Goal: Task Accomplishment & Management: Manage account settings

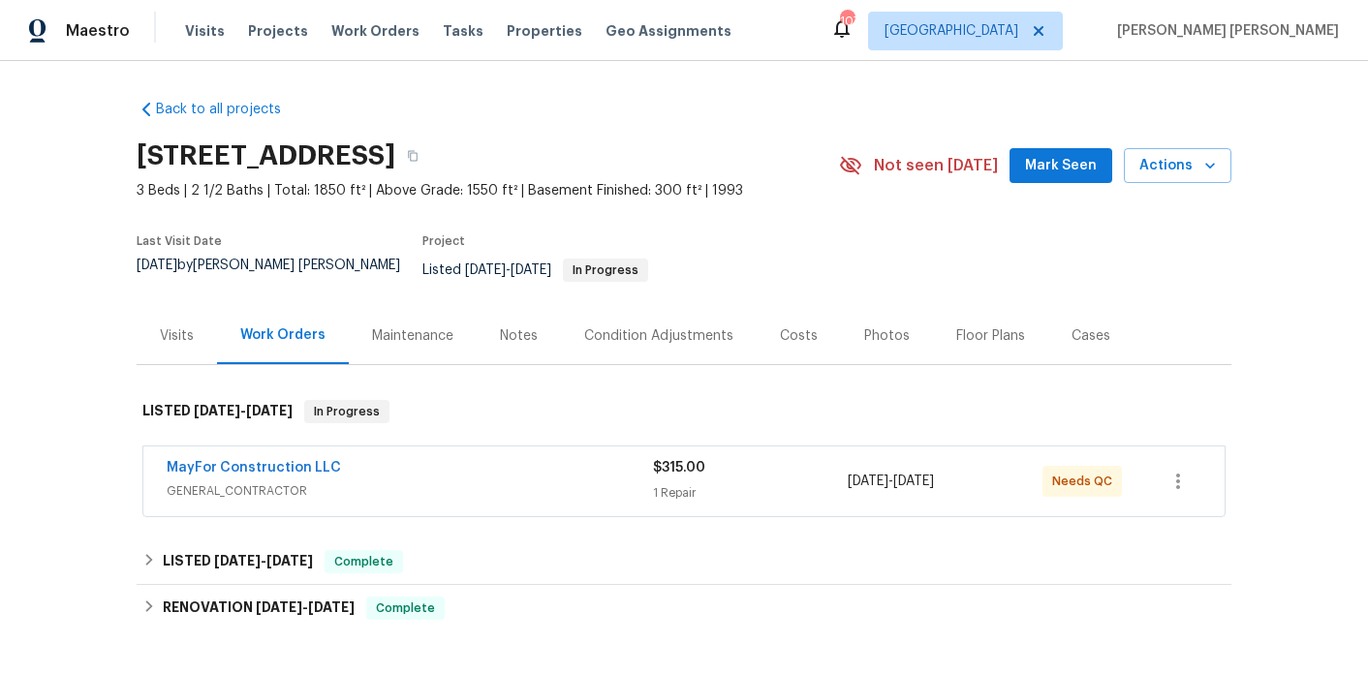
click at [414, 482] on span "GENERAL_CONTRACTOR" at bounding box center [410, 491] width 486 height 19
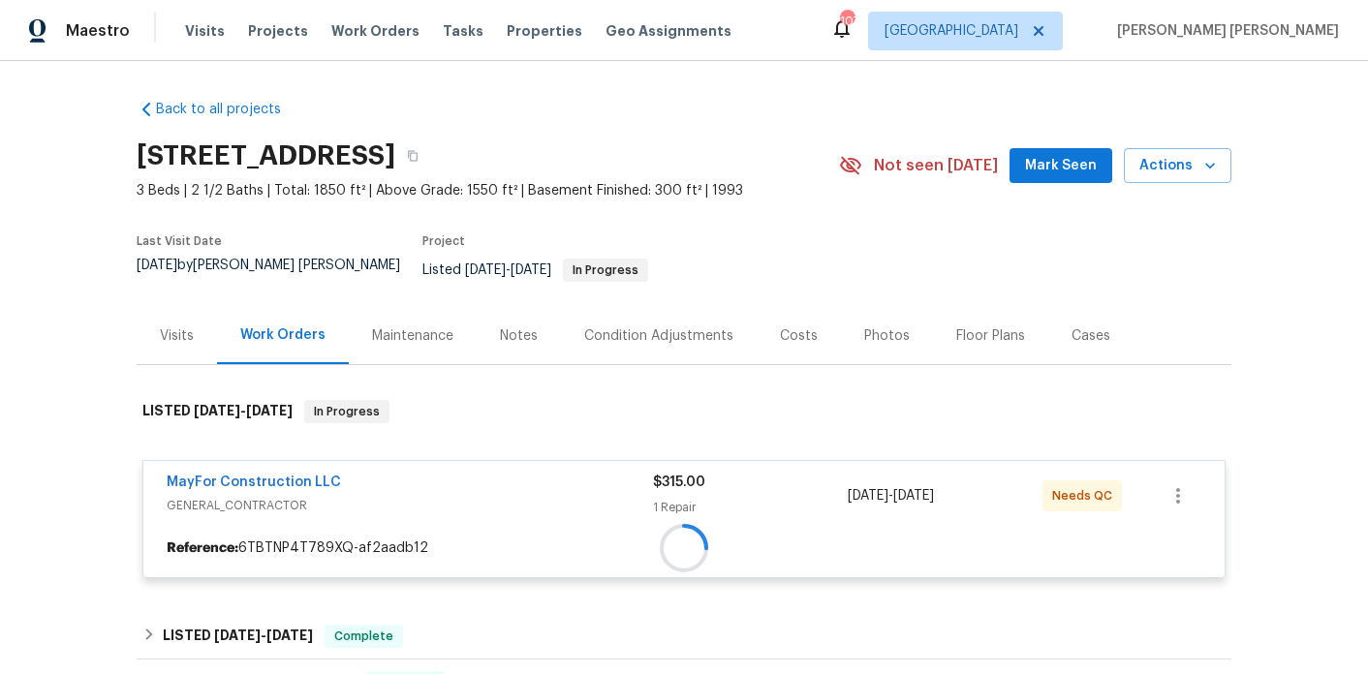
scroll to position [315, 0]
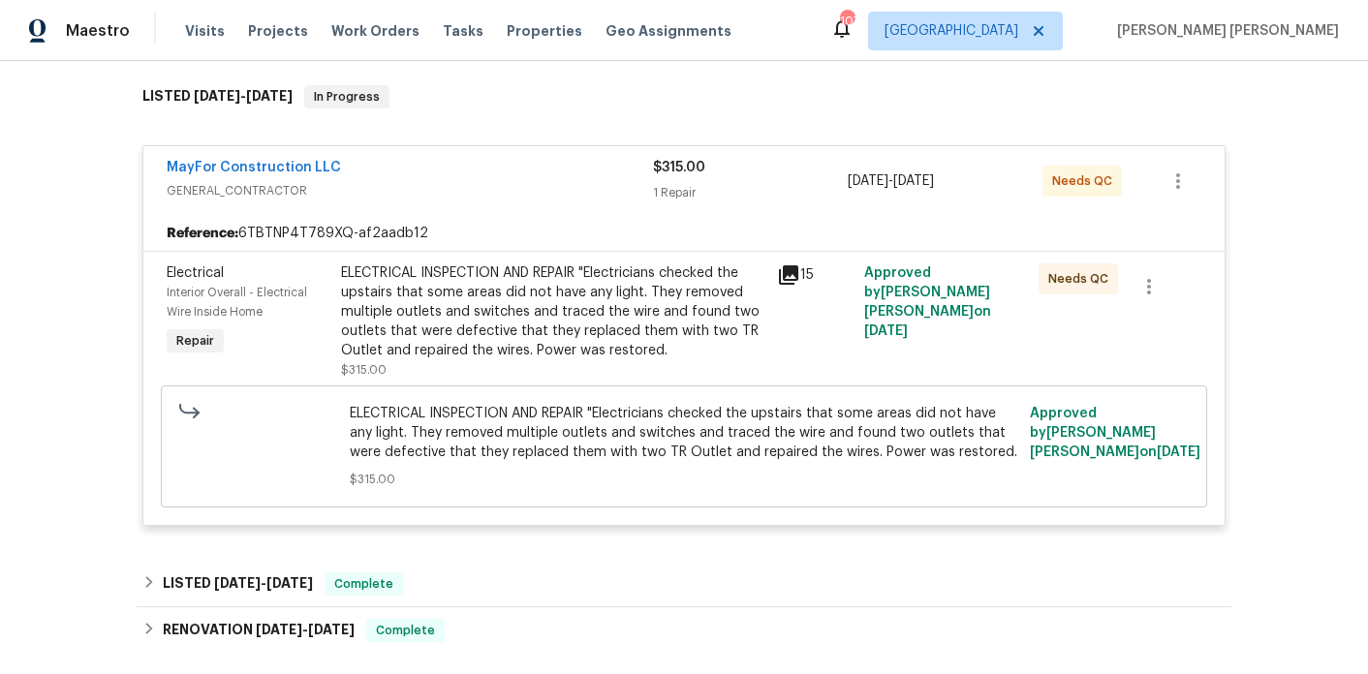
click at [530, 345] on div "ELECTRICAL INSPECTION AND REPAIR "Electricians checked the upstairs that some a…" at bounding box center [553, 312] width 424 height 97
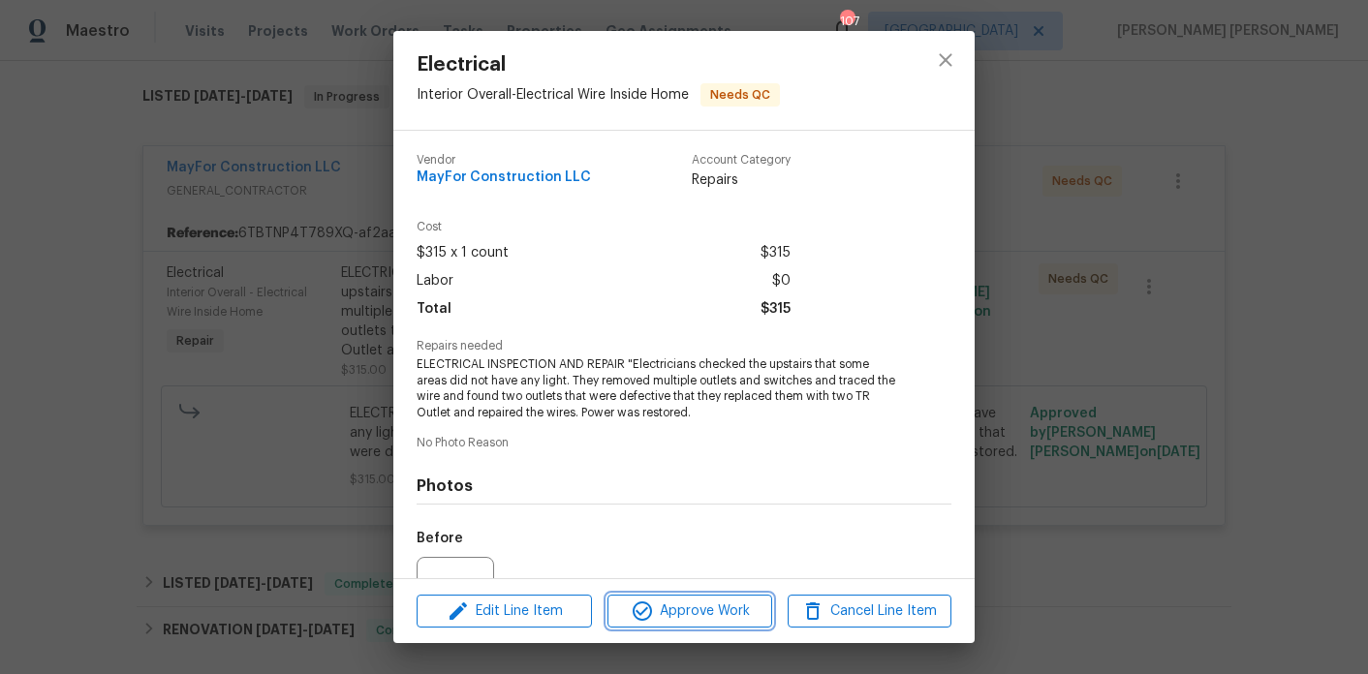
click at [662, 612] on span "Approve Work" at bounding box center [689, 612] width 152 height 24
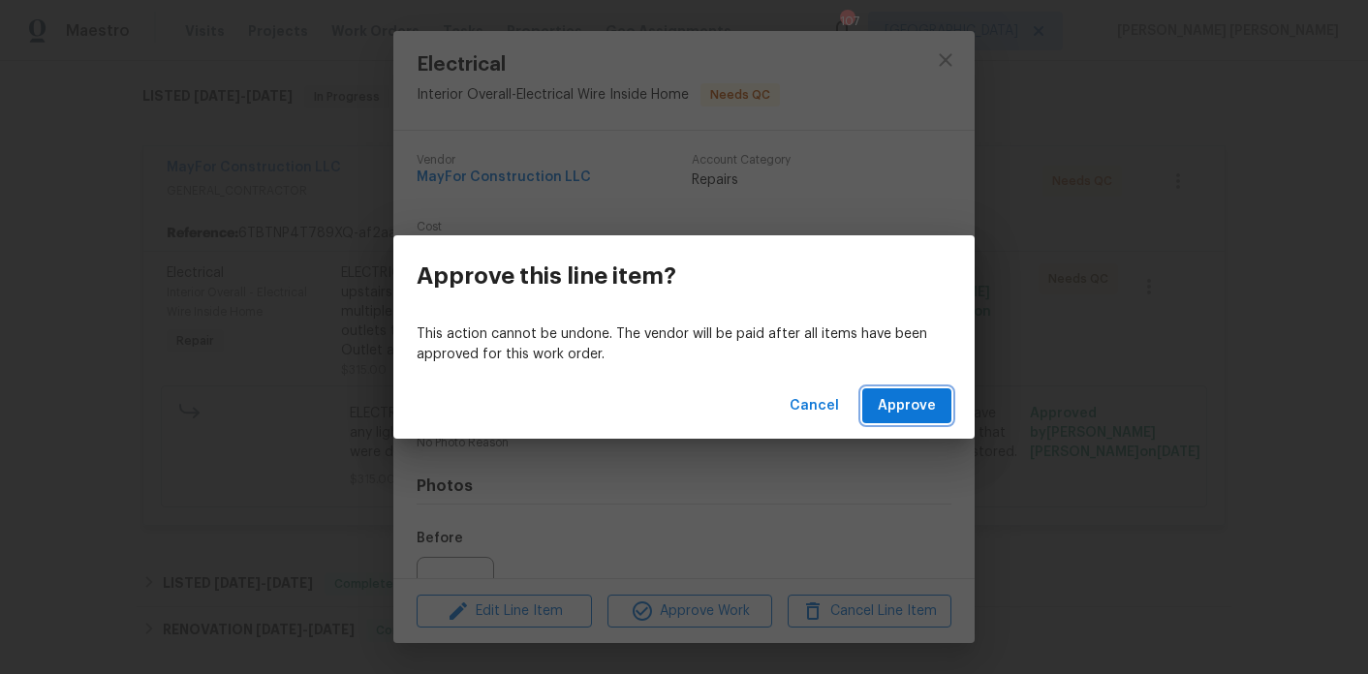
click at [935, 393] on button "Approve" at bounding box center [906, 407] width 89 height 36
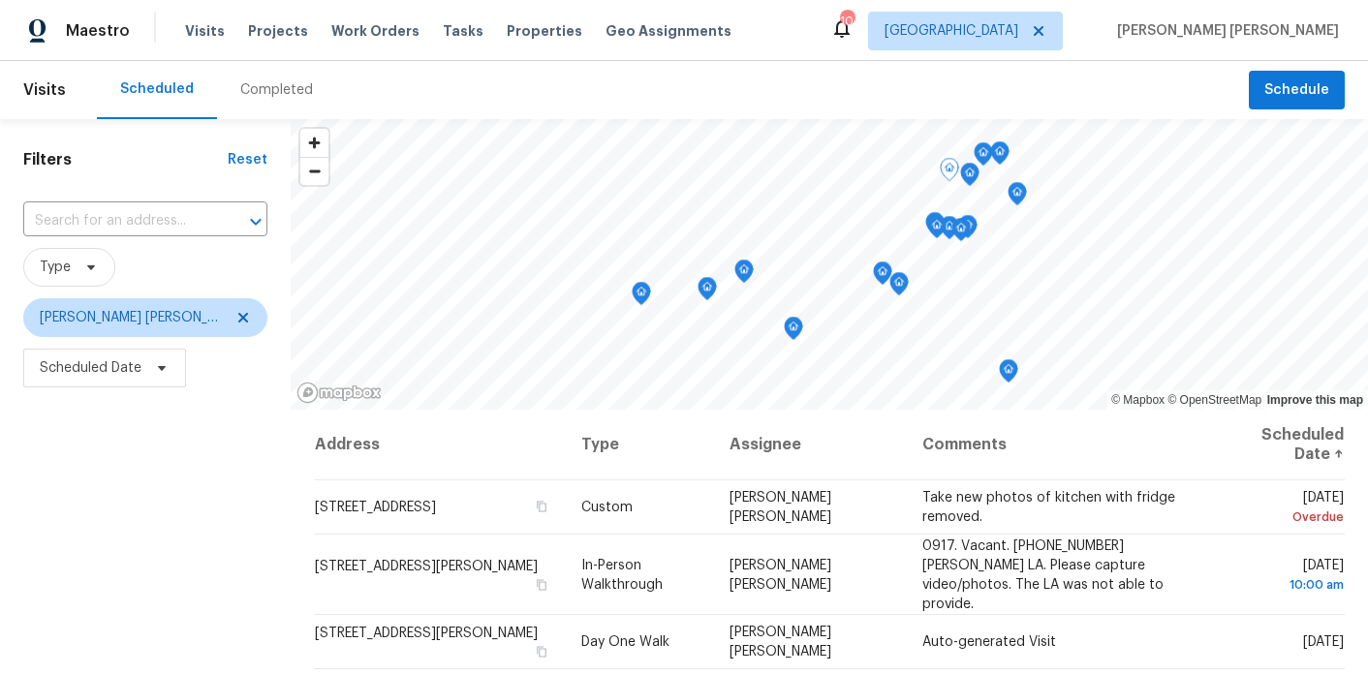
scroll to position [287, 0]
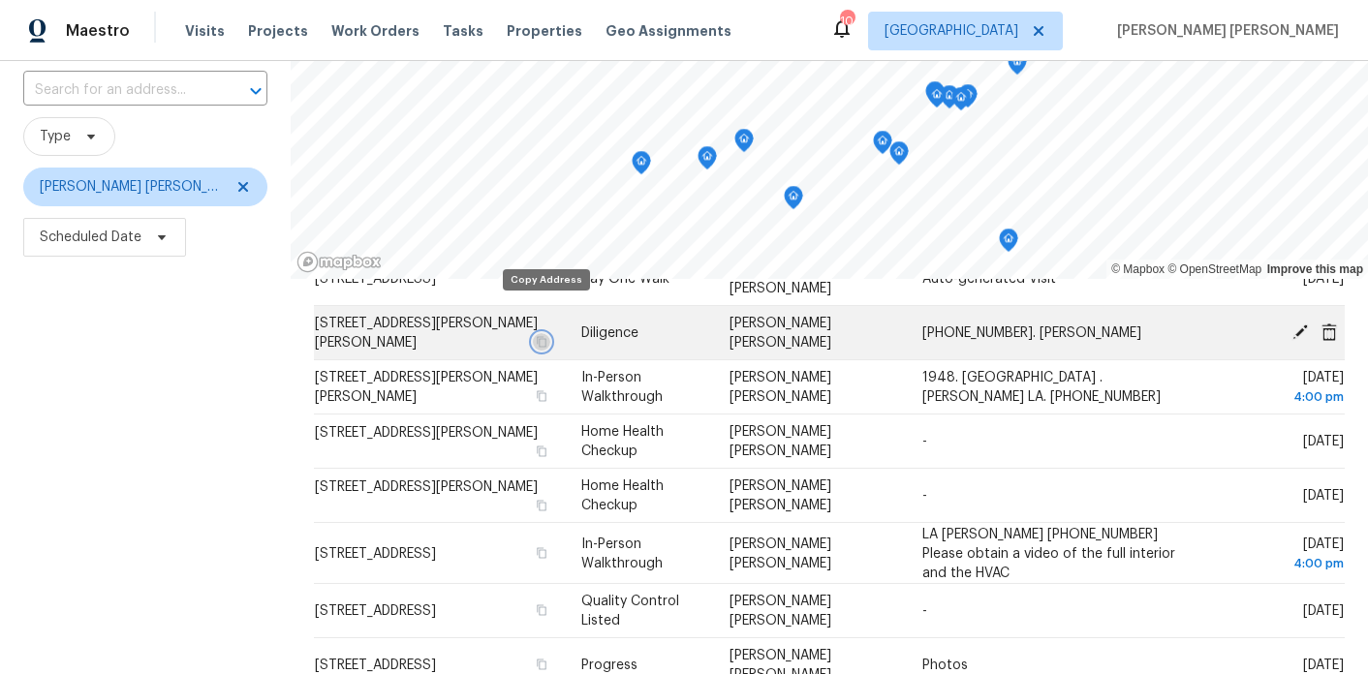
click at [541, 336] on icon "button" at bounding box center [542, 341] width 10 height 11
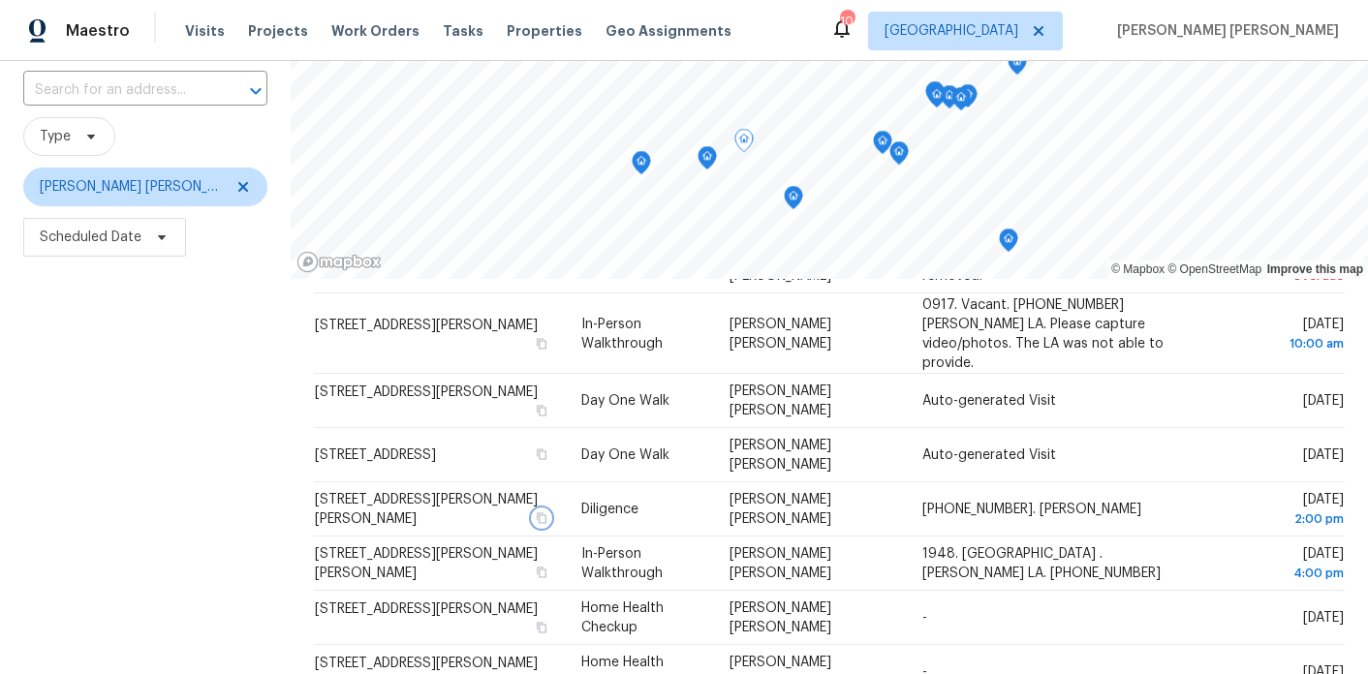
scroll to position [58, 0]
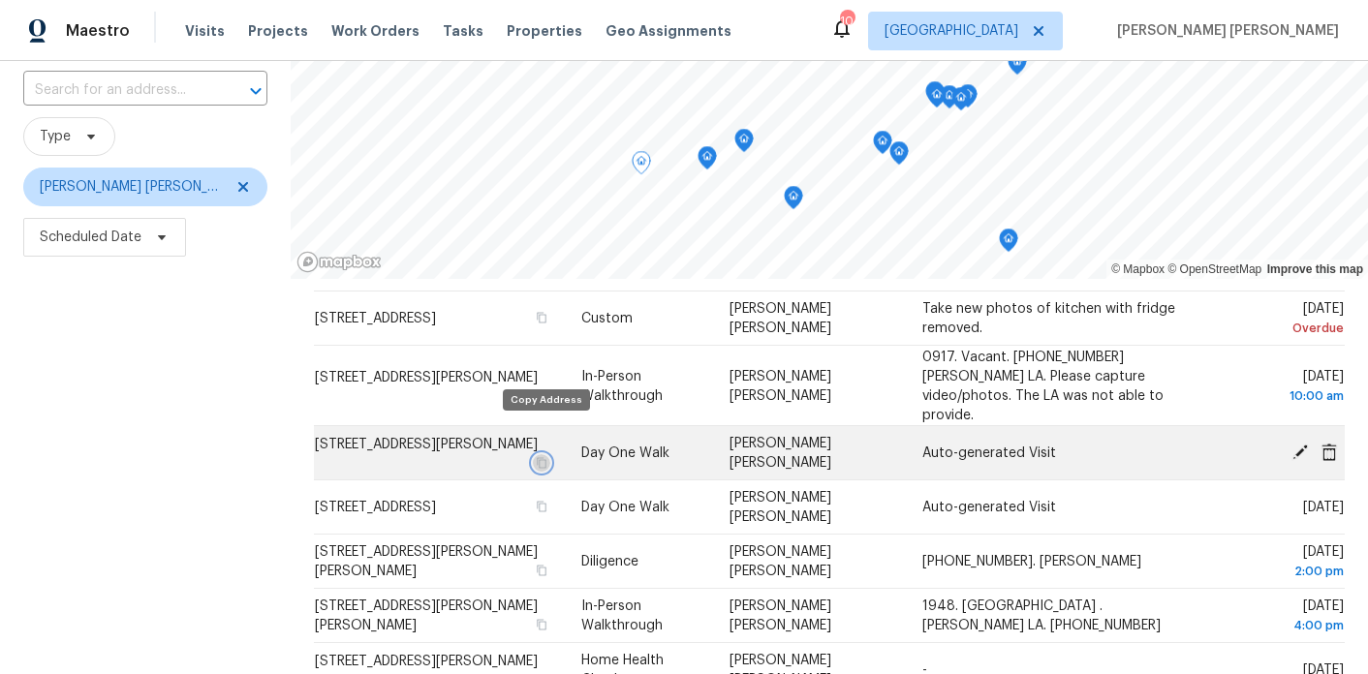
click at [541, 454] on button "button" at bounding box center [541, 462] width 17 height 17
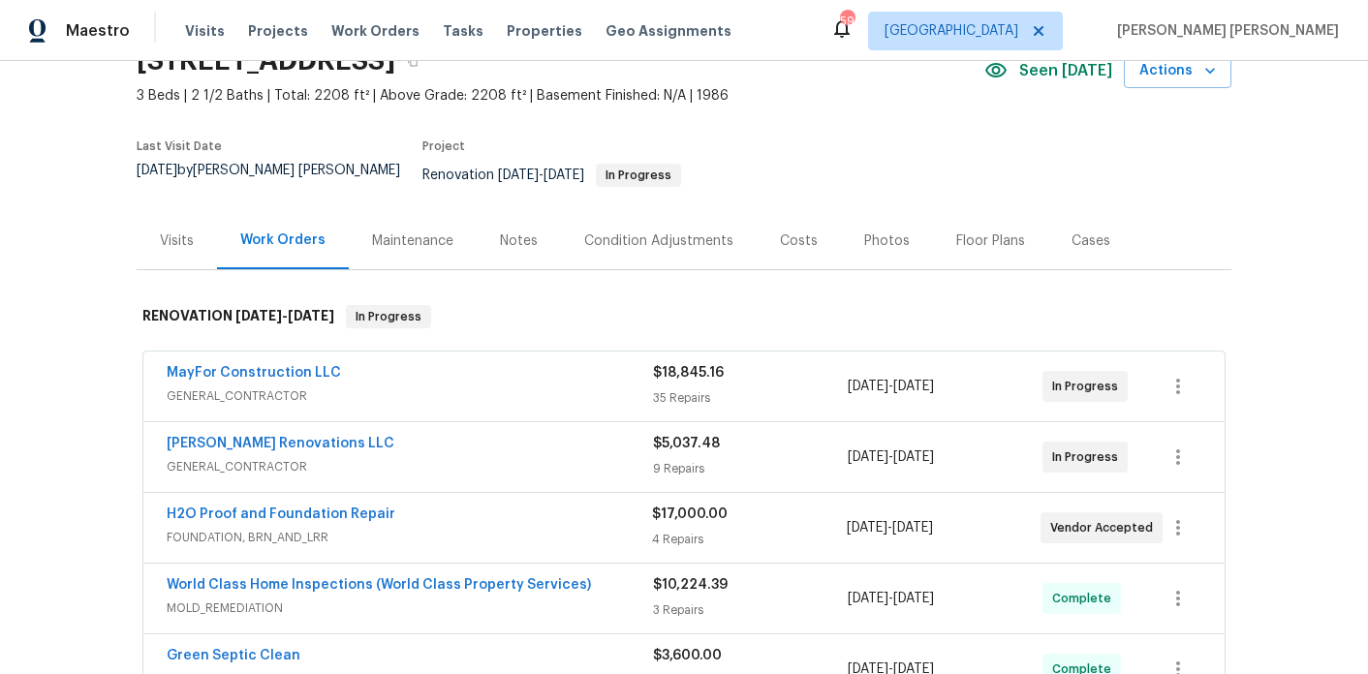
scroll to position [113, 0]
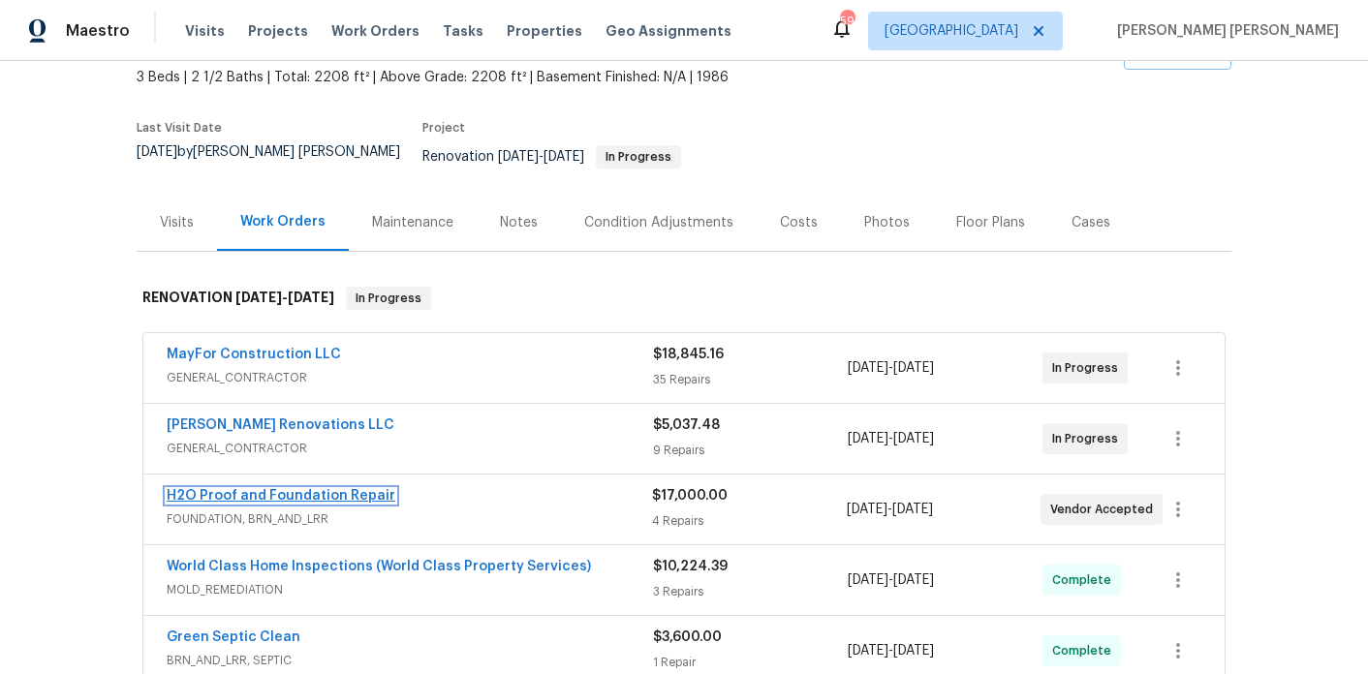
click at [266, 489] on link "H2O Proof and Foundation Repair" at bounding box center [281, 496] width 229 height 14
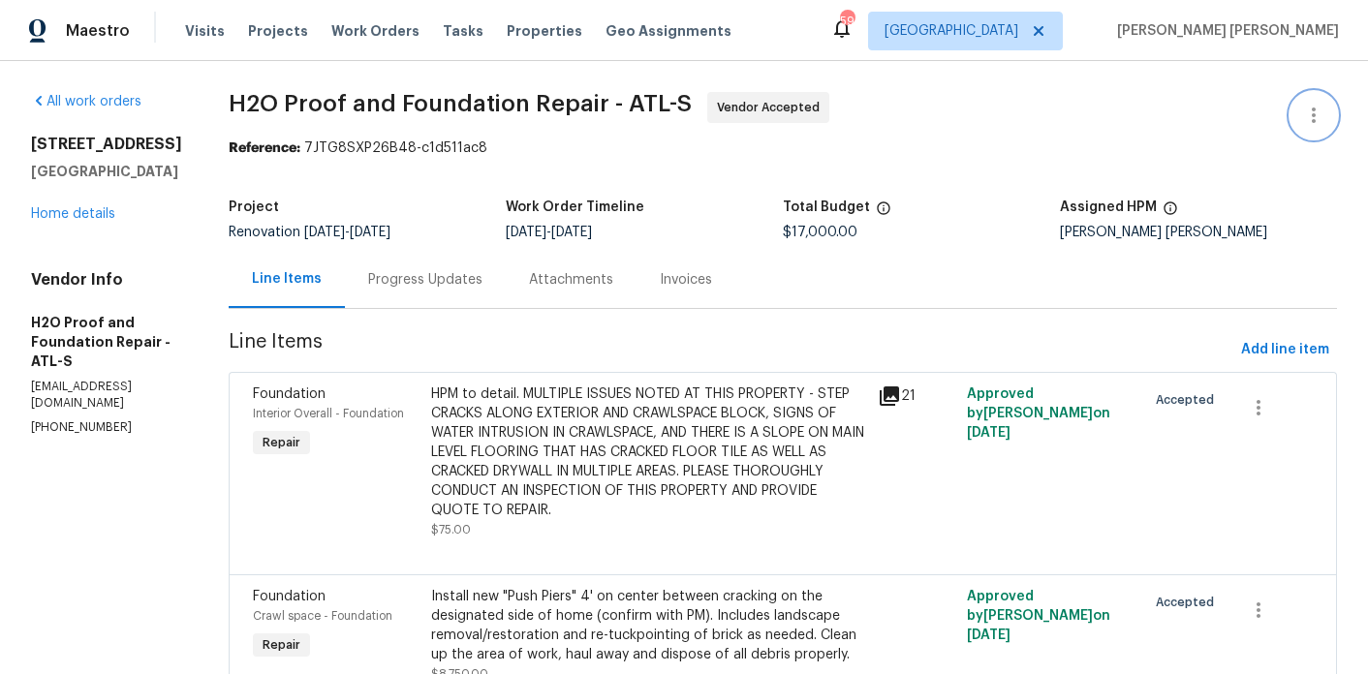
click at [1309, 111] on icon "button" at bounding box center [1313, 115] width 23 height 23
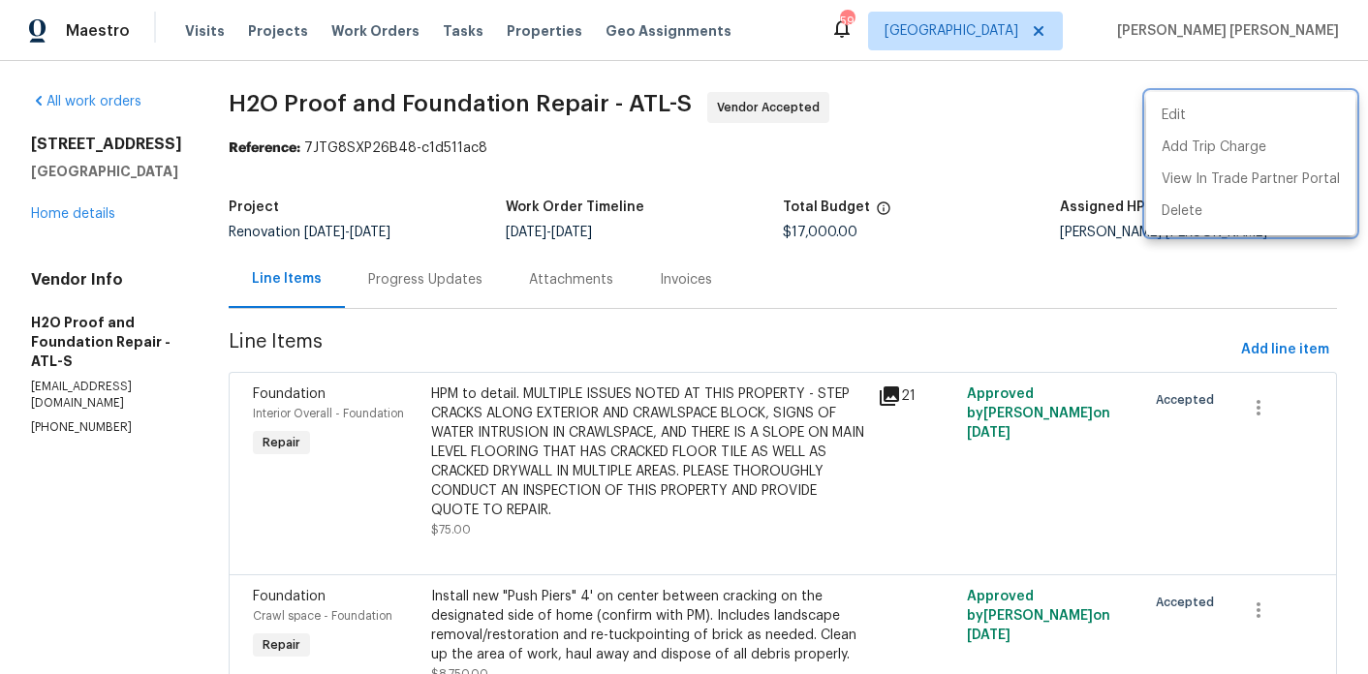
click at [870, 397] on div at bounding box center [684, 337] width 1368 height 674
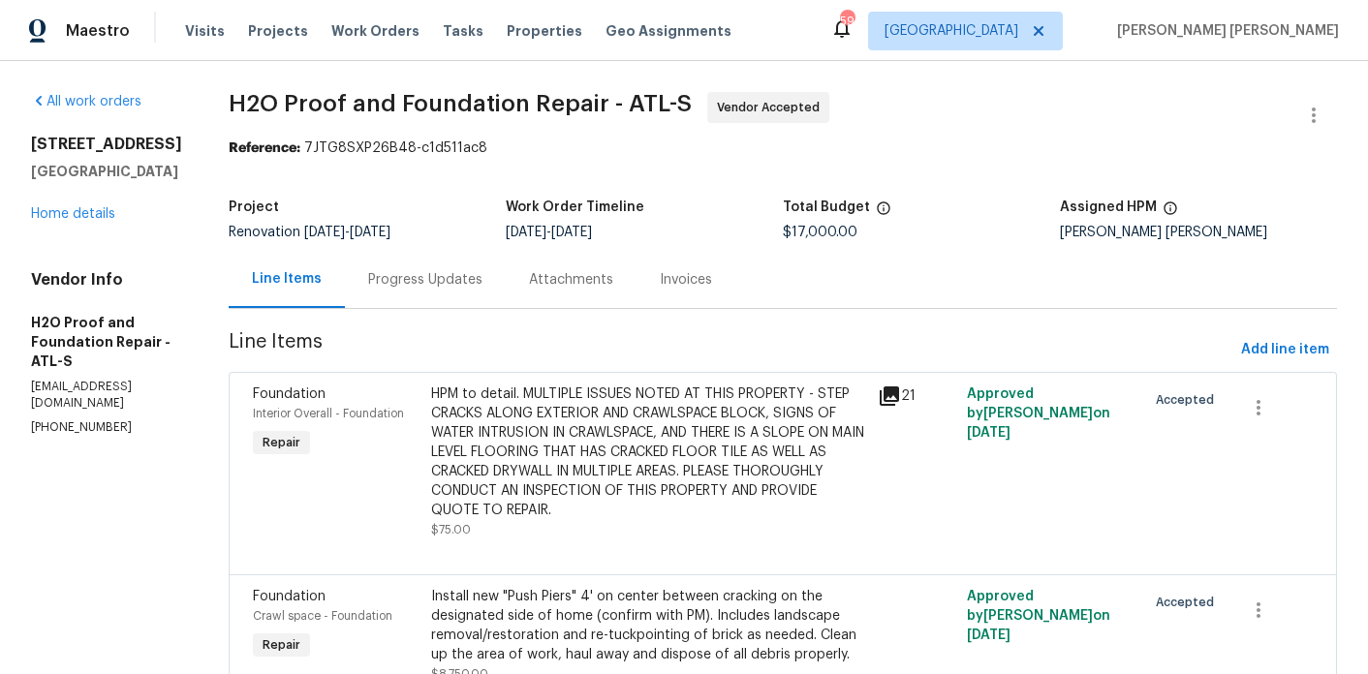
click at [880, 405] on icon at bounding box center [889, 396] width 19 height 19
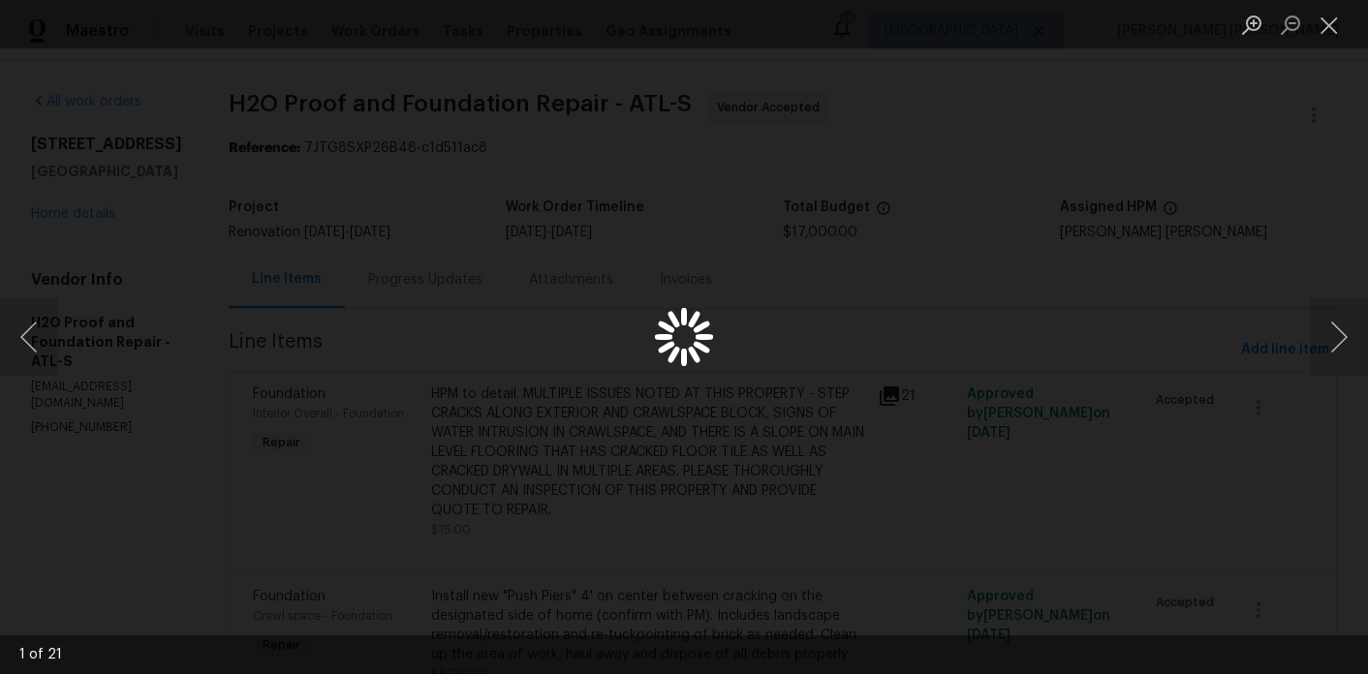
click at [1216, 116] on div "Lightbox" at bounding box center [684, 337] width 1368 height 674
click at [1335, 22] on button "Close lightbox" at bounding box center [1329, 25] width 39 height 34
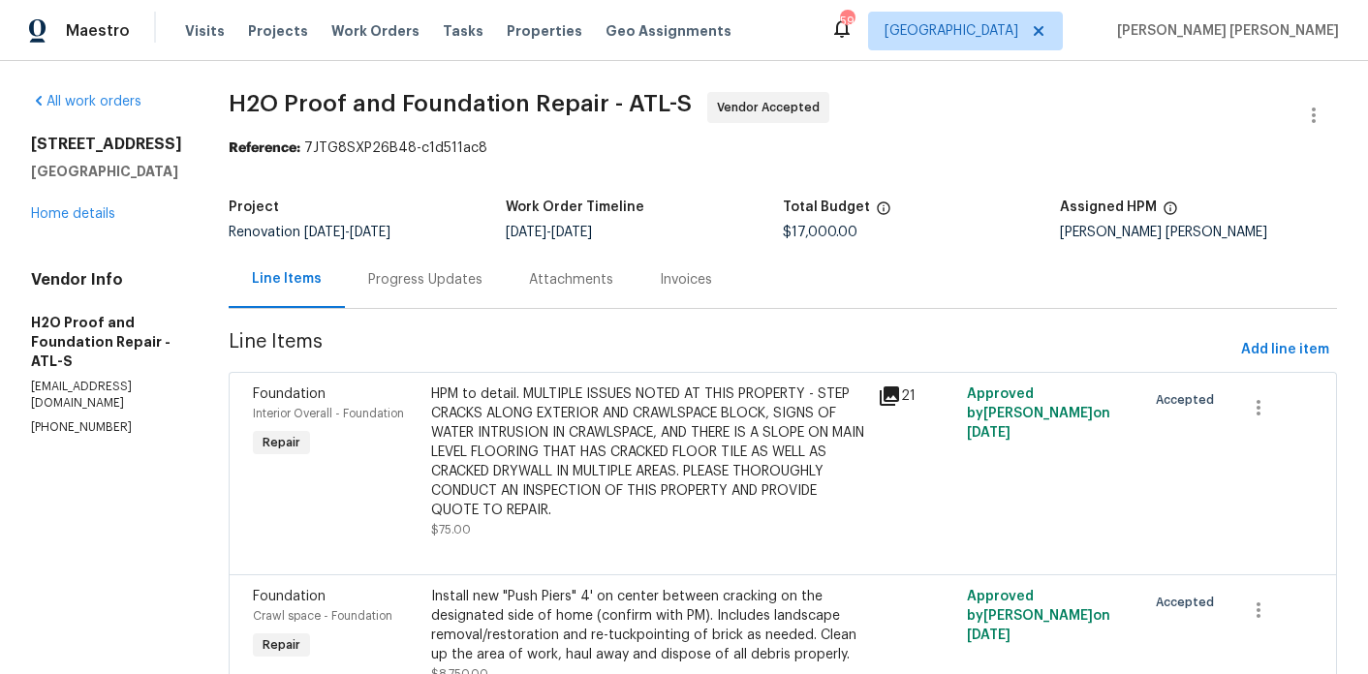
click at [661, 452] on div "HPM to detail. MULTIPLE ISSUES NOTED AT THIS PROPERTY - STEP CRACKS ALONG EXTER…" at bounding box center [648, 453] width 435 height 136
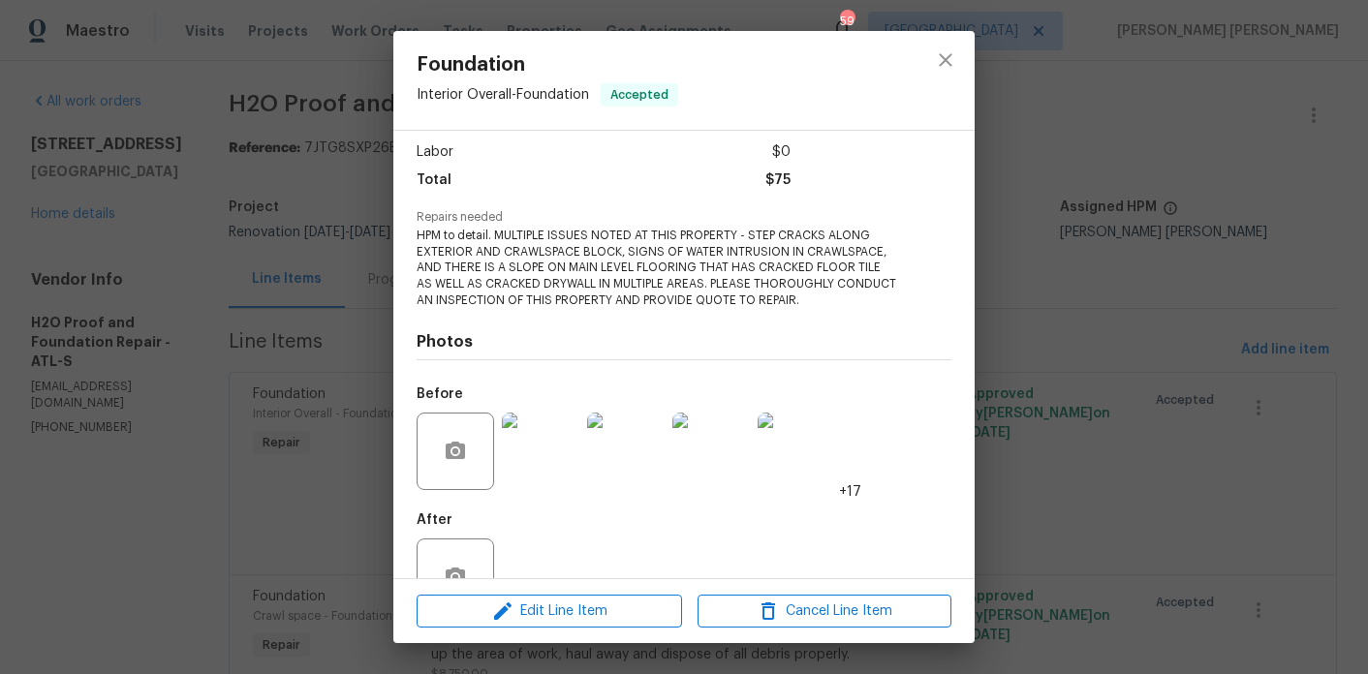
scroll to position [186, 0]
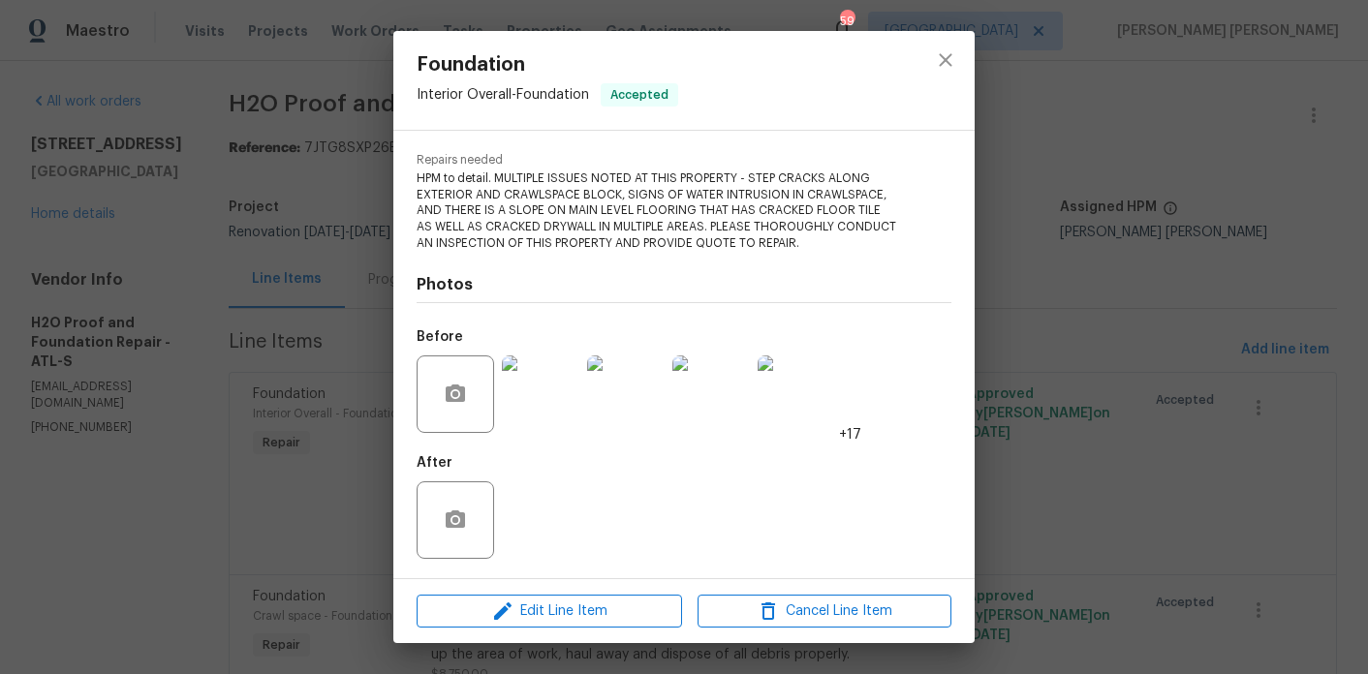
click at [563, 401] on img at bounding box center [541, 395] width 78 height 78
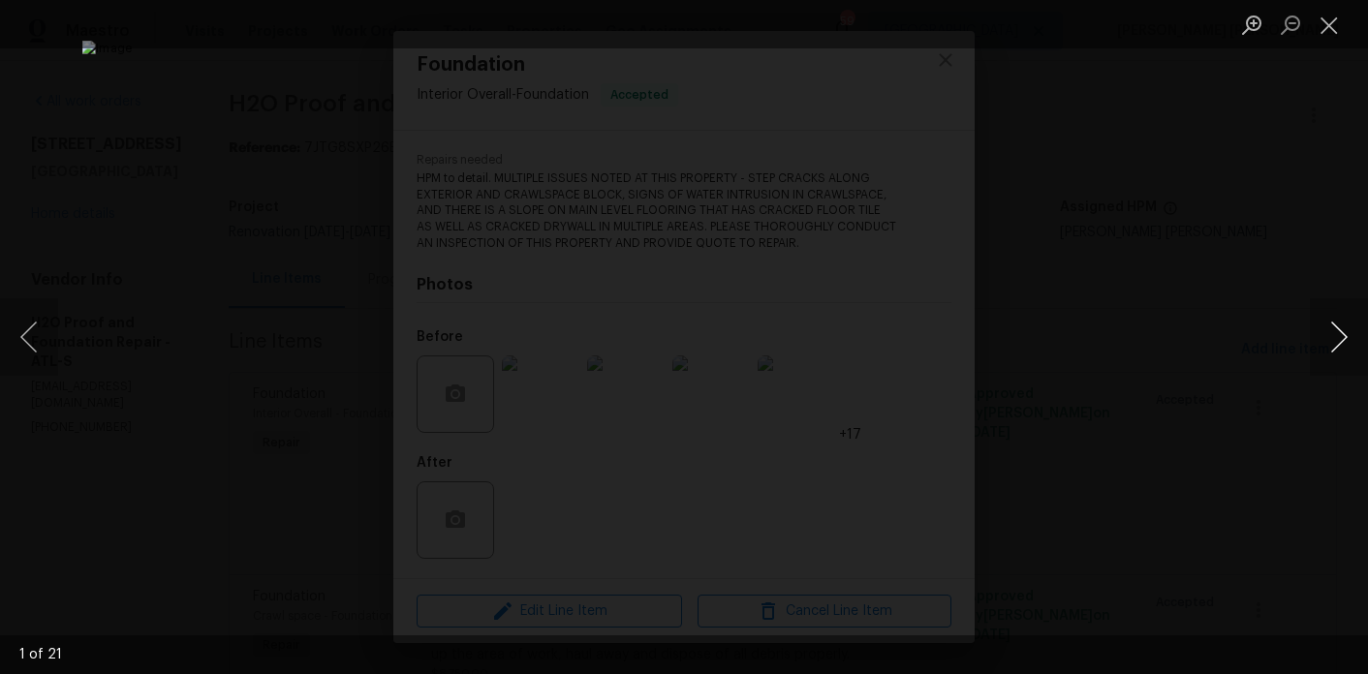
click at [1331, 353] on button "Next image" at bounding box center [1339, 337] width 58 height 78
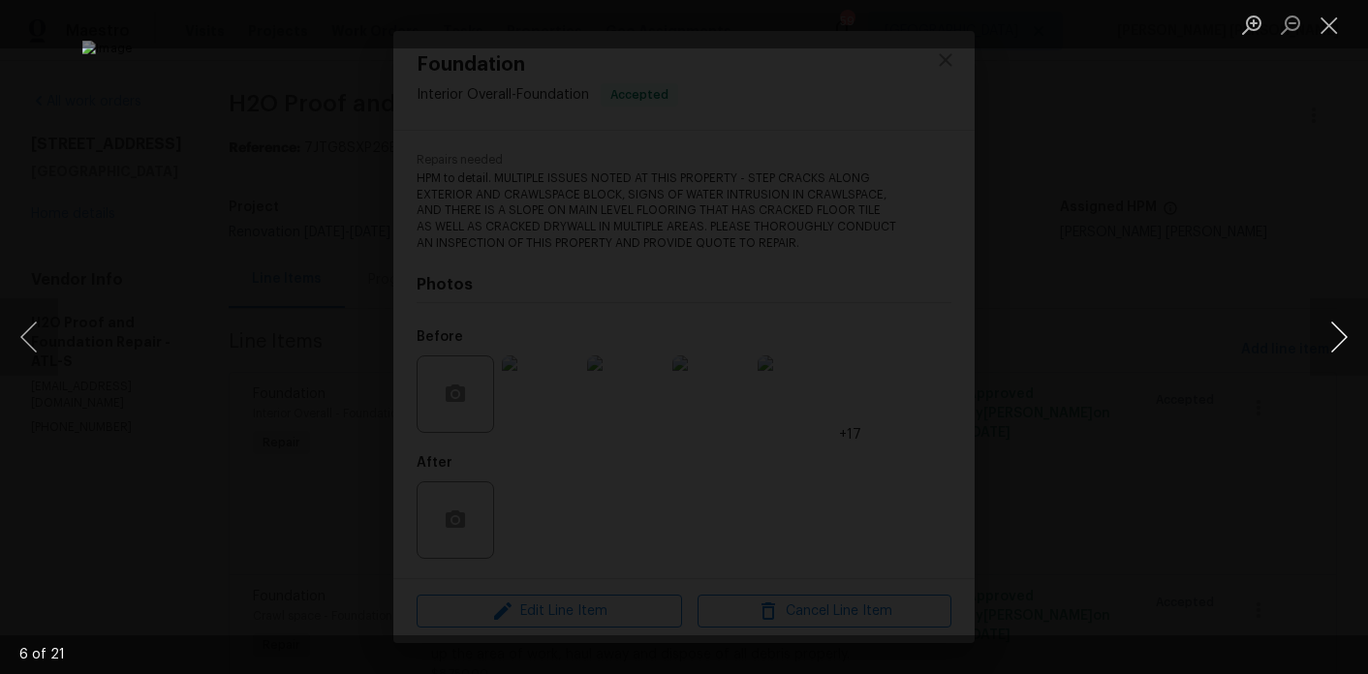
click at [1331, 353] on button "Next image" at bounding box center [1339, 337] width 58 height 78
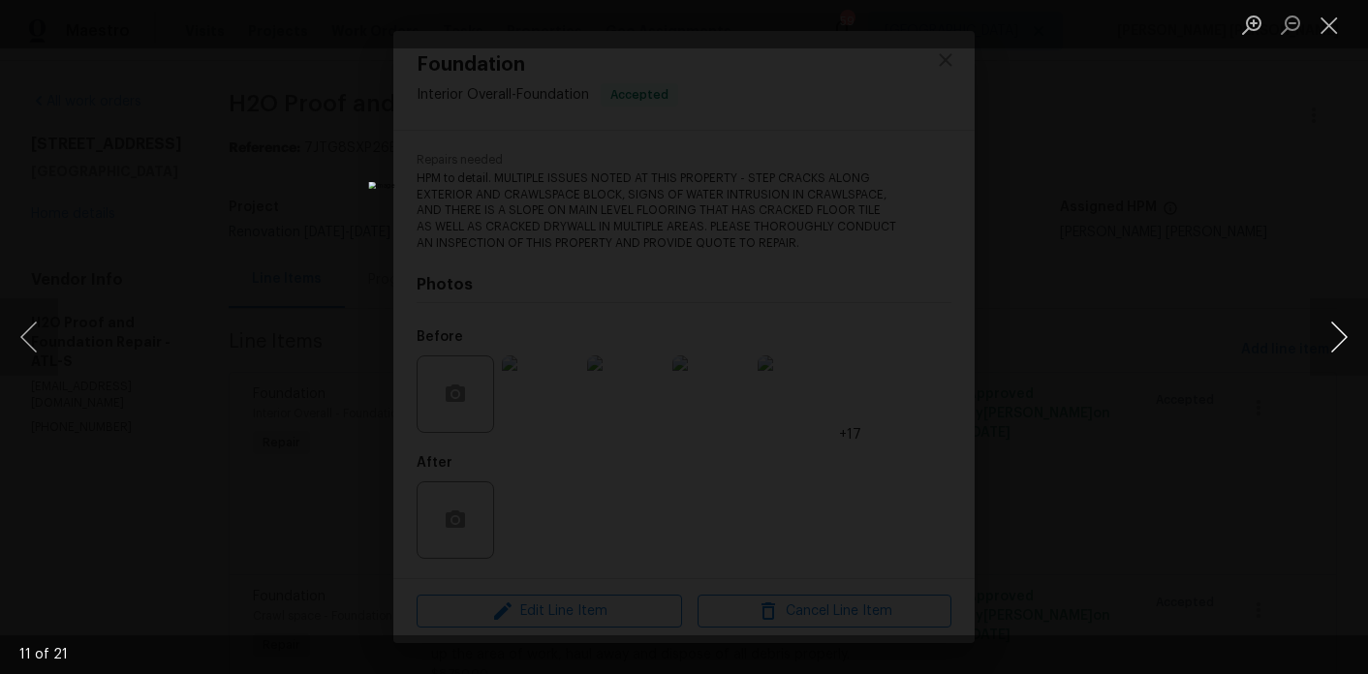
click at [1331, 353] on button "Next image" at bounding box center [1339, 337] width 58 height 78
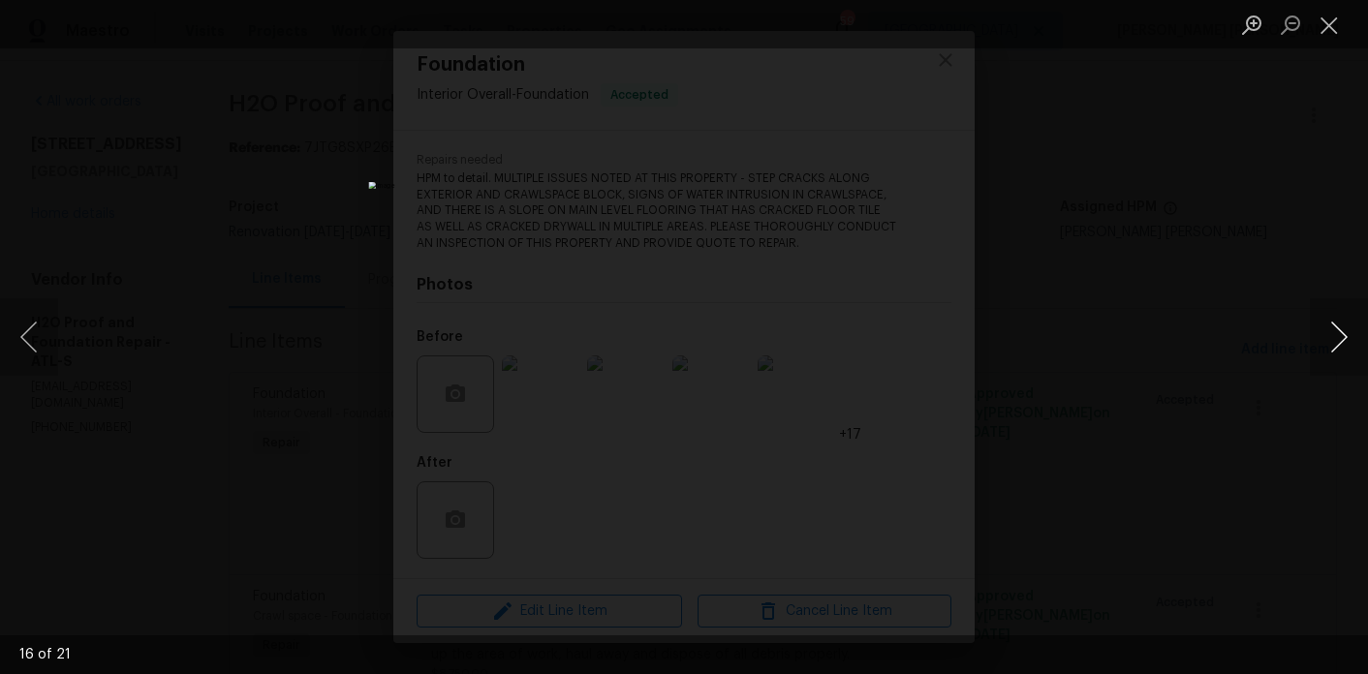
click at [1331, 353] on button "Next image" at bounding box center [1339, 337] width 58 height 78
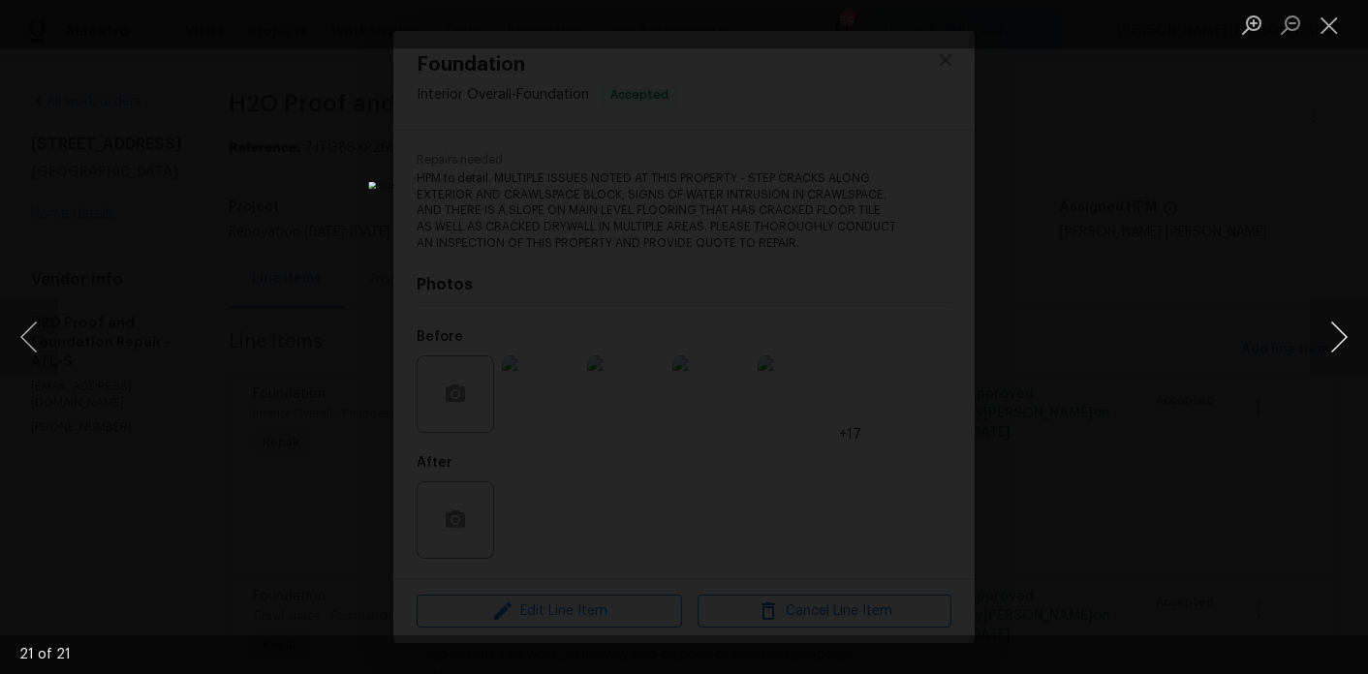
click at [1331, 353] on button "Next image" at bounding box center [1339, 337] width 58 height 78
click at [1264, 310] on div "Lightbox" at bounding box center [684, 337] width 1368 height 674
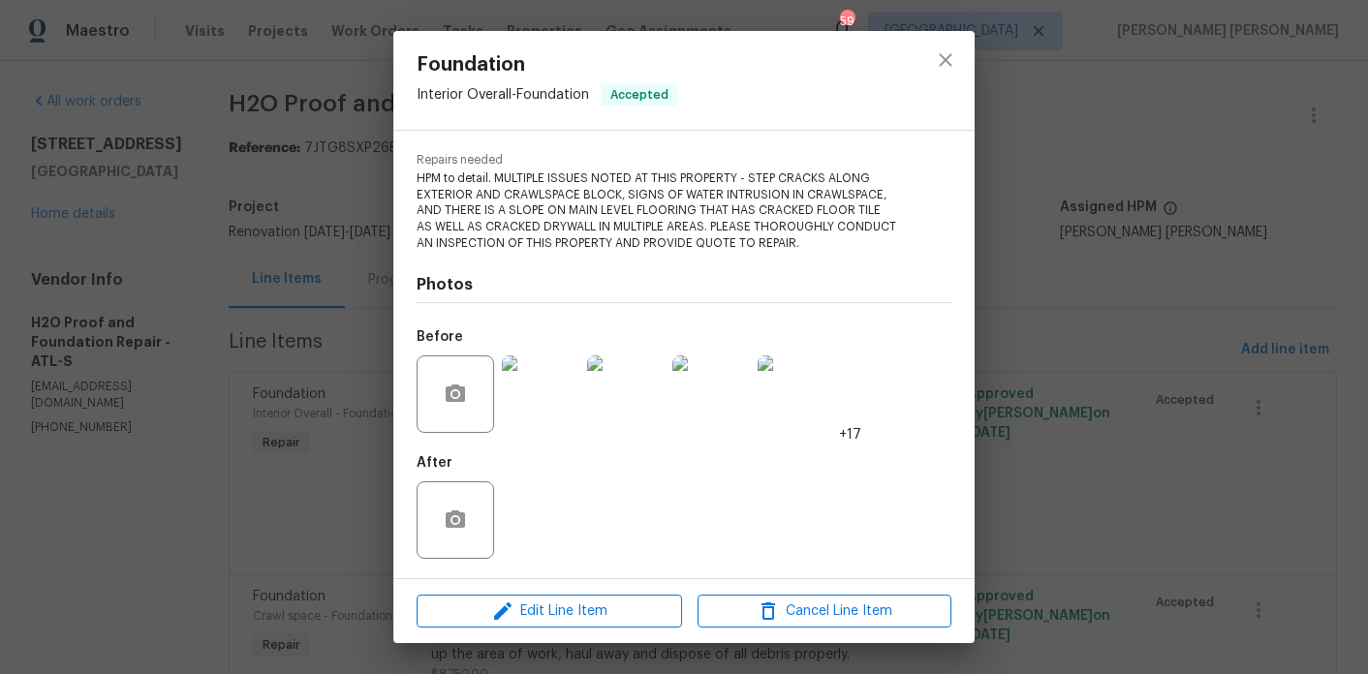
click at [1149, 309] on div "Foundation Interior Overall - Foundation Accepted Vendor H2O Proof and Foundati…" at bounding box center [684, 337] width 1368 height 674
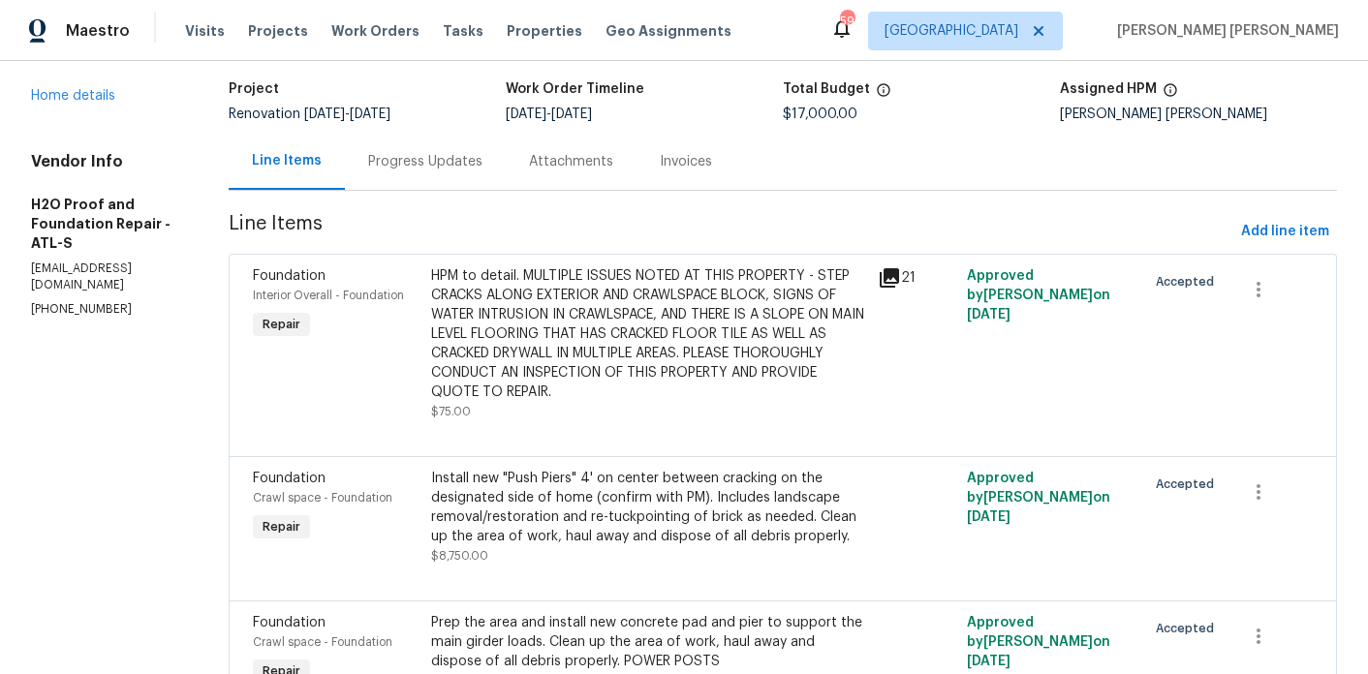
scroll to position [0, 0]
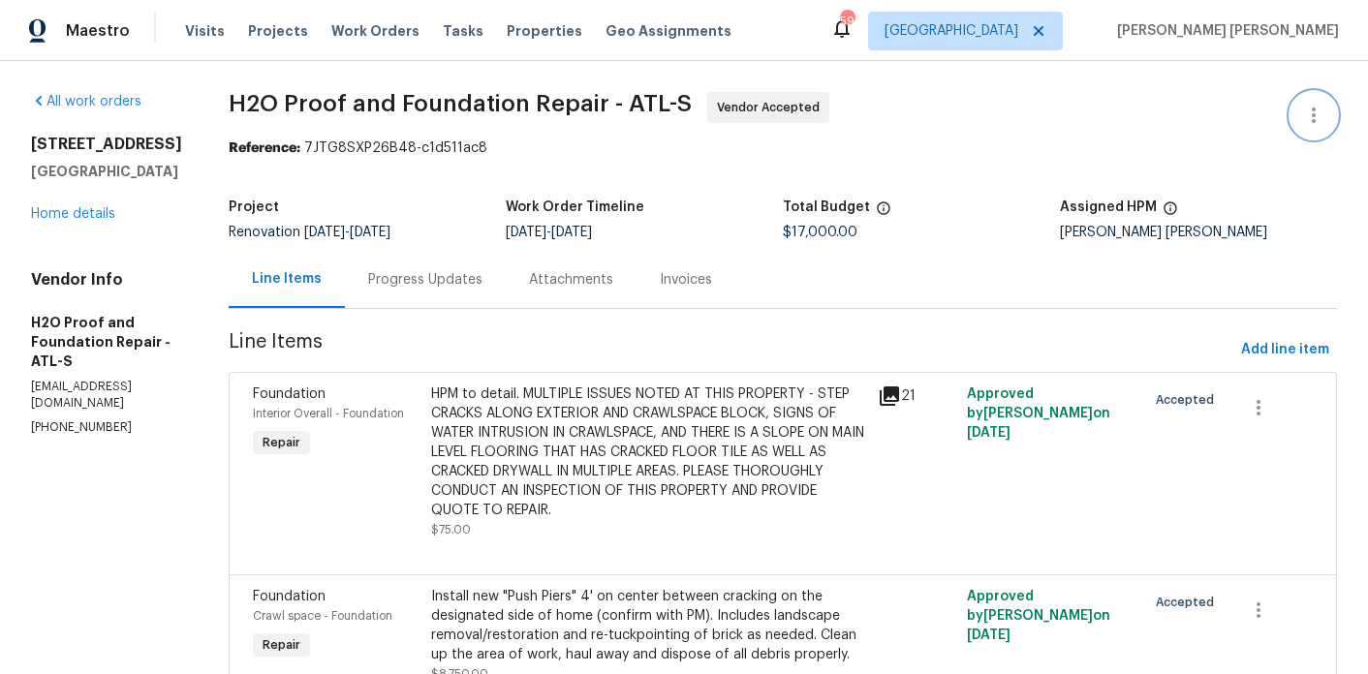
click at [1303, 113] on icon "button" at bounding box center [1313, 115] width 23 height 23
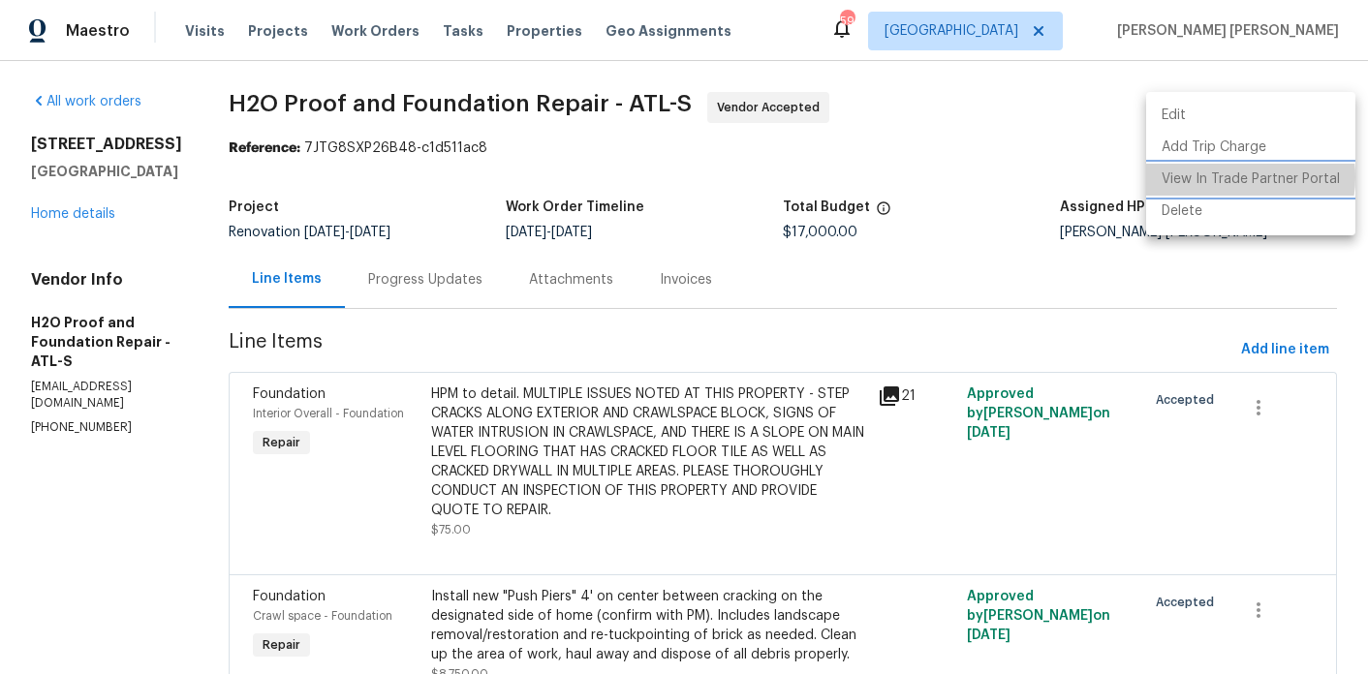
click at [1231, 177] on li "View In Trade Partner Portal" at bounding box center [1250, 180] width 209 height 32
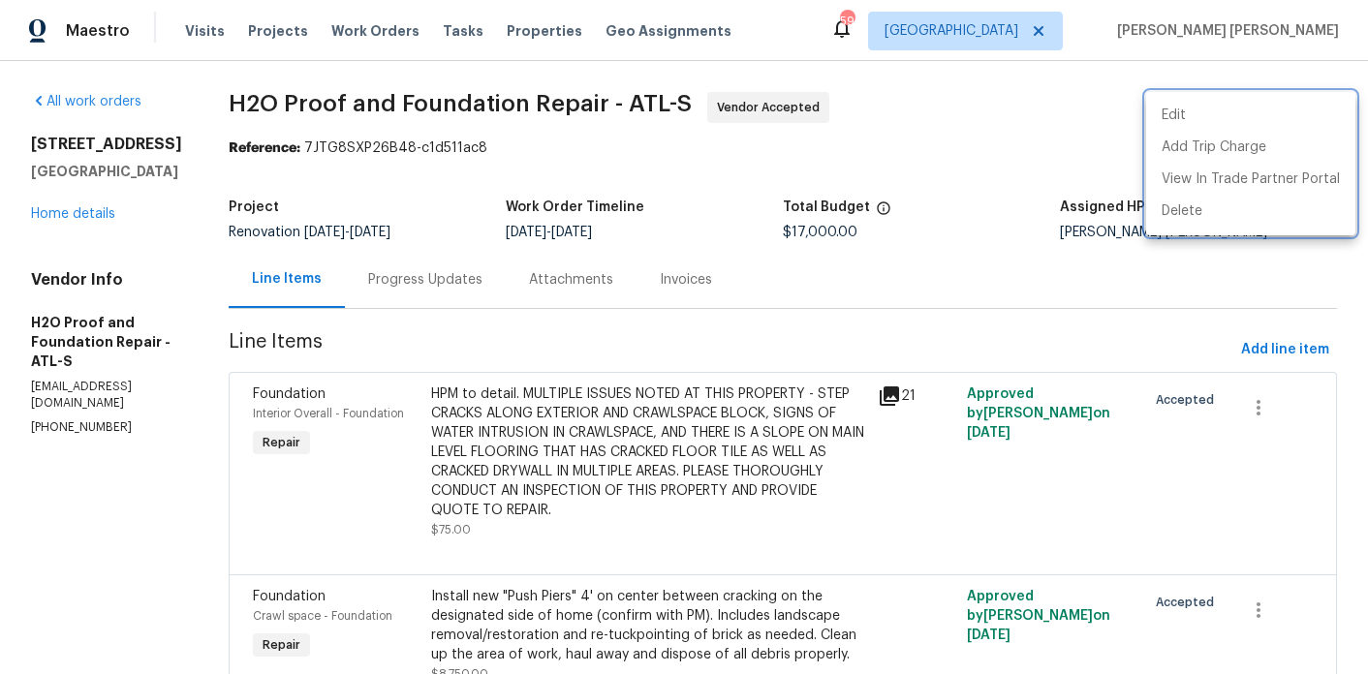
click at [46, 274] on div at bounding box center [684, 337] width 1368 height 674
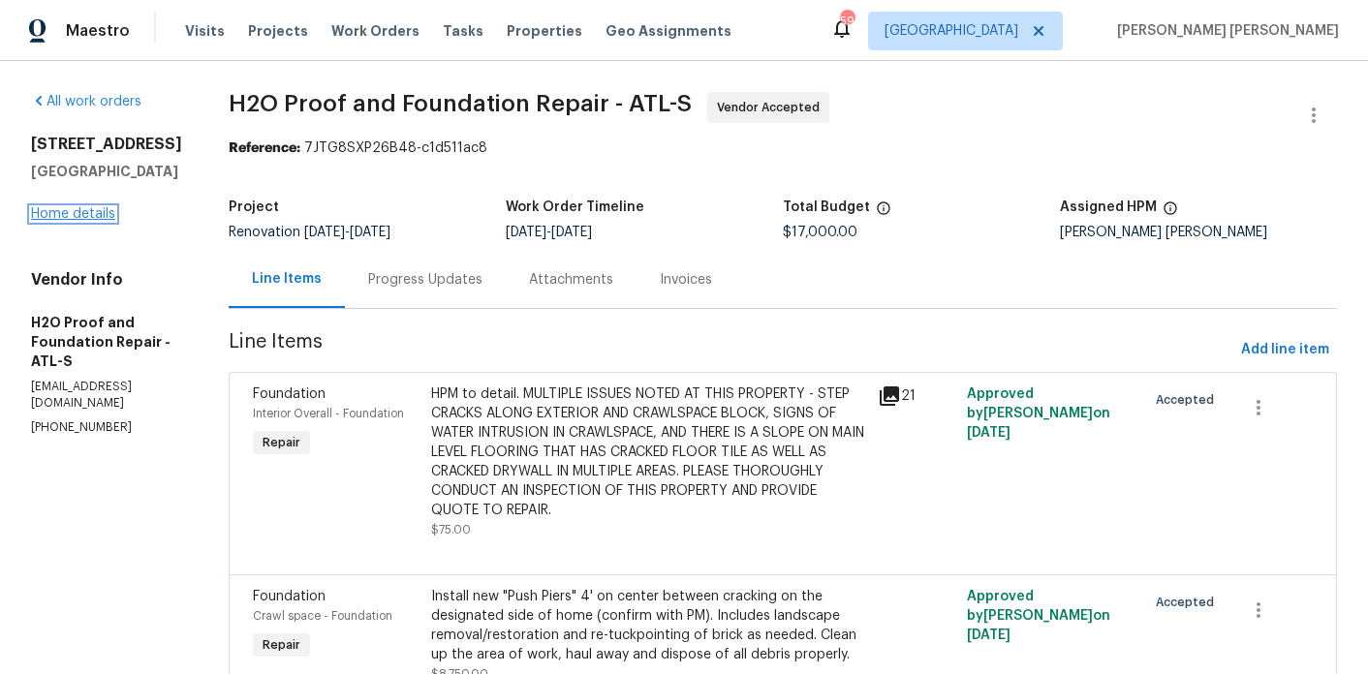
click at [94, 221] on link "Home details" at bounding box center [73, 214] width 84 height 14
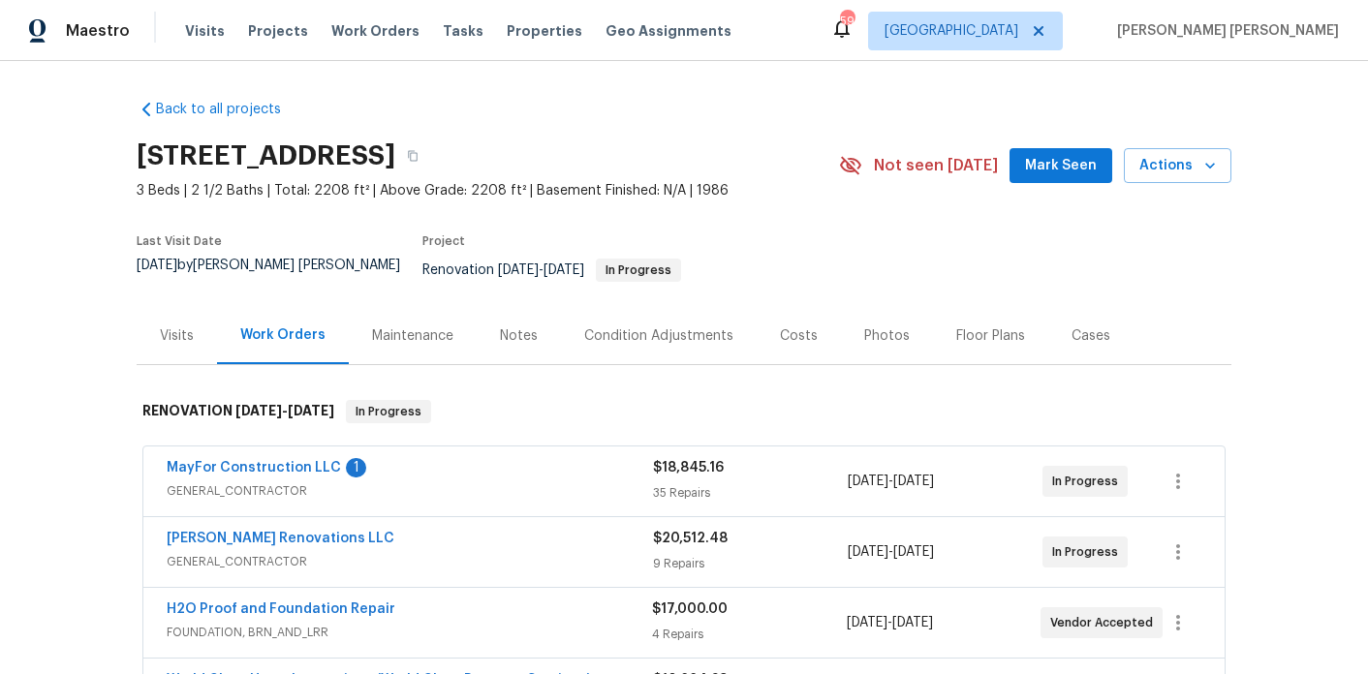
click at [493, 315] on div "Notes" at bounding box center [519, 335] width 84 height 57
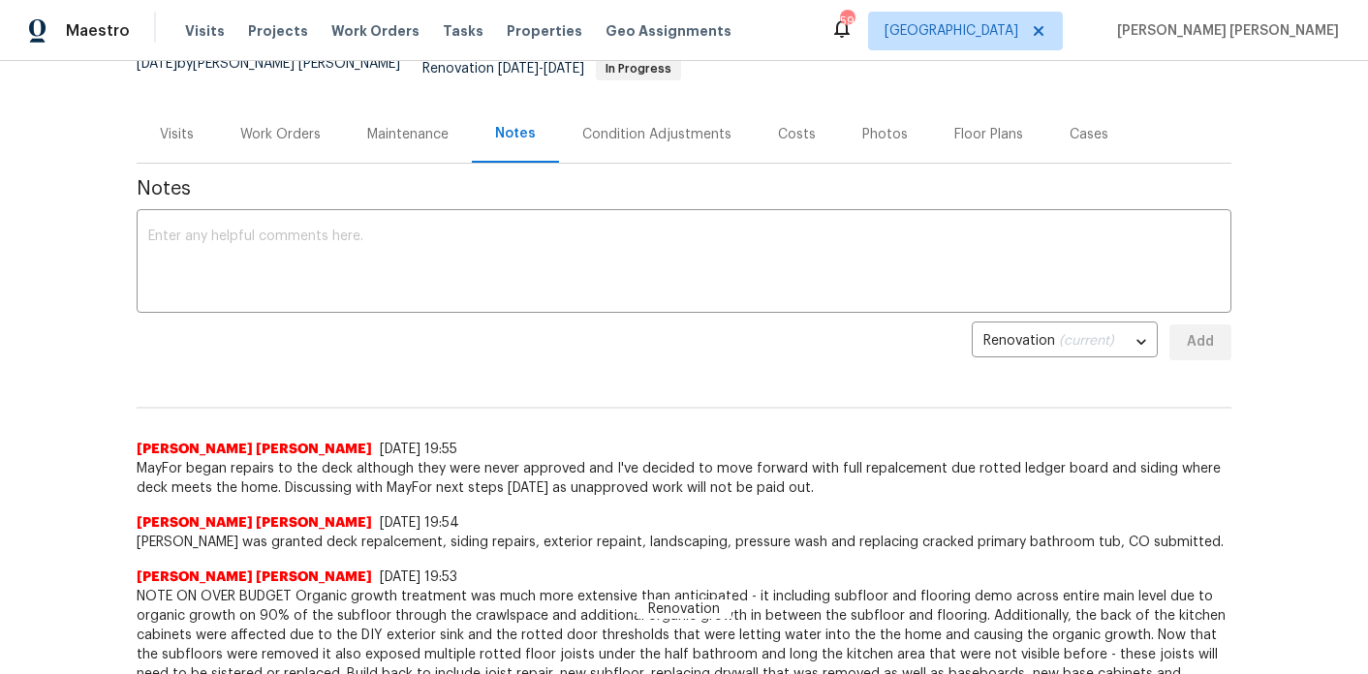
scroll to position [205, 0]
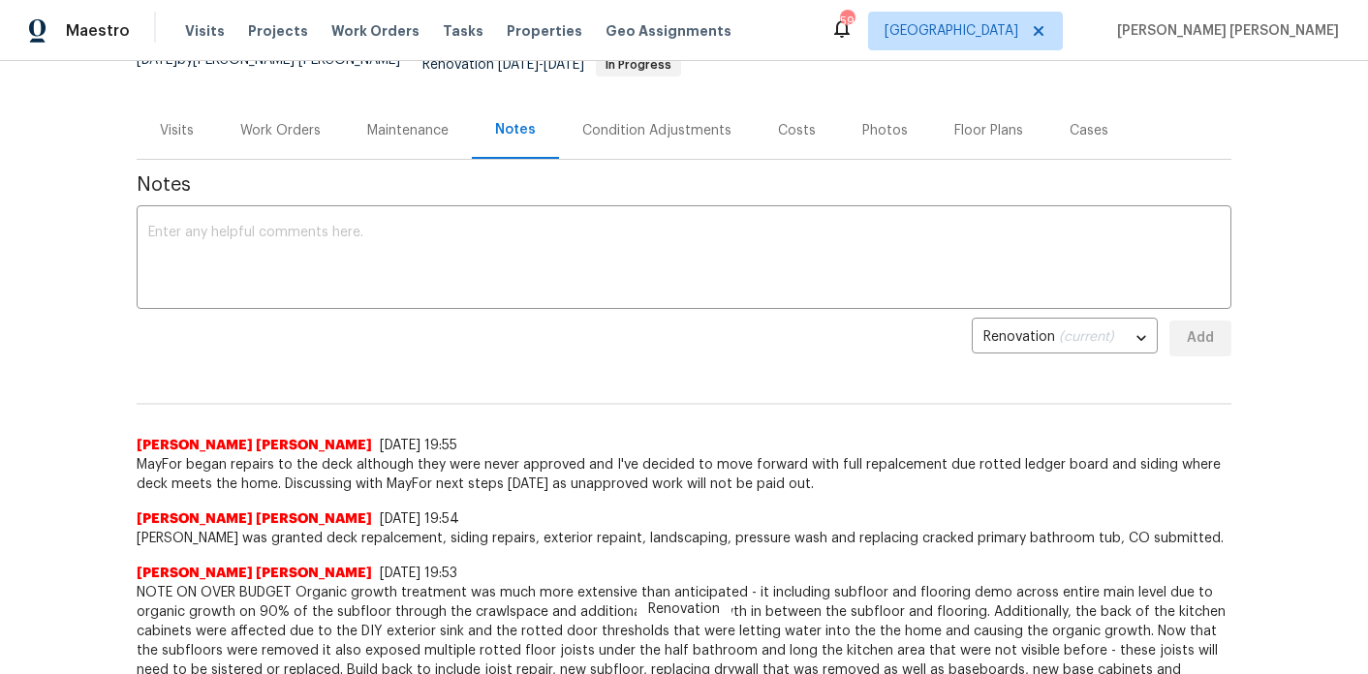
click at [292, 136] on div "Work Orders" at bounding box center [280, 130] width 127 height 57
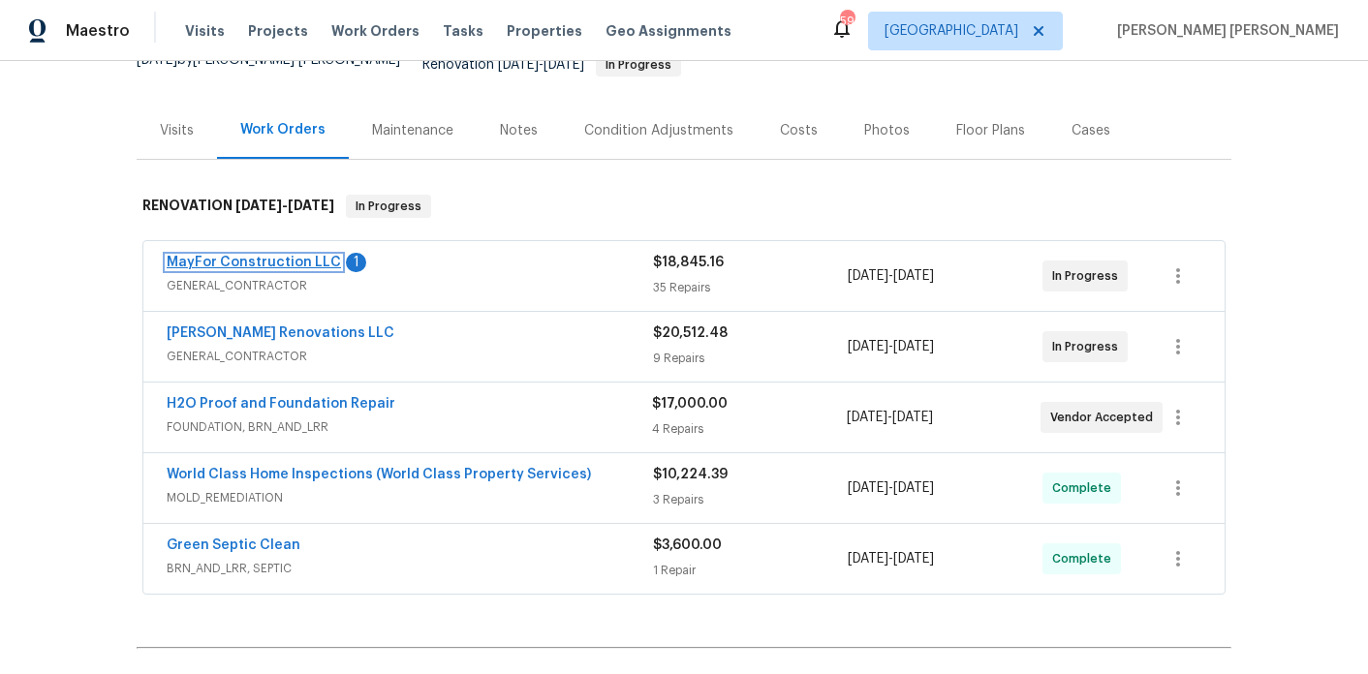
click at [274, 256] on link "MayFor Construction LLC" at bounding box center [254, 263] width 174 height 14
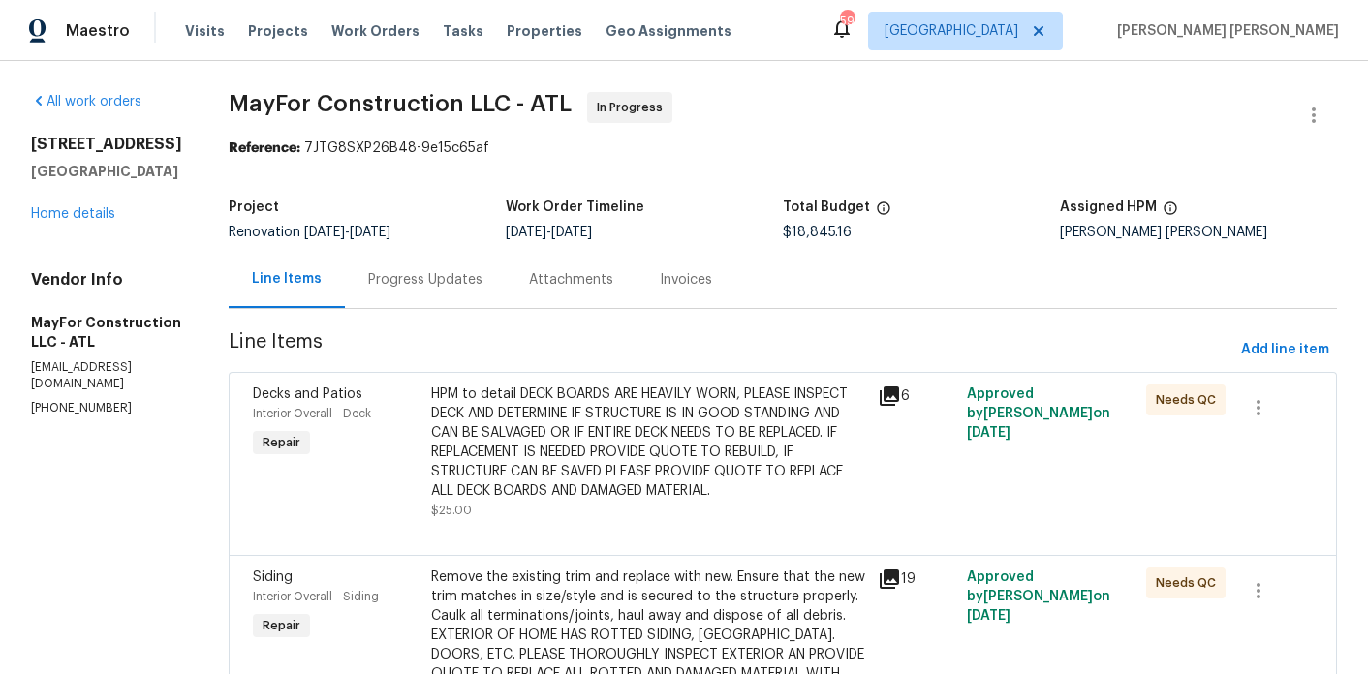
click at [476, 288] on div "Progress Updates" at bounding box center [425, 279] width 114 height 19
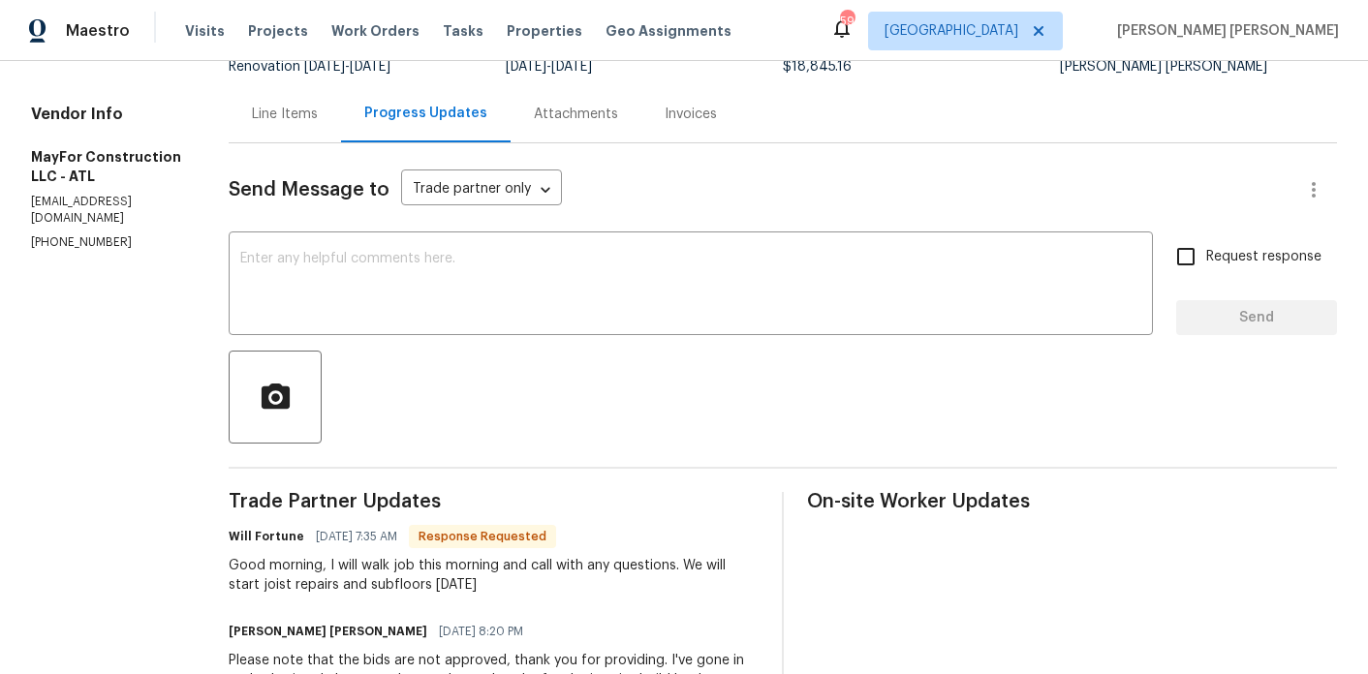
scroll to position [178, 0]
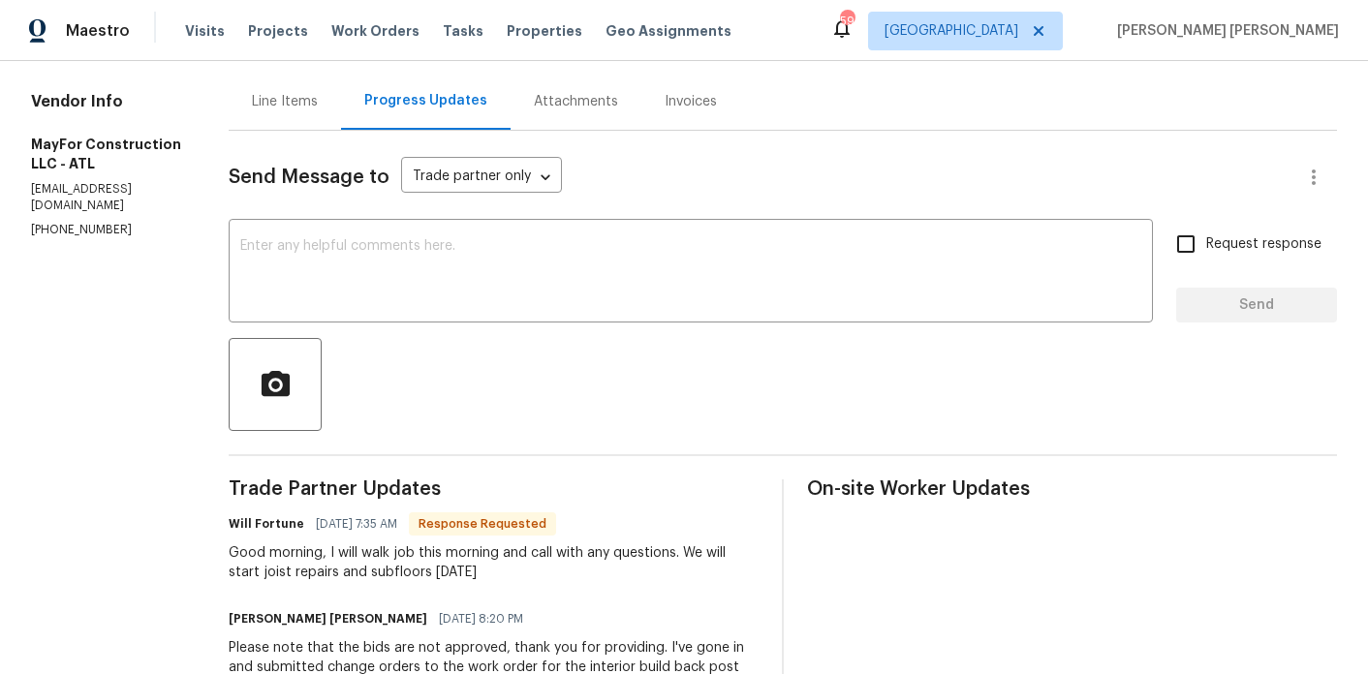
click at [326, 126] on div "Line Items" at bounding box center [285, 101] width 112 height 57
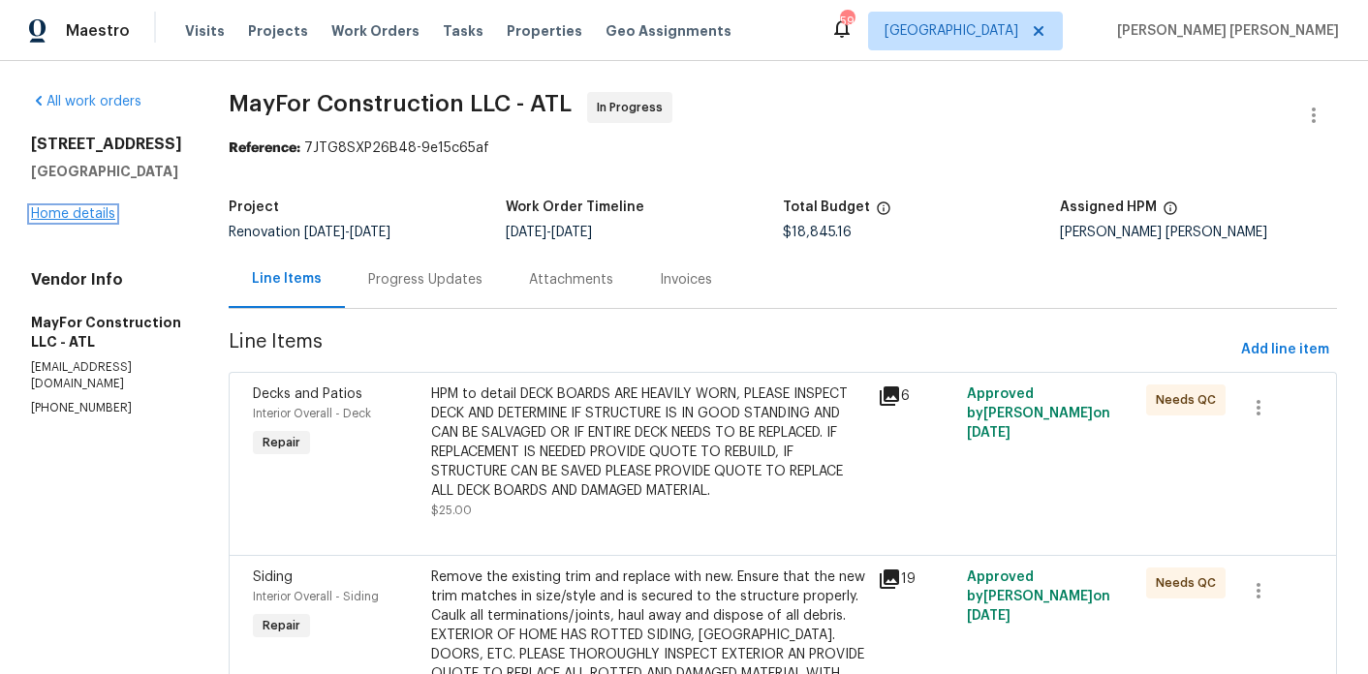
click at [62, 213] on link "Home details" at bounding box center [73, 214] width 84 height 14
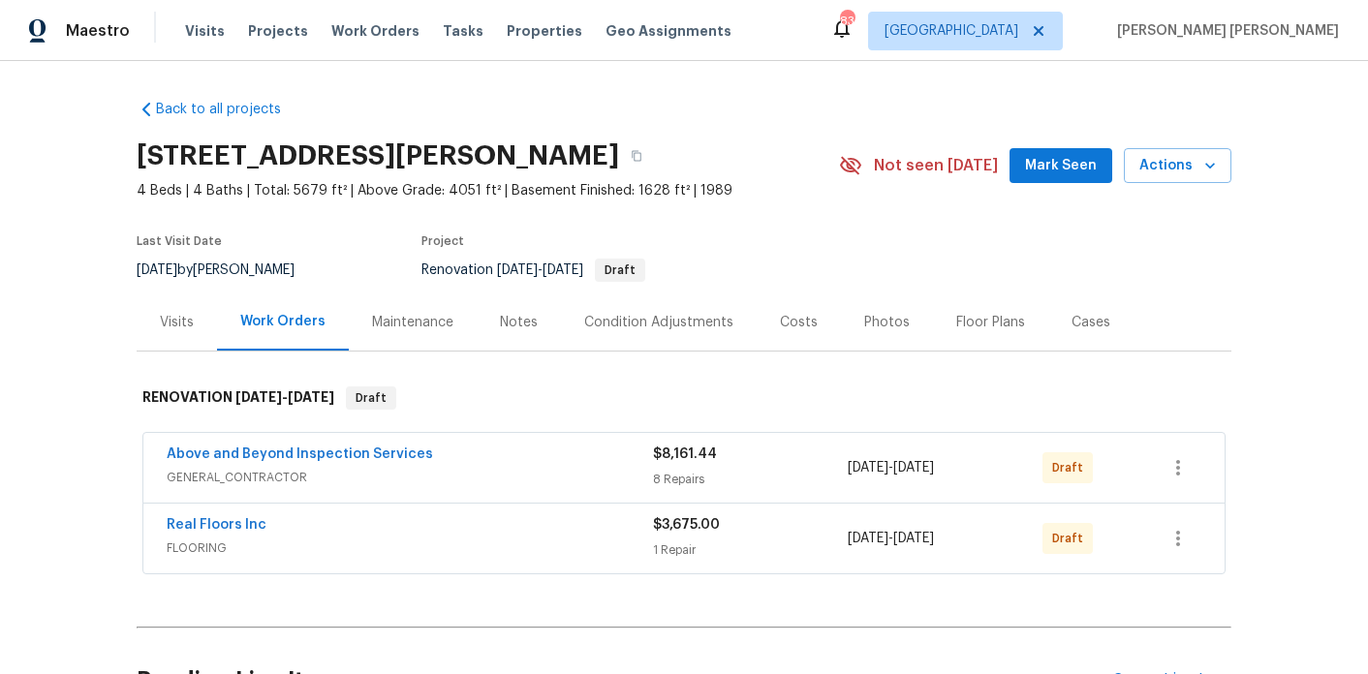
scroll to position [11, 0]
click at [371, 449] on link "Above and Beyond Inspection Services" at bounding box center [300, 455] width 266 height 14
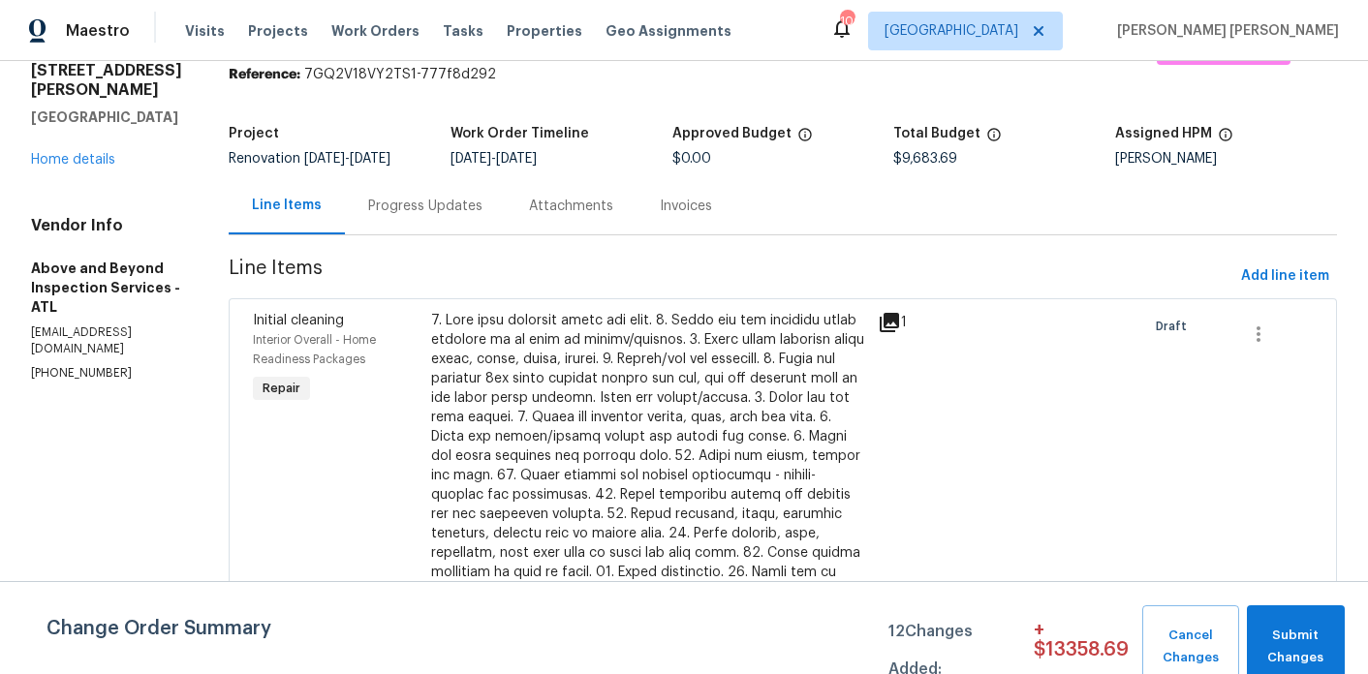
scroll to position [1818, 0]
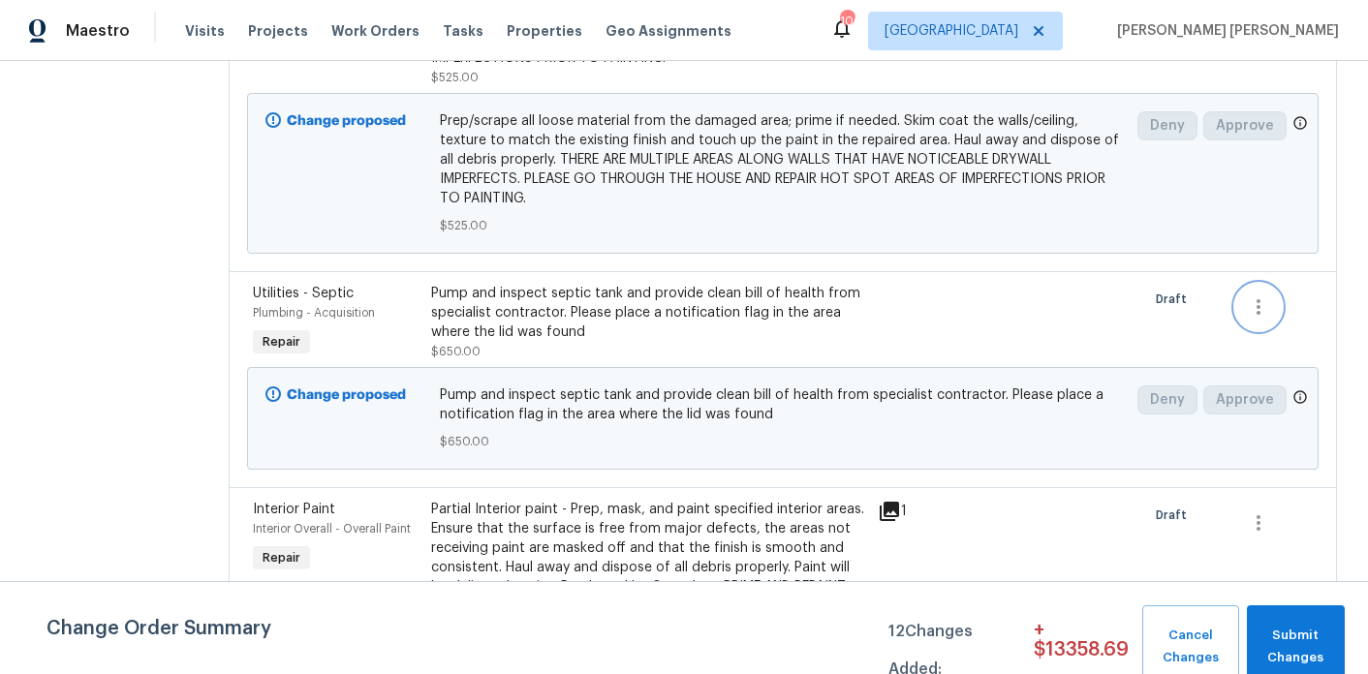
click at [1261, 315] on icon "button" at bounding box center [1259, 307] width 4 height 16
click at [1270, 391] on li "Cancel" at bounding box center [1278, 381] width 75 height 32
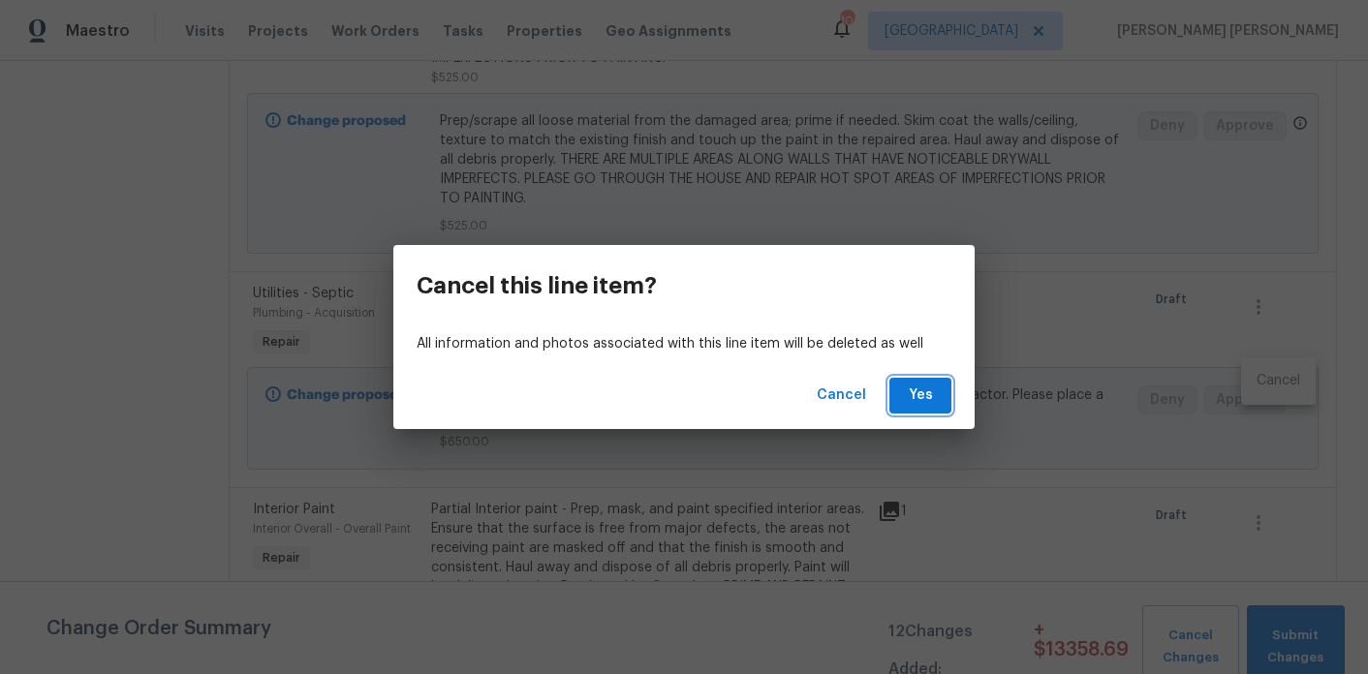
click at [907, 404] on span "Yes" at bounding box center [920, 396] width 31 height 24
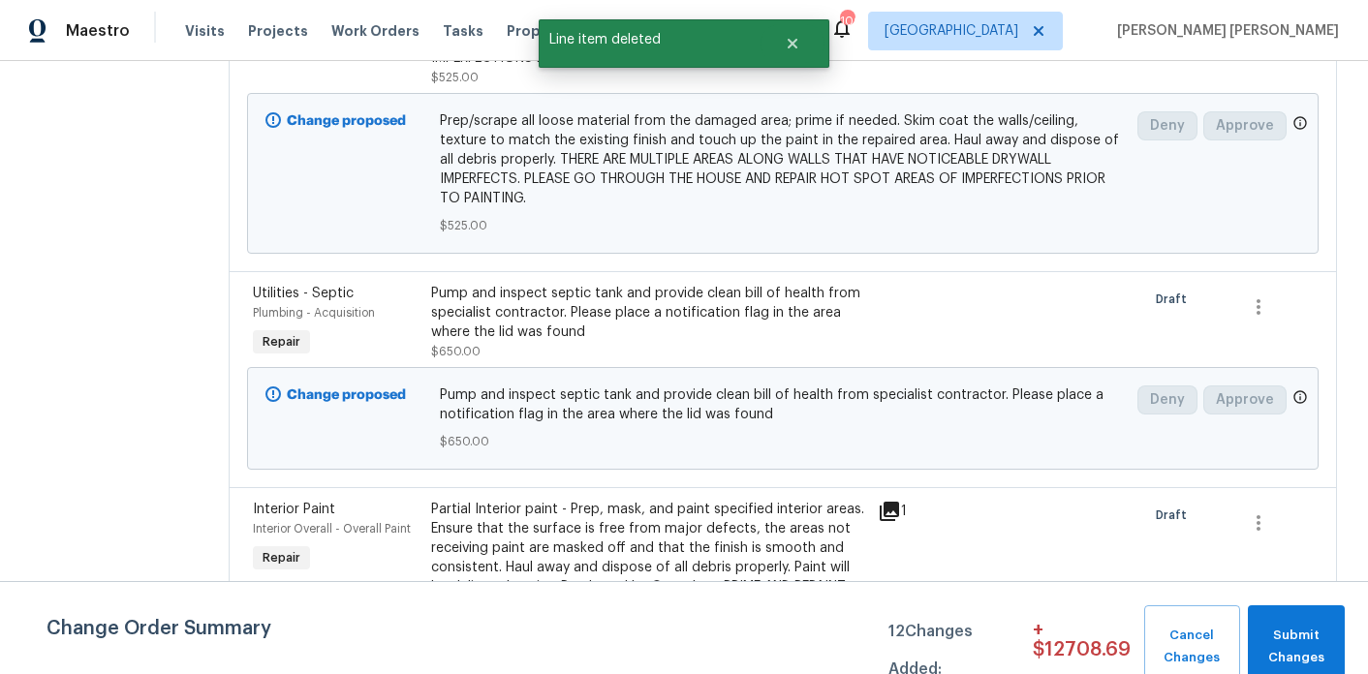
scroll to position [0, 0]
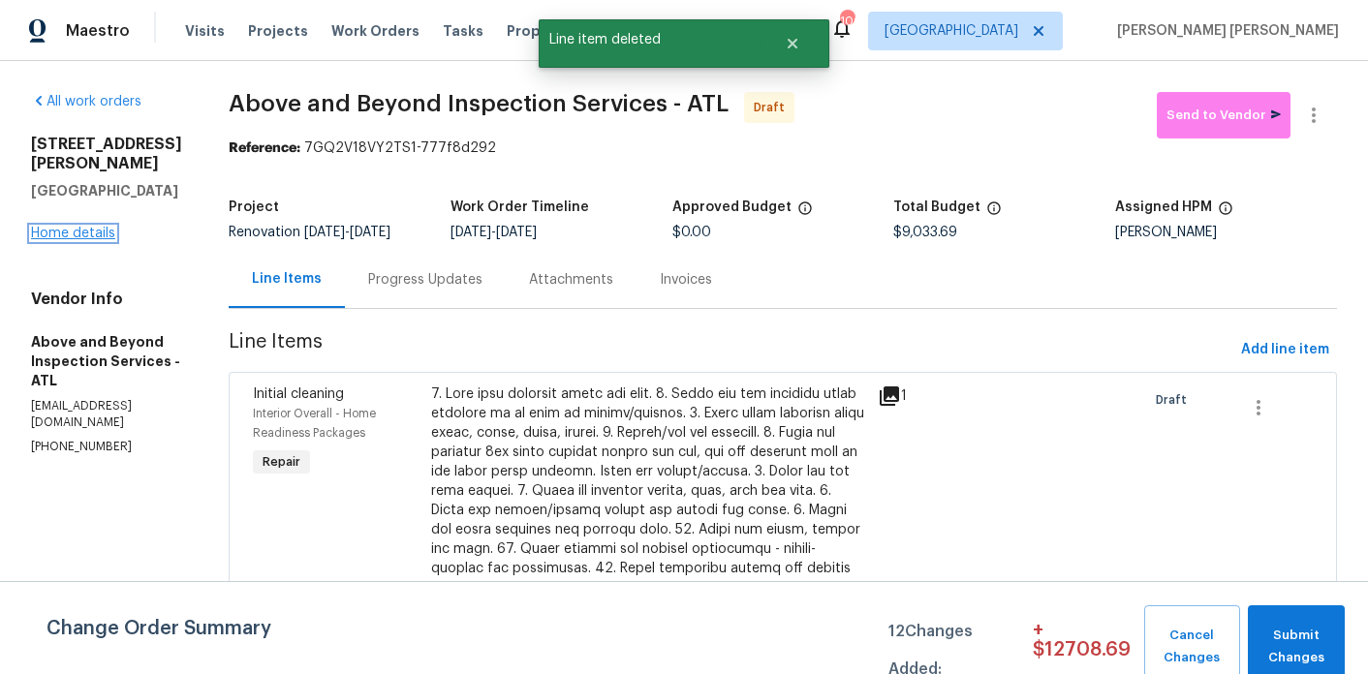
click at [63, 227] on link "Home details" at bounding box center [73, 234] width 84 height 14
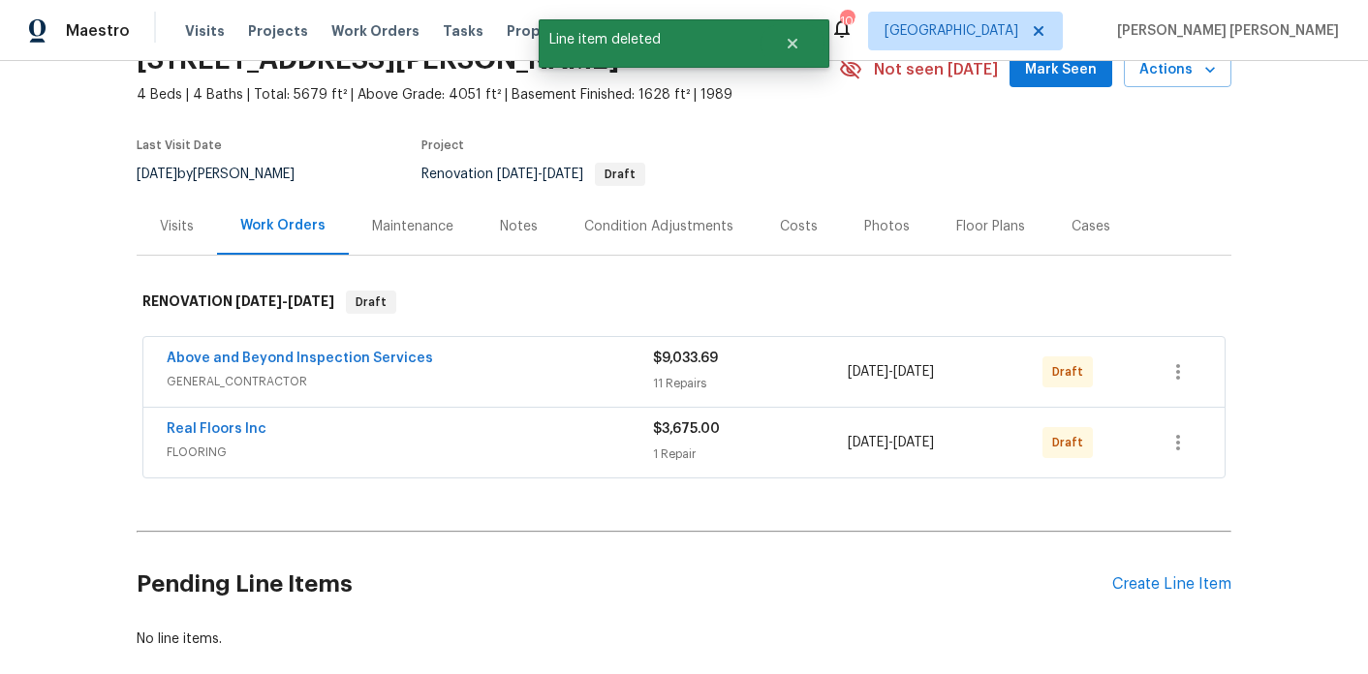
scroll to position [203, 0]
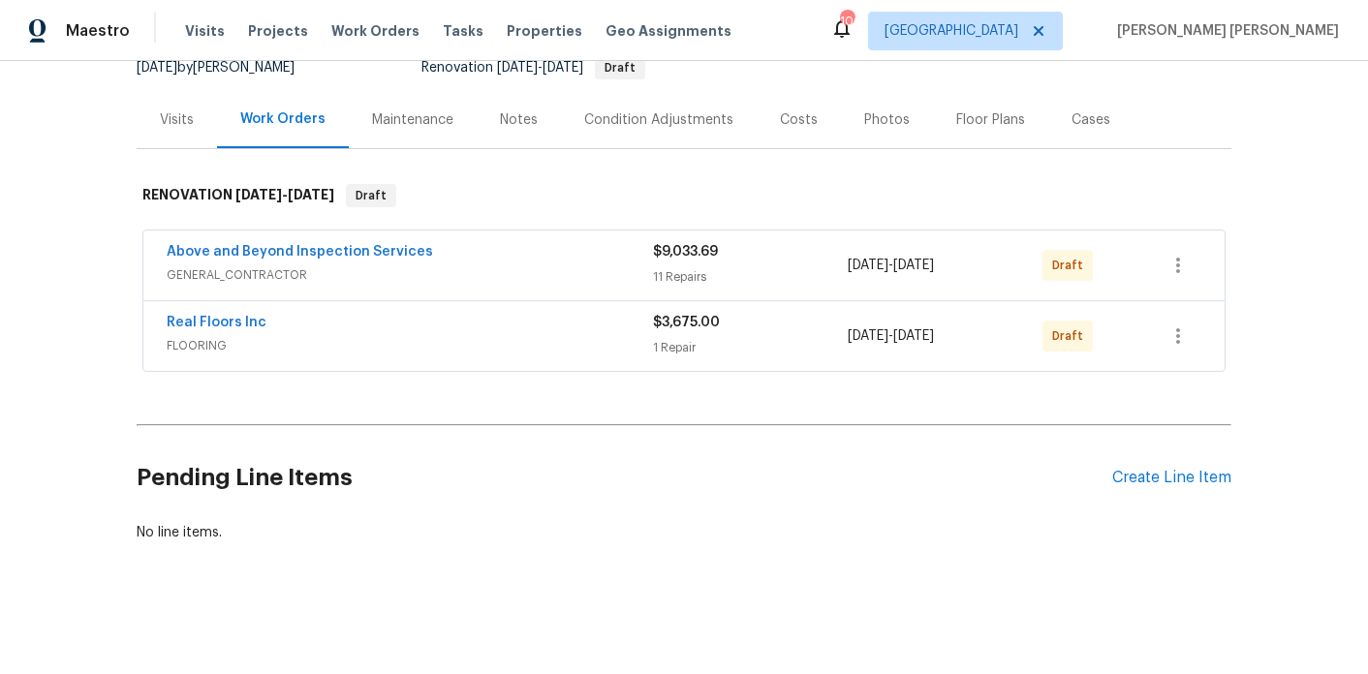
click at [680, 123] on div "Condition Adjustments" at bounding box center [658, 119] width 149 height 19
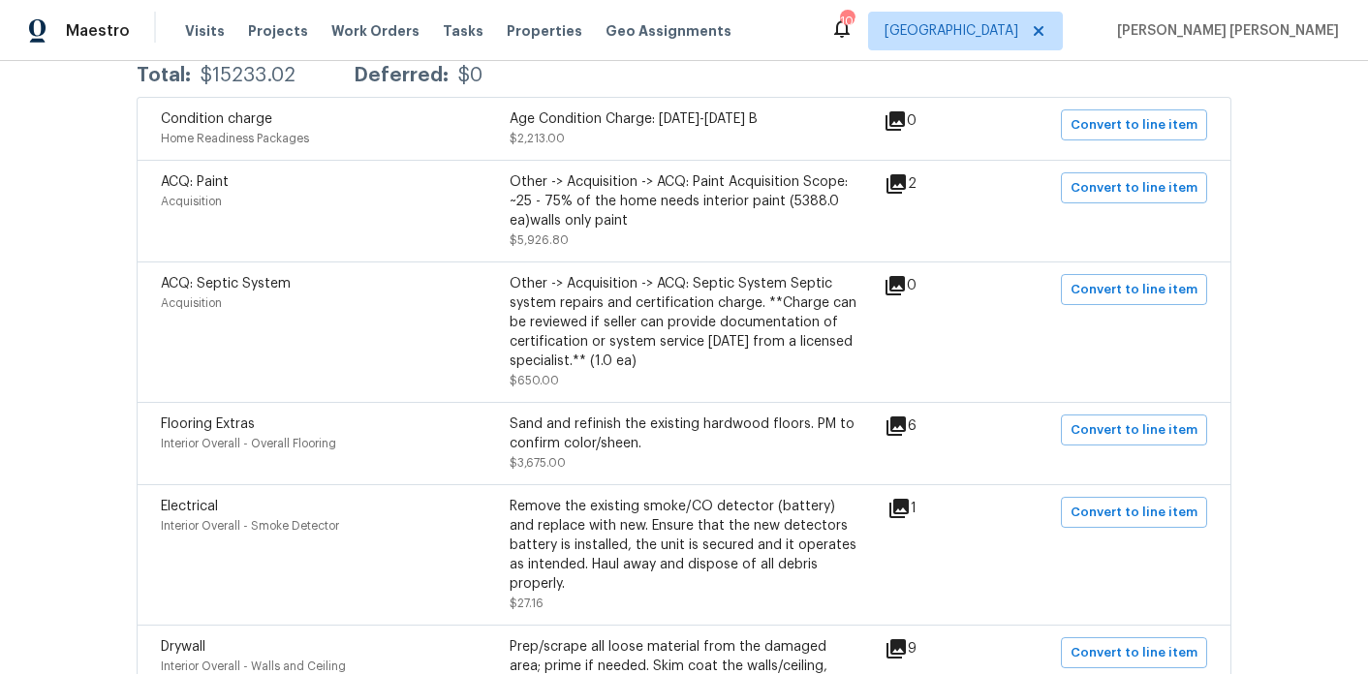
scroll to position [396, 0]
click at [1185, 283] on span "Convert to line item" at bounding box center [1134, 288] width 127 height 22
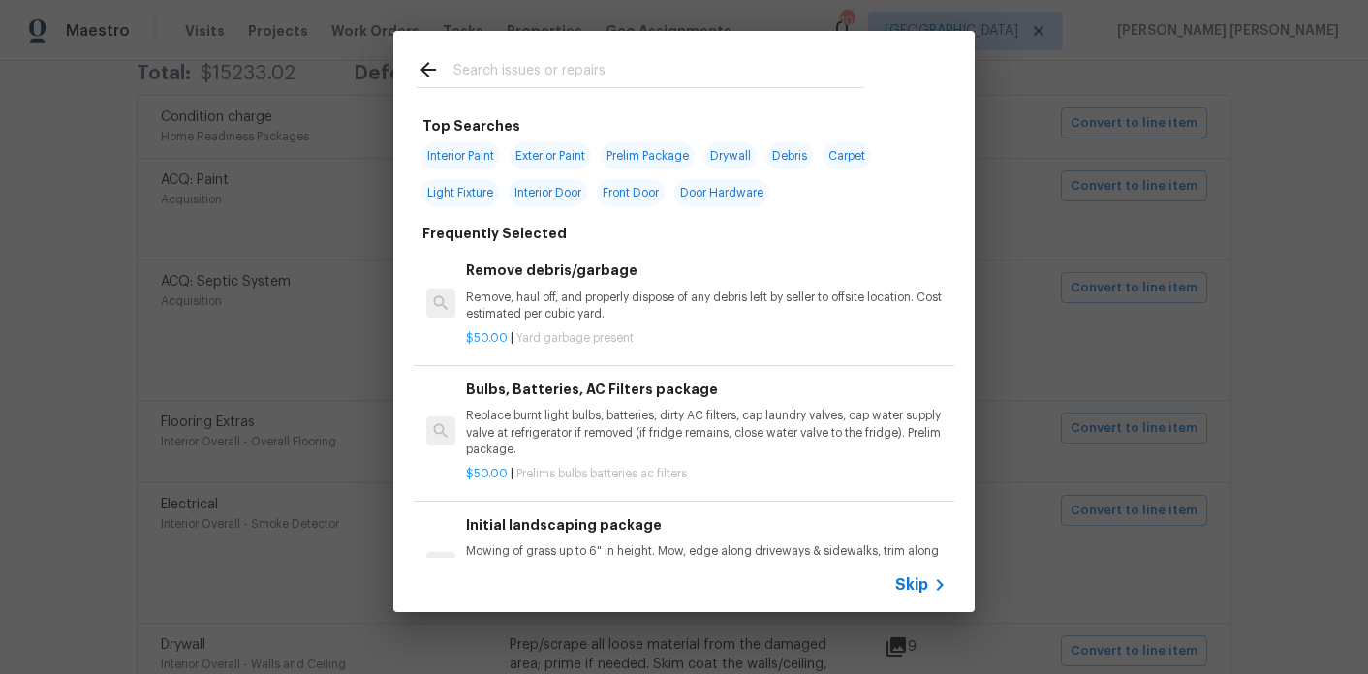
click at [613, 89] on div at bounding box center [640, 69] width 494 height 77
click at [613, 80] on input "text" at bounding box center [658, 72] width 411 height 29
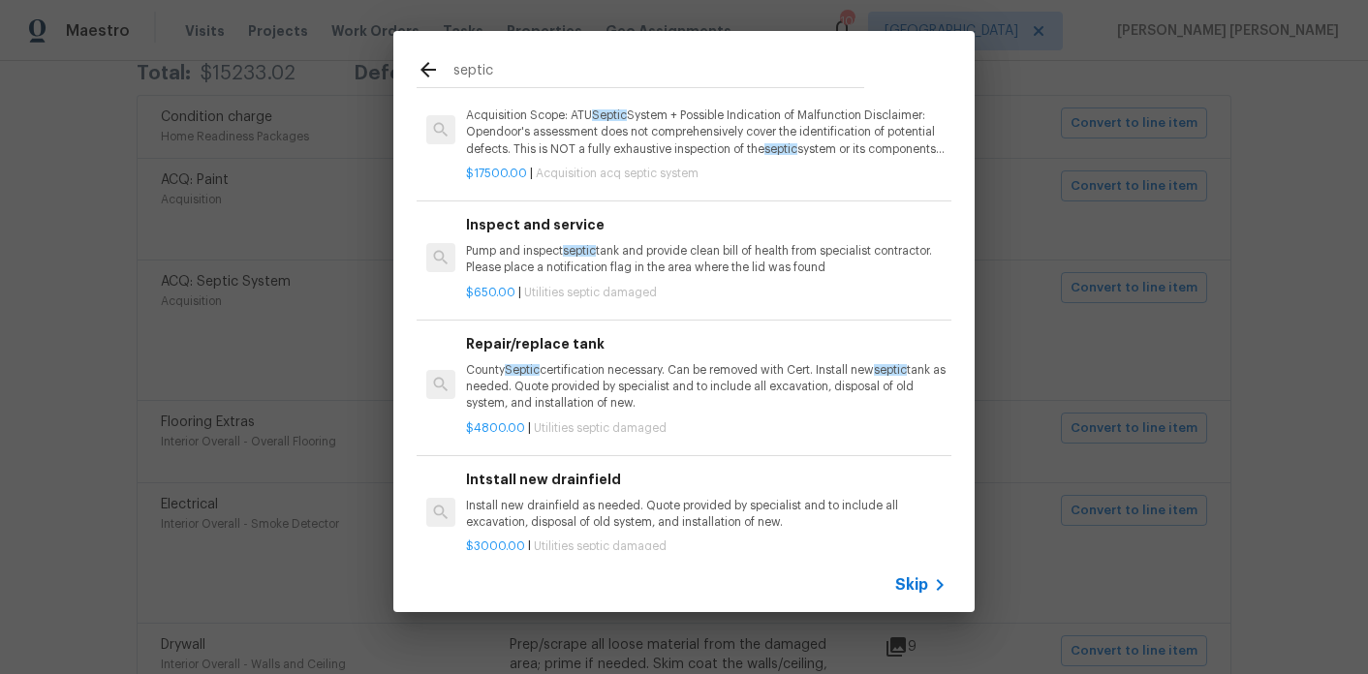
scroll to position [368, 0]
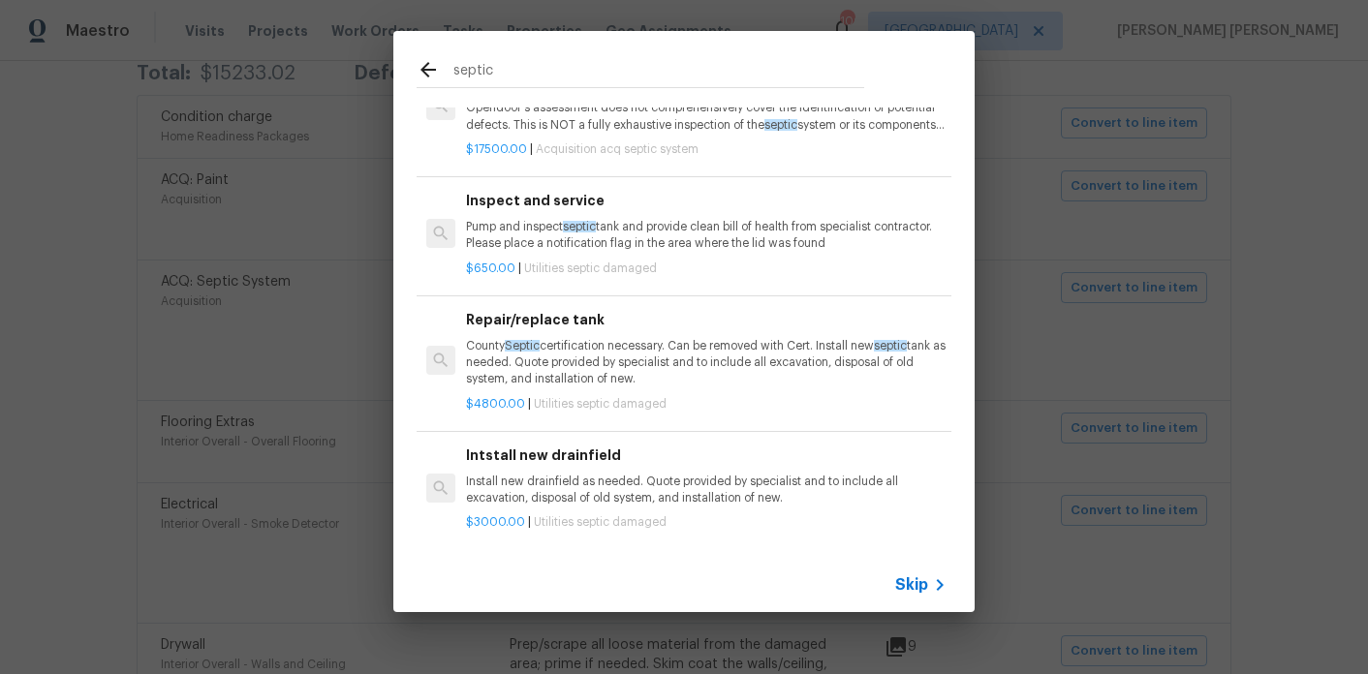
type input "septic"
click at [582, 254] on div "$650.00 | Utilities septic damaged" at bounding box center [706, 265] width 481 height 24
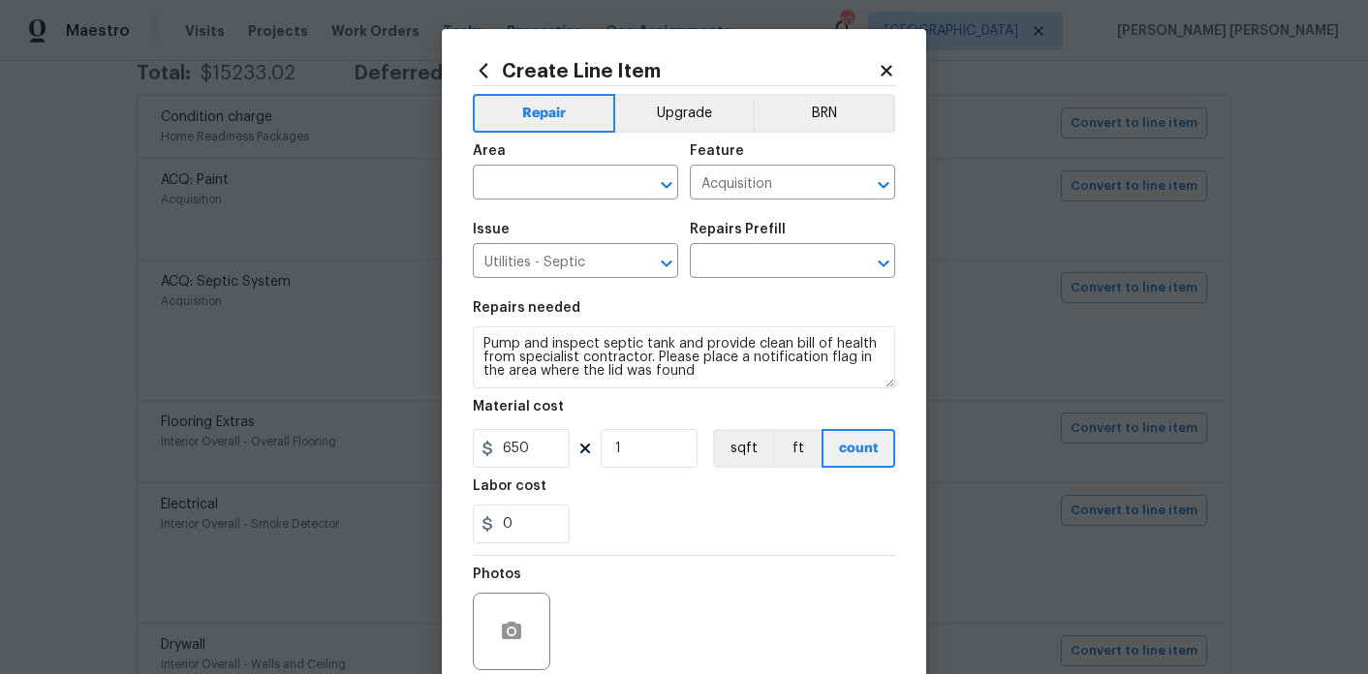
type input "Inspect and service $650.00"
click at [550, 189] on input "text" at bounding box center [548, 185] width 151 height 30
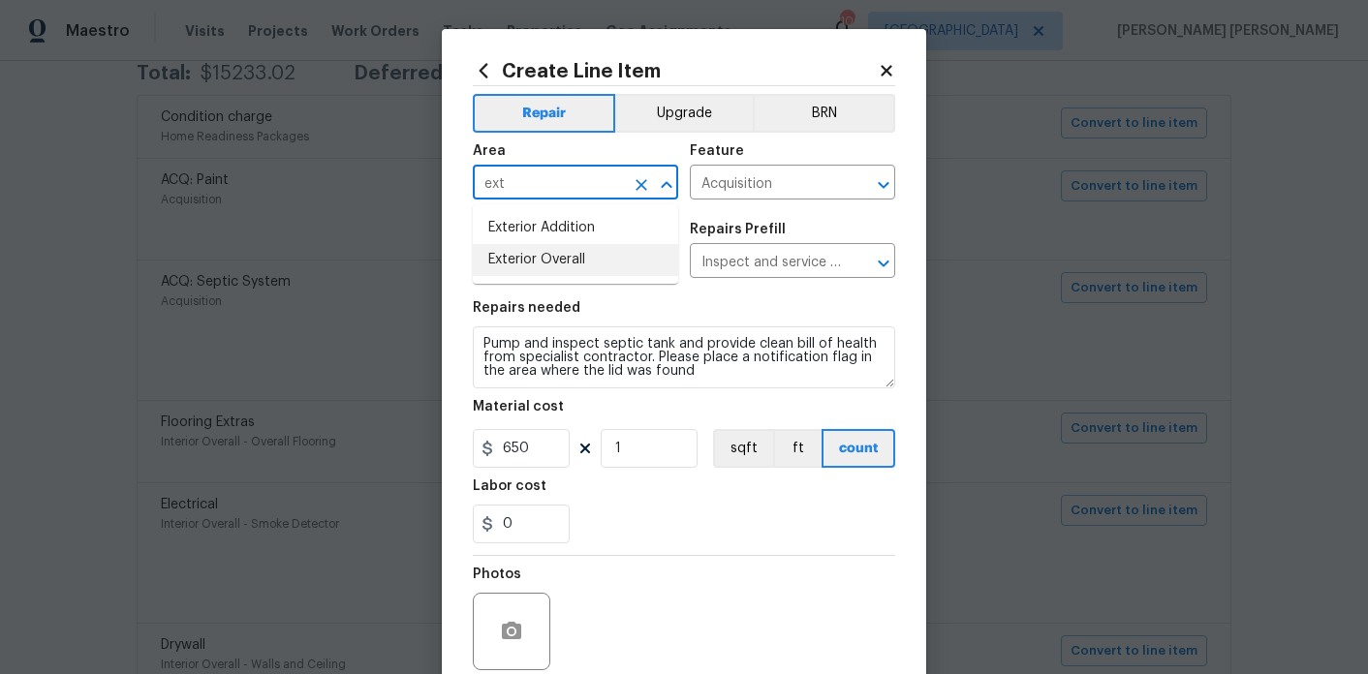
click at [545, 249] on li "Exterior Overall" at bounding box center [575, 260] width 205 height 32
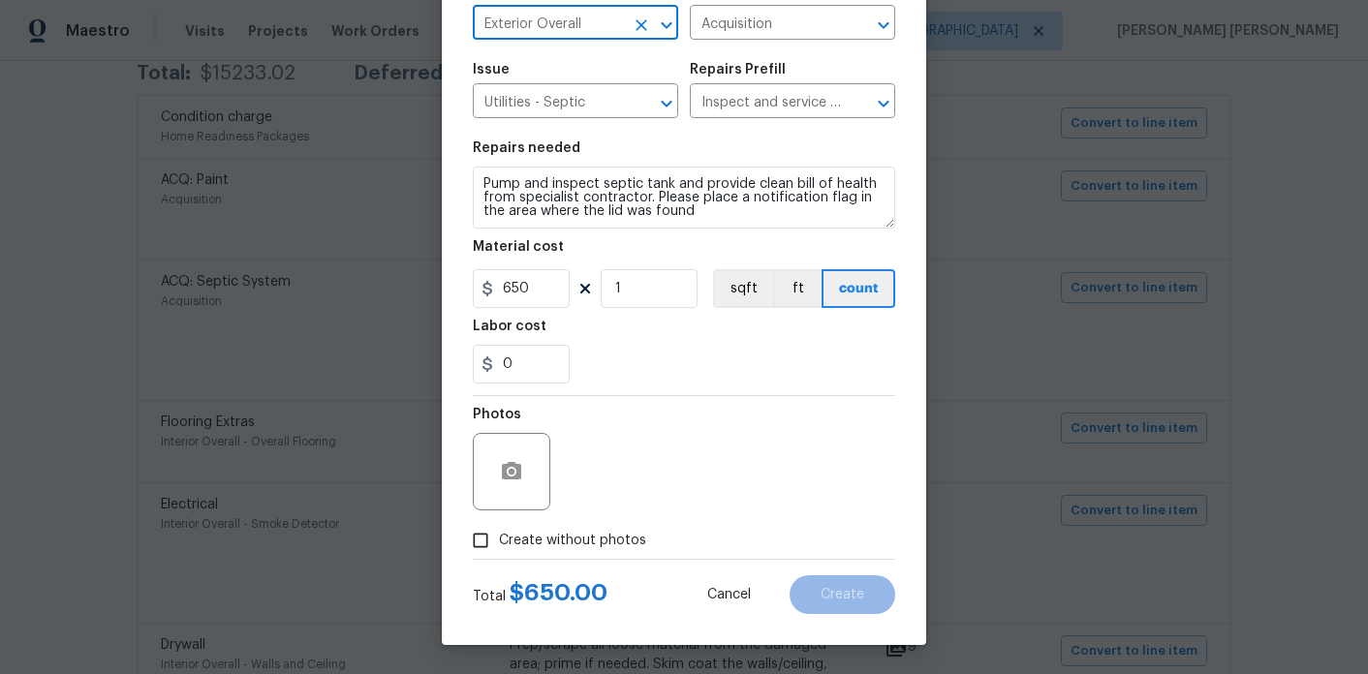
type input "Exterior Overall"
click at [599, 548] on span "Create without photos" at bounding box center [572, 541] width 147 height 20
click at [499, 548] on input "Create without photos" at bounding box center [480, 540] width 37 height 37
checkbox input "true"
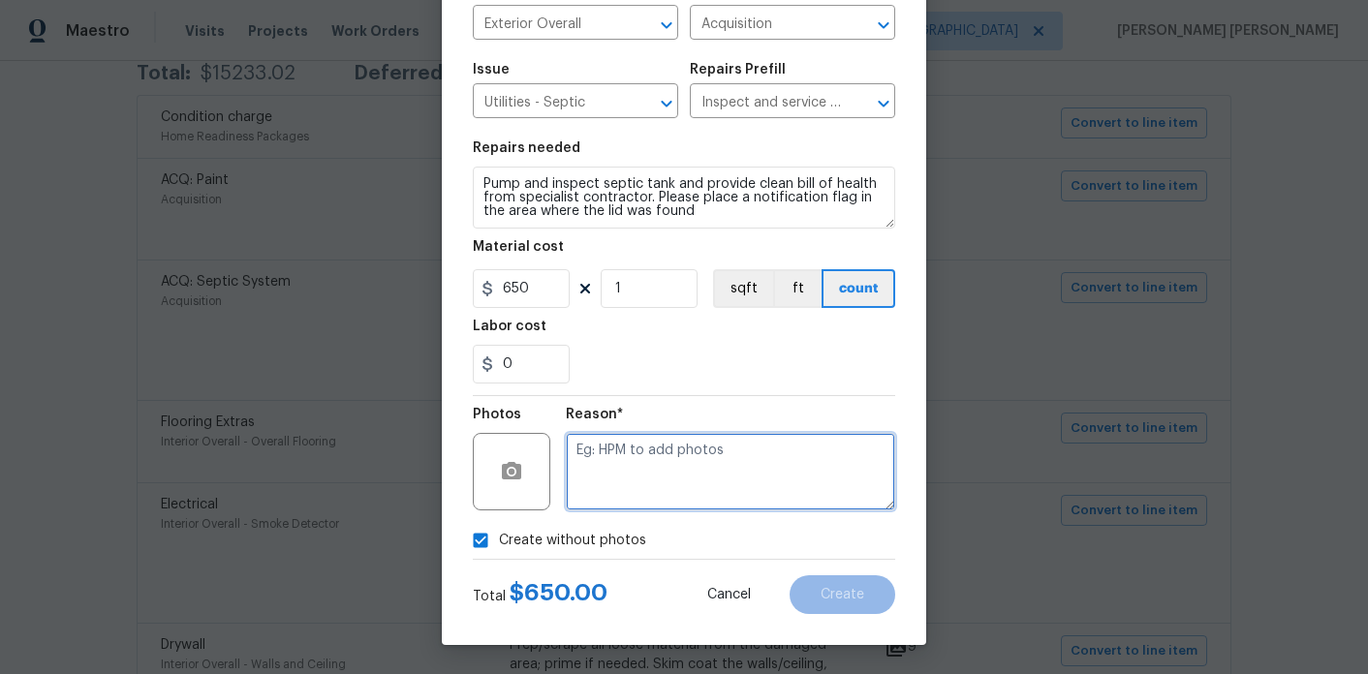
click at [664, 493] on textarea at bounding box center [730, 472] width 329 height 78
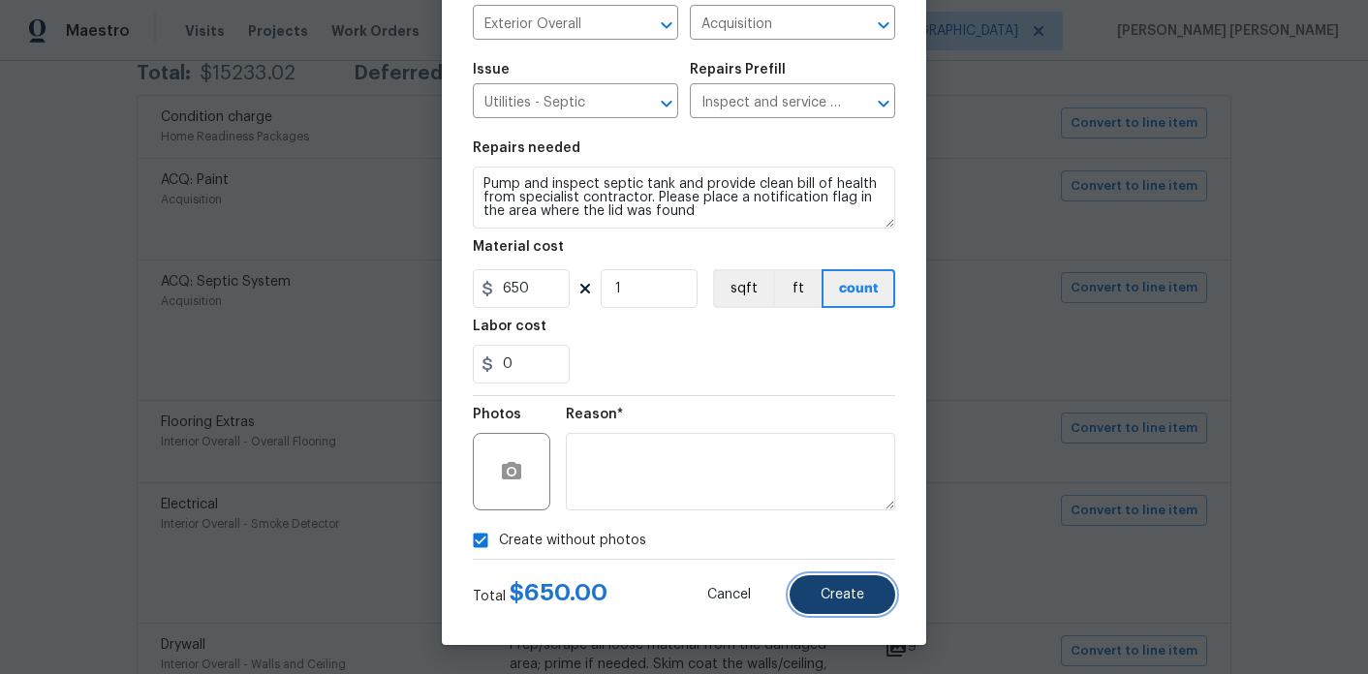
click at [862, 606] on button "Create" at bounding box center [843, 595] width 106 height 39
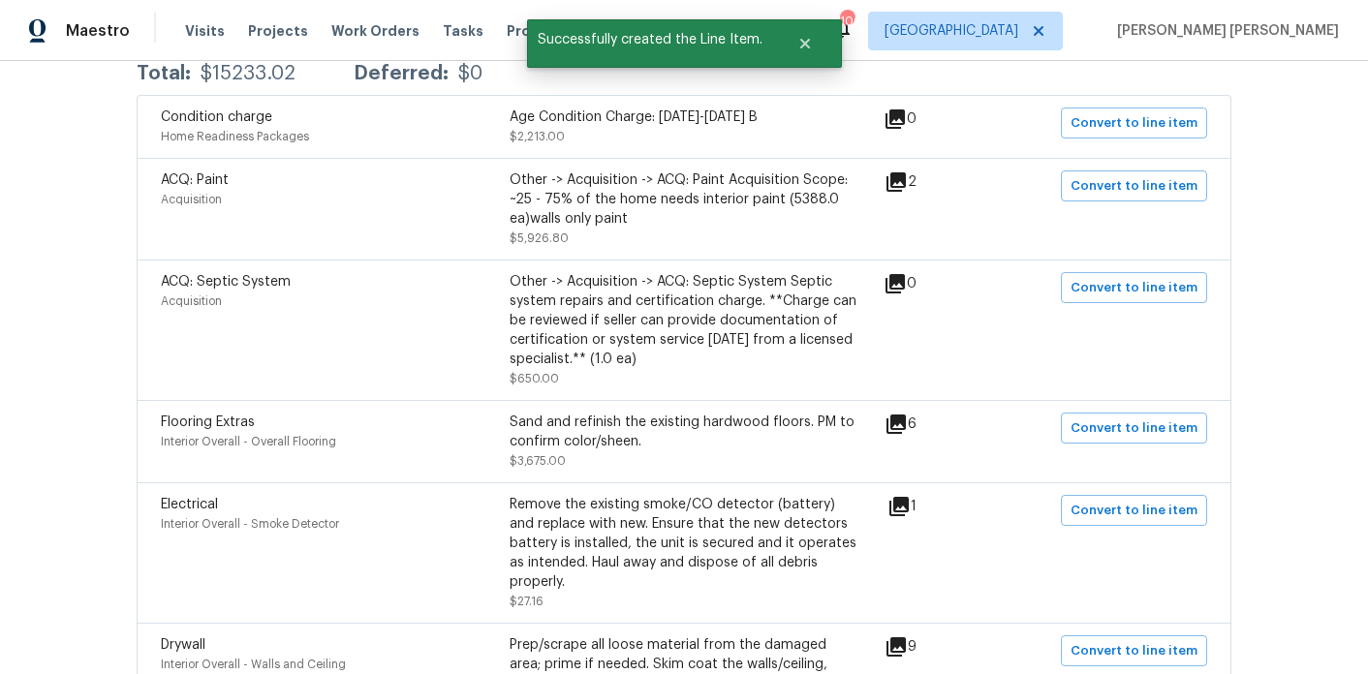
scroll to position [0, 0]
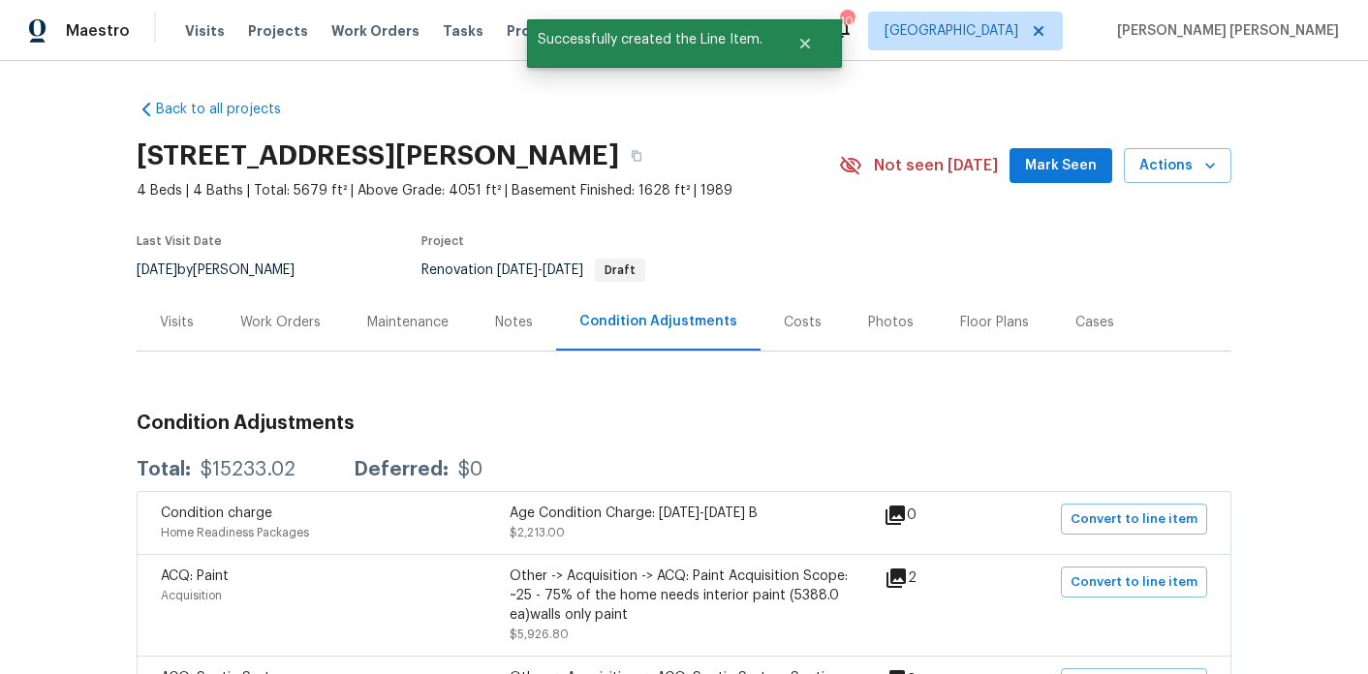
click at [294, 319] on div "Work Orders" at bounding box center [280, 322] width 80 height 19
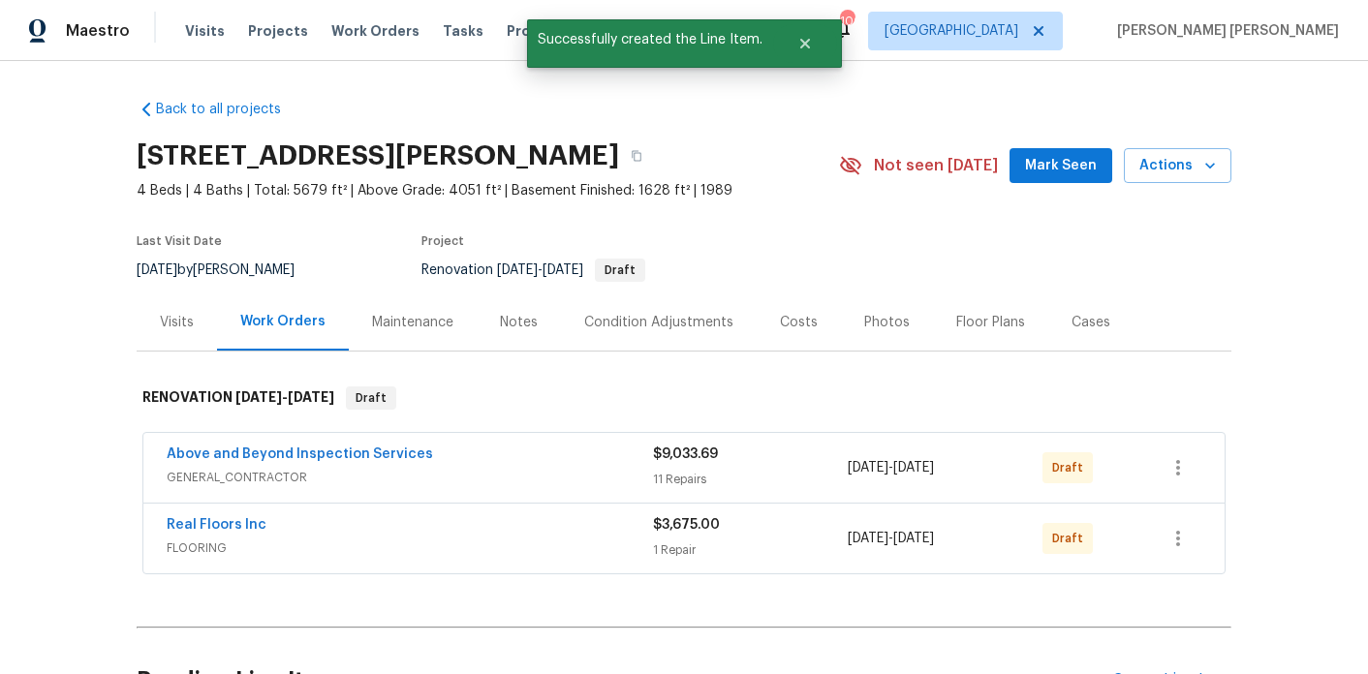
scroll to position [443, 0]
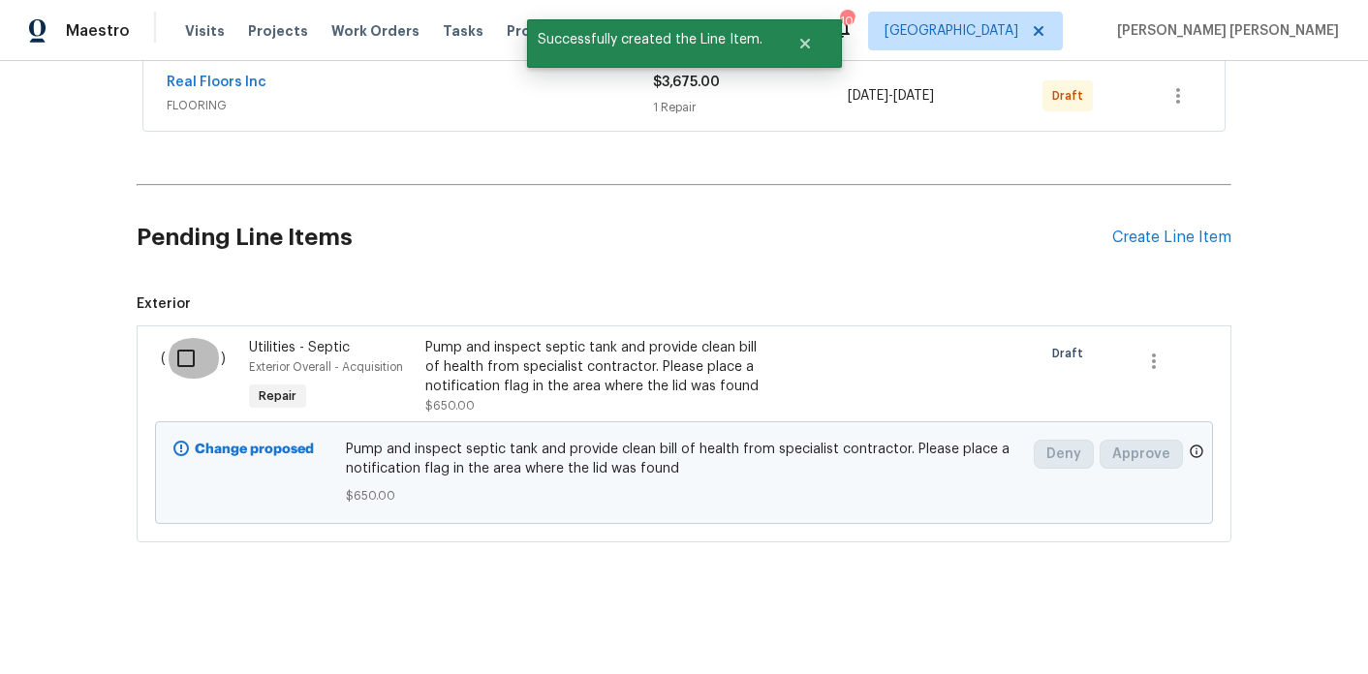
click at [184, 362] on input "checkbox" at bounding box center [193, 358] width 55 height 41
checkbox input "true"
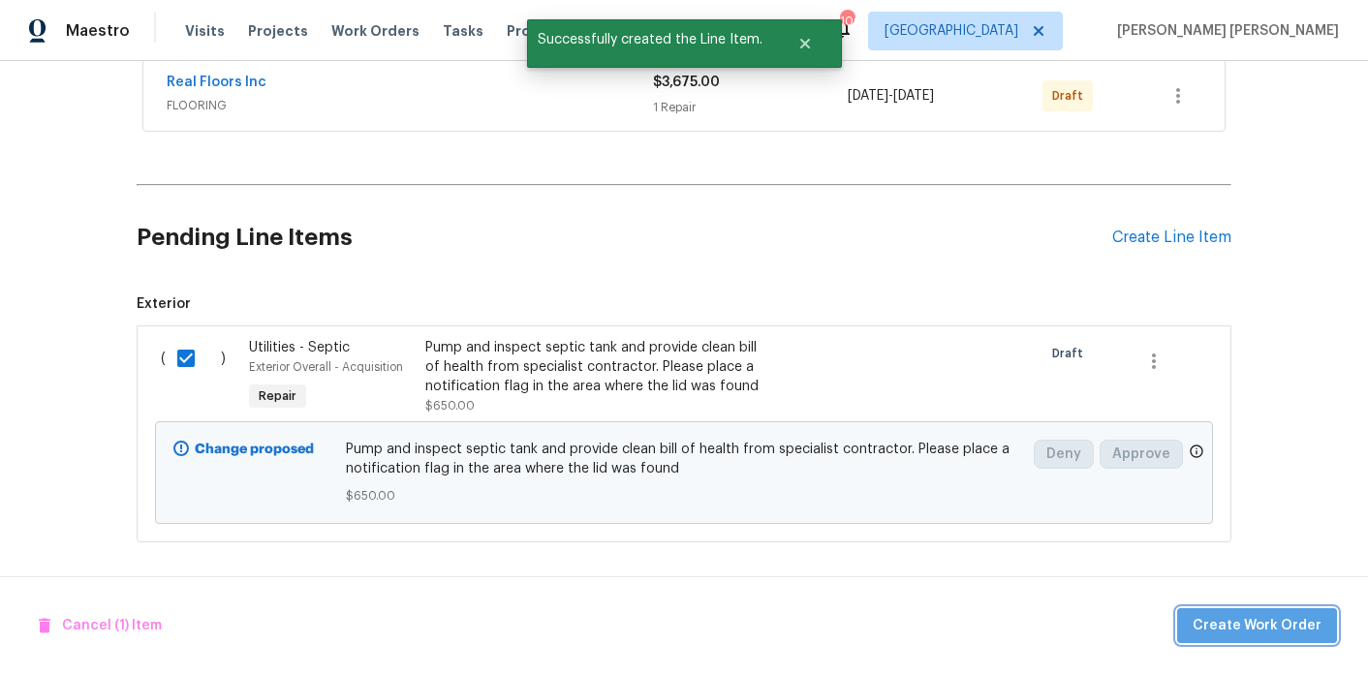
click at [1305, 614] on span "Create Work Order" at bounding box center [1257, 626] width 129 height 24
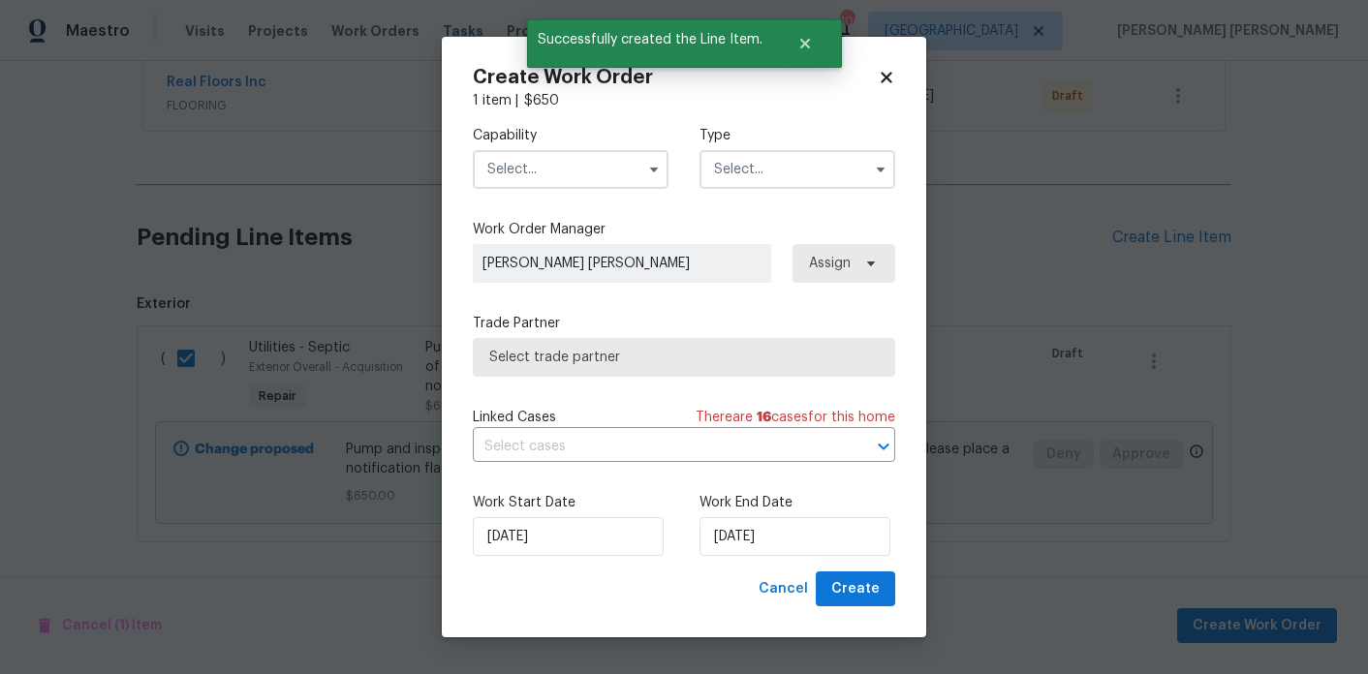
click at [583, 177] on input "text" at bounding box center [571, 169] width 196 height 39
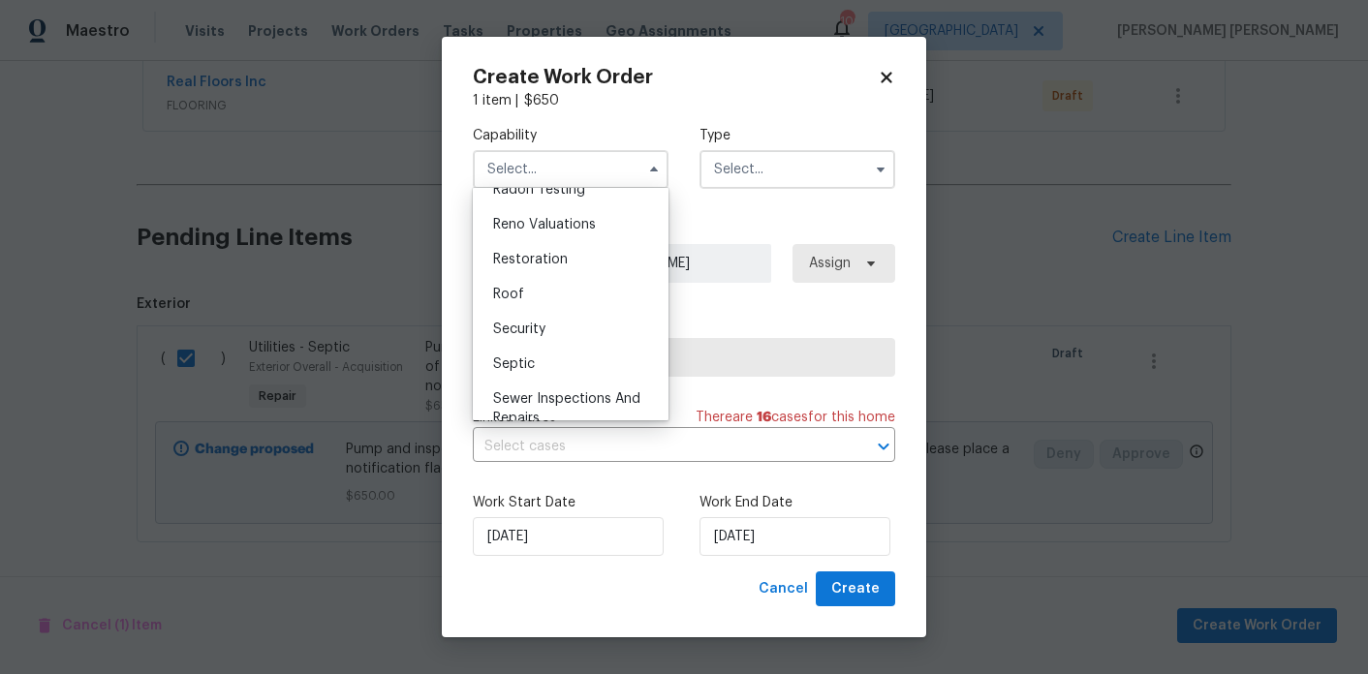
scroll to position [1895, 0]
click at [547, 347] on div "Septic" at bounding box center [571, 361] width 186 height 35
type input "Septic"
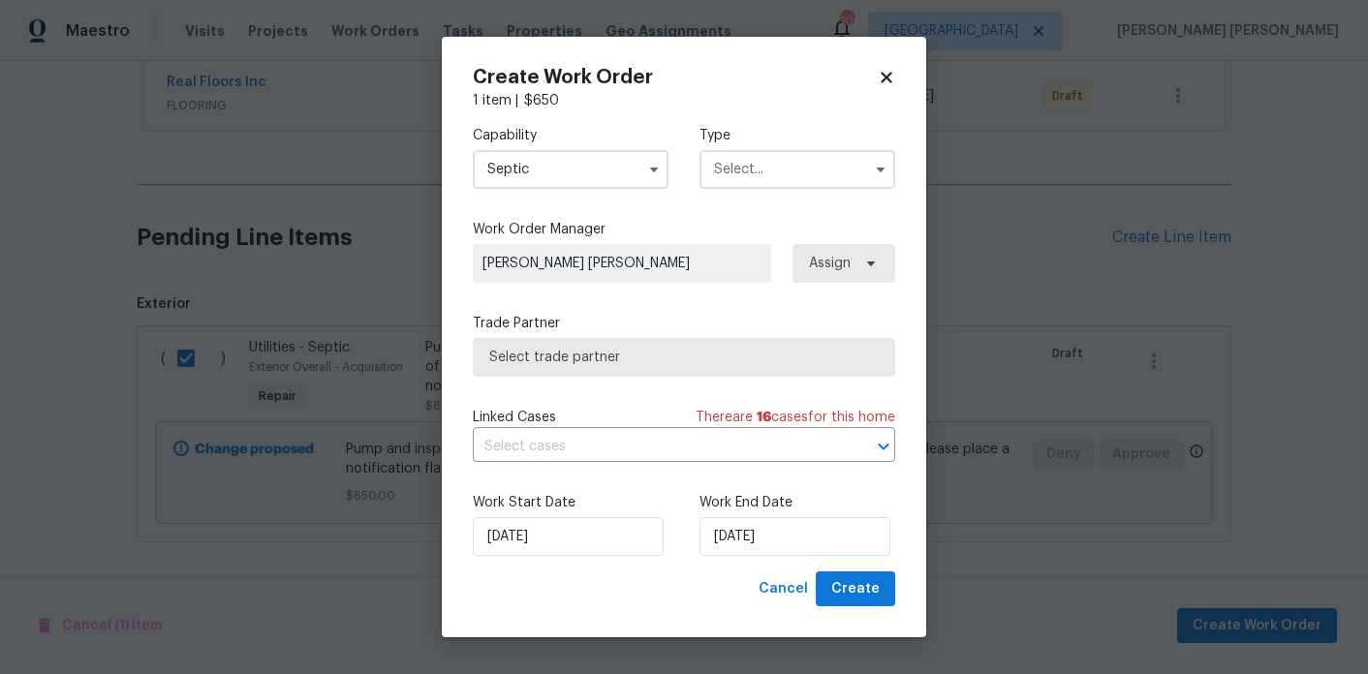
click at [799, 166] on input "text" at bounding box center [798, 169] width 196 height 39
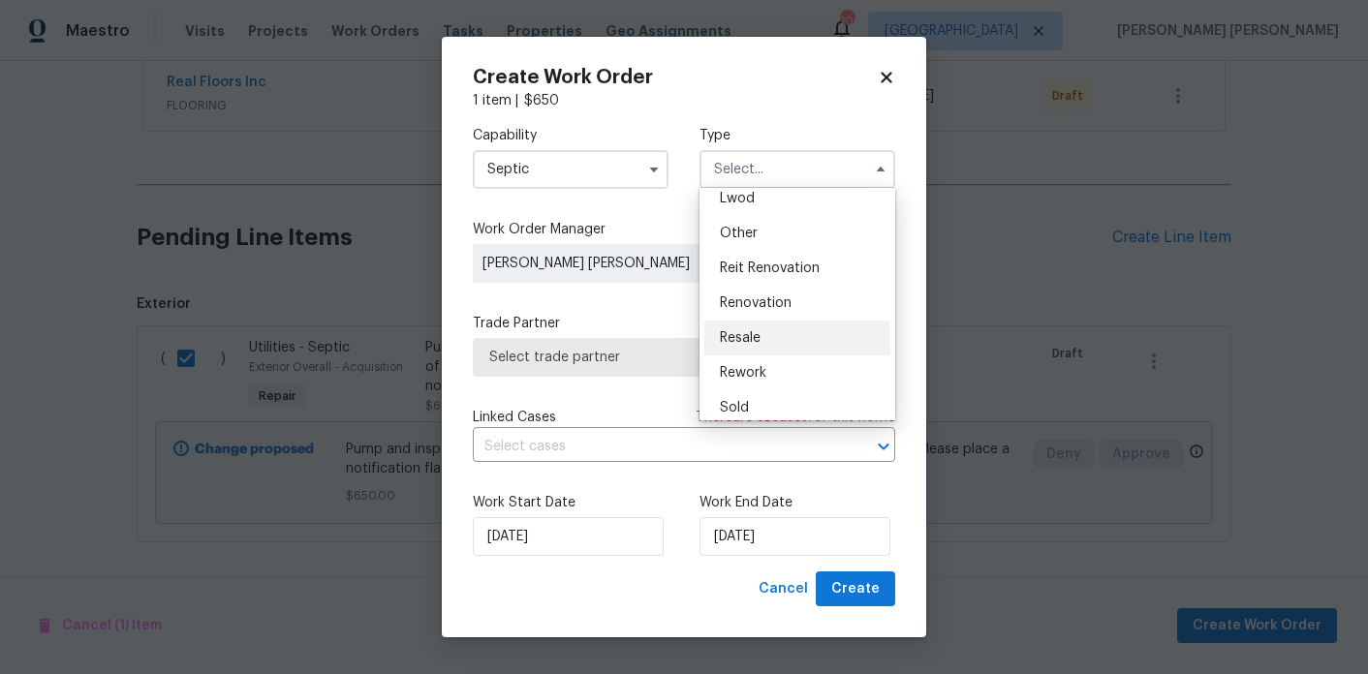
scroll to position [224, 0]
click at [779, 291] on div "Renovation" at bounding box center [797, 300] width 186 height 35
type input "Renovation"
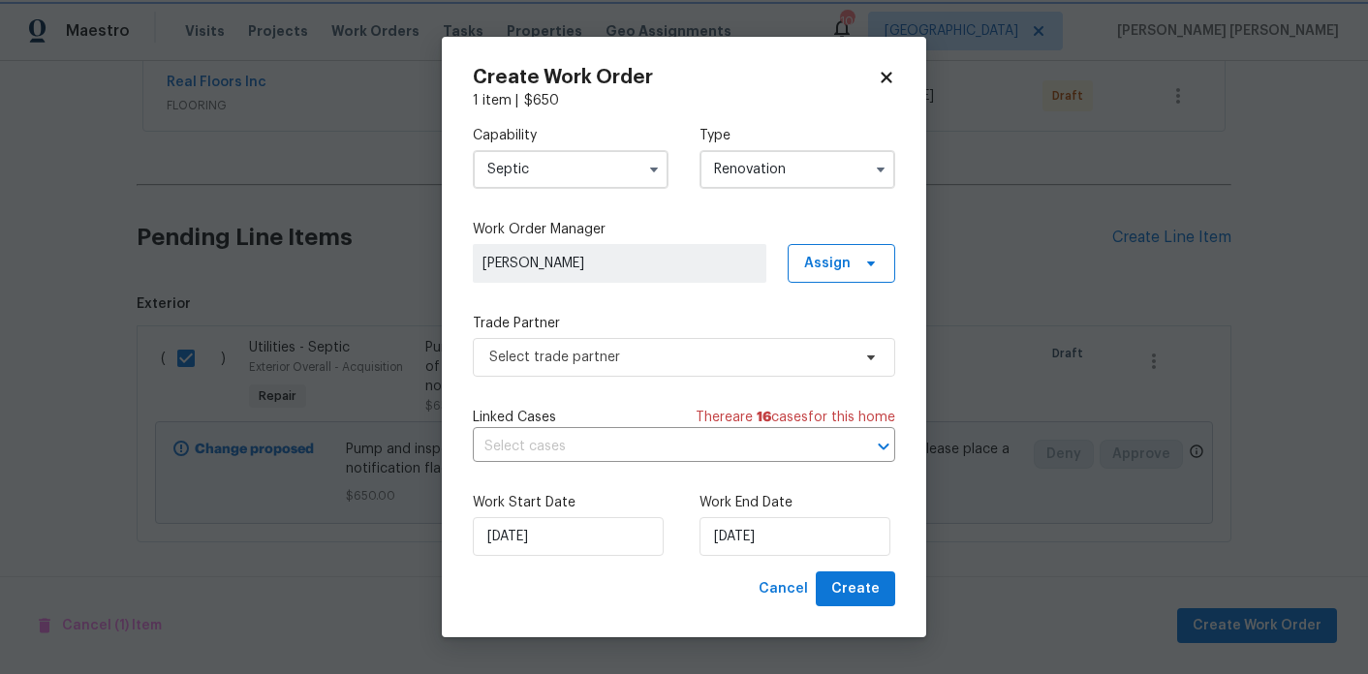
scroll to position [0, 0]
click at [765, 352] on span "Select trade partner" at bounding box center [669, 357] width 361 height 19
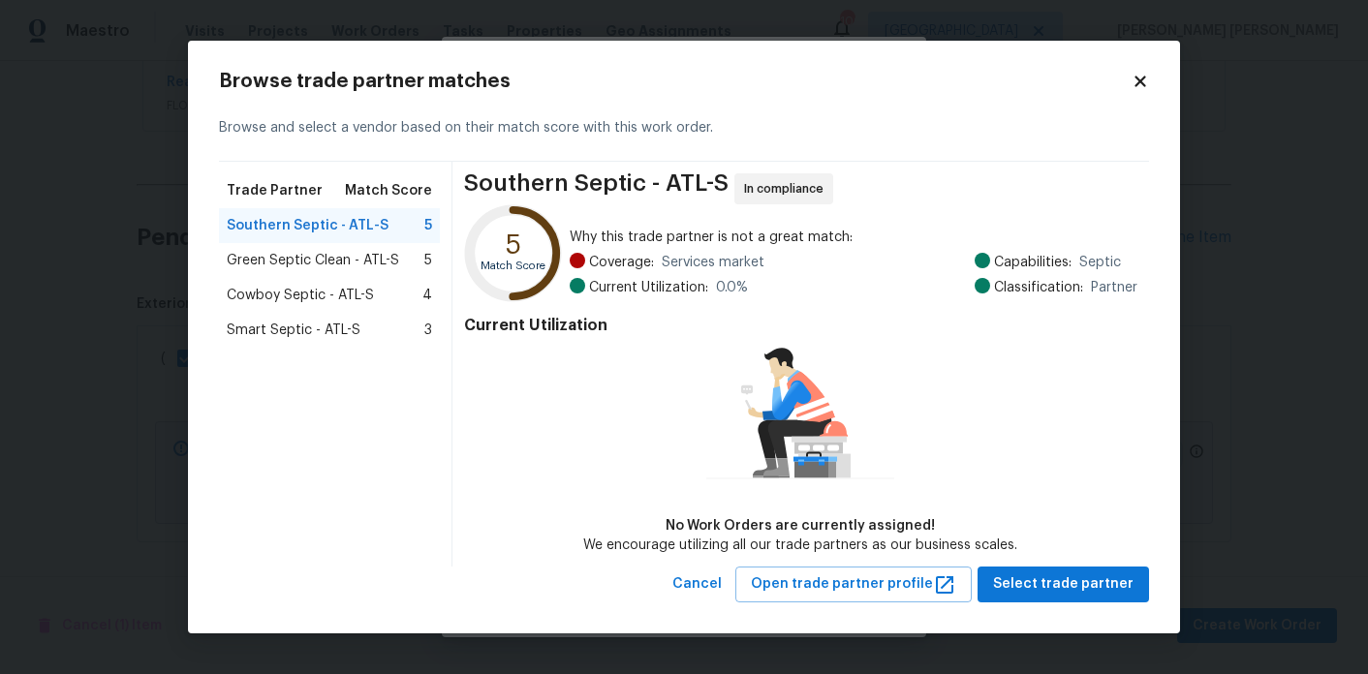
click at [332, 331] on span "Smart Septic - ATL-S" at bounding box center [294, 330] width 134 height 19
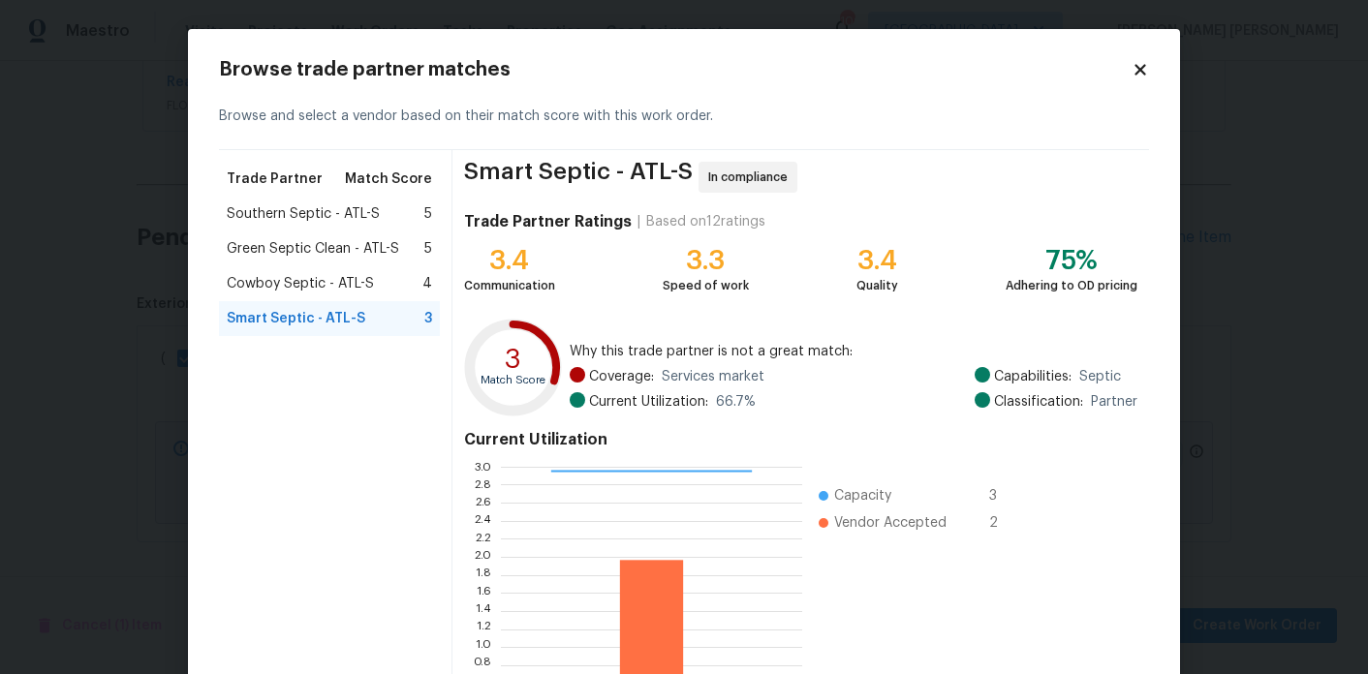
scroll to position [15, 0]
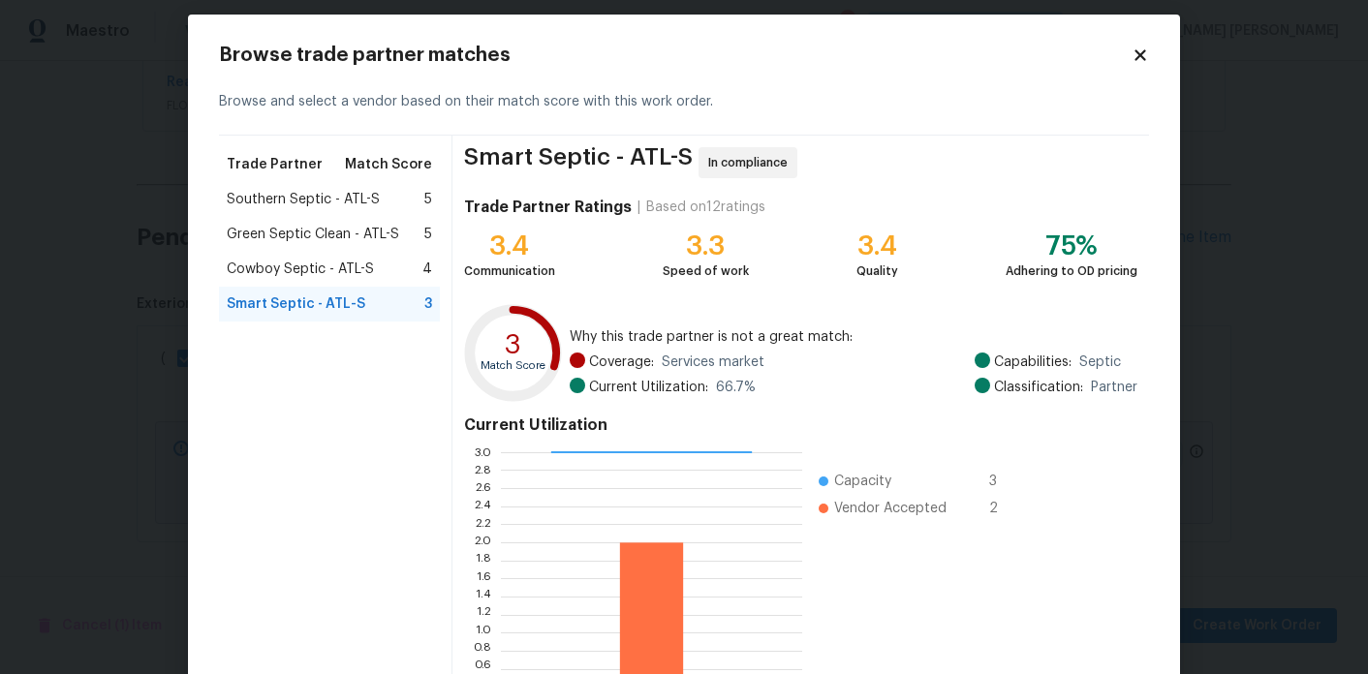
click at [291, 273] on span "Cowboy Septic - ATL-S" at bounding box center [300, 269] width 147 height 19
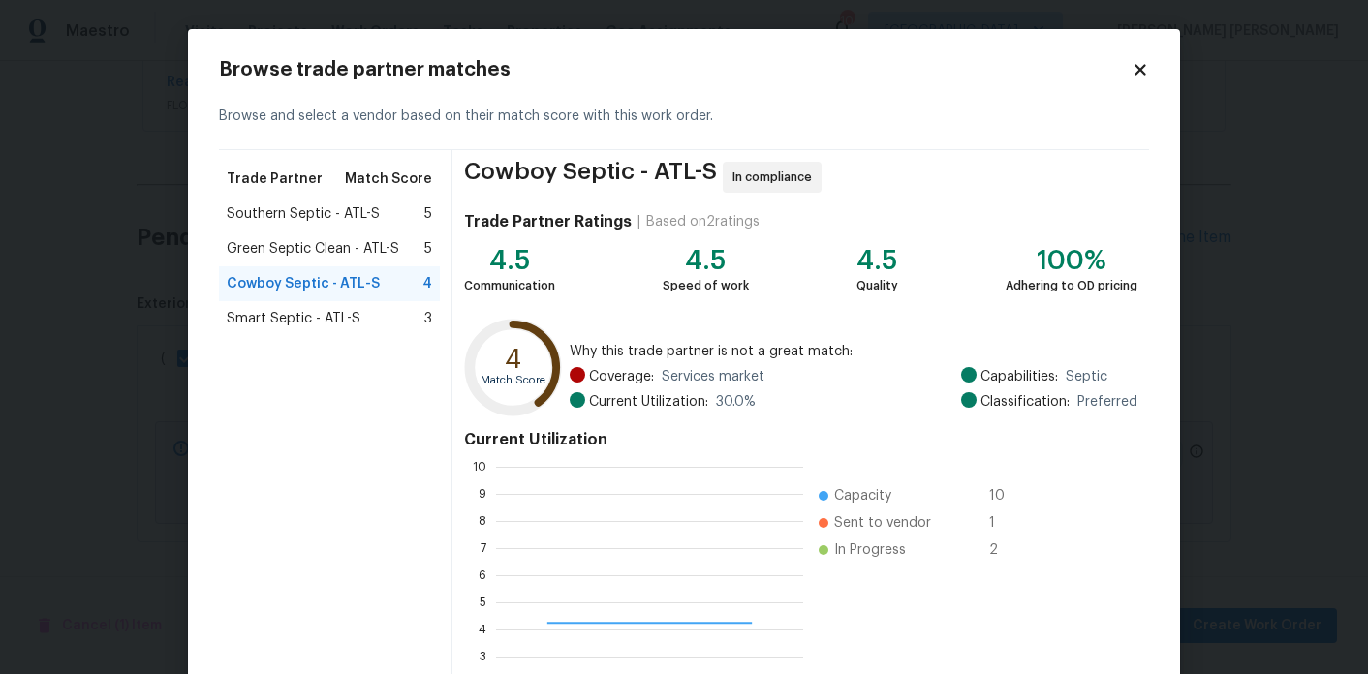
scroll to position [271, 307]
click at [302, 256] on span "Green Septic Clean - ATL-S" at bounding box center [313, 248] width 172 height 19
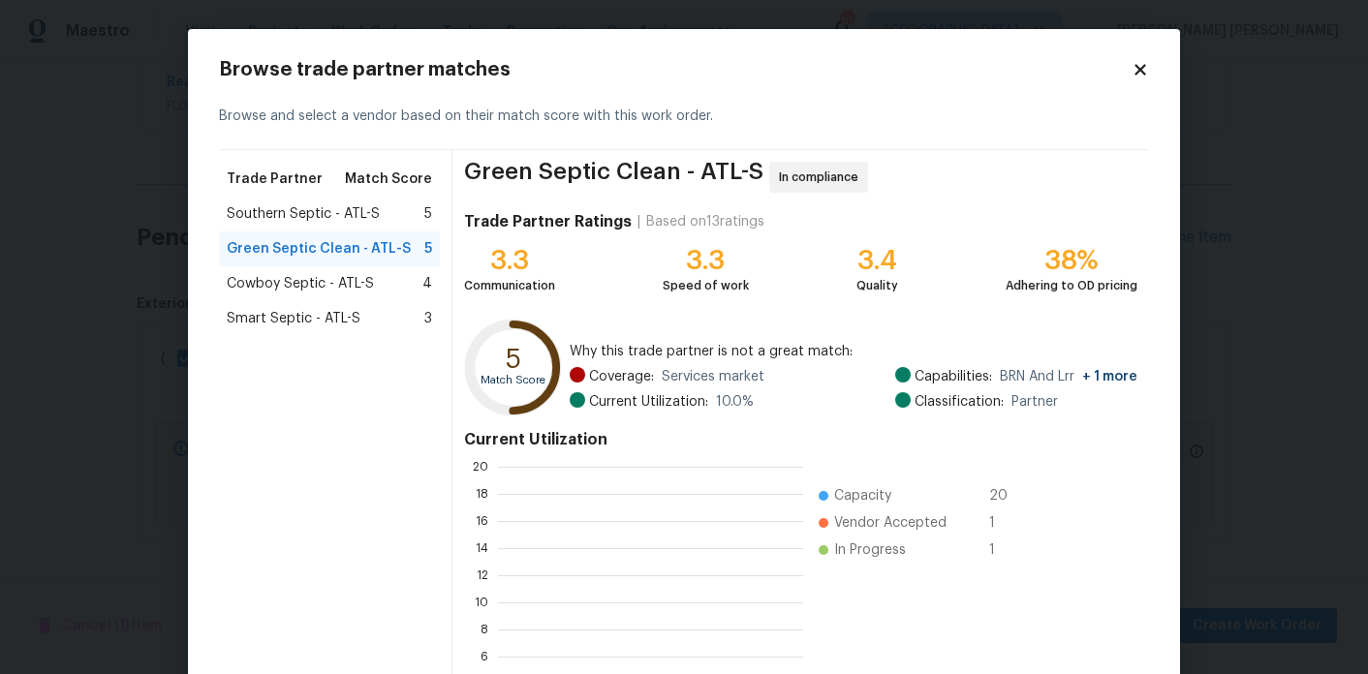
scroll to position [271, 305]
click at [328, 224] on div "Southern Septic - ATL-S 5" at bounding box center [329, 214] width 221 height 35
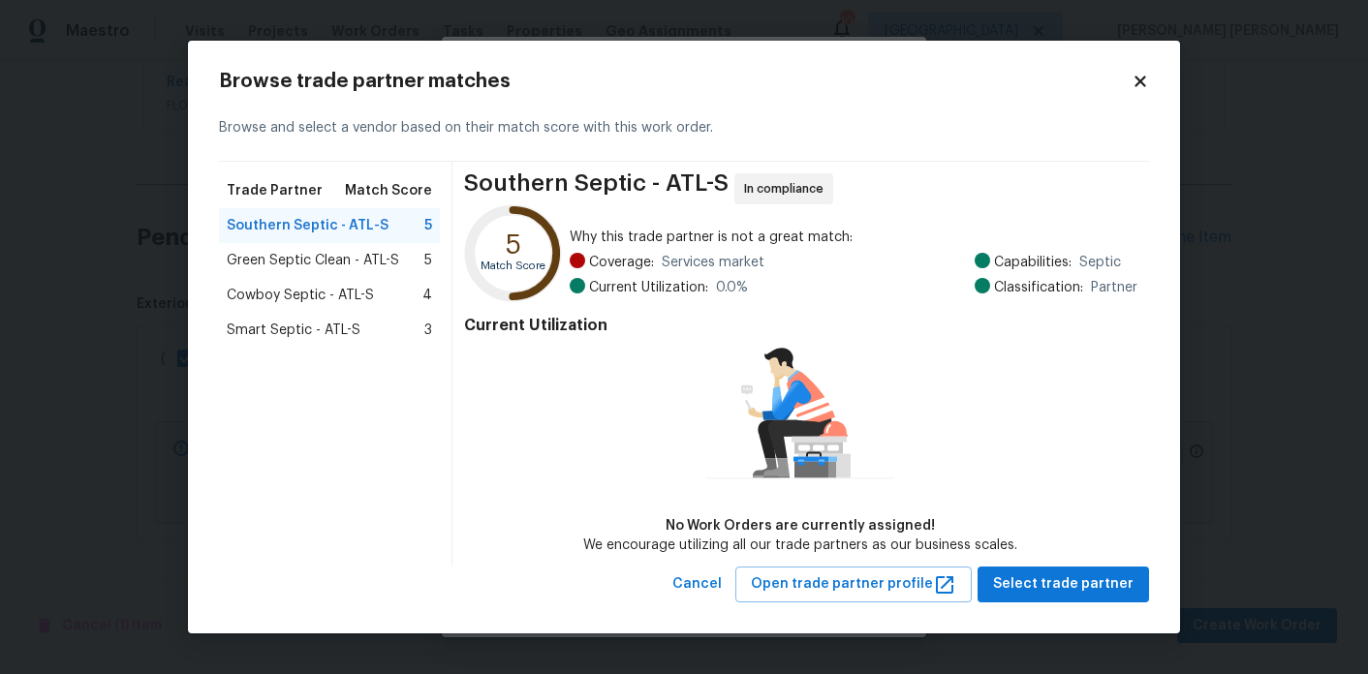
click at [354, 268] on span "Green Septic Clean - ATL-S" at bounding box center [313, 260] width 172 height 19
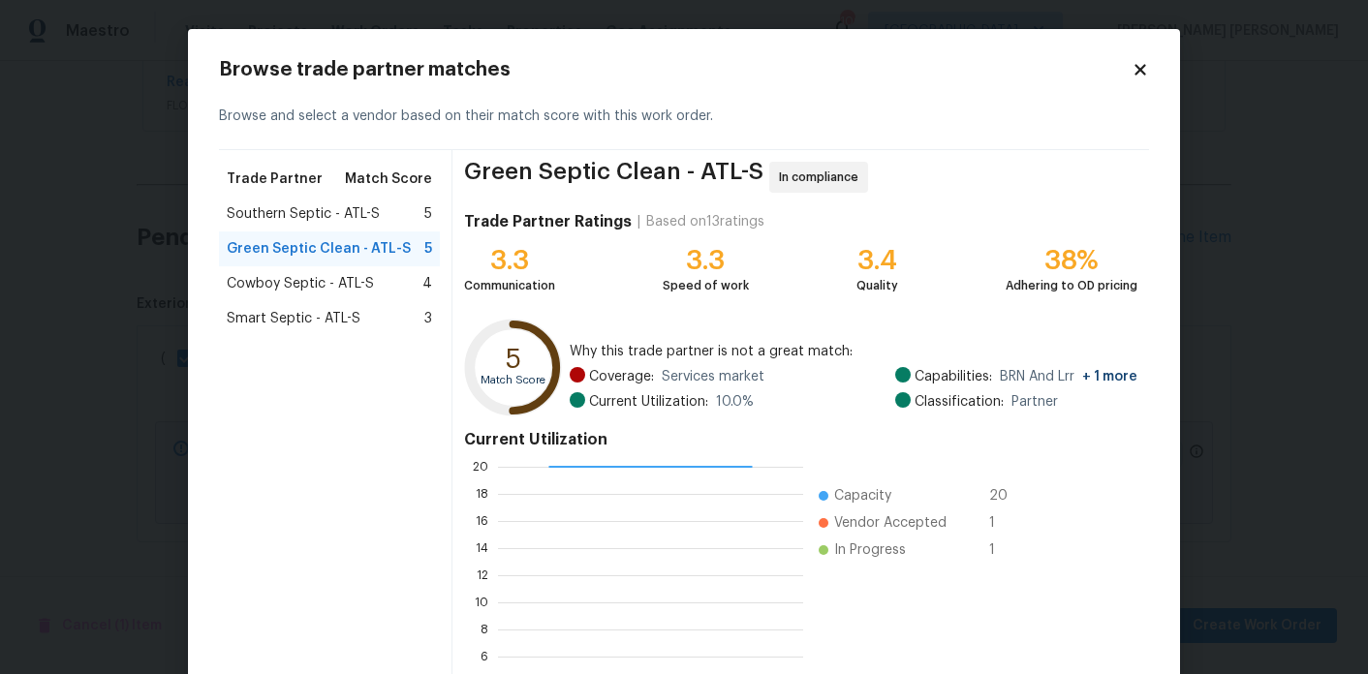
click at [346, 322] on span "Smart Septic - ATL-S" at bounding box center [294, 318] width 134 height 19
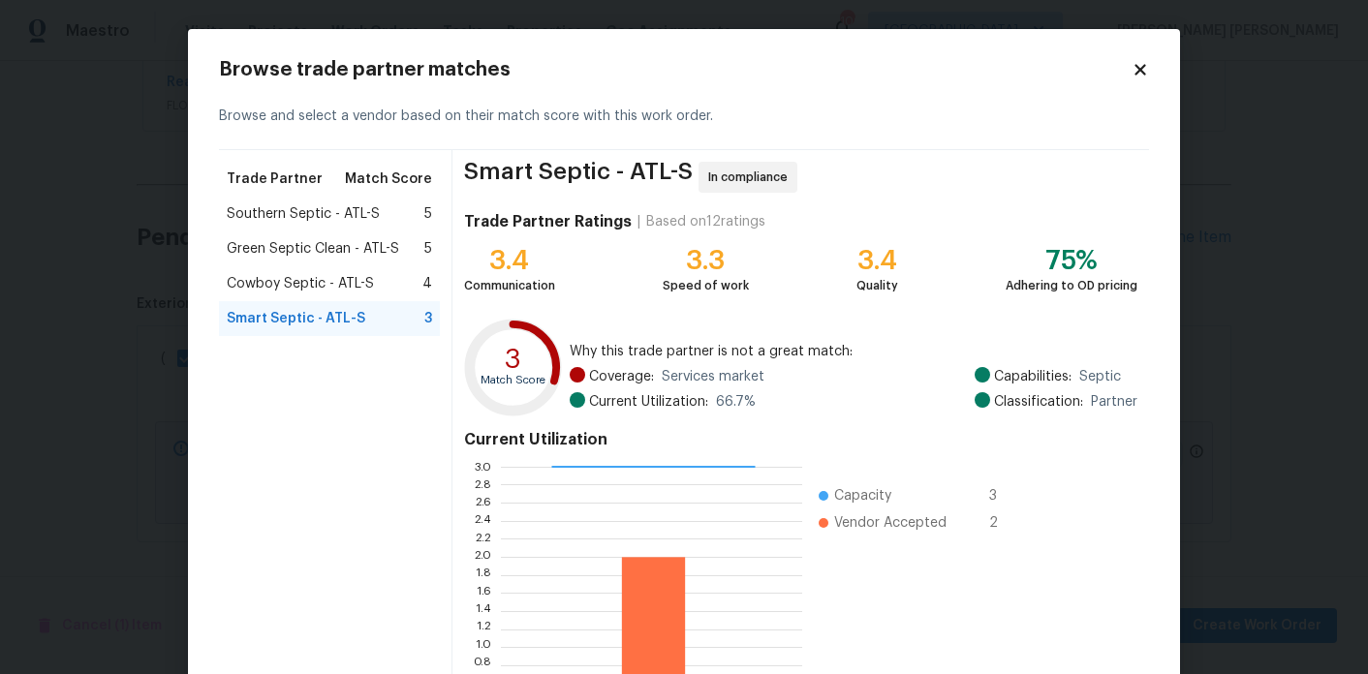
click at [396, 209] on div "Southern Septic - ATL-S 5" at bounding box center [329, 213] width 205 height 19
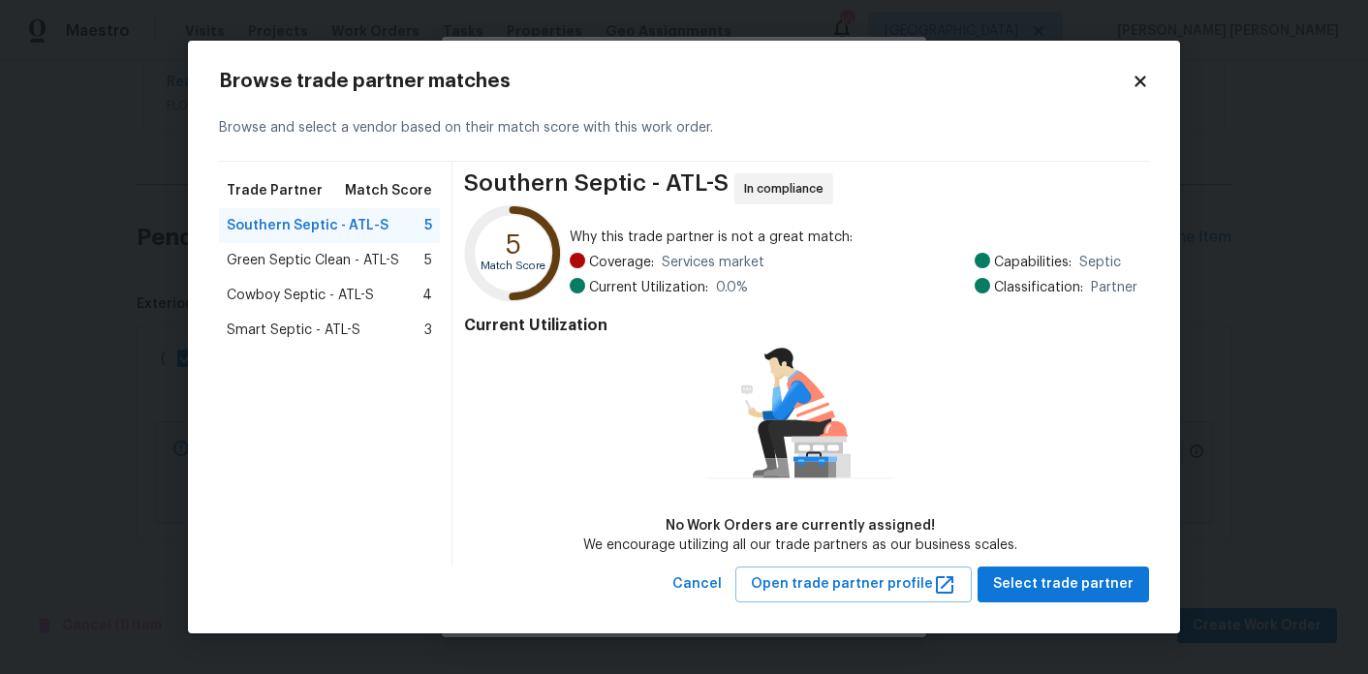
click at [396, 261] on span "Green Septic Clean - ATL-S" at bounding box center [313, 260] width 172 height 19
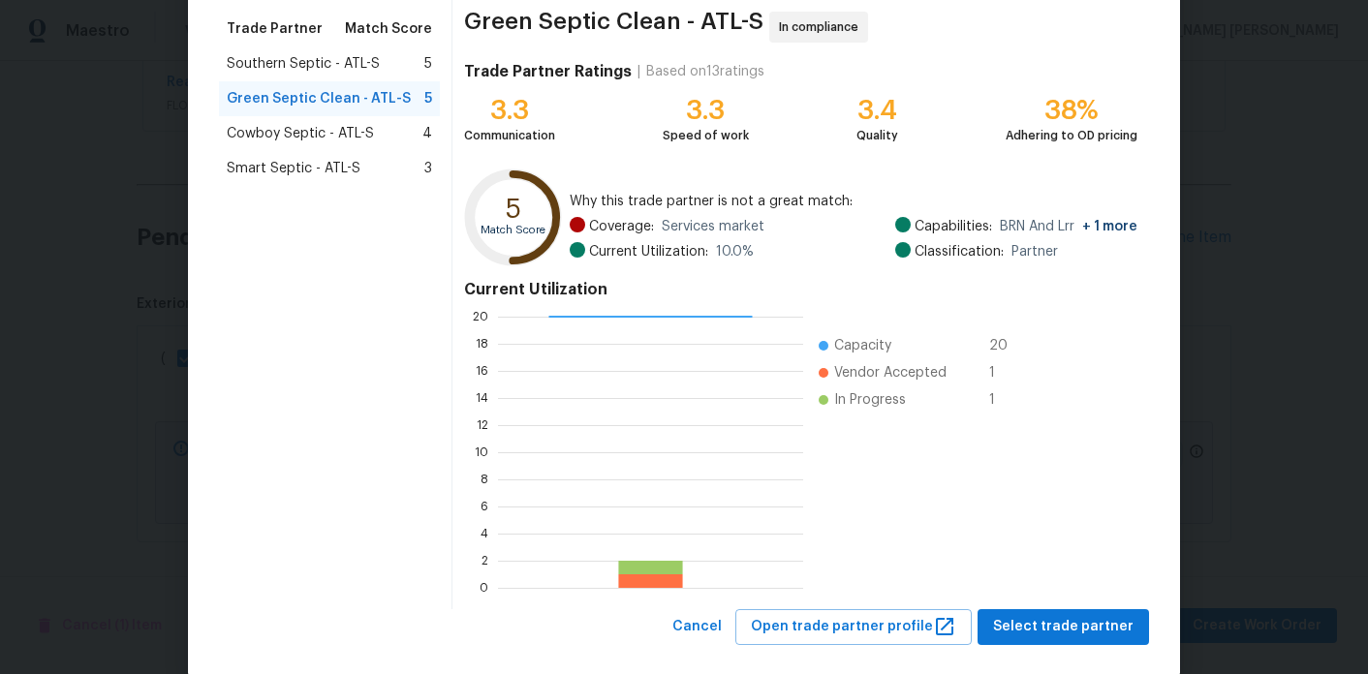
scroll to position [180, 0]
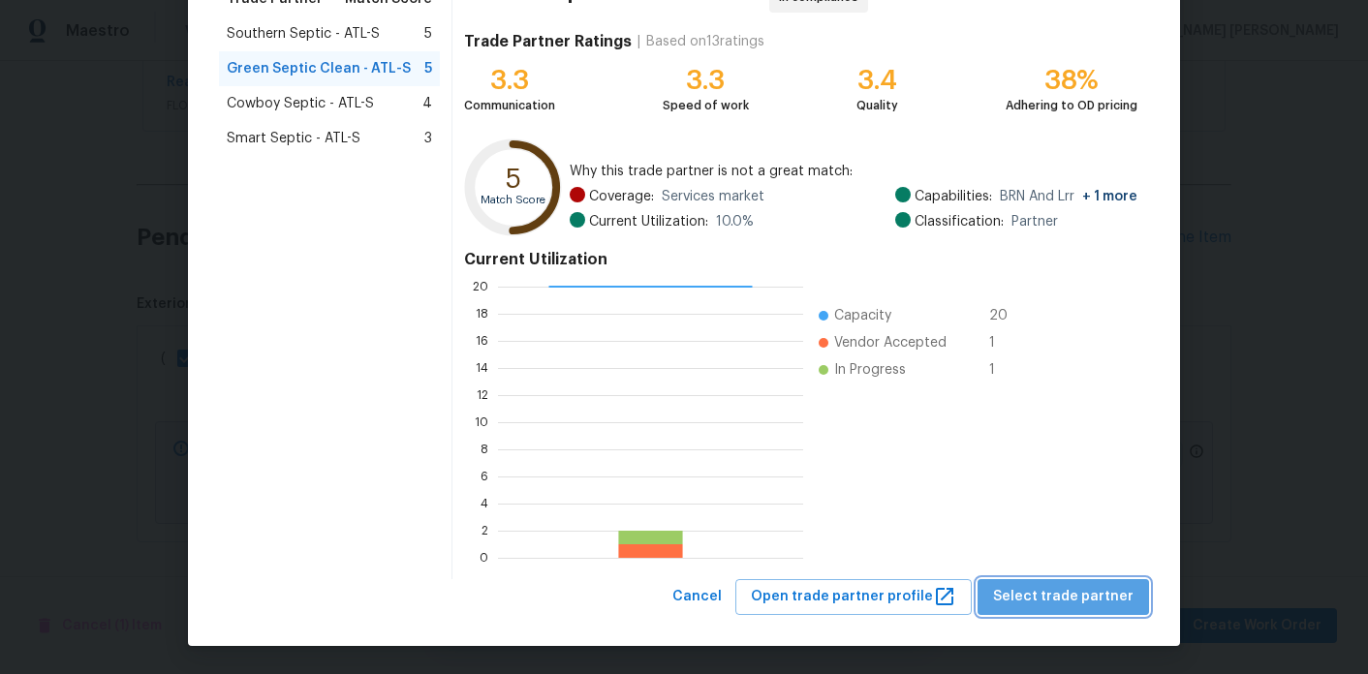
click at [1088, 596] on span "Select trade partner" at bounding box center [1063, 597] width 141 height 24
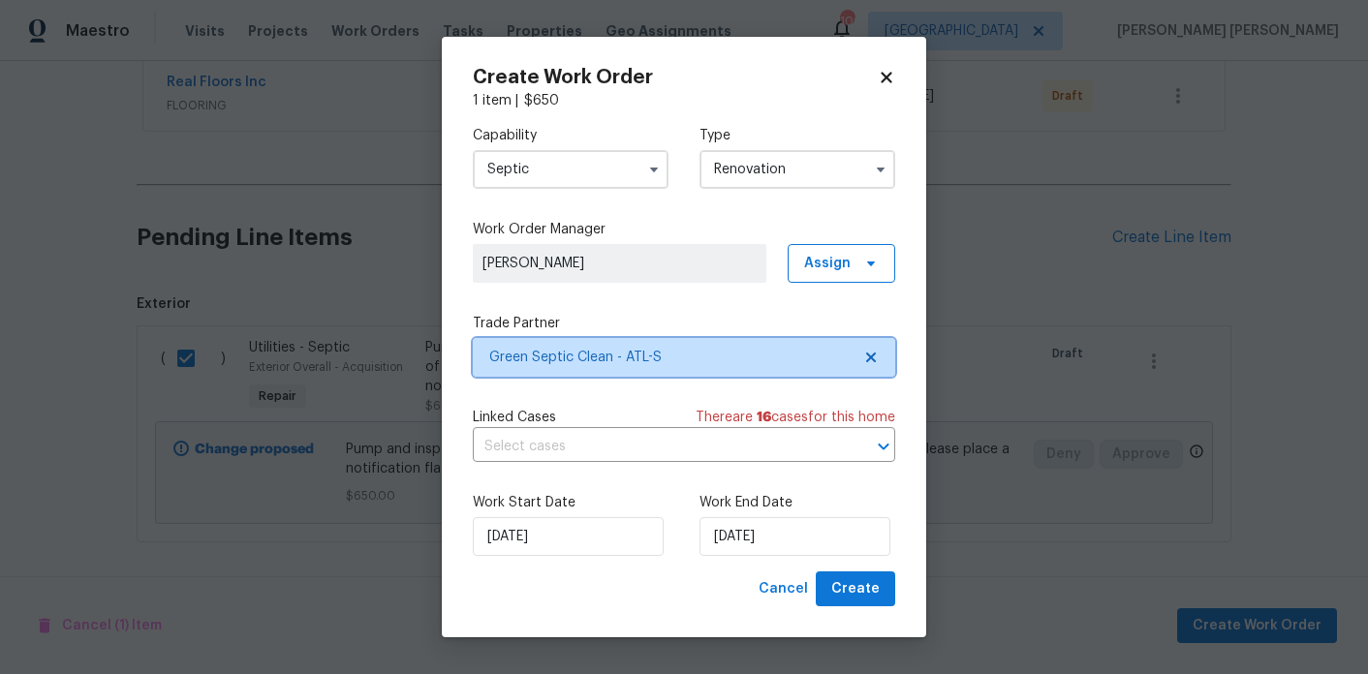
scroll to position [0, 0]
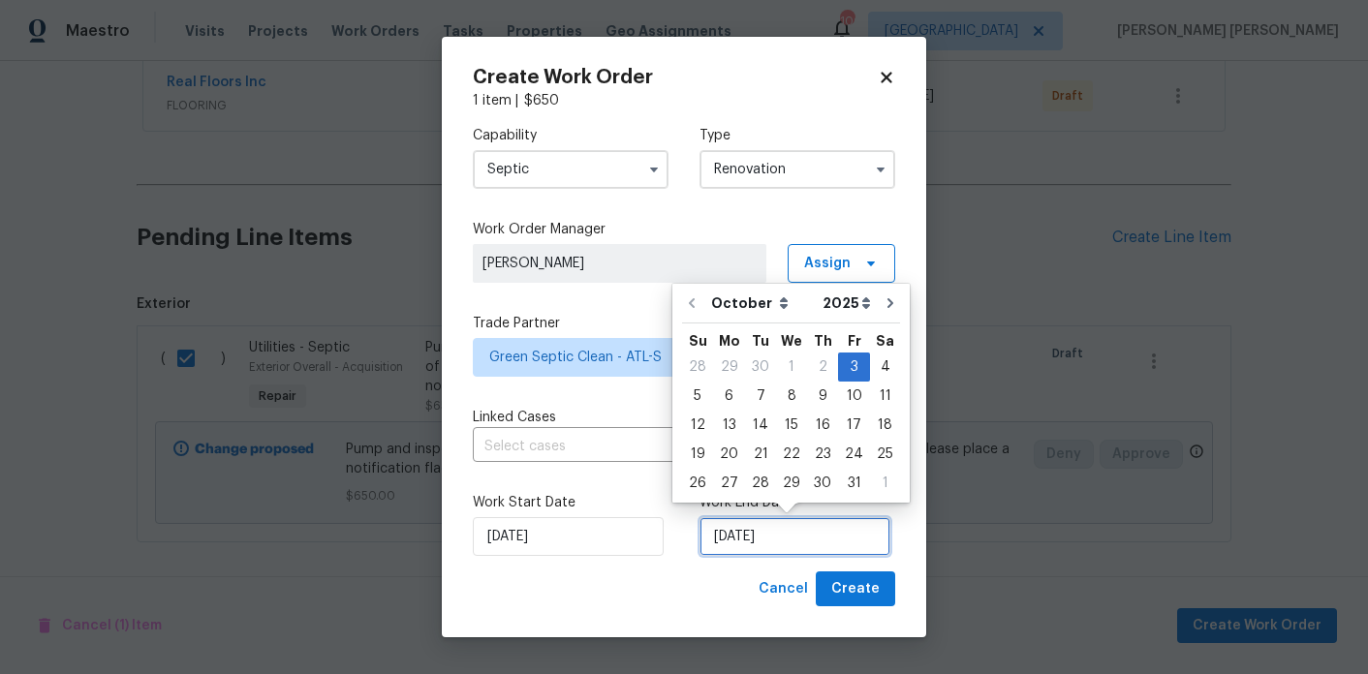
click at [759, 542] on input "10/3/2025" at bounding box center [795, 536] width 191 height 39
click at [850, 396] on div "10" at bounding box center [854, 396] width 32 height 27
type input "10/10/2025"
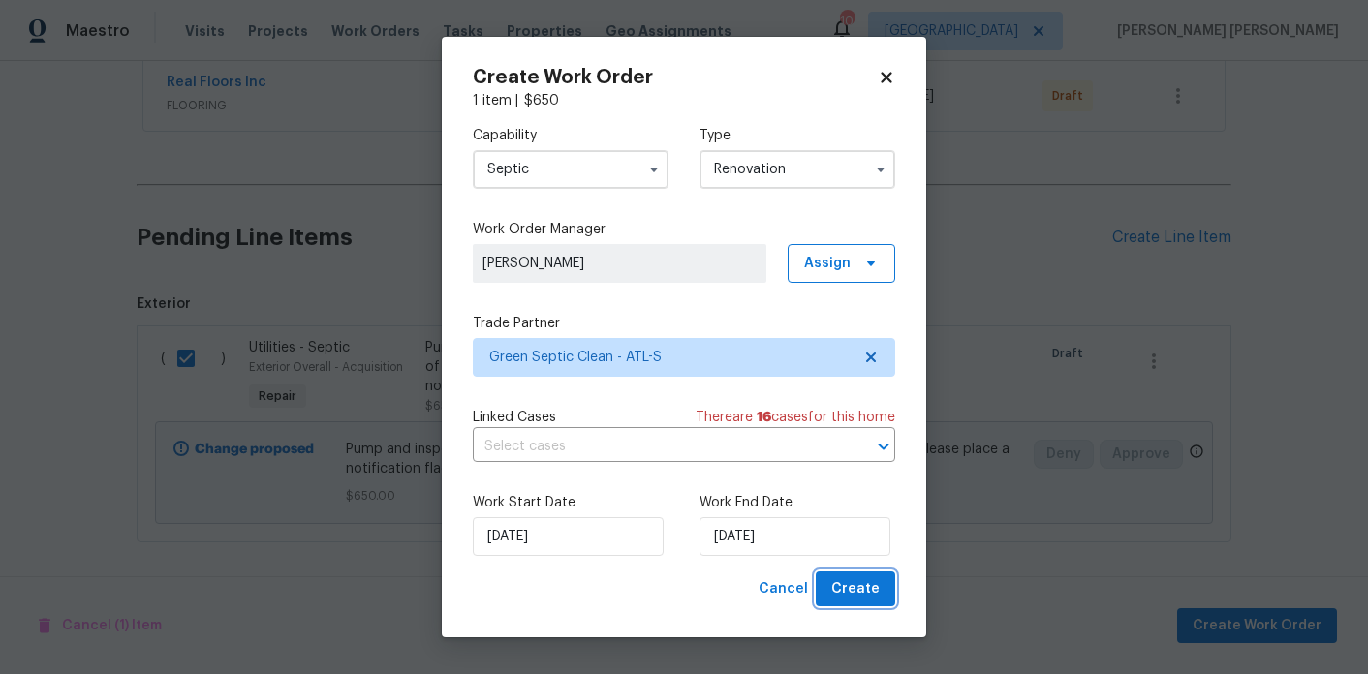
click at [857, 599] on span "Create" at bounding box center [855, 590] width 48 height 24
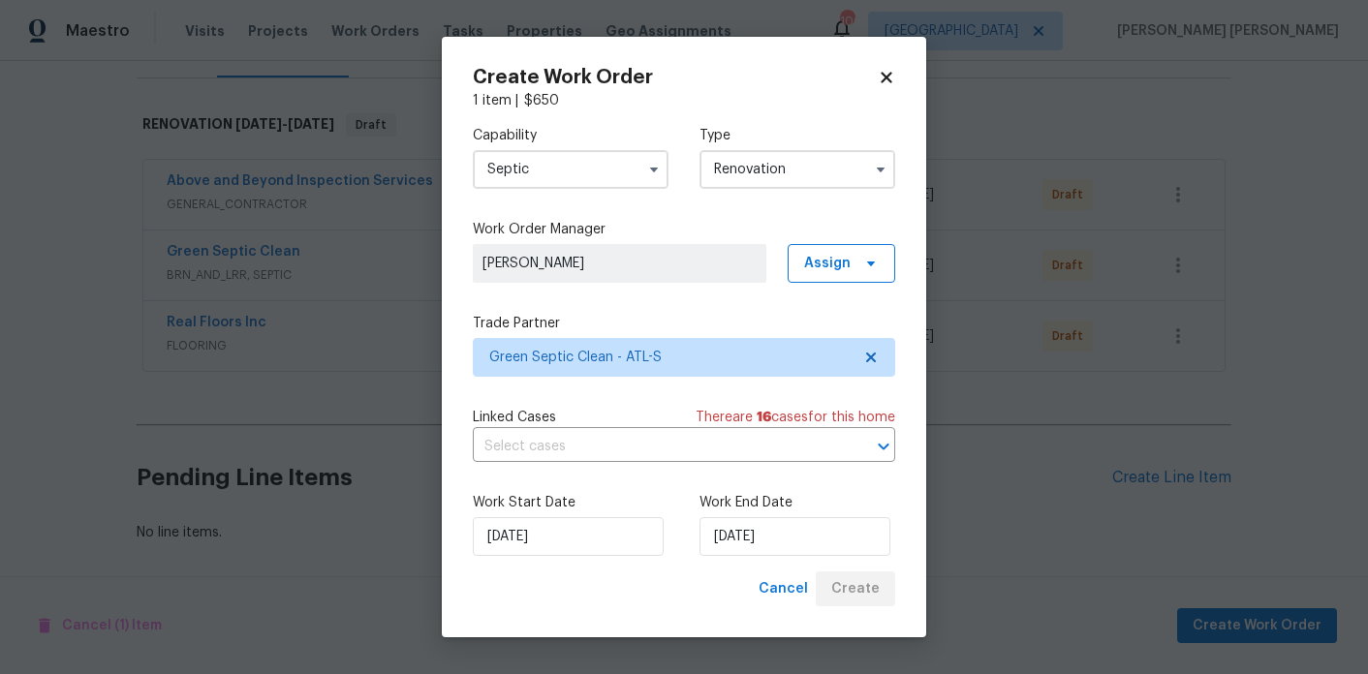
scroll to position [273, 0]
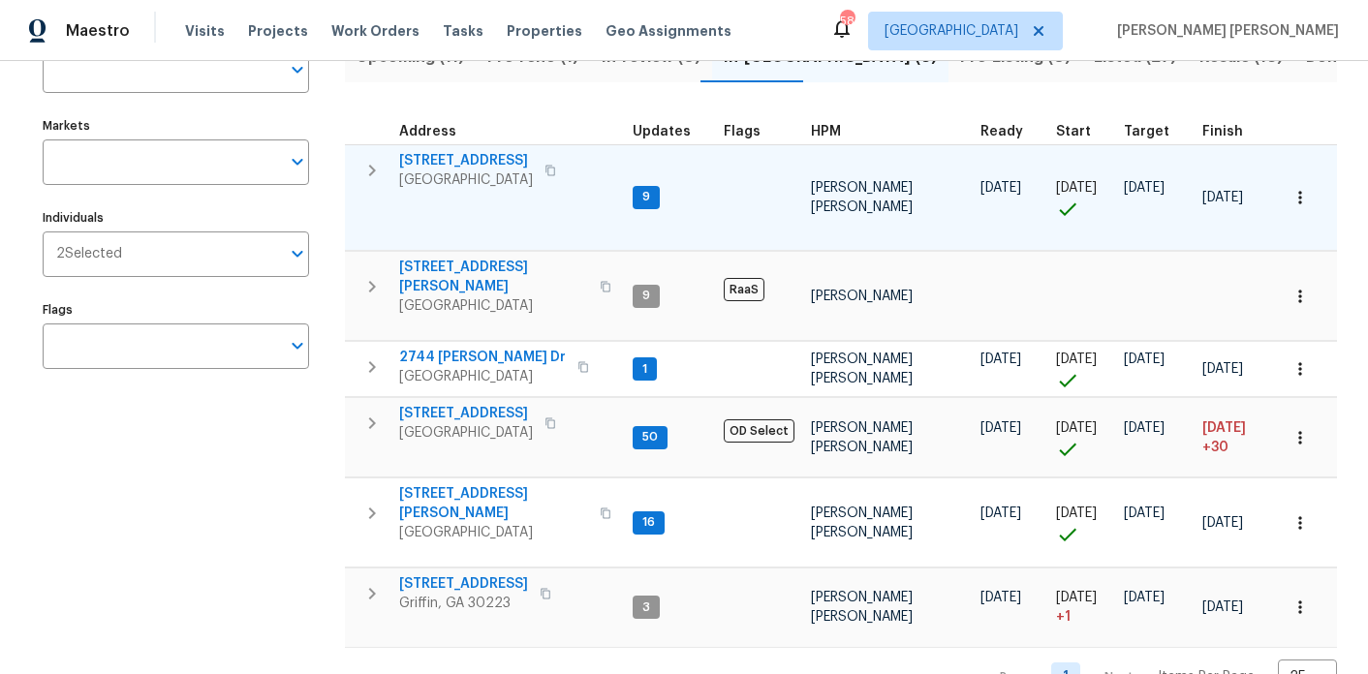
scroll to position [174, 0]
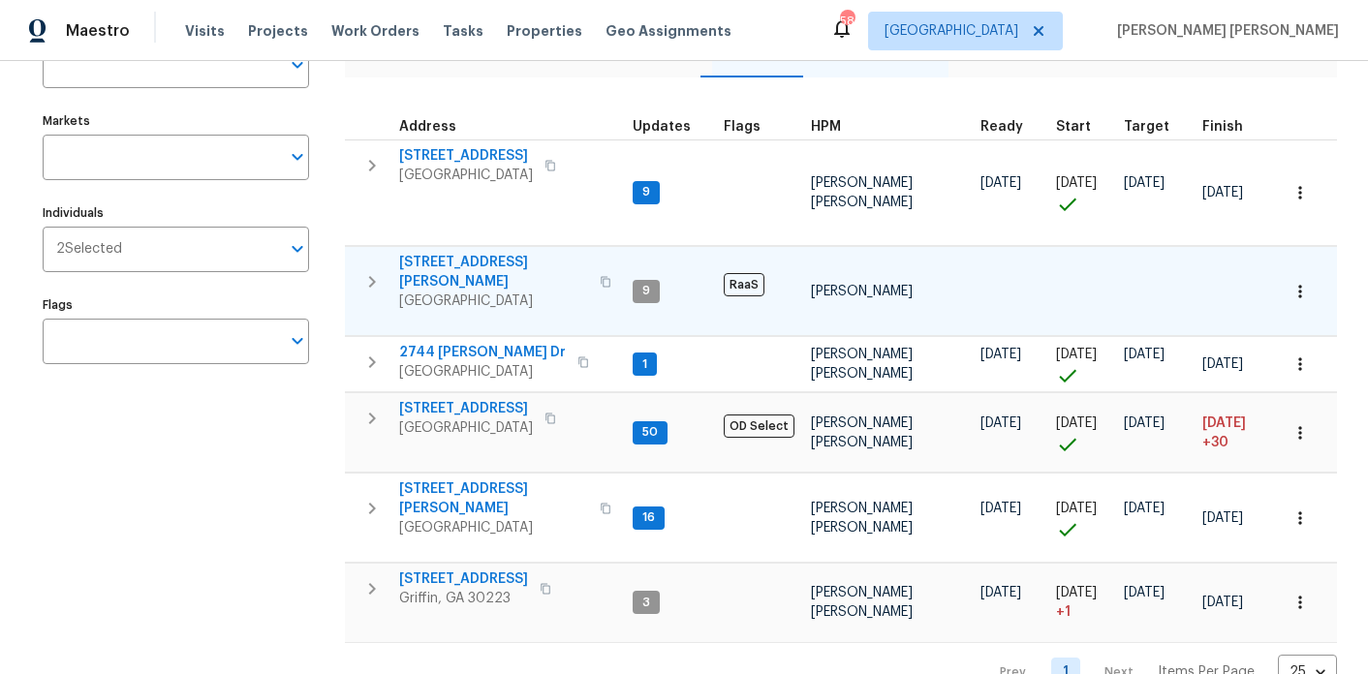
click at [492, 263] on span "[STREET_ADDRESS][PERSON_NAME]" at bounding box center [493, 272] width 189 height 39
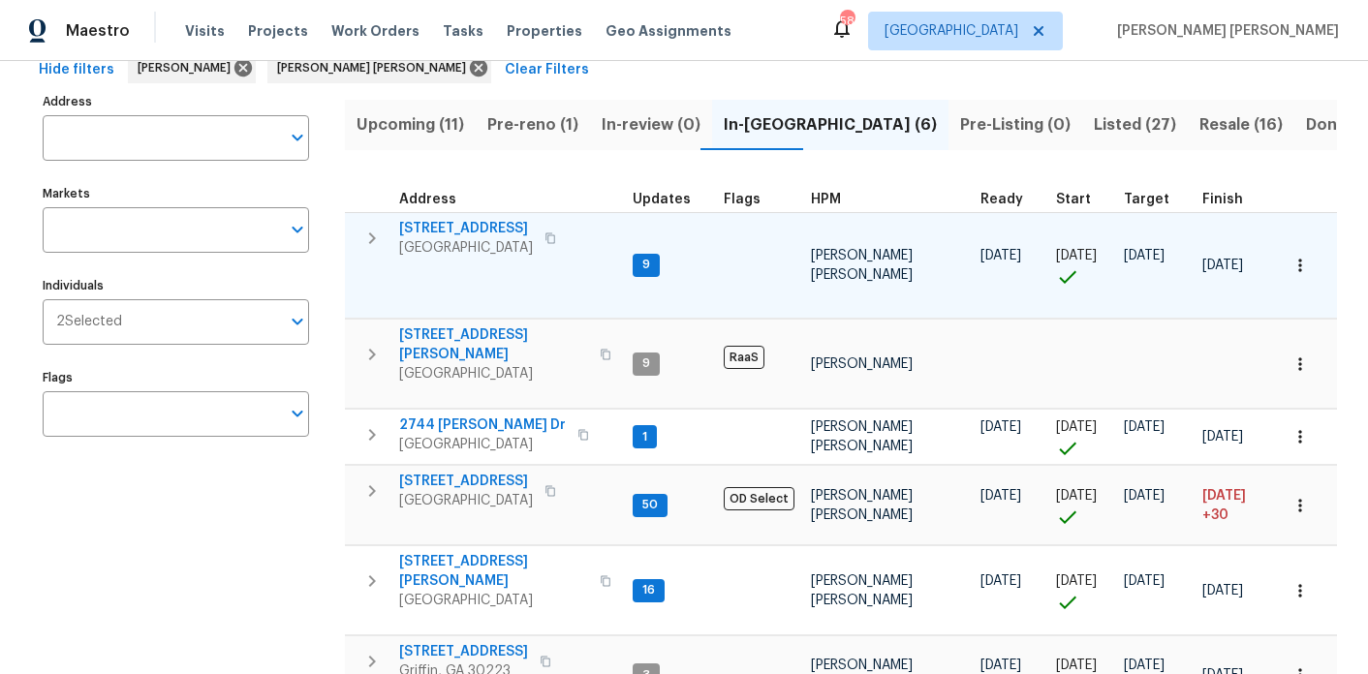
scroll to position [96, 0]
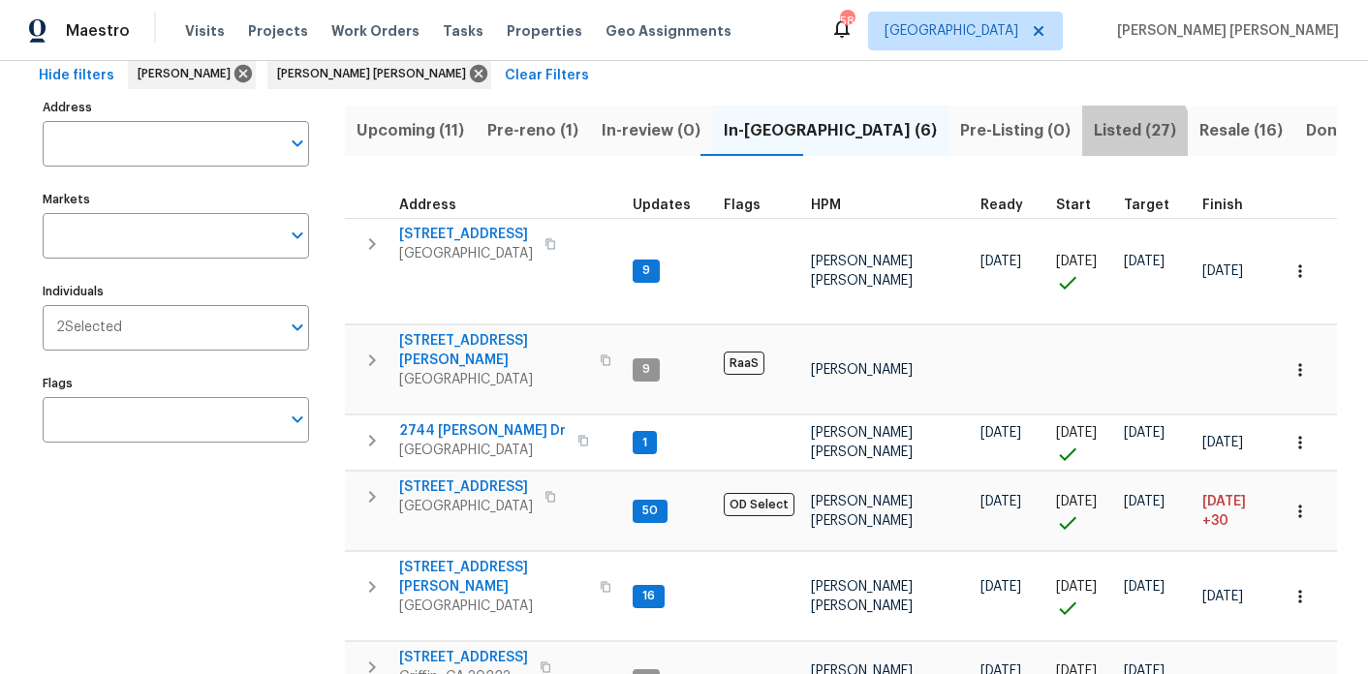
click at [1082, 144] on button "Listed (27)" at bounding box center [1135, 131] width 106 height 50
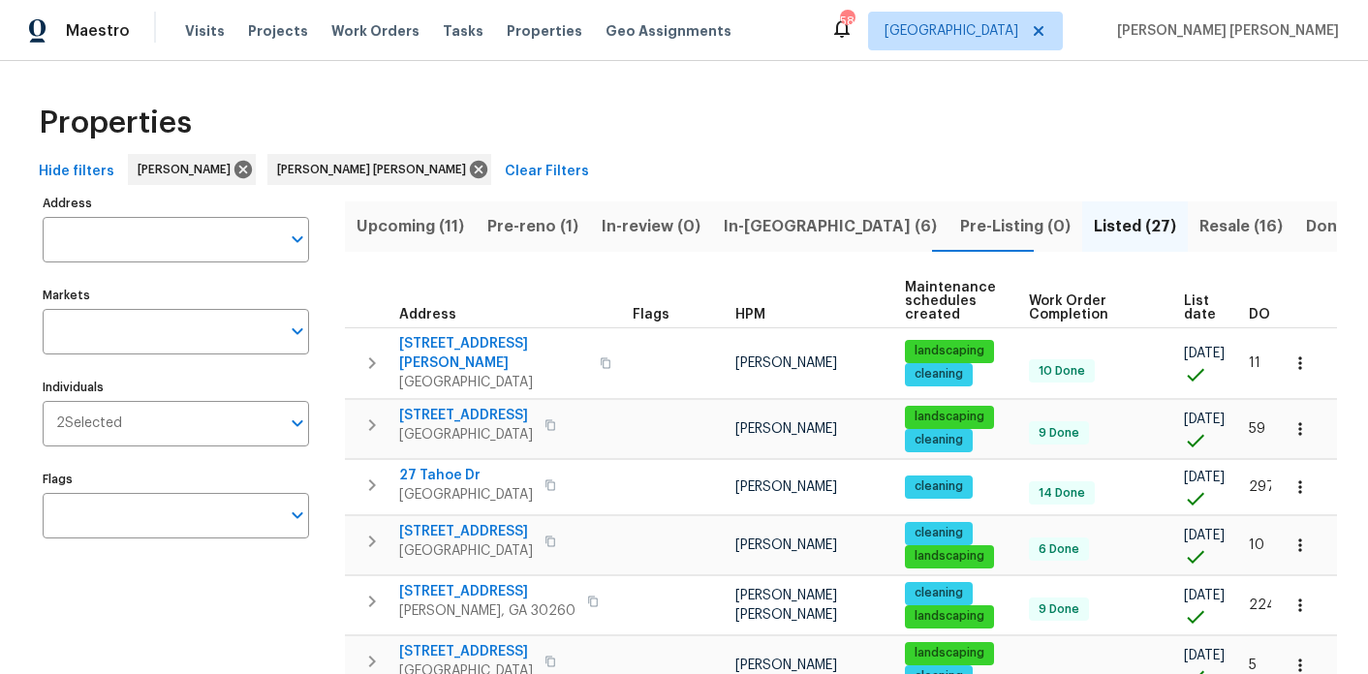
scroll to position [0, 36]
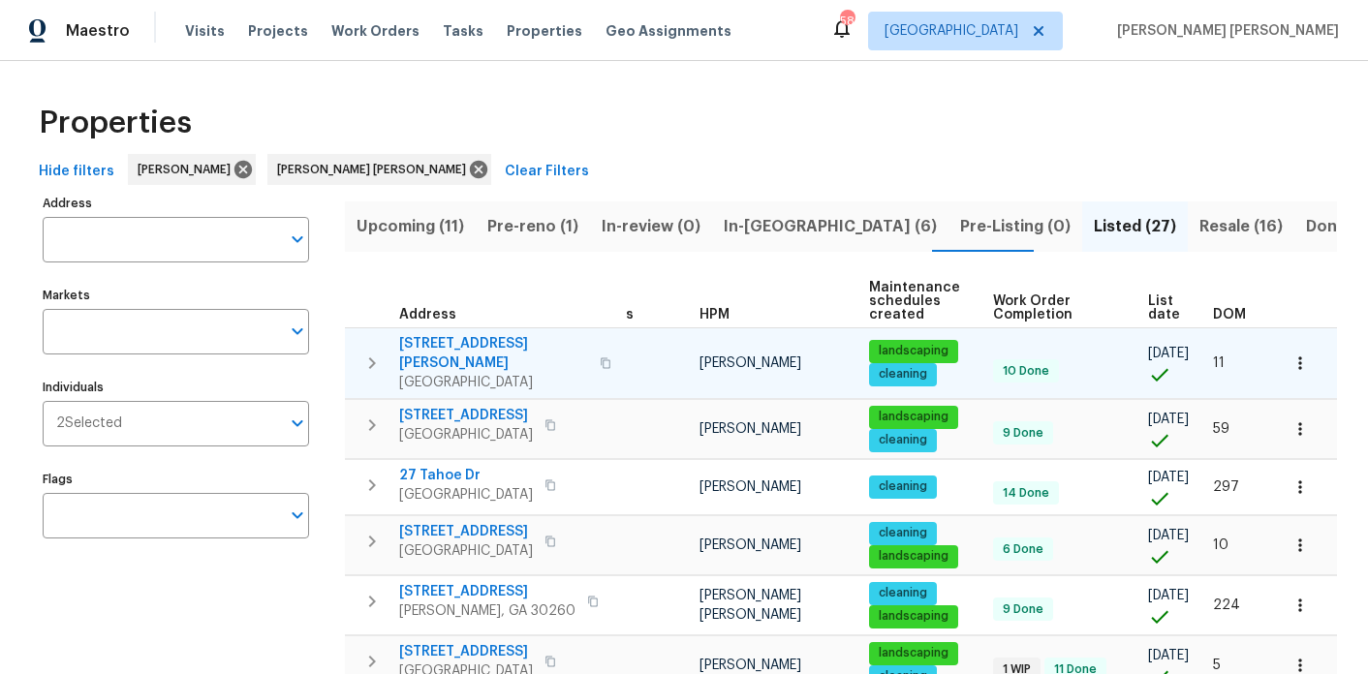
click at [477, 352] on span "3771 Tackett Rd" at bounding box center [493, 353] width 189 height 39
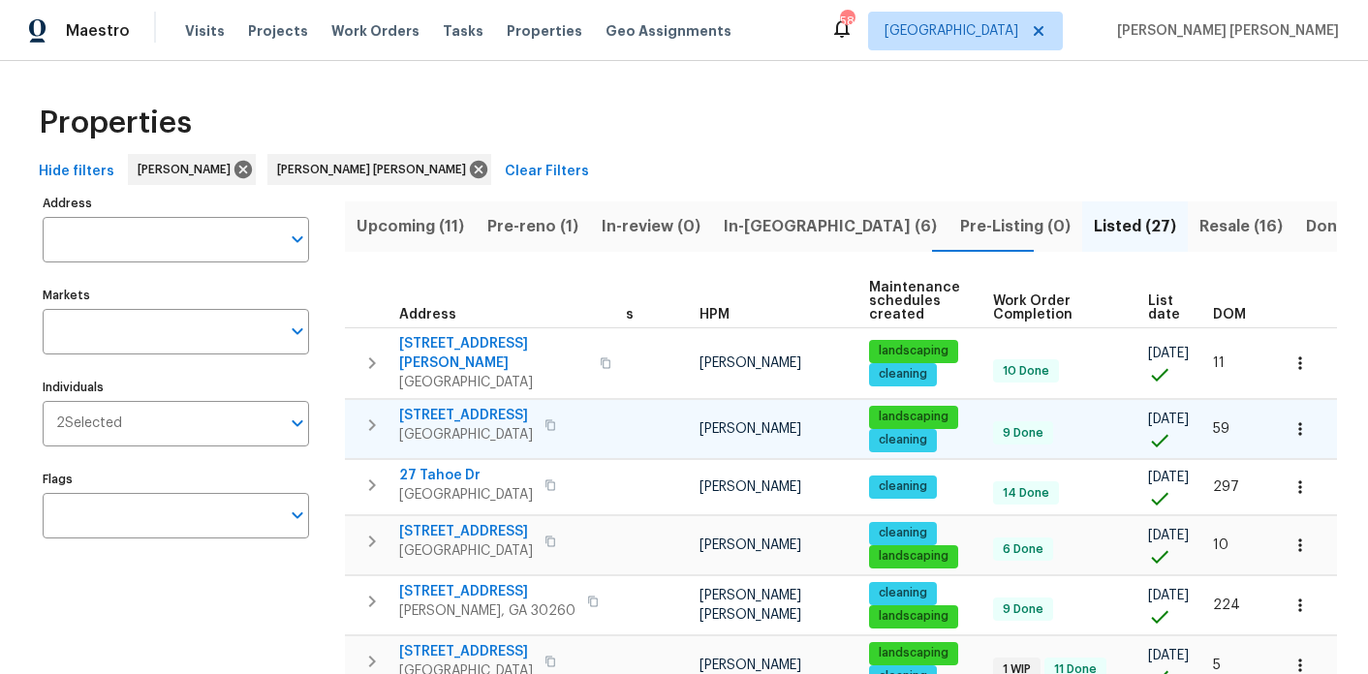
click at [458, 412] on span "105 Woodbine Dr" at bounding box center [466, 415] width 134 height 19
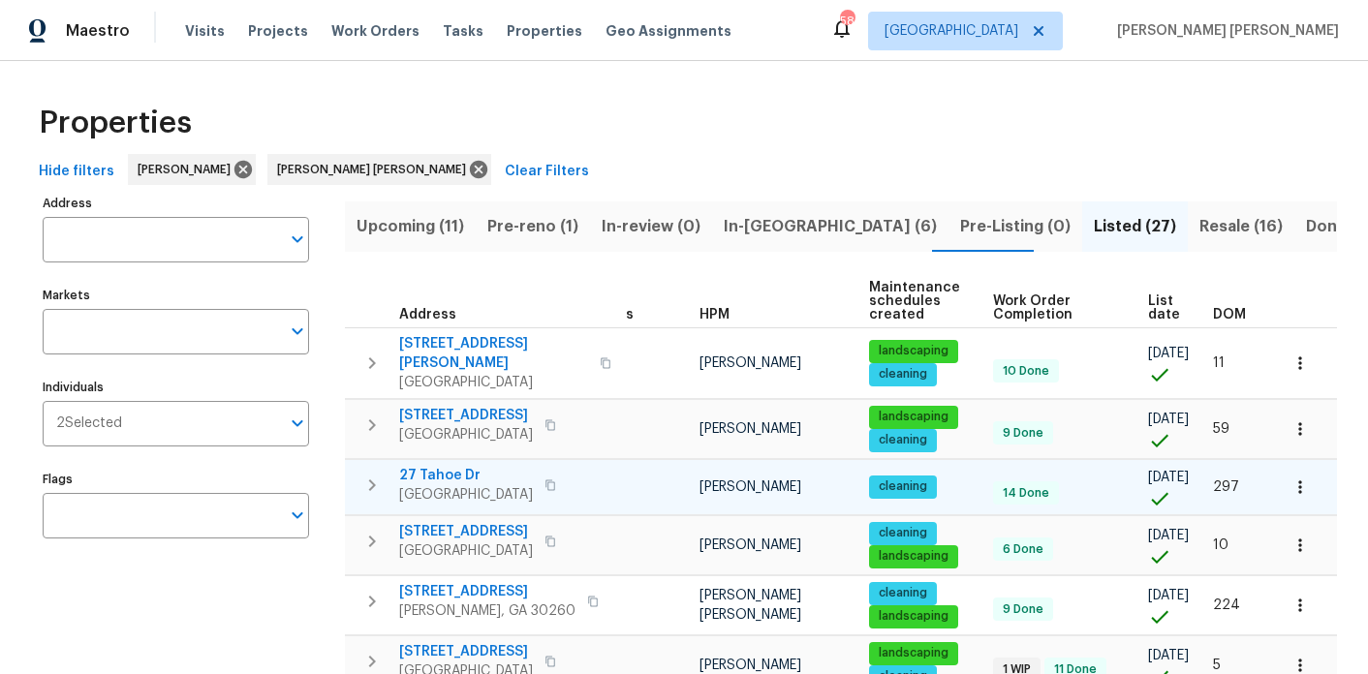
click at [467, 466] on span "27 Tahoe Dr" at bounding box center [466, 475] width 134 height 19
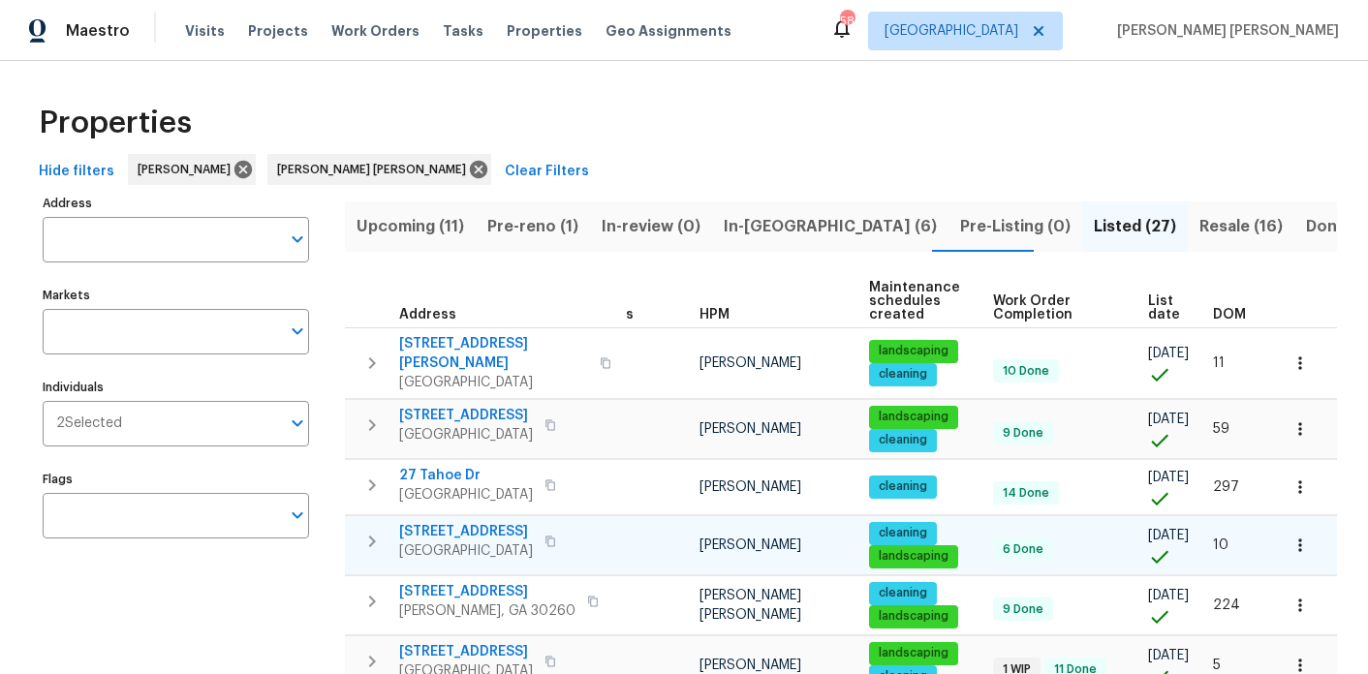
click at [471, 522] on span "19 Palladio Way" at bounding box center [466, 531] width 134 height 19
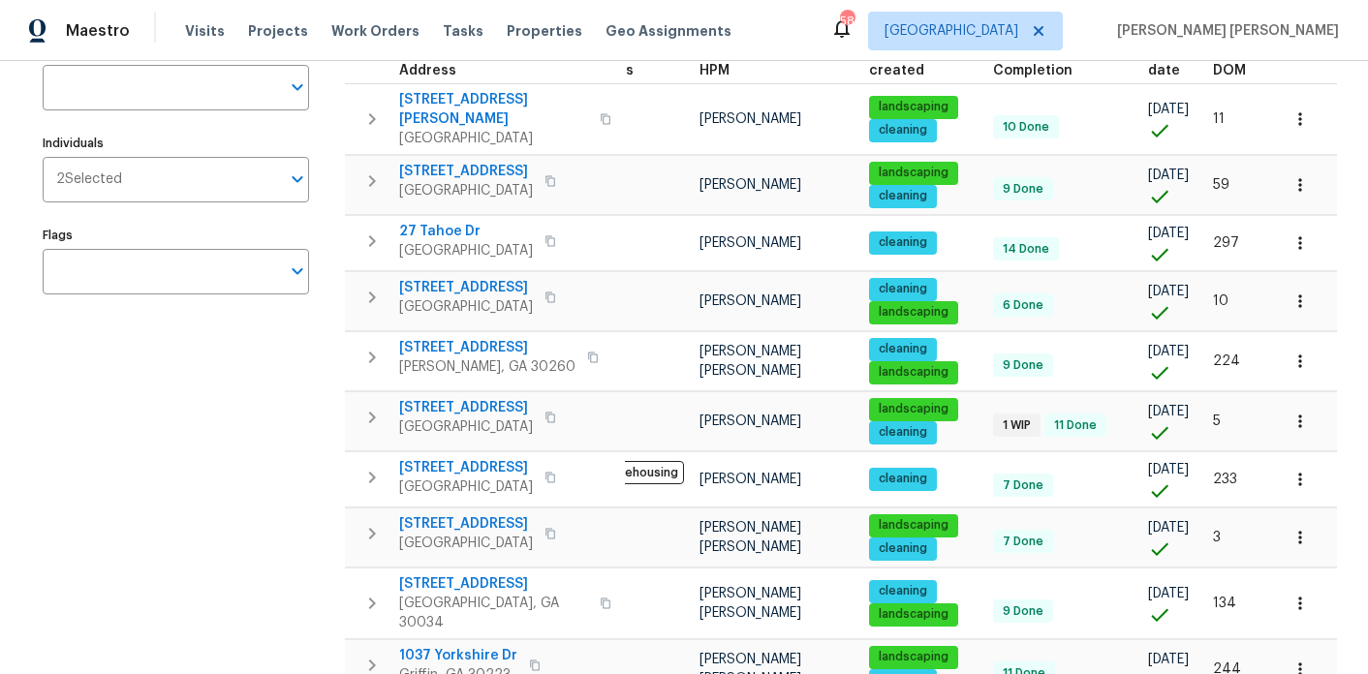
scroll to position [247, 0]
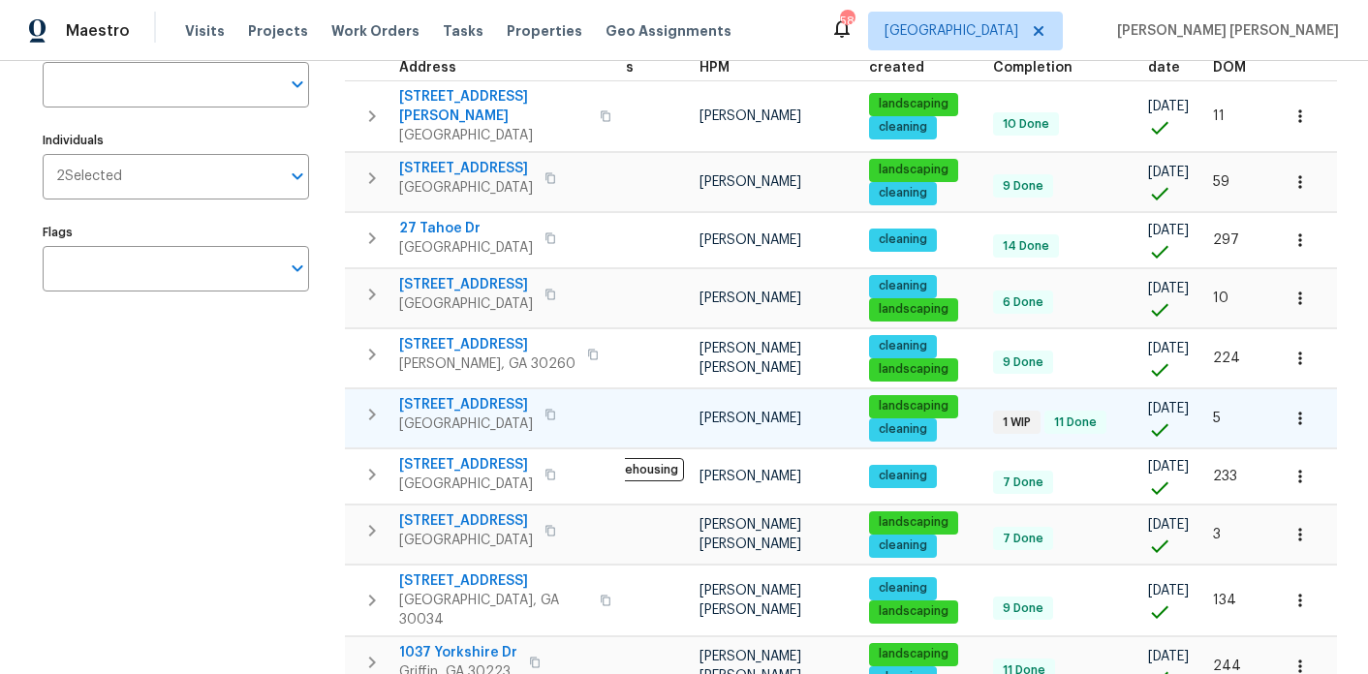
click at [500, 401] on span "6590 Manor Creek Dr" at bounding box center [466, 404] width 134 height 19
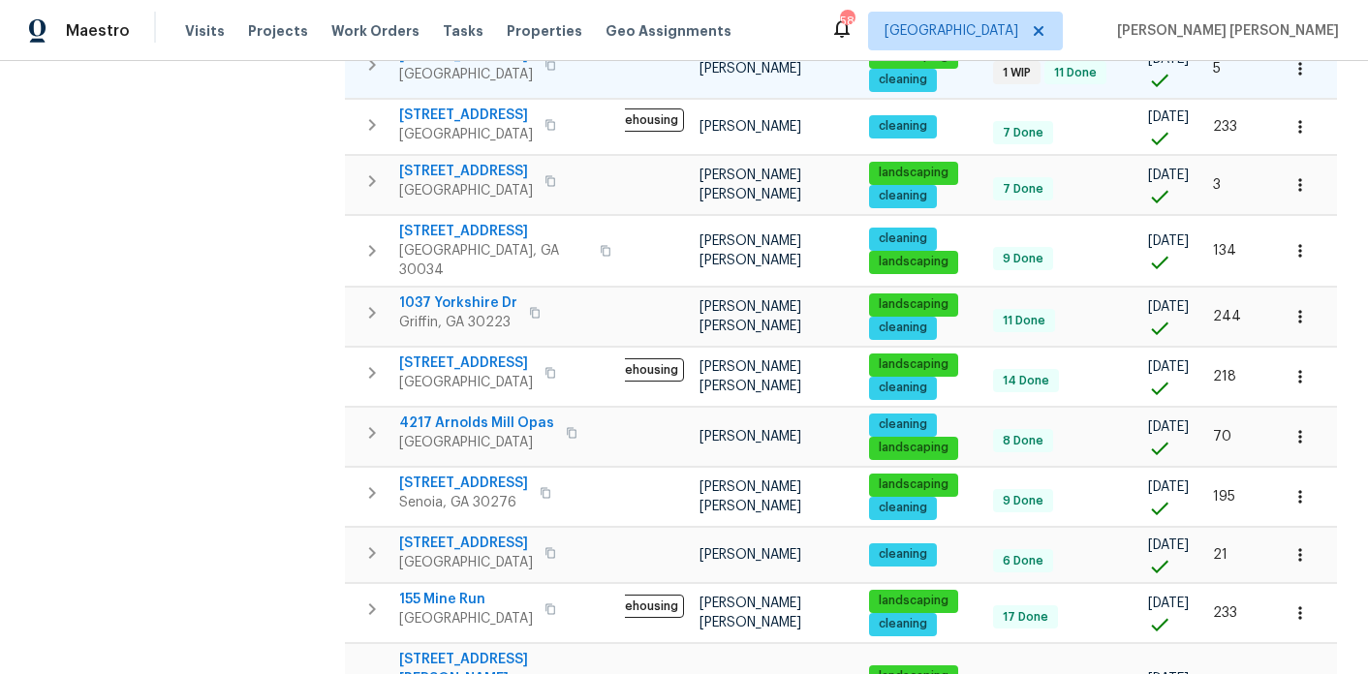
scroll to position [602, 0]
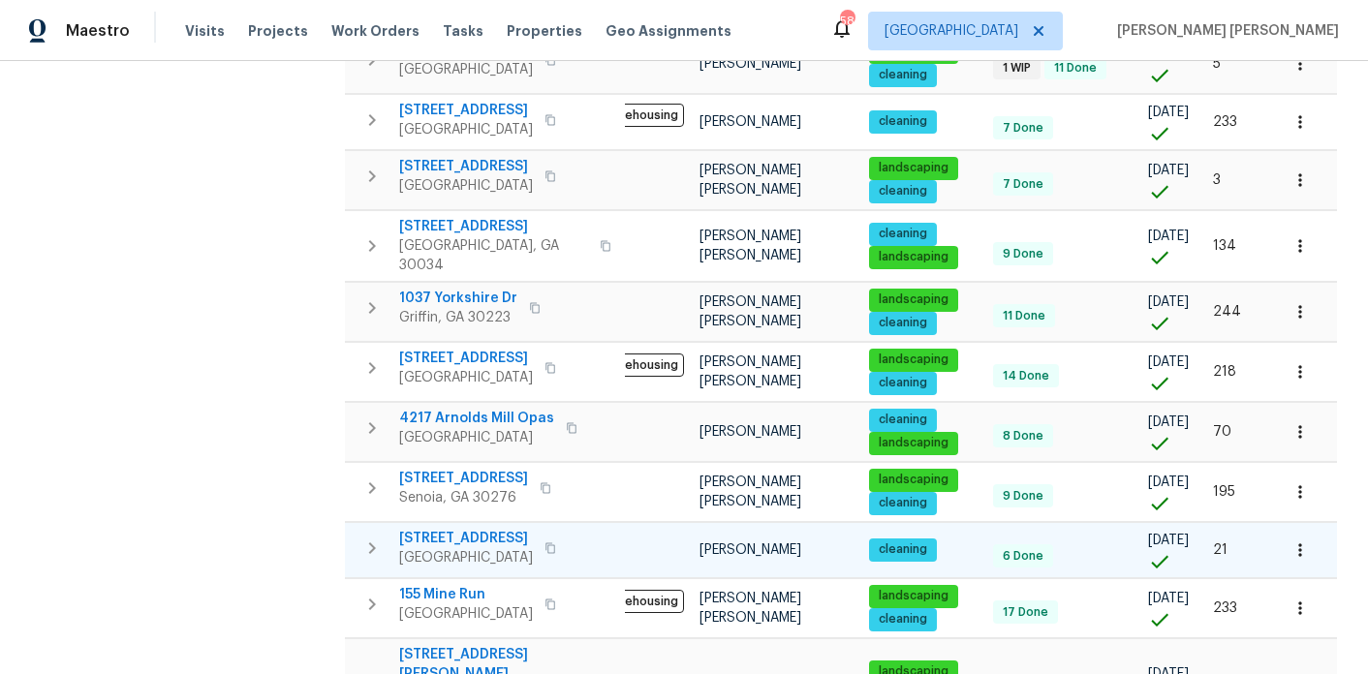
click at [465, 548] on span "Union City, GA 30291" at bounding box center [466, 557] width 134 height 19
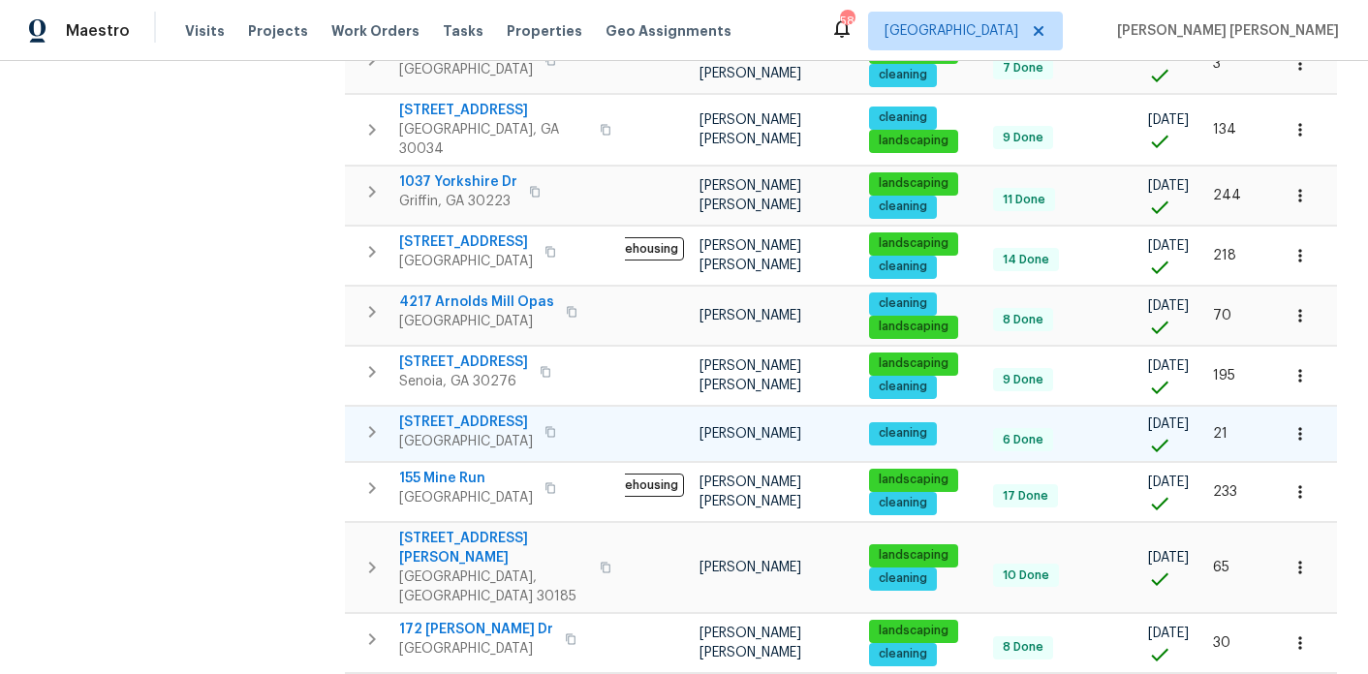
scroll to position [716, 0]
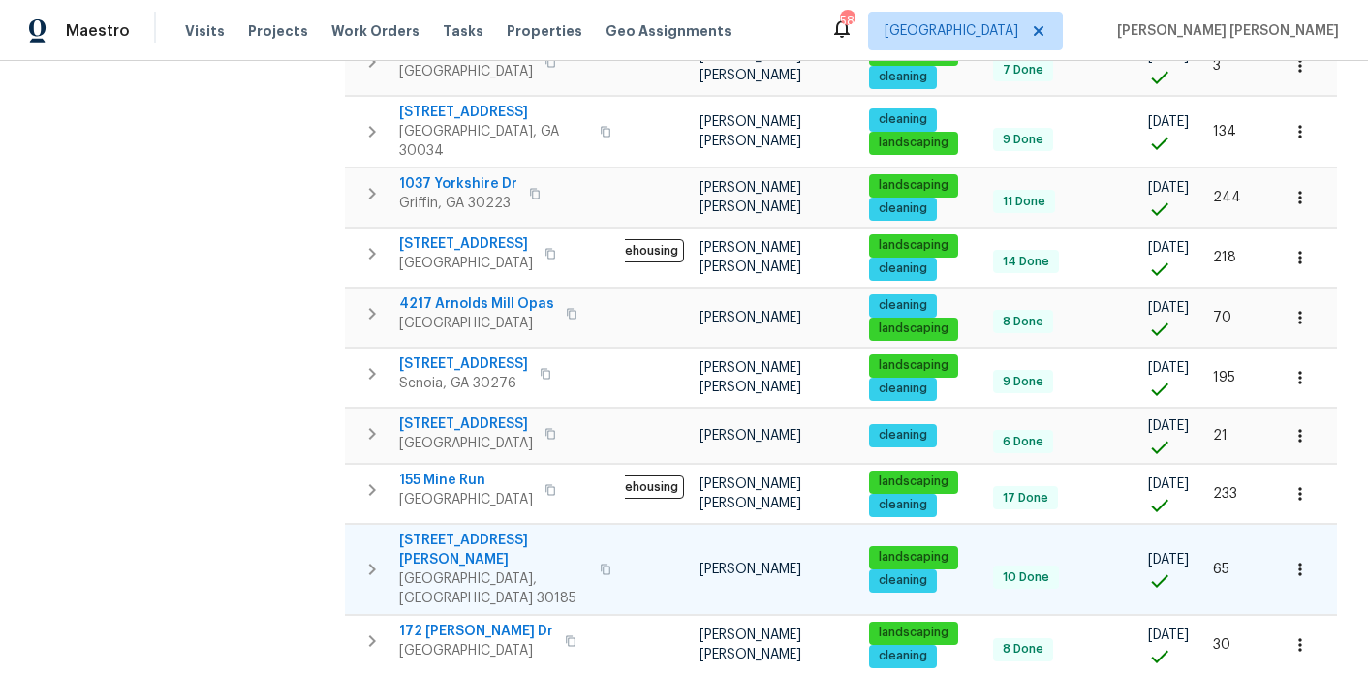
click at [465, 570] on span "Whitesburg, GA 30185" at bounding box center [493, 589] width 189 height 39
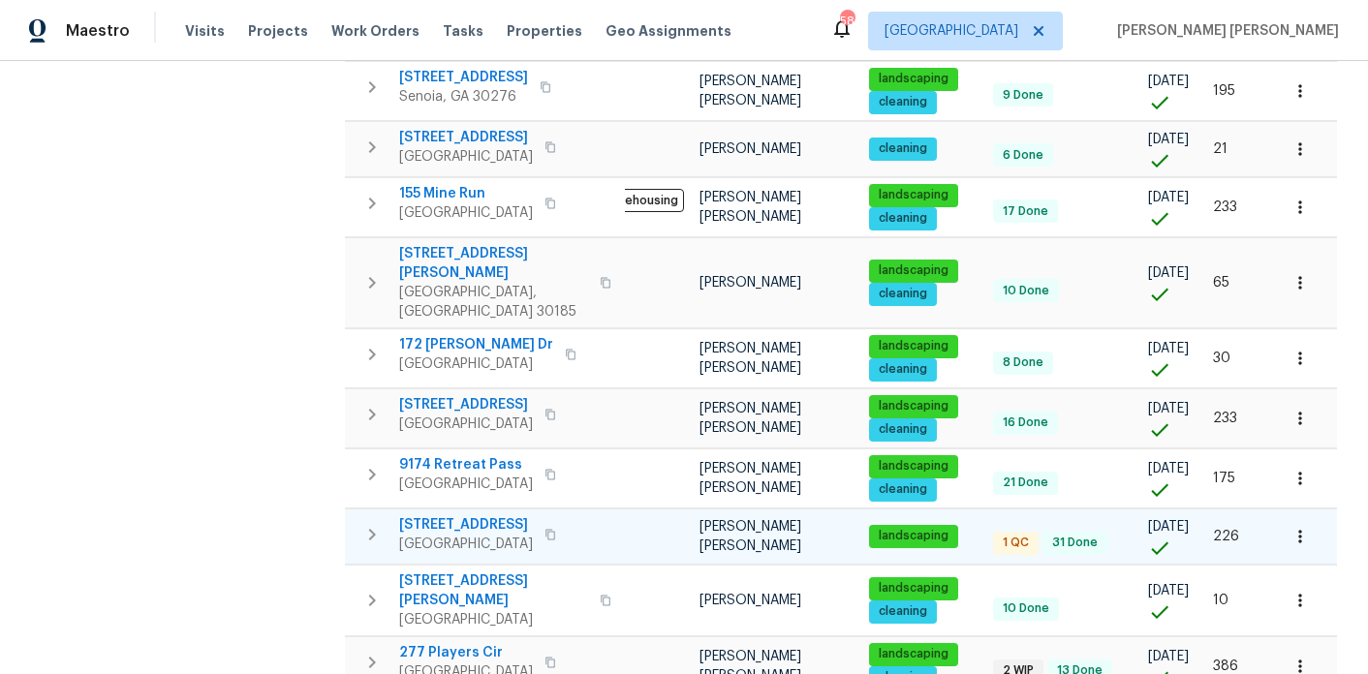
scroll to position [1012, 0]
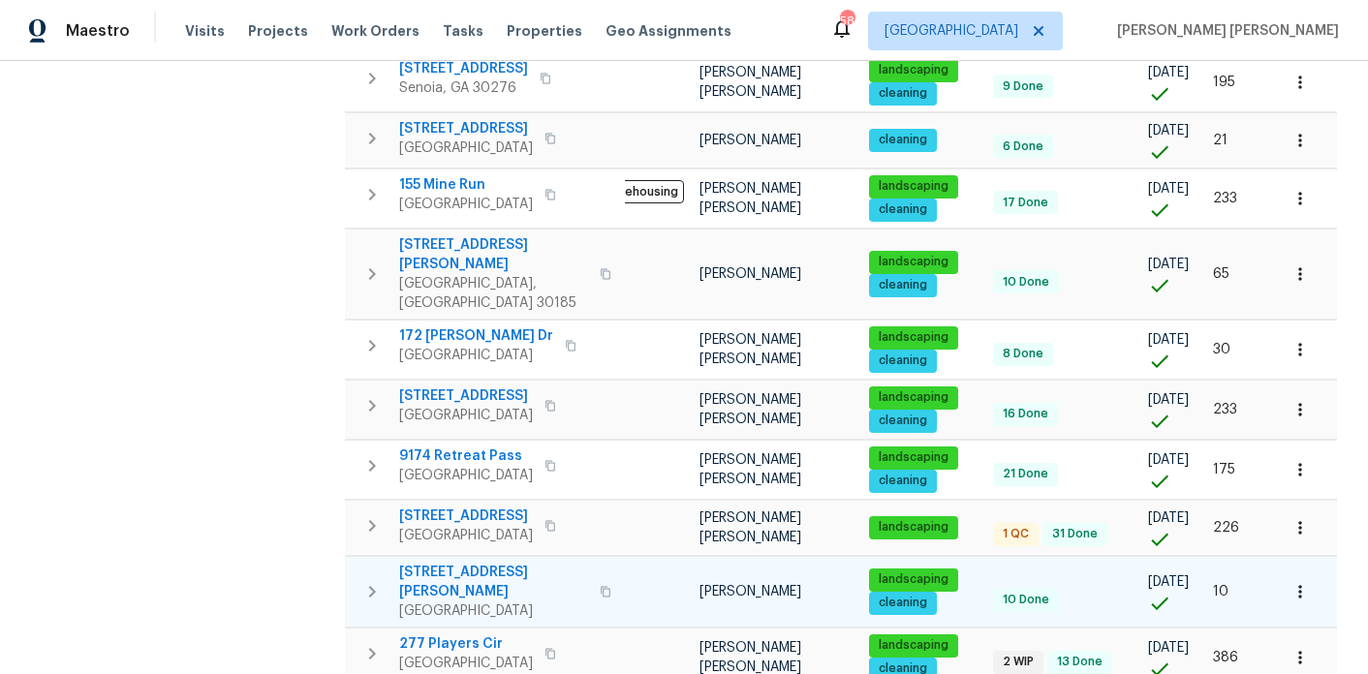
click at [498, 563] on span "4469 White Hill Pl" at bounding box center [493, 582] width 189 height 39
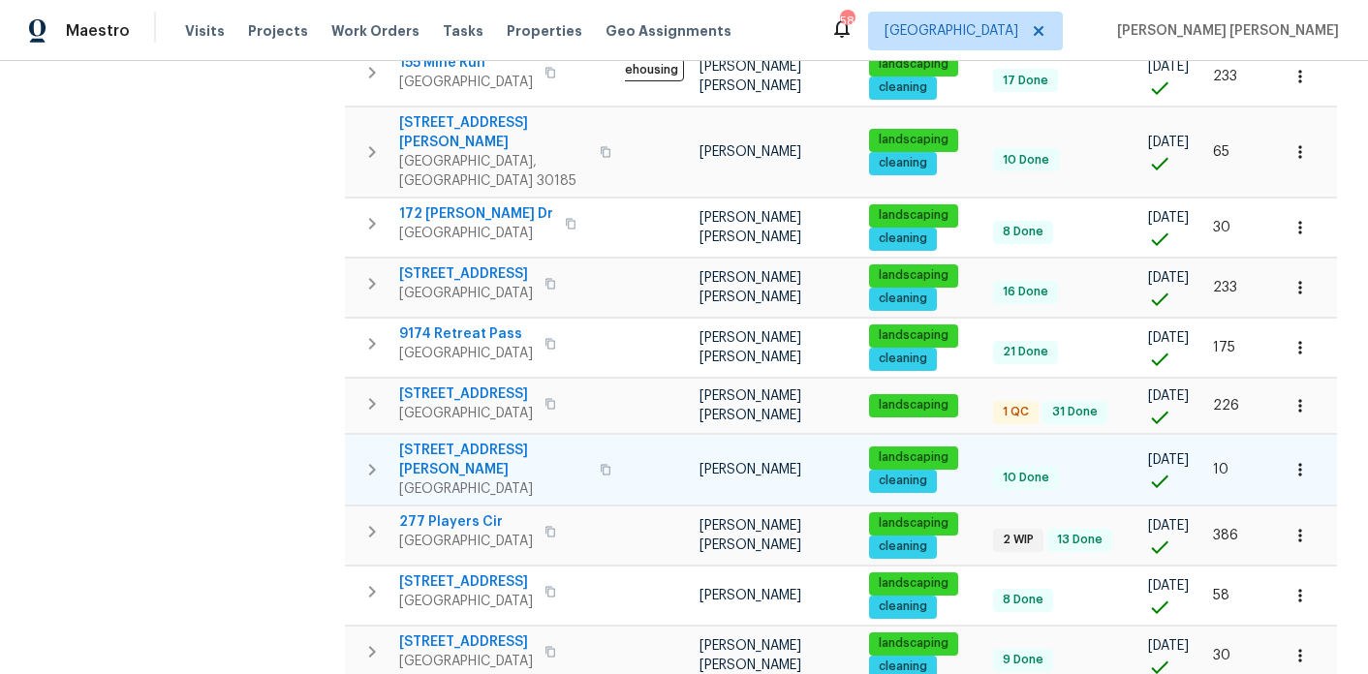
scroll to position [1170, 0]
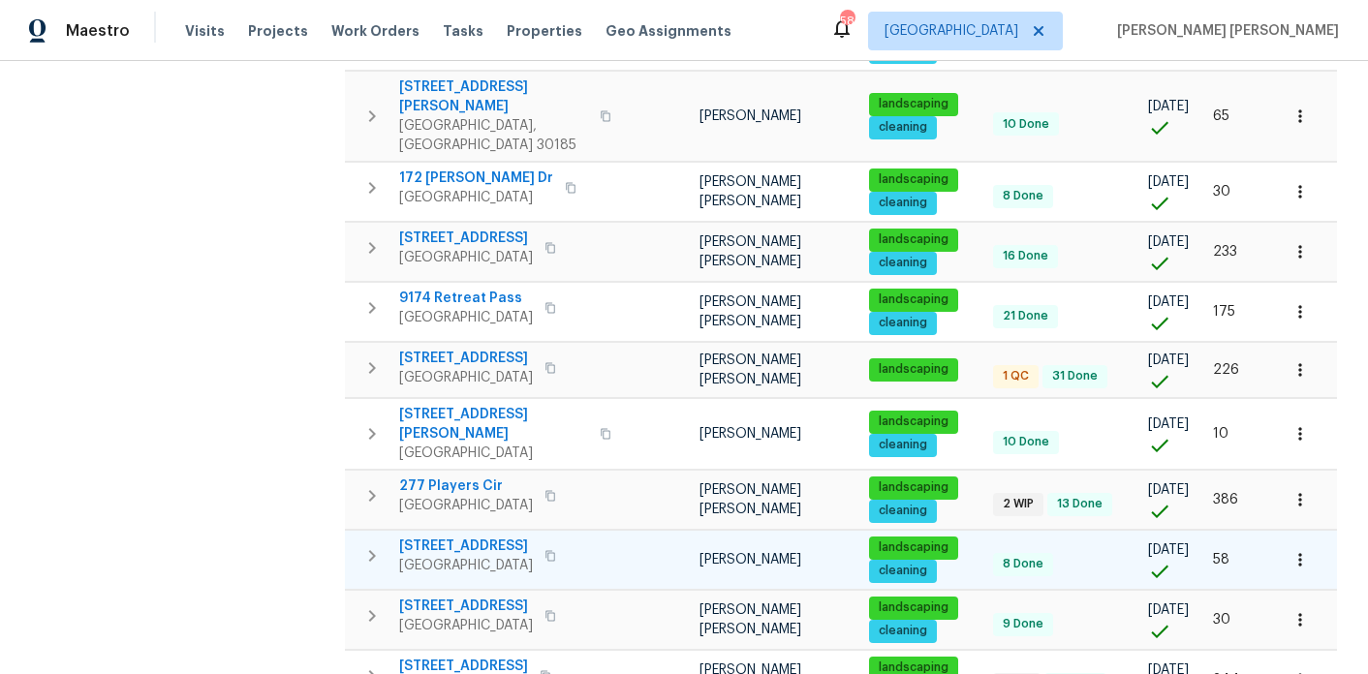
click at [499, 556] on span "Union City, GA 30291" at bounding box center [466, 565] width 134 height 19
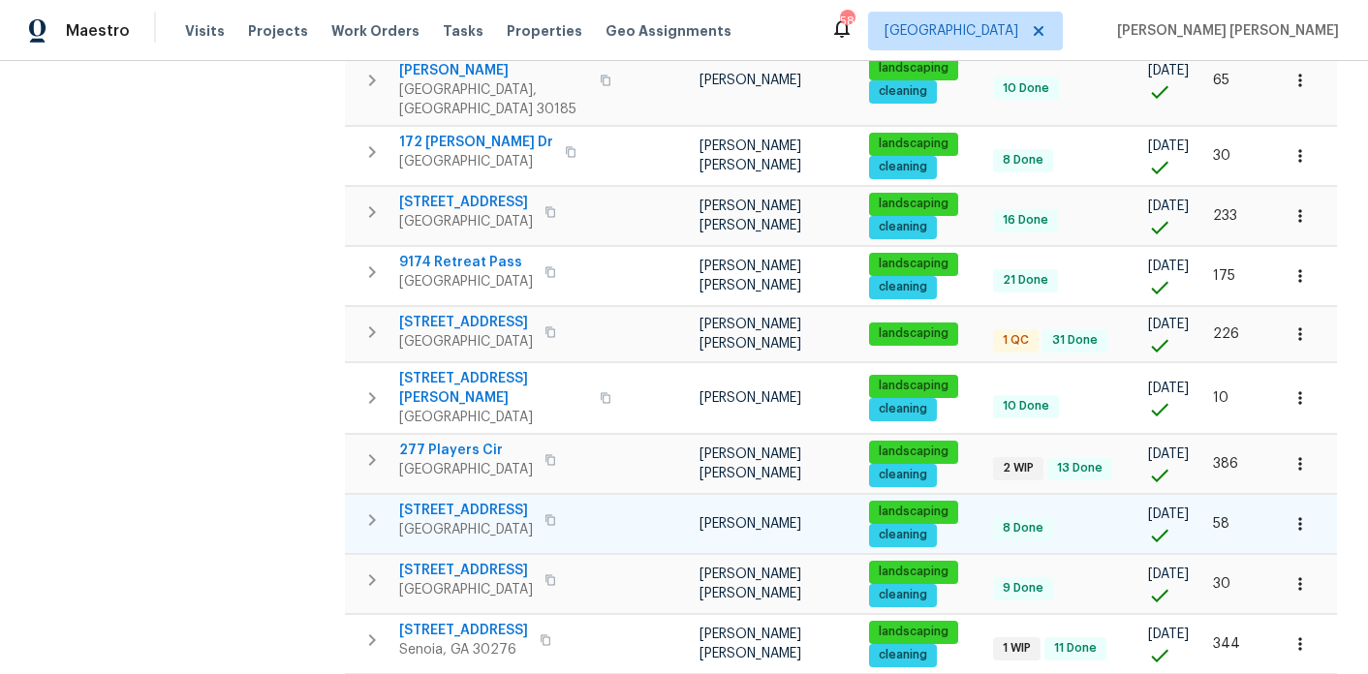
scroll to position [1212, 0]
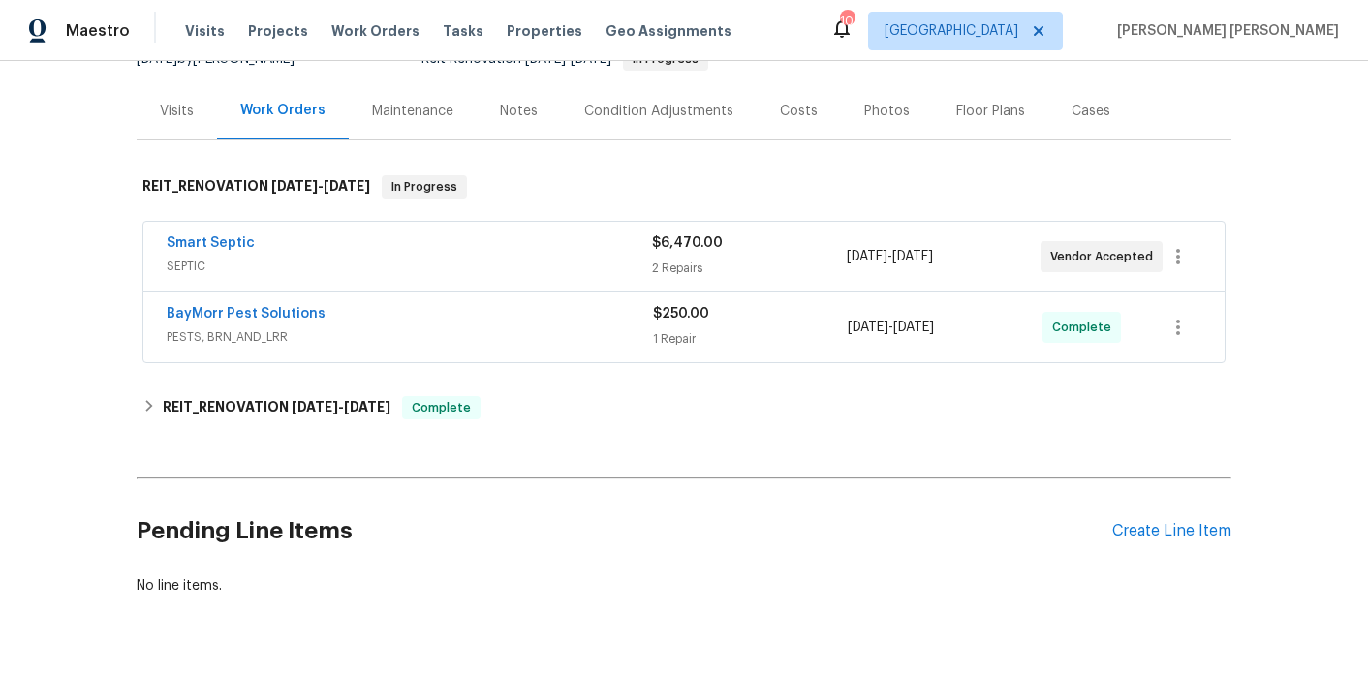
scroll to position [235, 0]
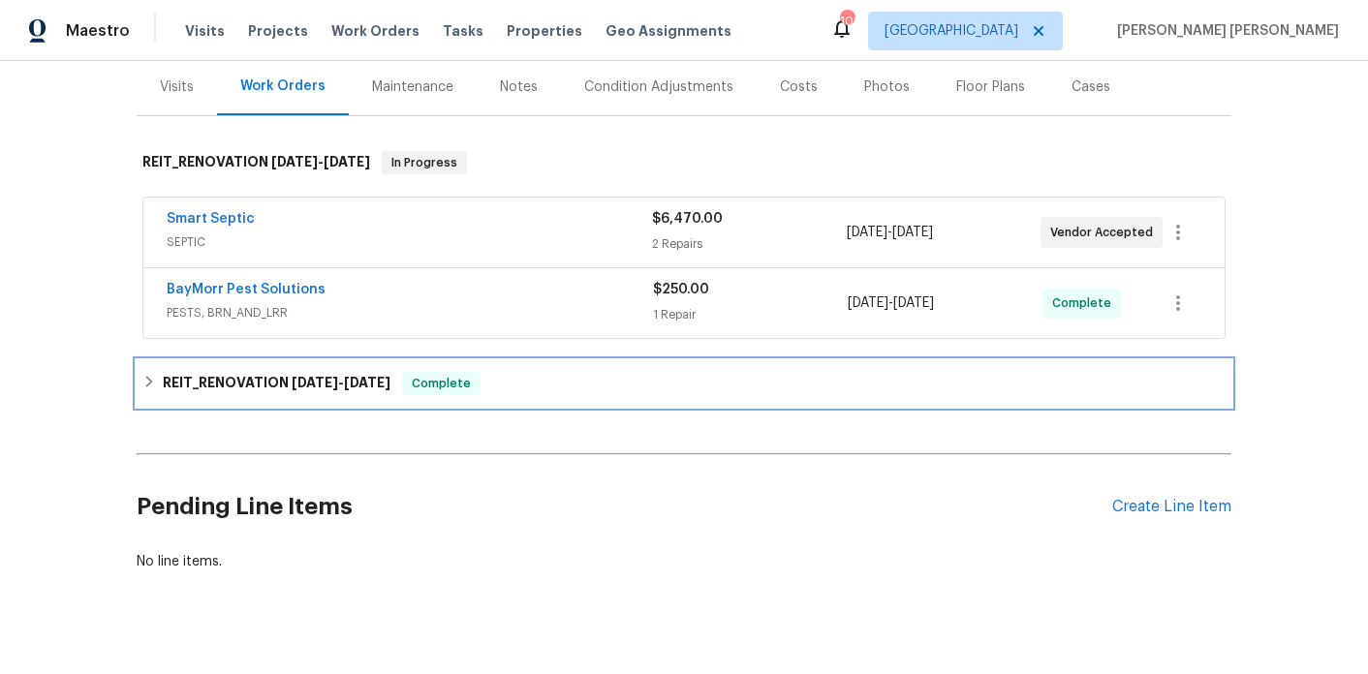
click at [316, 384] on span "[DATE]" at bounding box center [315, 383] width 47 height 14
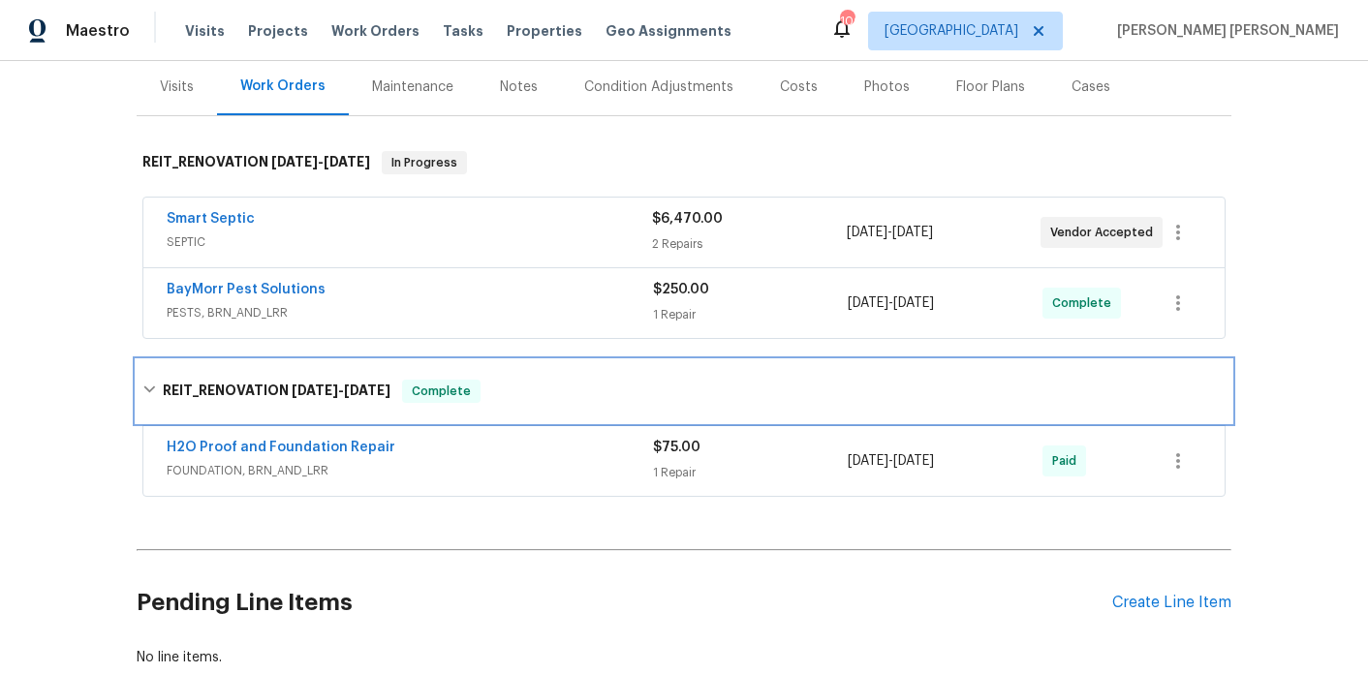
click at [316, 384] on span "[DATE]" at bounding box center [315, 391] width 47 height 14
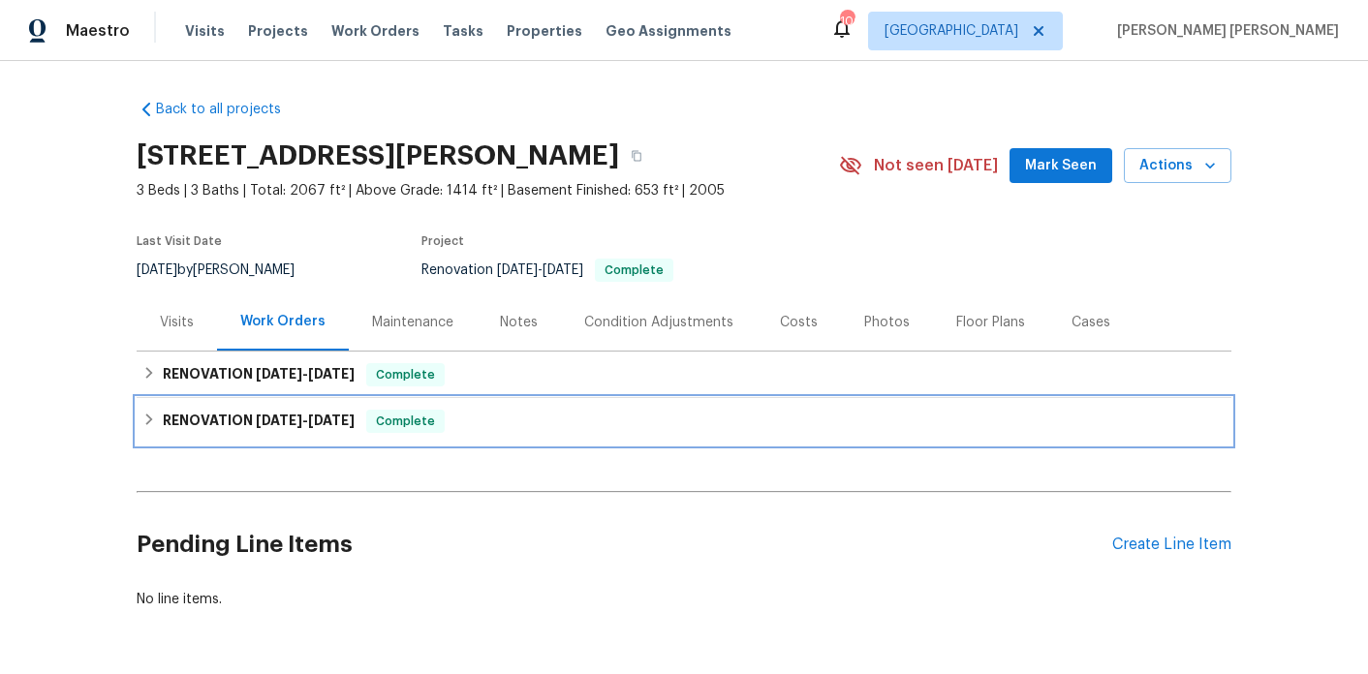
click at [303, 410] on h6 "RENOVATION [DATE] - [DATE]" at bounding box center [259, 421] width 192 height 23
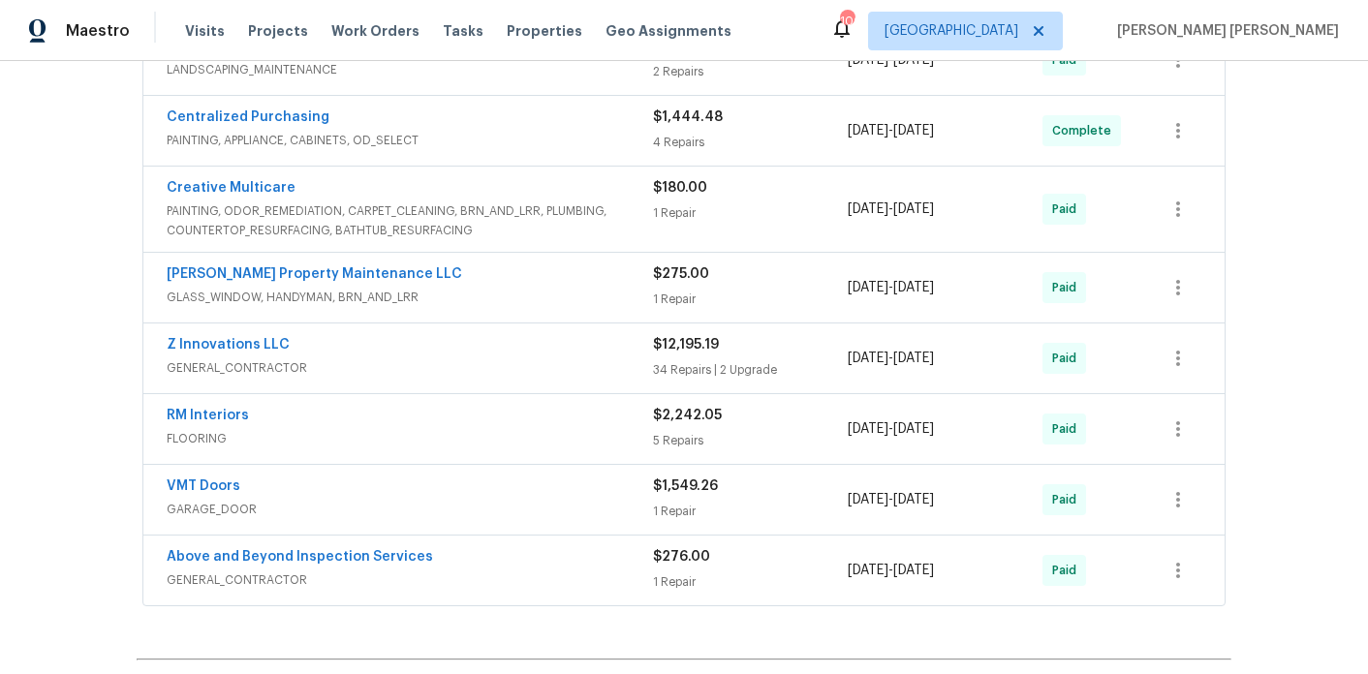
scroll to position [530, 0]
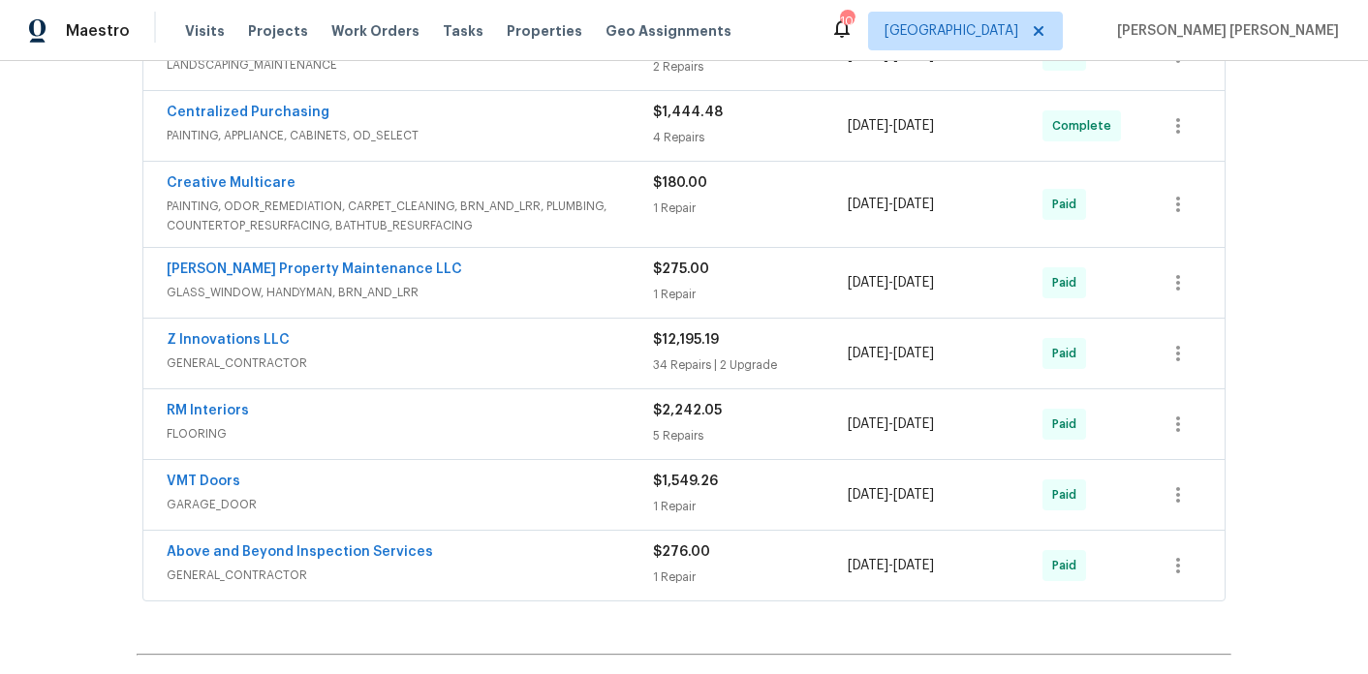
click at [508, 570] on span "GENERAL_CONTRACTOR" at bounding box center [410, 575] width 486 height 19
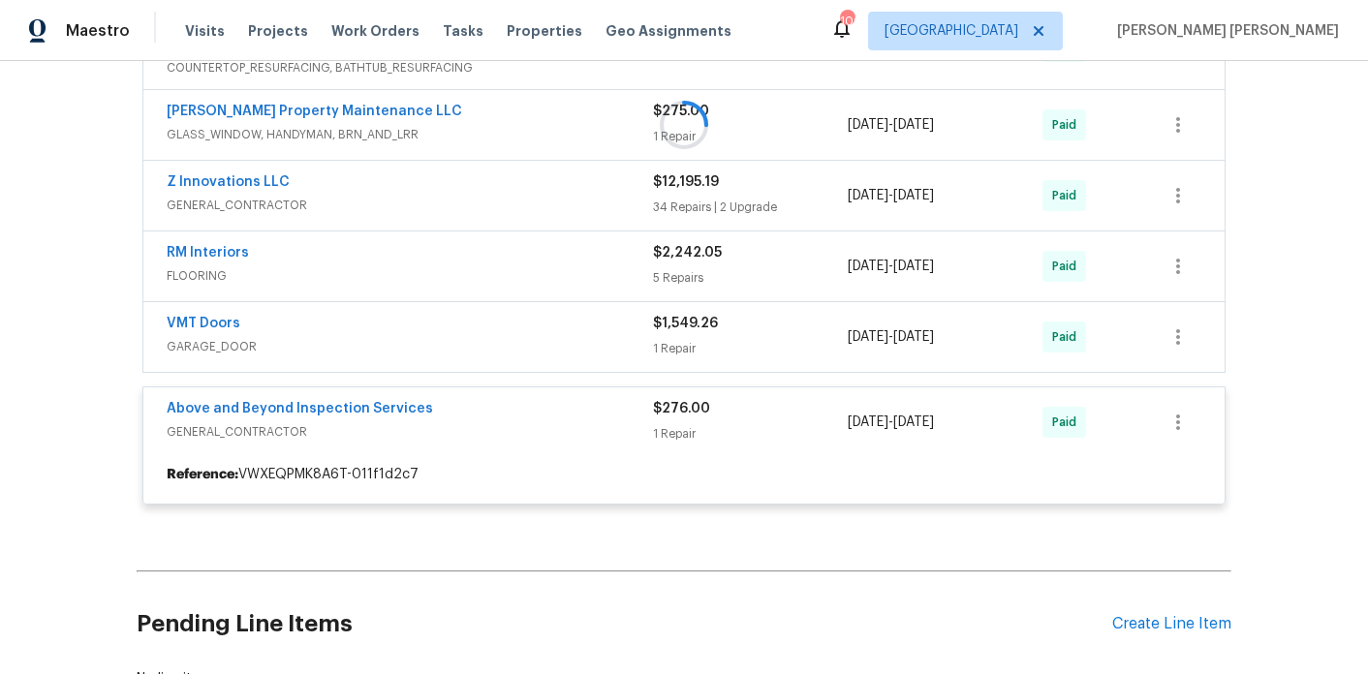
scroll to position [690, 0]
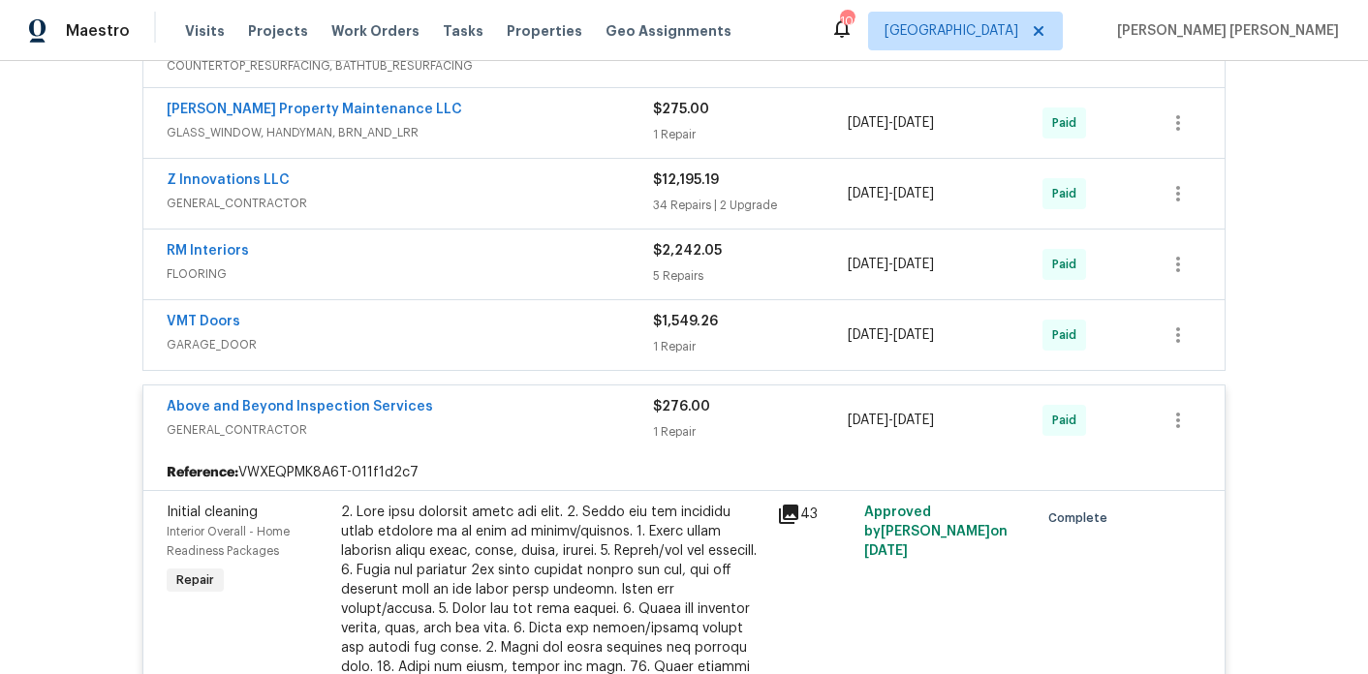
click at [516, 424] on span "GENERAL_CONTRACTOR" at bounding box center [410, 430] width 486 height 19
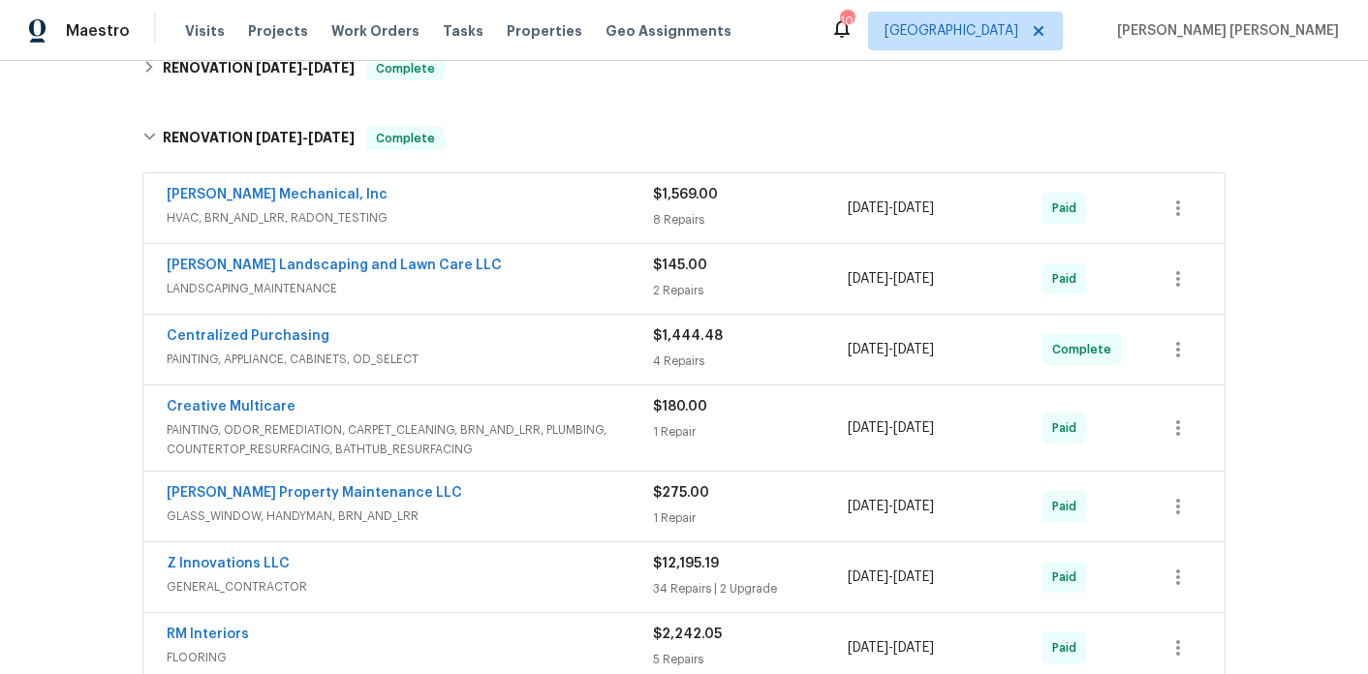
scroll to position [202, 0]
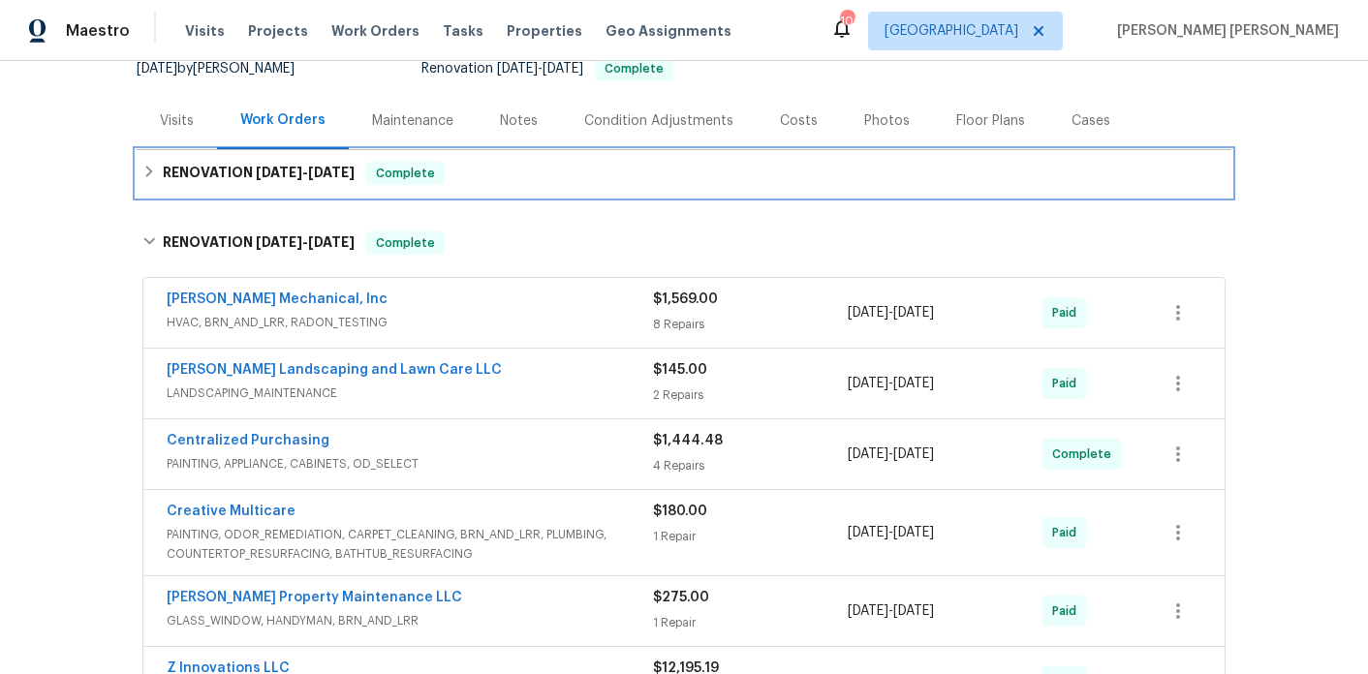
click at [321, 188] on div "RENOVATION [DATE] - [DATE] Complete" at bounding box center [684, 173] width 1095 height 47
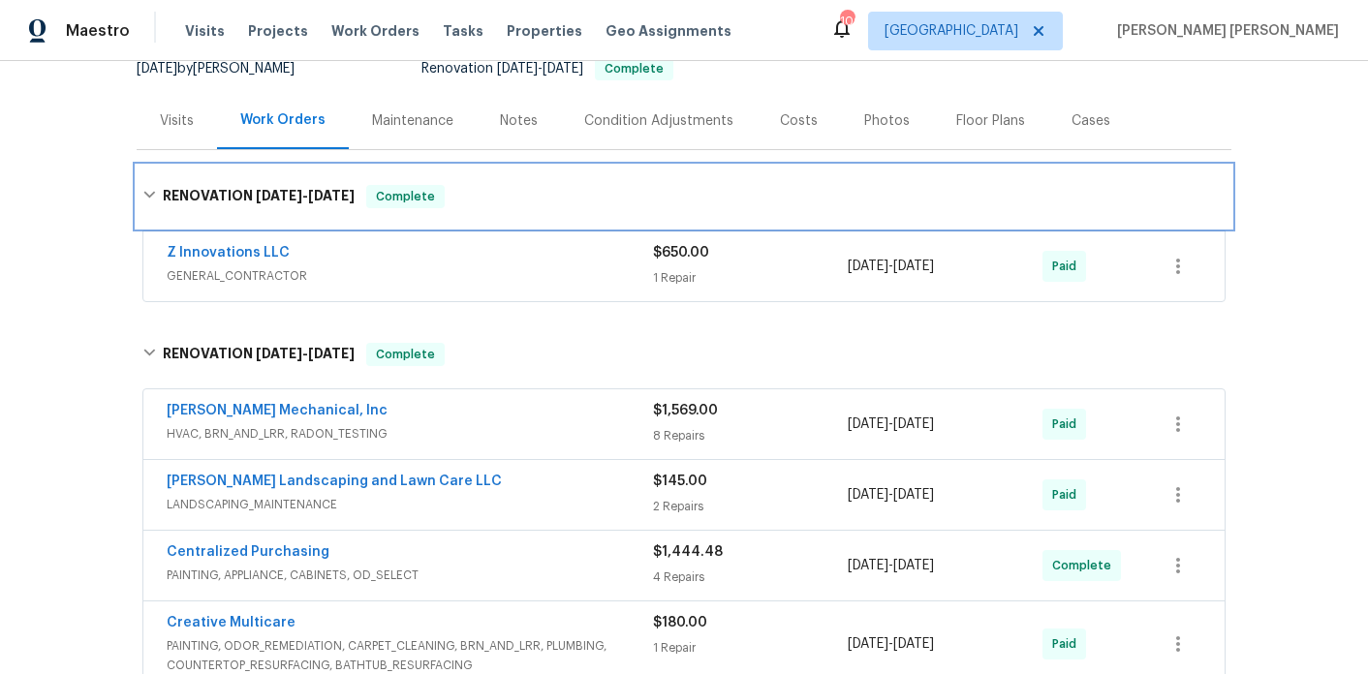
click at [321, 188] on h6 "RENOVATION [DATE] - [DATE]" at bounding box center [259, 196] width 192 height 23
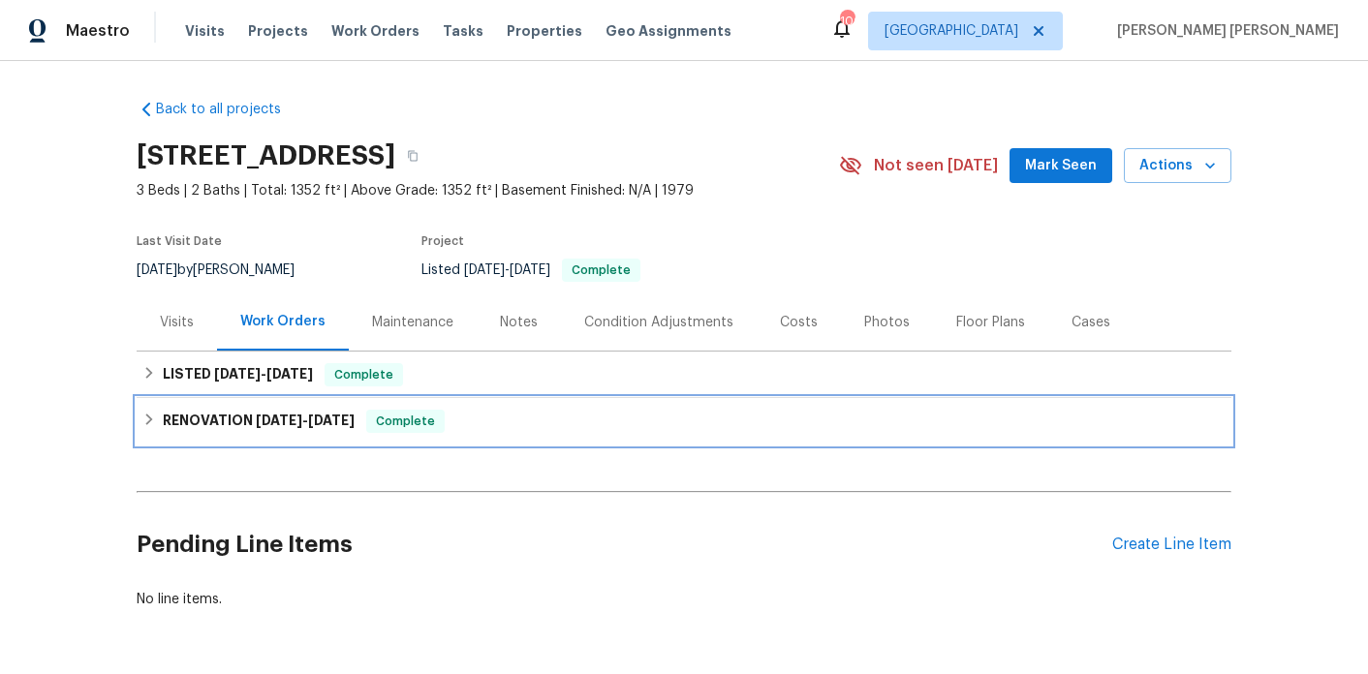
click at [261, 431] on h6 "RENOVATION [DATE] - [DATE]" at bounding box center [259, 421] width 192 height 23
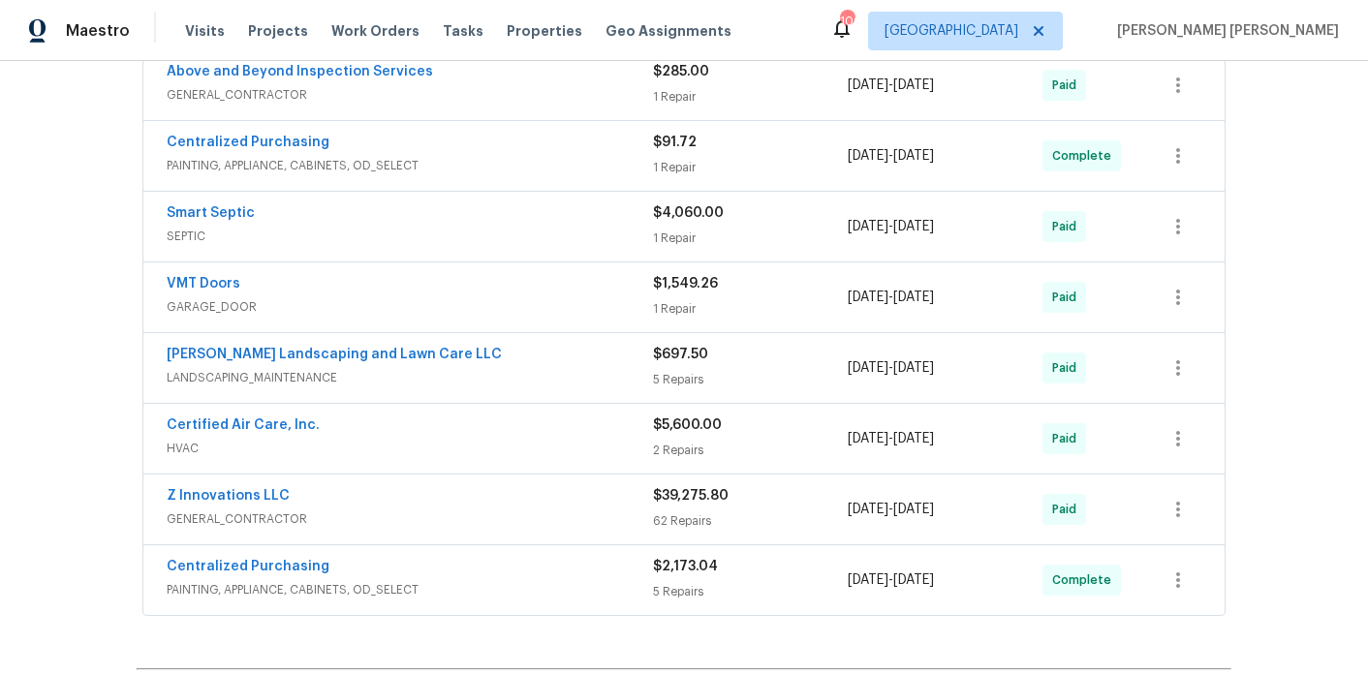
scroll to position [422, 0]
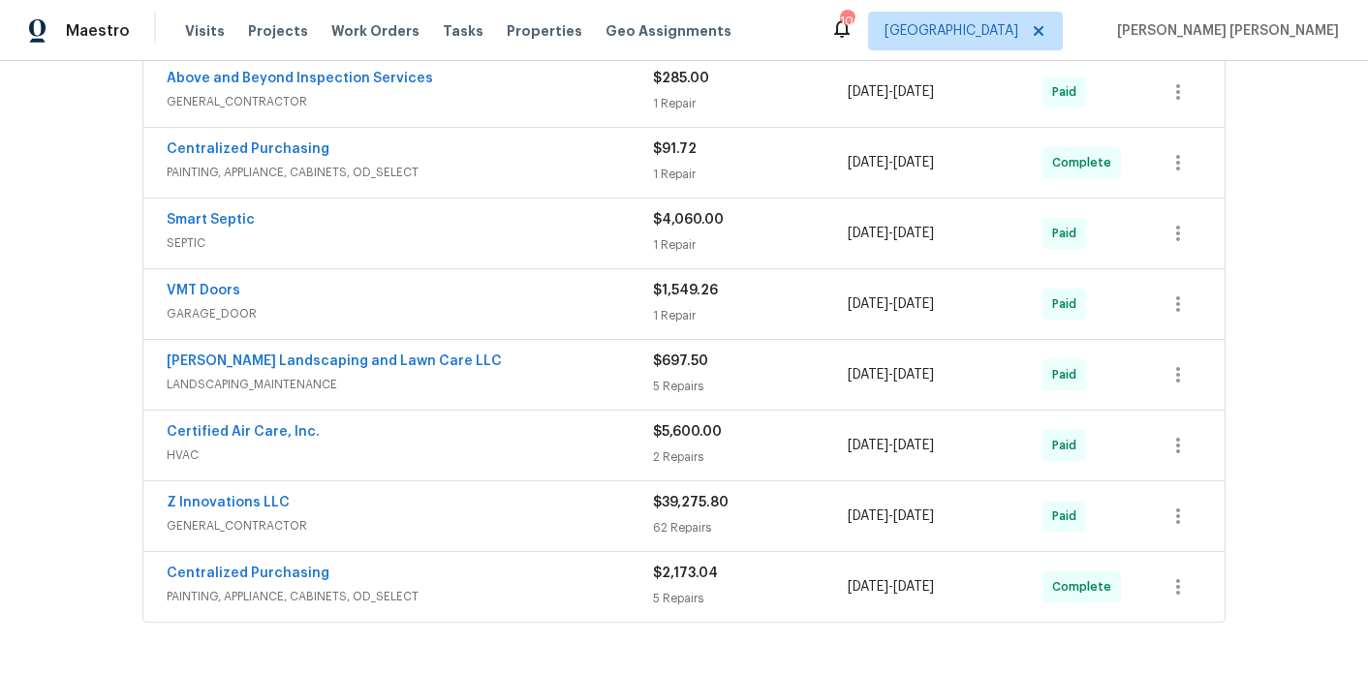
click at [446, 92] on span "GENERAL_CONTRACTOR" at bounding box center [410, 101] width 486 height 19
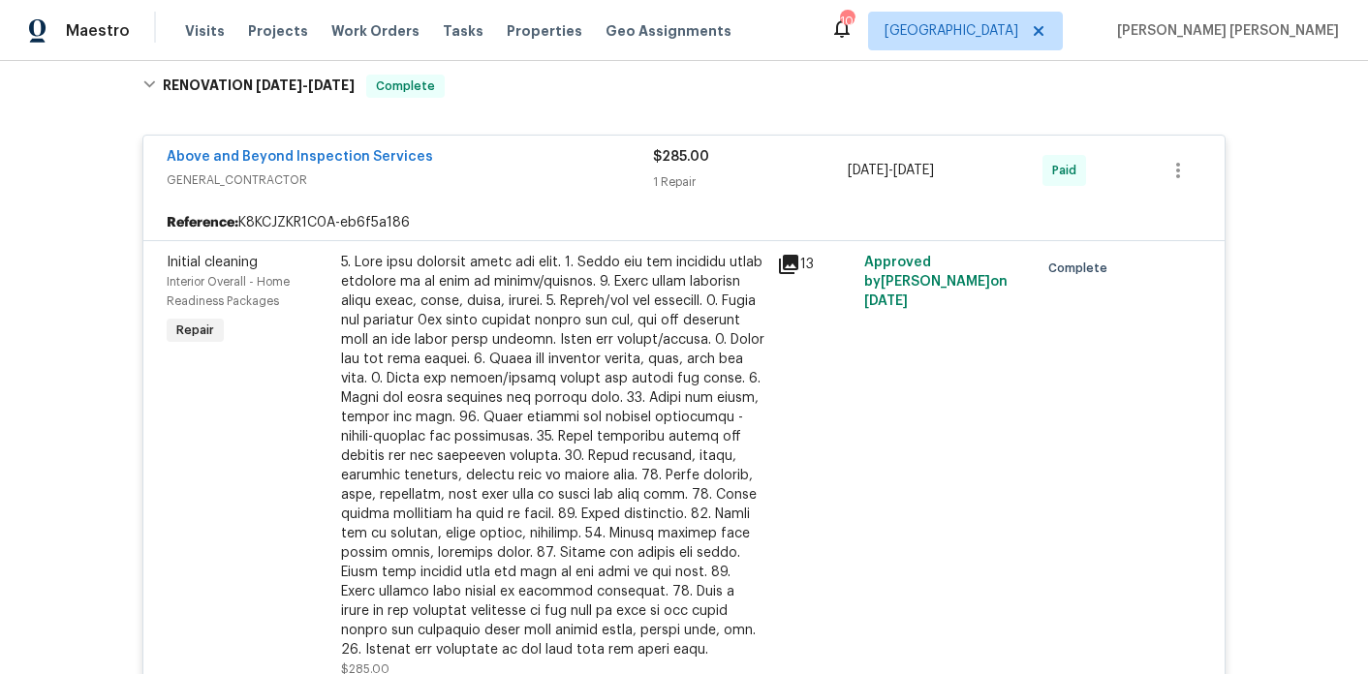
scroll to position [282, 0]
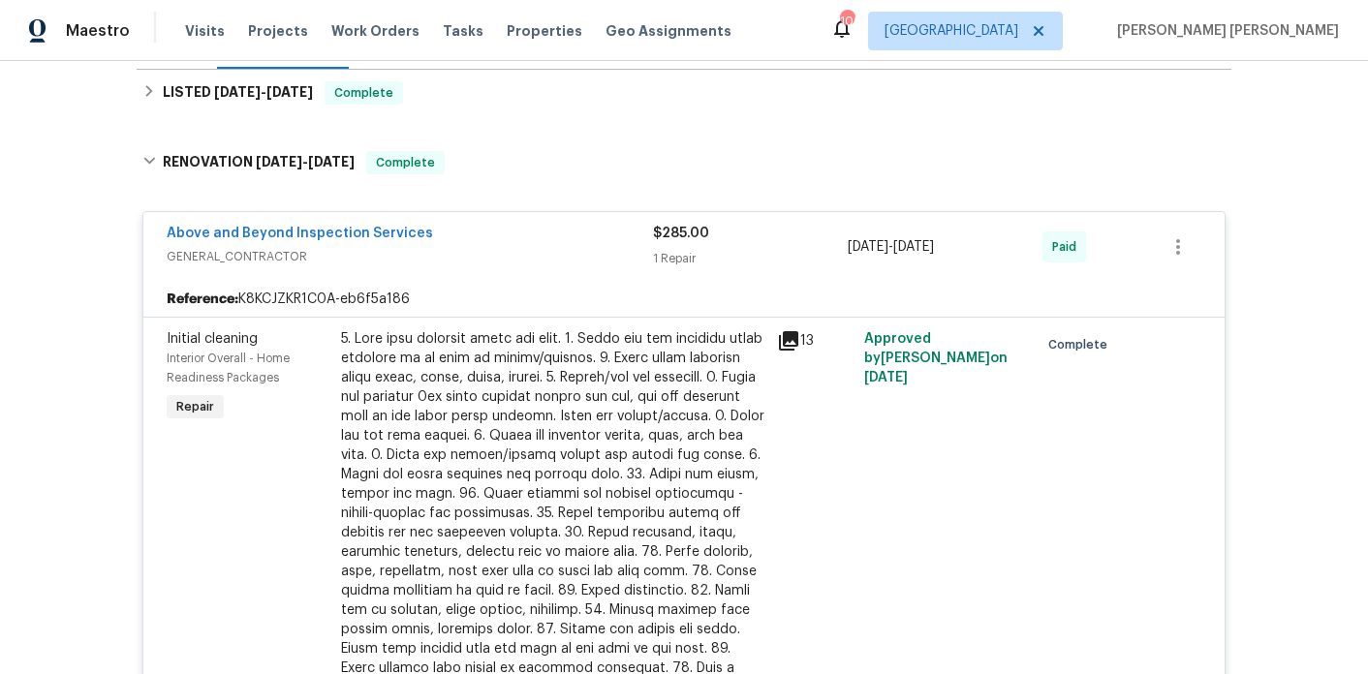
click at [434, 244] on div "Above and Beyond Inspection Services" at bounding box center [410, 235] width 486 height 23
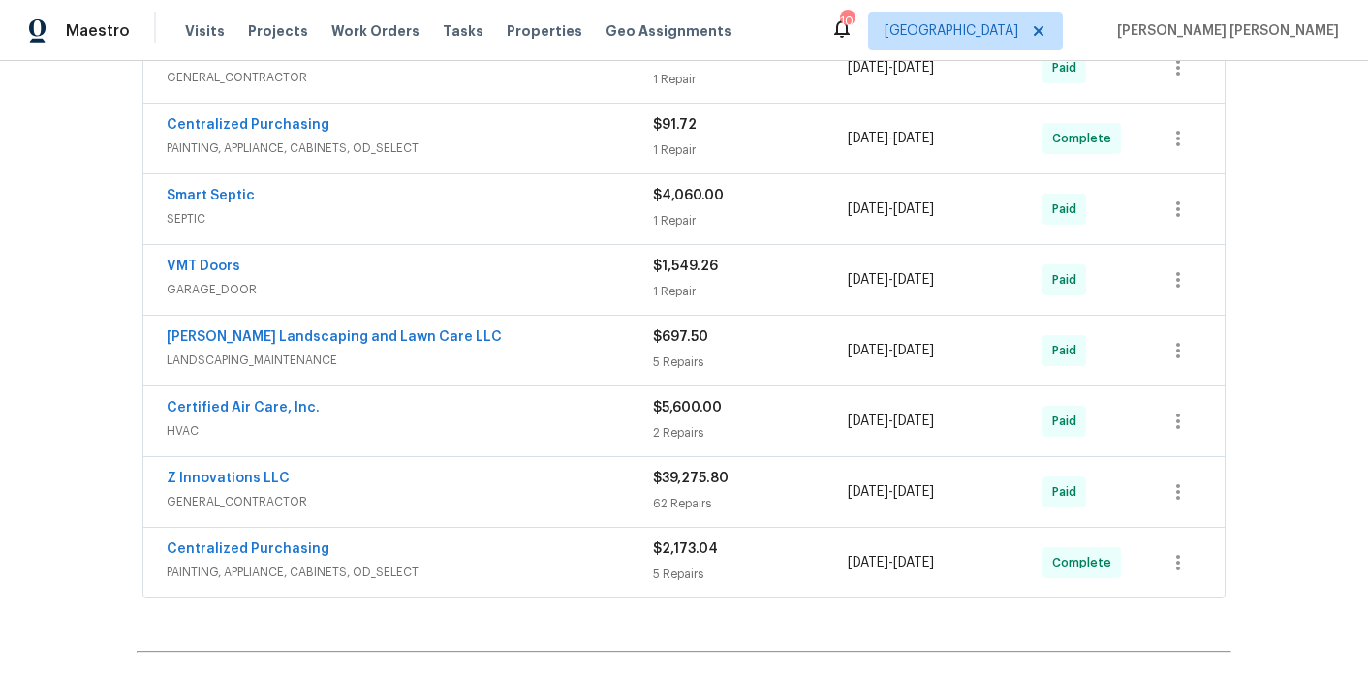
scroll to position [421, 0]
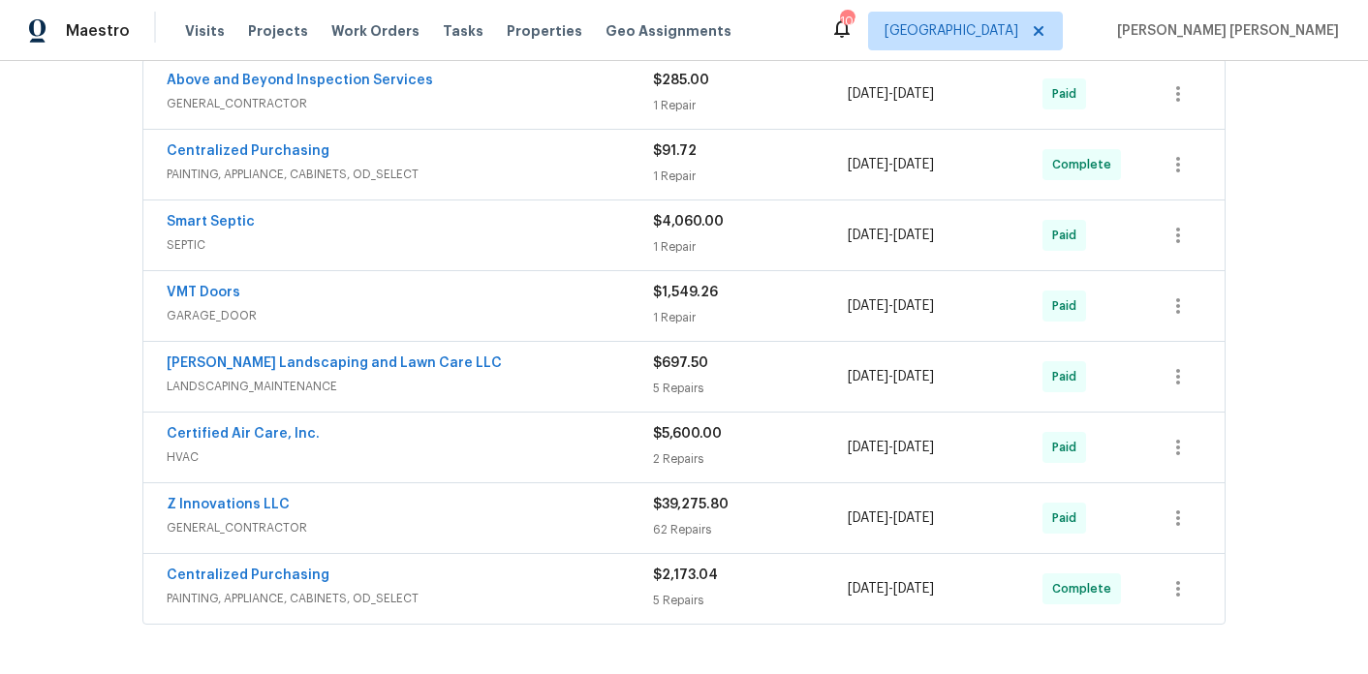
click at [453, 228] on div "Smart Septic" at bounding box center [410, 223] width 486 height 23
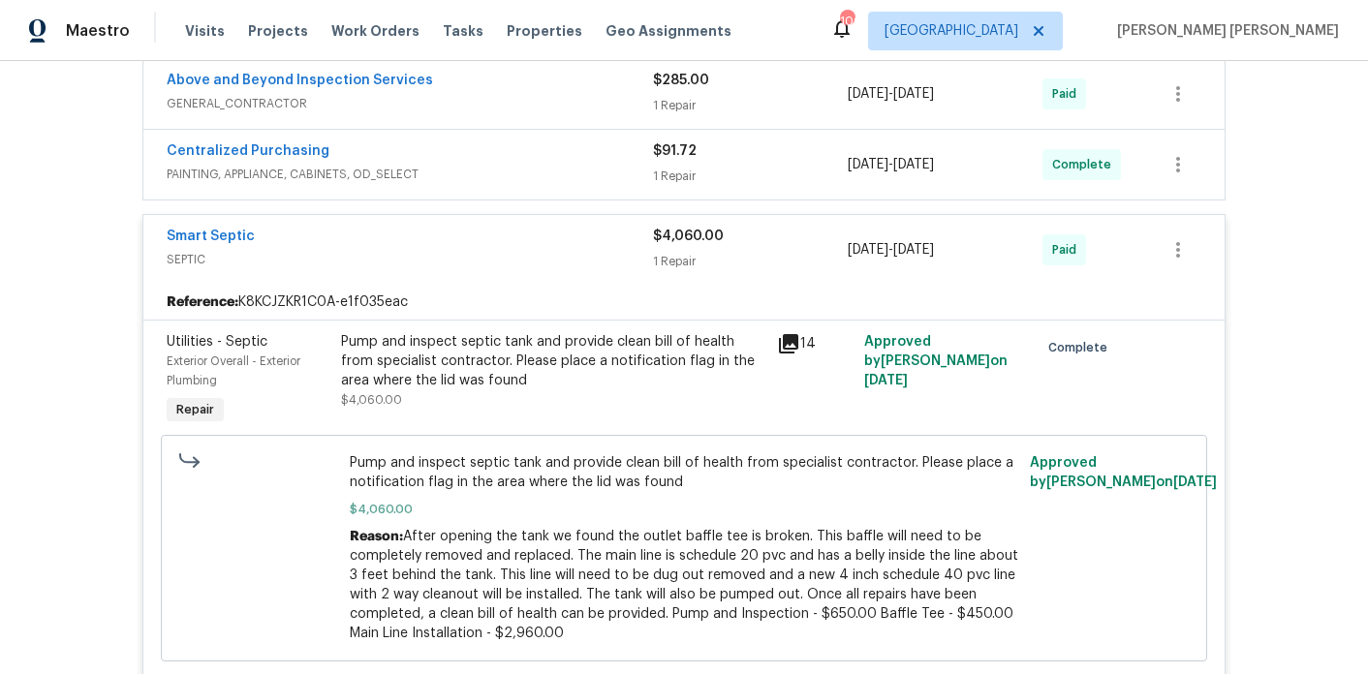
click at [792, 343] on icon at bounding box center [788, 343] width 23 height 23
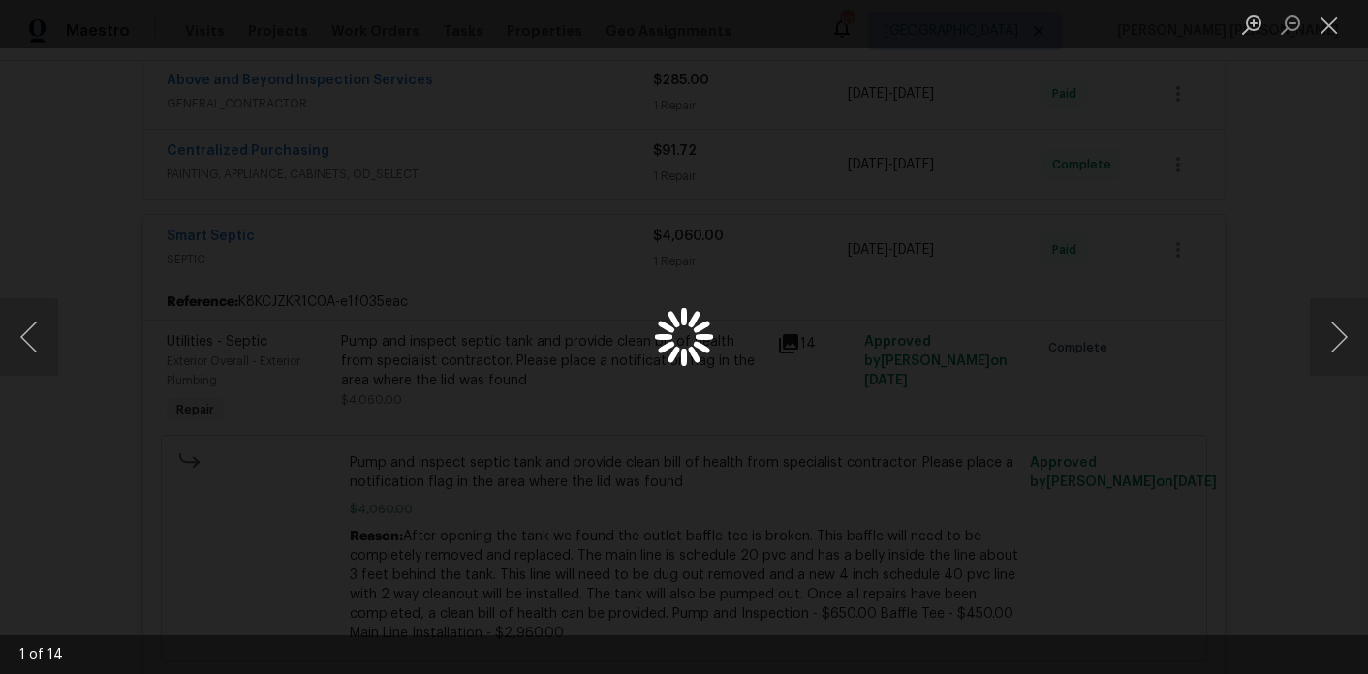
click at [1263, 203] on div "Lightbox" at bounding box center [684, 337] width 1368 height 674
click at [1331, 27] on button "Close lightbox" at bounding box center [1329, 25] width 39 height 34
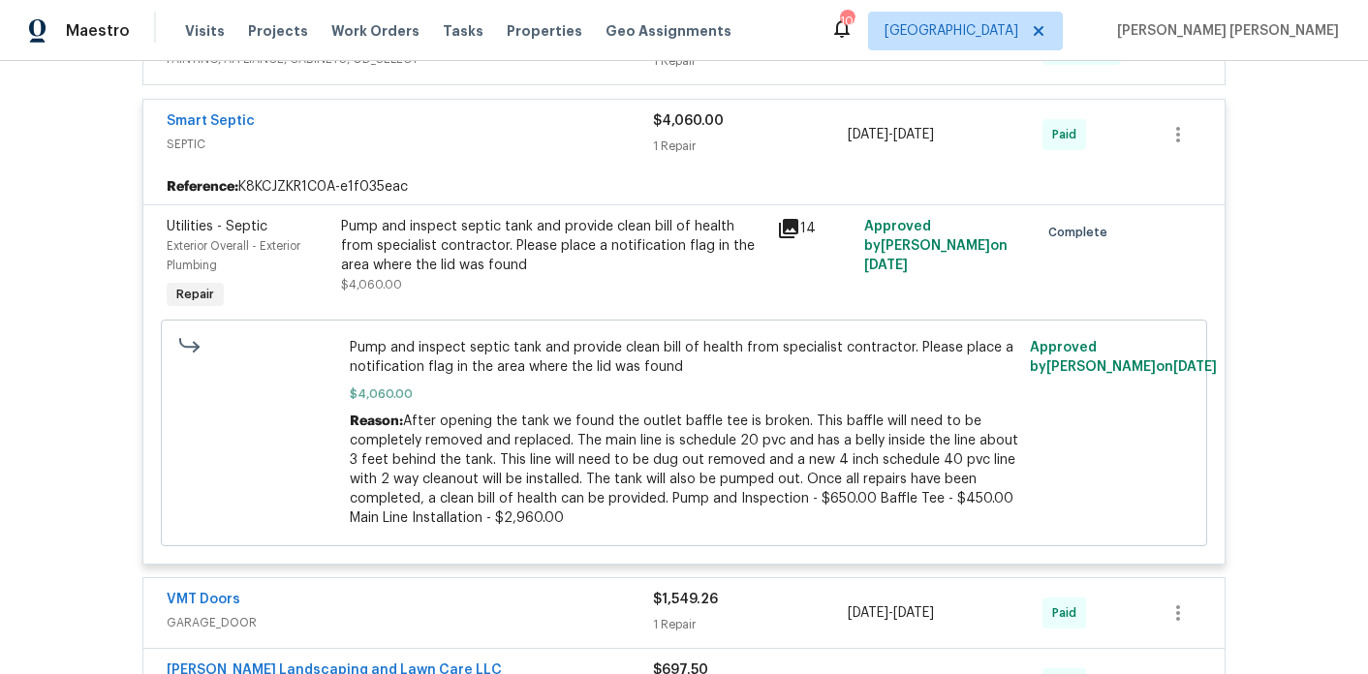
scroll to position [540, 0]
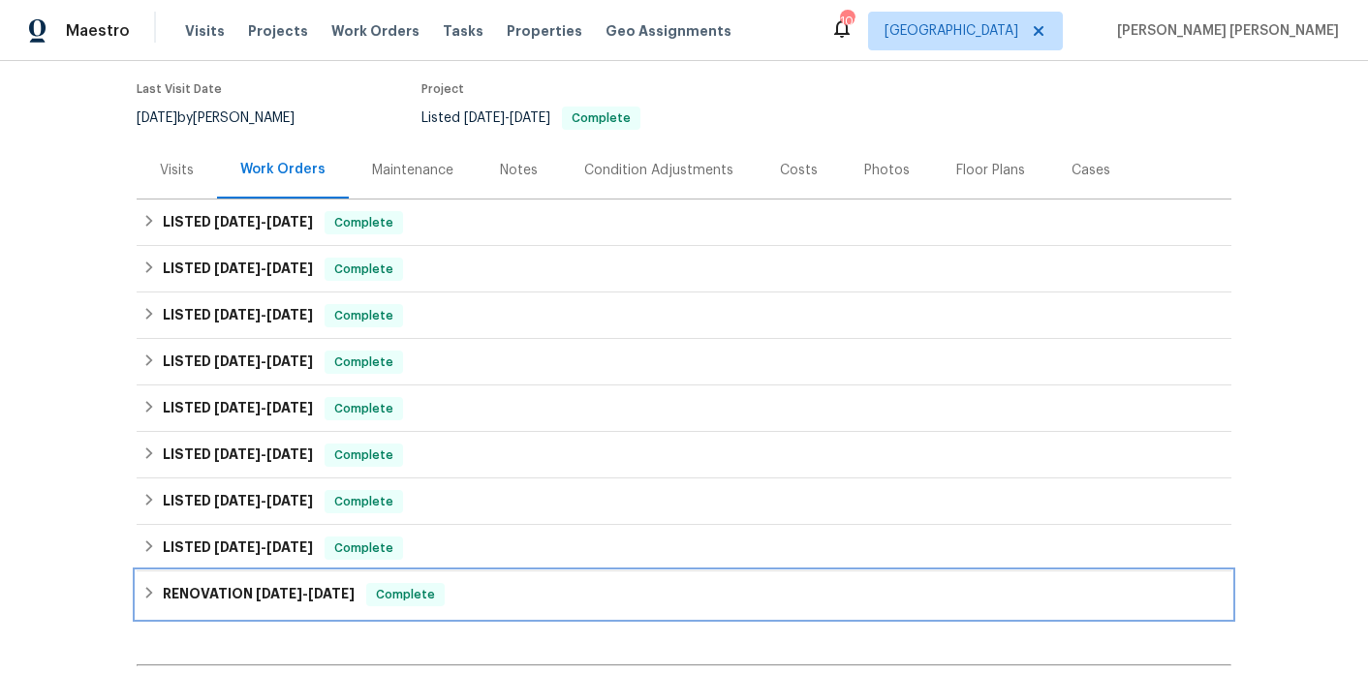
click at [245, 593] on h6 "RENOVATION 11/25/24 - 12/10/24" at bounding box center [259, 594] width 192 height 23
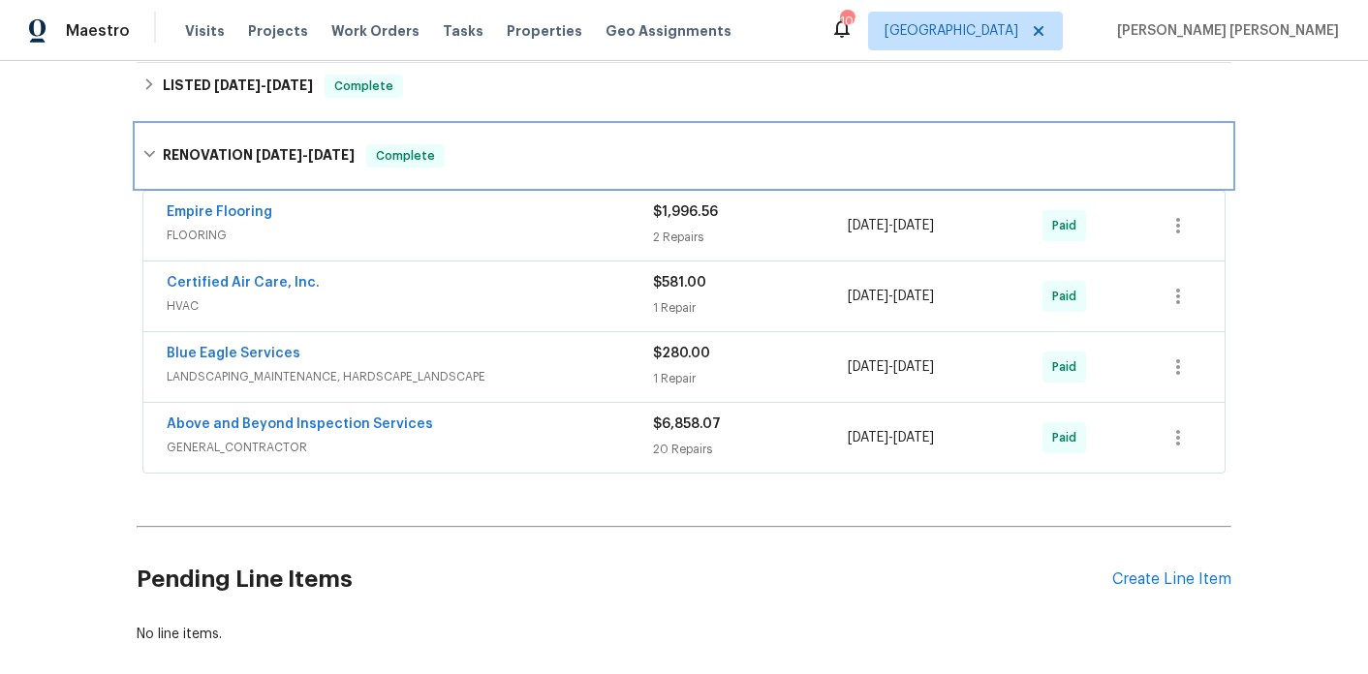
scroll to position [589, 0]
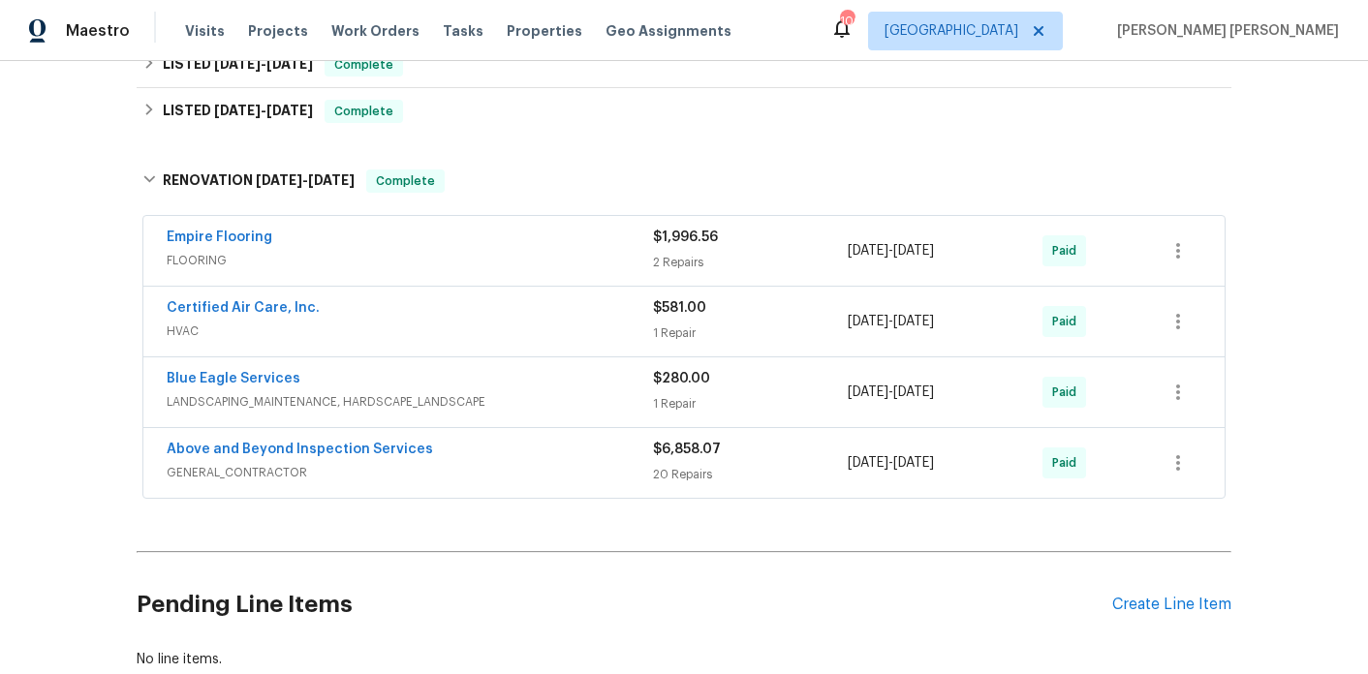
click at [496, 458] on div "Above and Beyond Inspection Services" at bounding box center [410, 451] width 486 height 23
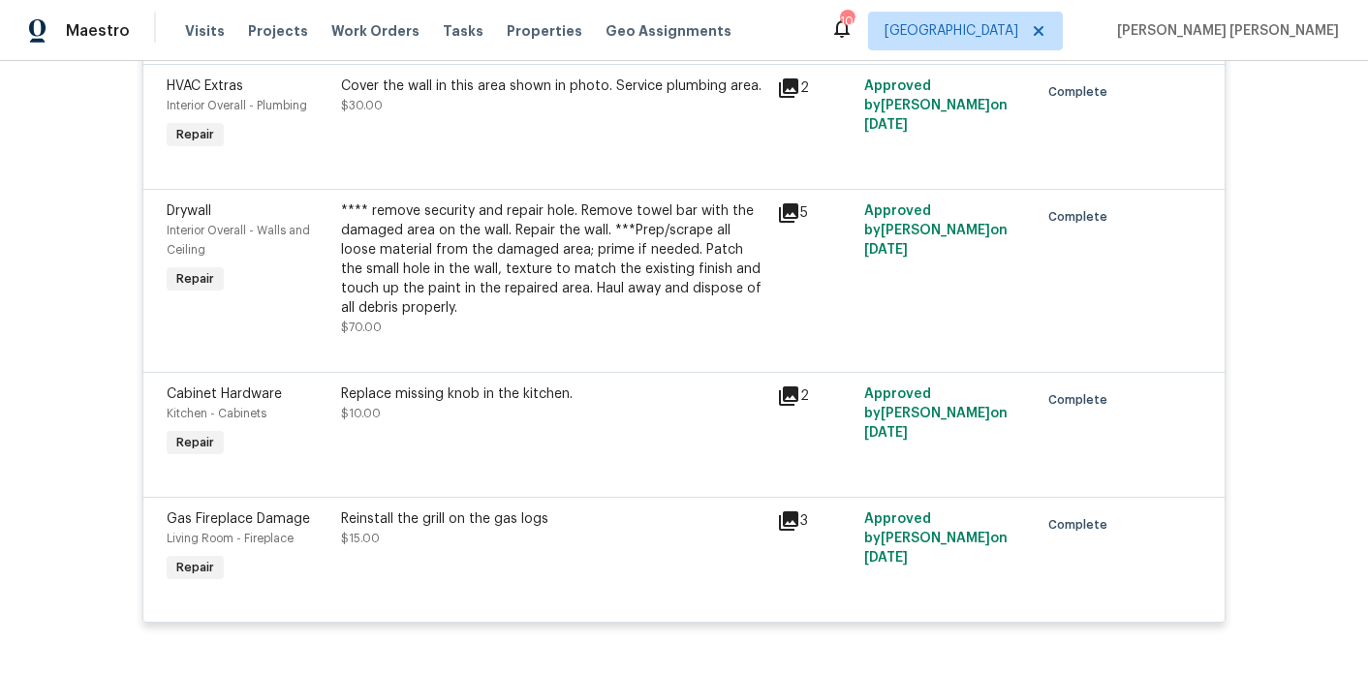
scroll to position [4748, 0]
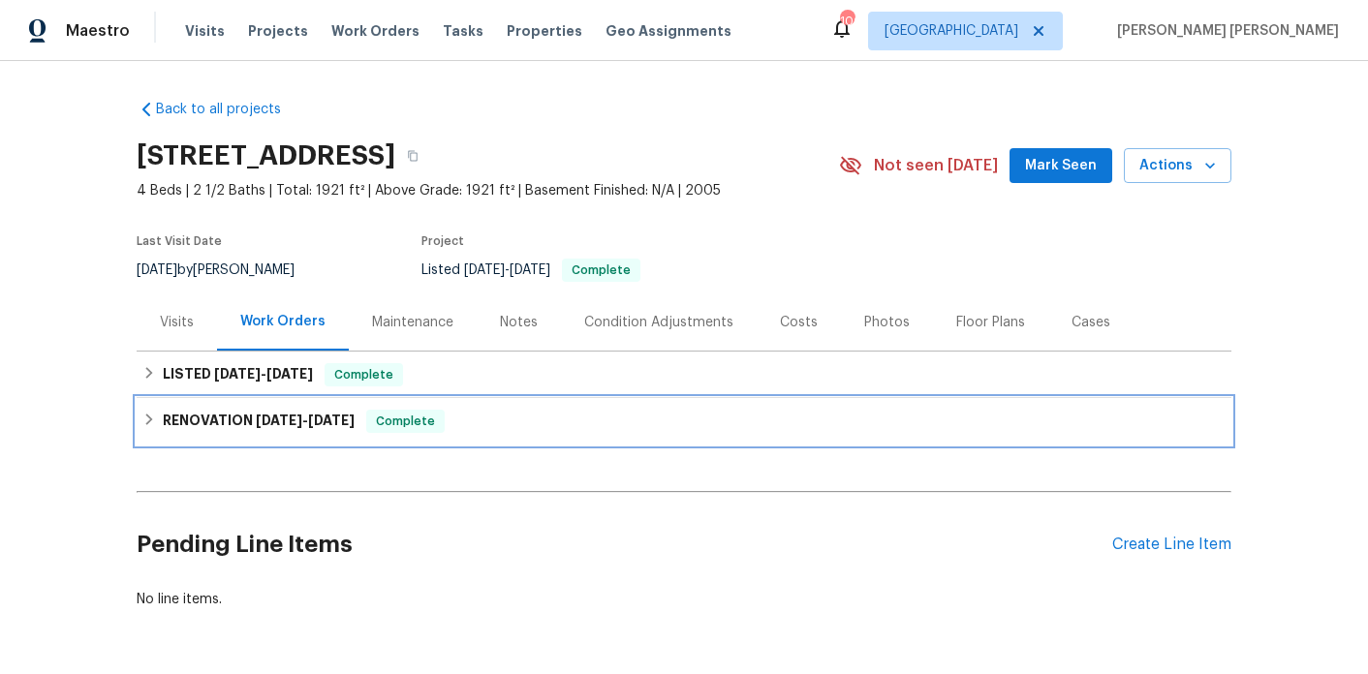
click at [293, 434] on div "RENOVATION [DATE] - [DATE] Complete" at bounding box center [684, 421] width 1095 height 47
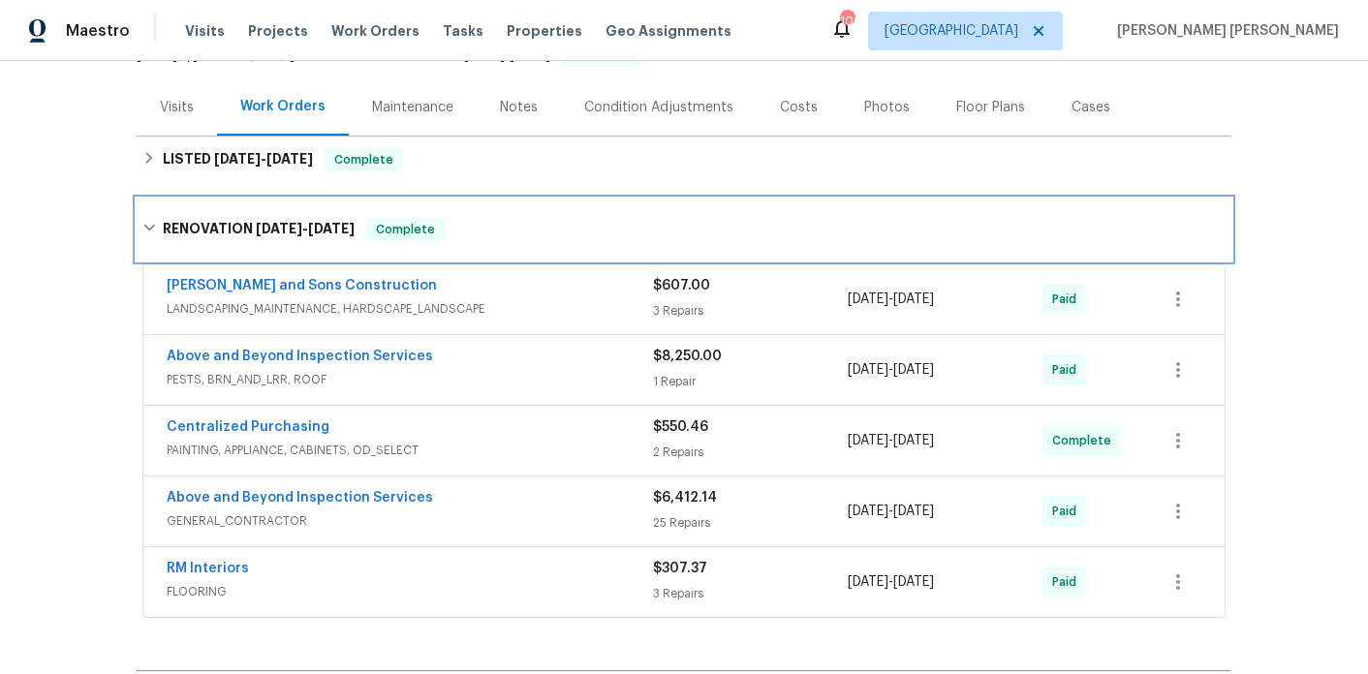
scroll to position [216, 0]
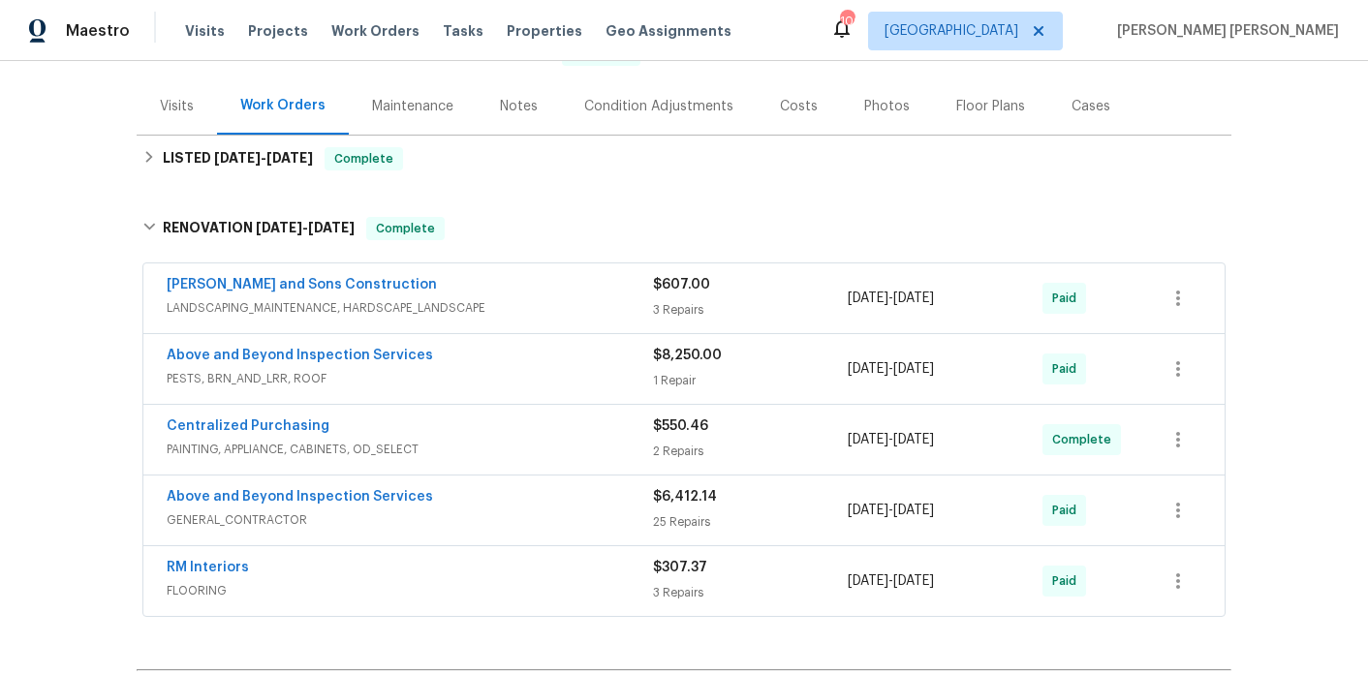
click at [535, 368] on div "Above and Beyond Inspection Services" at bounding box center [410, 357] width 486 height 23
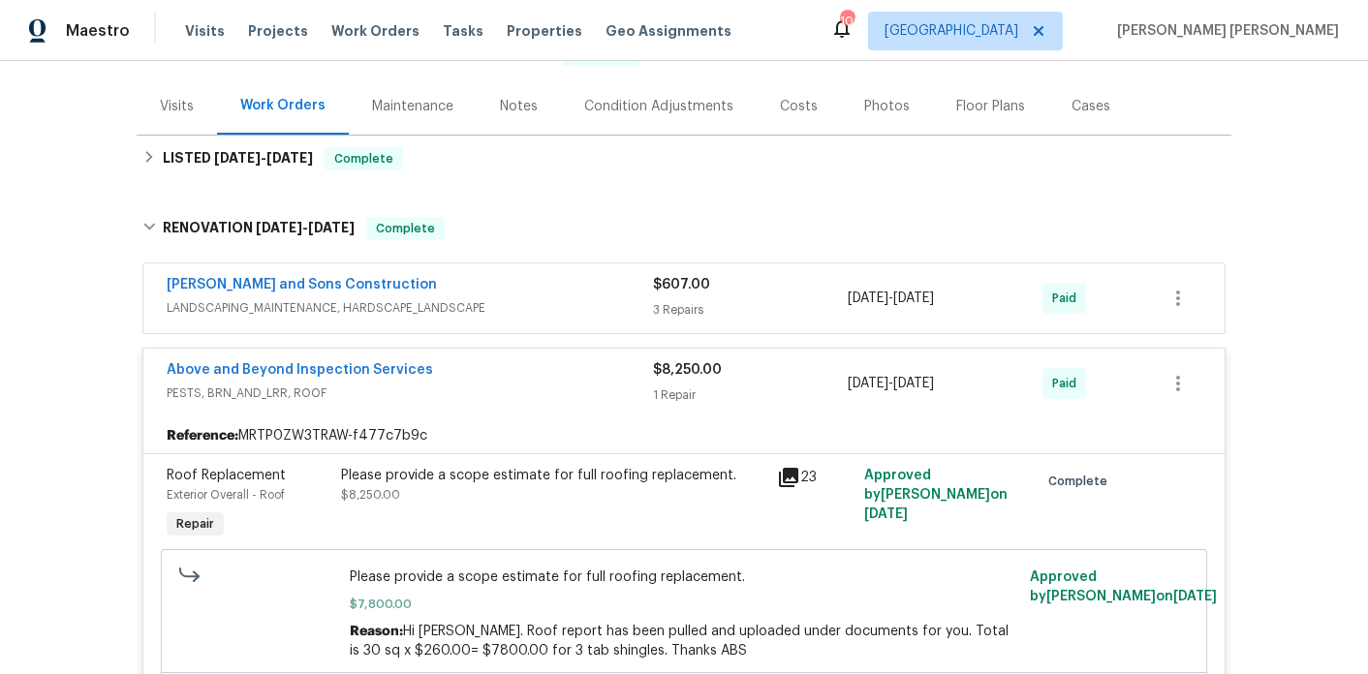
click at [535, 369] on div "Above and Beyond Inspection Services" at bounding box center [410, 371] width 486 height 23
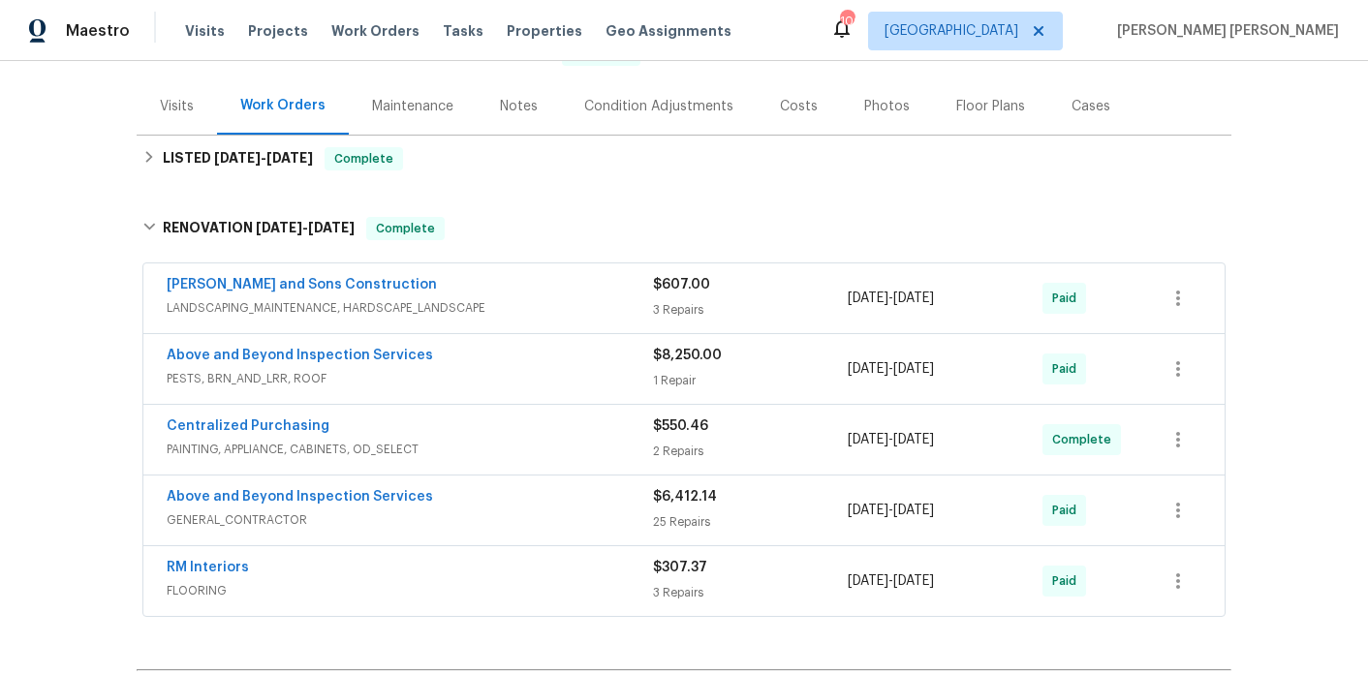
click at [521, 302] on span "LANDSCAPING_MAINTENANCE, HARDSCAPE_LANDSCAPE" at bounding box center [410, 307] width 486 height 19
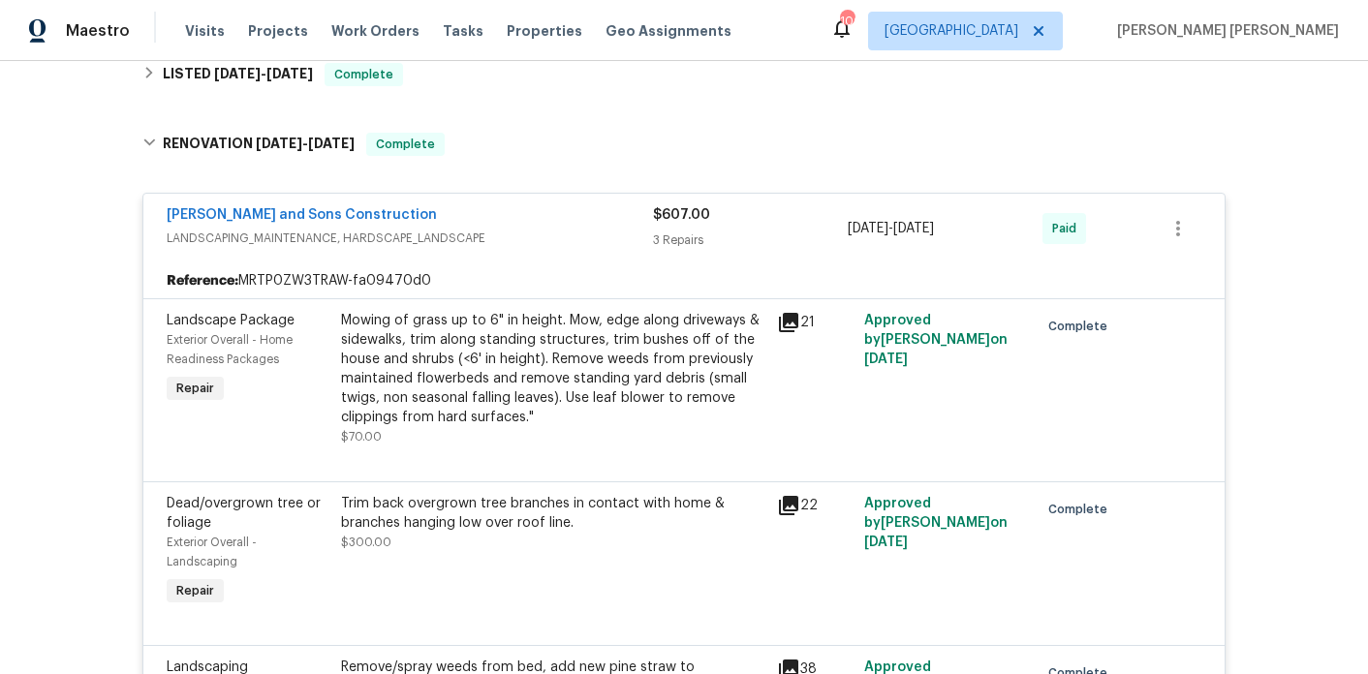
scroll to position [261, 0]
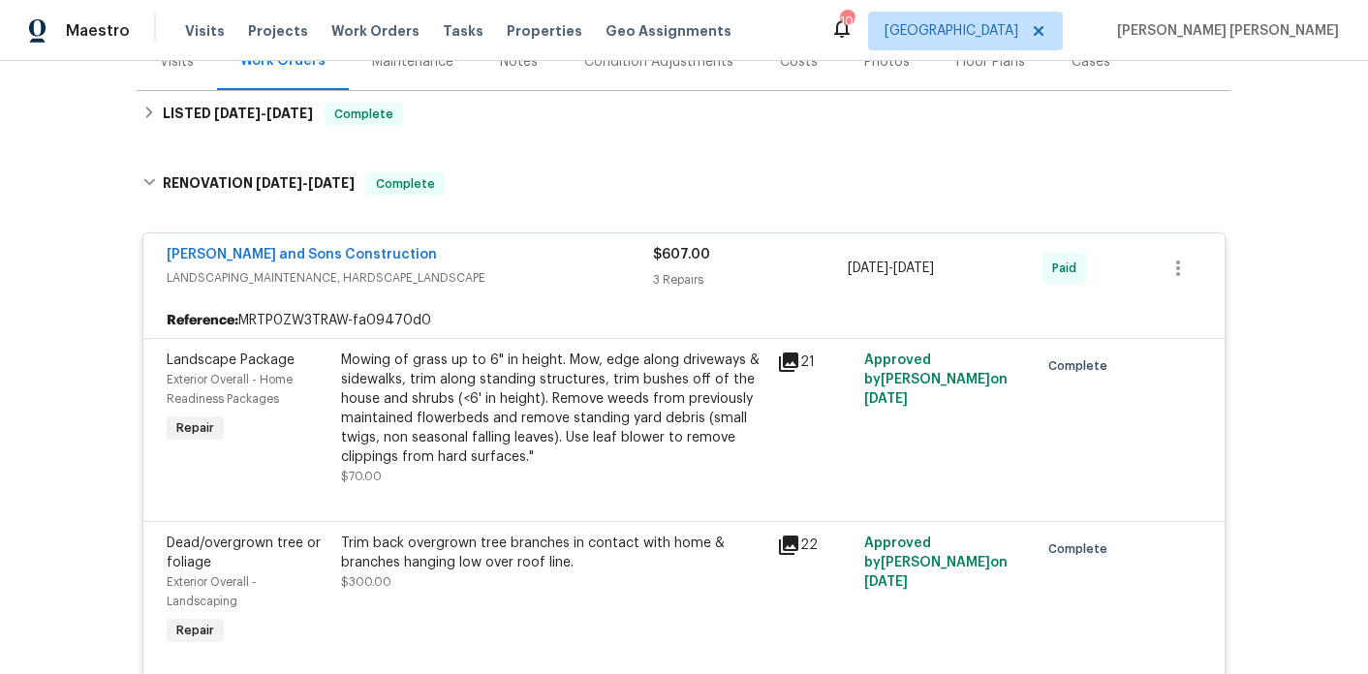
click at [502, 266] on div "[PERSON_NAME] and Sons Construction" at bounding box center [410, 256] width 486 height 23
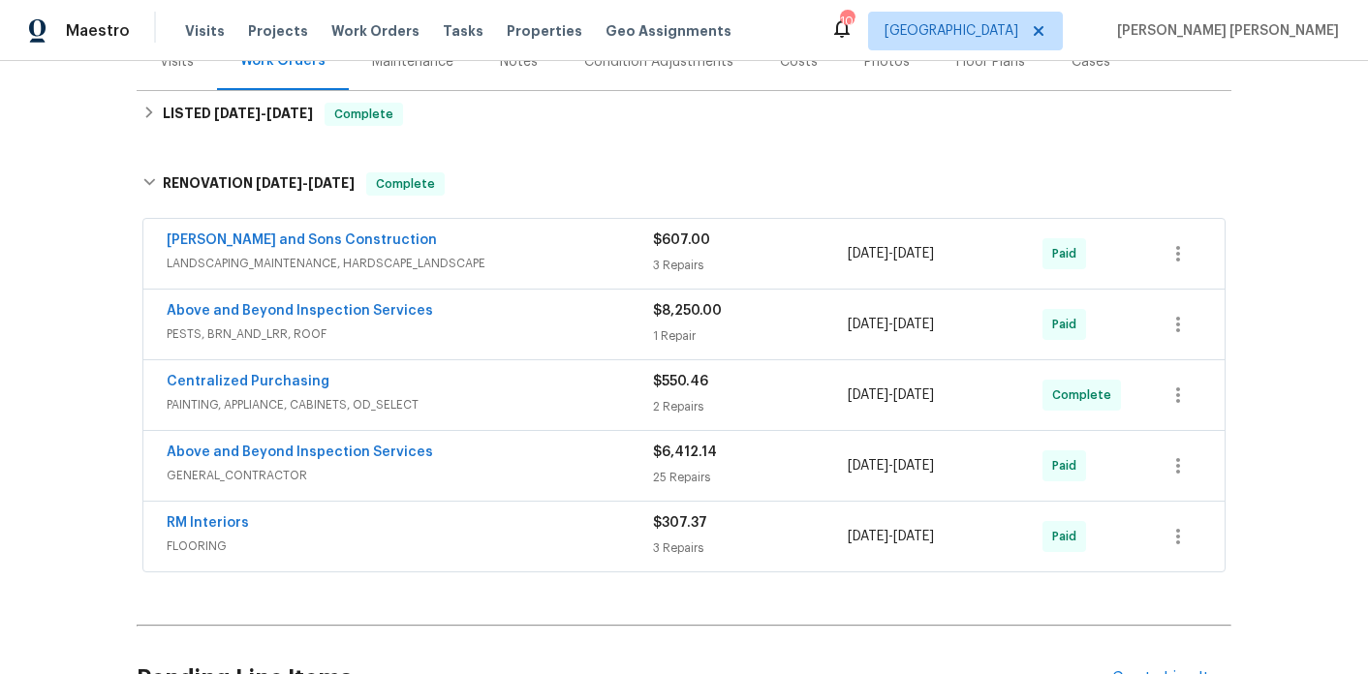
scroll to position [270, 0]
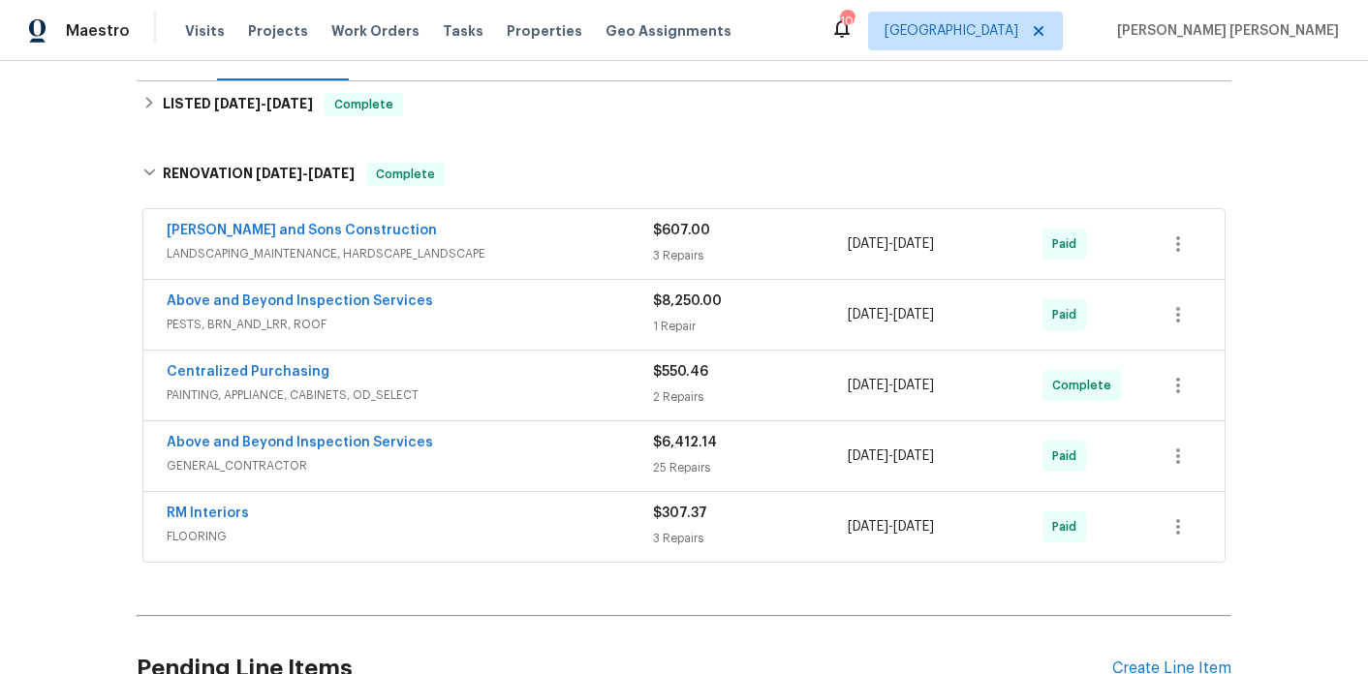
click at [394, 531] on span "FLOORING" at bounding box center [410, 536] width 486 height 19
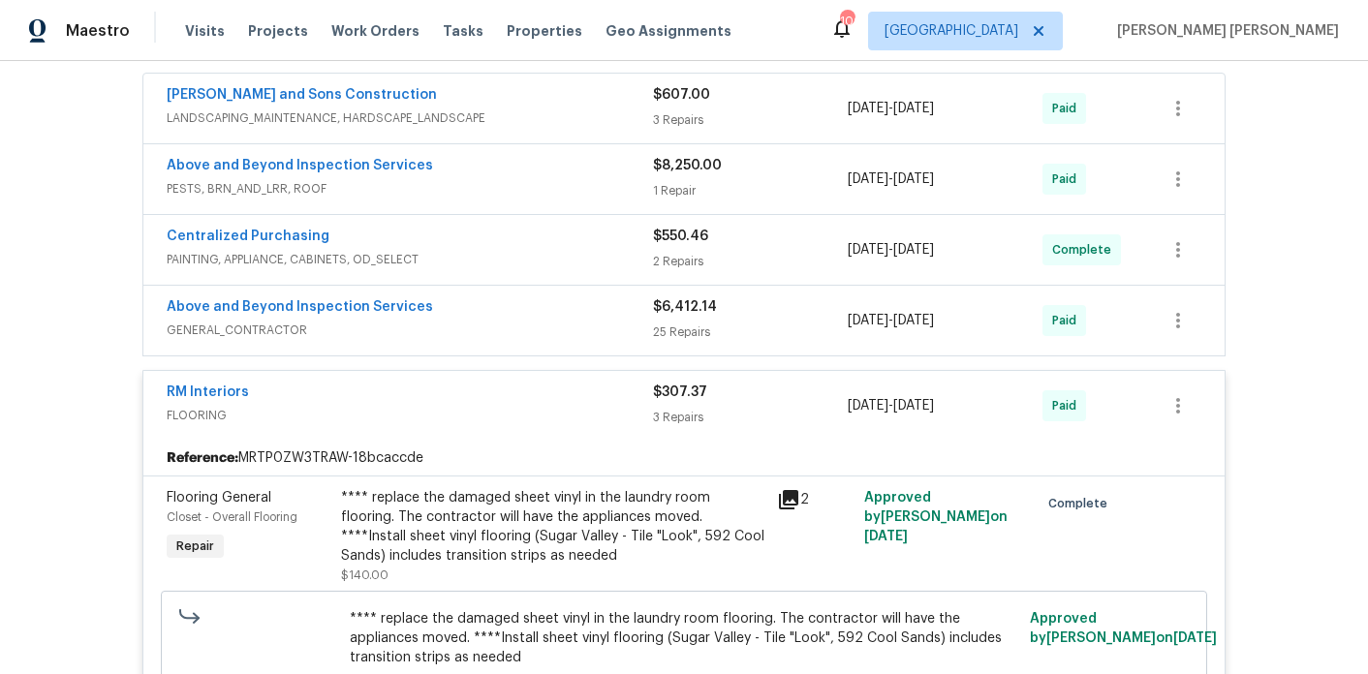
scroll to position [449, 0]
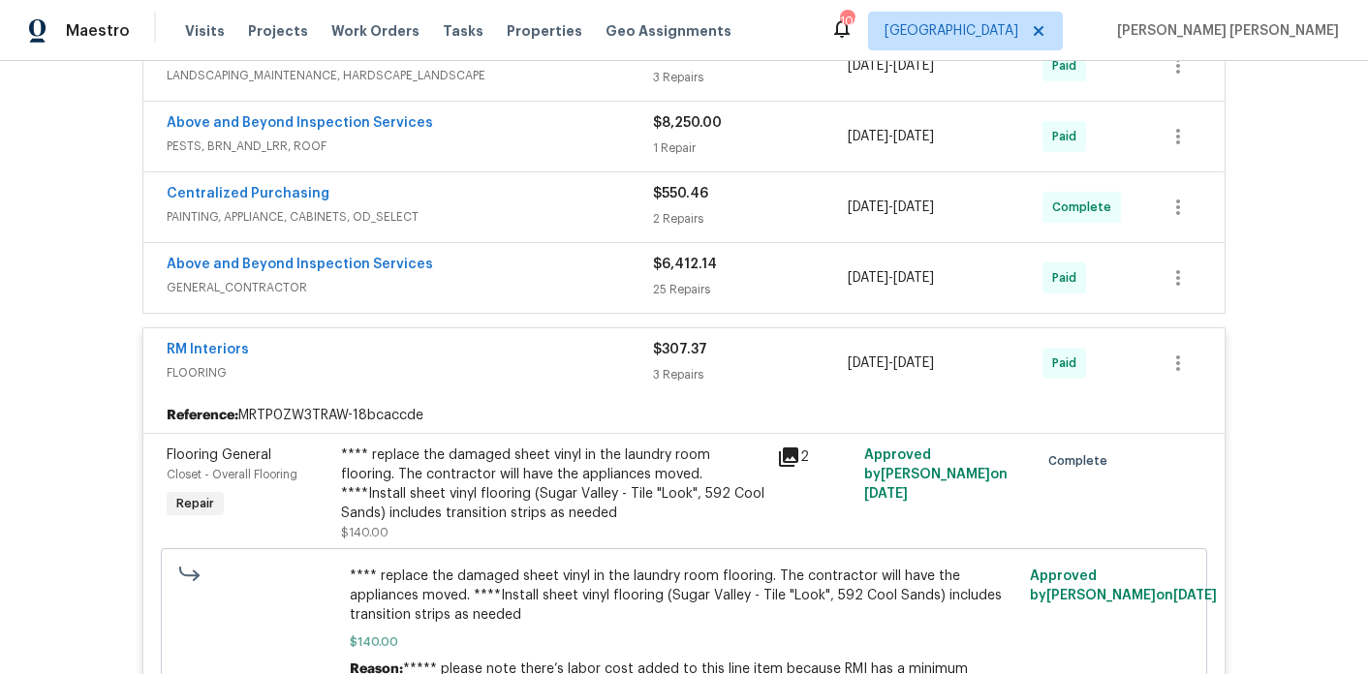
click at [438, 342] on div "RM Interiors" at bounding box center [410, 351] width 486 height 23
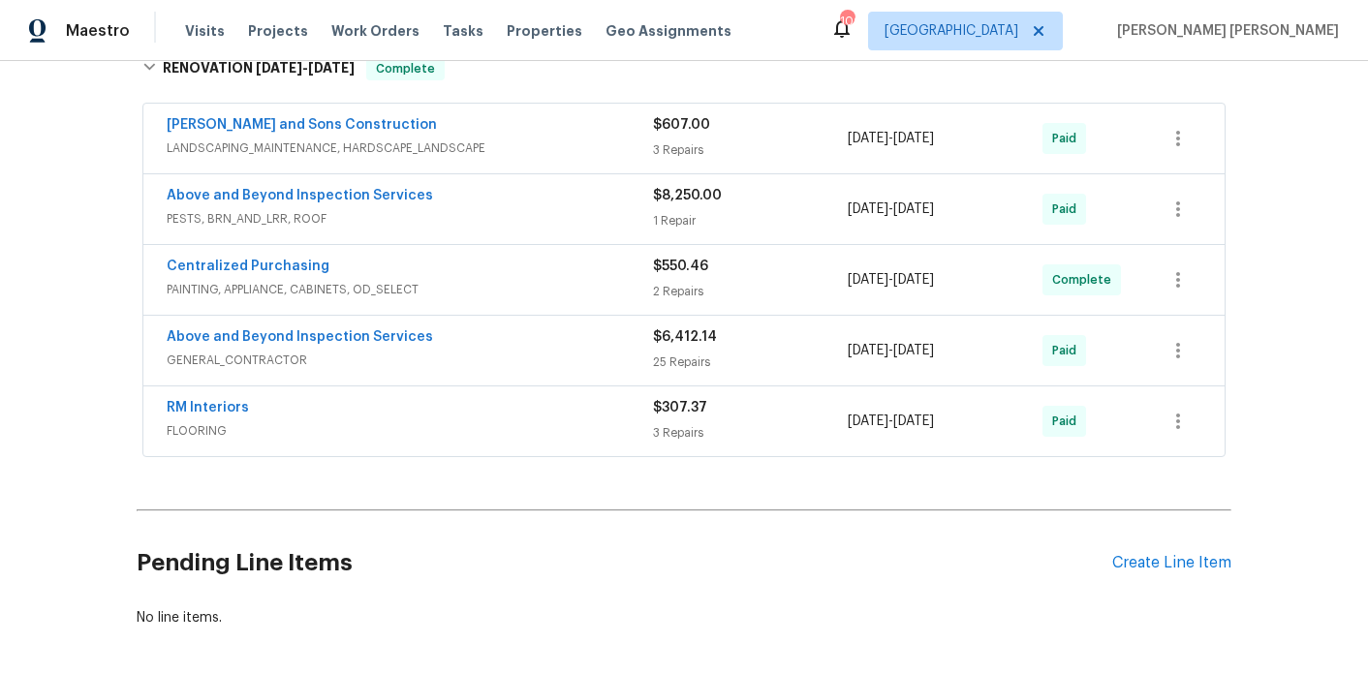
scroll to position [370, 0]
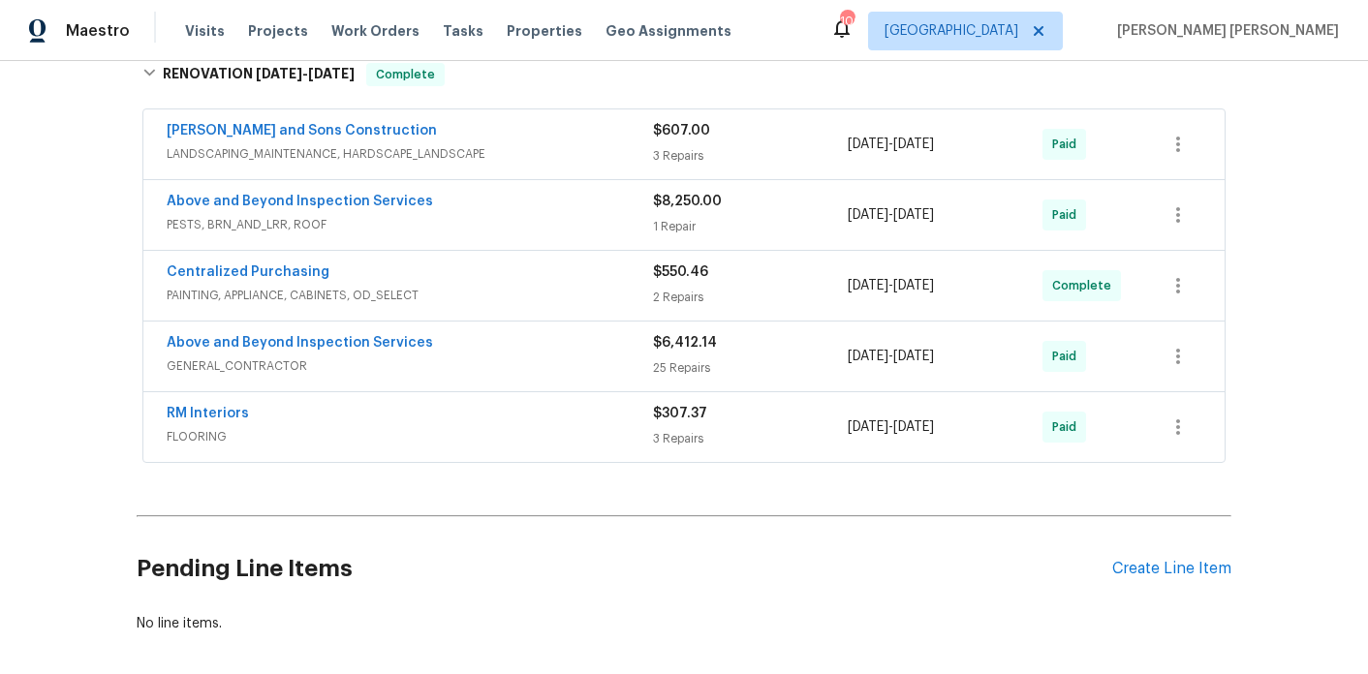
click at [481, 341] on div "Above and Beyond Inspection Services" at bounding box center [410, 344] width 486 height 23
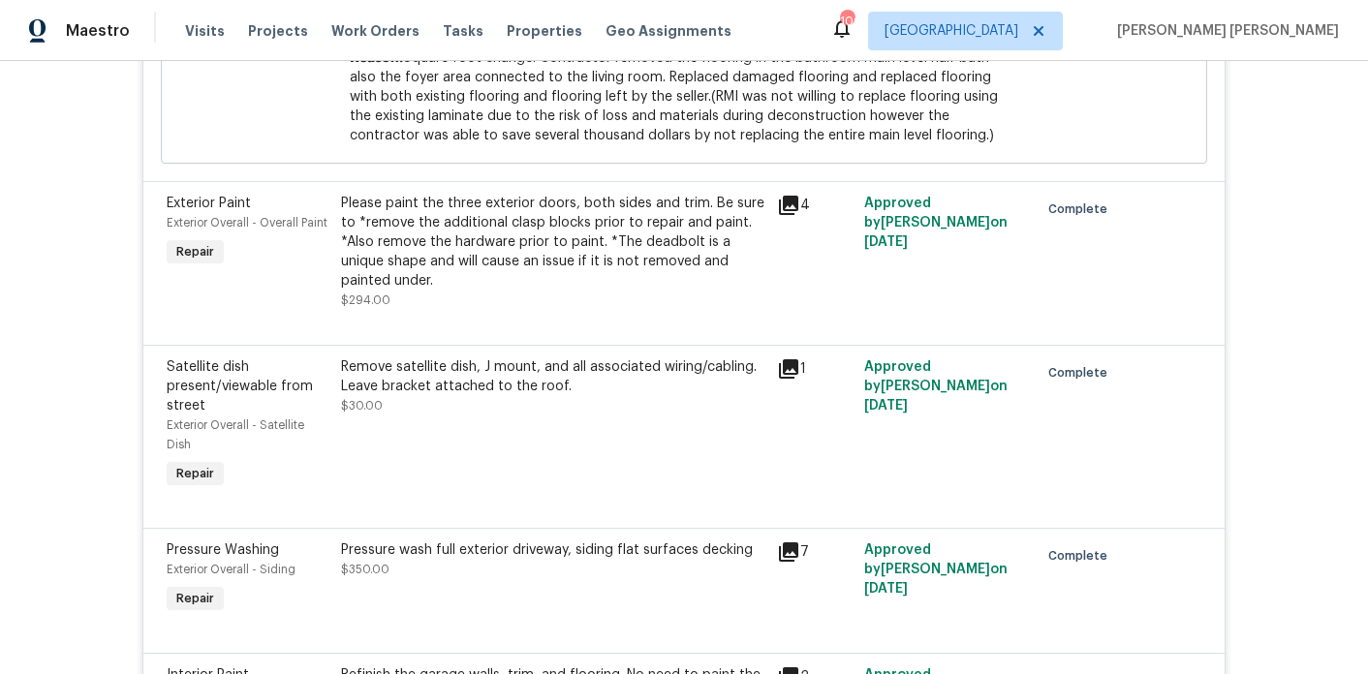
scroll to position [2766, 0]
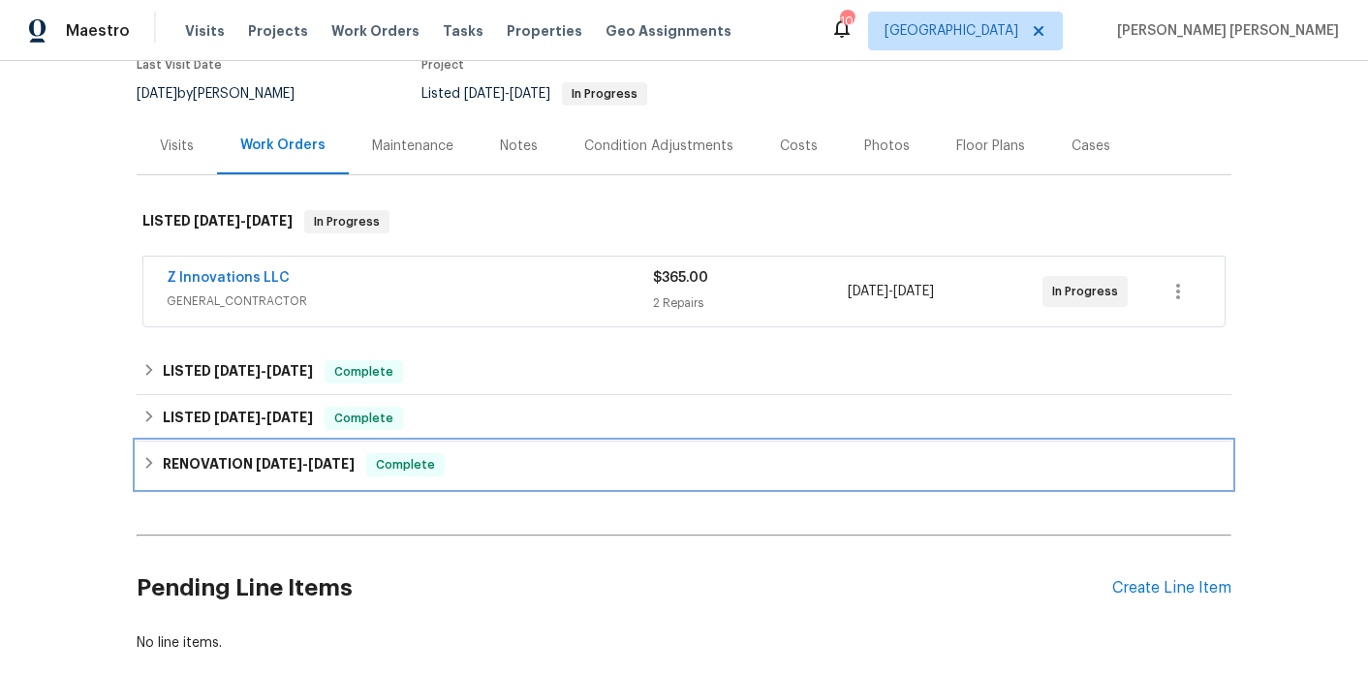
click at [281, 471] on h6 "RENOVATION [DATE] - [DATE]" at bounding box center [259, 464] width 192 height 23
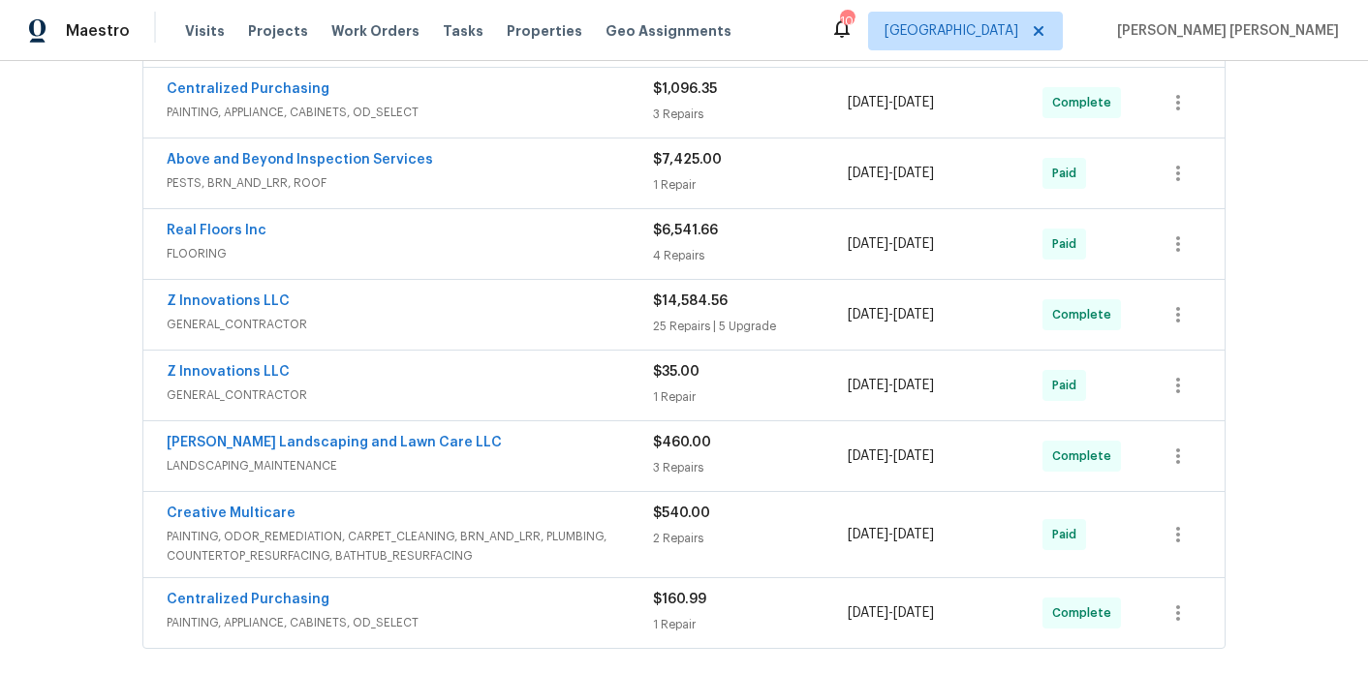
scroll to position [701, 0]
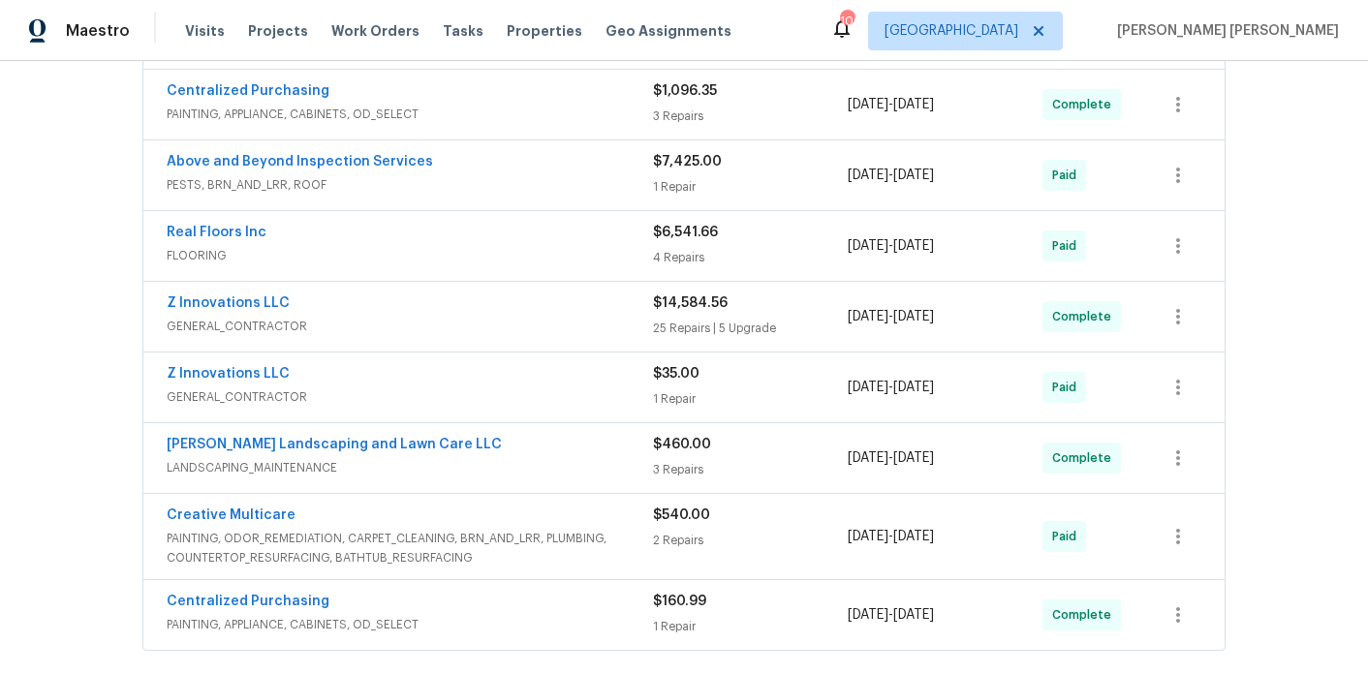
click at [473, 165] on div "Above and Beyond Inspection Services" at bounding box center [410, 163] width 486 height 23
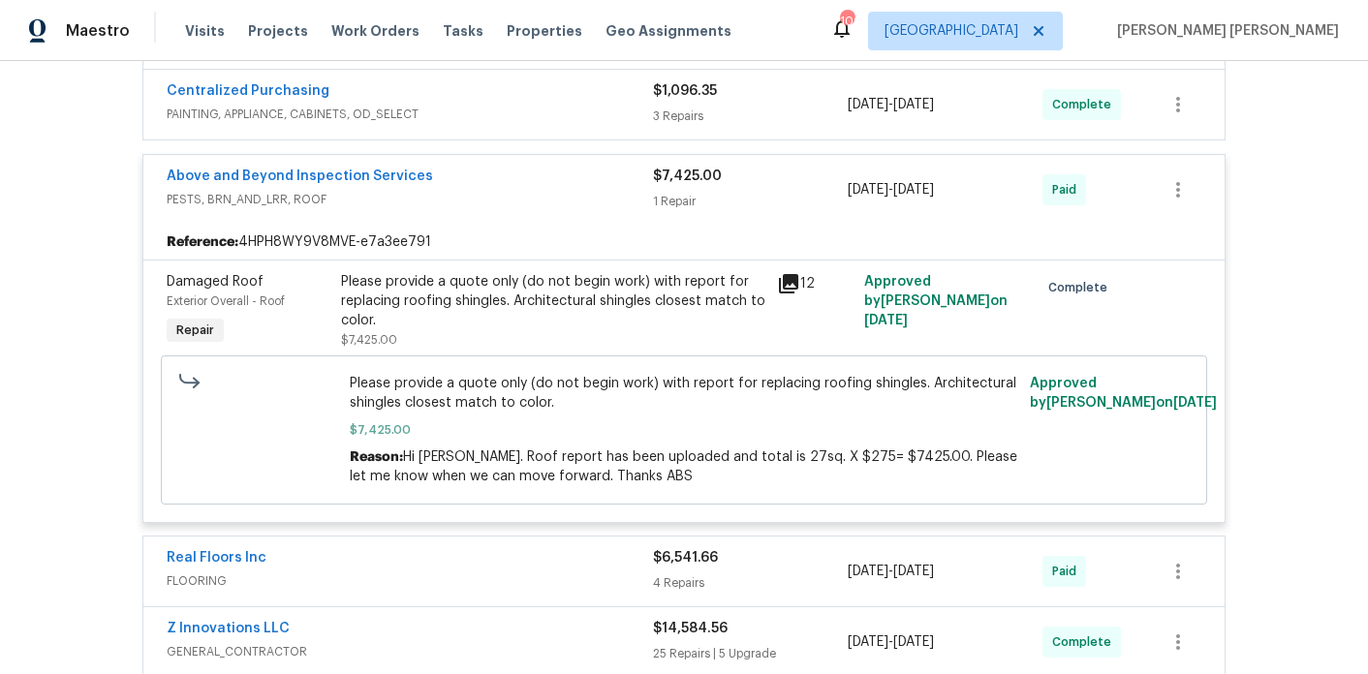
click at [475, 179] on div "Above and Beyond Inspection Services" at bounding box center [410, 178] width 486 height 23
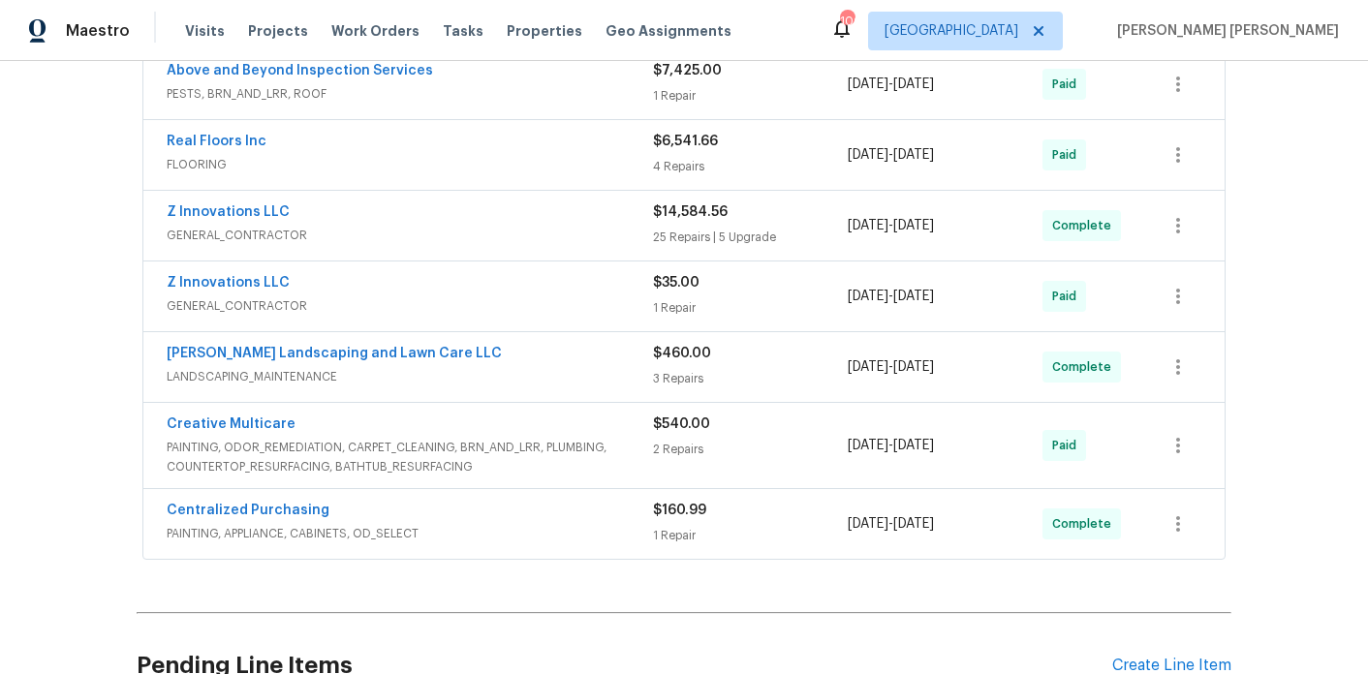
scroll to position [799, 0]
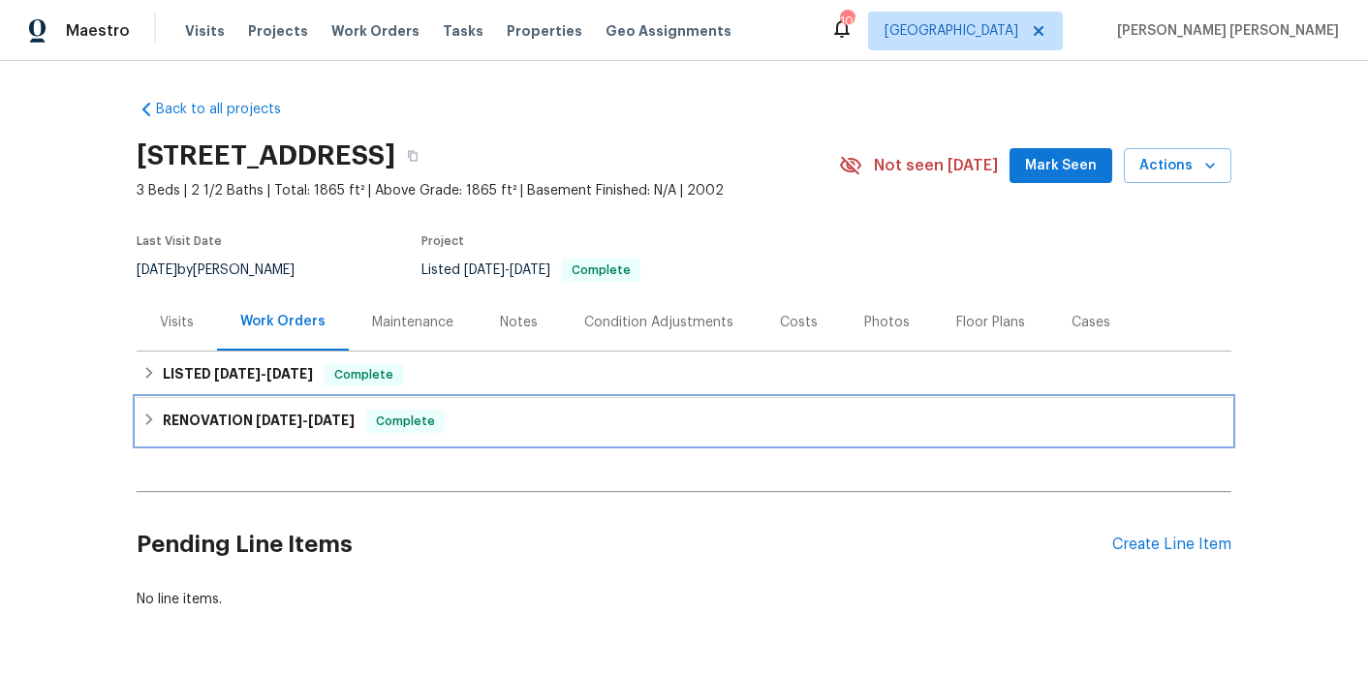
click at [313, 411] on h6 "RENOVATION [DATE] - [DATE]" at bounding box center [259, 421] width 192 height 23
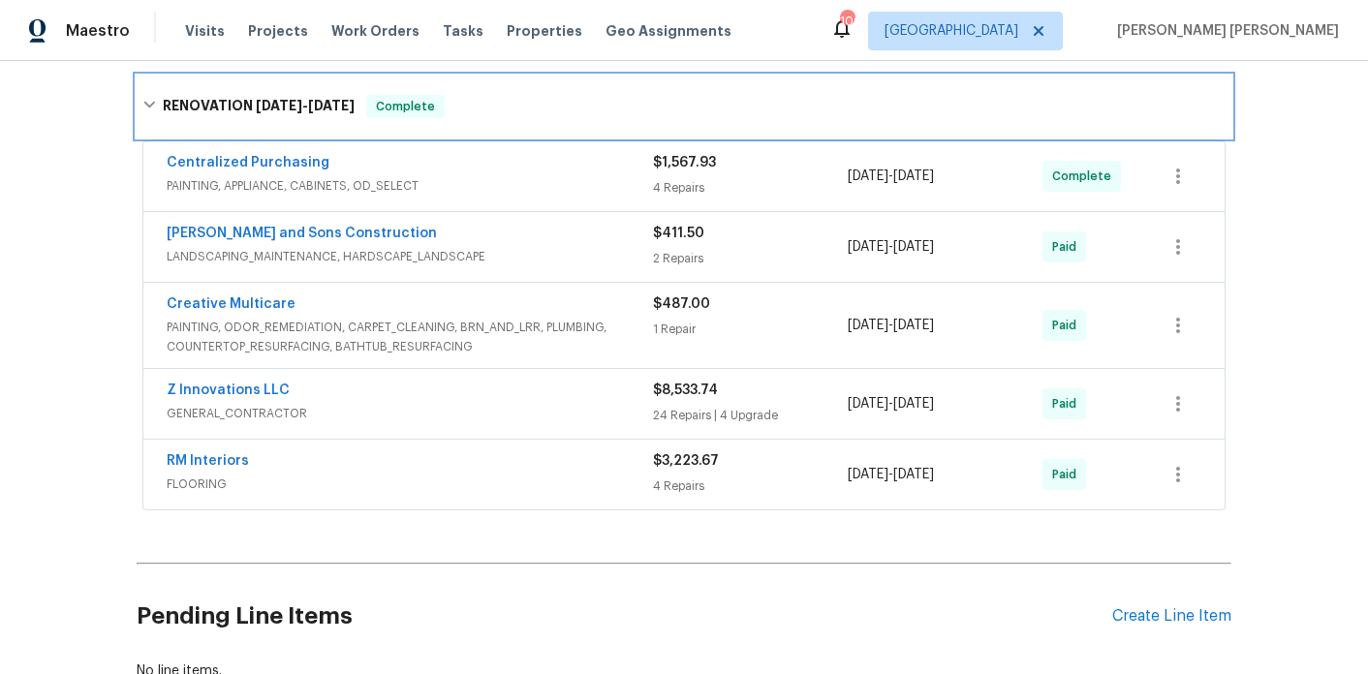
scroll to position [341, 0]
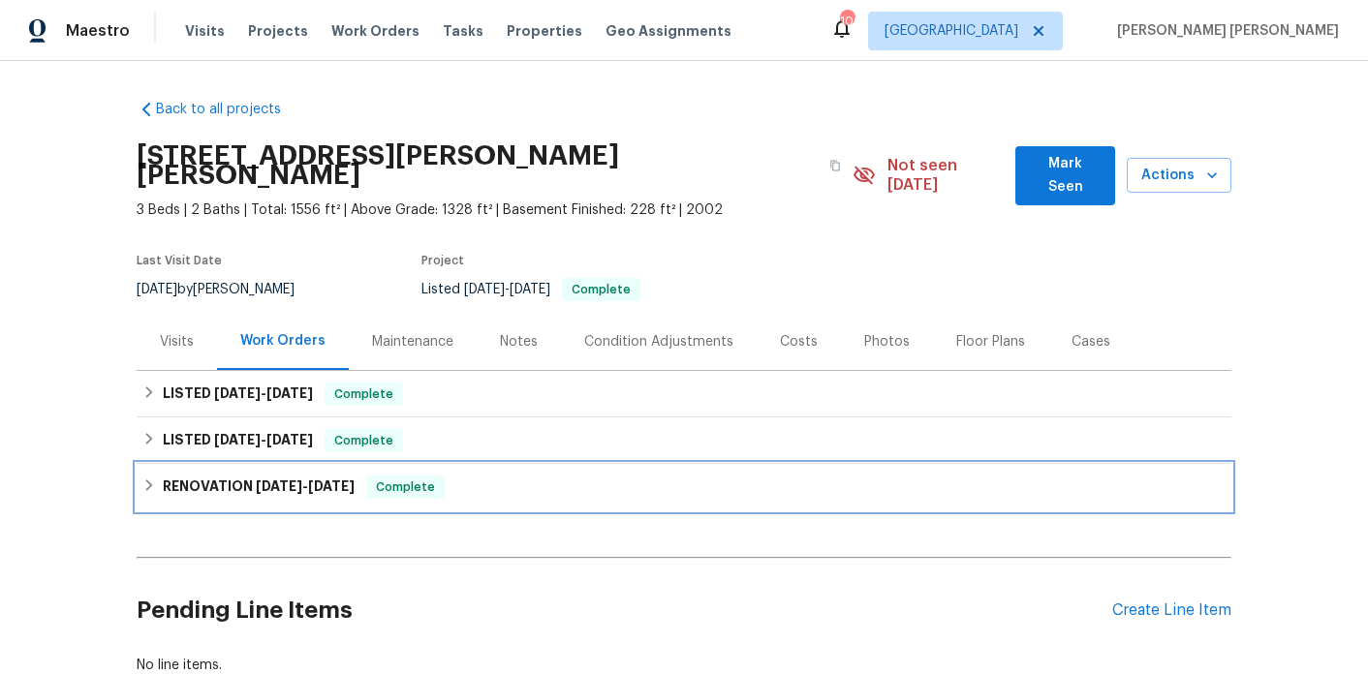
click at [308, 486] on div "RENOVATION [DATE] - [DATE] Complete" at bounding box center [684, 487] width 1095 height 47
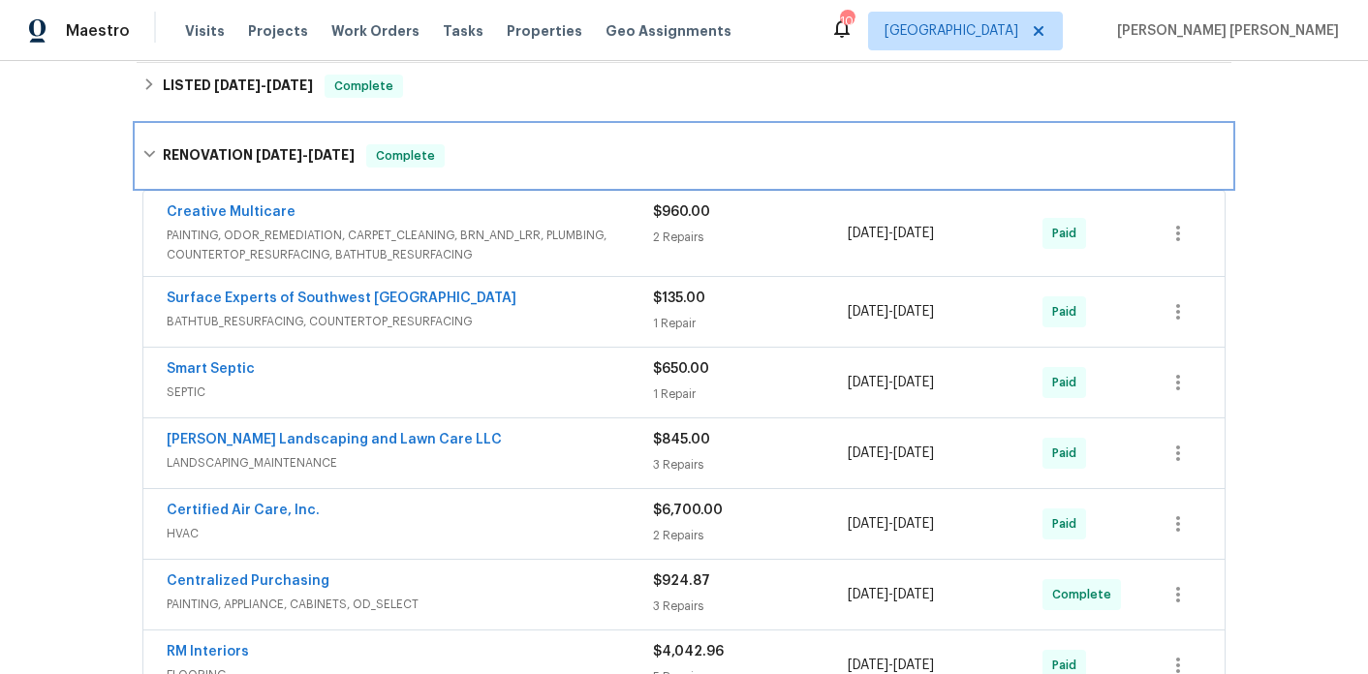
scroll to position [366, 0]
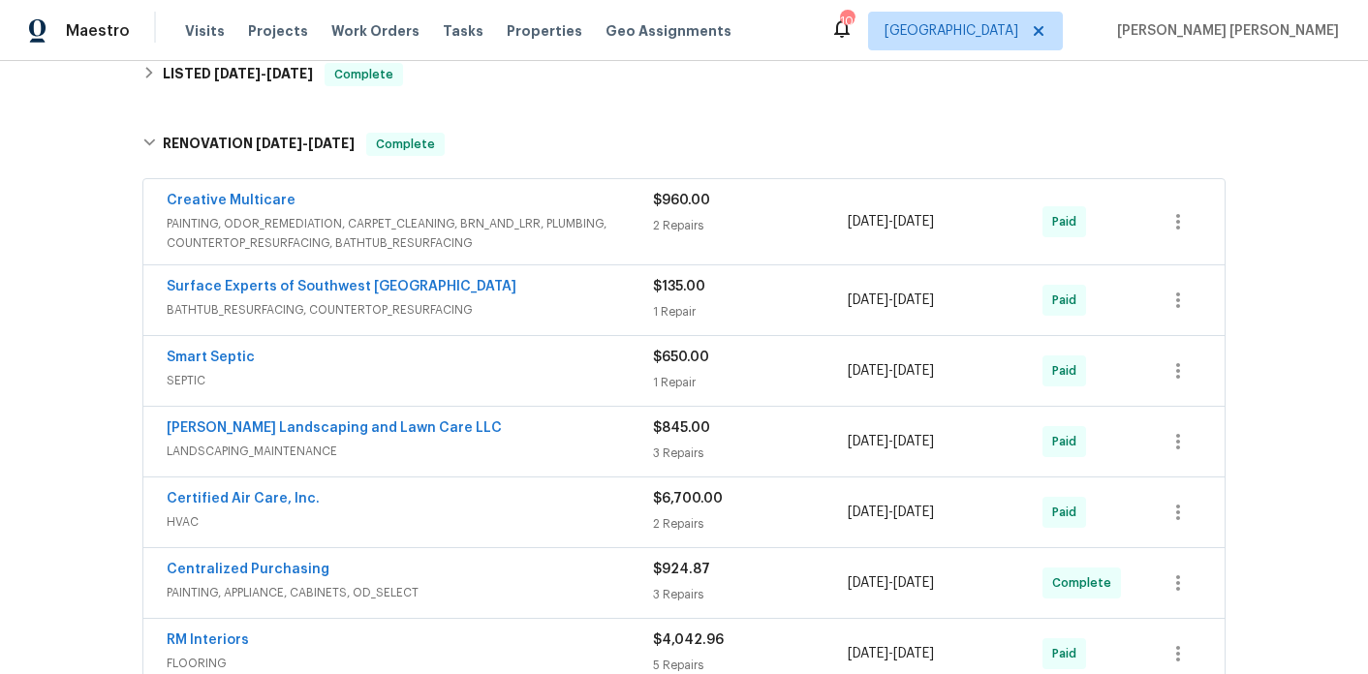
click at [525, 277] on div "Surface Experts of Southwest [GEOGRAPHIC_DATA]" at bounding box center [410, 288] width 486 height 23
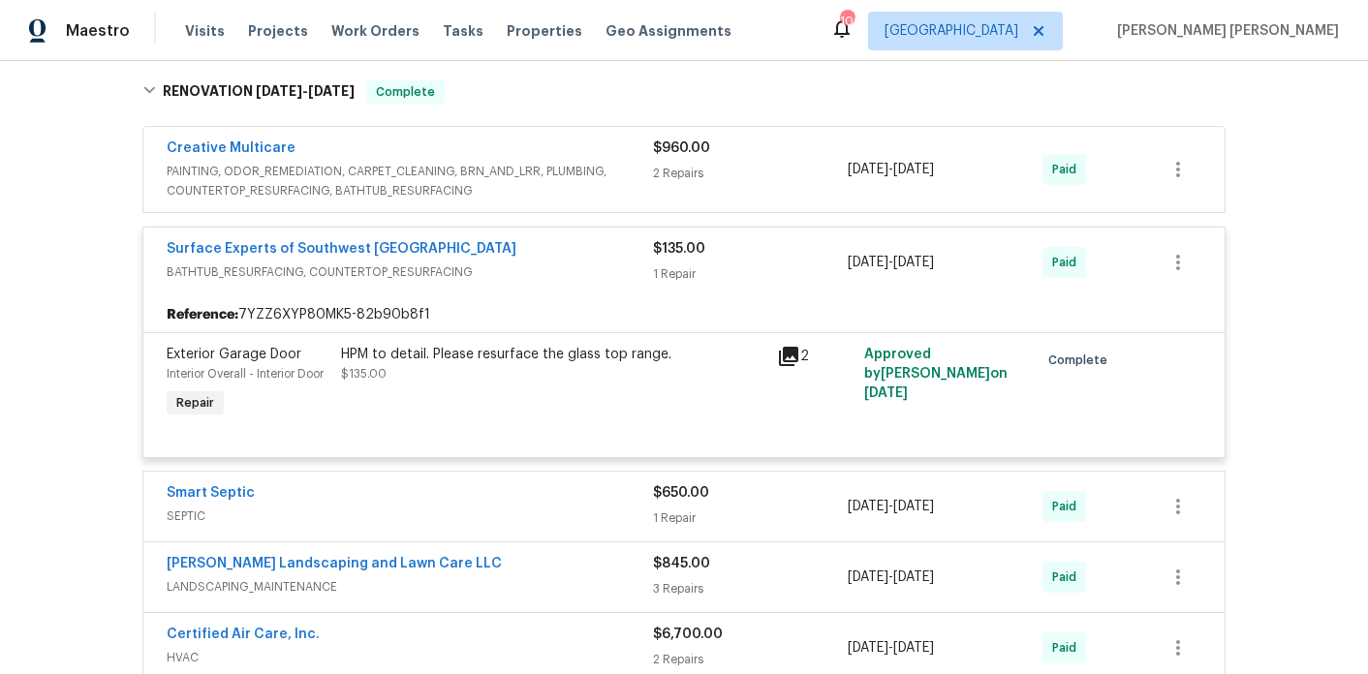
scroll to position [432, 0]
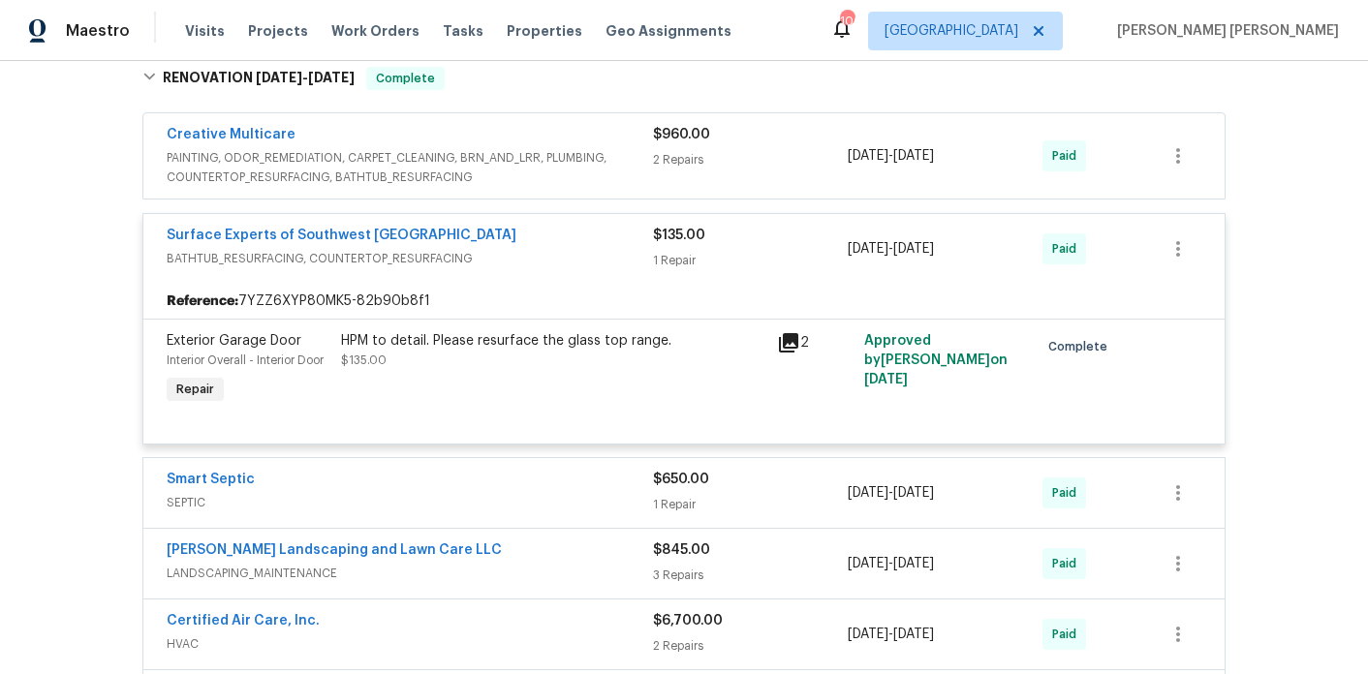
click at [797, 333] on icon at bounding box center [788, 342] width 19 height 19
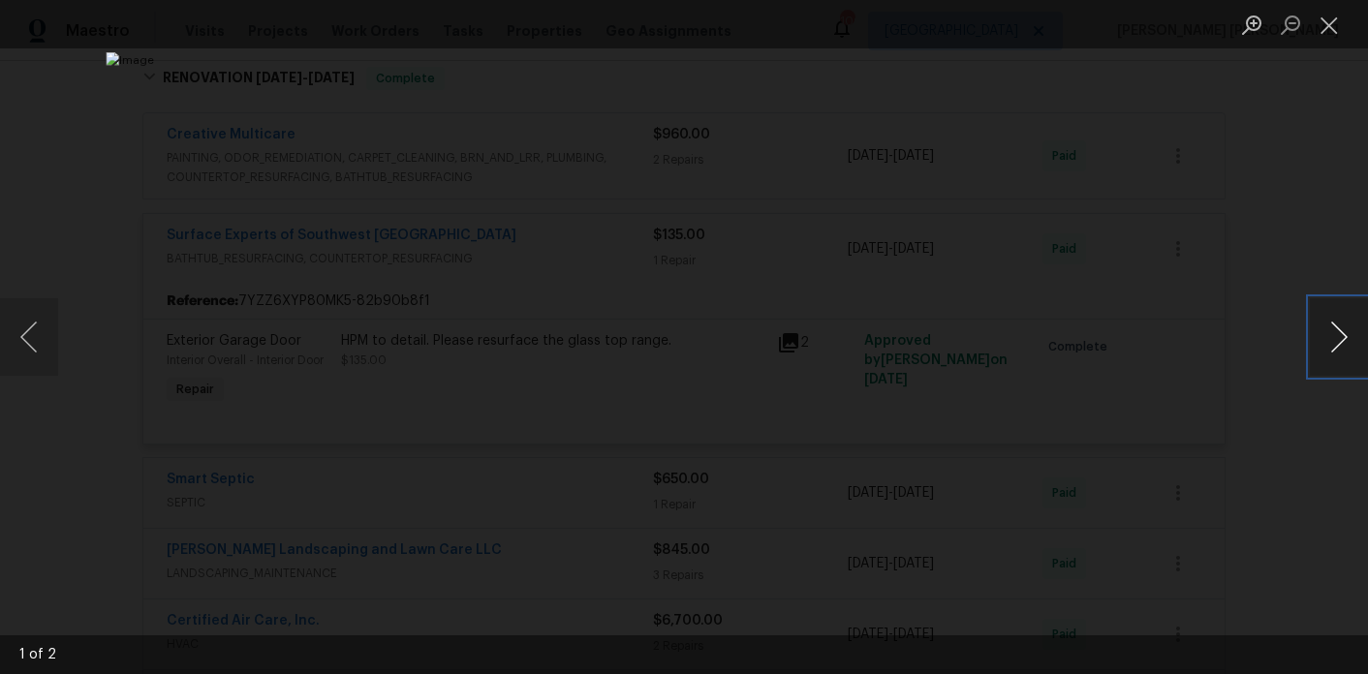
click at [1355, 332] on button "Next image" at bounding box center [1339, 337] width 58 height 78
click at [1215, 188] on div "Lightbox" at bounding box center [684, 337] width 1368 height 674
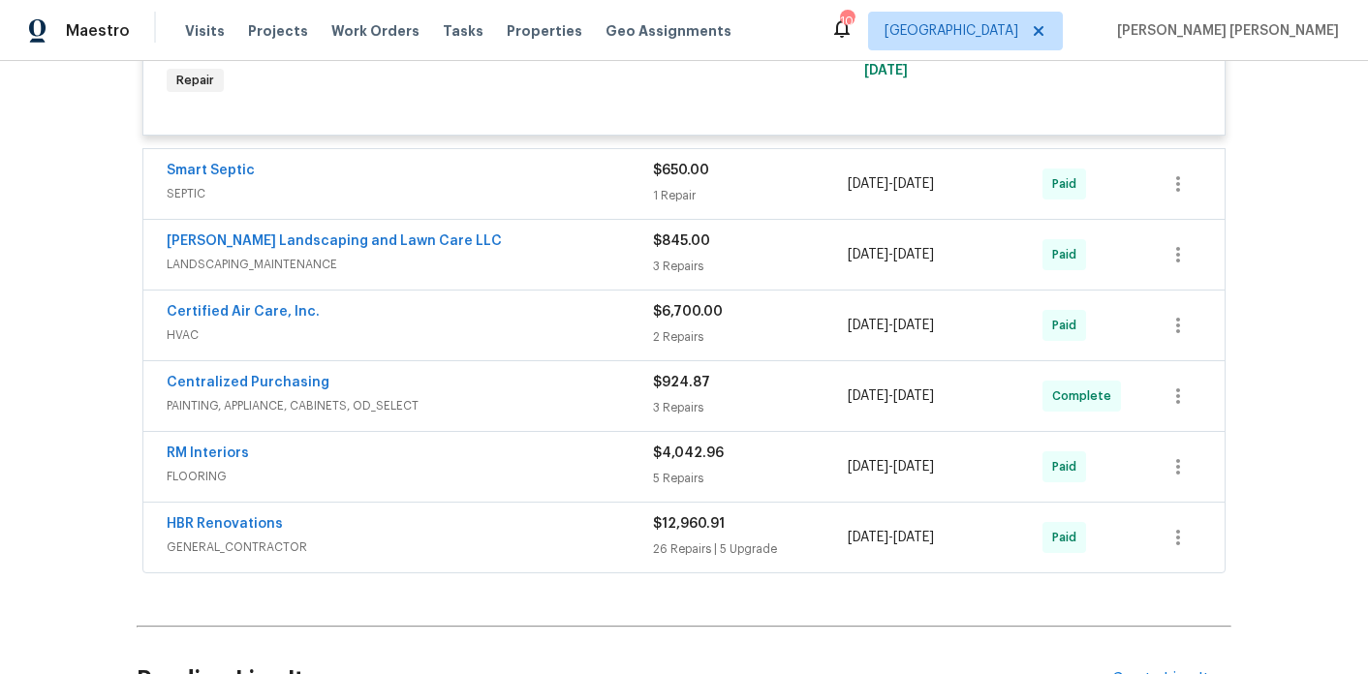
scroll to position [750, 0]
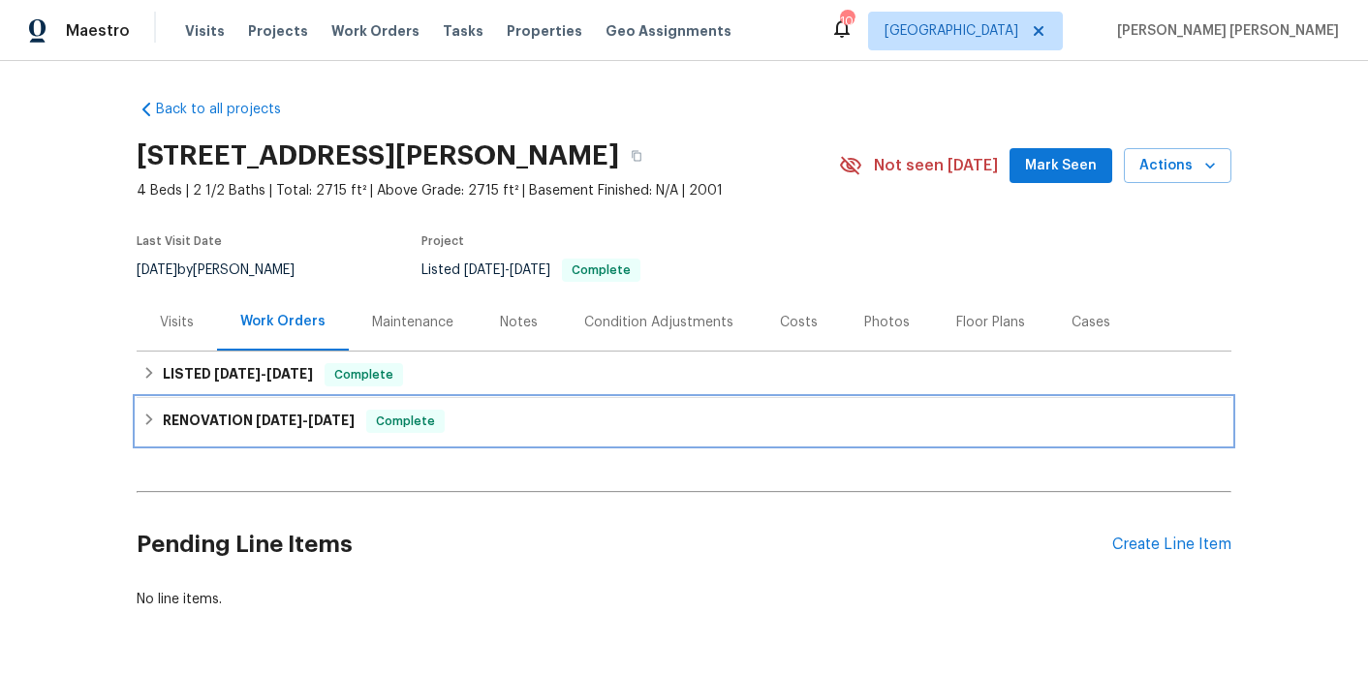
click at [275, 399] on div "RENOVATION [DATE] - [DATE] Complete" at bounding box center [684, 421] width 1095 height 47
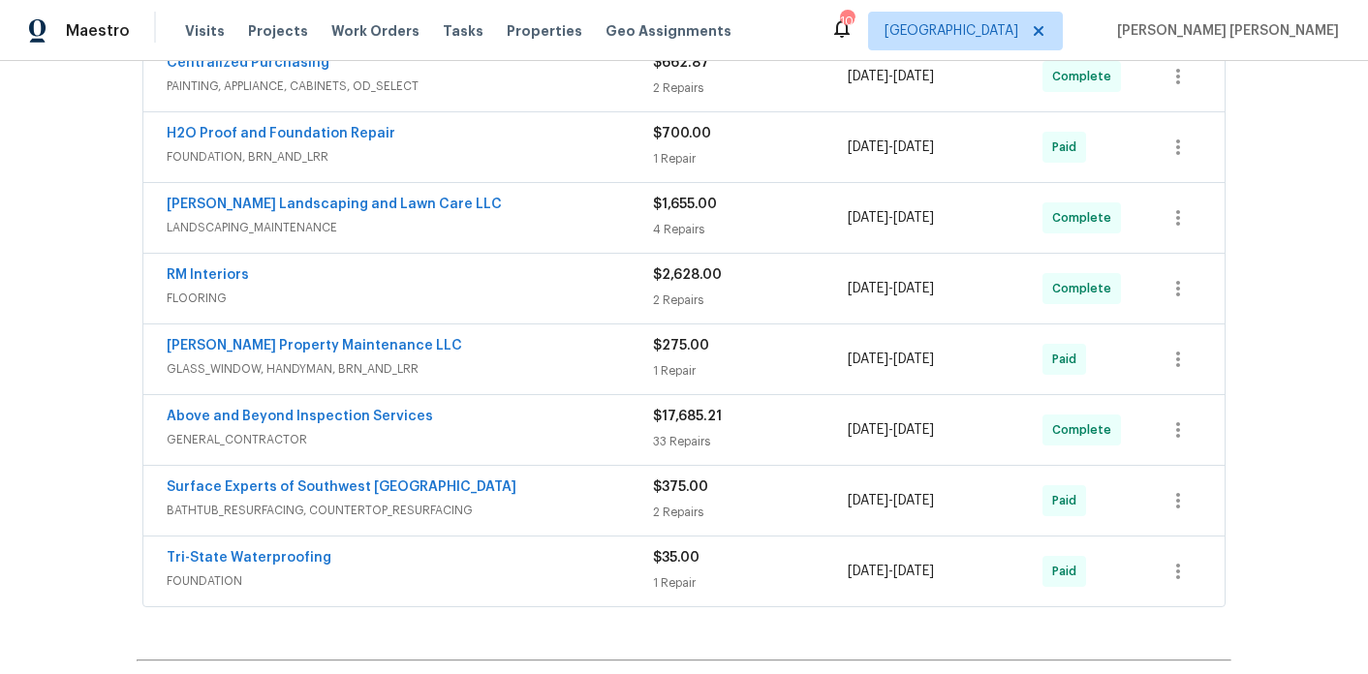
scroll to position [451, 0]
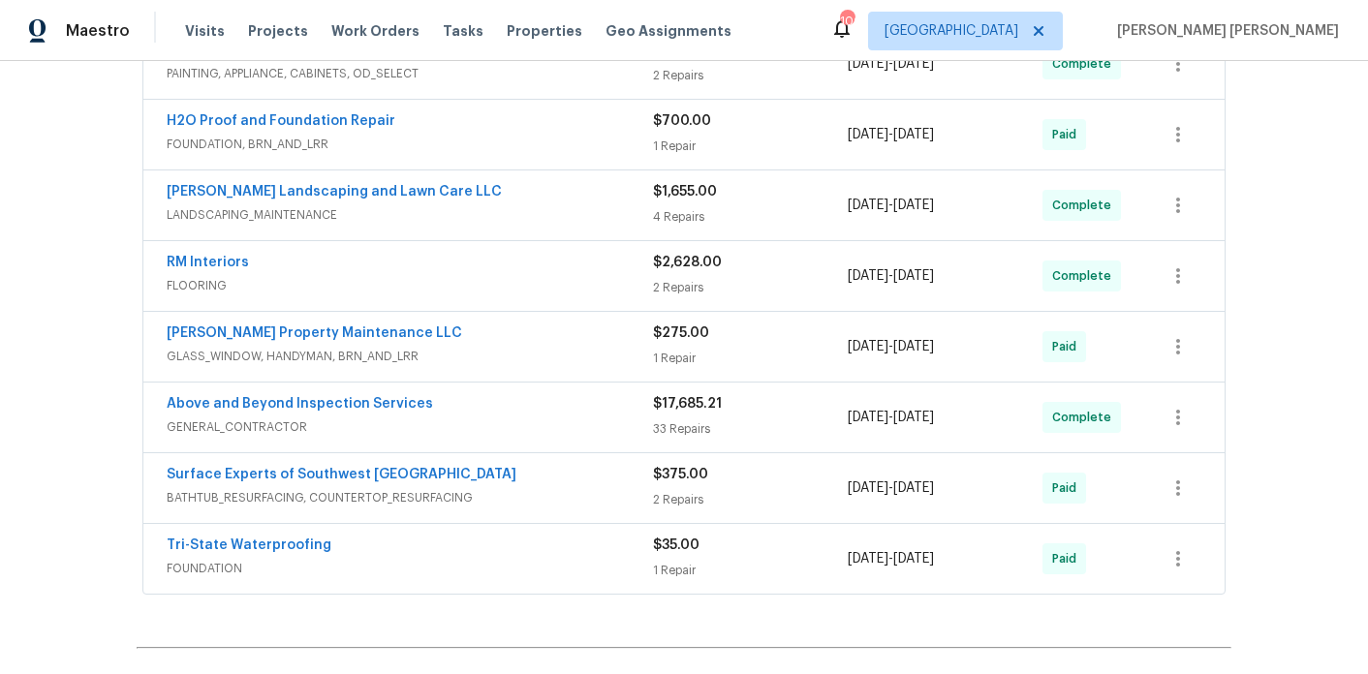
click at [500, 347] on span "GLASS_WINDOW, HANDYMAN, BRN_AND_LRR" at bounding box center [410, 356] width 486 height 19
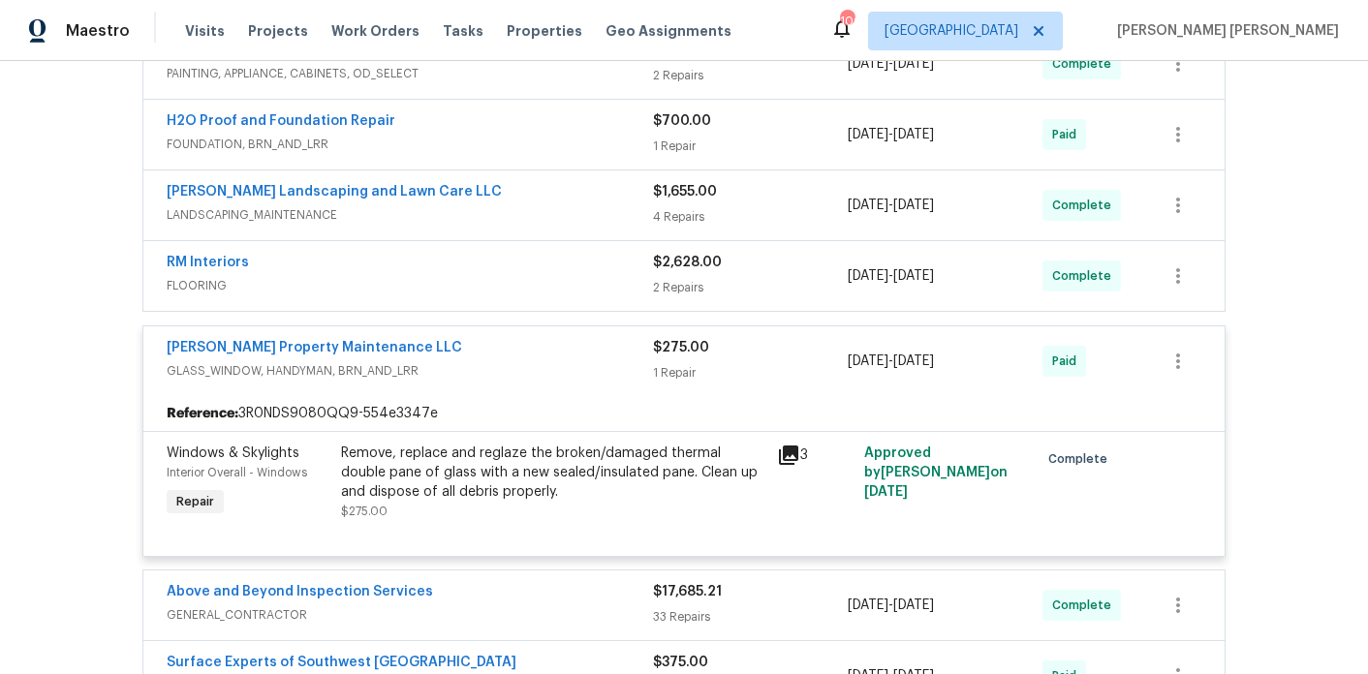
click at [500, 348] on div "[PERSON_NAME] Property Maintenance LLC" at bounding box center [410, 349] width 486 height 23
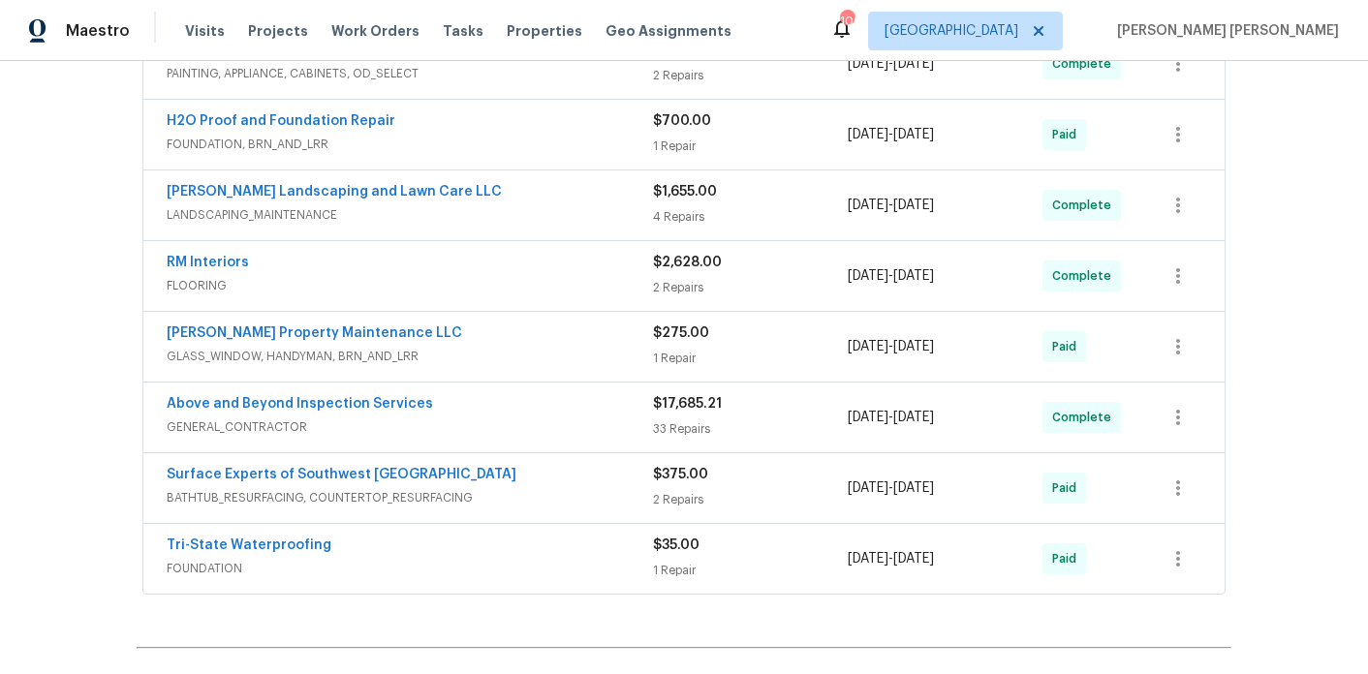
scroll to position [473, 0]
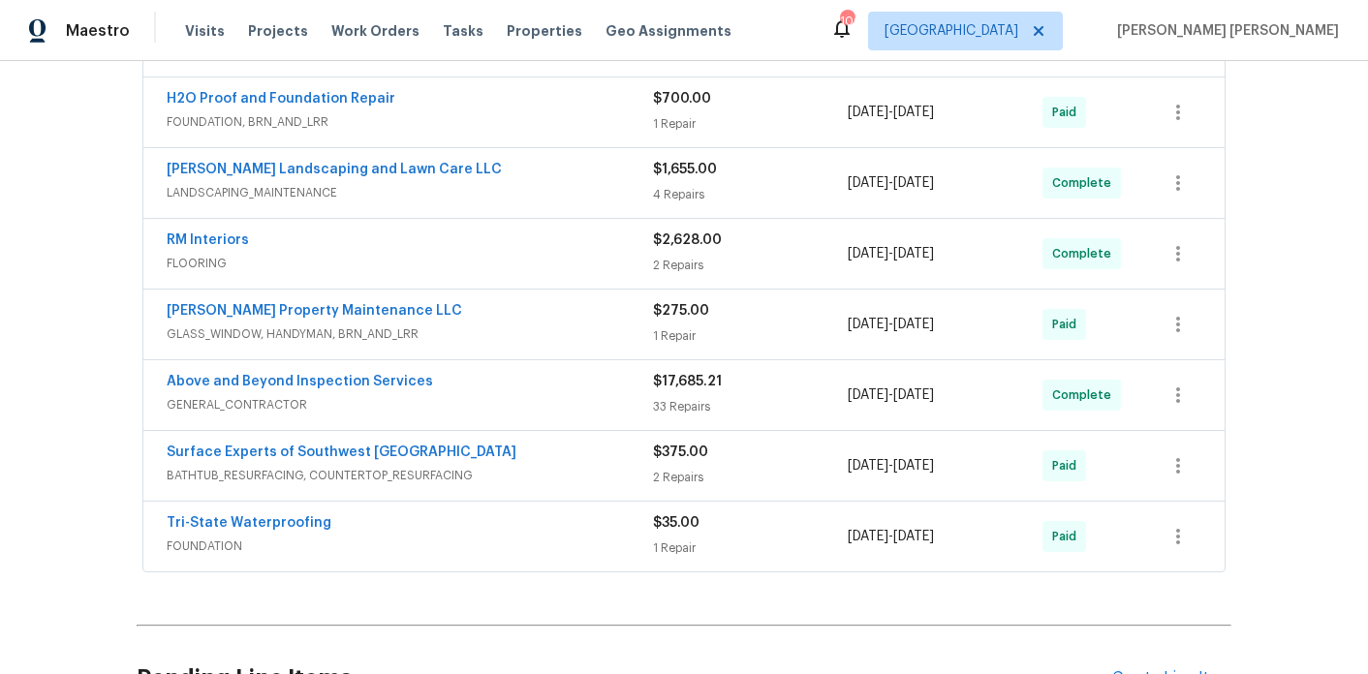
click at [459, 466] on span "BATHTUB_RESURFACING, COUNTERTOP_RESURFACING" at bounding box center [410, 475] width 486 height 19
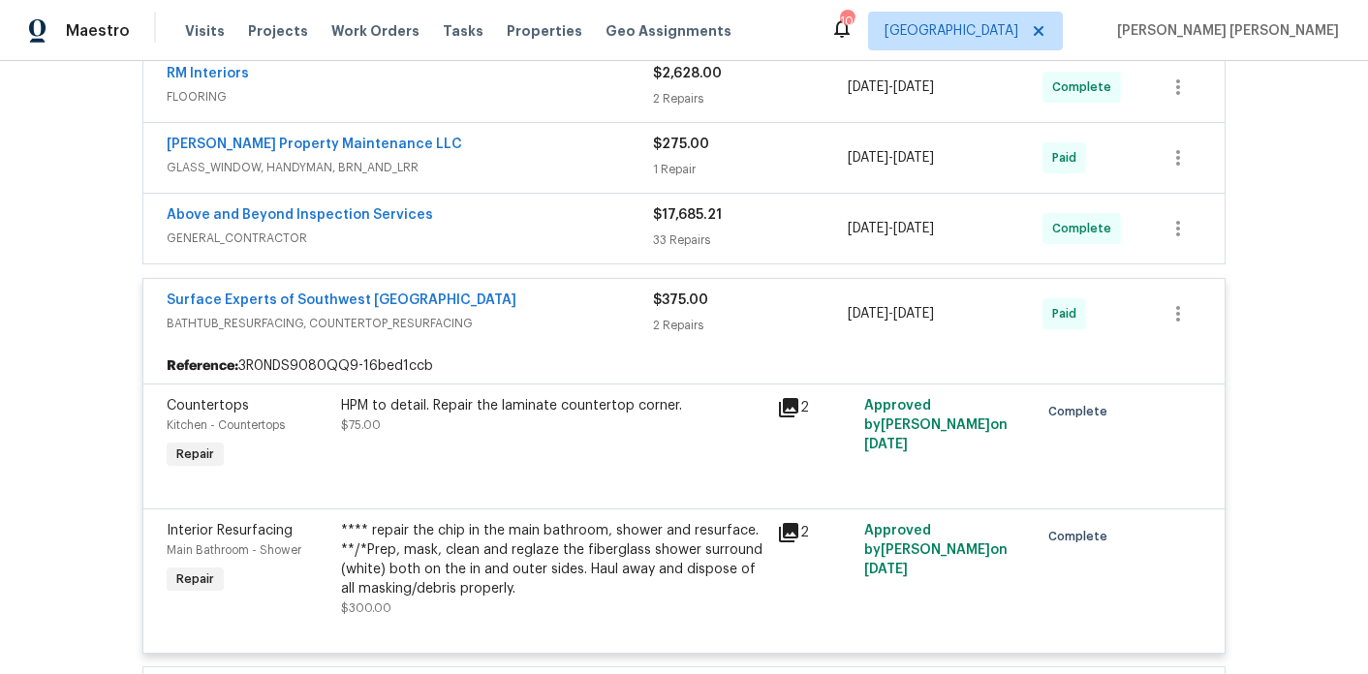
scroll to position [662, 0]
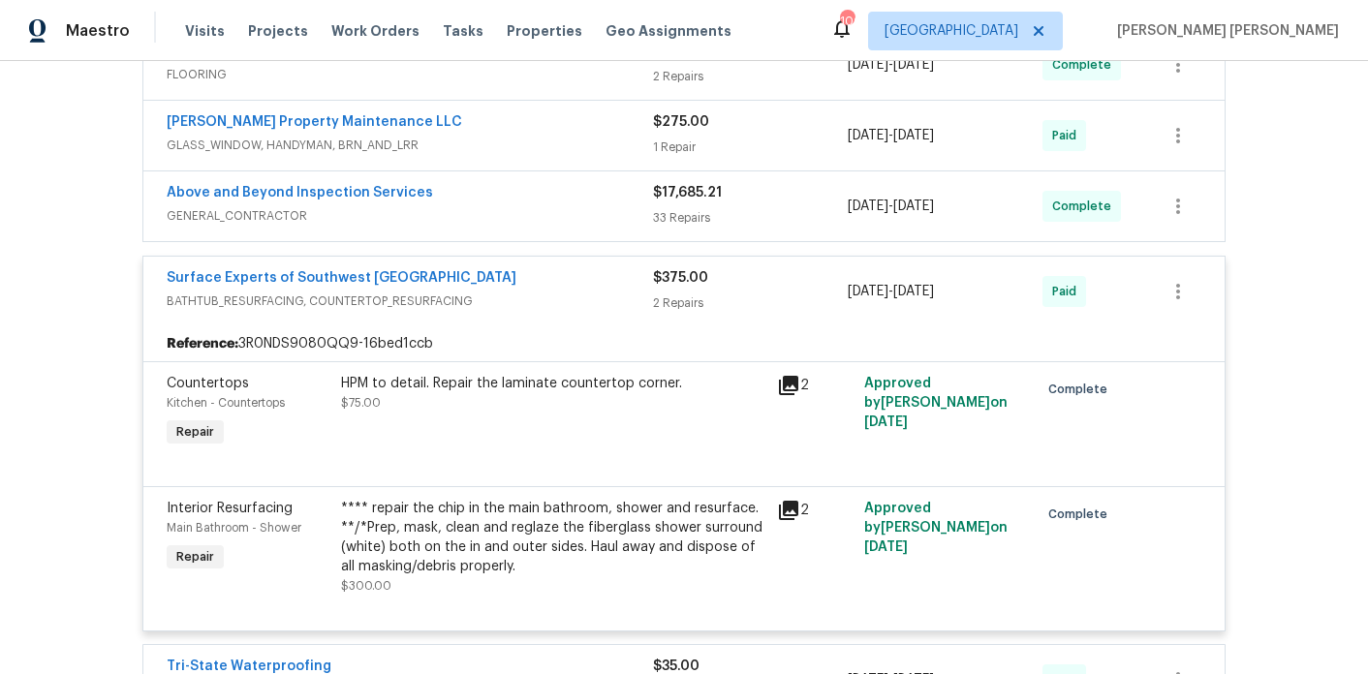
click at [792, 514] on icon at bounding box center [788, 510] width 23 height 23
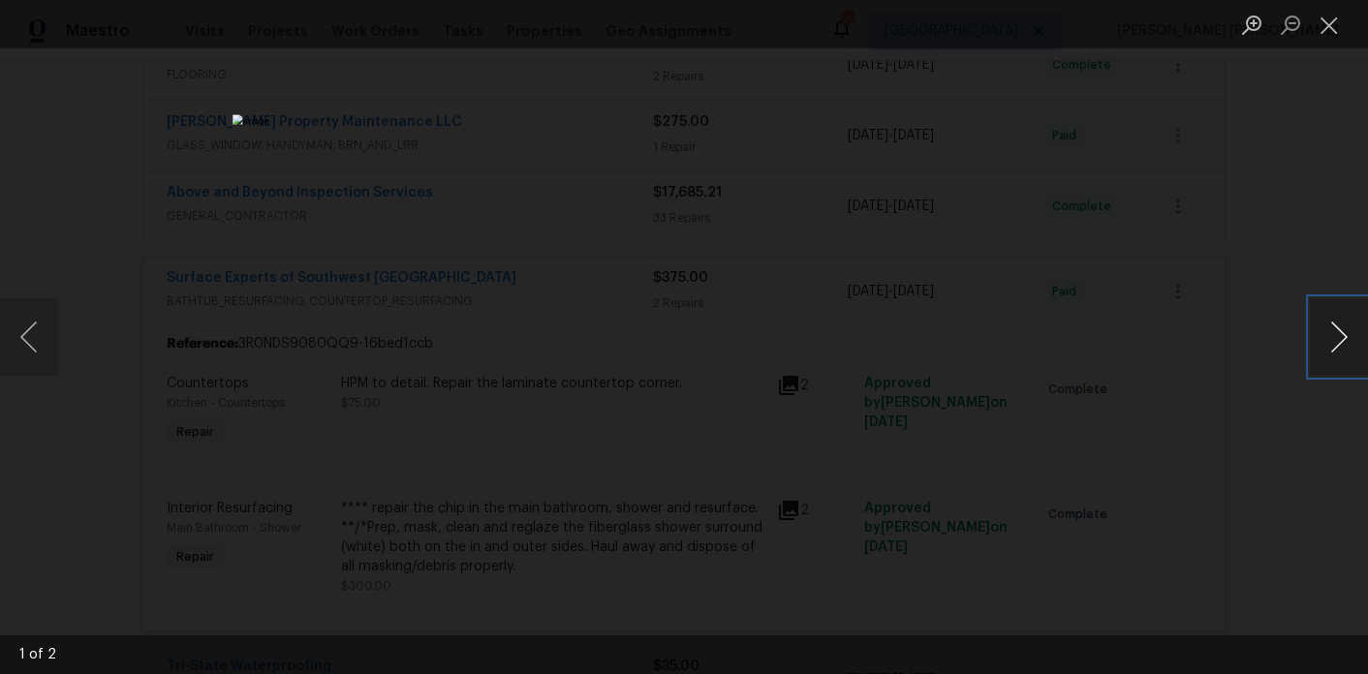
click at [1330, 348] on button "Next image" at bounding box center [1339, 337] width 58 height 78
click at [1255, 267] on div "Lightbox" at bounding box center [684, 337] width 1368 height 674
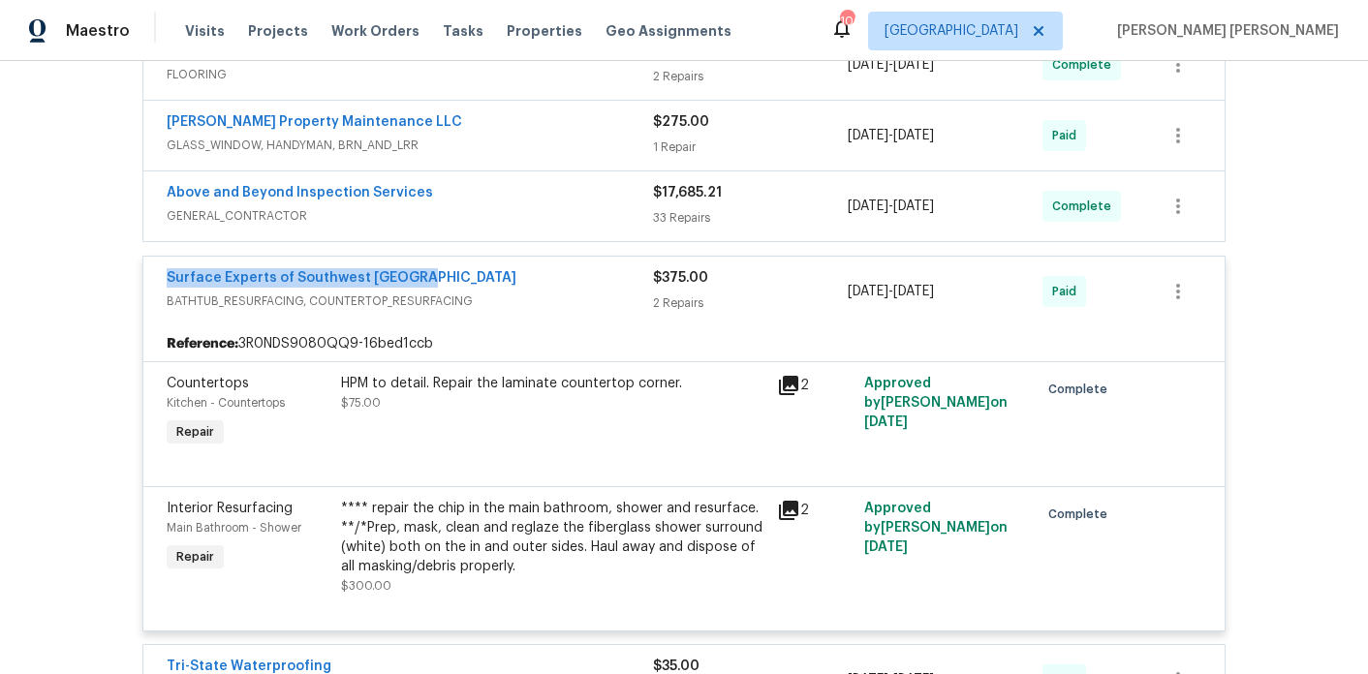
drag, startPoint x: 430, startPoint y: 284, endPoint x: 153, endPoint y: 277, distance: 277.2
click at [153, 277] on div "Surface Experts of Southwest Atlanta BATHTUB_RESURFACING, COUNTERTOP_RESURFACIN…" at bounding box center [683, 292] width 1081 height 70
copy link "Surface Experts of Southwest Atlanta"
click at [536, 307] on span "BATHTUB_RESURFACING, COUNTERTOP_RESURFACING" at bounding box center [410, 301] width 486 height 19
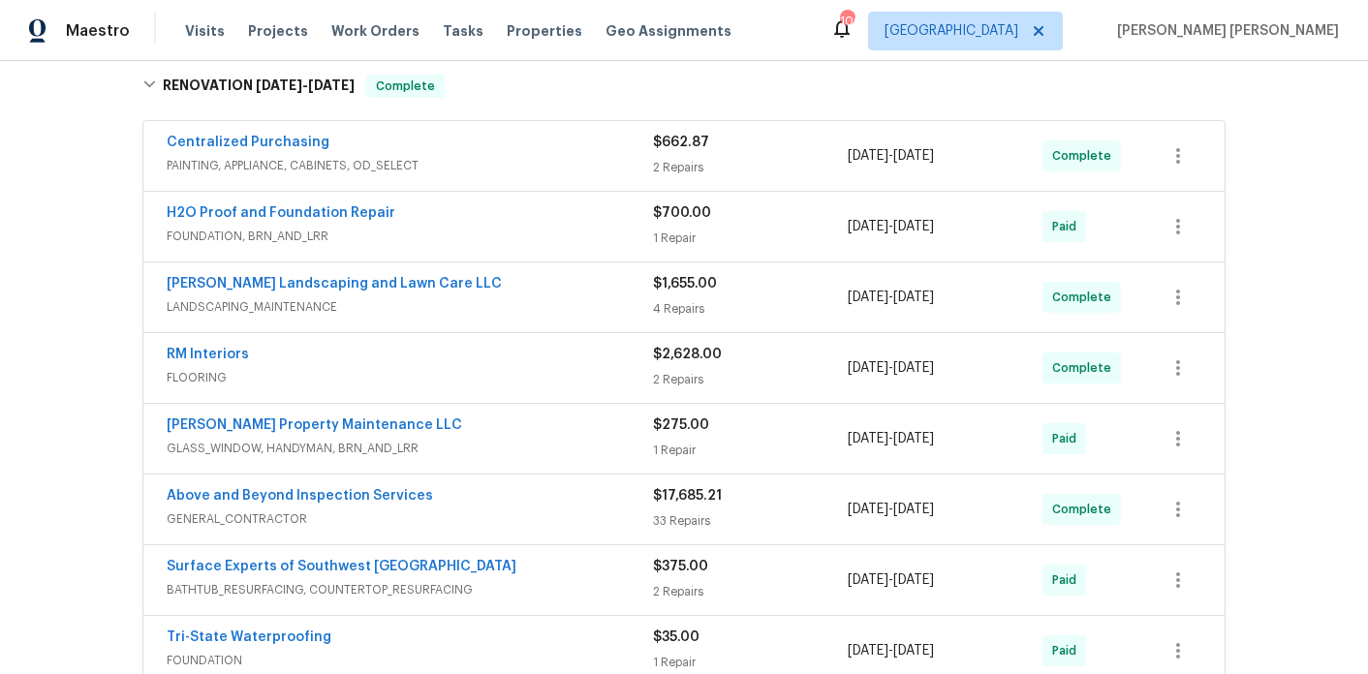
scroll to position [353, 0]
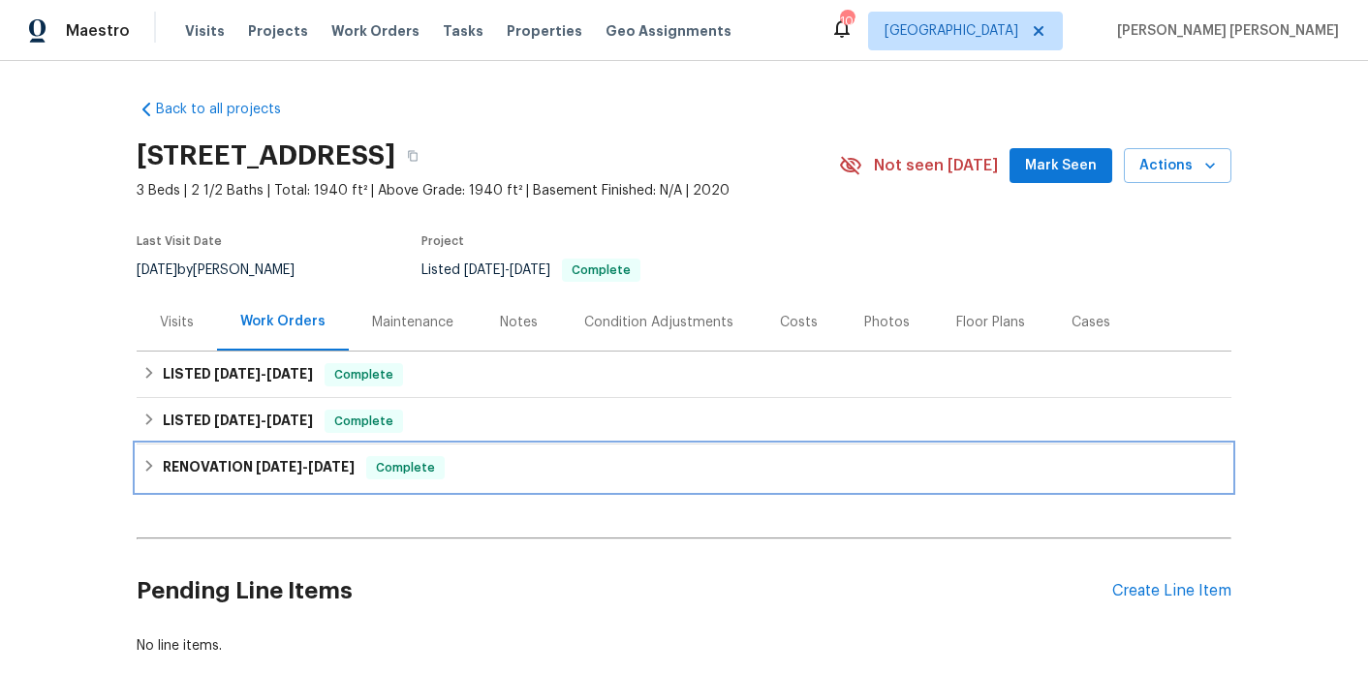
click at [251, 465] on h6 "RENOVATION 7/24/25 - 7/30/25" at bounding box center [259, 467] width 192 height 23
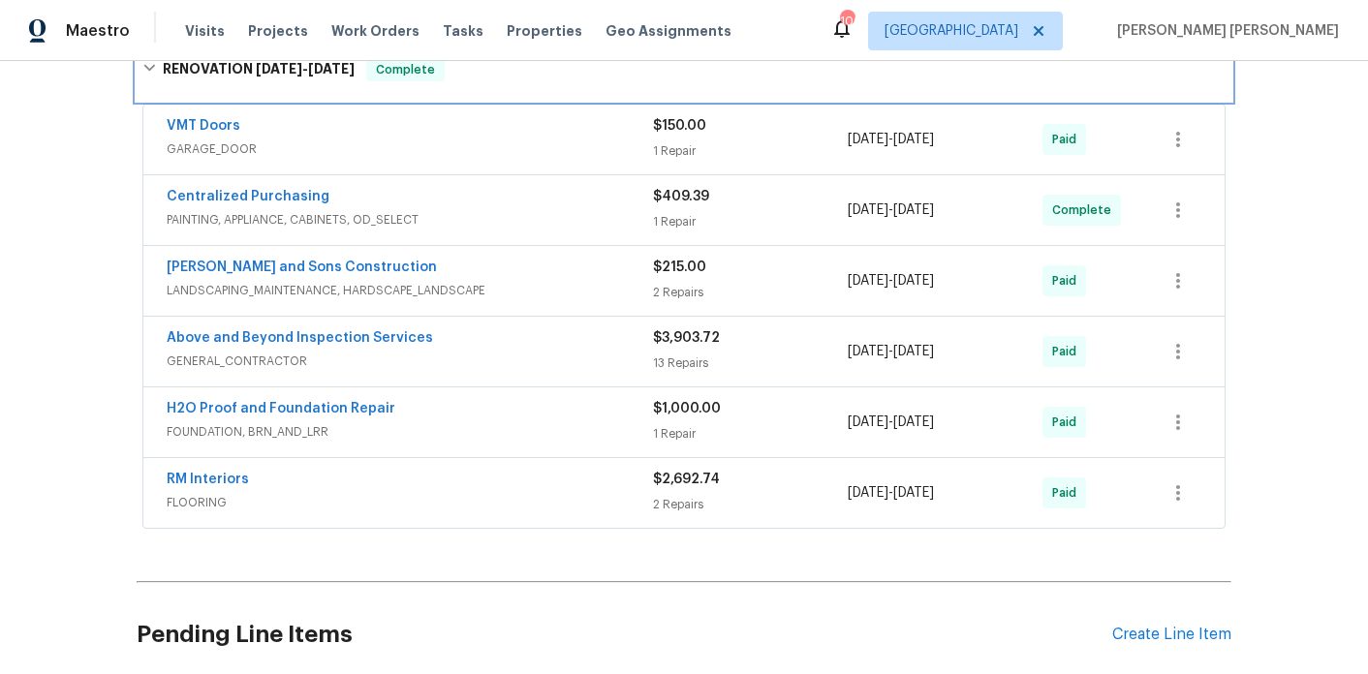
scroll to position [429, 0]
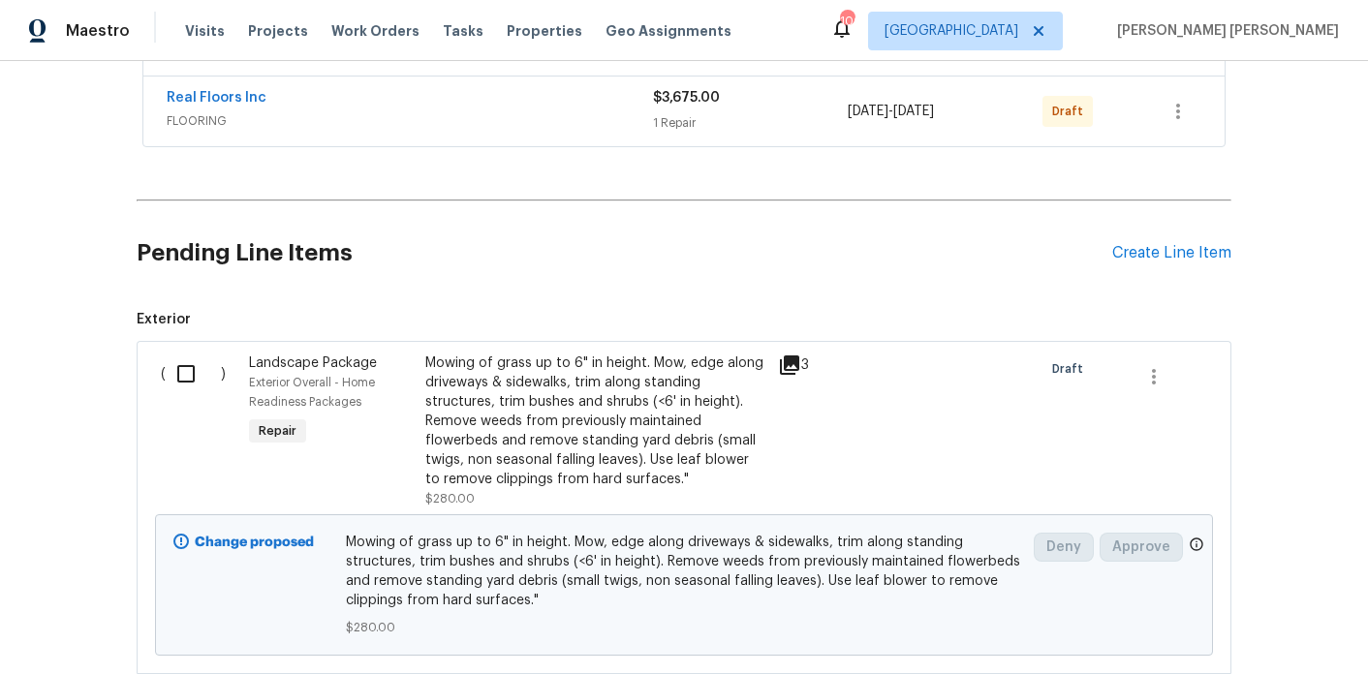
click at [188, 388] on input "checkbox" at bounding box center [193, 374] width 55 height 41
checkbox input "true"
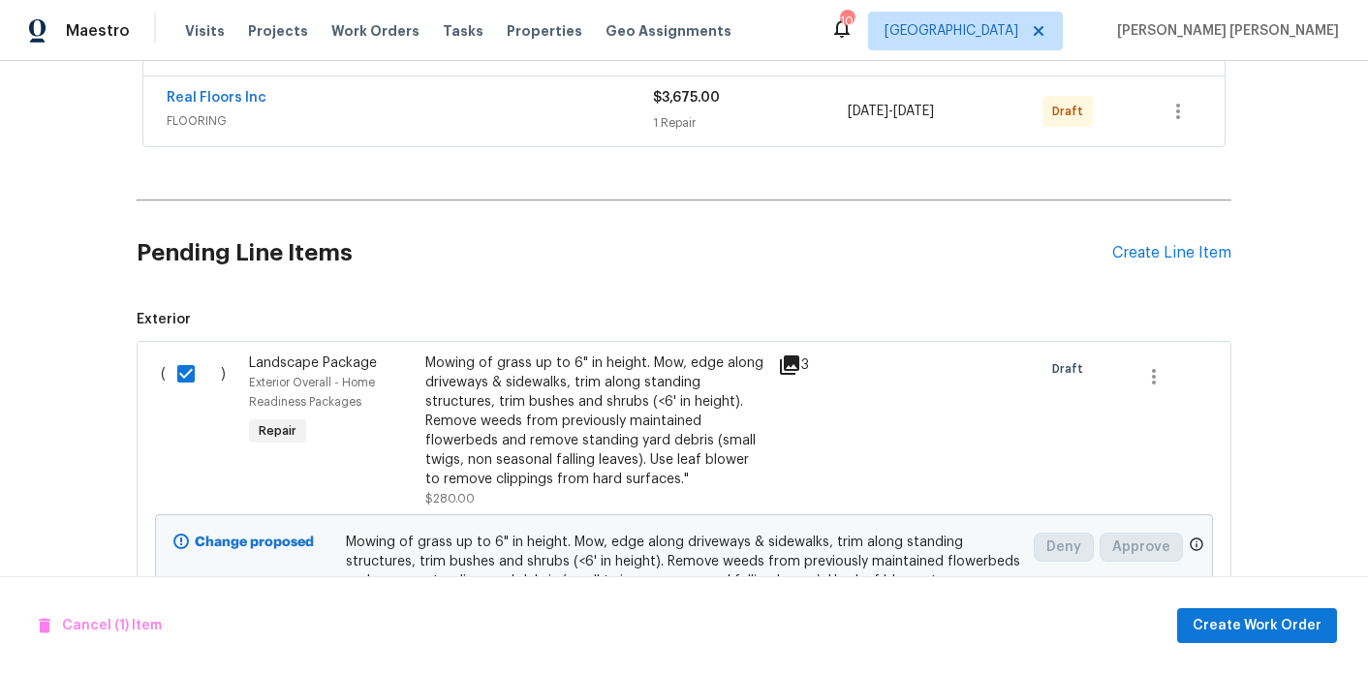
scroll to position [866, 0]
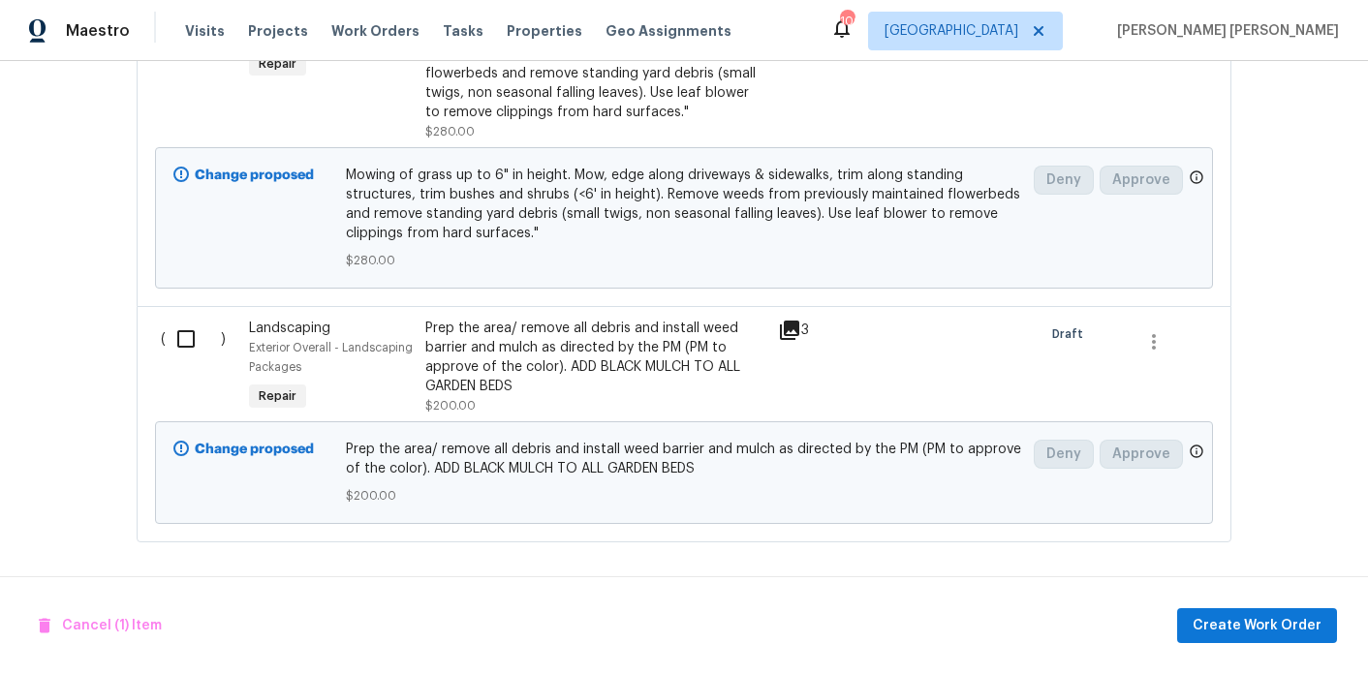
click at [171, 337] on input "checkbox" at bounding box center [193, 339] width 55 height 41
checkbox input "true"
click at [1226, 633] on span "Create Work Order" at bounding box center [1257, 626] width 129 height 24
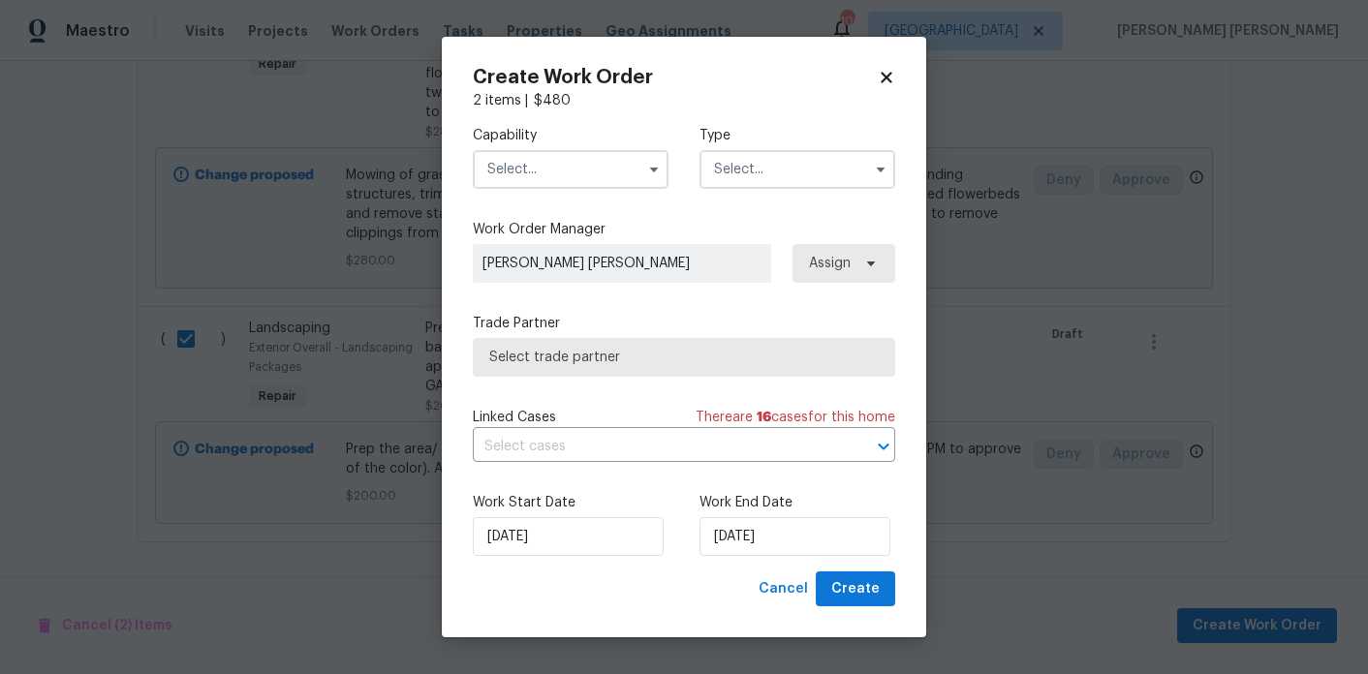
click at [536, 169] on input "text" at bounding box center [571, 169] width 196 height 39
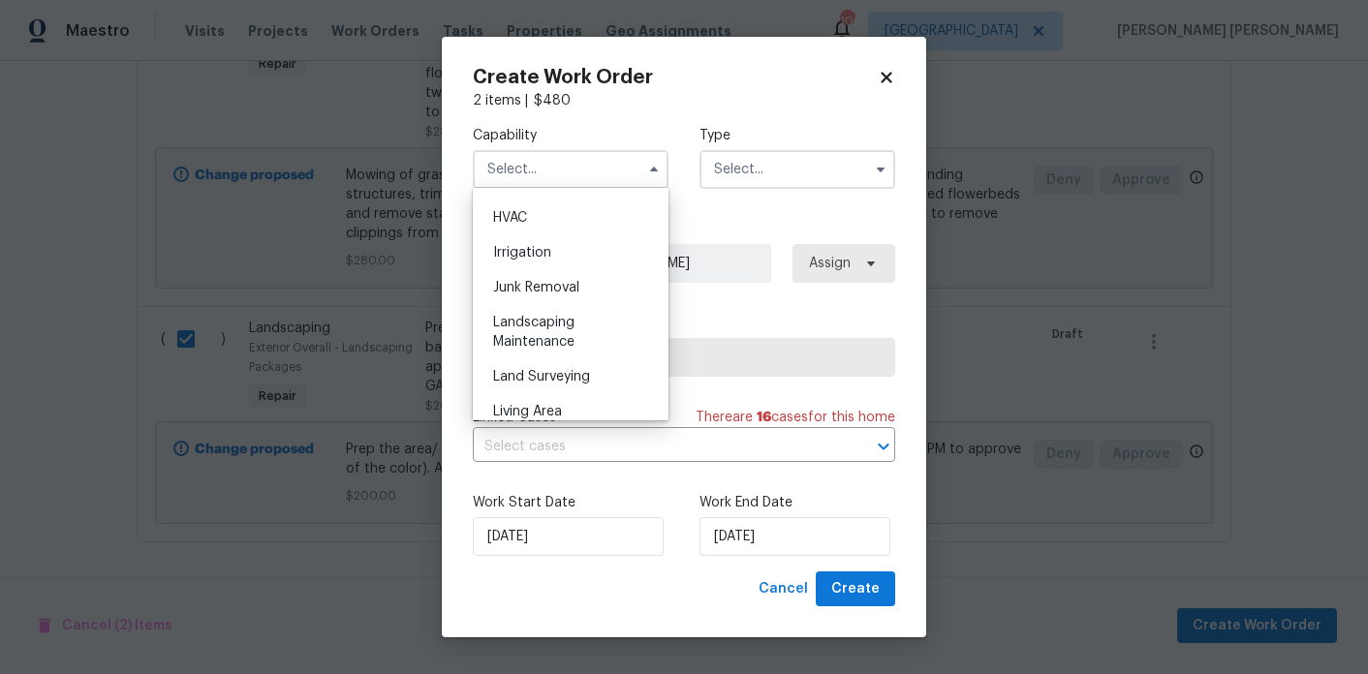
scroll to position [1189, 0]
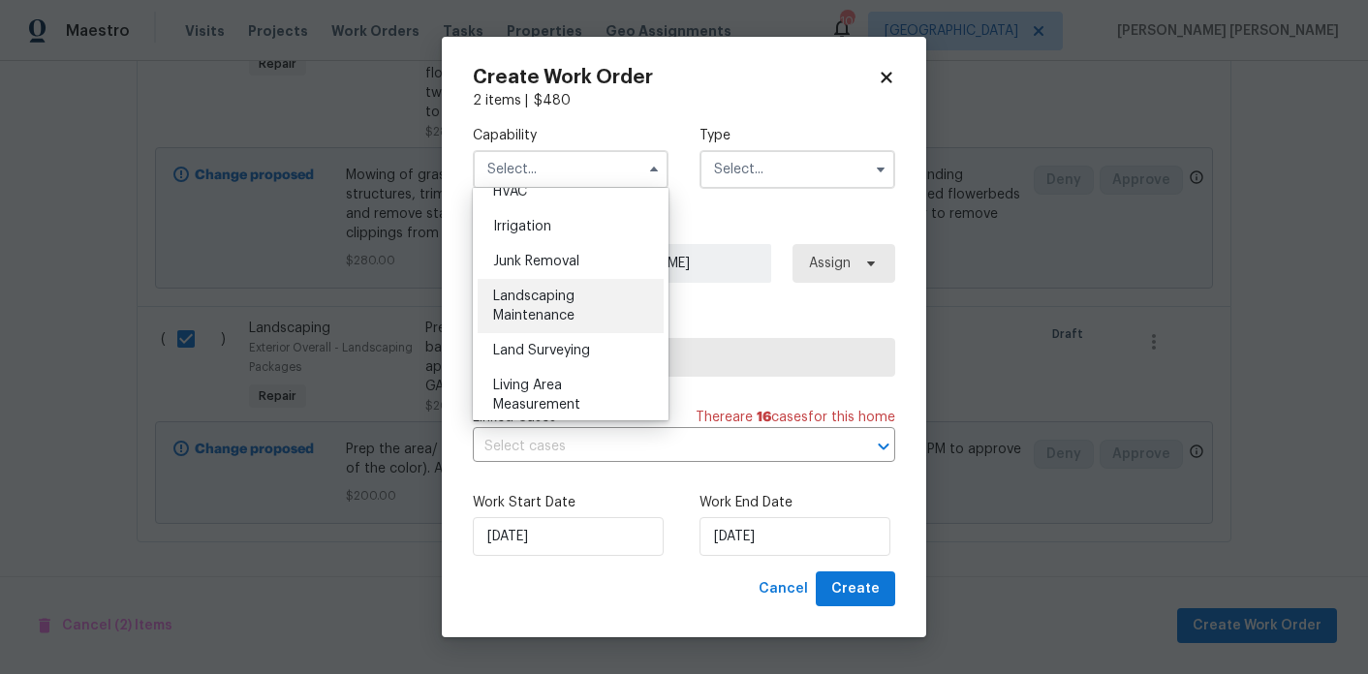
click at [564, 313] on span "Landscaping Maintenance" at bounding box center [533, 306] width 81 height 33
type input "Landscaping Maintenance"
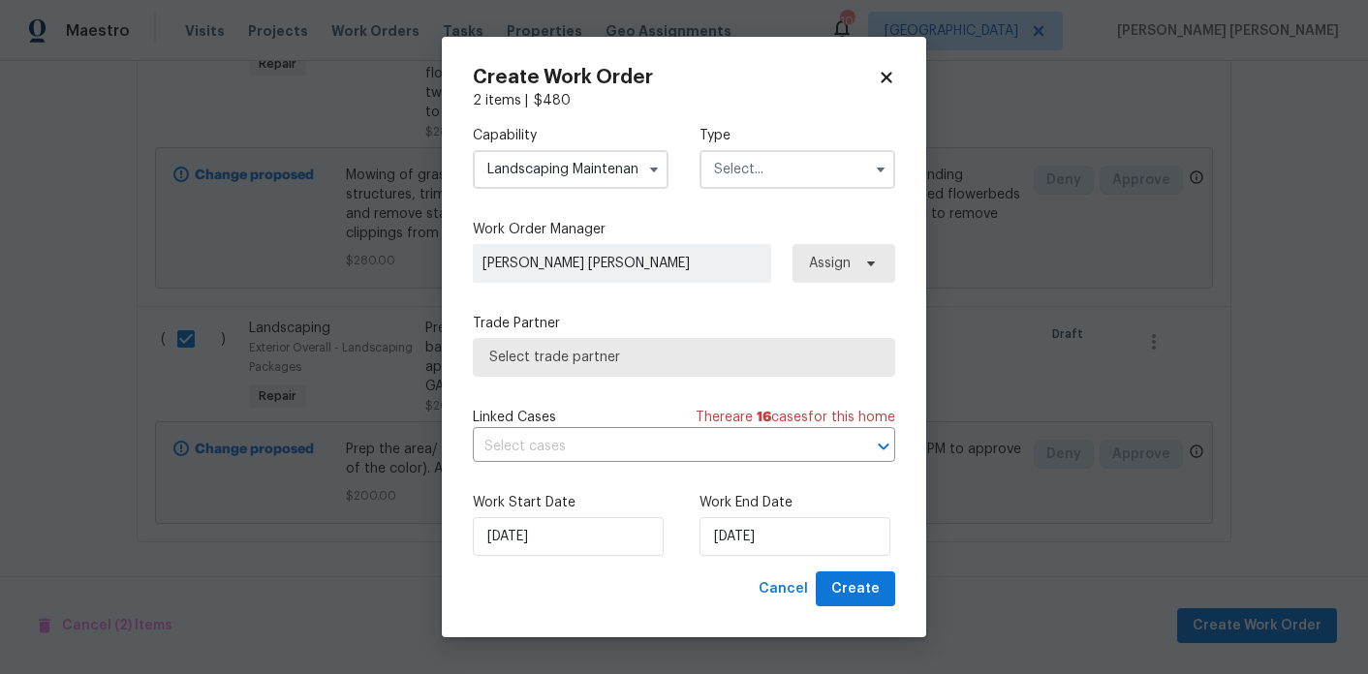
click at [713, 170] on input "text" at bounding box center [798, 169] width 196 height 39
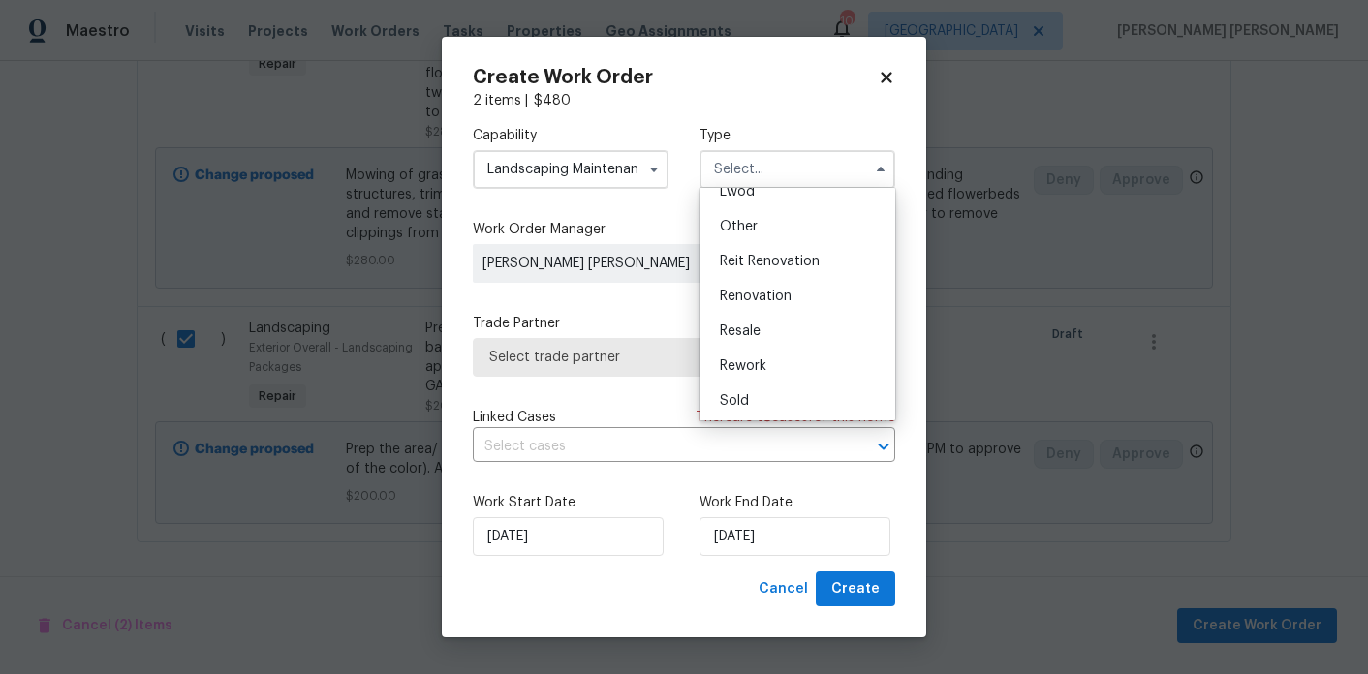
scroll to position [231, 0]
click at [765, 291] on span "Renovation" at bounding box center [756, 294] width 72 height 14
type input "Renovation"
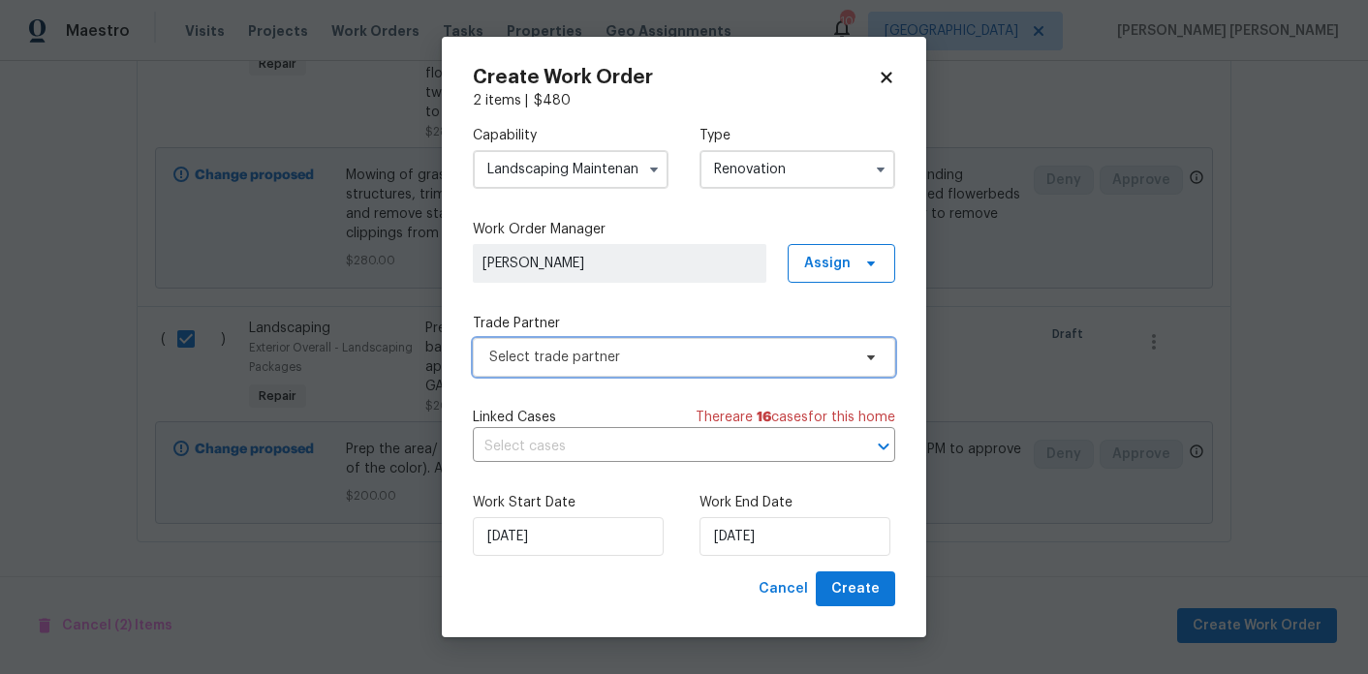
click at [758, 363] on span "Select trade partner" at bounding box center [669, 357] width 361 height 19
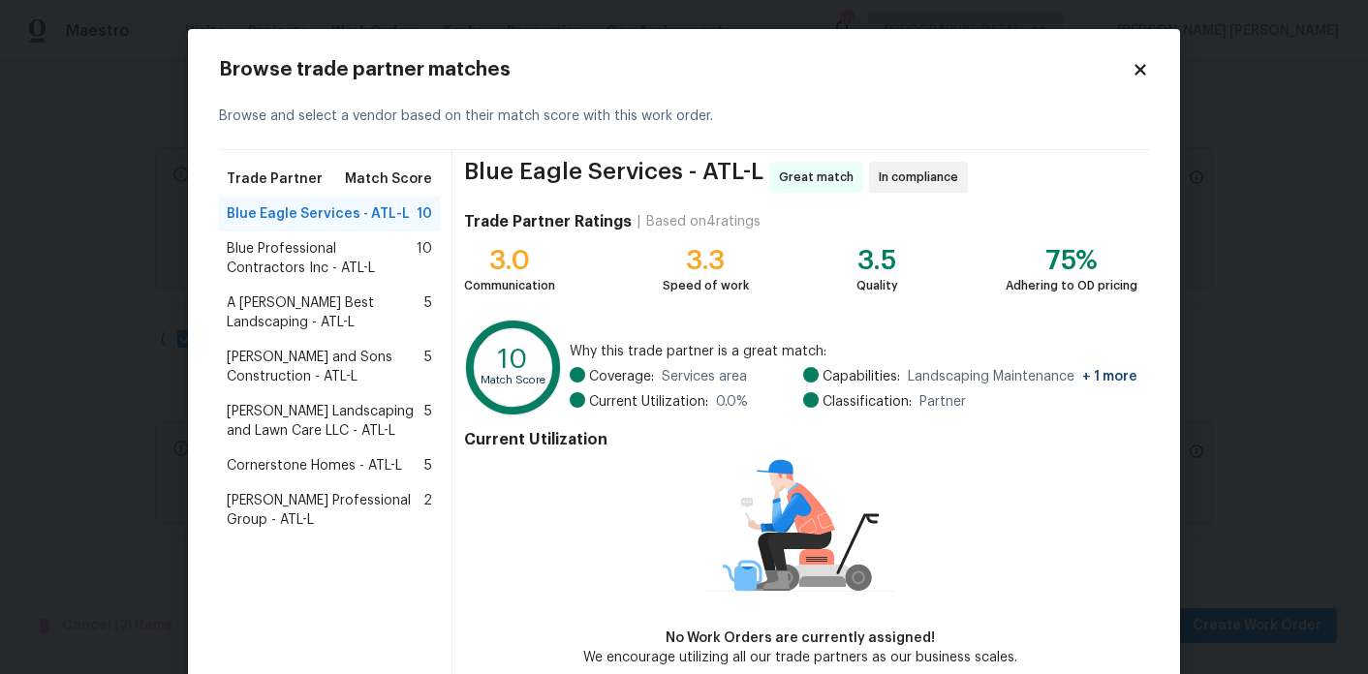
click at [350, 270] on span "Blue Professional Contractors Inc - ATL-L" at bounding box center [322, 258] width 190 height 39
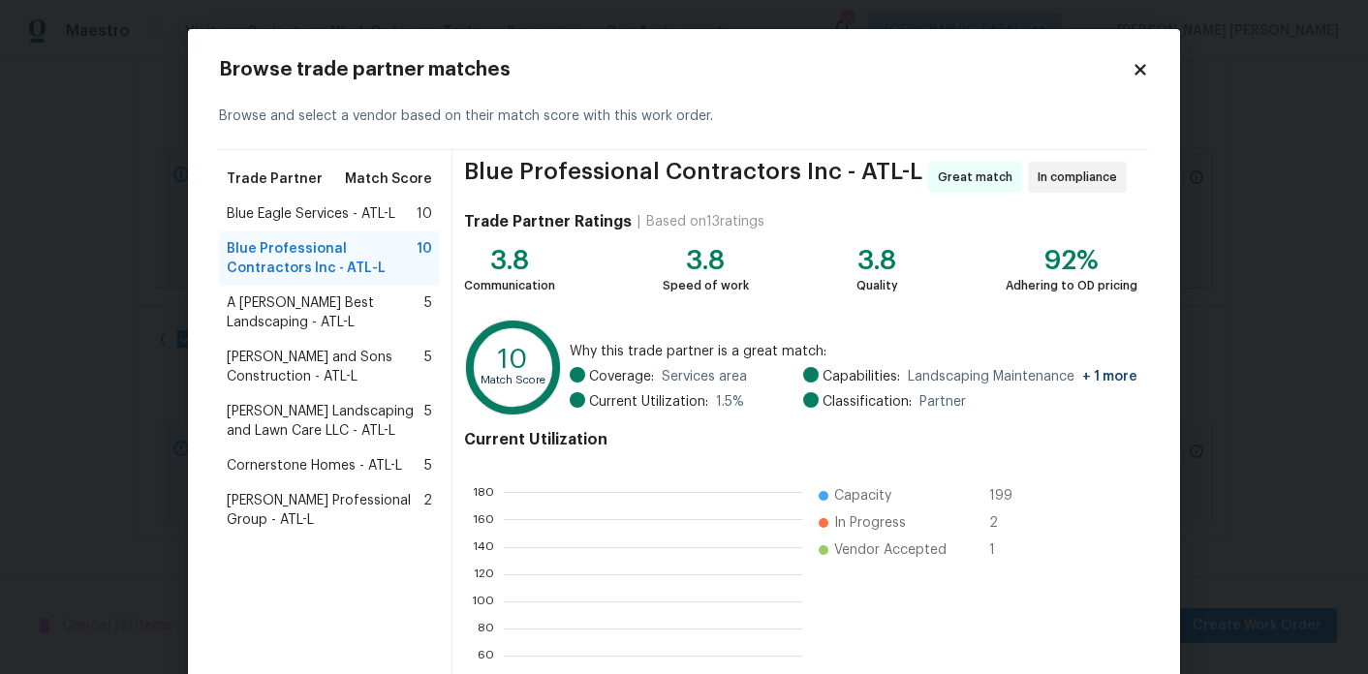
scroll to position [271, 298]
click at [350, 313] on span "A Lopez Best Landscaping - ATL-L" at bounding box center [326, 313] width 198 height 39
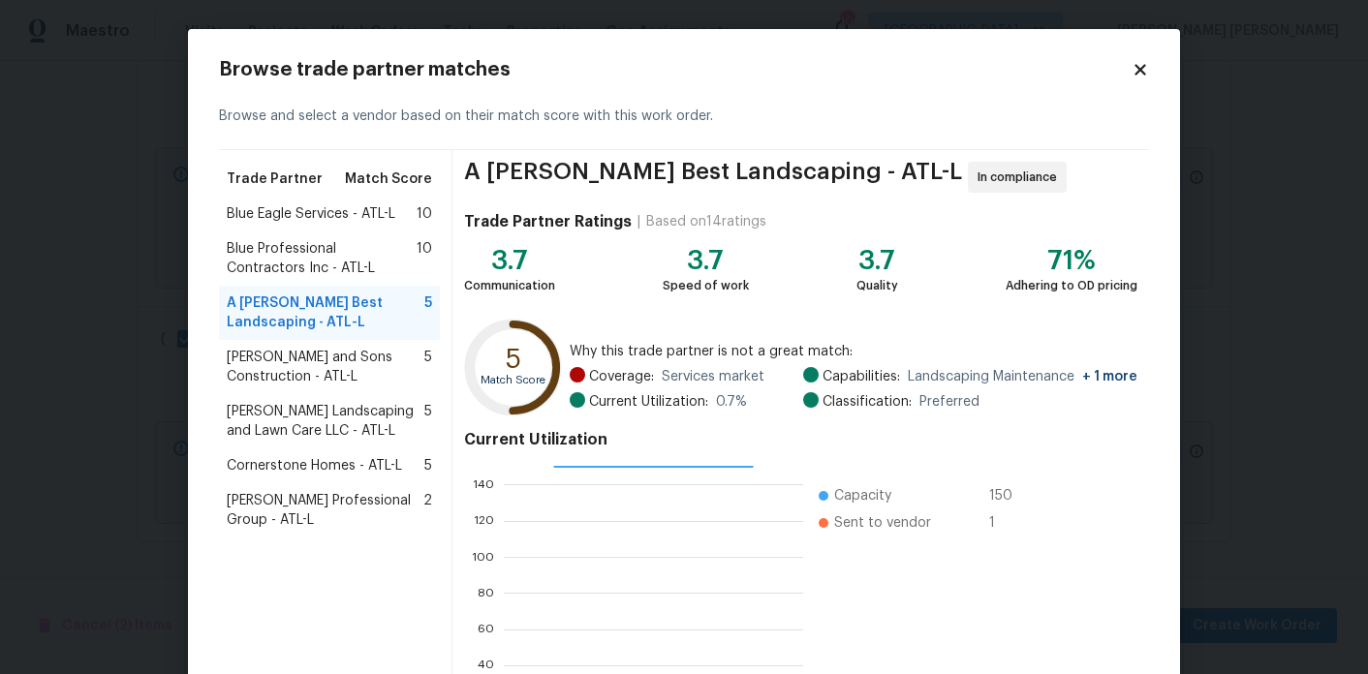
scroll to position [21, 0]
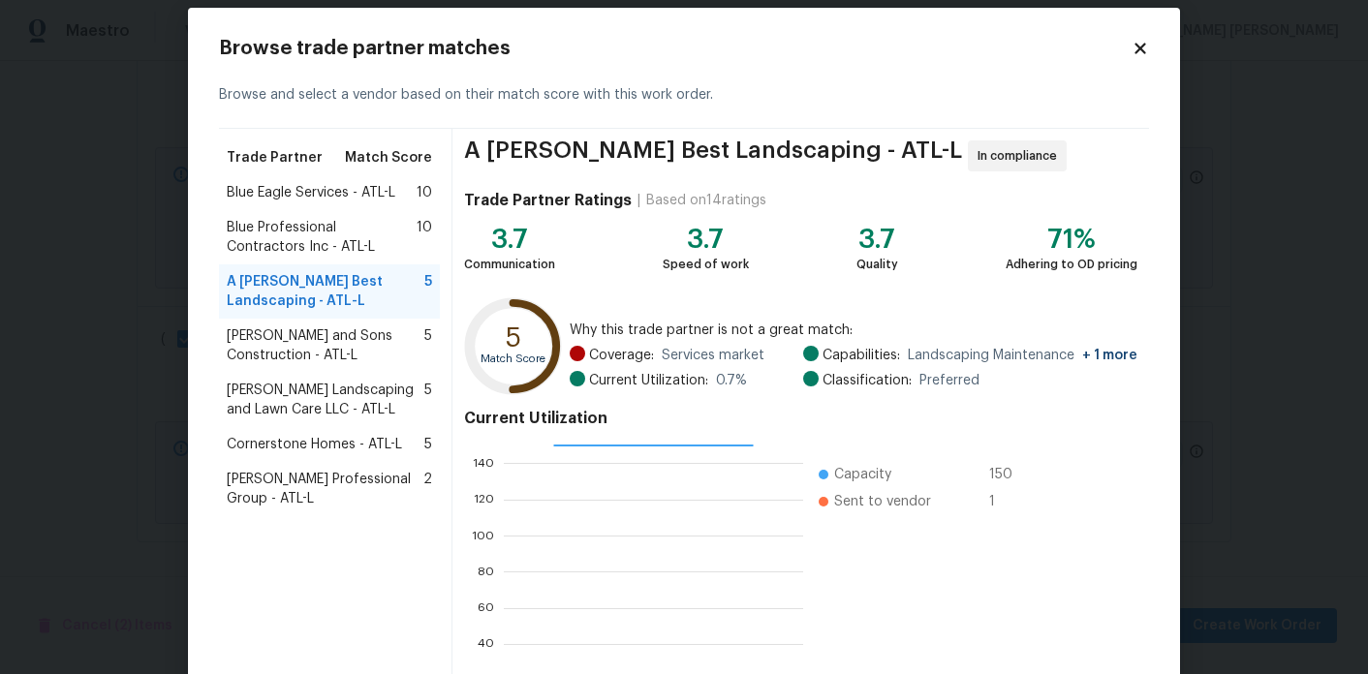
click at [343, 346] on span "[PERSON_NAME] and Sons Construction - ATL-L" at bounding box center [326, 346] width 198 height 39
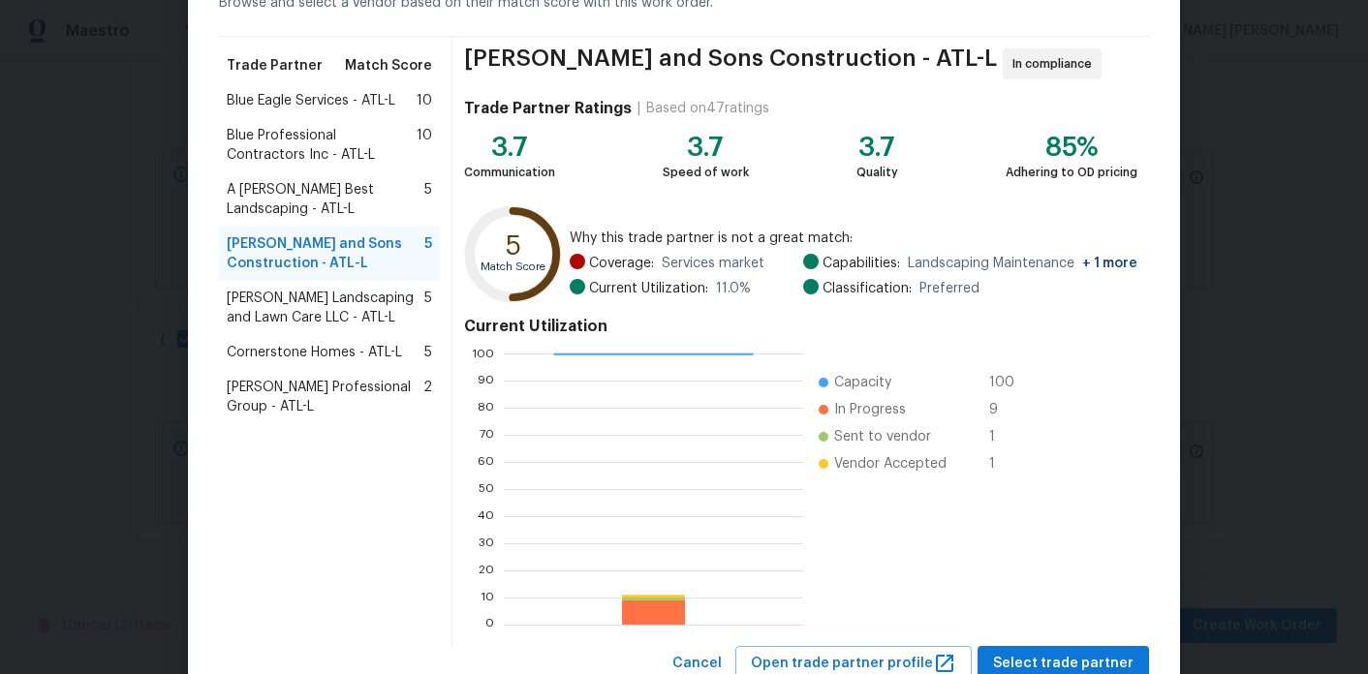
scroll to position [122, 0]
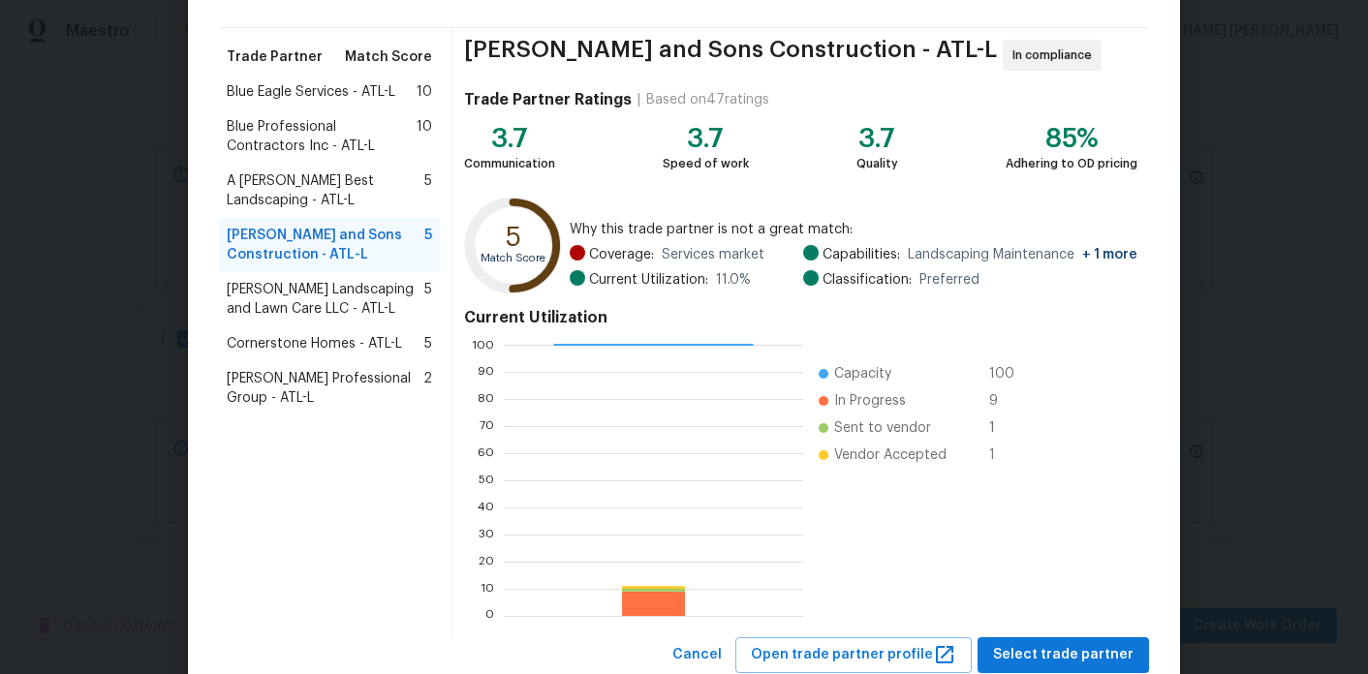
click at [336, 297] on span "[PERSON_NAME] Landscaping and Lawn Care LLC - ATL-L" at bounding box center [326, 299] width 198 height 39
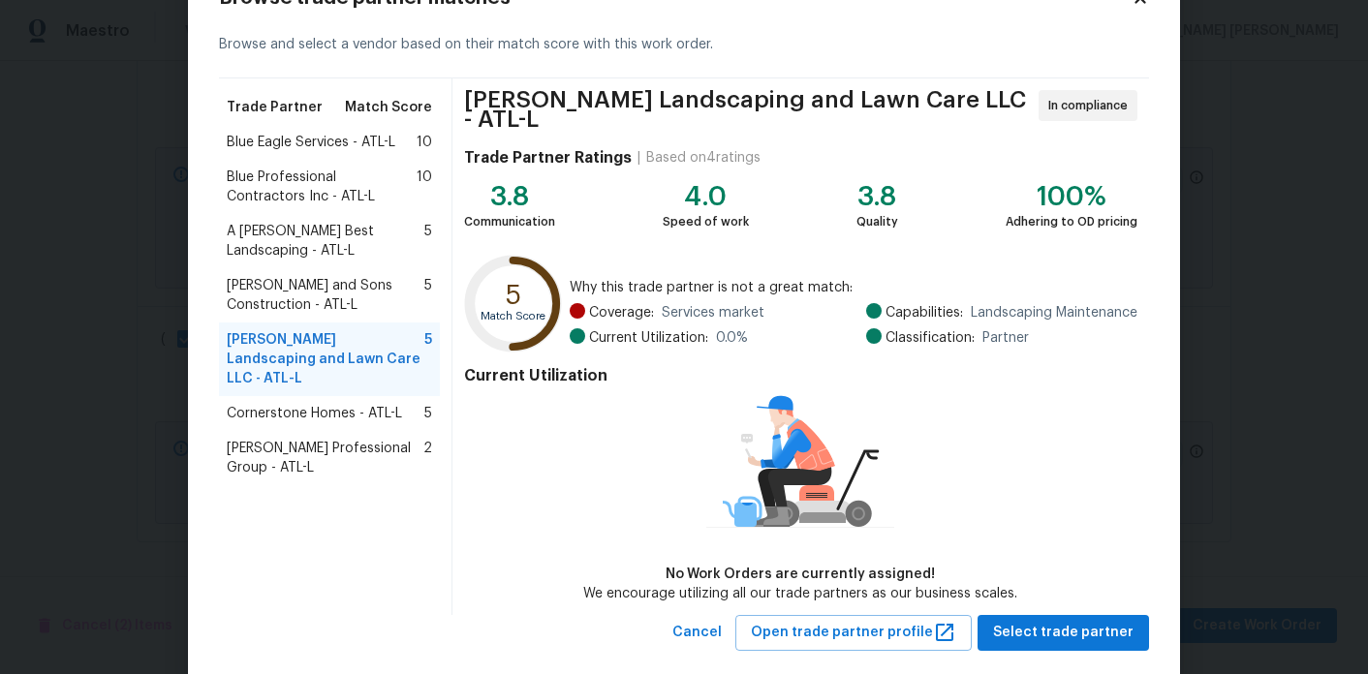
scroll to position [99, 0]
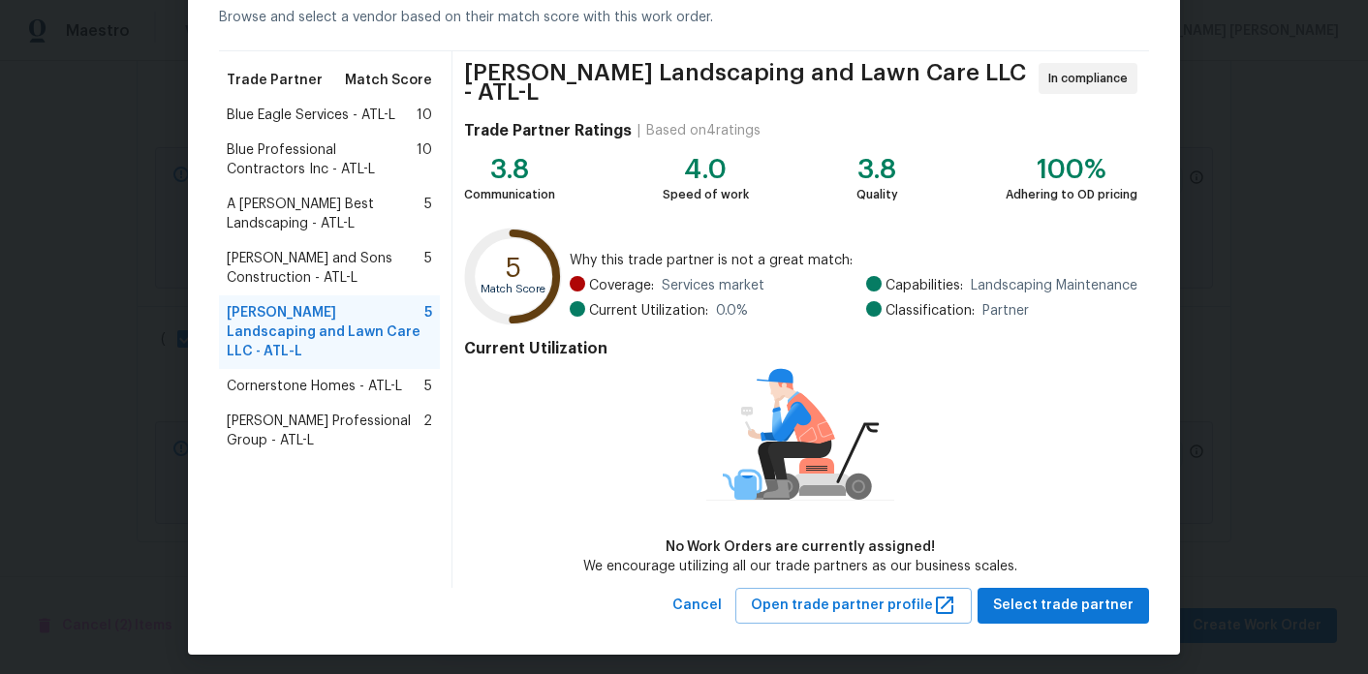
click at [348, 261] on span "[PERSON_NAME] and Sons Construction - ATL-L" at bounding box center [326, 268] width 198 height 39
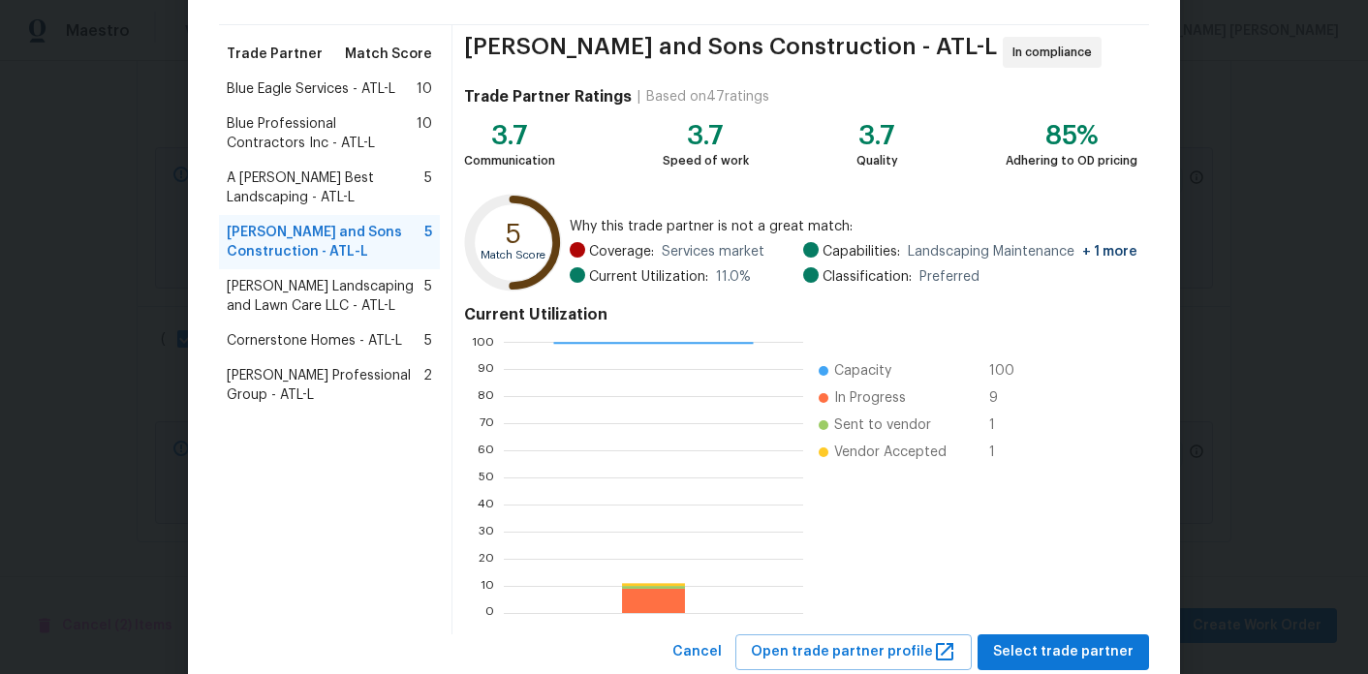
scroll to position [138, 0]
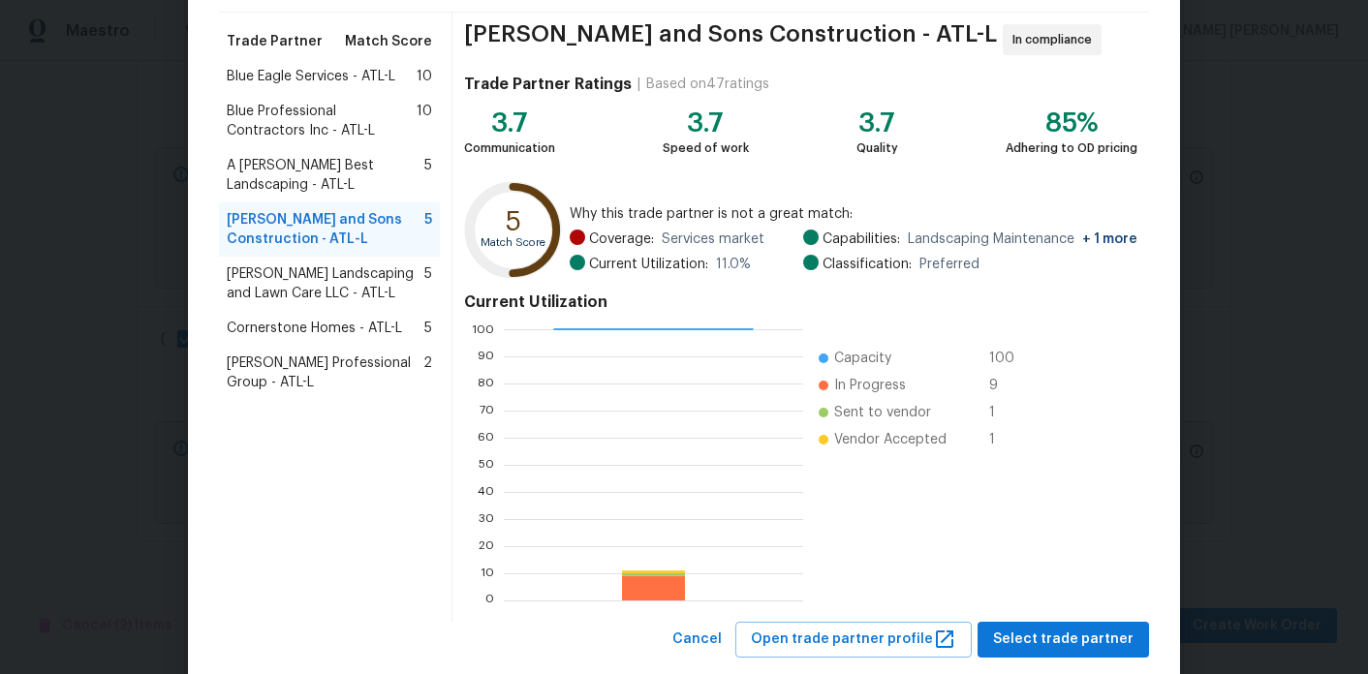
click at [332, 282] on span "[PERSON_NAME] Landscaping and Lawn Care LLC - ATL-L" at bounding box center [326, 284] width 198 height 39
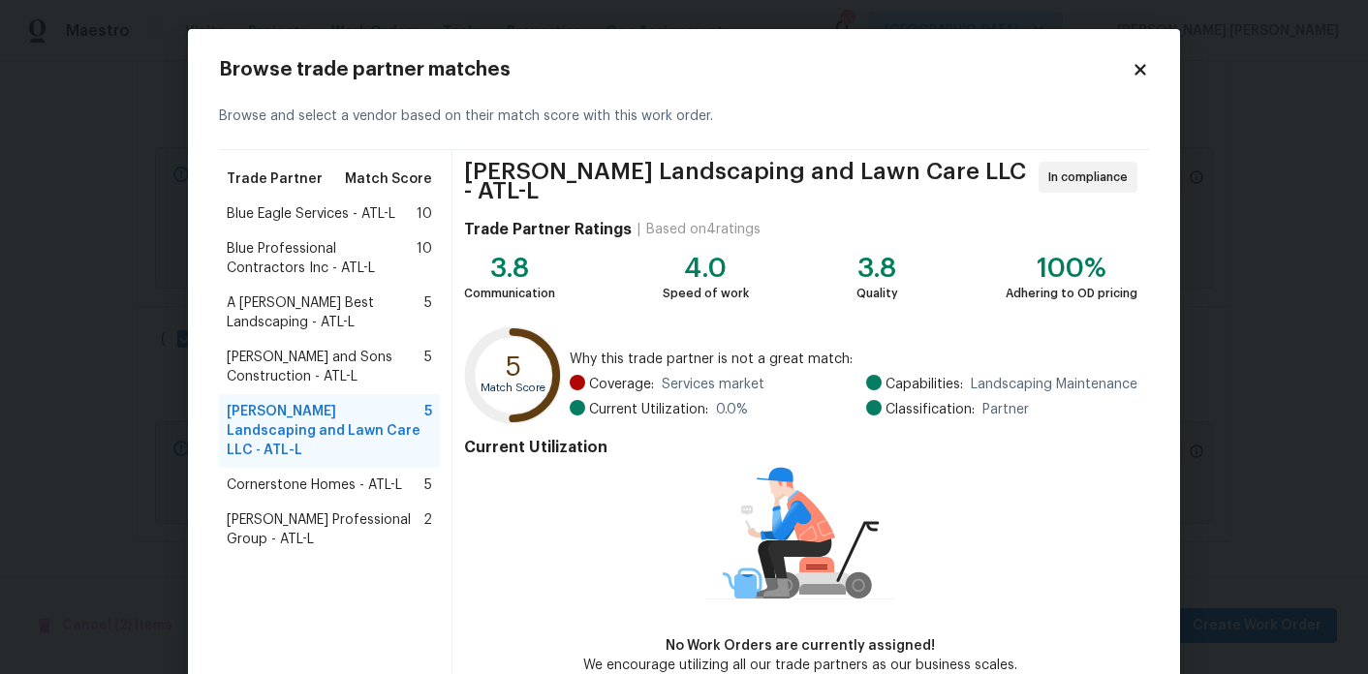
click at [357, 359] on span "[PERSON_NAME] and Sons Construction - ATL-L" at bounding box center [326, 367] width 198 height 39
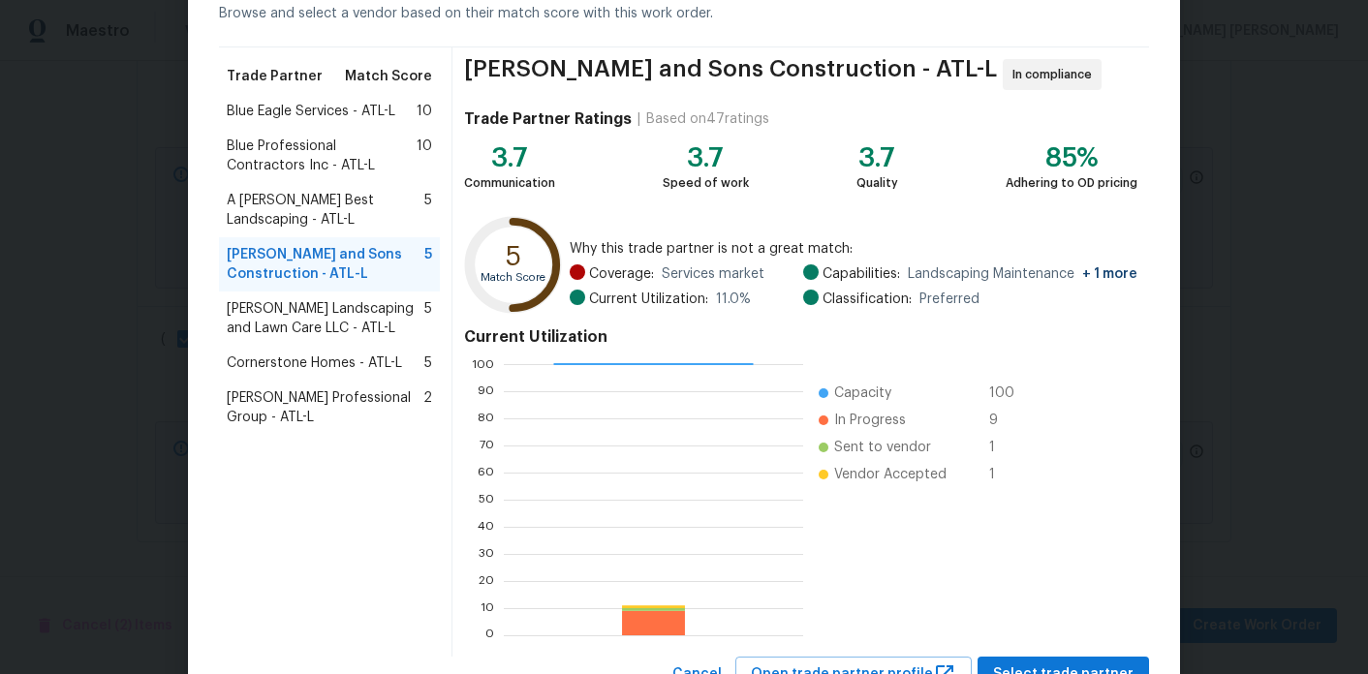
scroll to position [106, 0]
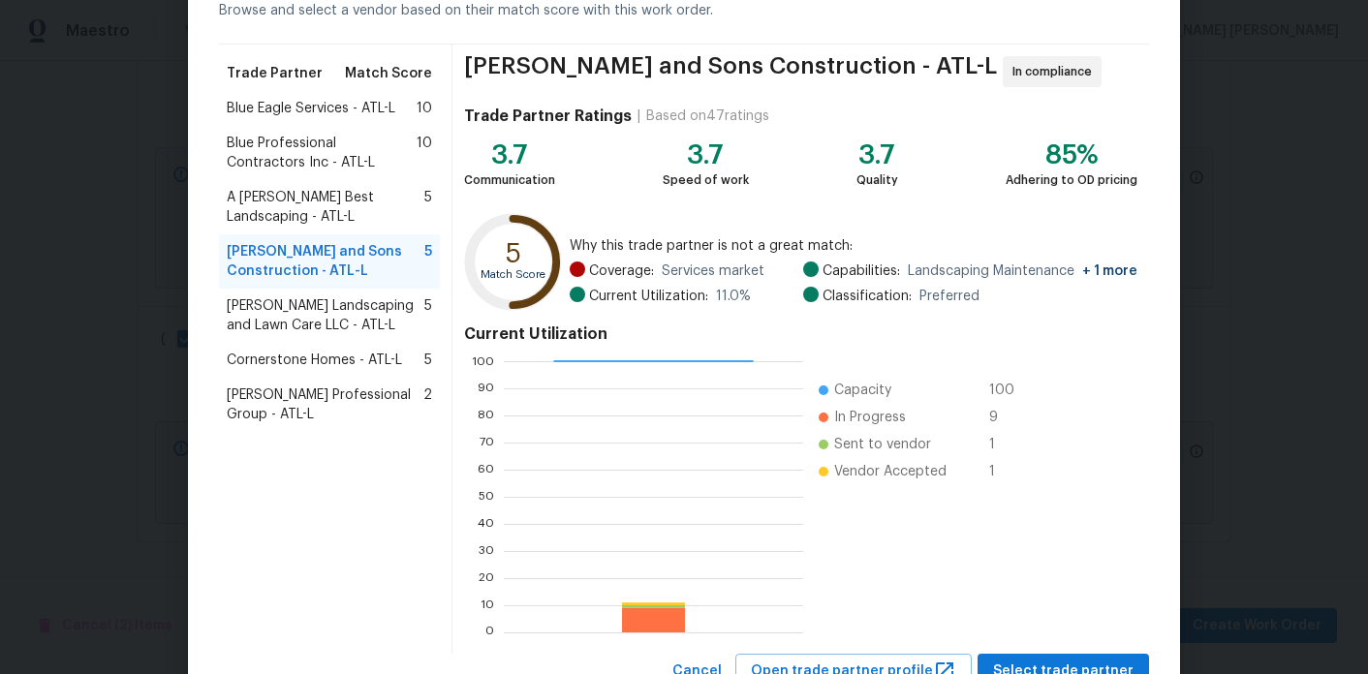
click at [310, 207] on span "A Lopez Best Landscaping - ATL-L" at bounding box center [326, 207] width 198 height 39
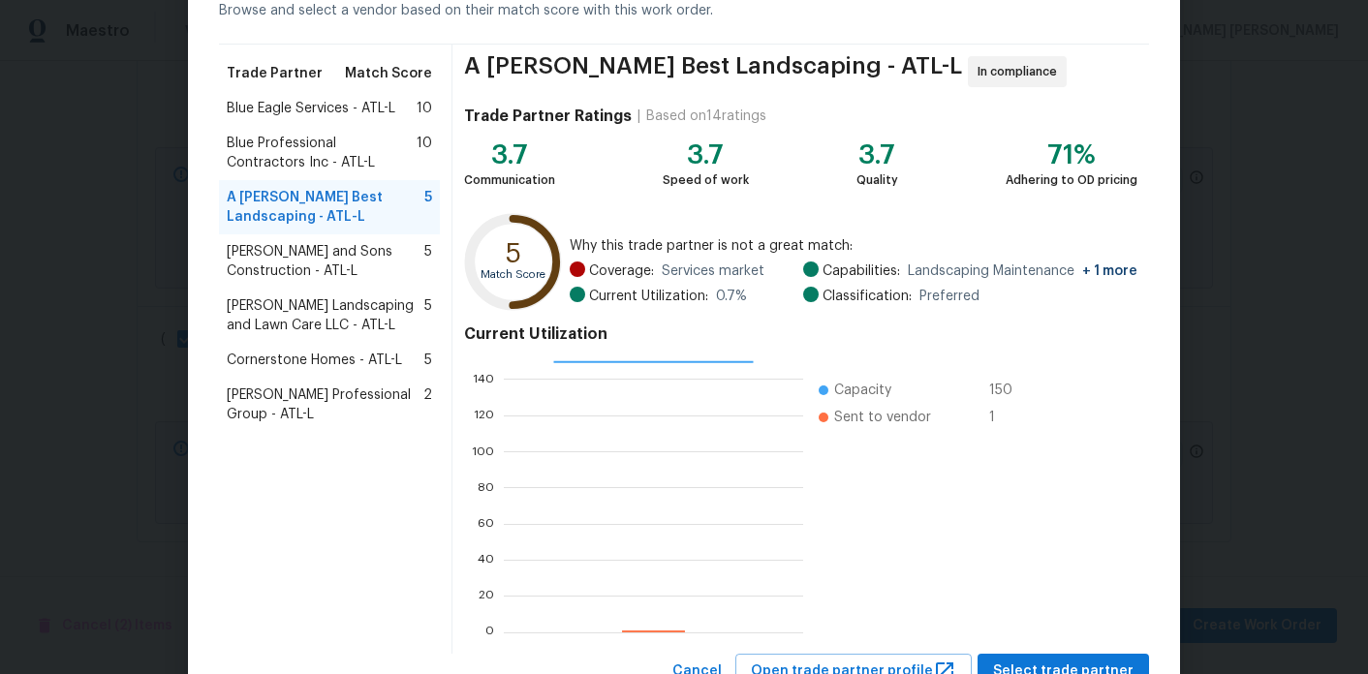
click at [317, 167] on span "Blue Professional Contractors Inc - ATL-L" at bounding box center [322, 153] width 190 height 39
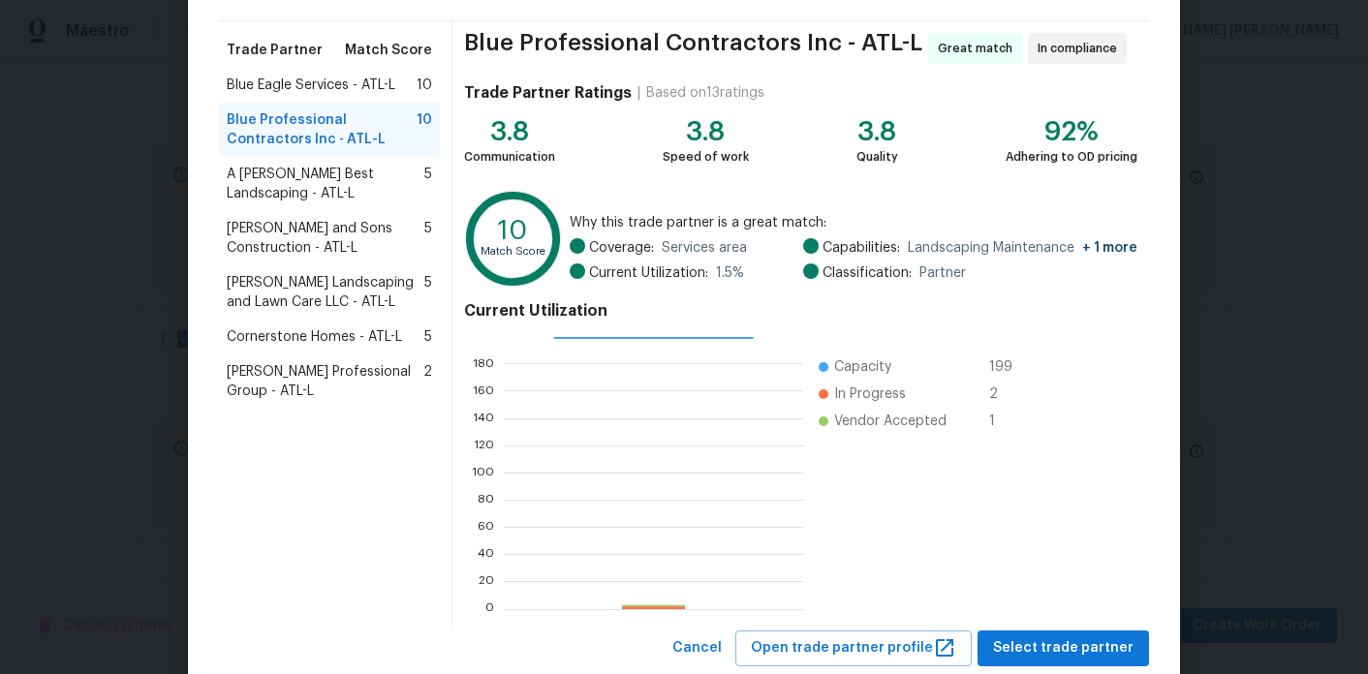
scroll to position [132, 0]
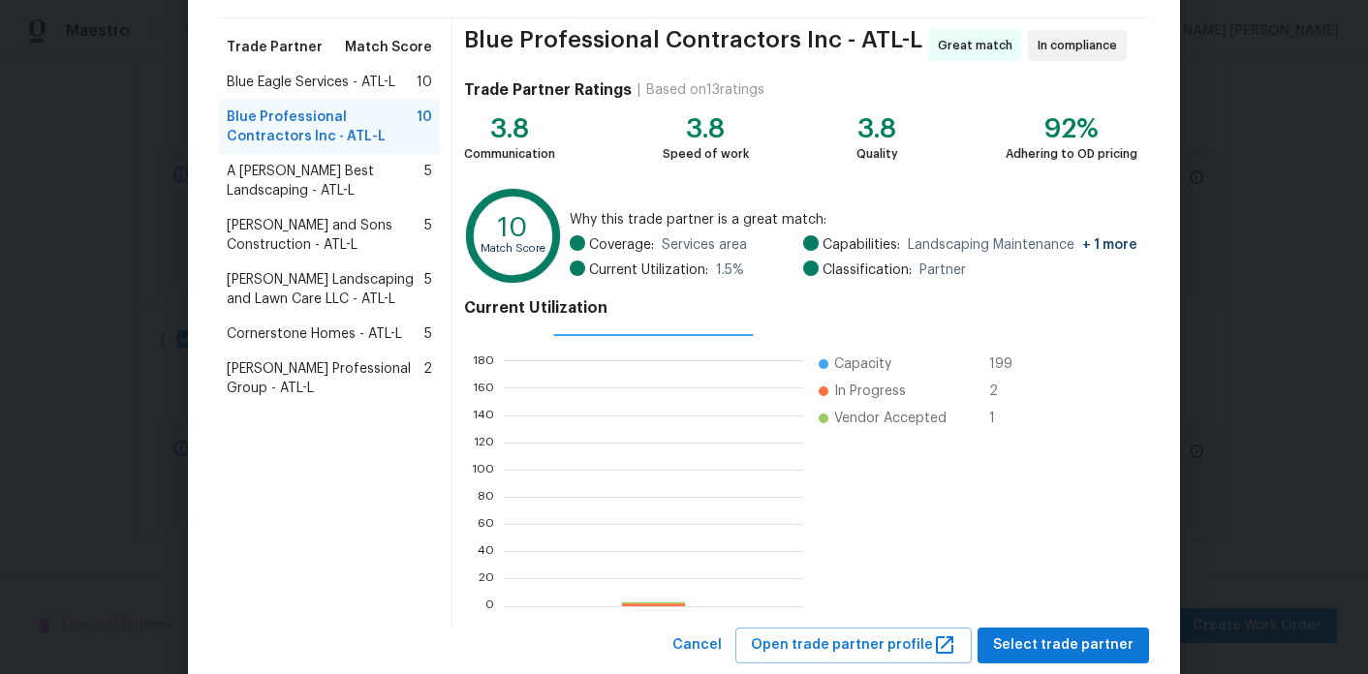
click at [316, 85] on span "Blue Eagle Services - ATL-L" at bounding box center [311, 82] width 169 height 19
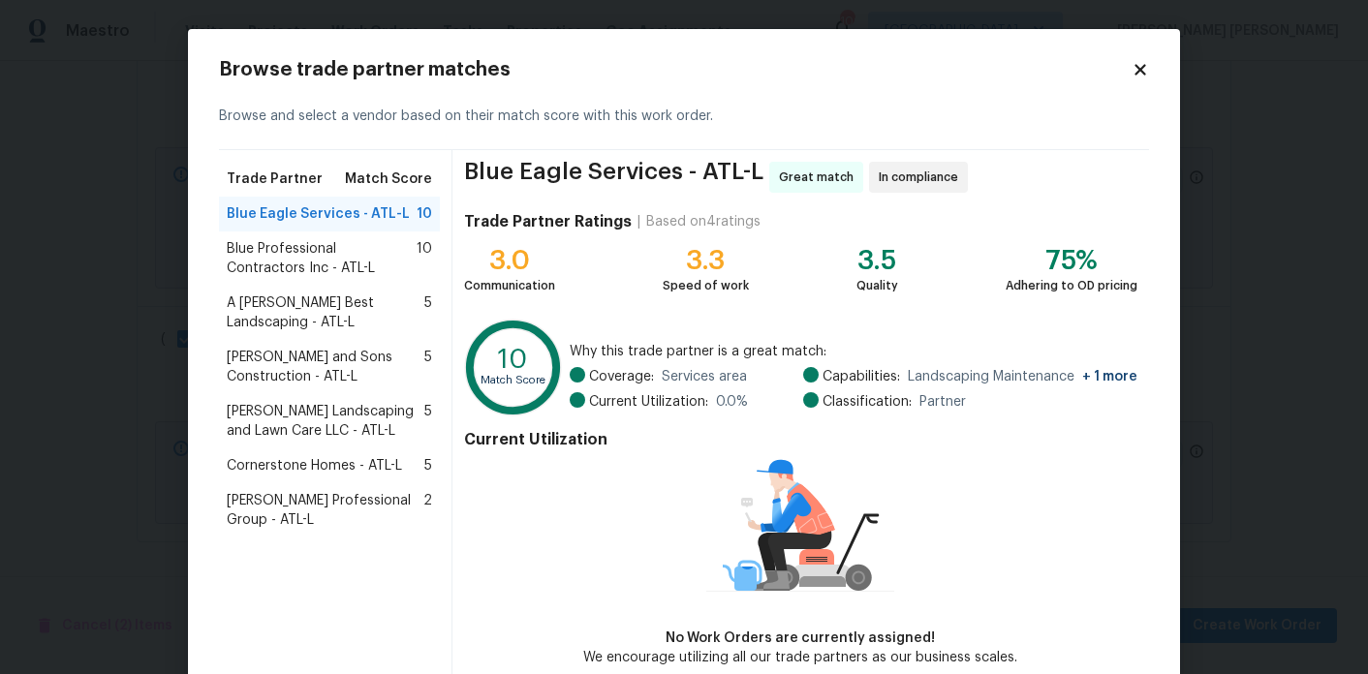
scroll to position [99, 0]
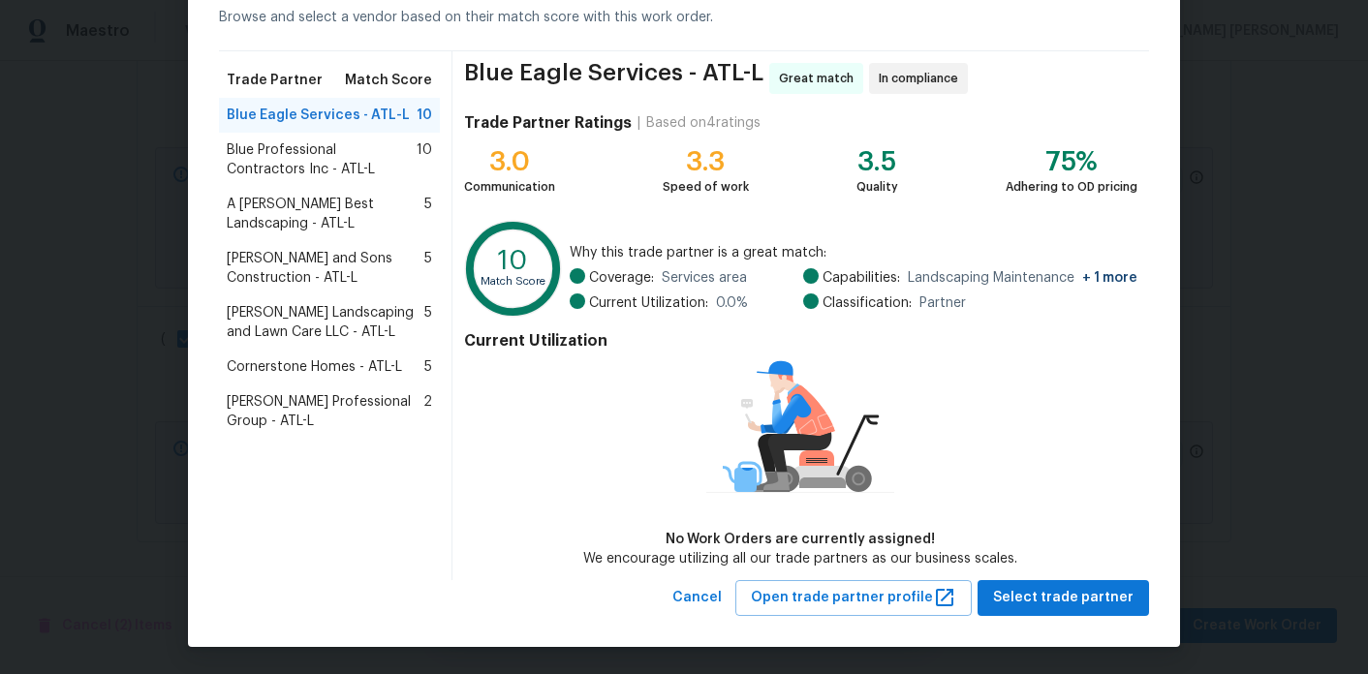
click at [339, 407] on span "Ramsey's Professional Group - ATL-L" at bounding box center [325, 411] width 197 height 39
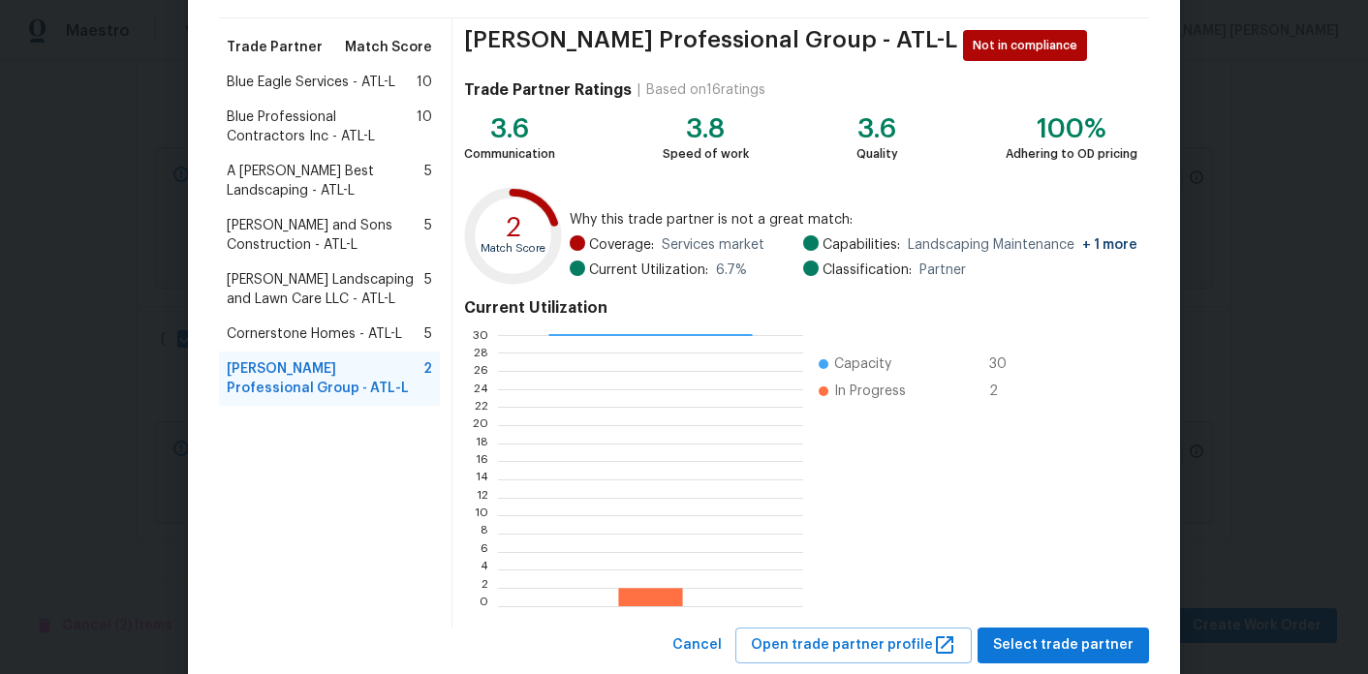
scroll to position [0, 0]
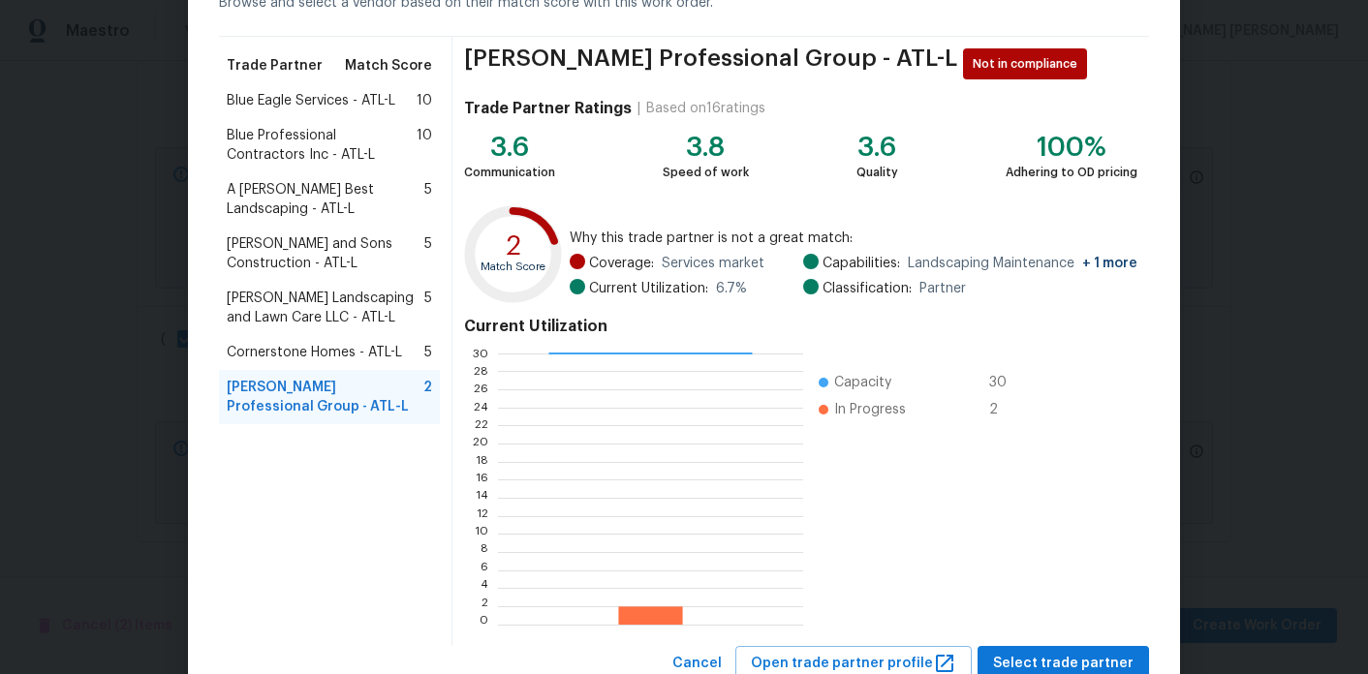
click at [314, 361] on span "Cornerstone Homes - ATL-L" at bounding box center [314, 352] width 175 height 19
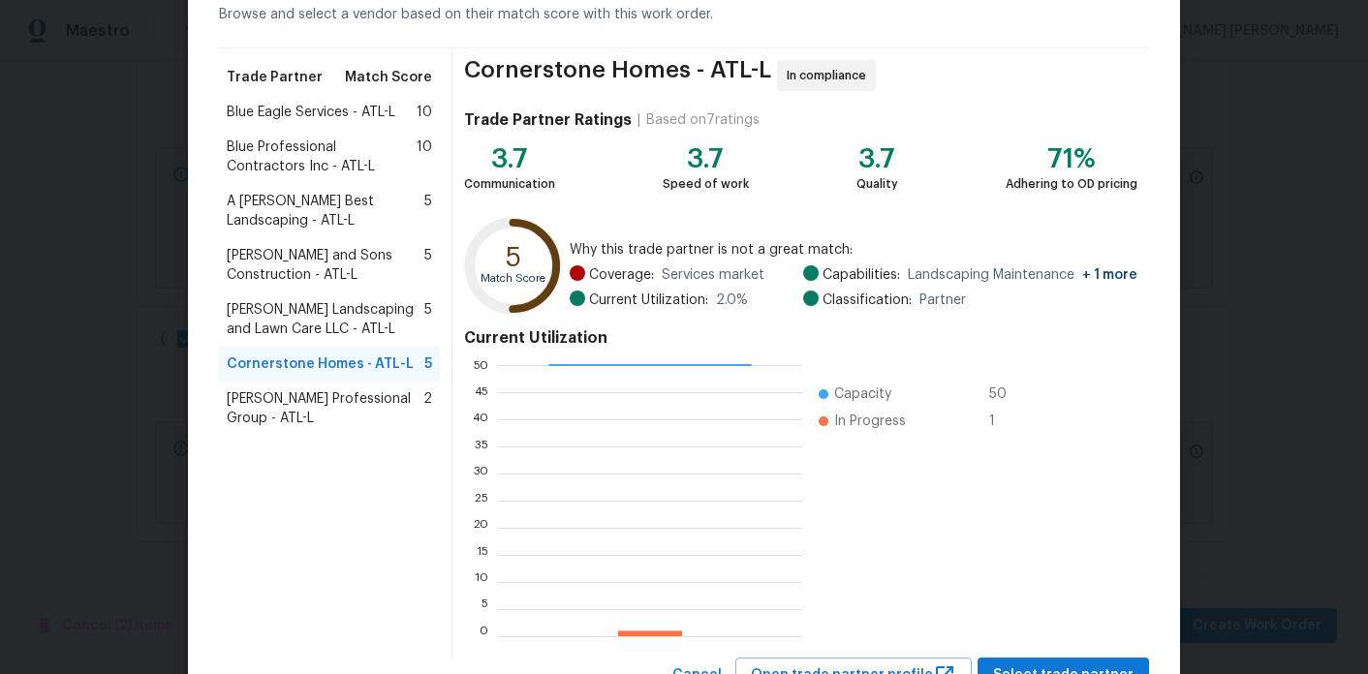
click at [308, 318] on span "Stewart's Landscaping and Lawn Care LLC - ATL-L" at bounding box center [326, 319] width 198 height 39
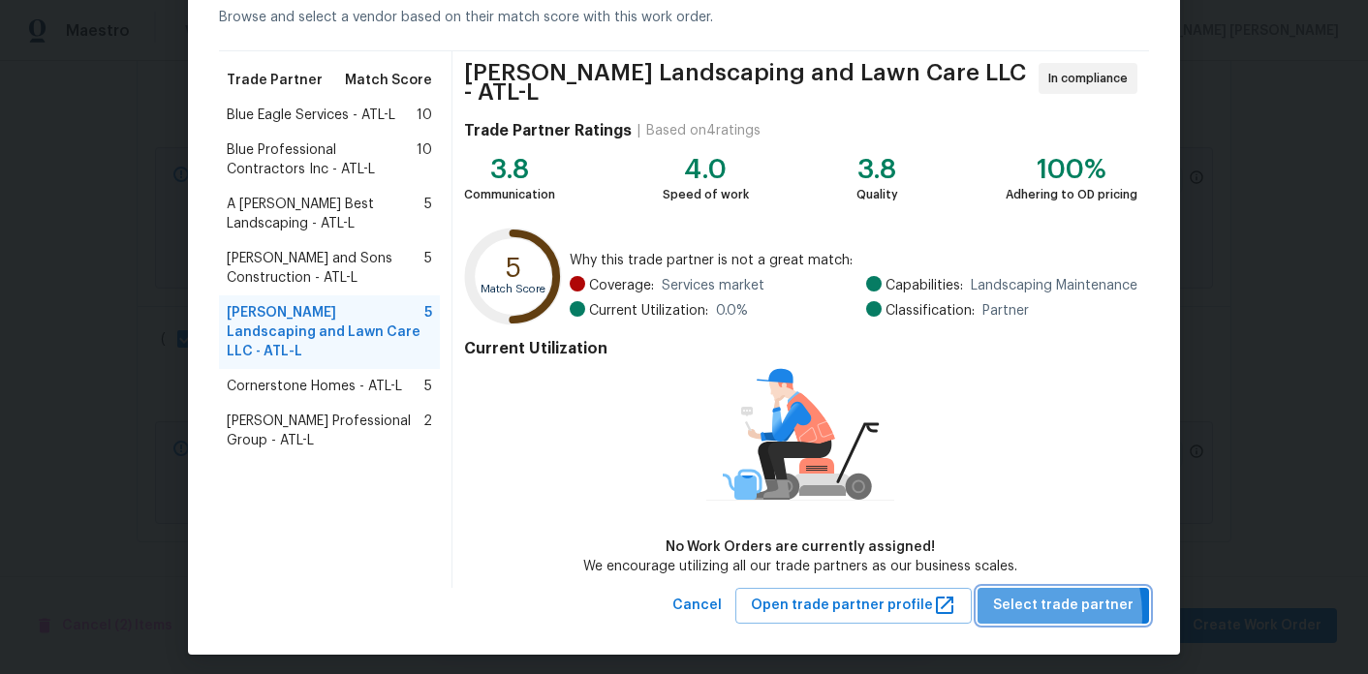
click at [1015, 607] on span "Select trade partner" at bounding box center [1063, 606] width 141 height 24
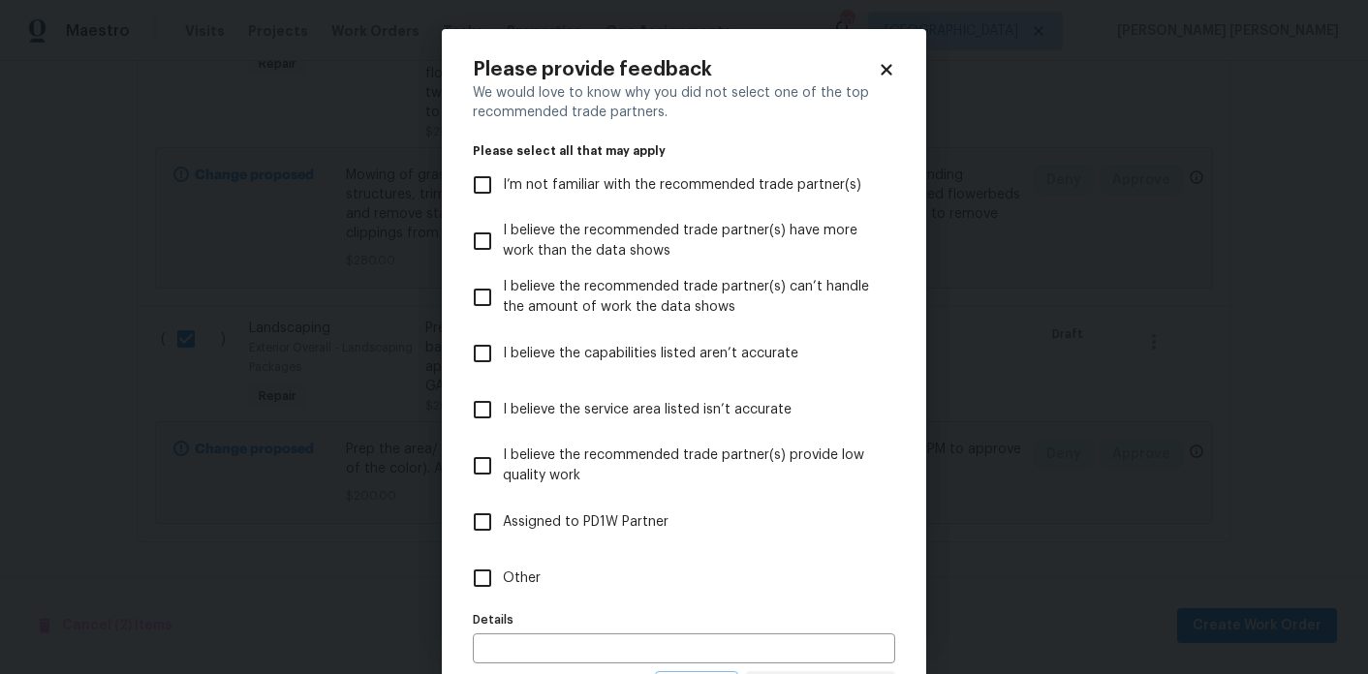
click at [533, 576] on span "Other" at bounding box center [522, 579] width 38 height 20
click at [503, 576] on input "Other" at bounding box center [482, 578] width 41 height 41
checkbox input "true"
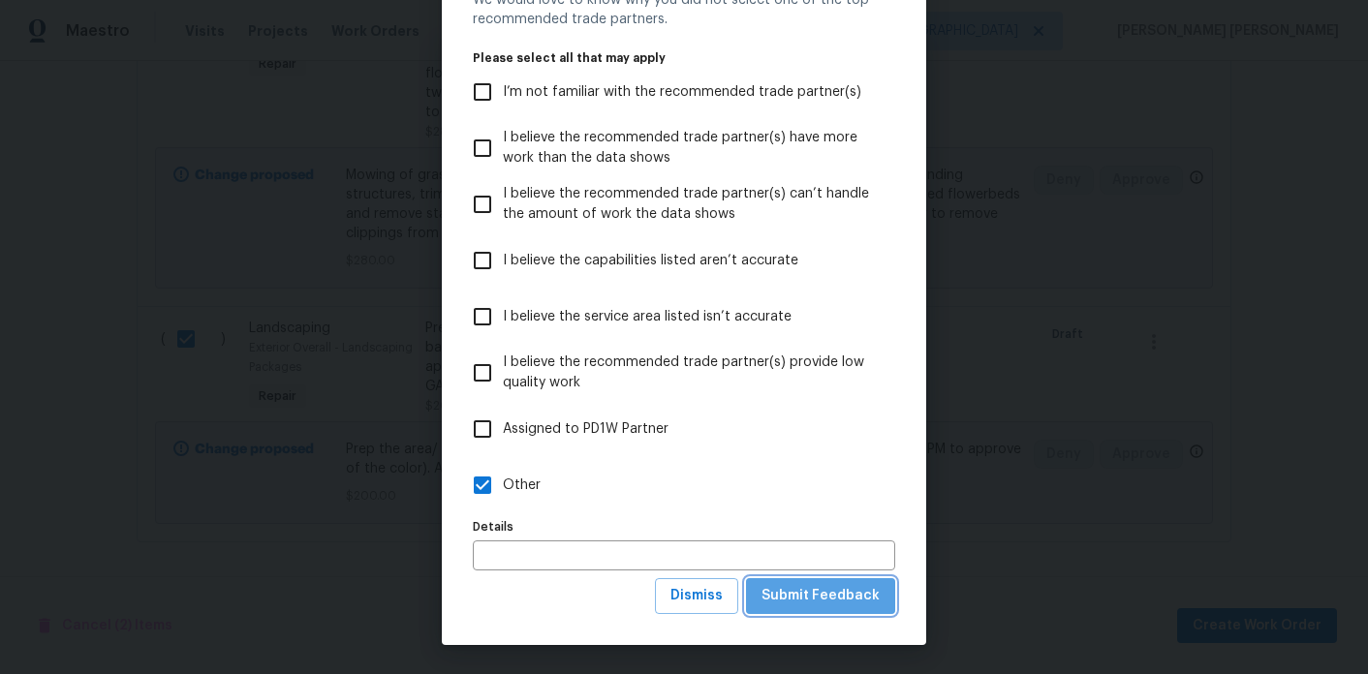
click at [835, 588] on span "Submit Feedback" at bounding box center [821, 596] width 118 height 24
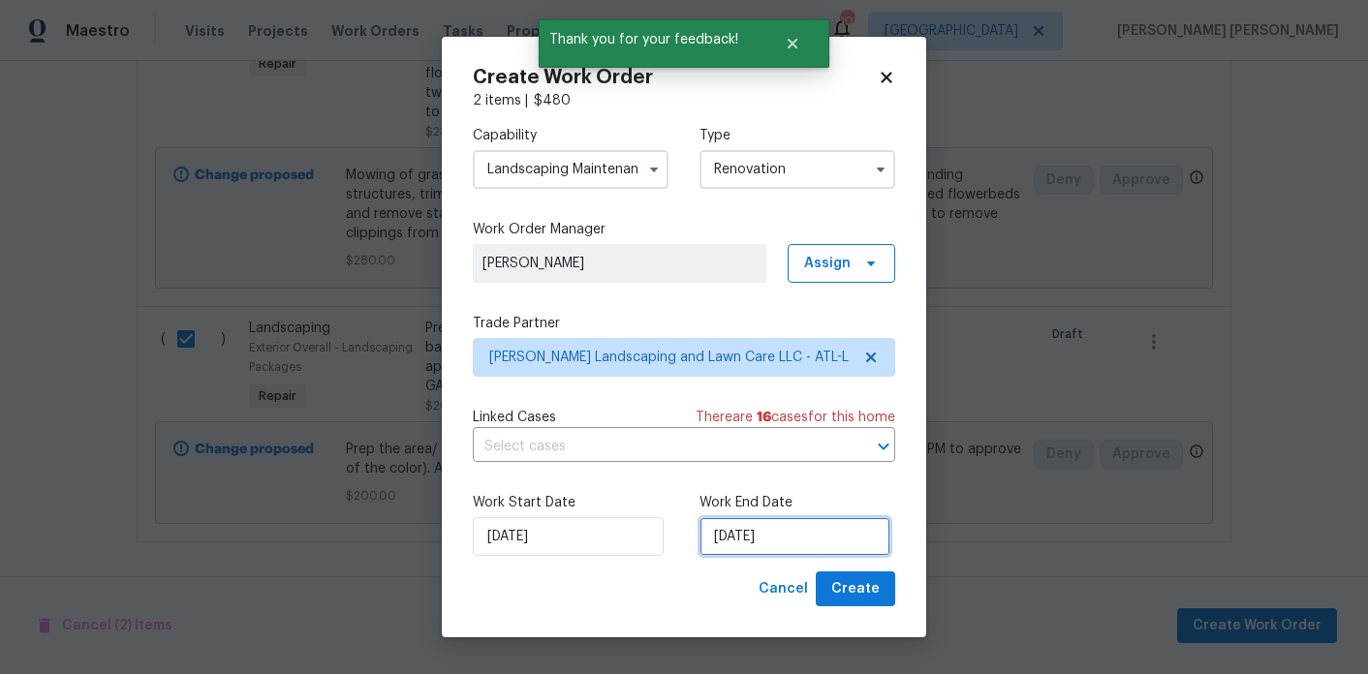
click at [768, 547] on input "[DATE]" at bounding box center [795, 536] width 191 height 39
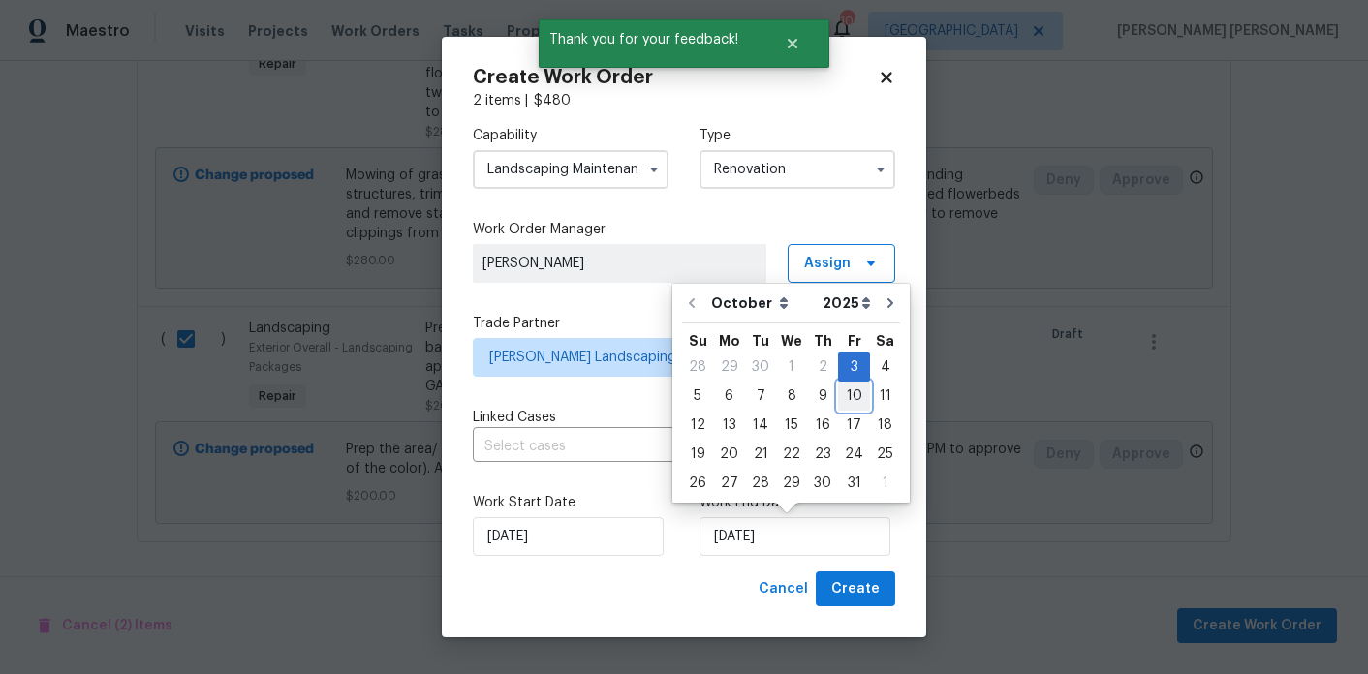
click at [852, 399] on div "10" at bounding box center [854, 396] width 32 height 27
type input "[DATE]"
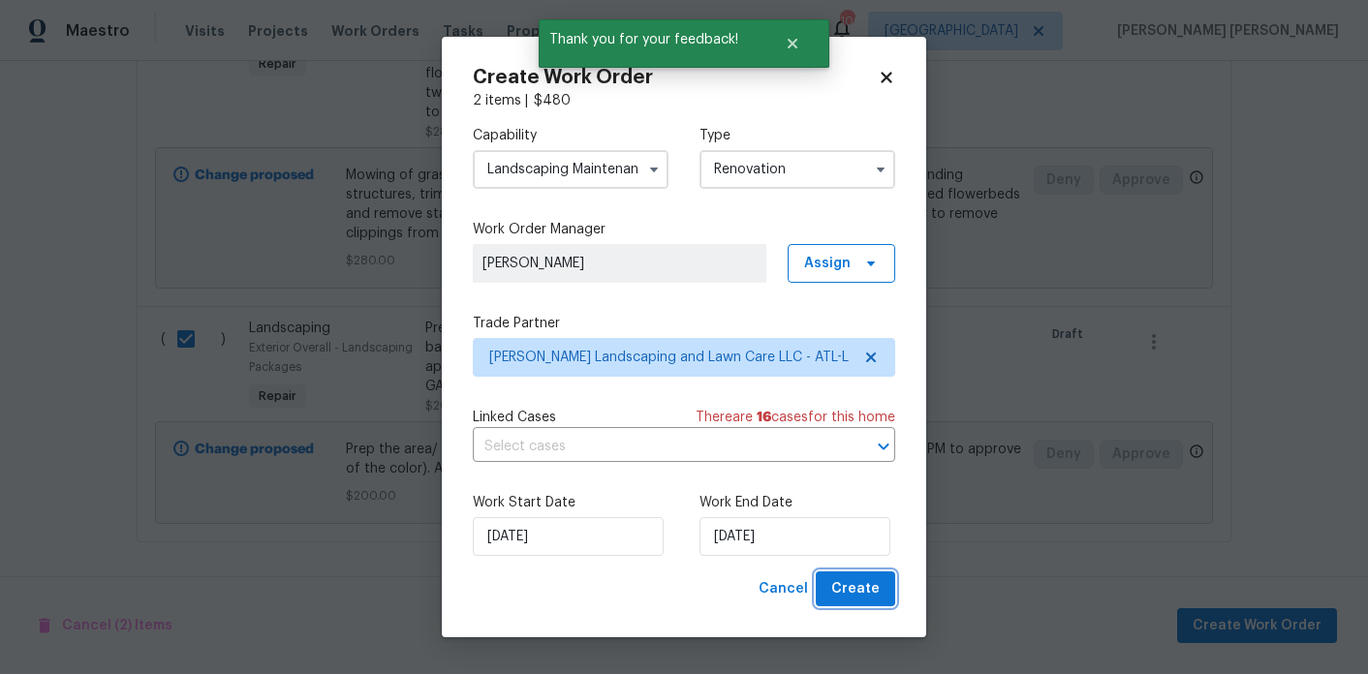
click at [868, 588] on span "Create" at bounding box center [855, 590] width 48 height 24
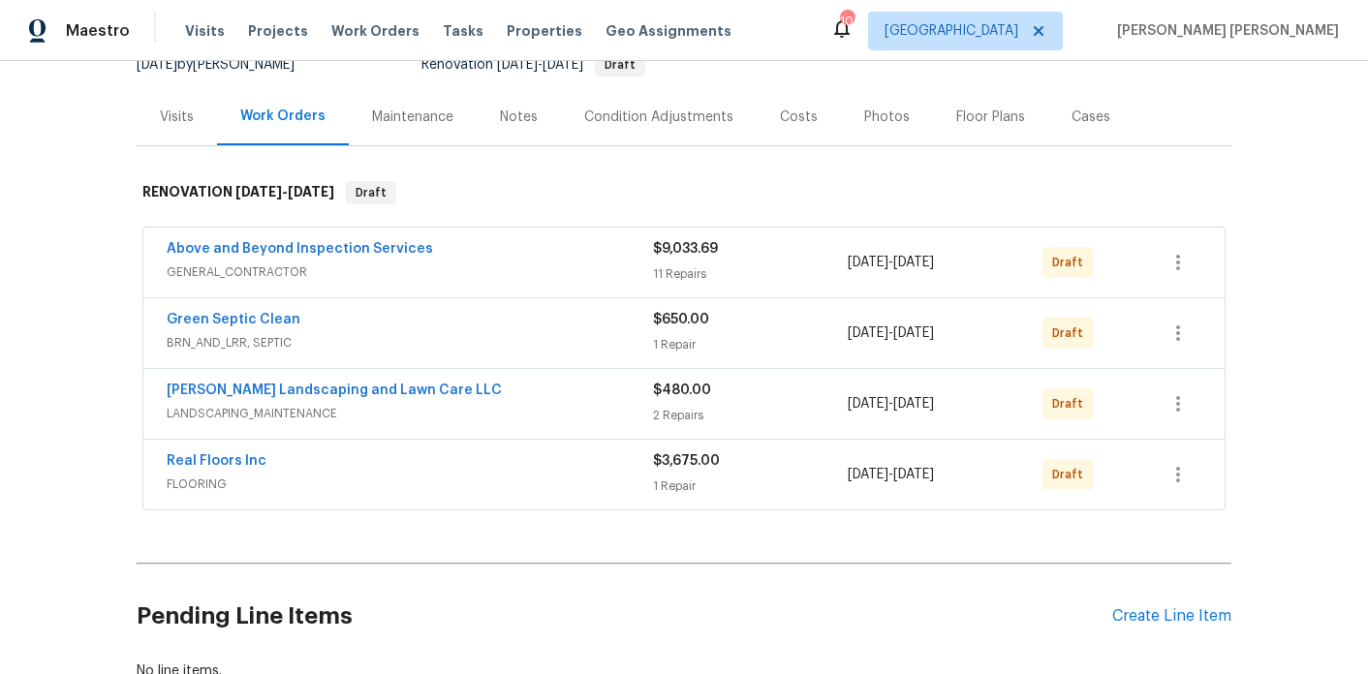
scroll to position [207, 0]
click at [1188, 250] on icon "button" at bounding box center [1178, 260] width 23 height 23
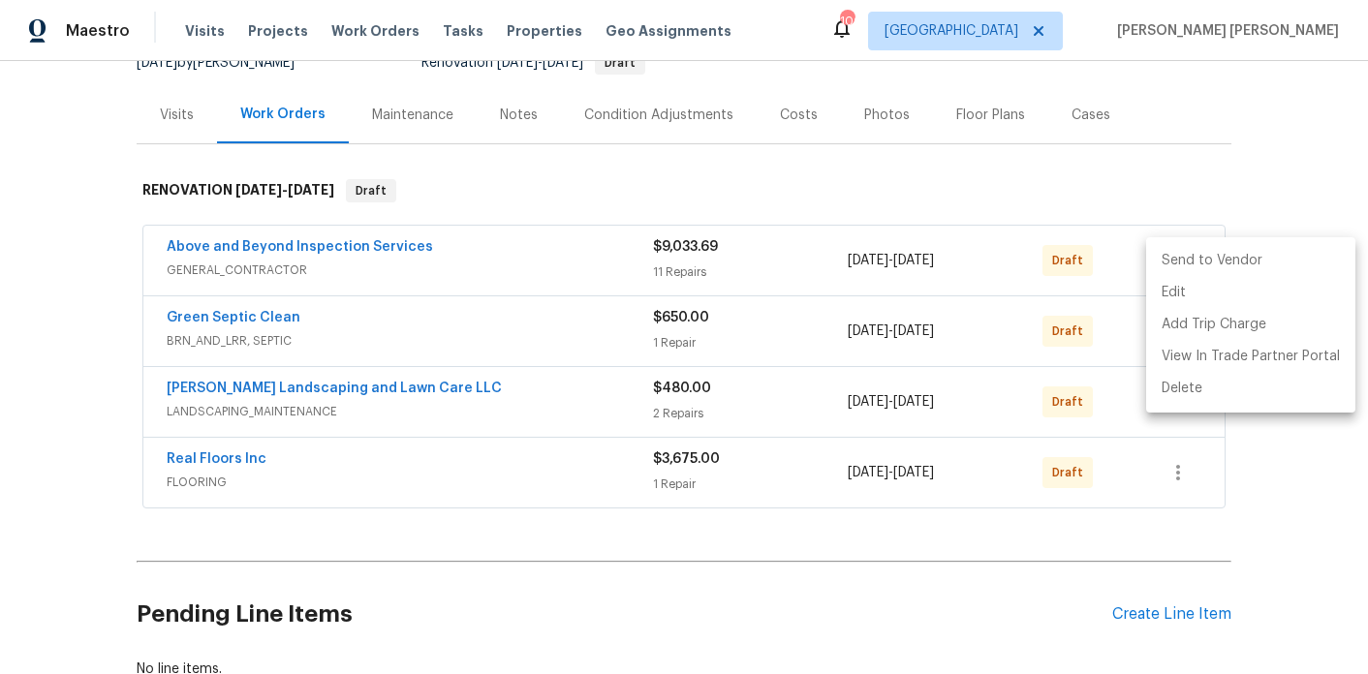
click at [1181, 263] on li "Send to Vendor" at bounding box center [1250, 261] width 209 height 32
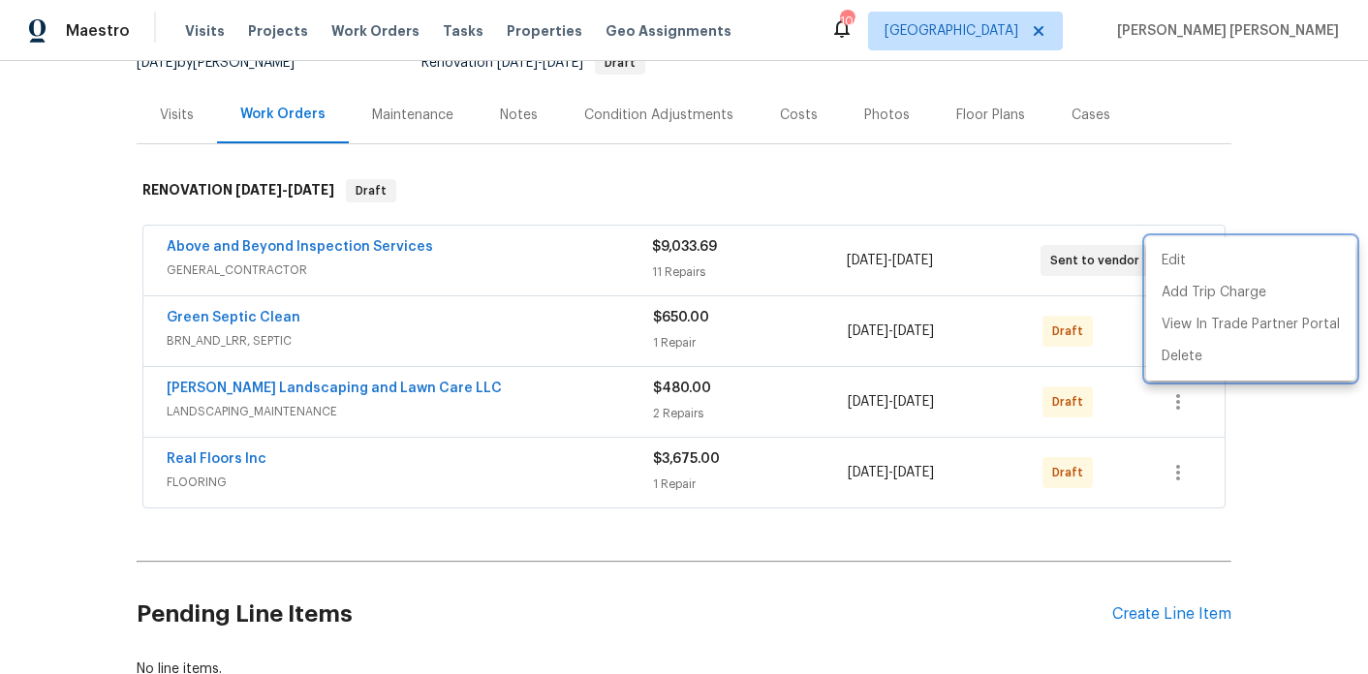
click at [1178, 473] on div at bounding box center [684, 337] width 1368 height 674
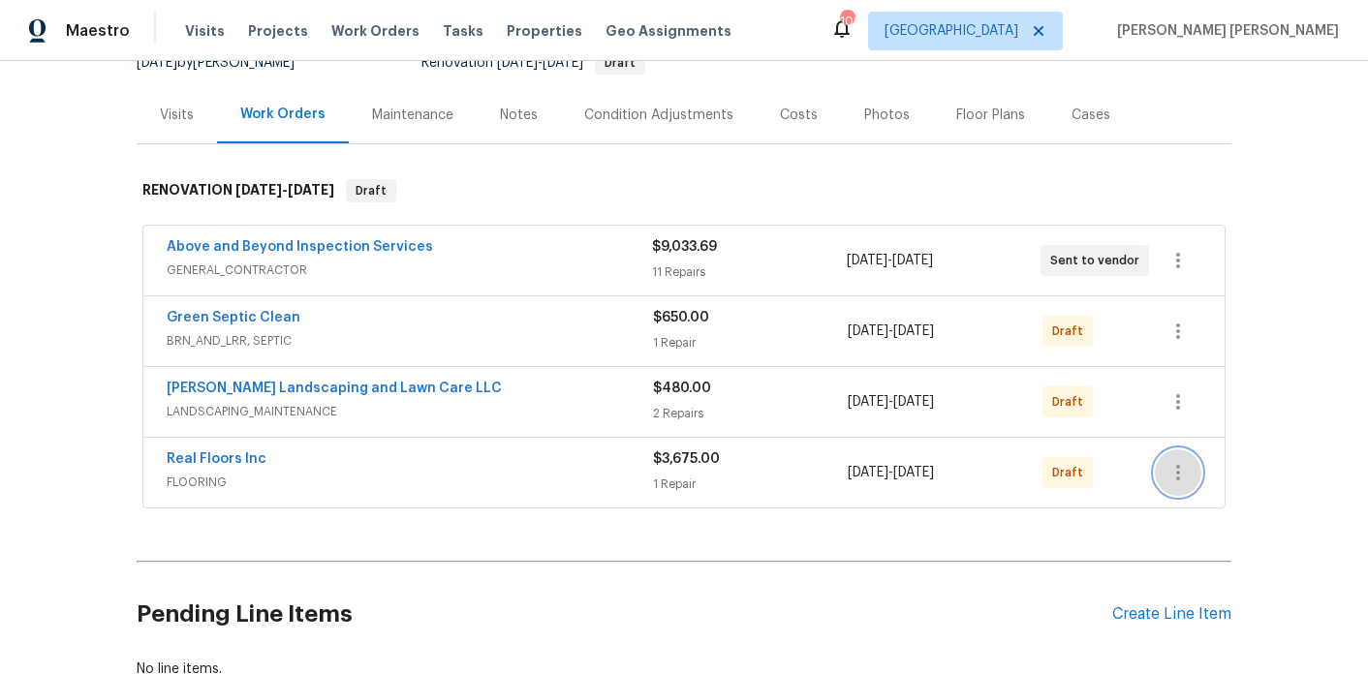
click at [1181, 479] on icon "button" at bounding box center [1178, 472] width 23 height 23
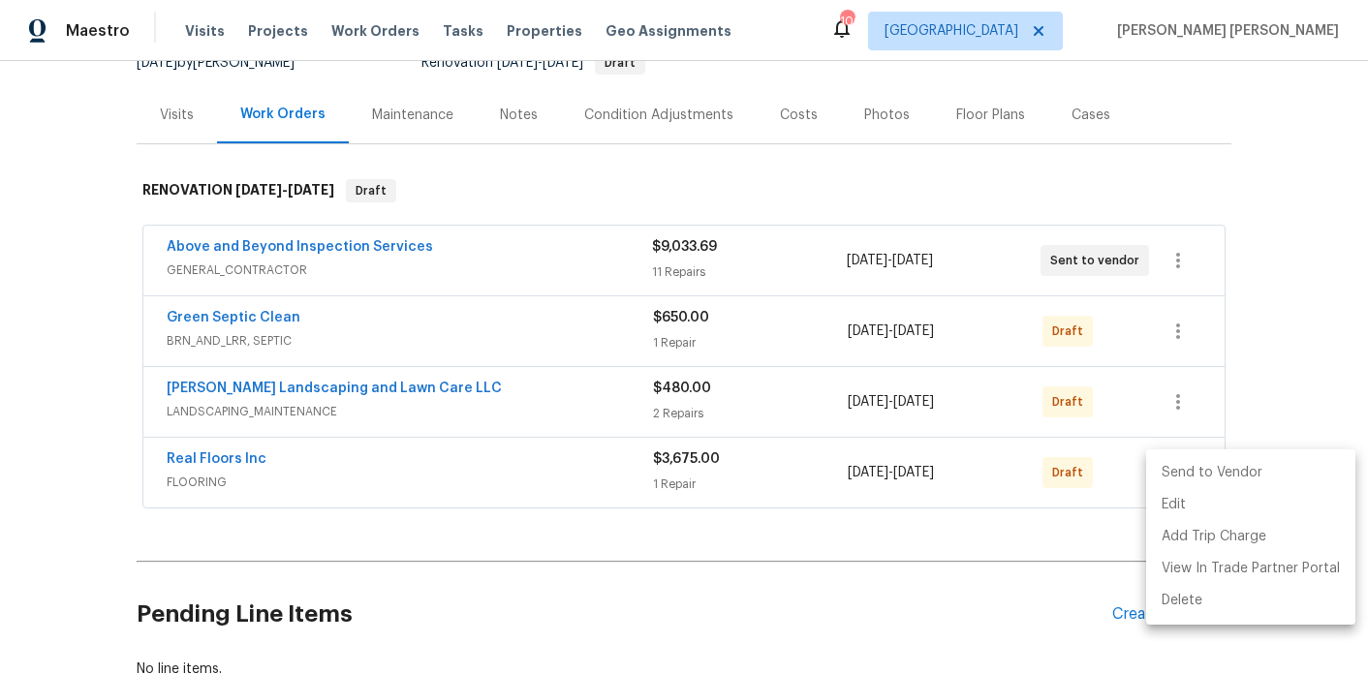
click at [1212, 464] on li "Send to Vendor" at bounding box center [1250, 473] width 209 height 32
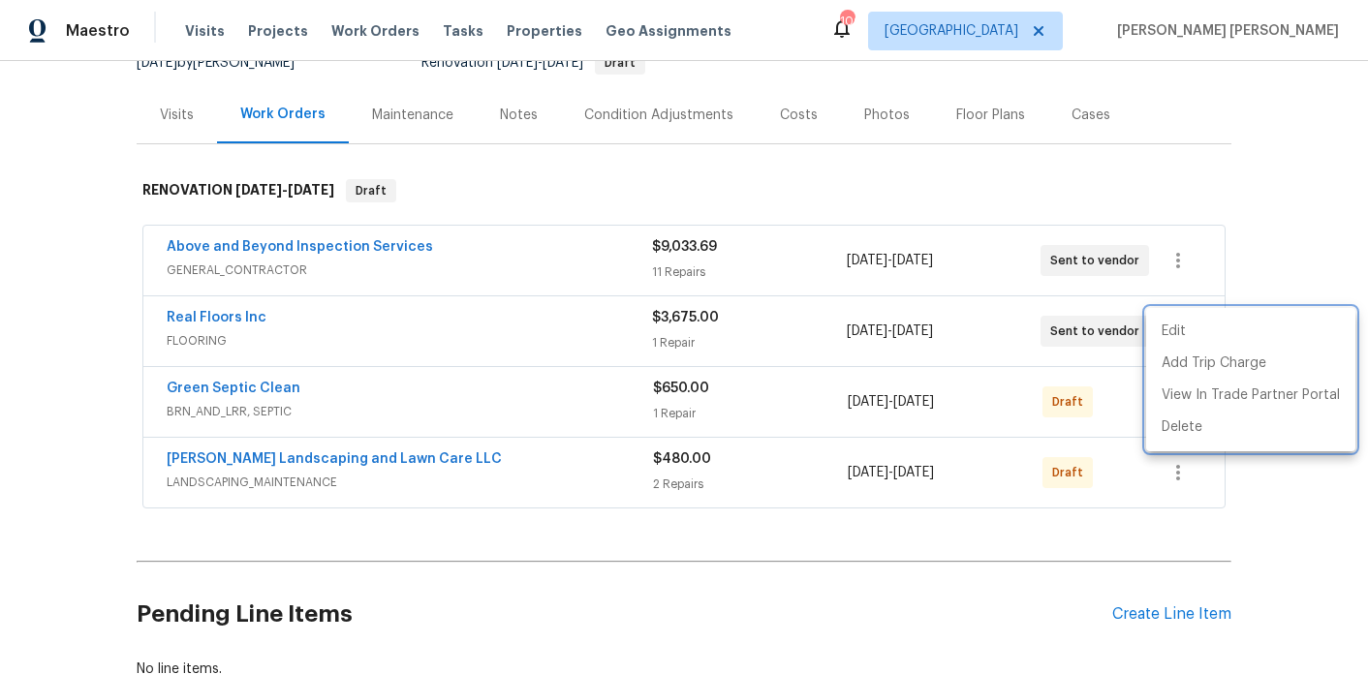
click at [1088, 542] on div at bounding box center [684, 337] width 1368 height 674
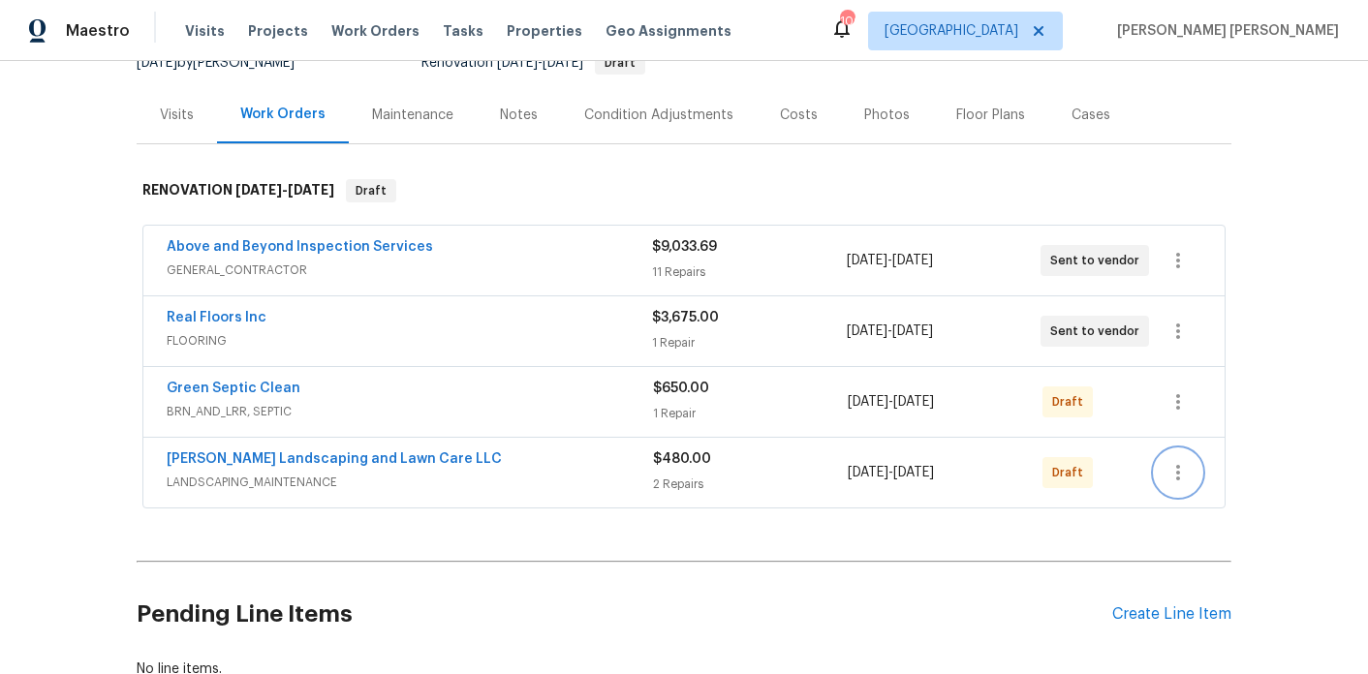
click at [1183, 492] on button "button" at bounding box center [1178, 473] width 47 height 47
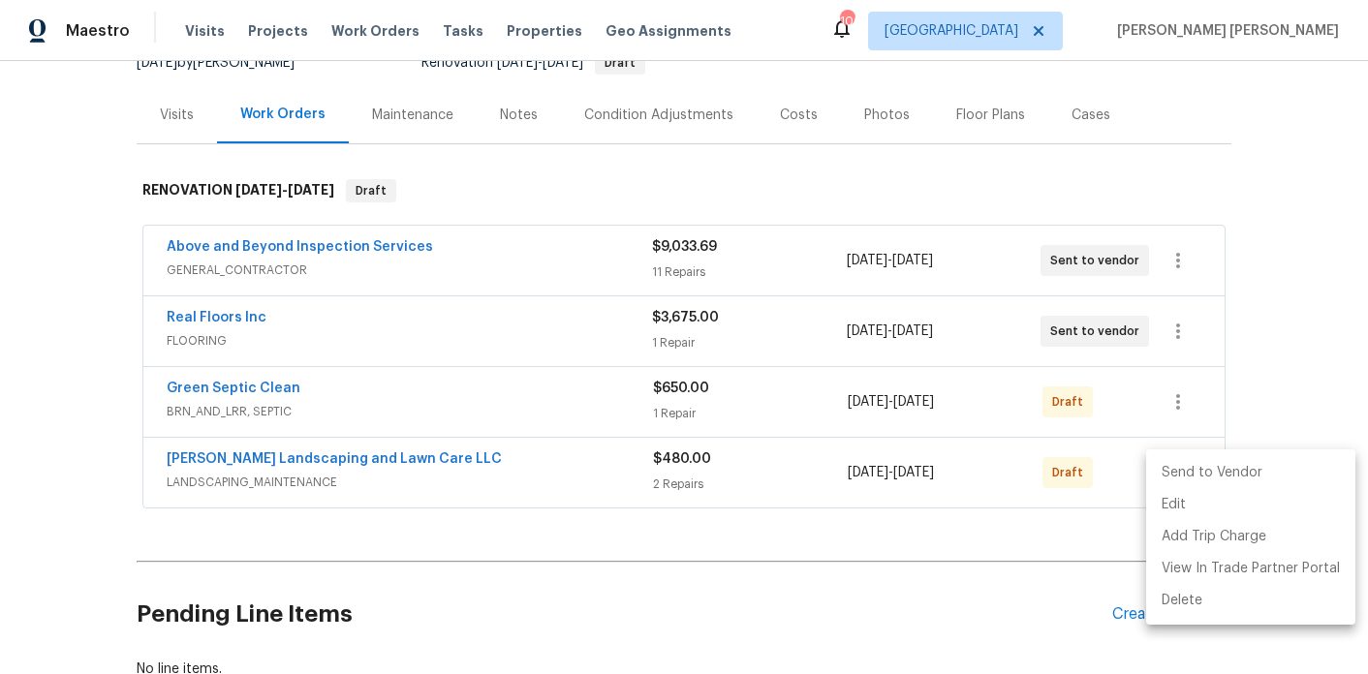
click at [1183, 486] on li "Send to Vendor" at bounding box center [1250, 473] width 209 height 32
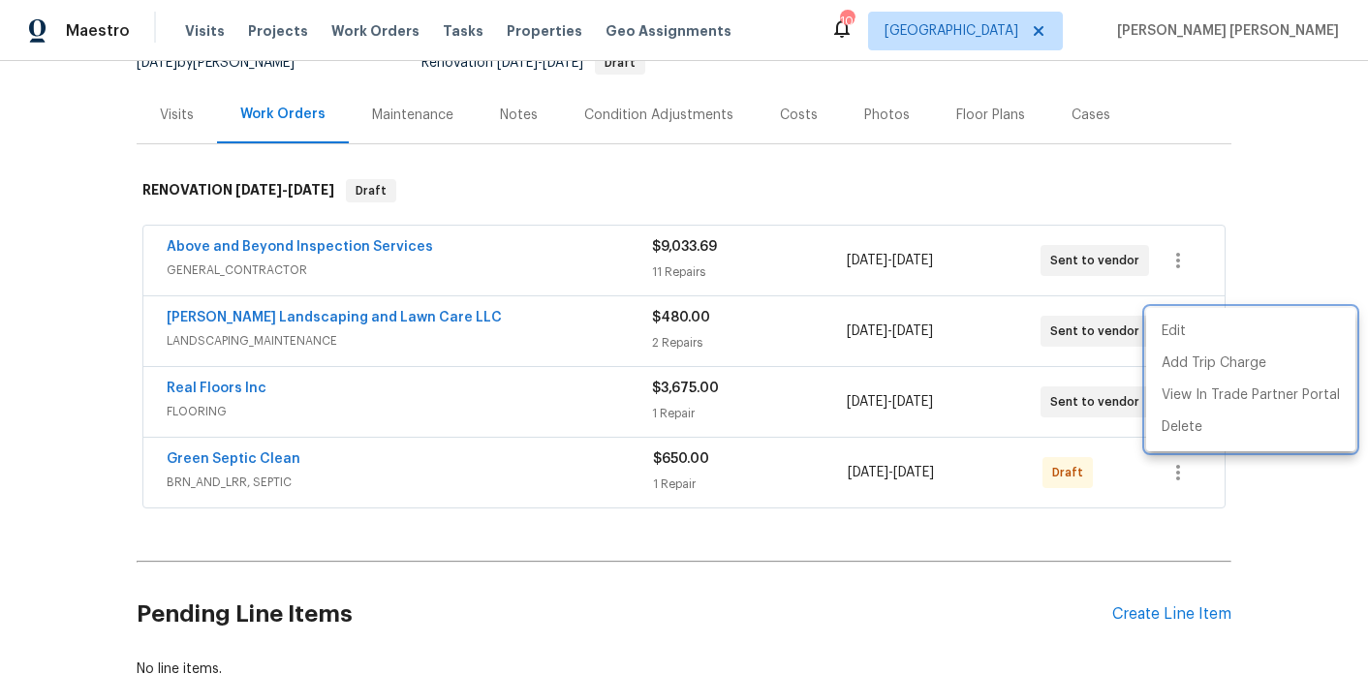
click at [1096, 550] on div at bounding box center [684, 337] width 1368 height 674
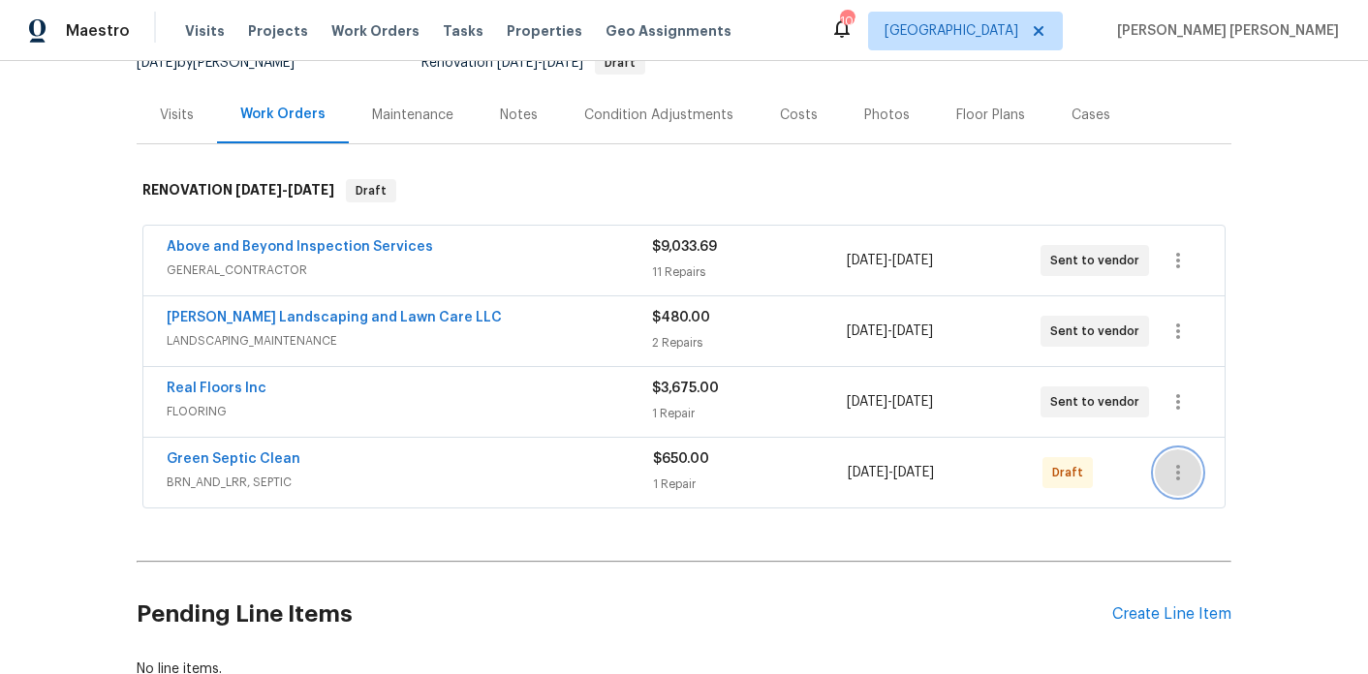
click at [1173, 483] on icon "button" at bounding box center [1178, 472] width 23 height 23
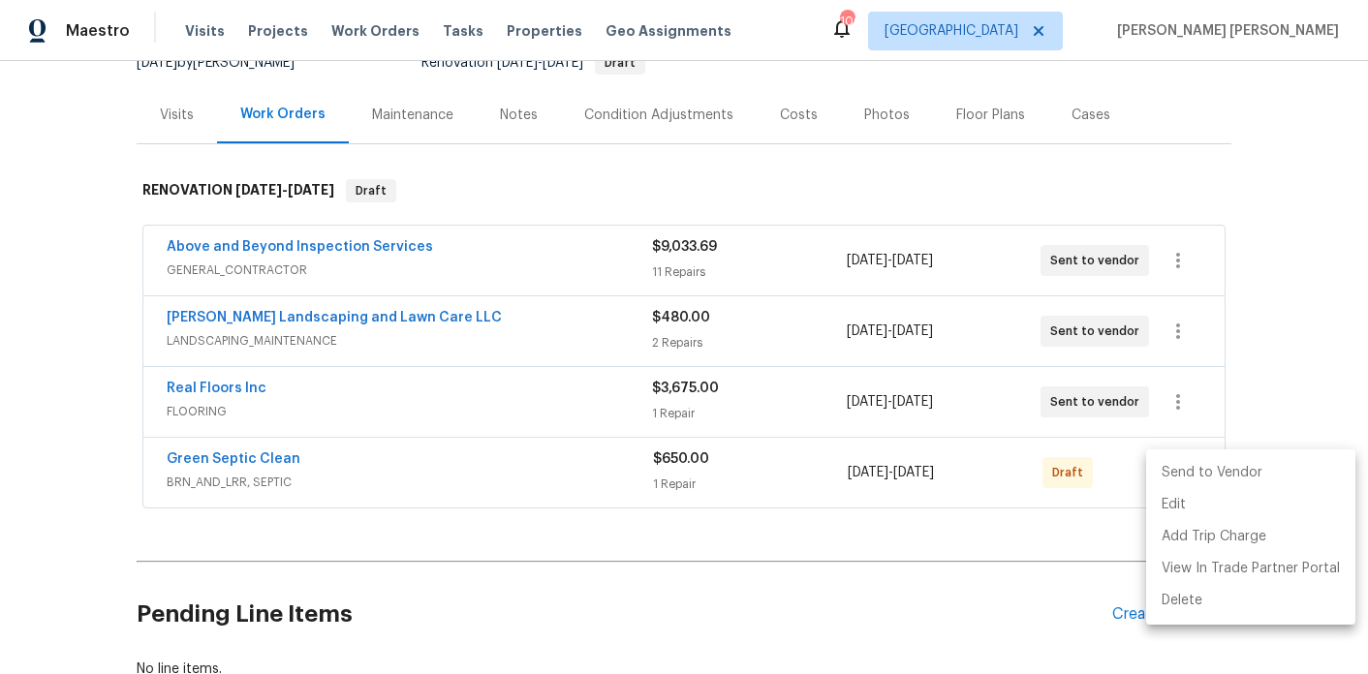
click at [1179, 460] on li "Send to Vendor" at bounding box center [1250, 473] width 209 height 32
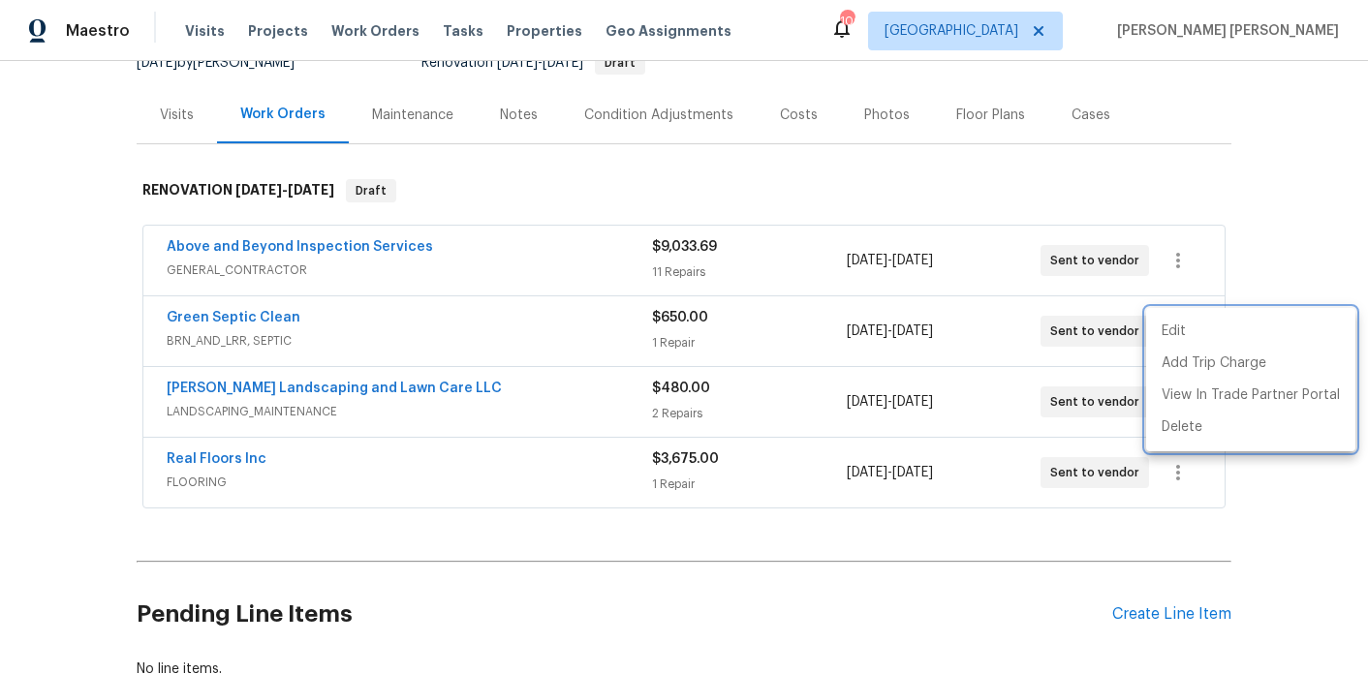
click at [664, 141] on div at bounding box center [684, 337] width 1368 height 674
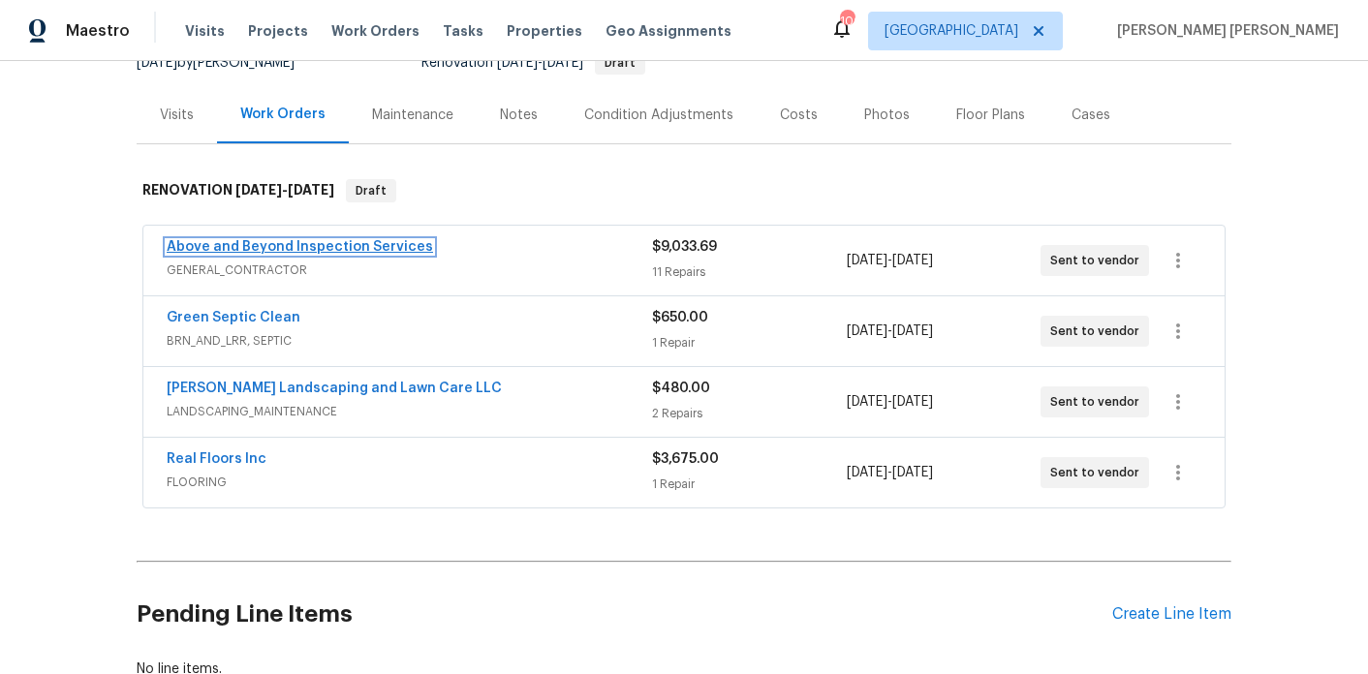
click at [331, 252] on link "Above and Beyond Inspection Services" at bounding box center [300, 247] width 266 height 14
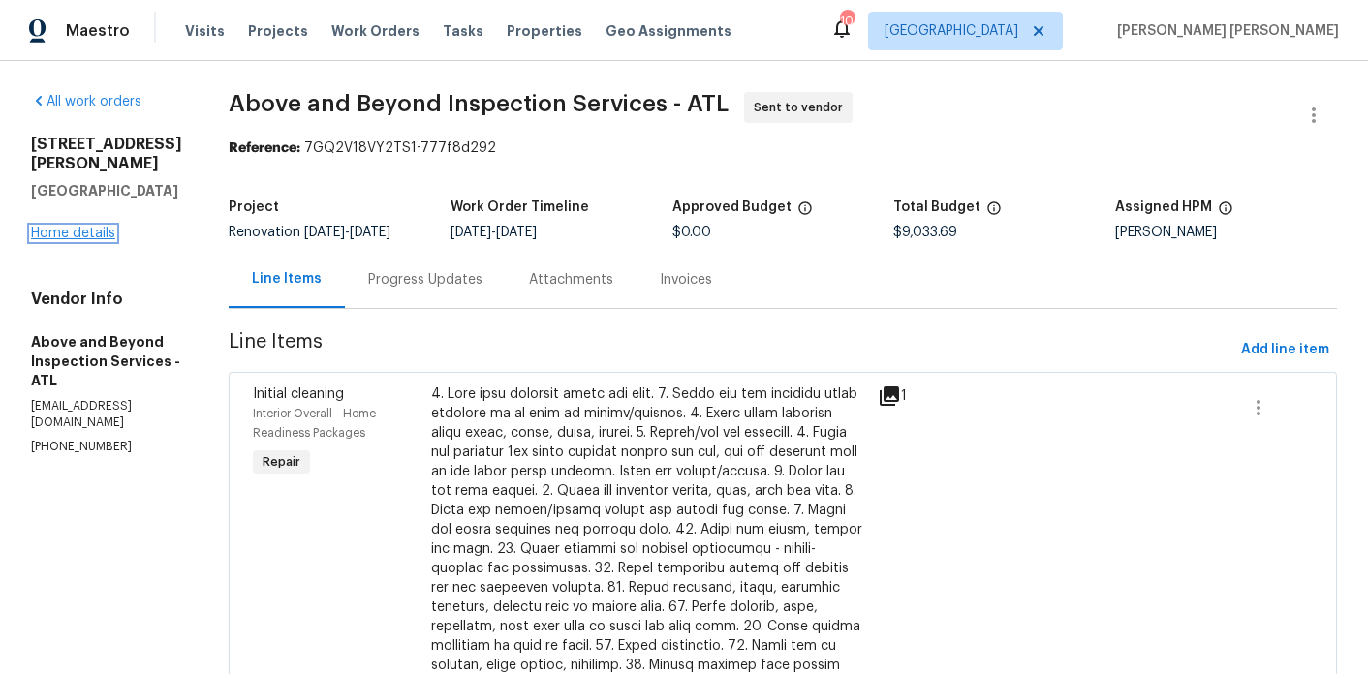
click at [96, 227] on link "Home details" at bounding box center [73, 234] width 84 height 14
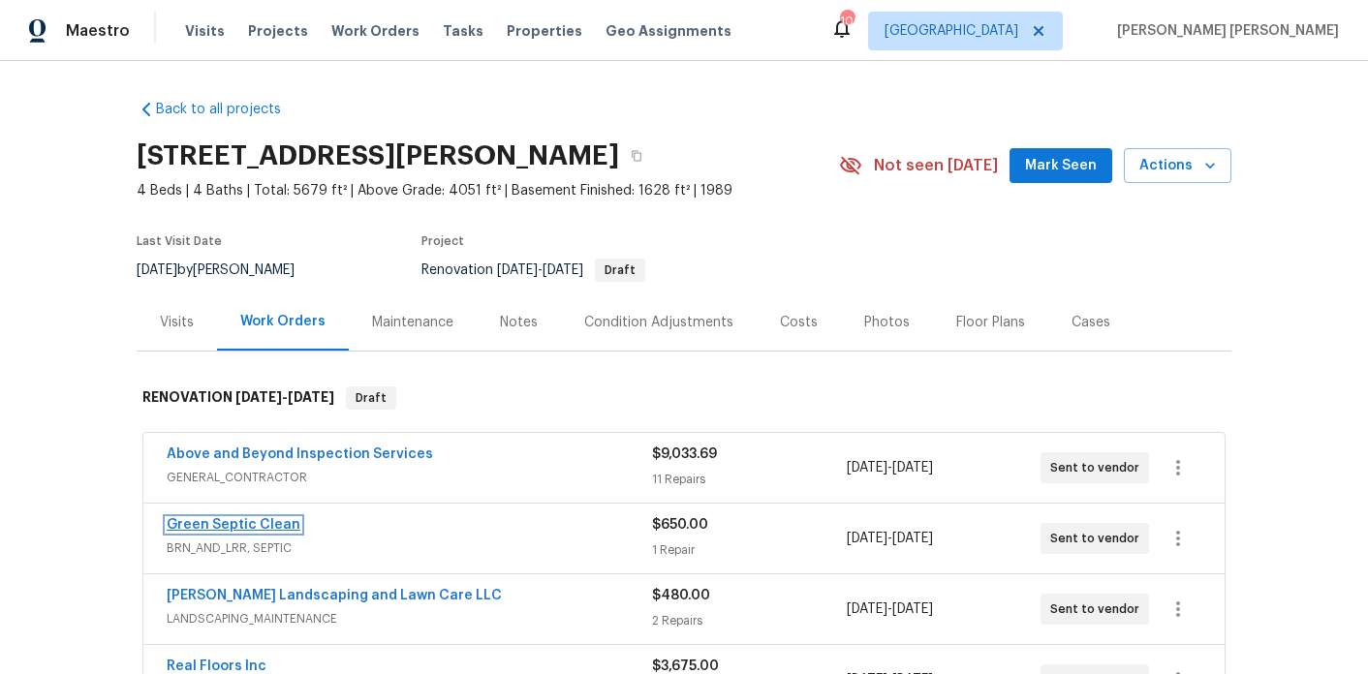
click at [230, 527] on link "Green Septic Clean" at bounding box center [234, 525] width 134 height 14
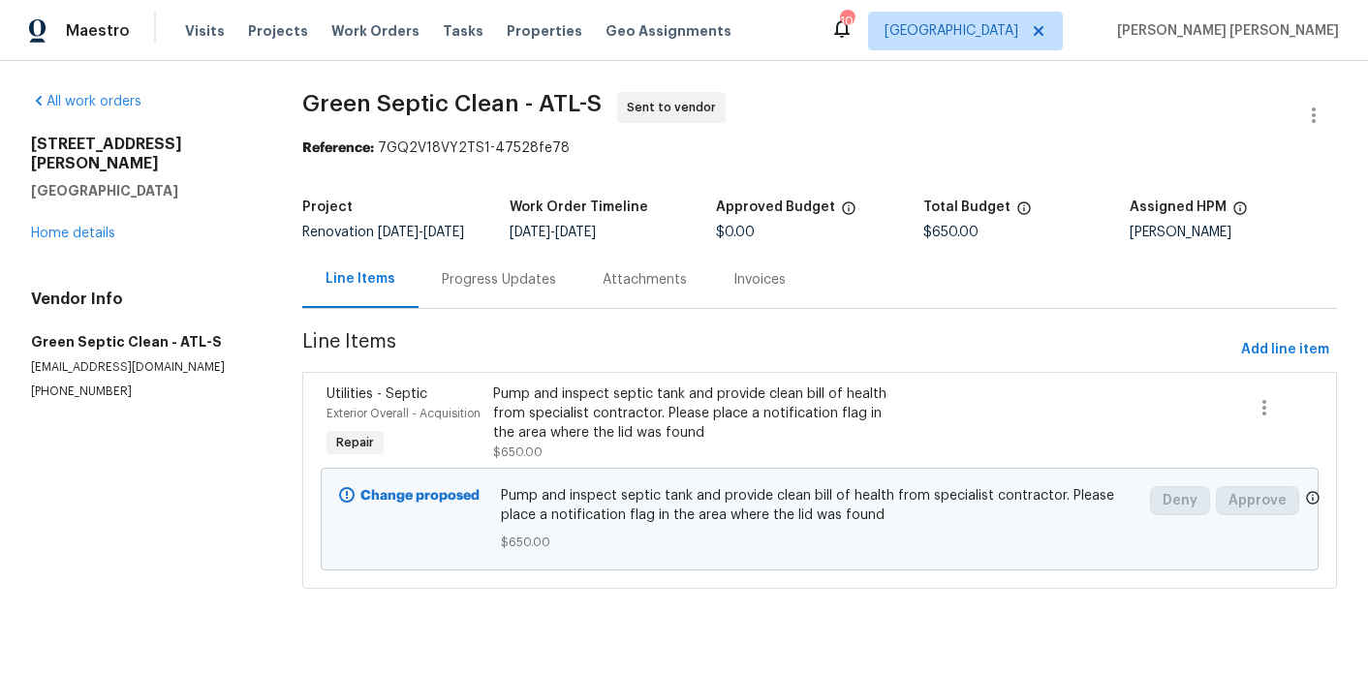
click at [463, 308] on div "Progress Updates" at bounding box center [499, 279] width 161 height 57
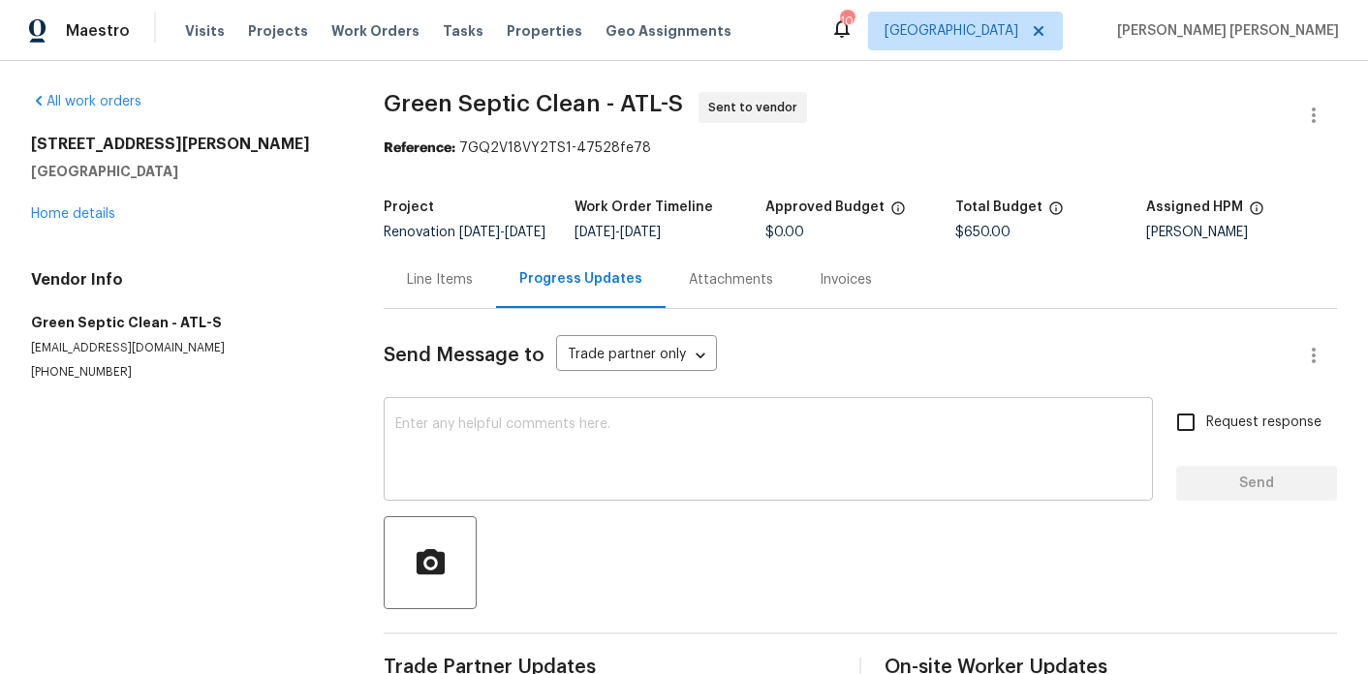
click at [500, 476] on textarea at bounding box center [768, 452] width 746 height 68
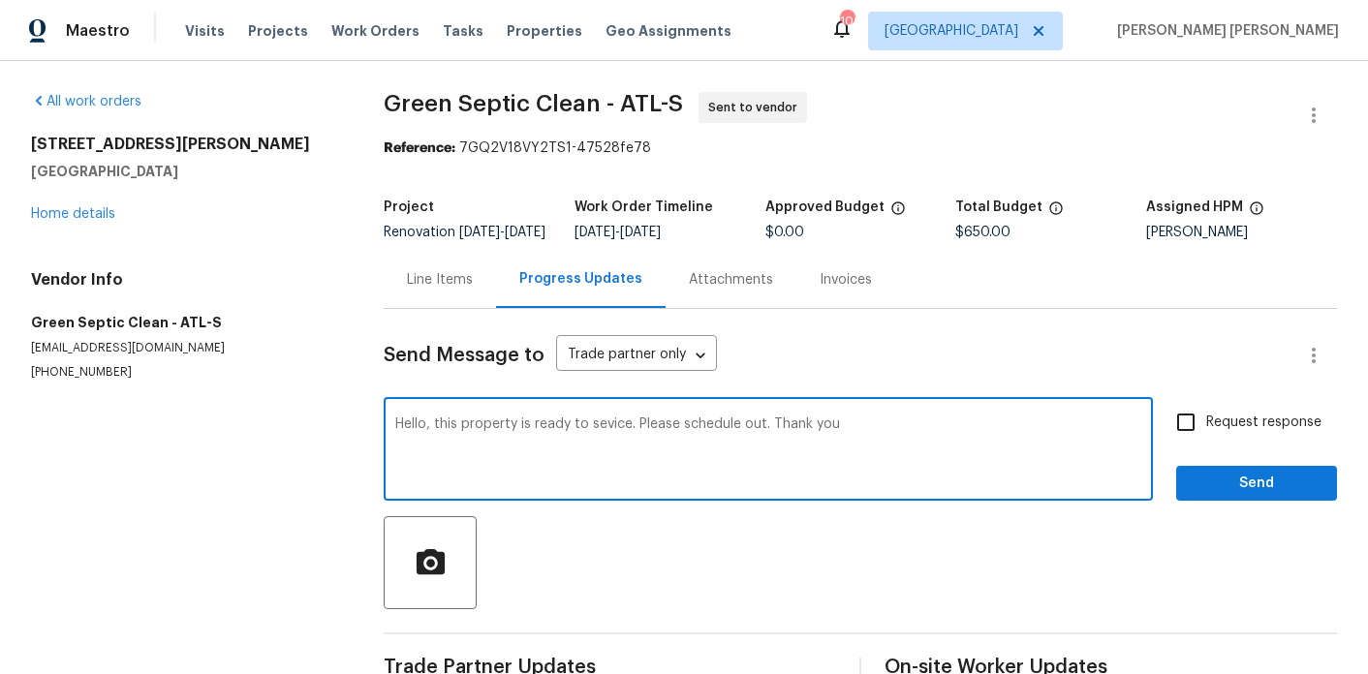
click at [607, 445] on textarea "Hello, this property is ready to sevice. Please schedule out. Thank you" at bounding box center [768, 452] width 746 height 68
click at [600, 437] on textarea "Hello, this property is ready to Service. Please schedule out. Thank you" at bounding box center [768, 452] width 746 height 68
click at [600, 437] on textarea "Hello, this property is ready to service. Please schedule out. Thank you" at bounding box center [768, 452] width 746 height 68
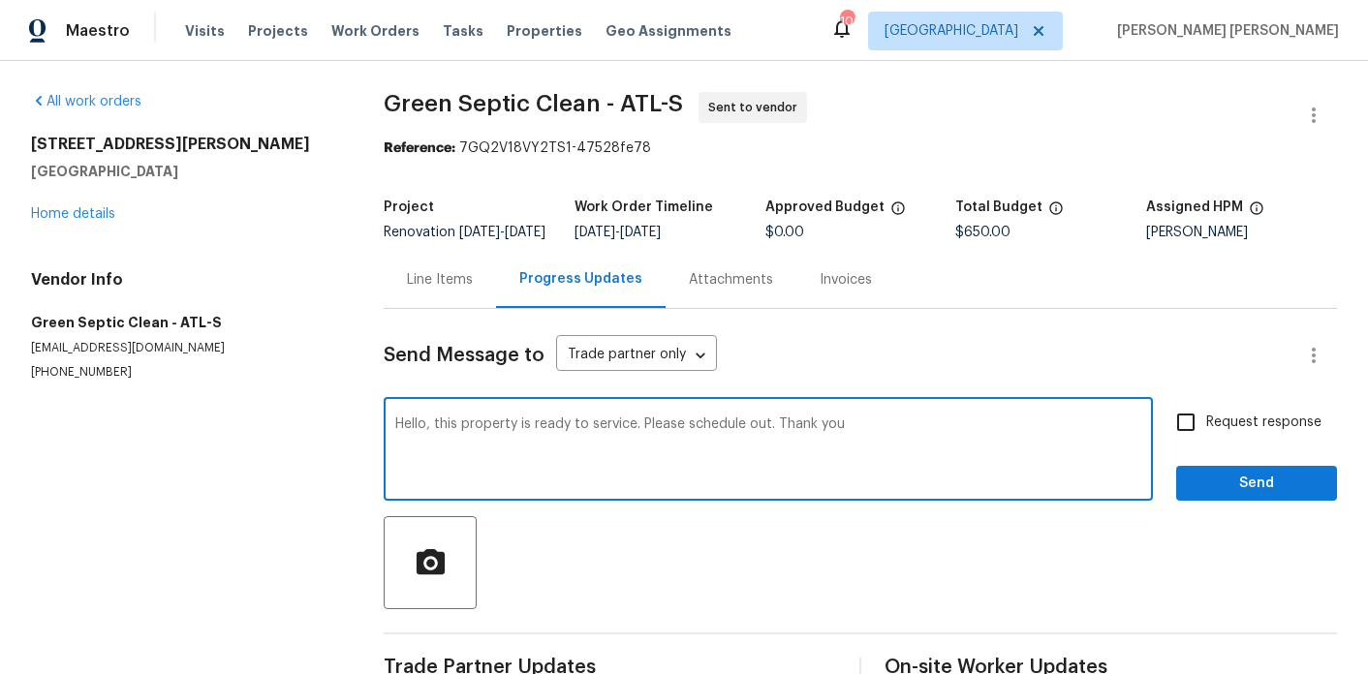
click at [600, 437] on textarea "Hello, this property is ready to service. Please schedule out. Thank you" at bounding box center [768, 452] width 746 height 68
type textarea "Hello, this property is ready to service. Please schedule out. Thank you"
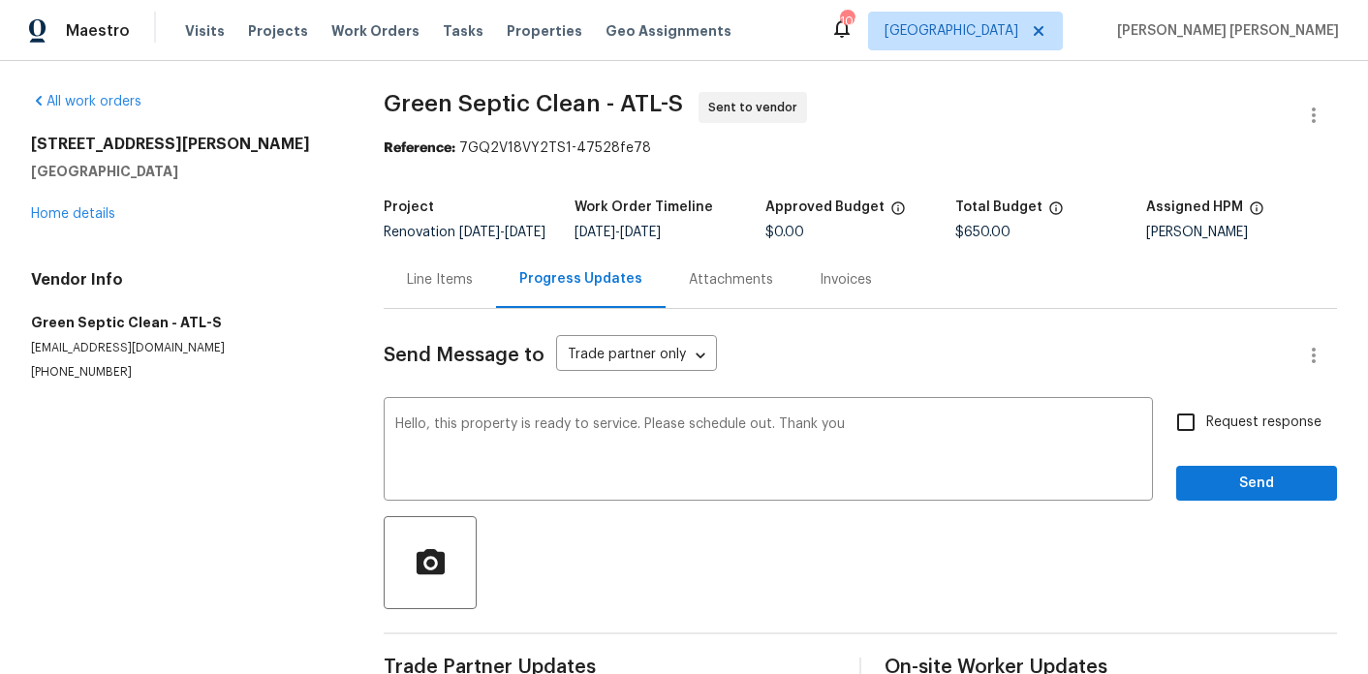
click at [1220, 430] on span "Request response" at bounding box center [1263, 423] width 115 height 20
click at [1206, 430] on input "Request response" at bounding box center [1186, 422] width 41 height 41
checkbox input "true"
click at [1198, 496] on span "Send" at bounding box center [1257, 484] width 130 height 24
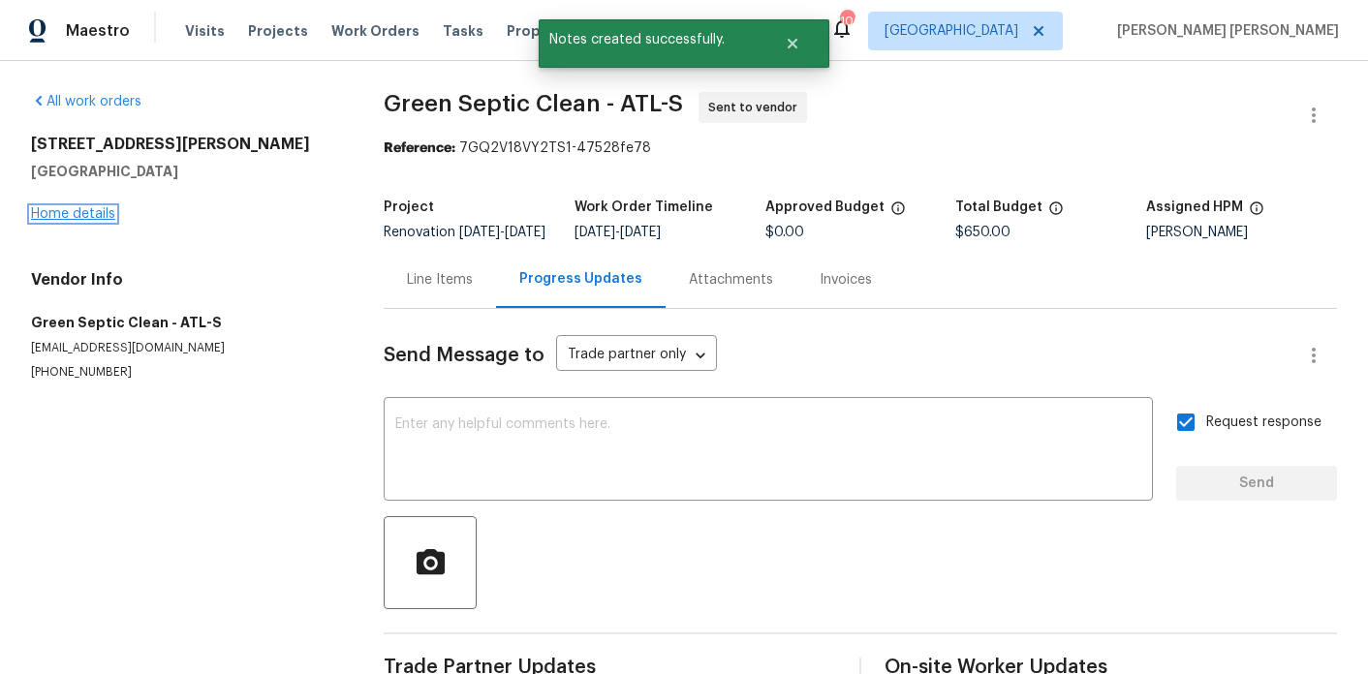
click at [80, 217] on link "Home details" at bounding box center [73, 214] width 84 height 14
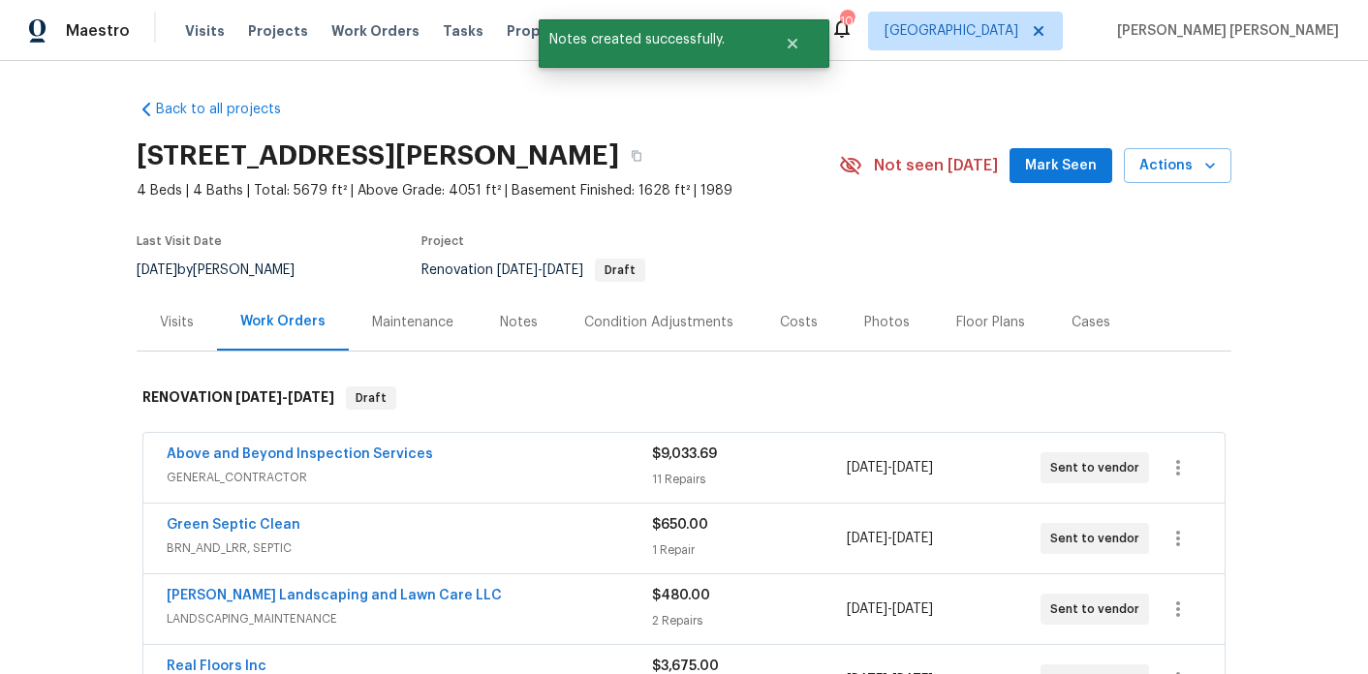
scroll to position [314, 0]
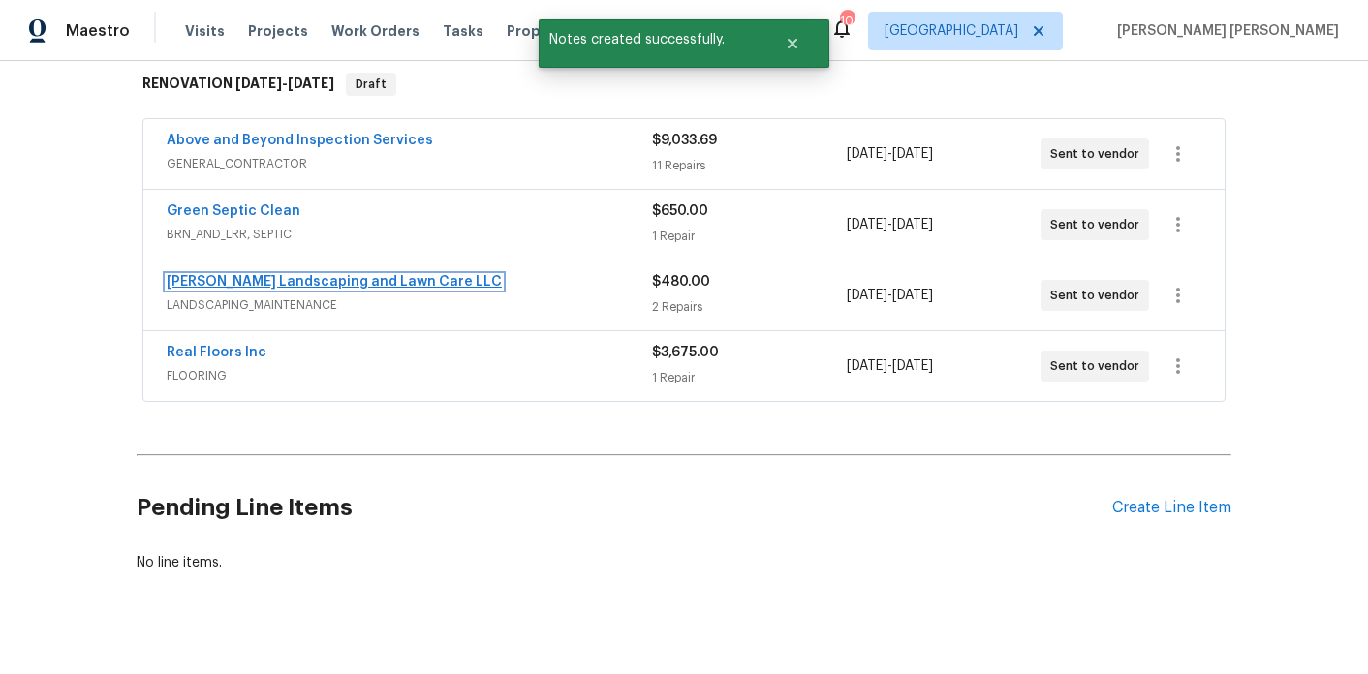
click at [260, 285] on link "[PERSON_NAME] Landscaping and Lawn Care LLC" at bounding box center [334, 282] width 335 height 14
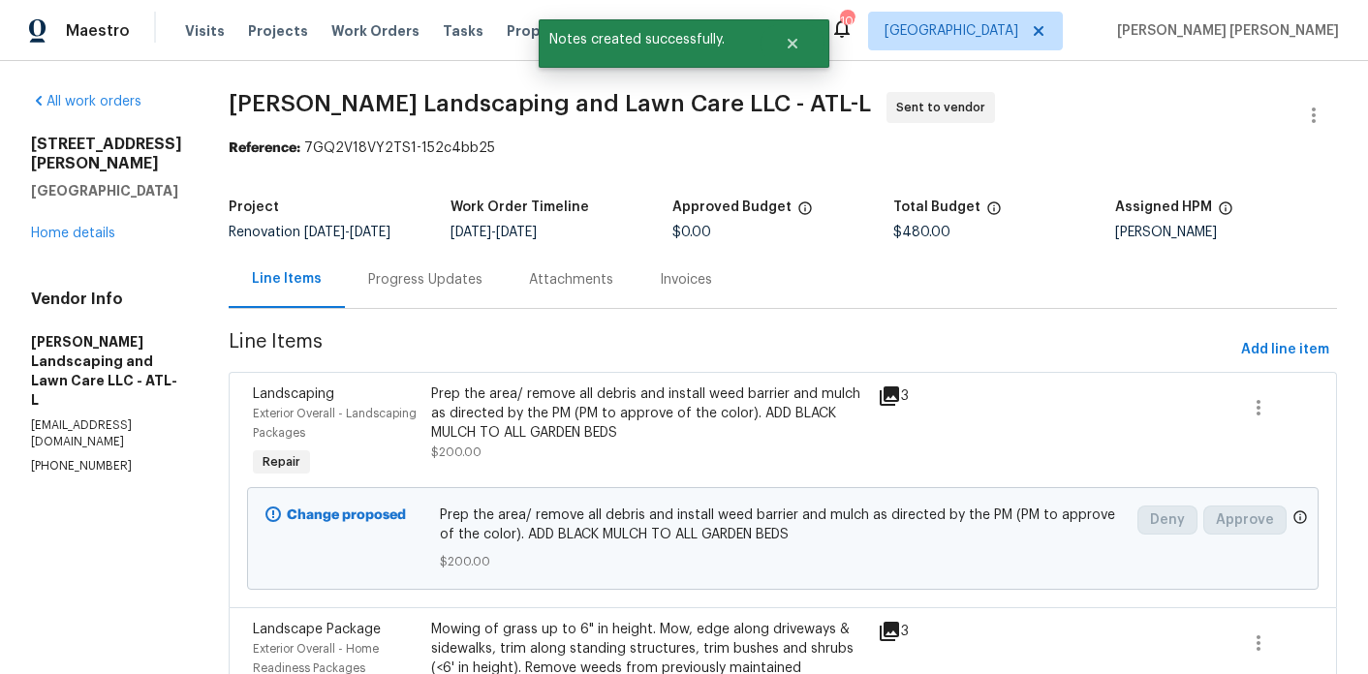
click at [461, 290] on div "Progress Updates" at bounding box center [425, 279] width 114 height 19
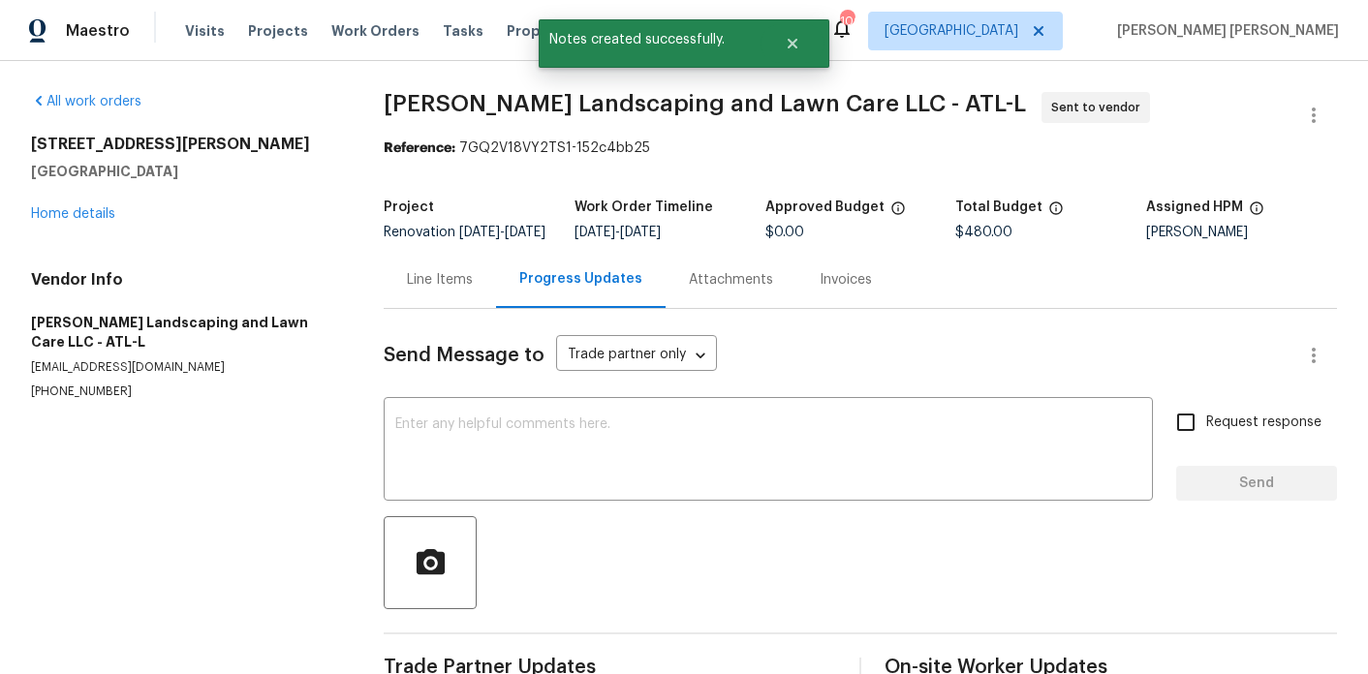
click at [506, 400] on div "Send Message to Trade partner only Trade partner only ​ x ​ Request response Se…" at bounding box center [860, 499] width 953 height 380
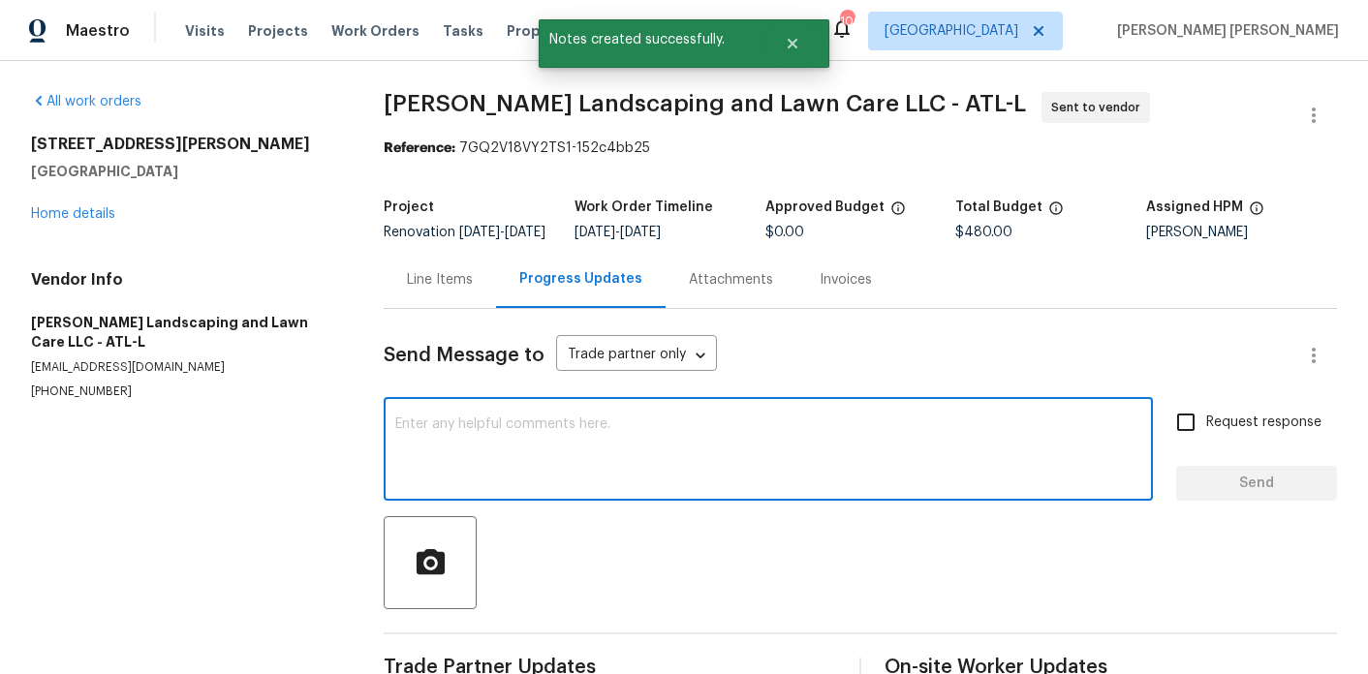
click at [506, 436] on textarea at bounding box center [768, 452] width 746 height 68
paste textarea "Hello, this property is ready to service. Please schedule out. Thank you"
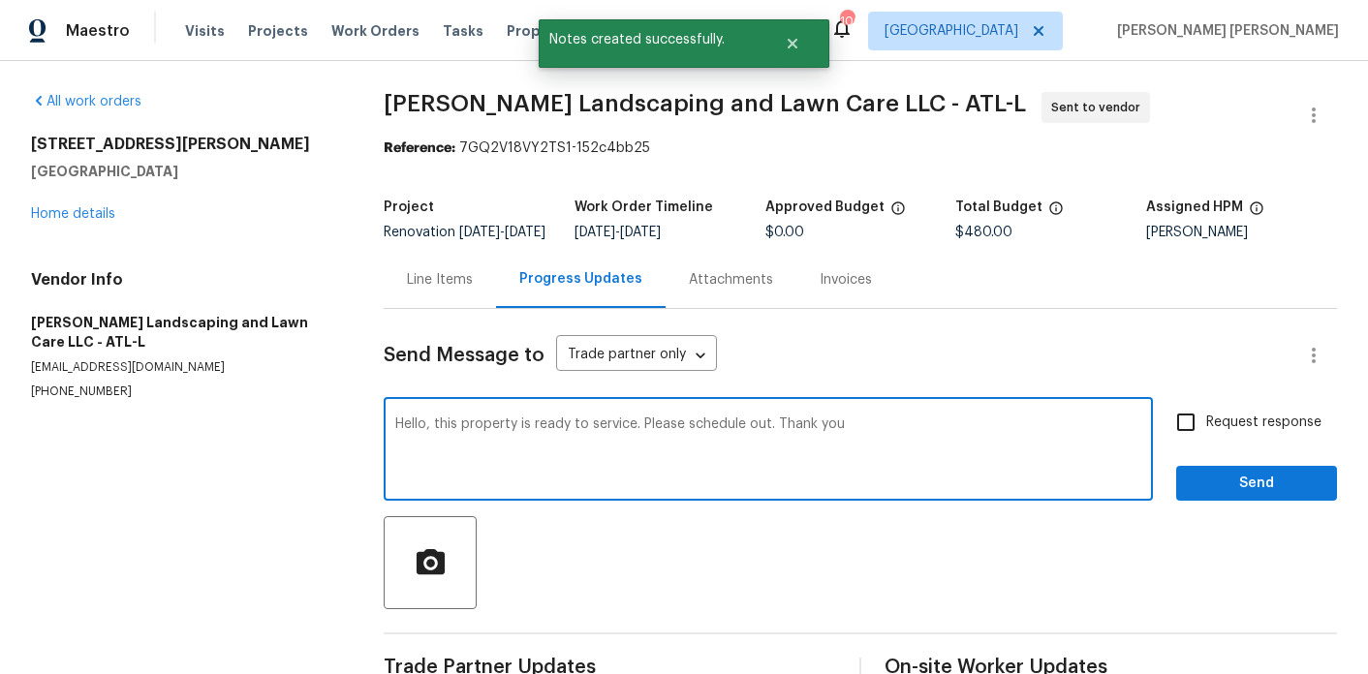
type textarea "Hello, this property is ready to service. Please schedule out. Thank you"
click at [1273, 433] on span "Request response" at bounding box center [1263, 423] width 115 height 20
click at [1206, 435] on input "Request response" at bounding box center [1186, 422] width 41 height 41
checkbox input "true"
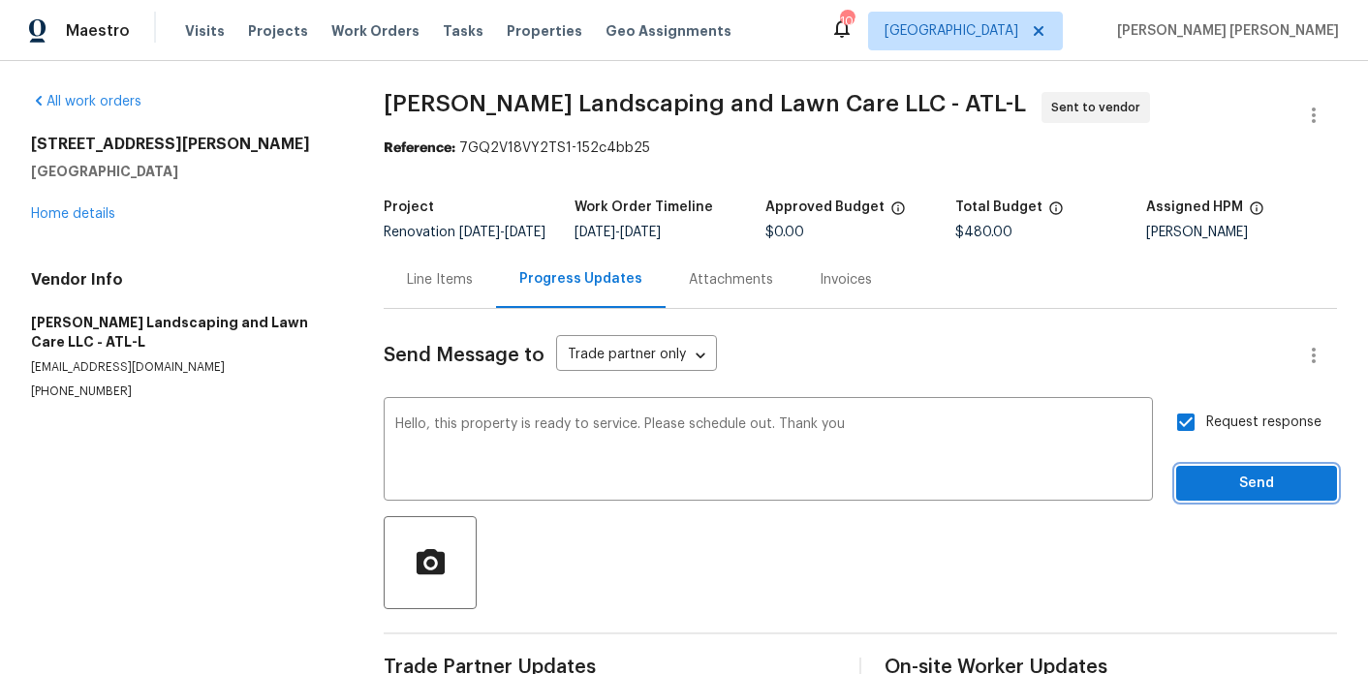
click at [1246, 496] on span "Send" at bounding box center [1257, 484] width 130 height 24
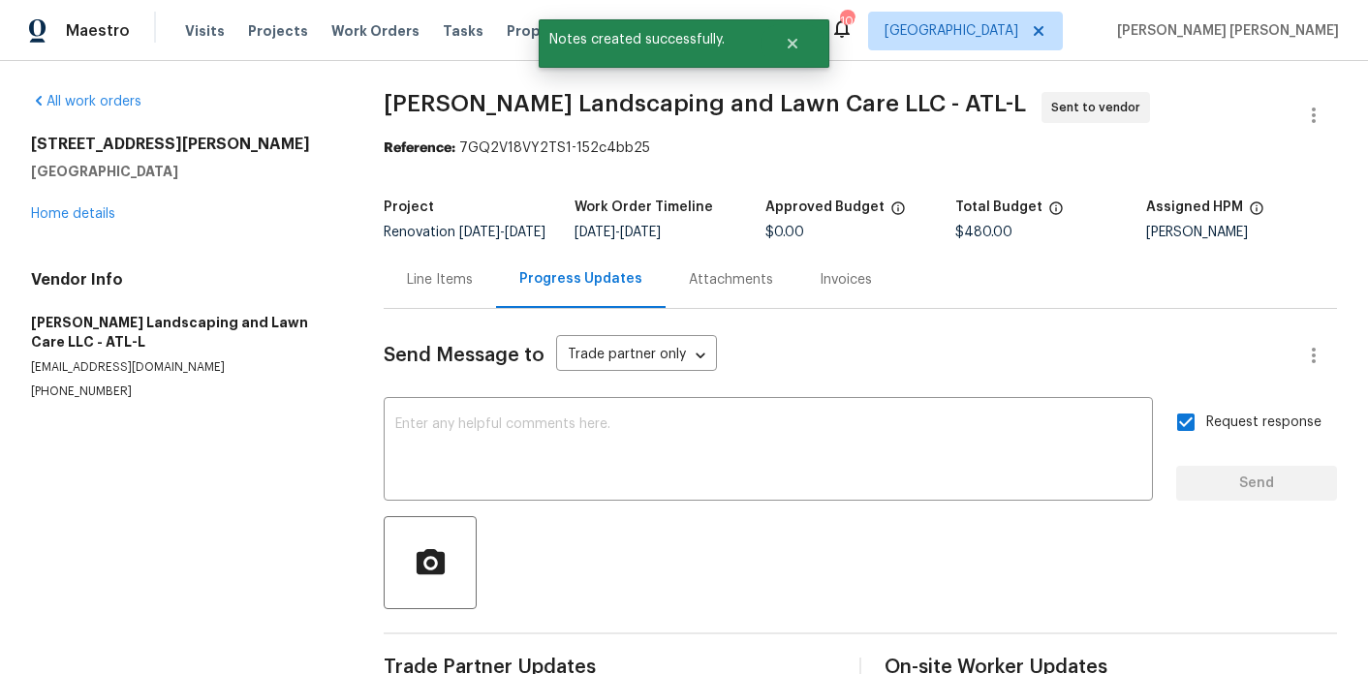
click at [89, 203] on div "55 Summerhill Pl Newnan, GA 30263 Home details" at bounding box center [184, 179] width 306 height 89
click at [89, 215] on link "Home details" at bounding box center [73, 214] width 84 height 14
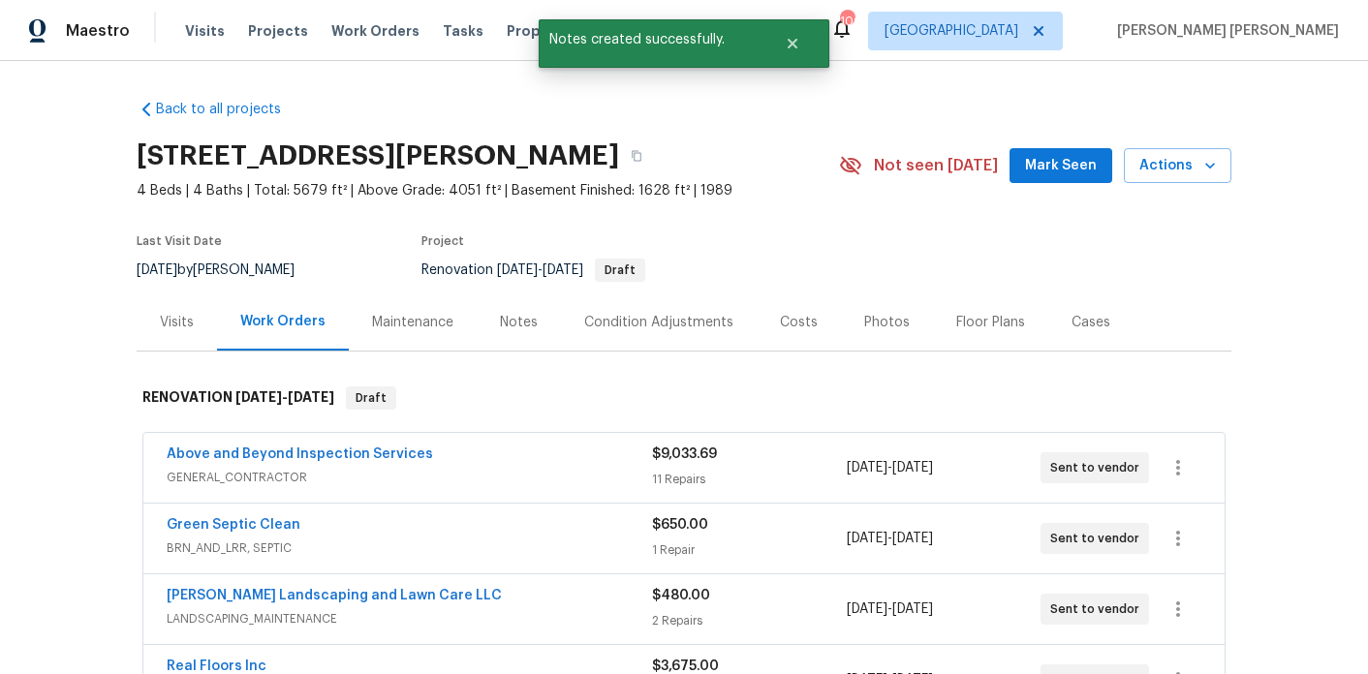
scroll to position [247, 0]
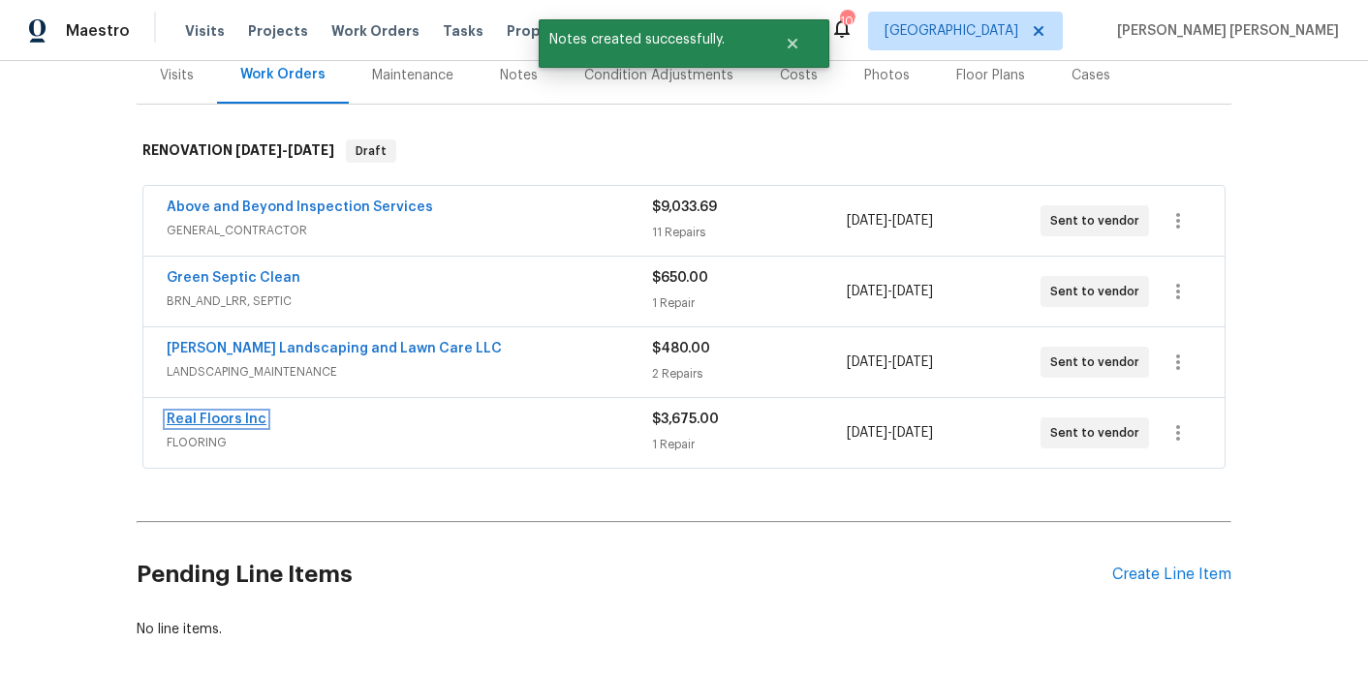
click at [238, 416] on link "Real Floors Inc" at bounding box center [217, 420] width 100 height 14
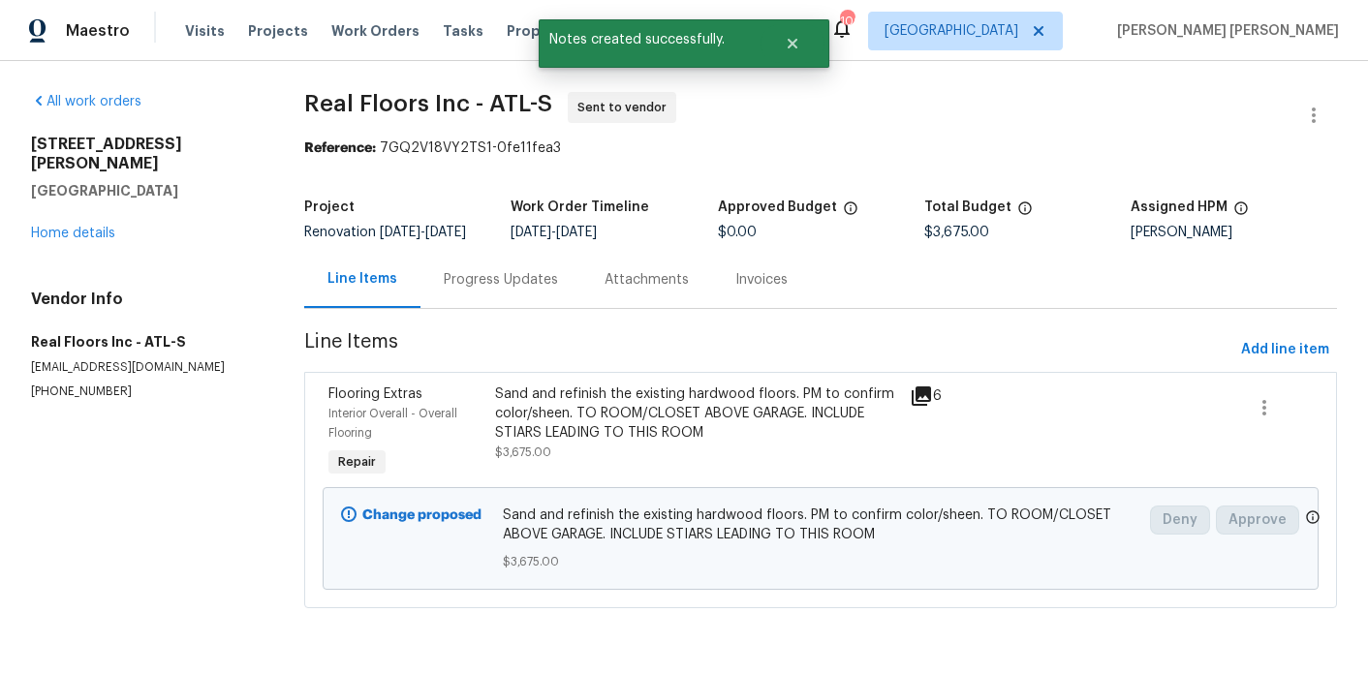
click at [529, 290] on div "Progress Updates" at bounding box center [501, 279] width 114 height 19
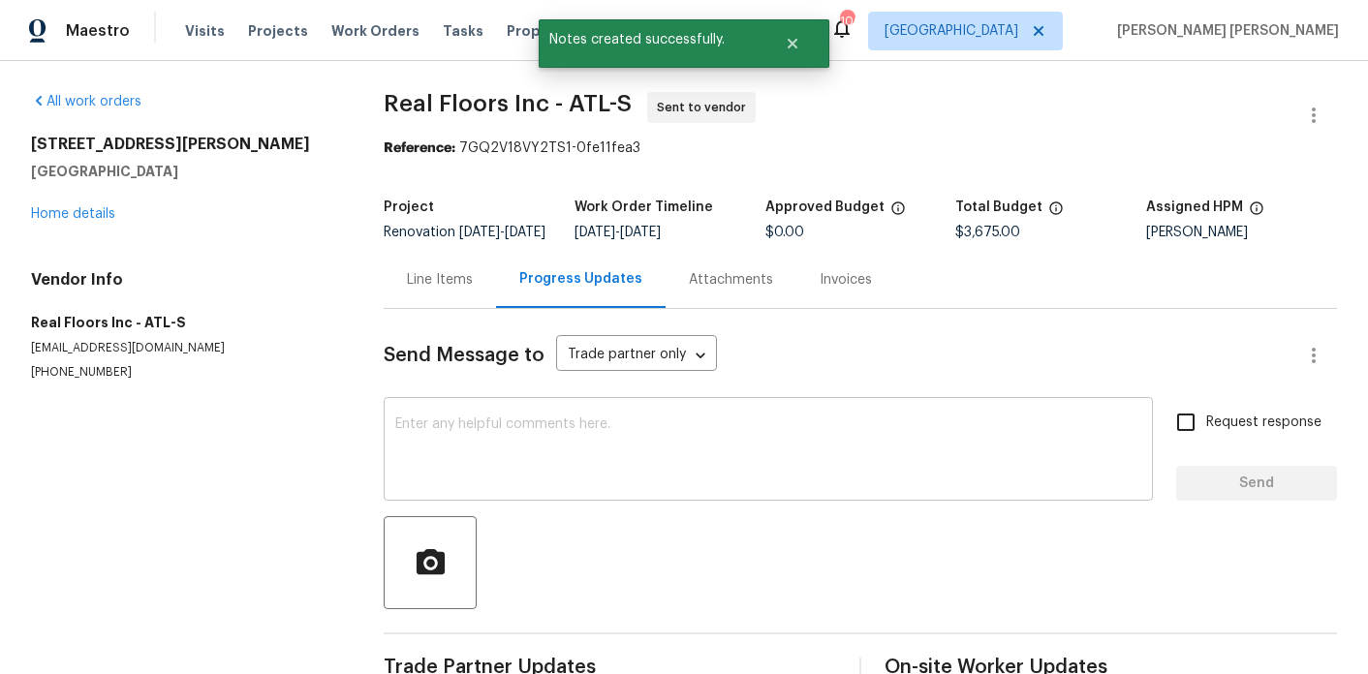
click at [528, 421] on div "x ​" at bounding box center [768, 451] width 769 height 99
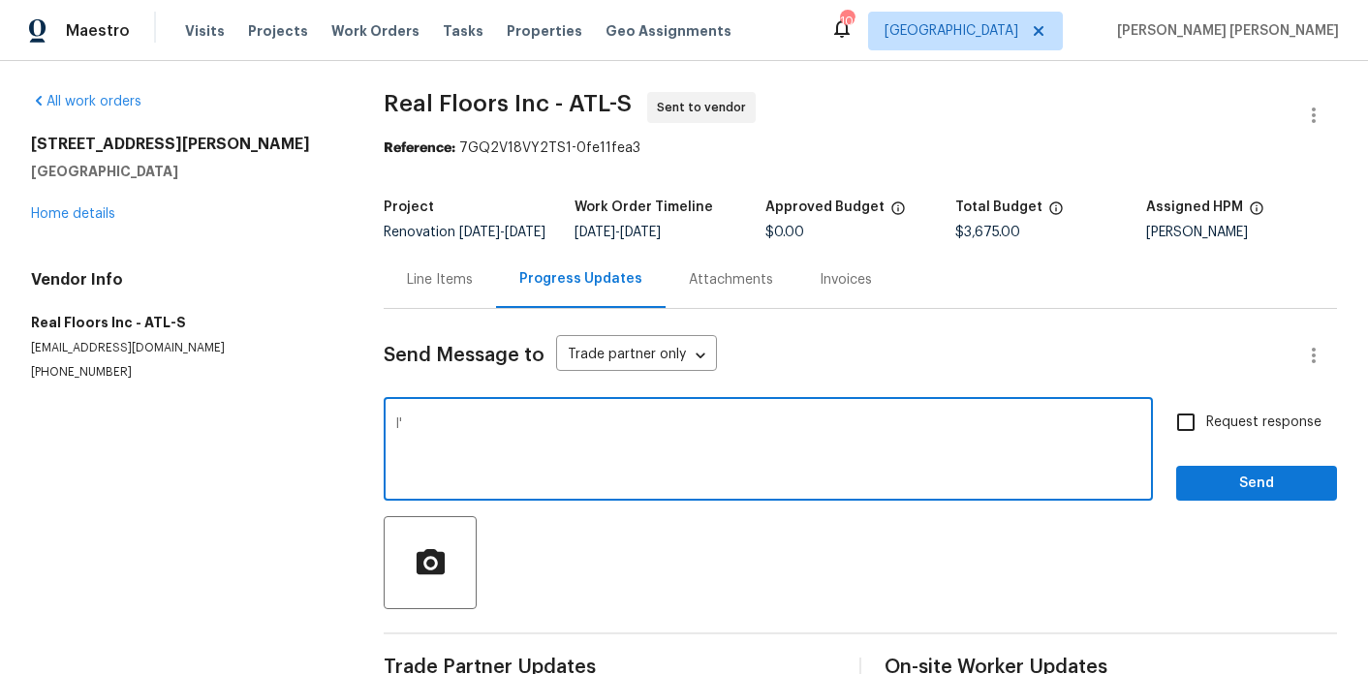
type textarea "I"
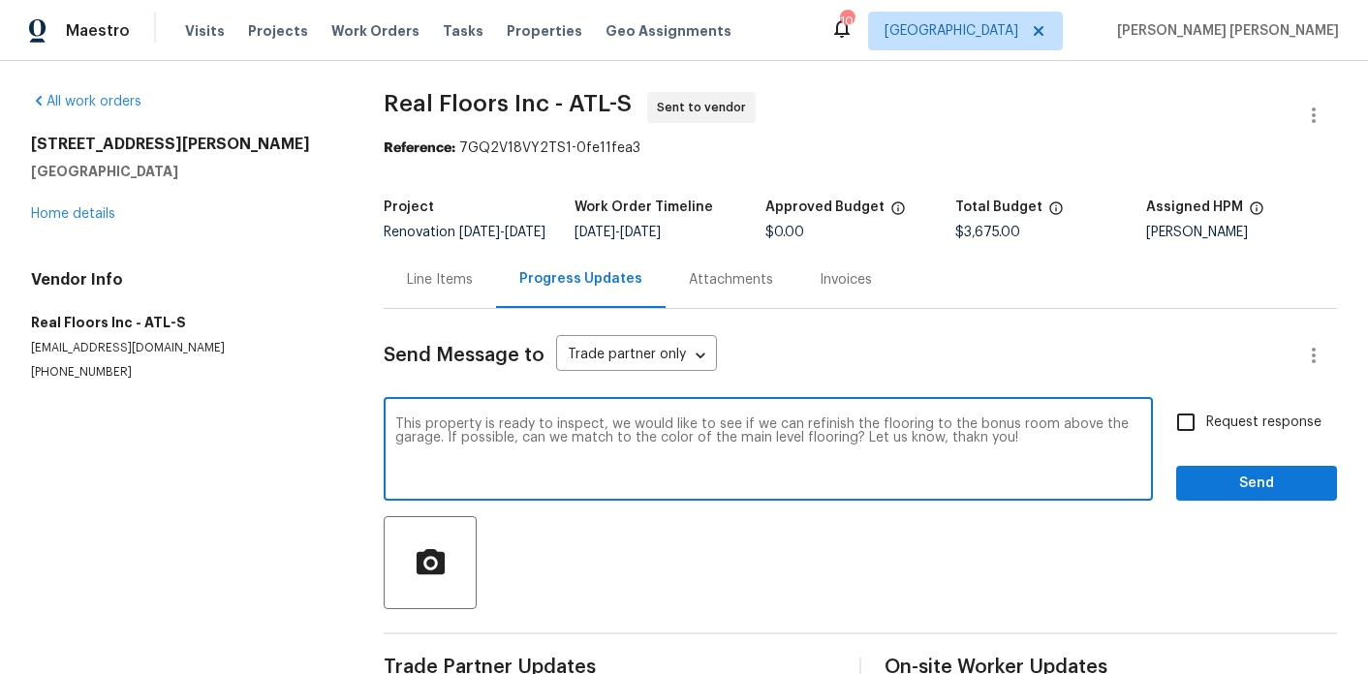
click at [957, 447] on textarea "This property is ready to inspect, we would like to see if we can refinish the …" at bounding box center [768, 452] width 746 height 68
click at [1029, 454] on textarea "This property is ready to inspect, we would like to see if we can refinish the …" at bounding box center [768, 452] width 746 height 68
type textarea "This property is ready to inspect, we would like to see if we can refinish the …"
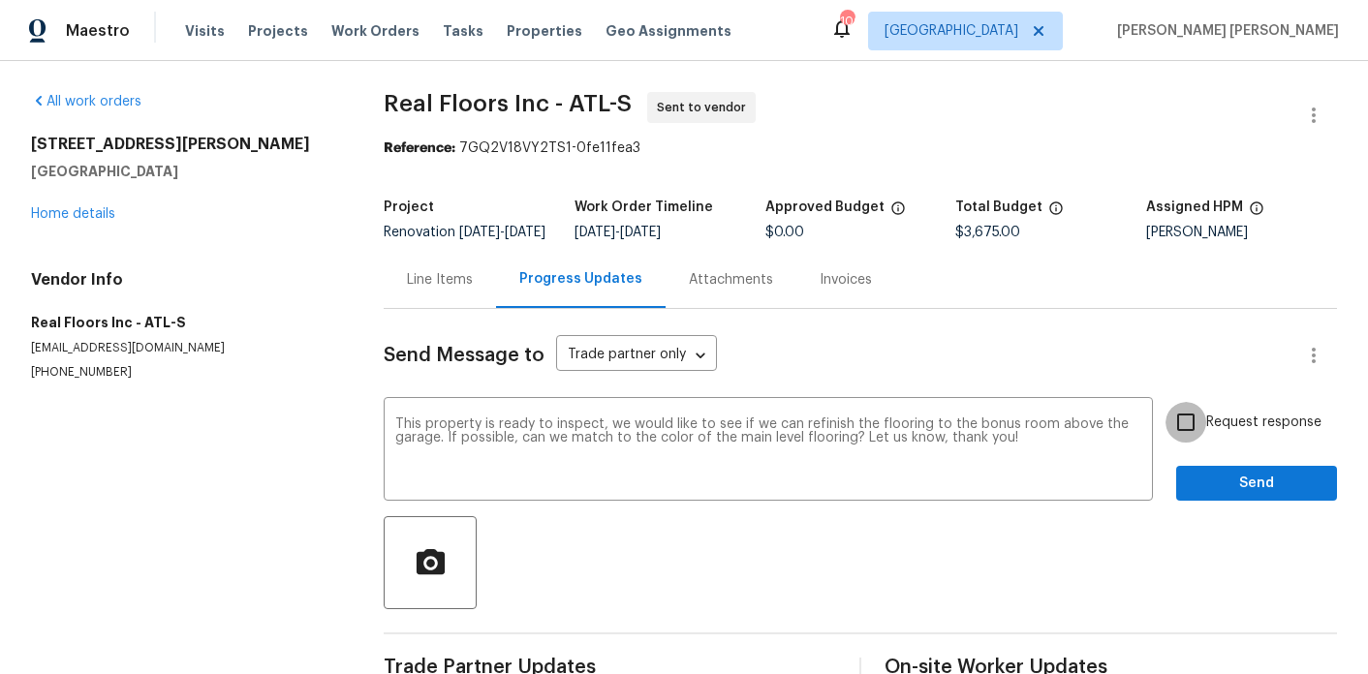
click at [1188, 443] on input "Request response" at bounding box center [1186, 422] width 41 height 41
checkbox input "true"
click at [1203, 490] on span "Send" at bounding box center [1257, 484] width 130 height 24
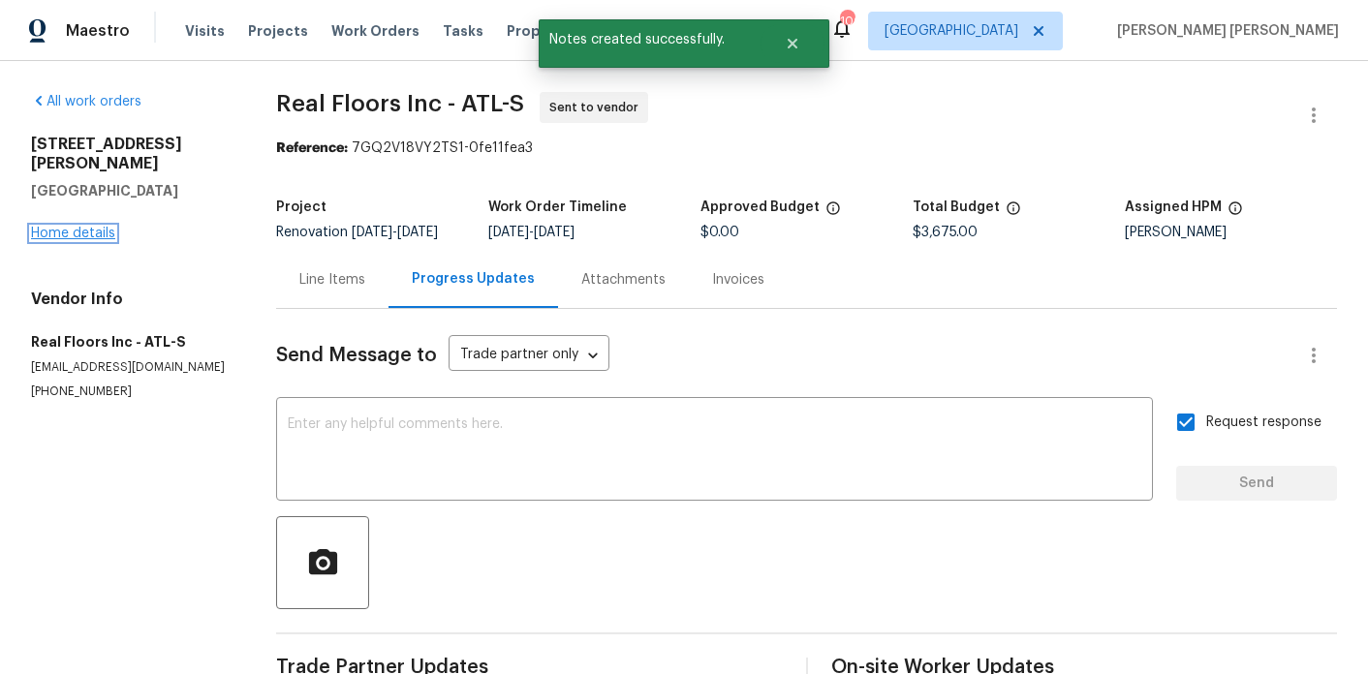
click at [61, 227] on link "Home details" at bounding box center [73, 234] width 84 height 14
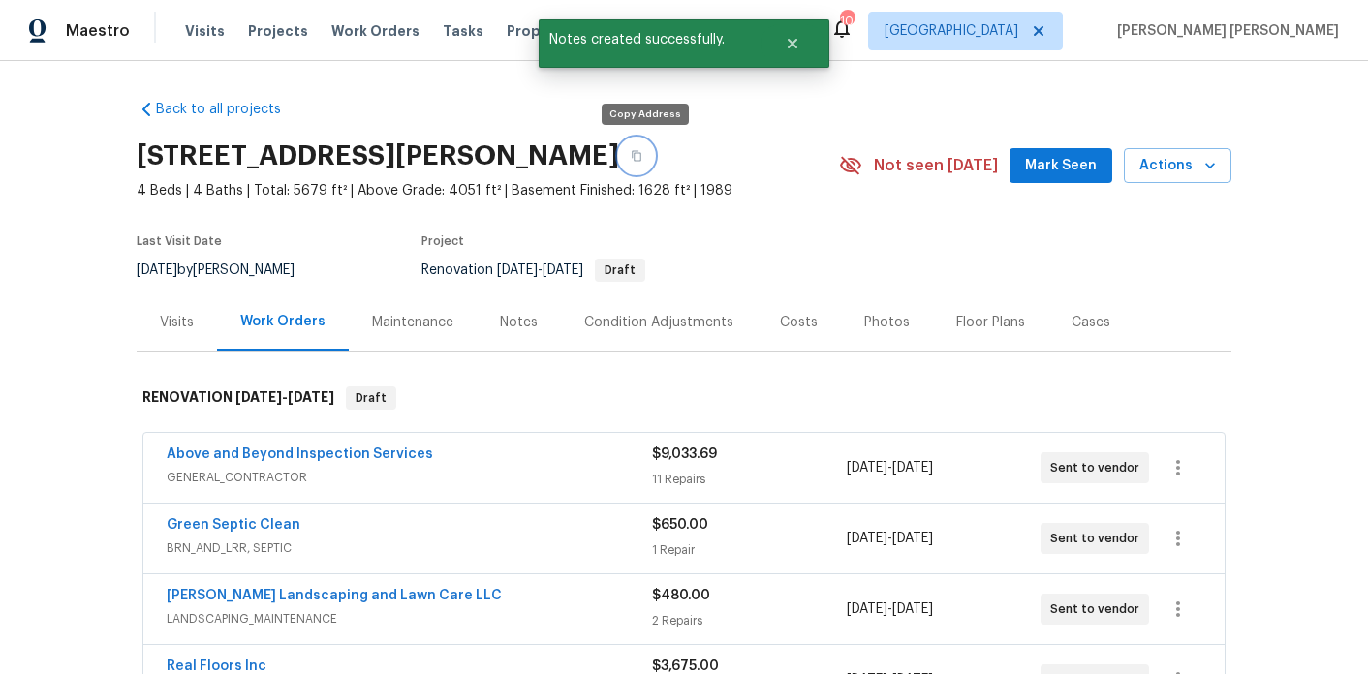
click at [640, 153] on icon "button" at bounding box center [637, 156] width 10 height 11
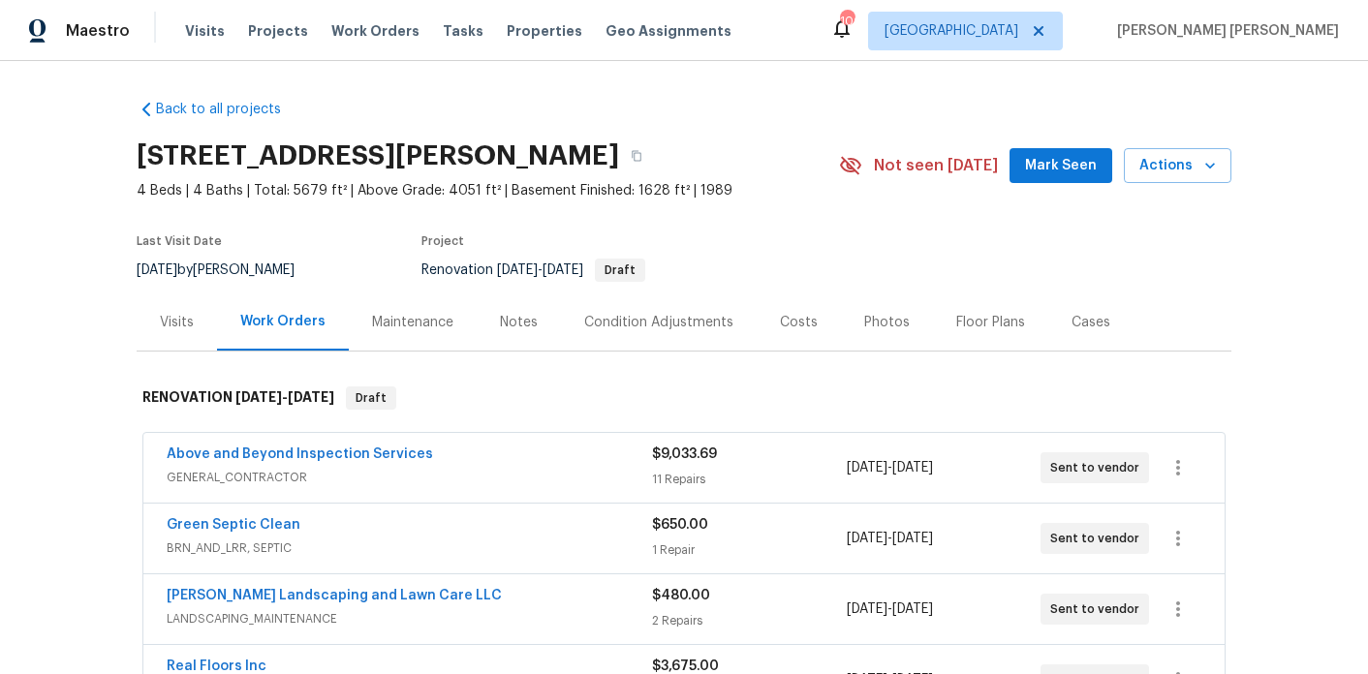
click at [500, 326] on div "Notes" at bounding box center [519, 322] width 38 height 19
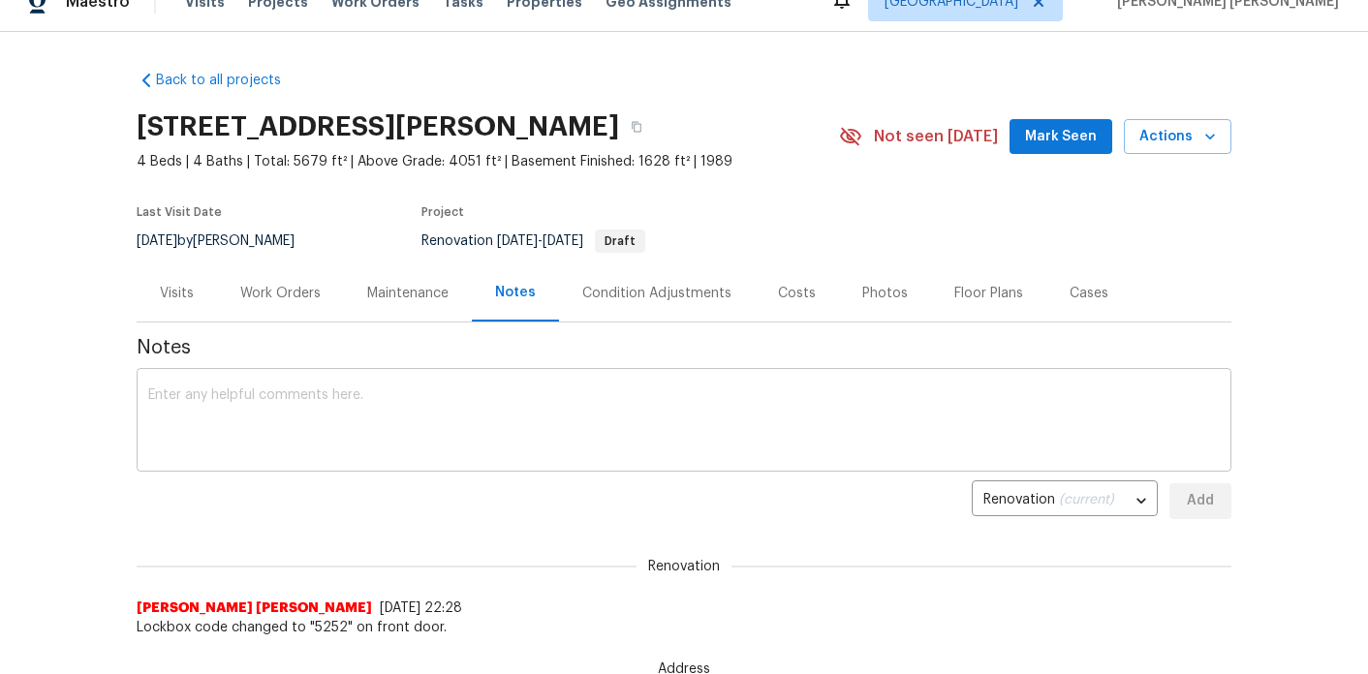
scroll to position [30, 0]
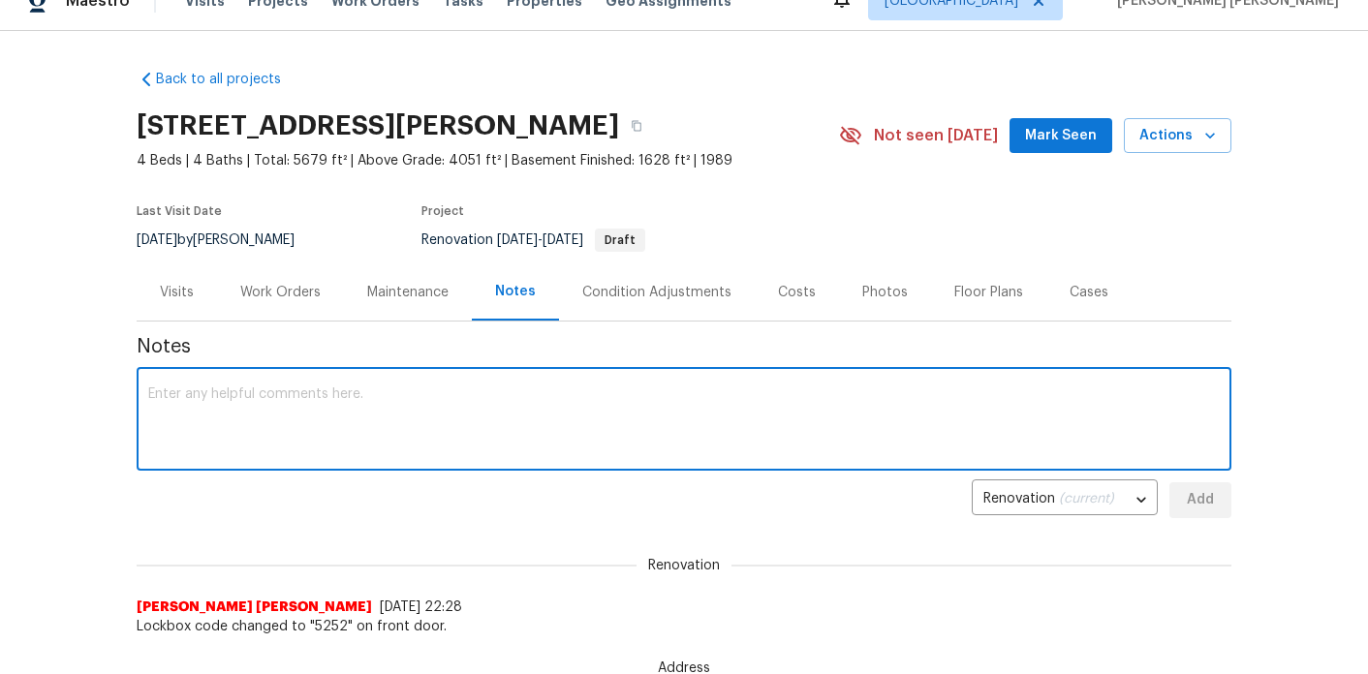
click at [409, 388] on textarea at bounding box center [684, 422] width 1072 height 68
click at [370, 396] on textarea "D1W complete - this home is in excelent condition with the exception" at bounding box center [684, 422] width 1072 height 68
click at [380, 399] on textarea "D1W complete - this home is in excelent condition with the exception" at bounding box center [684, 422] width 1072 height 68
click at [671, 391] on textarea "D1W complete - this home is in excellent condition with the exception" at bounding box center [684, 422] width 1072 height 68
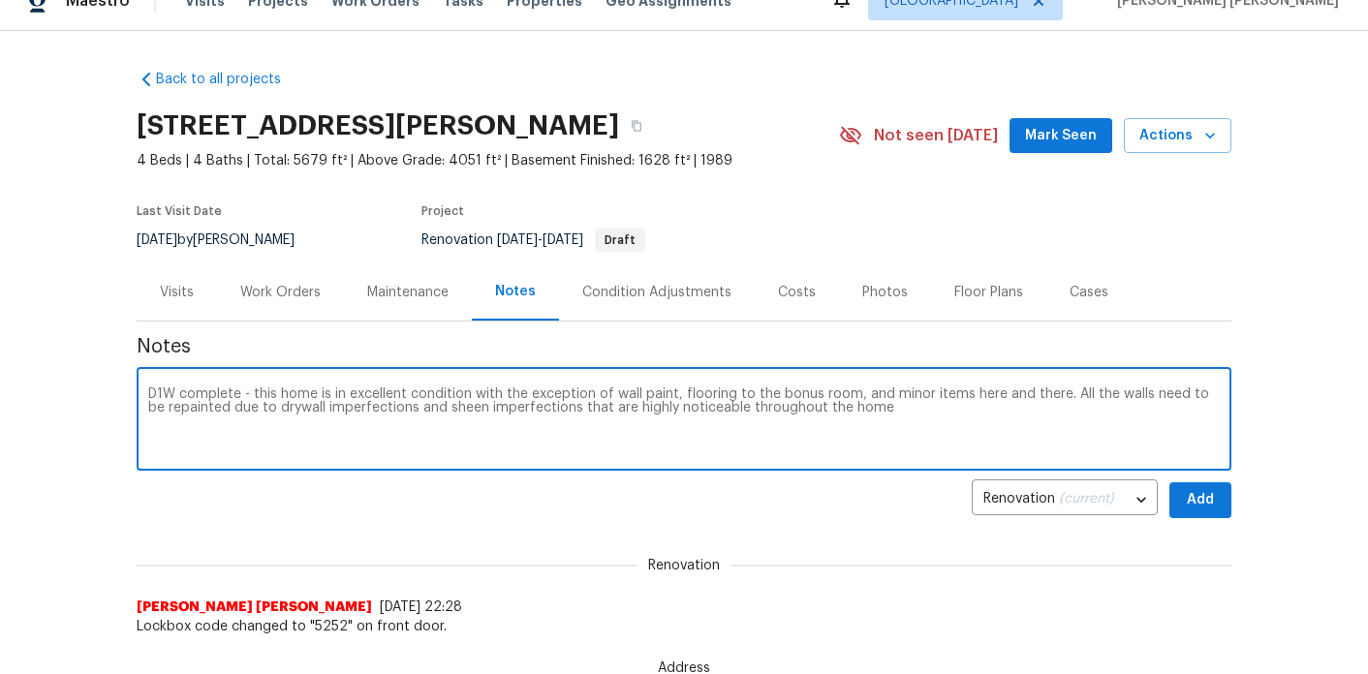
click at [912, 398] on textarea "D1W complete - this home is in excellent condition with the exception of wall p…" at bounding box center [684, 422] width 1072 height 68
click at [912, 409] on textarea "D1W complete - this home is in excellent condition with the exception of wall p…" at bounding box center [684, 422] width 1072 height 68
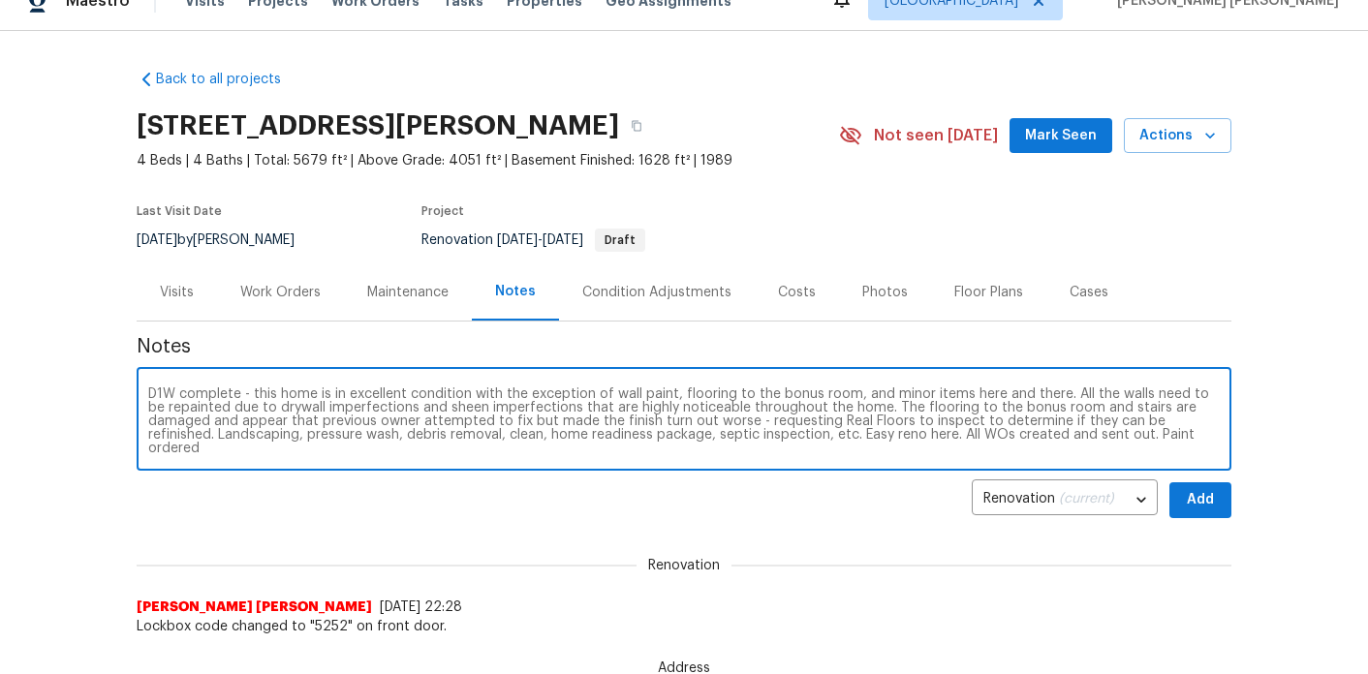
drag, startPoint x: 889, startPoint y: 434, endPoint x: 1266, endPoint y: 454, distance: 378.5
click at [1266, 454] on div "Back to all projects 55 Summerhill Pl, Newnan, GA 30263 4 Beds | 4 Baths | Tota…" at bounding box center [684, 337] width 1368 height 613
type textarea "D1W complete - this home is in excellent condition with the exception of wall p…"
click at [1198, 506] on span "Add" at bounding box center [1200, 500] width 31 height 24
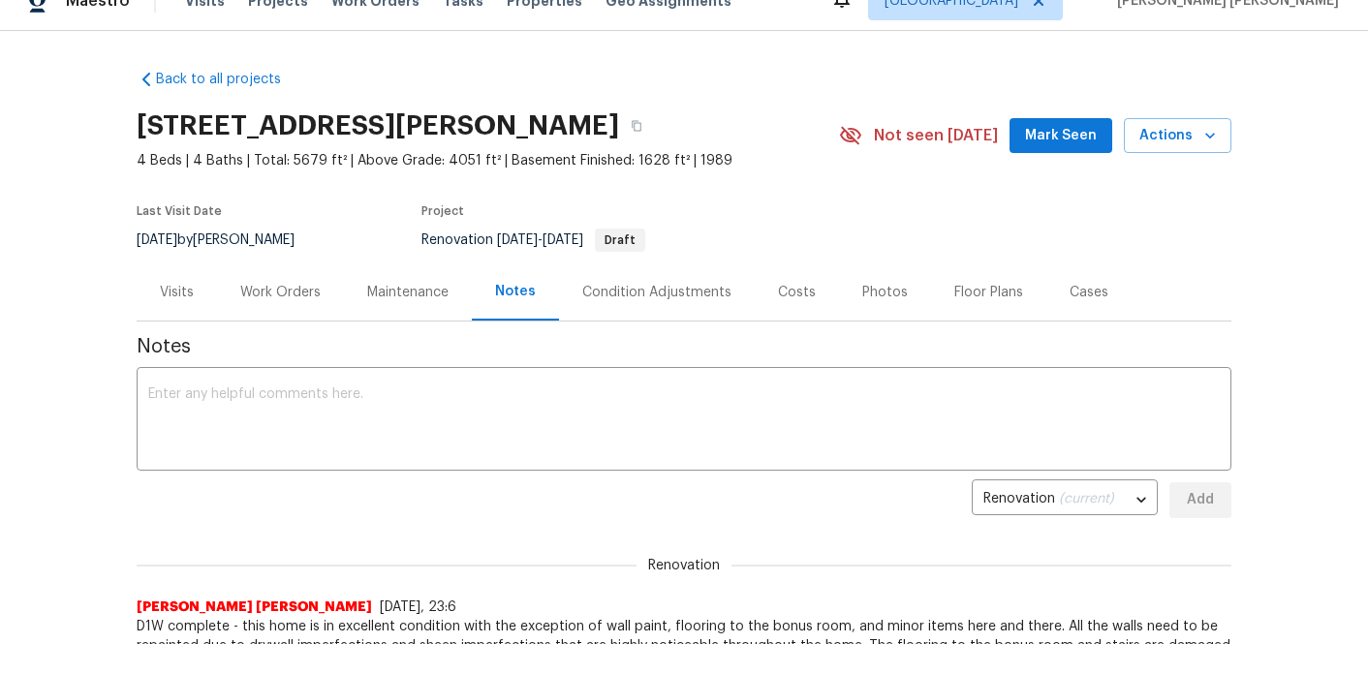
click at [262, 303] on div "Work Orders" at bounding box center [280, 292] width 127 height 57
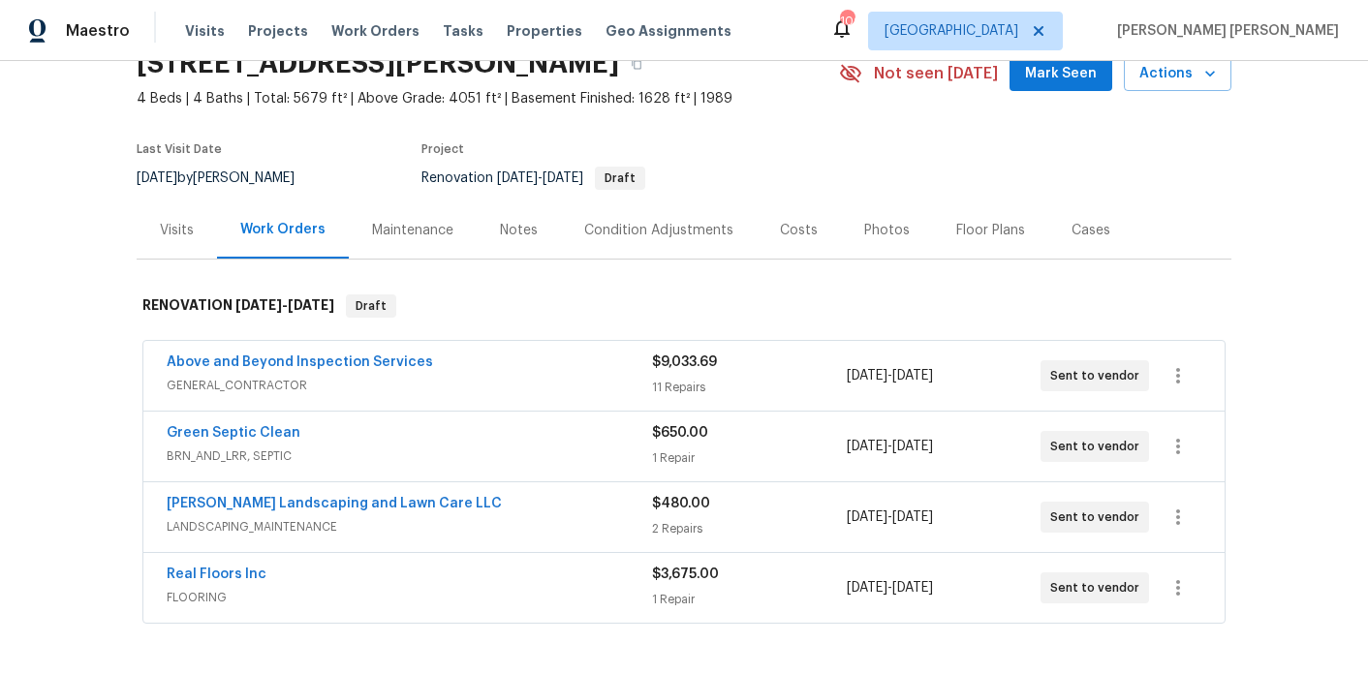
scroll to position [100, 0]
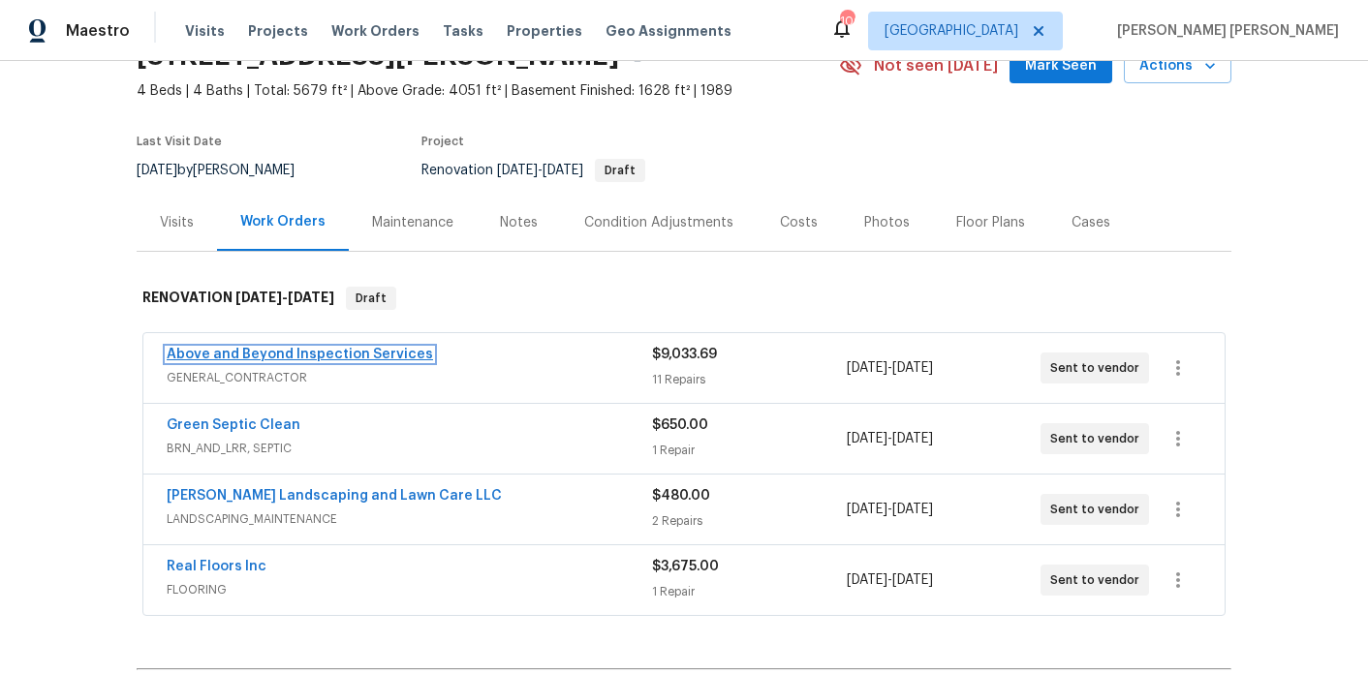
click at [257, 356] on link "Above and Beyond Inspection Services" at bounding box center [300, 355] width 266 height 14
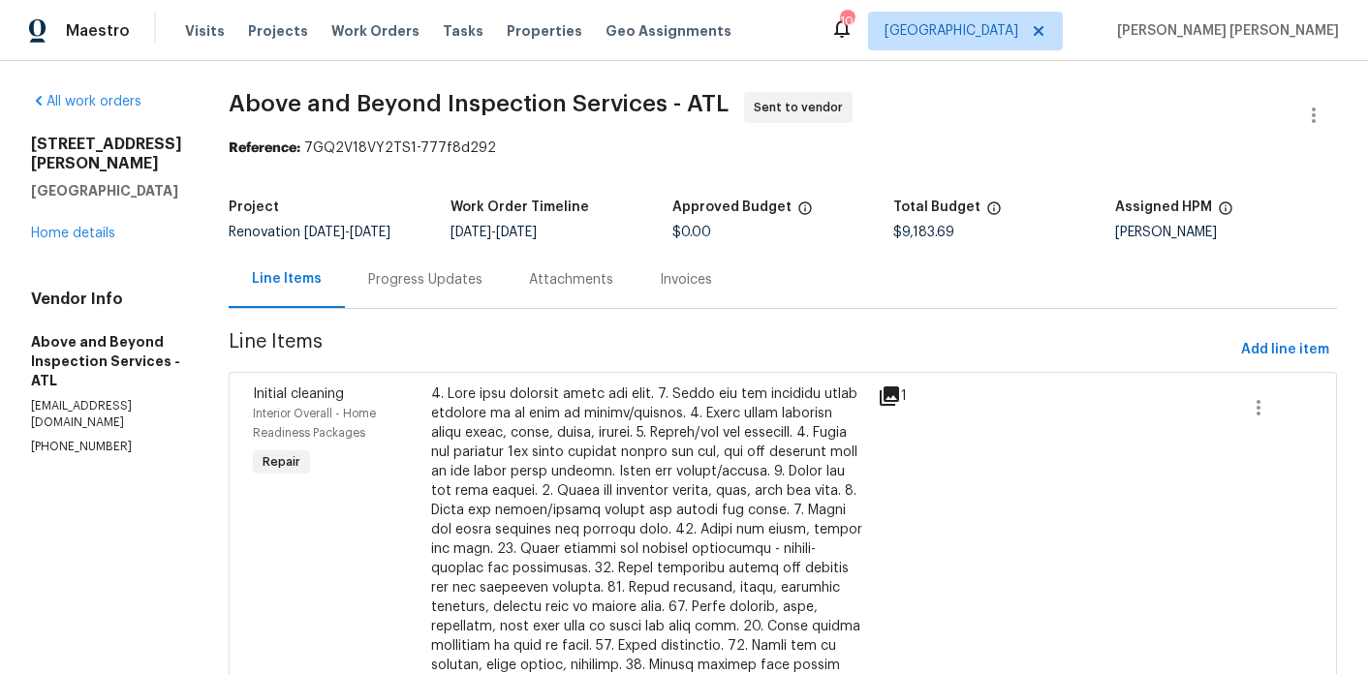
click at [477, 290] on div "Progress Updates" at bounding box center [425, 279] width 114 height 19
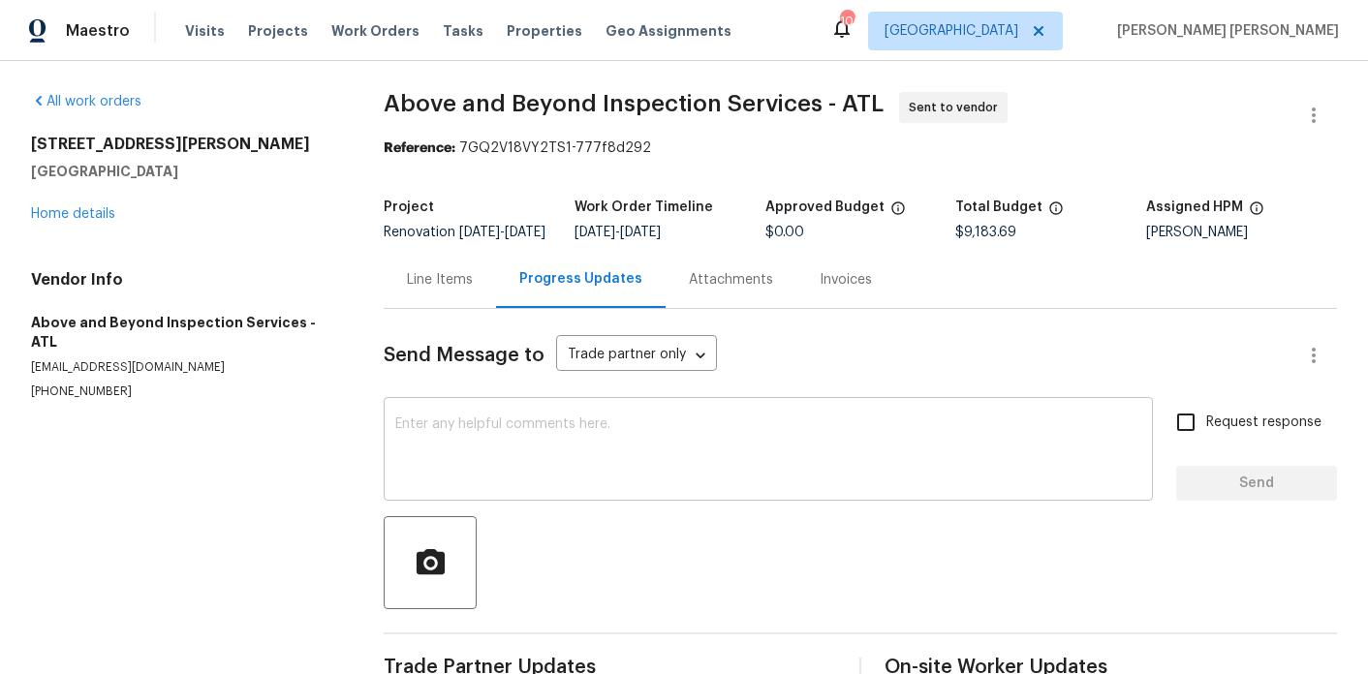
click at [538, 422] on div "x ​" at bounding box center [768, 451] width 769 height 99
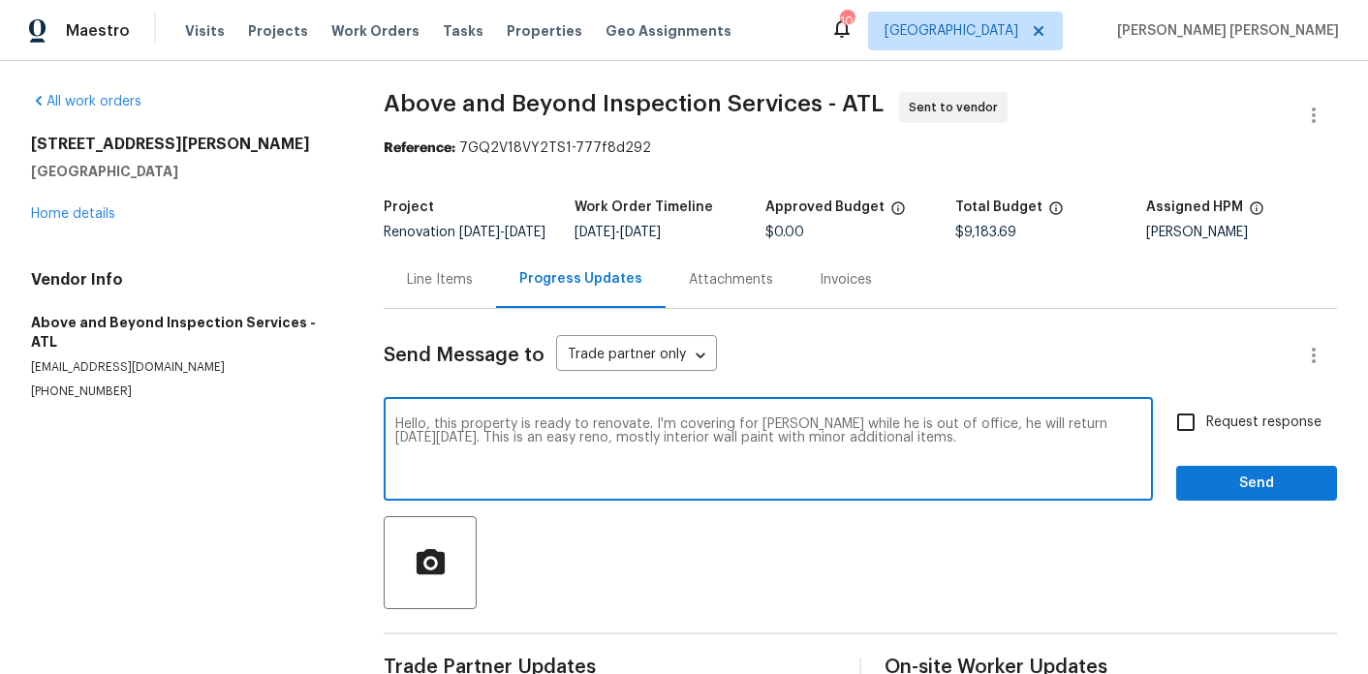
click at [982, 450] on textarea "Hello, this property is ready to renovate. I'm covering for Jaydon while he is …" at bounding box center [768, 452] width 746 height 68
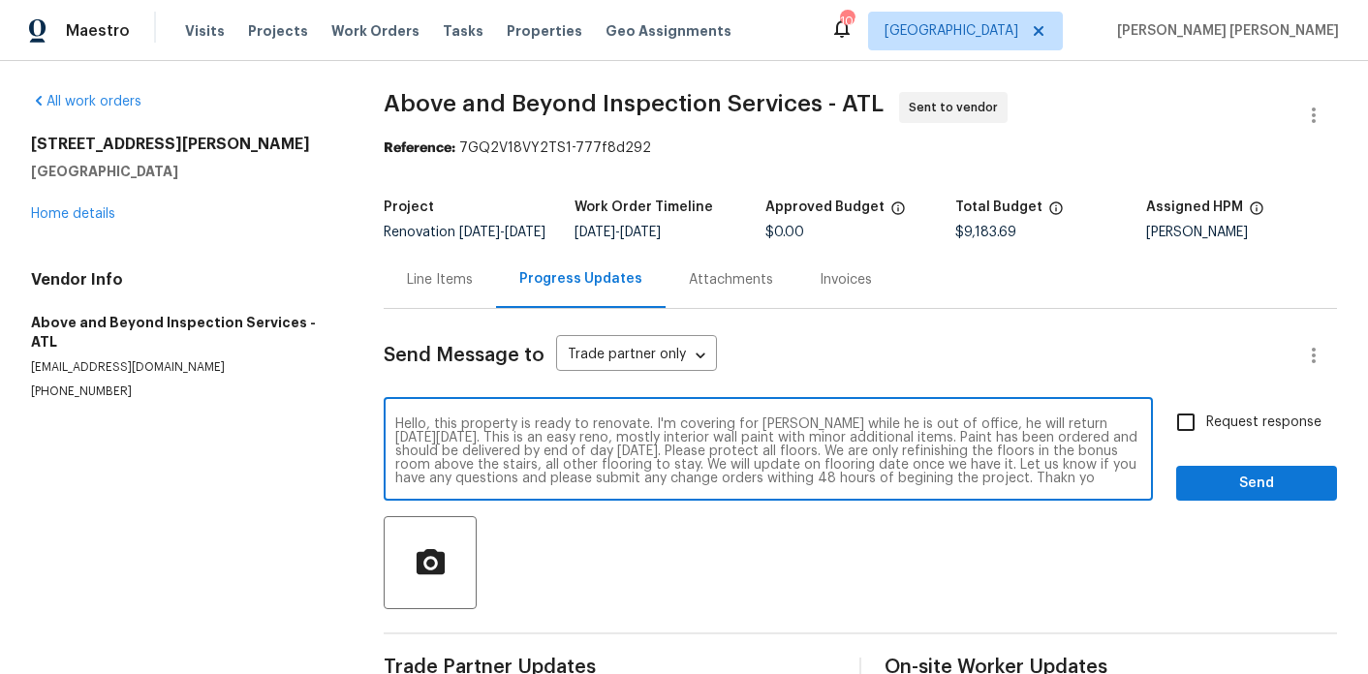
scroll to position [14, 0]
click at [883, 480] on textarea "Hello, this property is ready to renovate. I'm covering for Jaydon while he is …" at bounding box center [768, 452] width 746 height 68
click at [1117, 479] on textarea "Hello, this property is ready to renovate. I'm covering for Jaydon while he is …" at bounding box center [768, 452] width 746 height 68
type textarea "Hello, this property is ready to renovate. I'm covering for Jaydon while he is …"
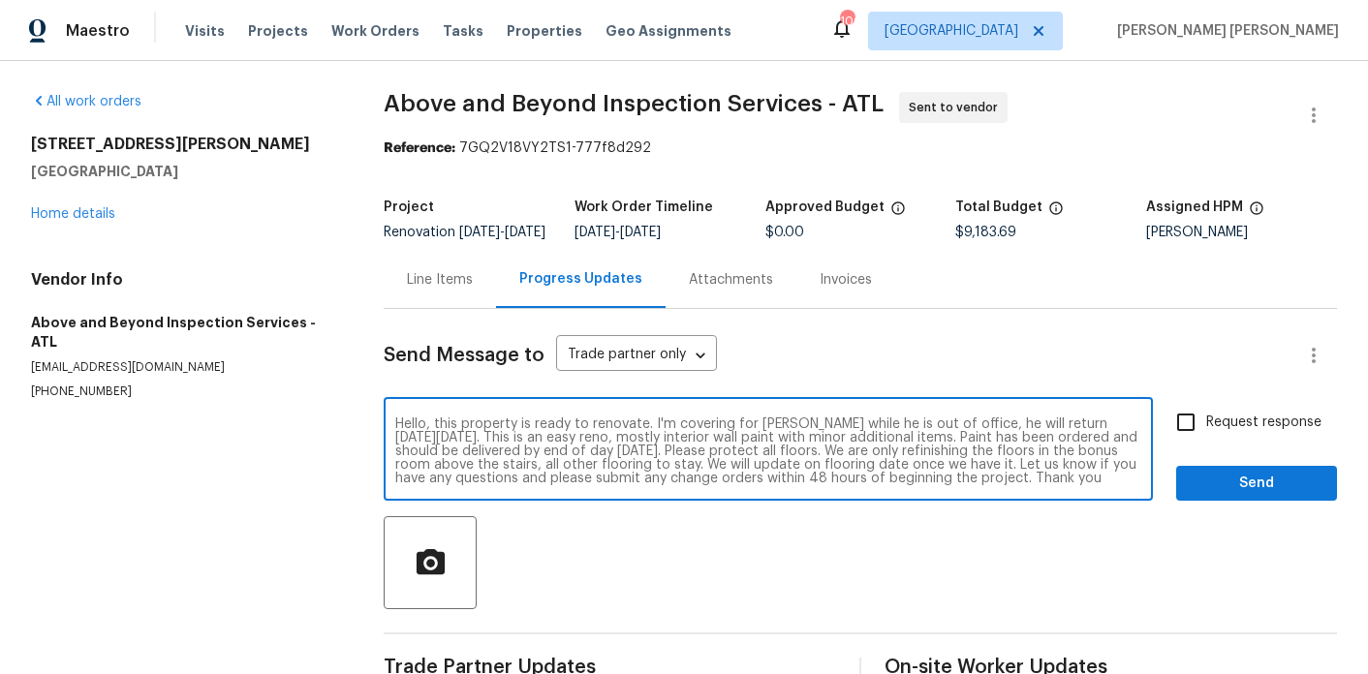
click at [1188, 441] on input "Request response" at bounding box center [1186, 422] width 41 height 41
checkbox input "true"
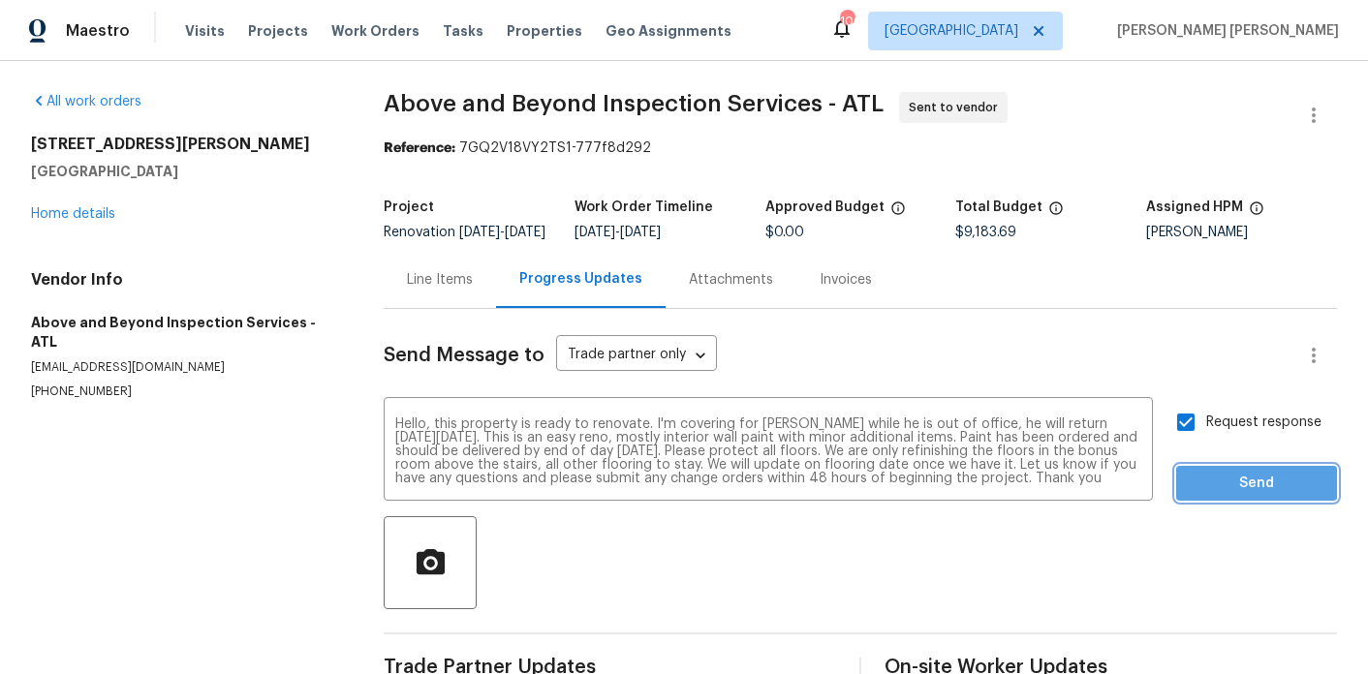
click at [1191, 487] on button "Send" at bounding box center [1256, 484] width 161 height 36
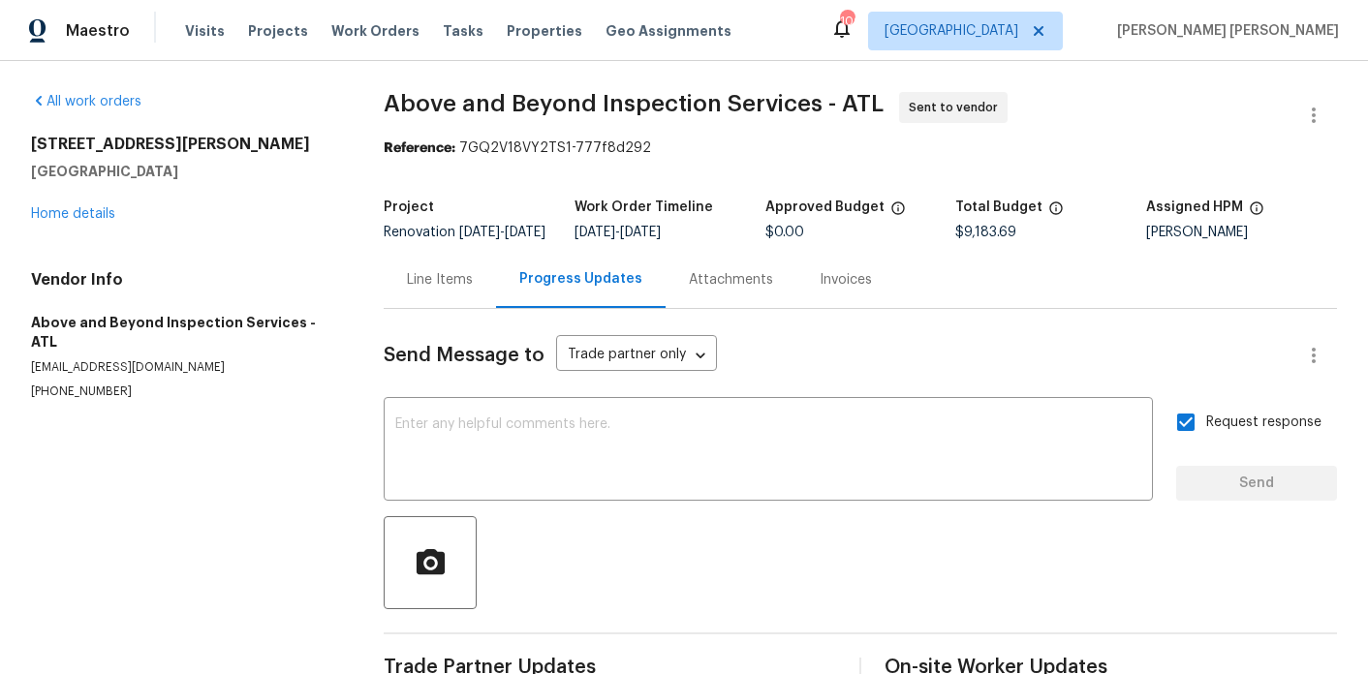
scroll to position [0, 0]
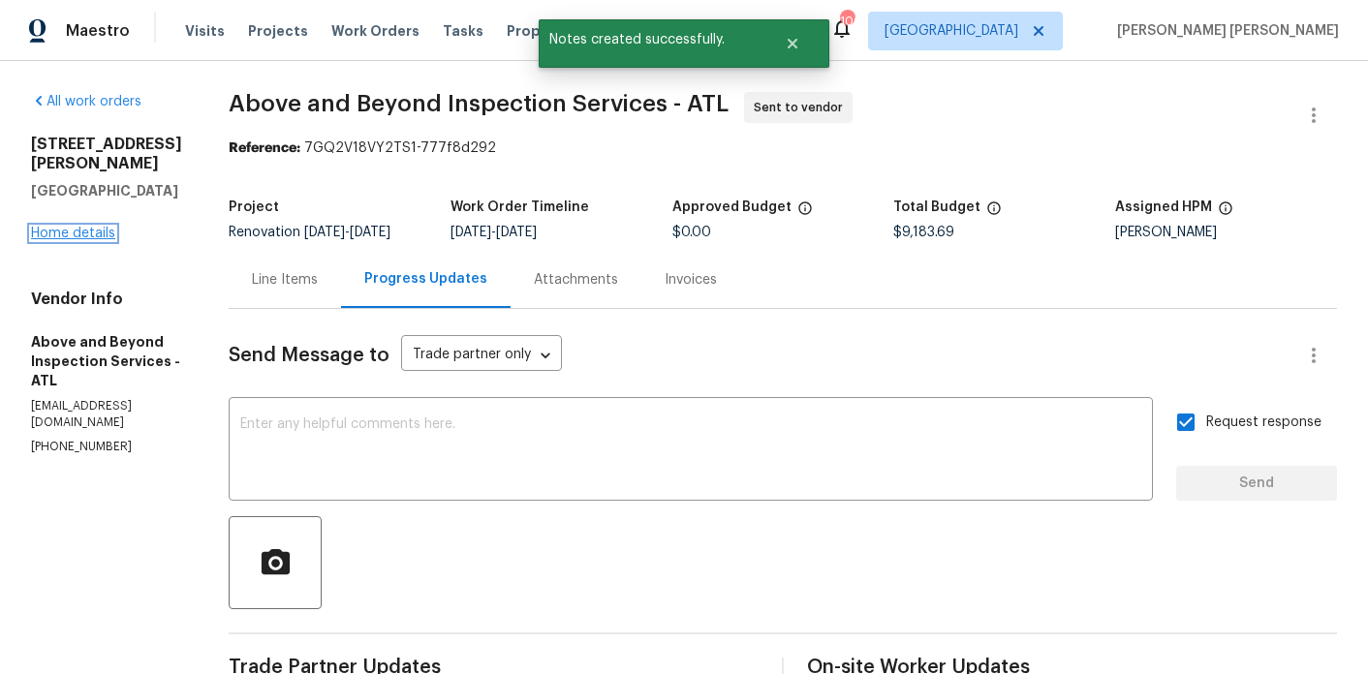
click at [74, 227] on link "Home details" at bounding box center [73, 234] width 84 height 14
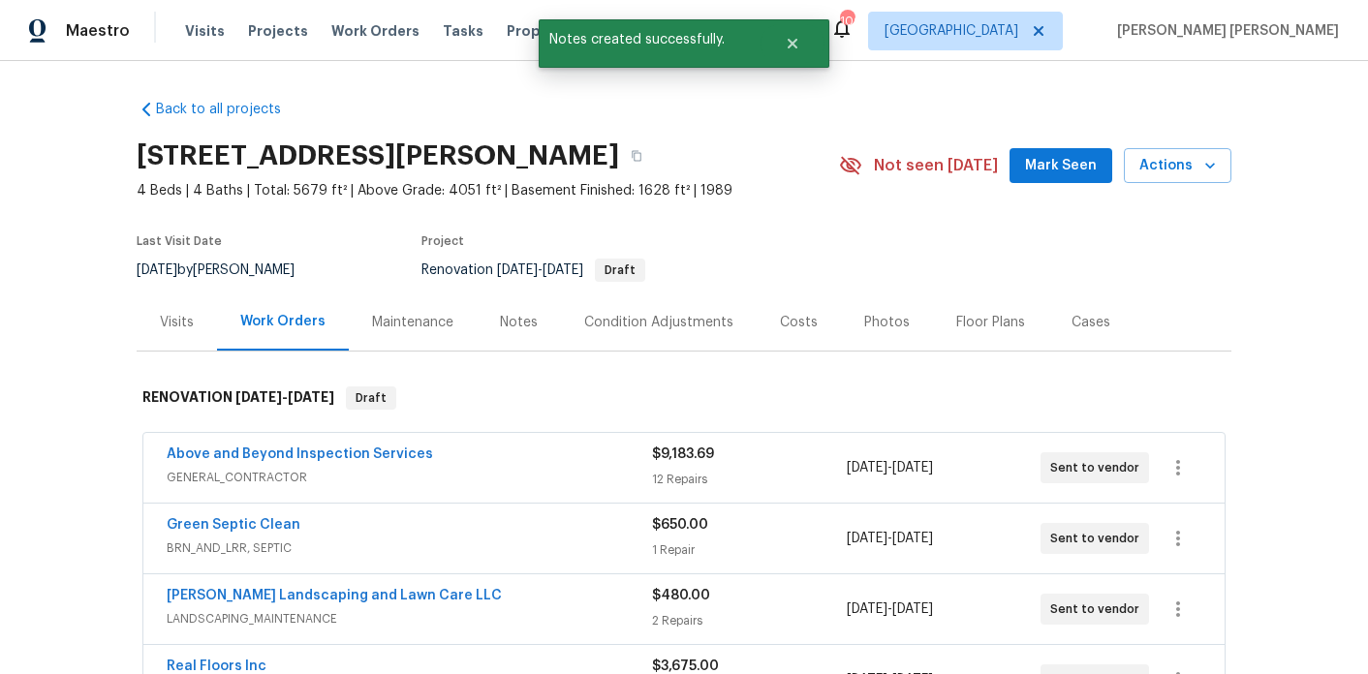
click at [526, 322] on div "Notes" at bounding box center [519, 322] width 38 height 19
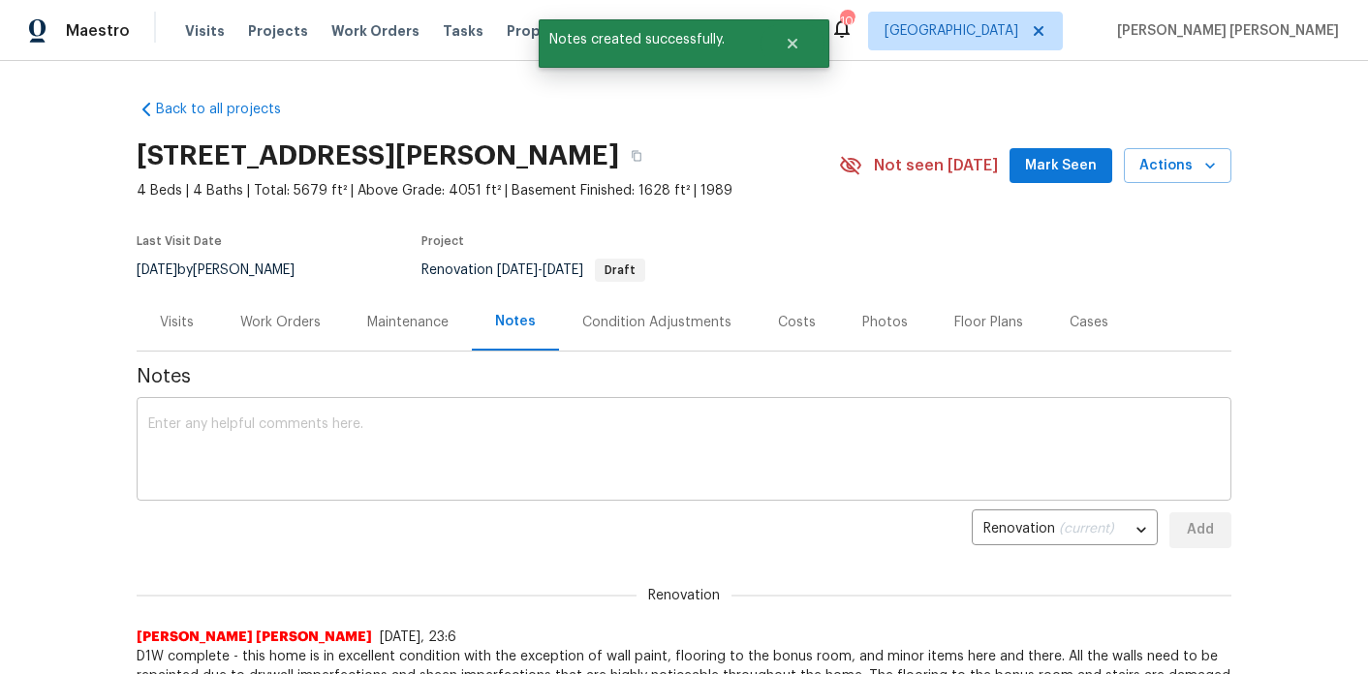
click at [492, 467] on textarea at bounding box center [684, 452] width 1072 height 68
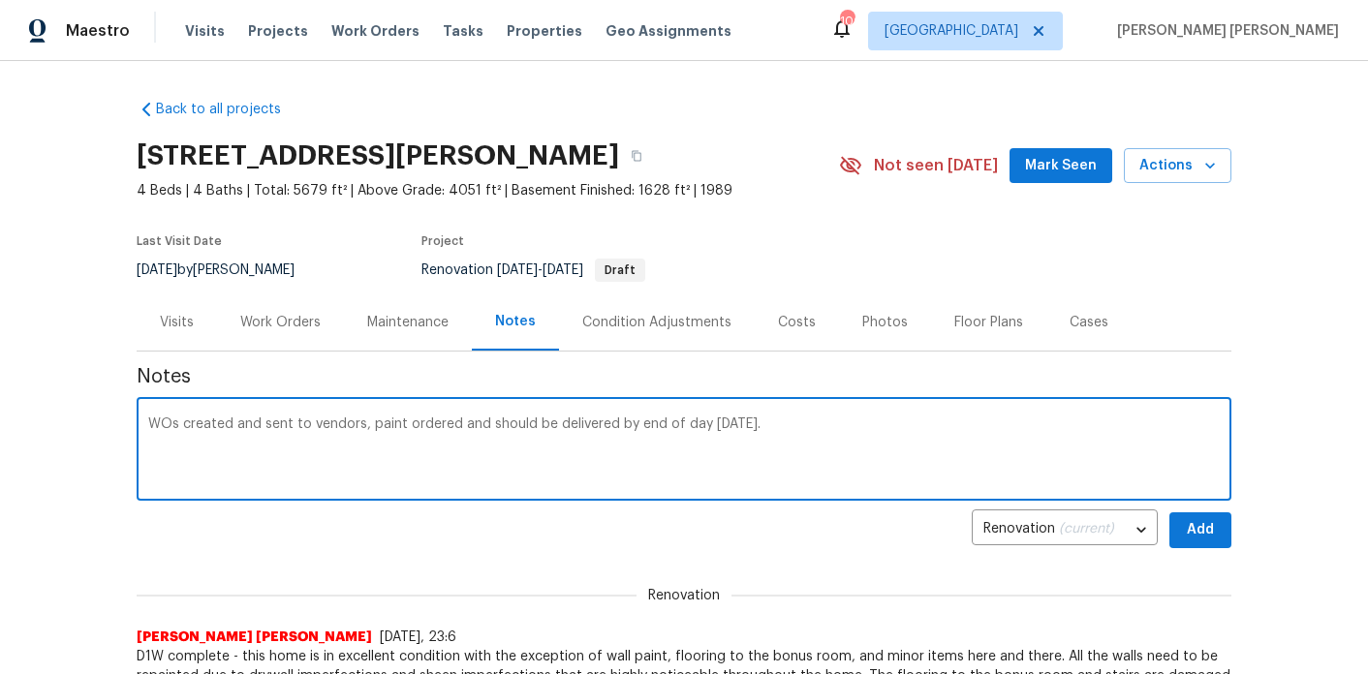
scroll to position [51, 0]
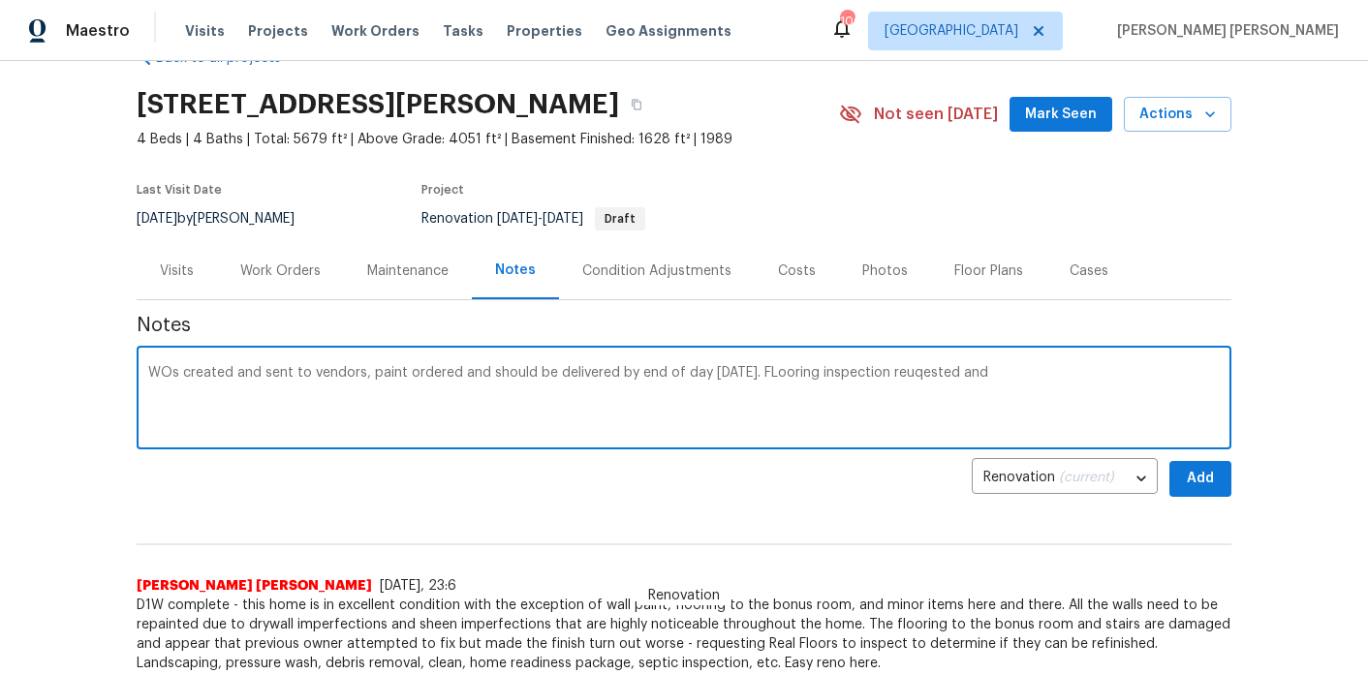
click at [847, 378] on textarea "WOs created and sent to vendors, paint ordered and should be delivered by end o…" at bounding box center [684, 400] width 1072 height 68
click at [1039, 372] on textarea "WOs created and sent to vendors, paint ordered and should be delivered by end o…" at bounding box center [684, 400] width 1072 height 68
click at [180, 387] on textarea "WOs created and sent to vendors, paint ordered and should be delivered by end o…" at bounding box center [684, 400] width 1072 height 68
click at [388, 382] on textarea "WOs created and sent to vendors, paint ordered and should be delivered by end o…" at bounding box center [684, 400] width 1072 height 68
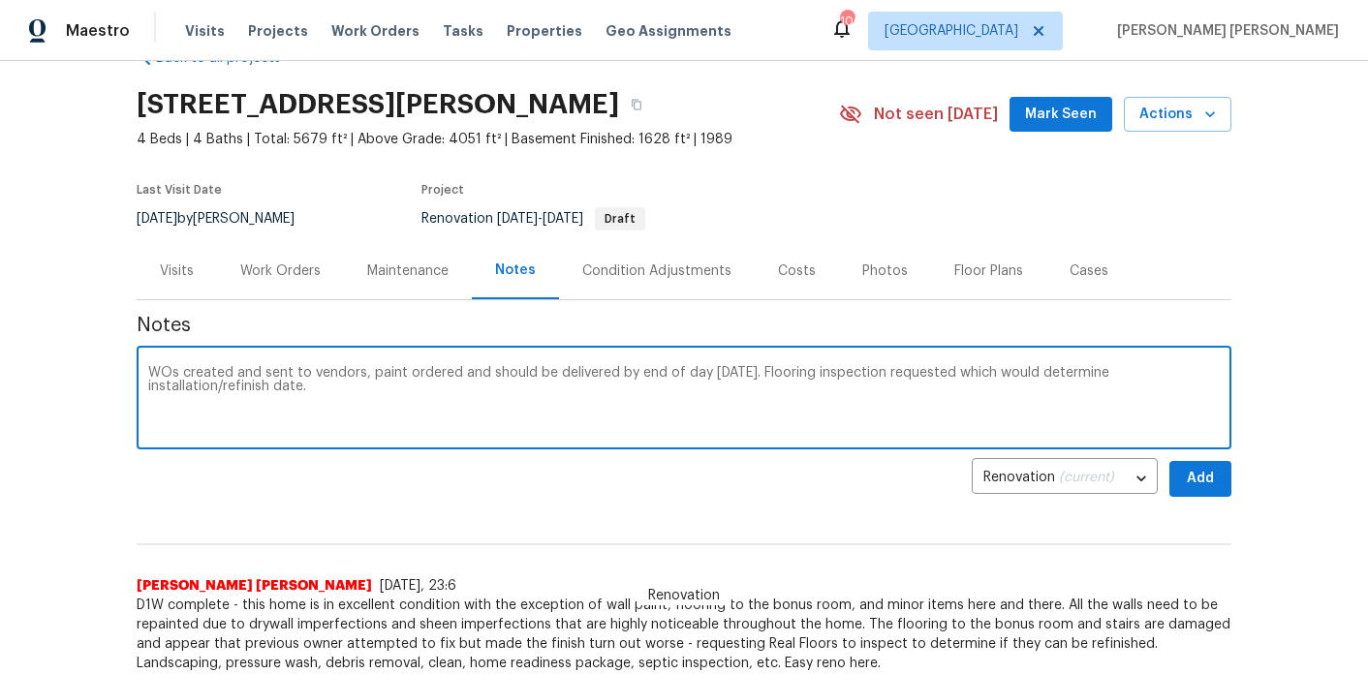
type textarea "WOs created and sent to vendors, paint ordered and should be delivered by end o…"
click at [1191, 482] on span "Add" at bounding box center [1200, 479] width 31 height 24
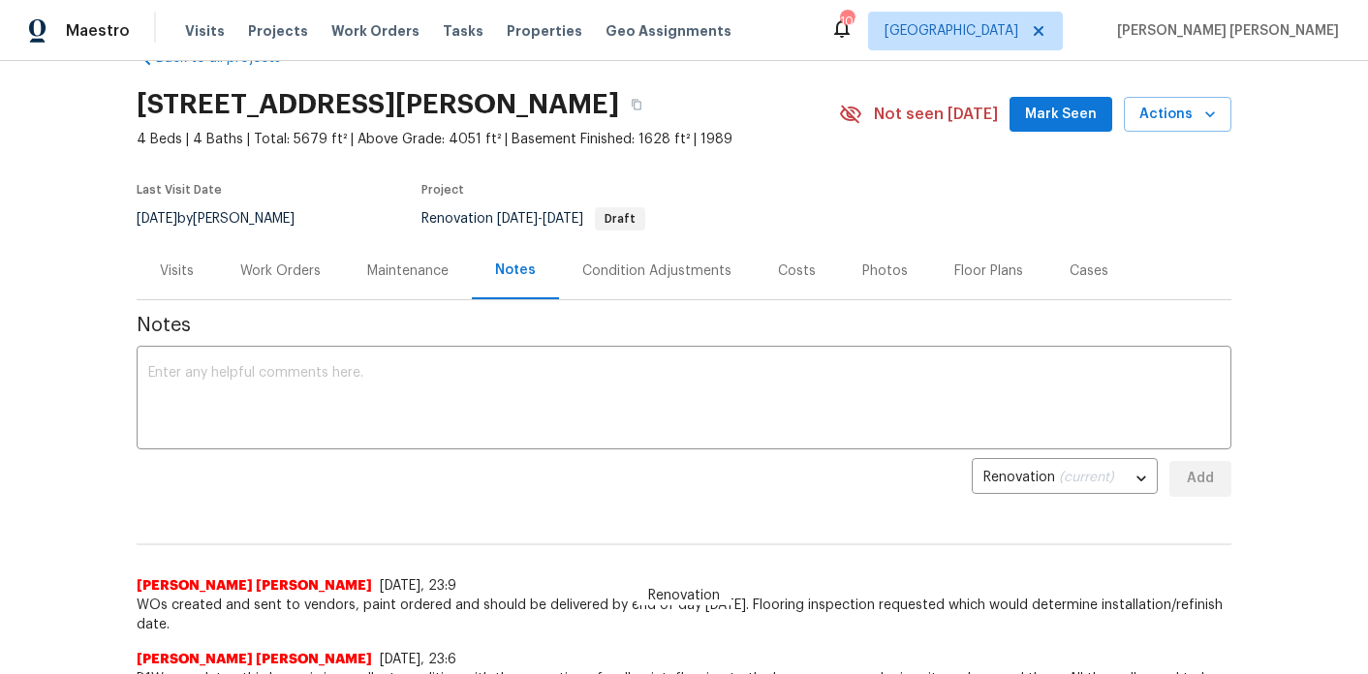
click at [275, 267] on div "Work Orders" at bounding box center [280, 271] width 80 height 19
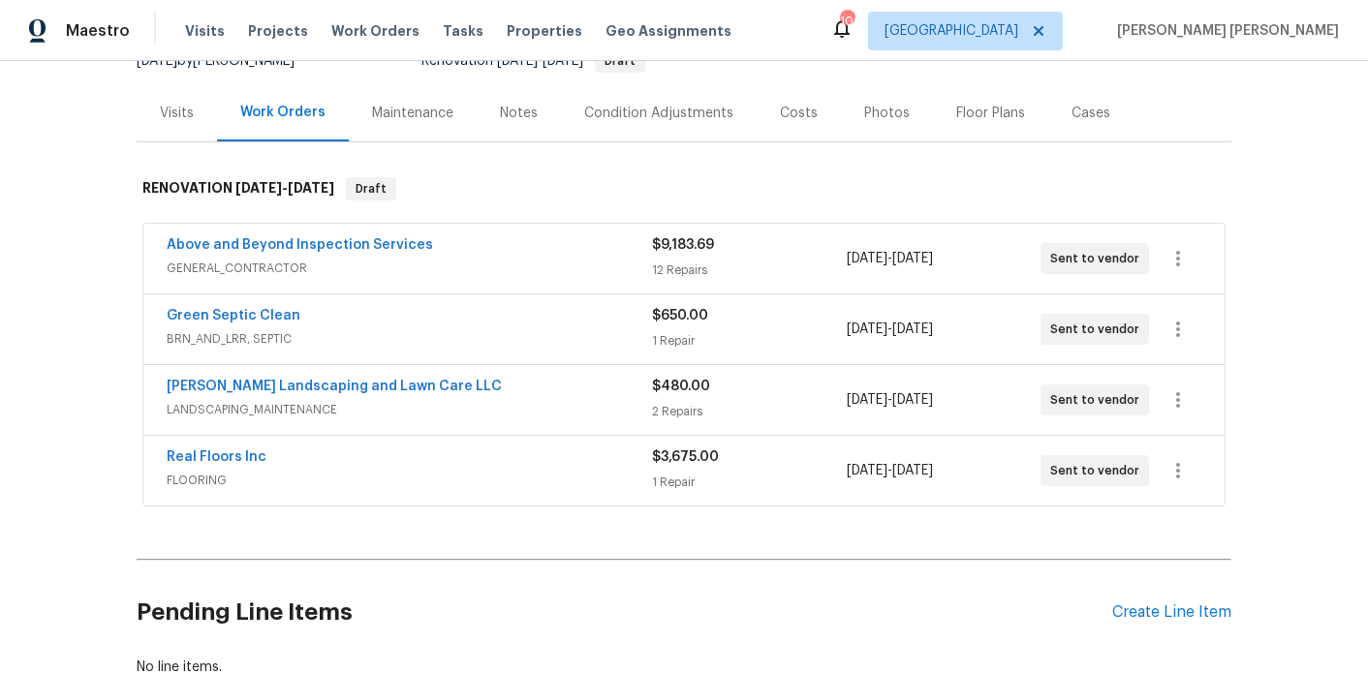
scroll to position [208, 0]
click at [235, 453] on link "Real Floors Inc" at bounding box center [217, 459] width 100 height 14
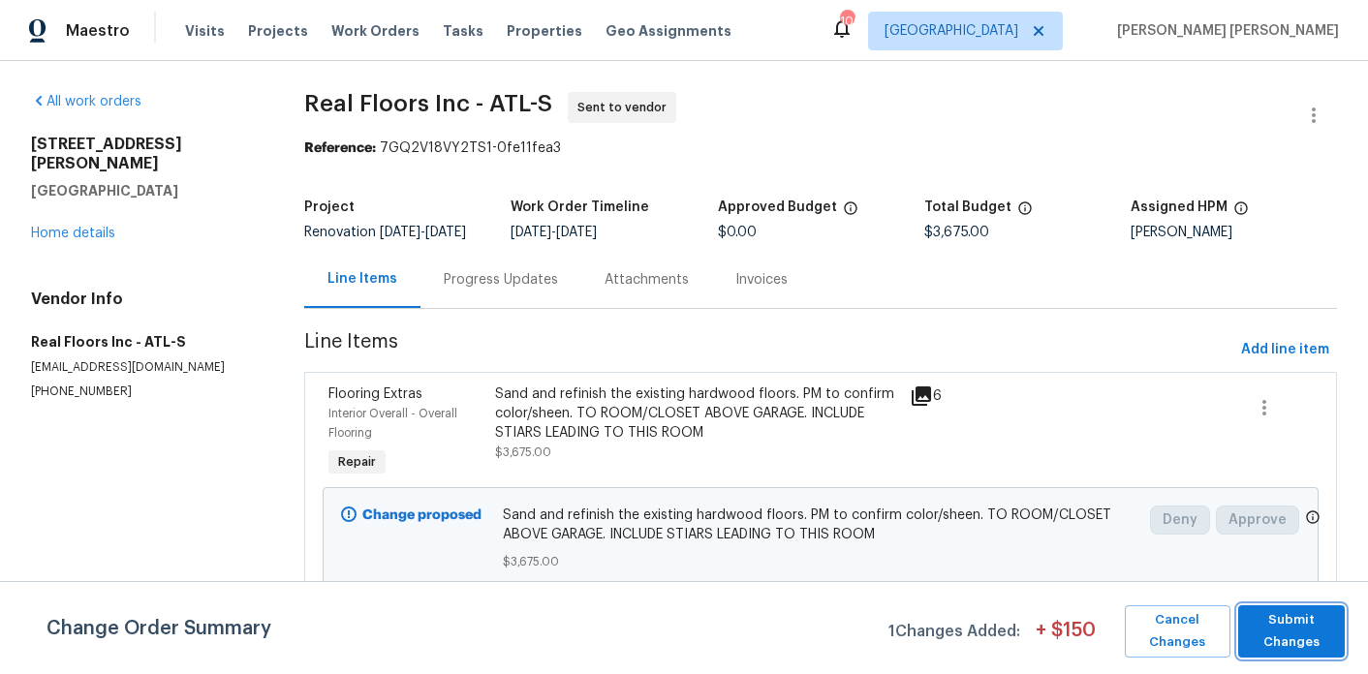
click at [1266, 626] on span "Submit Changes" at bounding box center [1292, 631] width 88 height 45
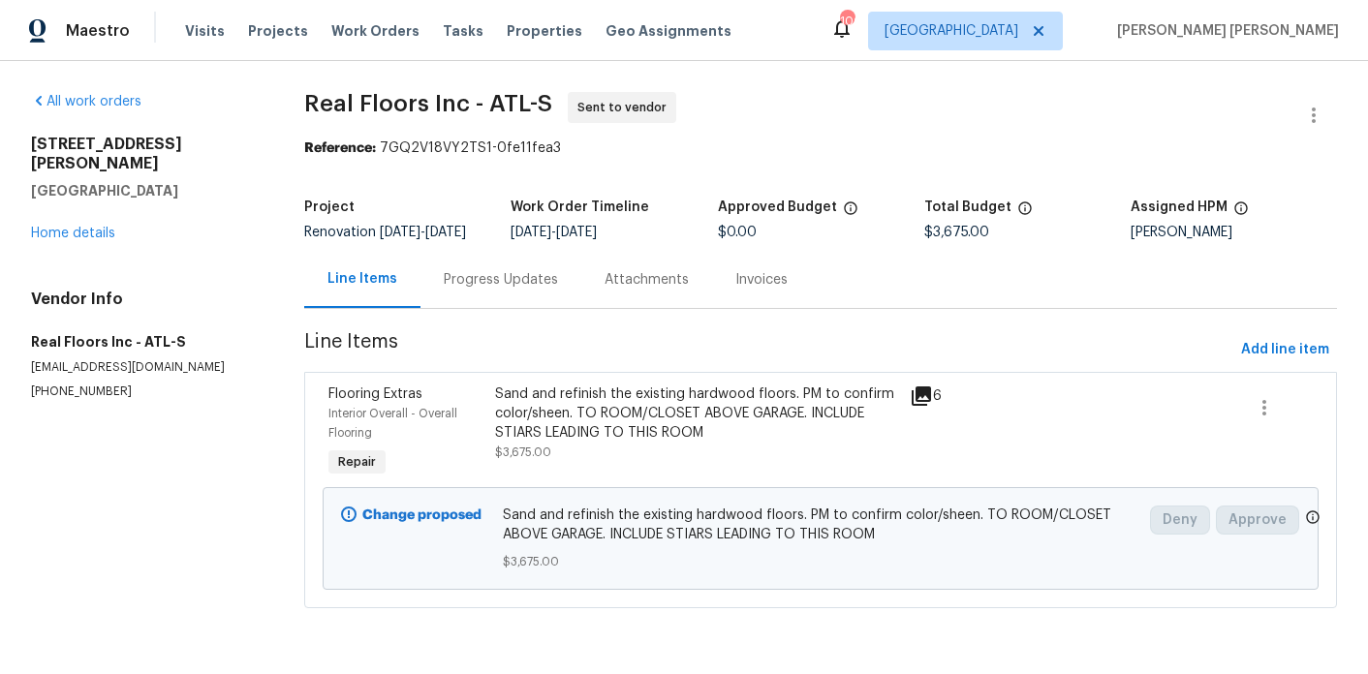
click at [531, 304] on div "Progress Updates" at bounding box center [501, 279] width 161 height 57
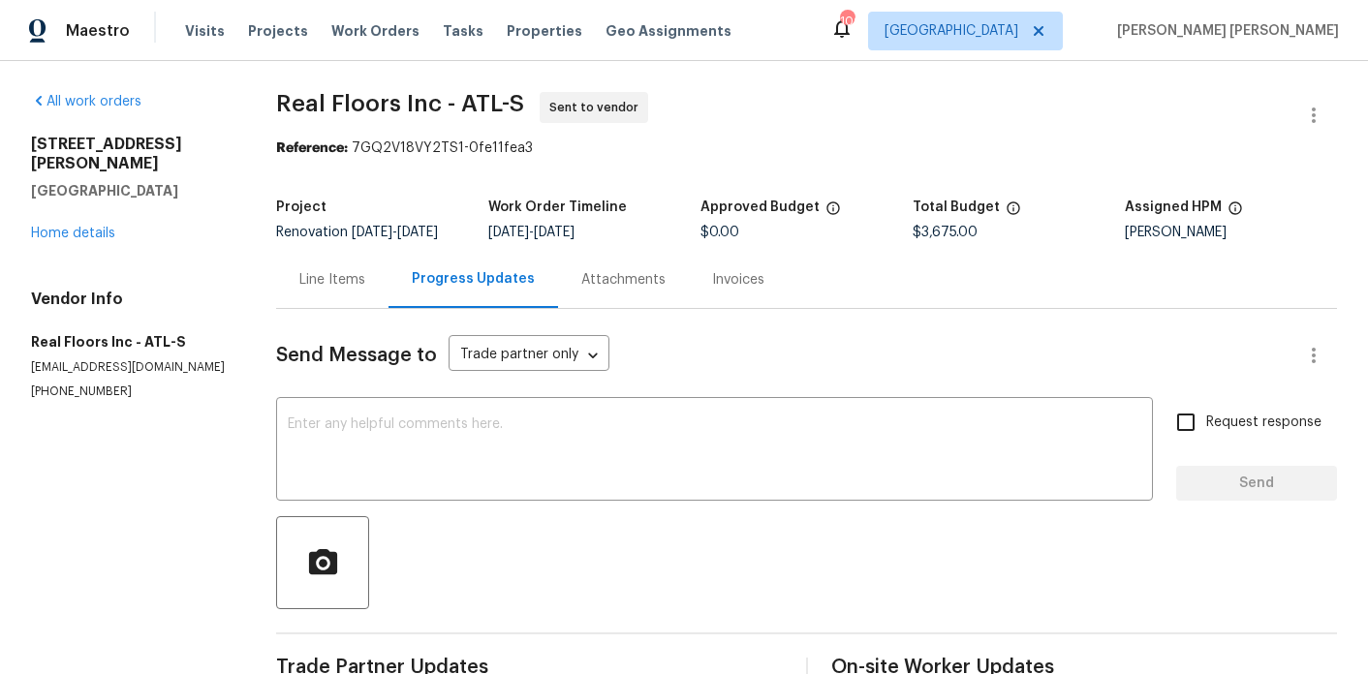
scroll to position [173, 0]
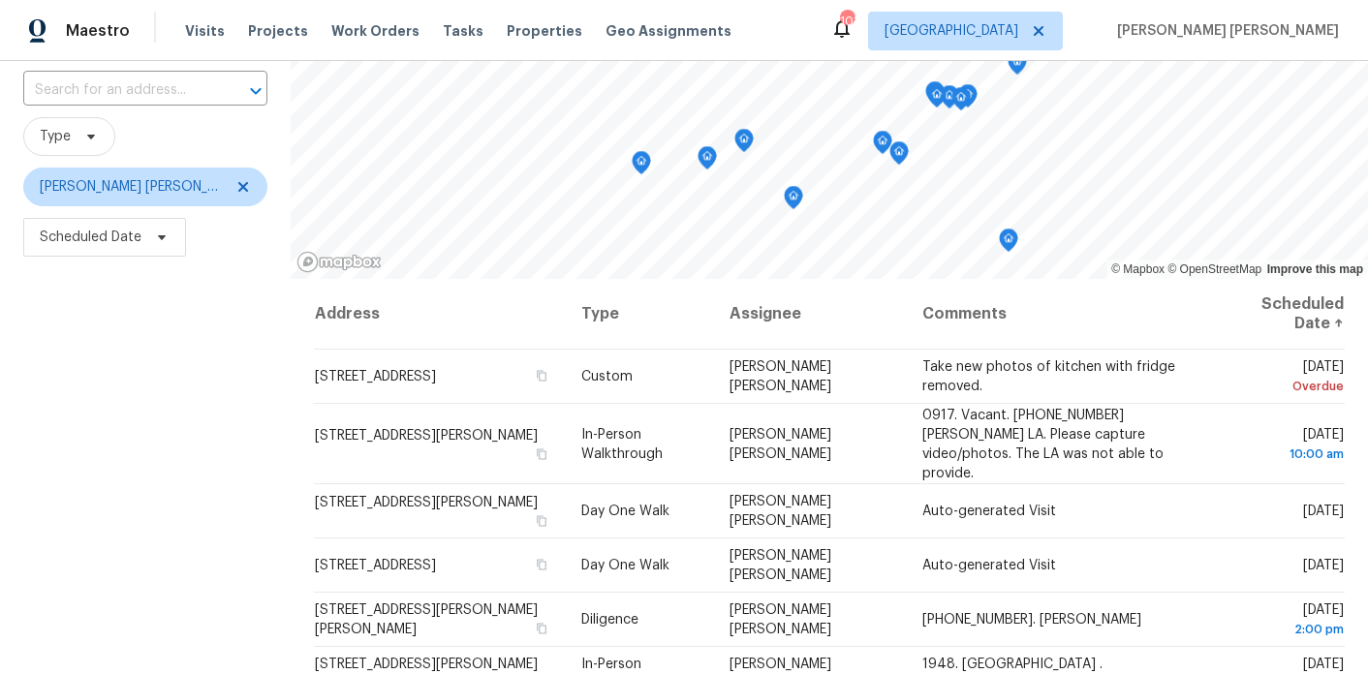
scroll to position [58, 0]
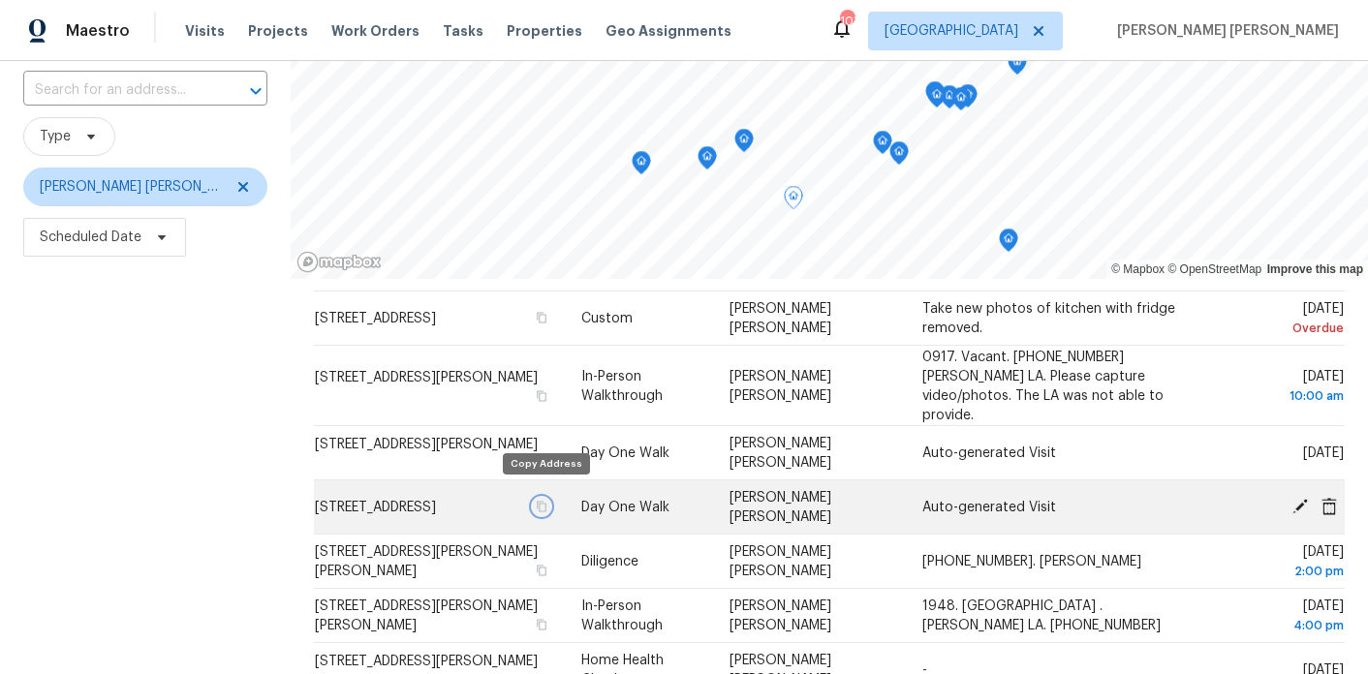
click at [542, 498] on button "button" at bounding box center [541, 506] width 17 height 17
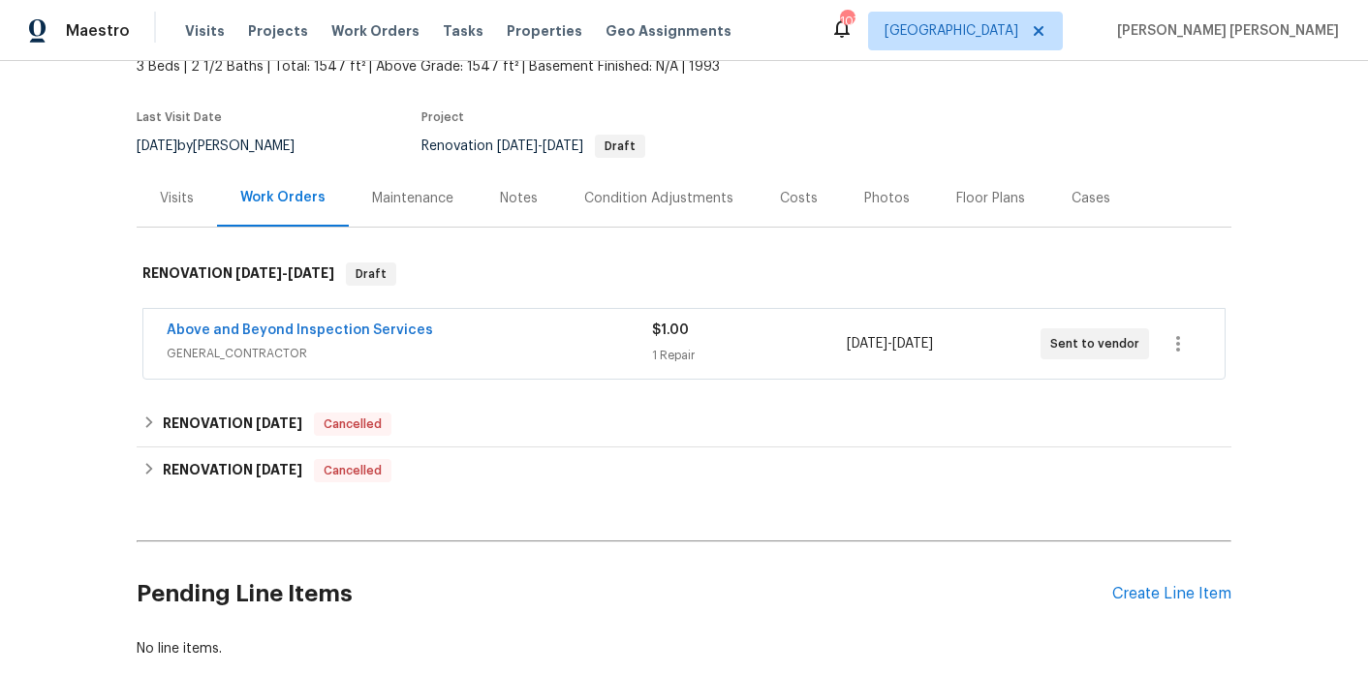
scroll to position [126, 0]
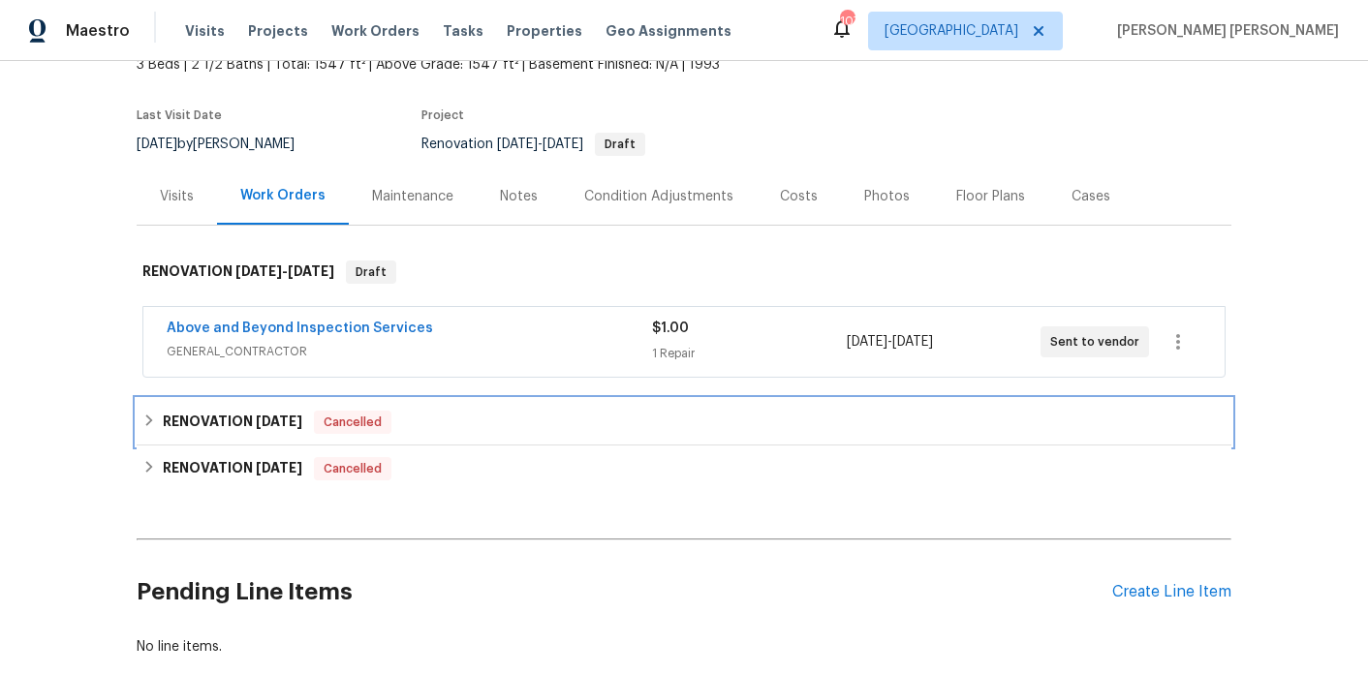
click at [226, 421] on h6 "RENOVATION 1/7/25" at bounding box center [233, 422] width 140 height 23
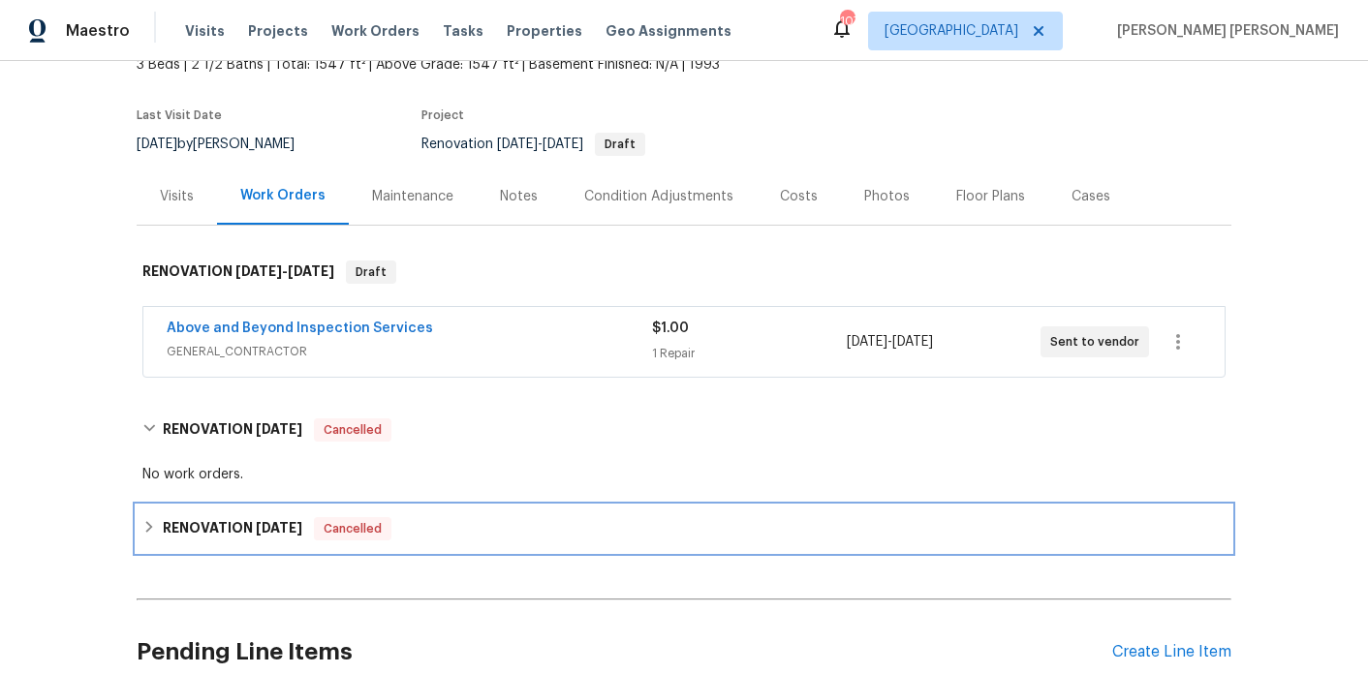
click at [229, 517] on h6 "RENOVATION 11/18/22" at bounding box center [233, 528] width 140 height 23
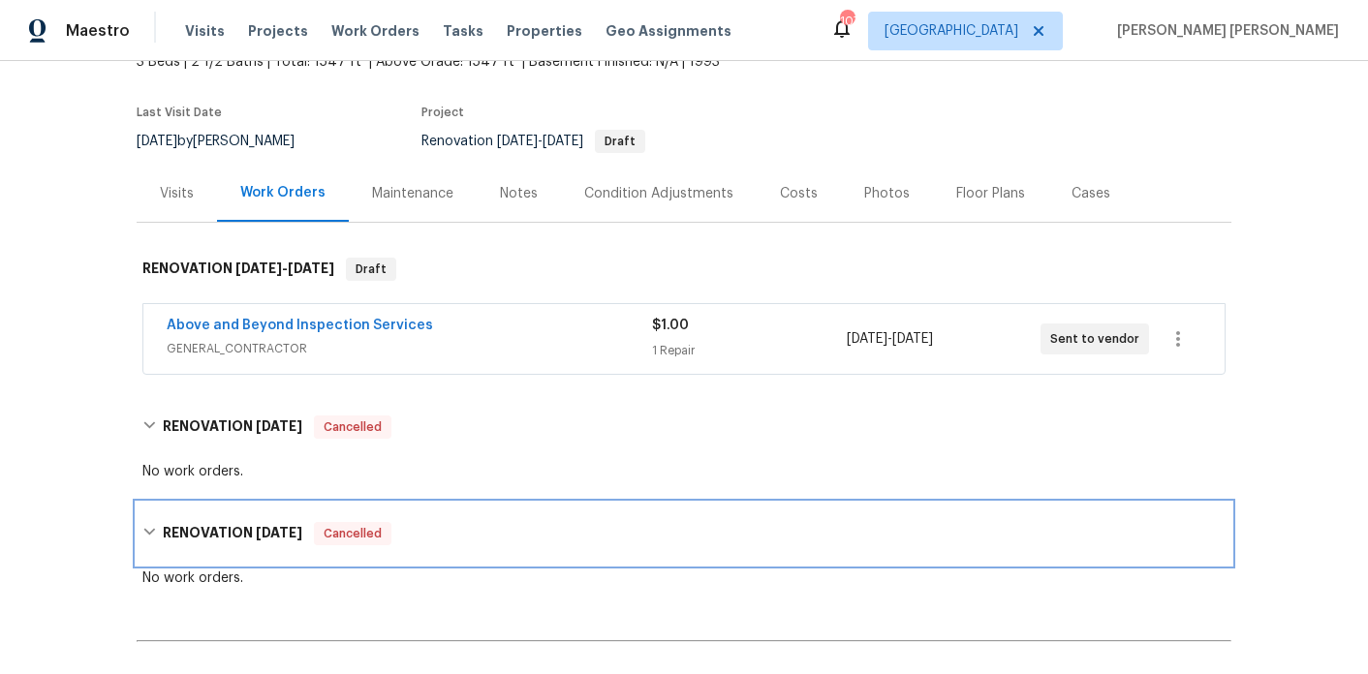
scroll to position [130, 0]
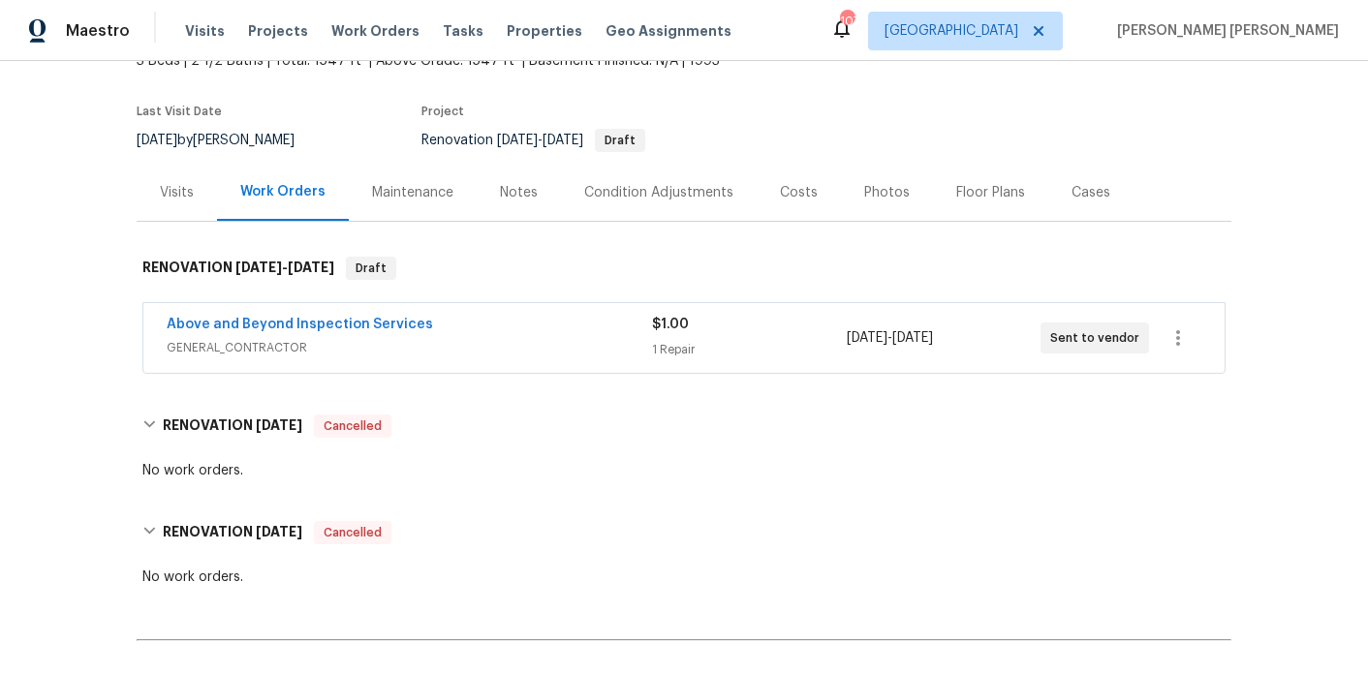
click at [653, 205] on div "Condition Adjustments" at bounding box center [659, 192] width 196 height 57
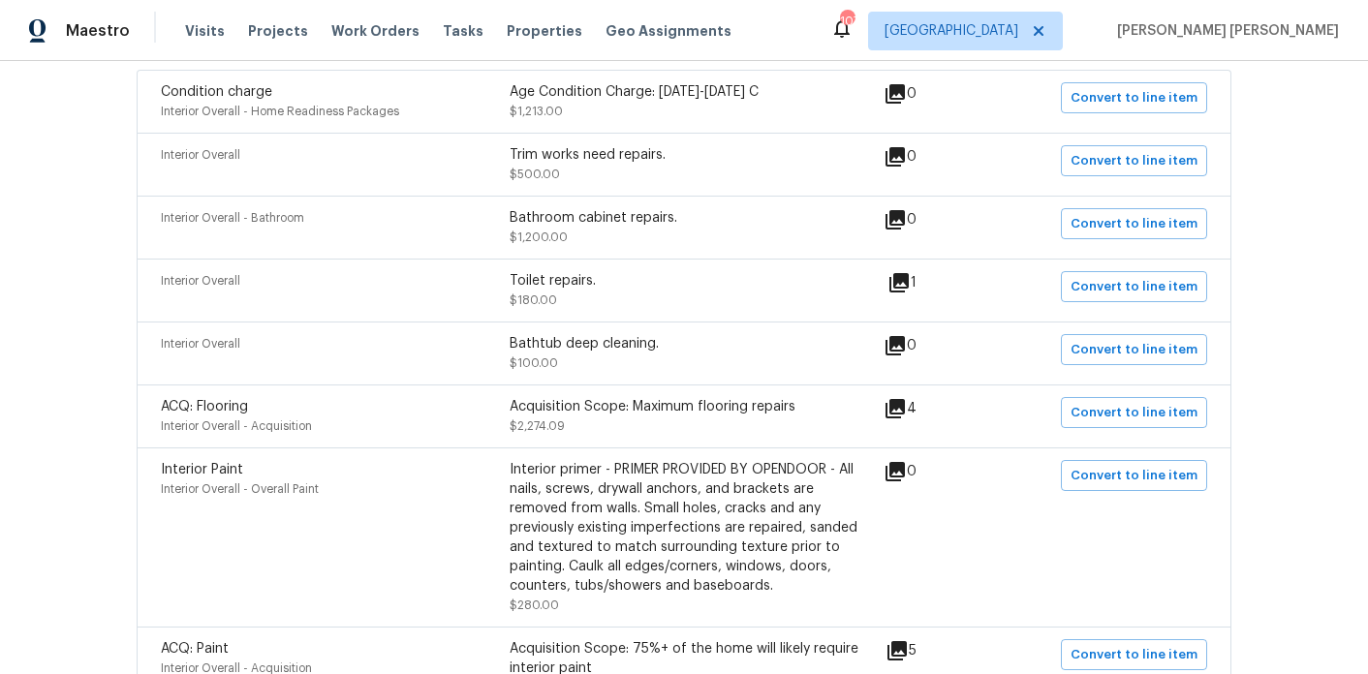
scroll to position [447, 0]
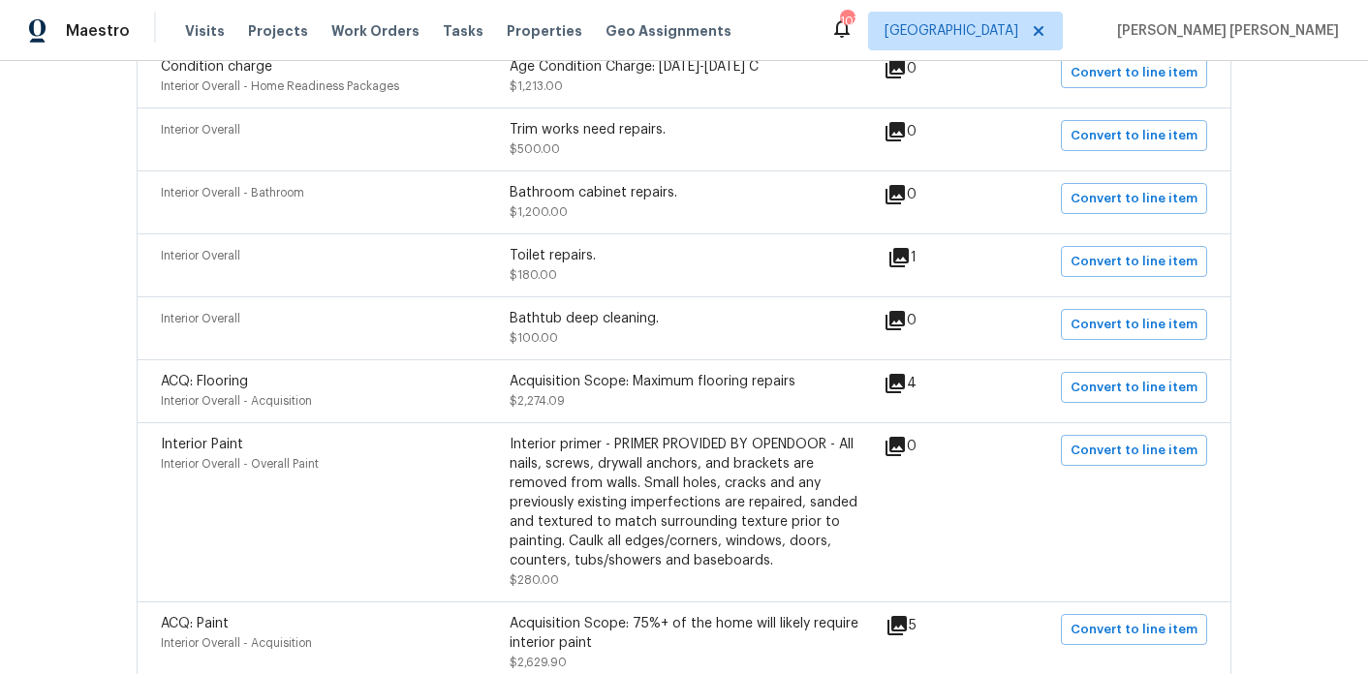
click at [910, 261] on icon at bounding box center [899, 257] width 23 height 23
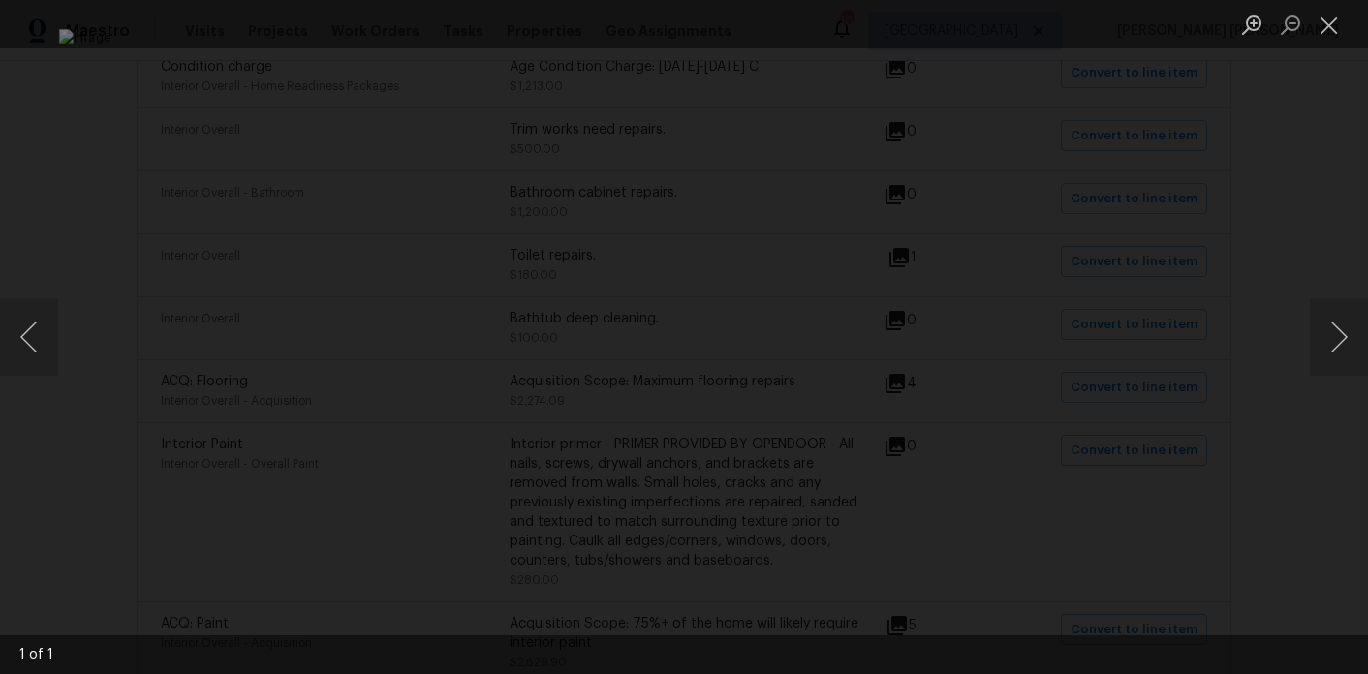
click at [1188, 263] on div "Lightbox" at bounding box center [684, 337] width 1368 height 674
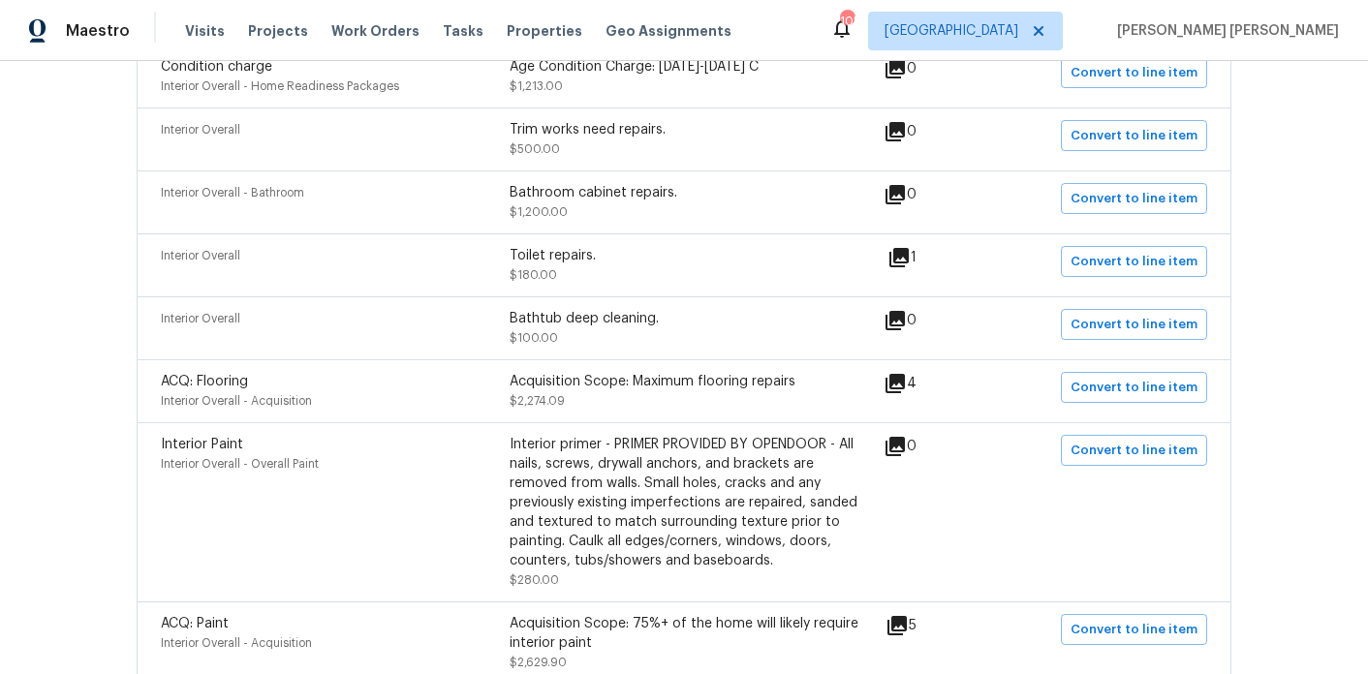
scroll to position [0, 0]
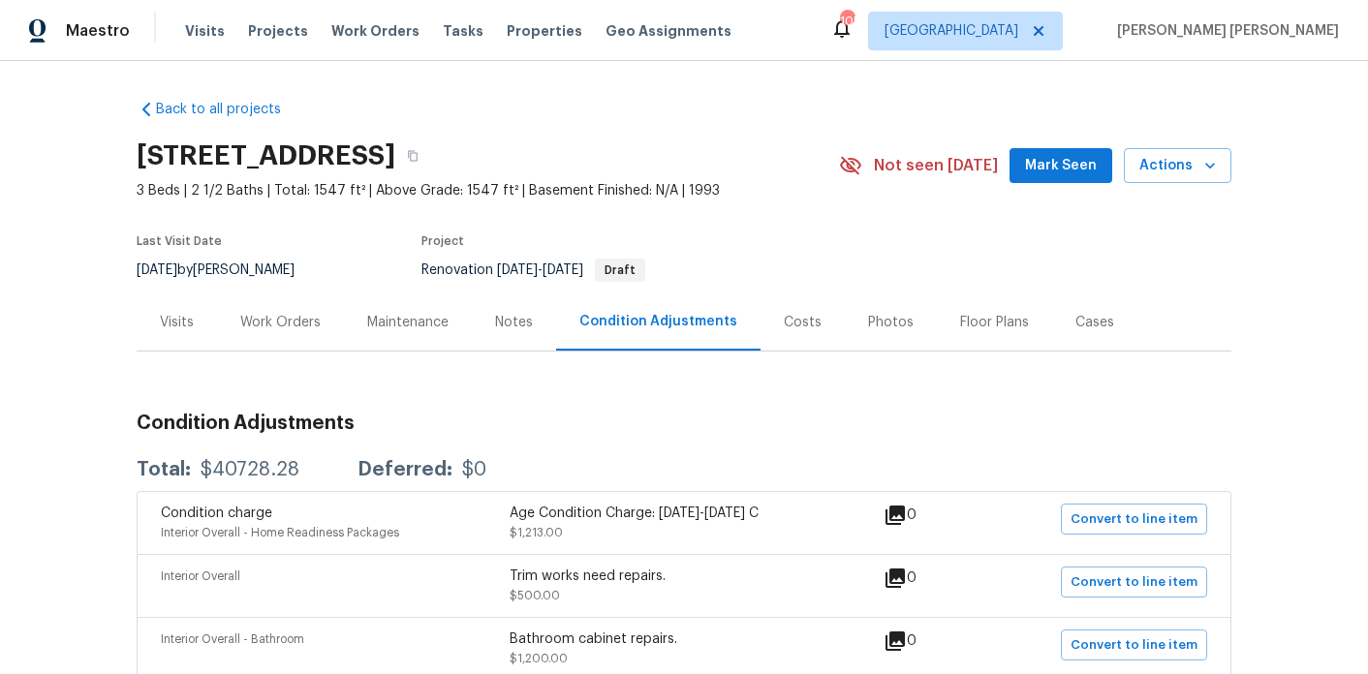
click at [945, 323] on div "Floor Plans" at bounding box center [994, 322] width 115 height 57
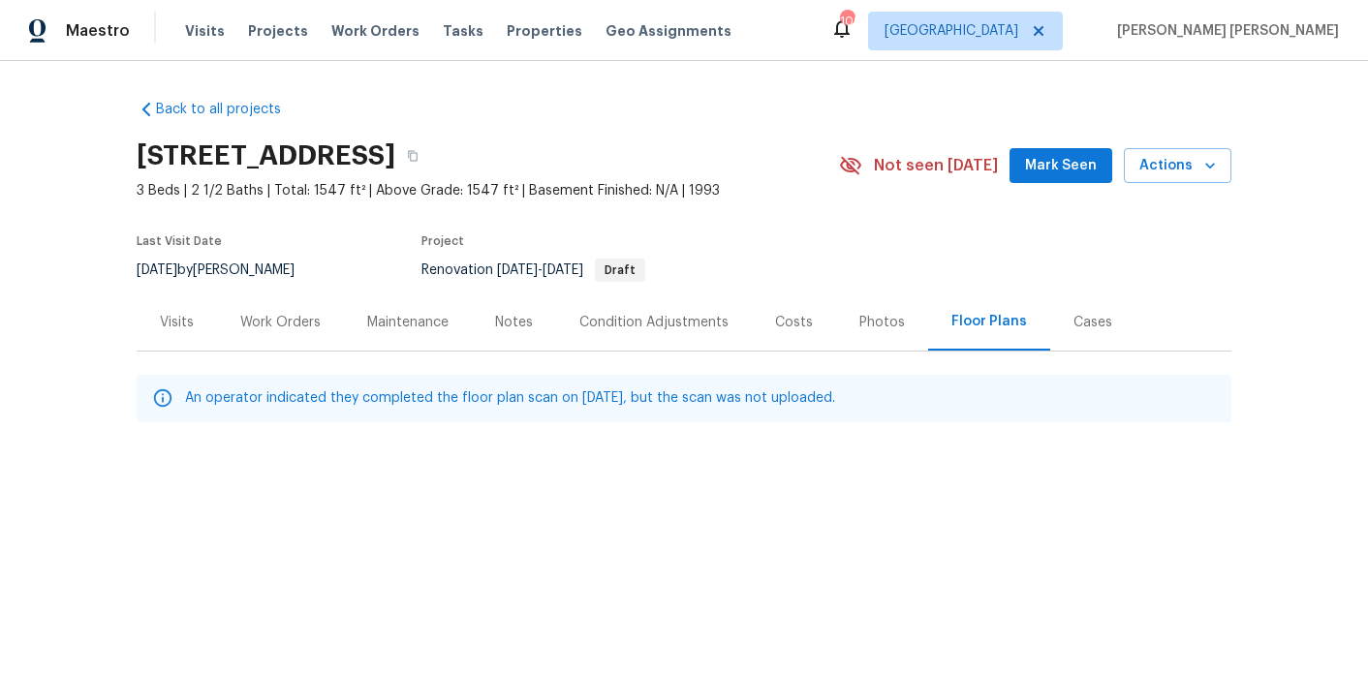
click at [252, 314] on div "Work Orders" at bounding box center [280, 322] width 80 height 19
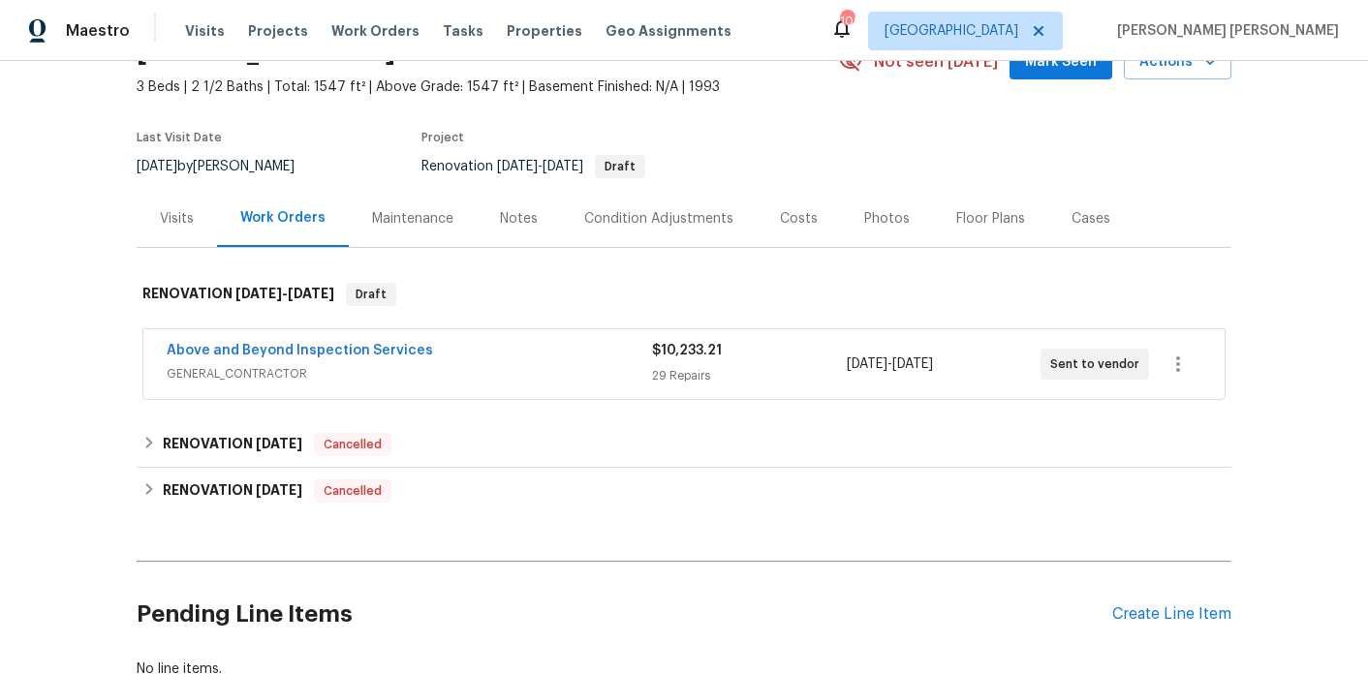
scroll to position [240, 0]
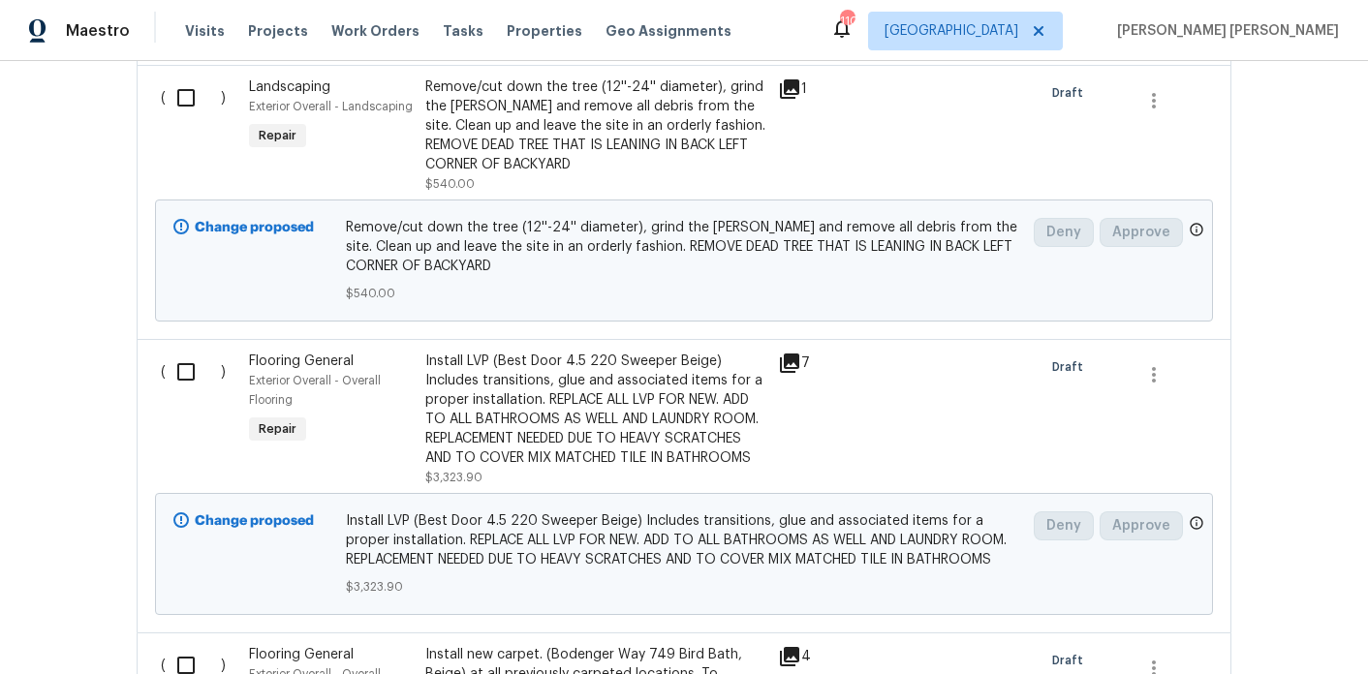
scroll to position [1377, 0]
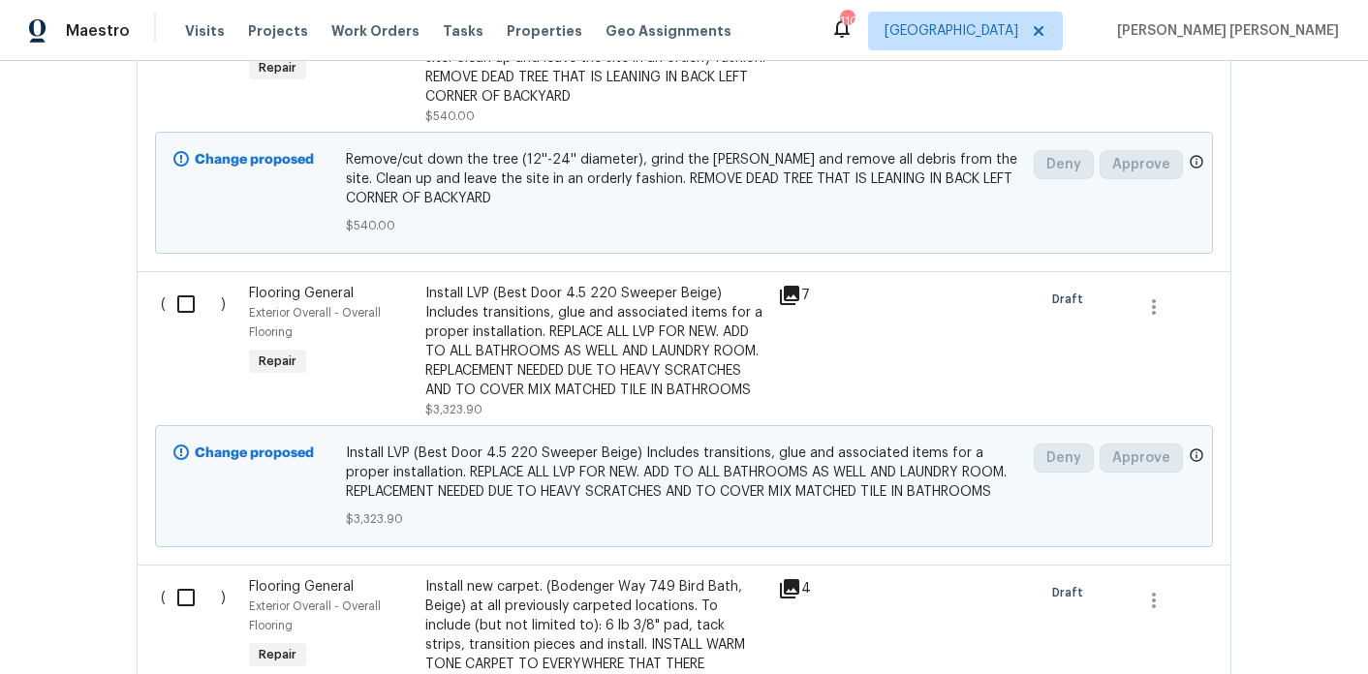
click at [196, 330] on div "( )" at bounding box center [199, 351] width 88 height 147
click at [193, 304] on input "checkbox" at bounding box center [193, 304] width 55 height 41
checkbox input "true"
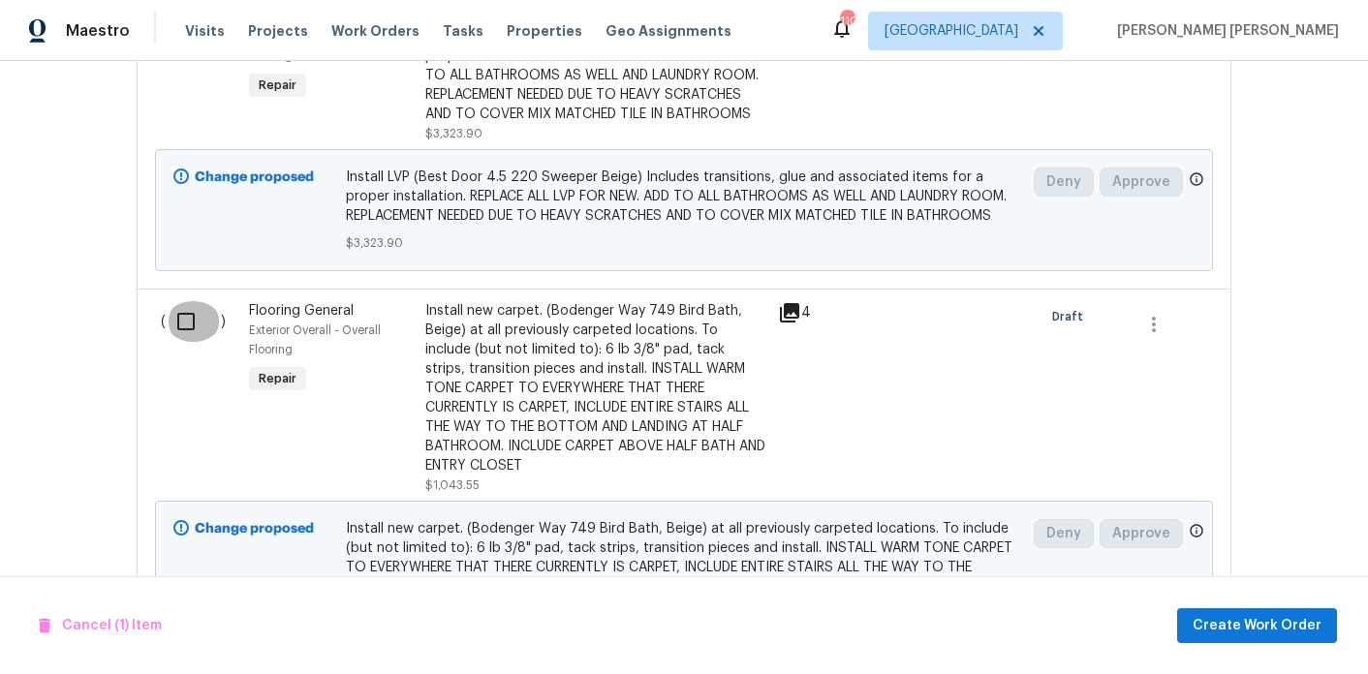
click at [187, 322] on input "checkbox" at bounding box center [193, 321] width 55 height 41
checkbox input "true"
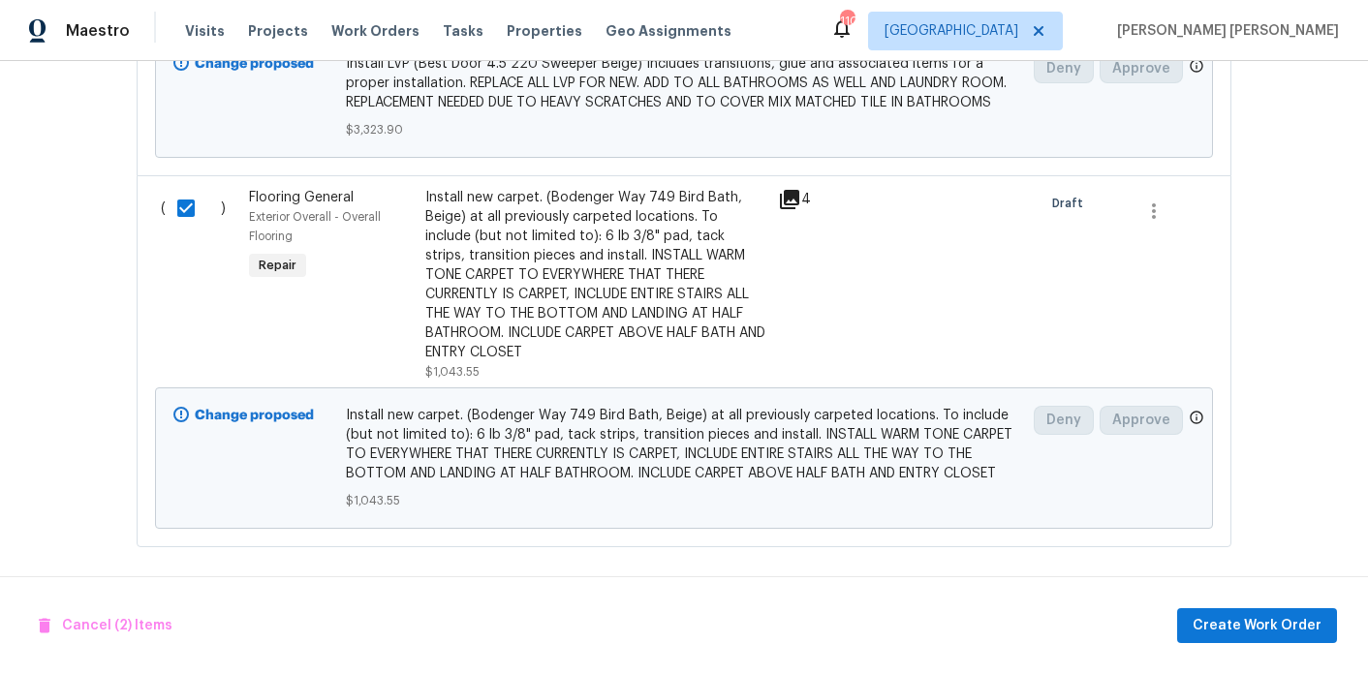
scroll to position [1773, 0]
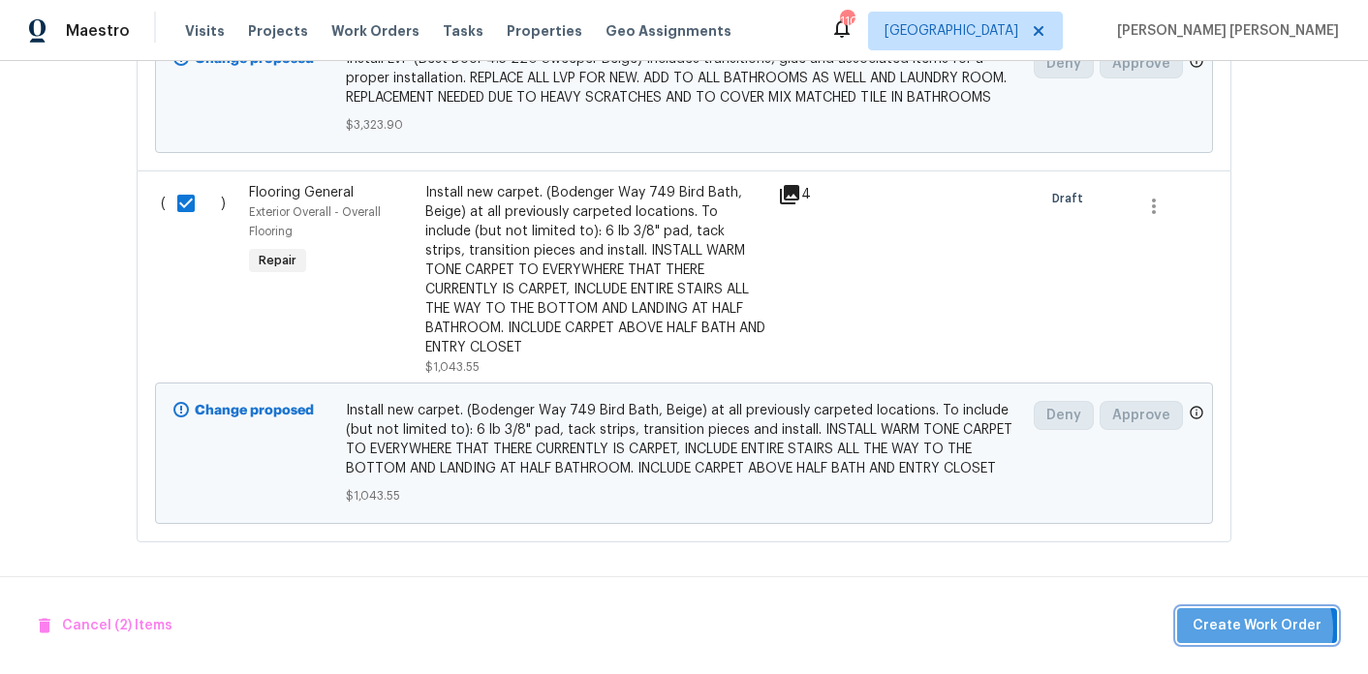
click at [1261, 629] on span "Create Work Order" at bounding box center [1257, 626] width 129 height 24
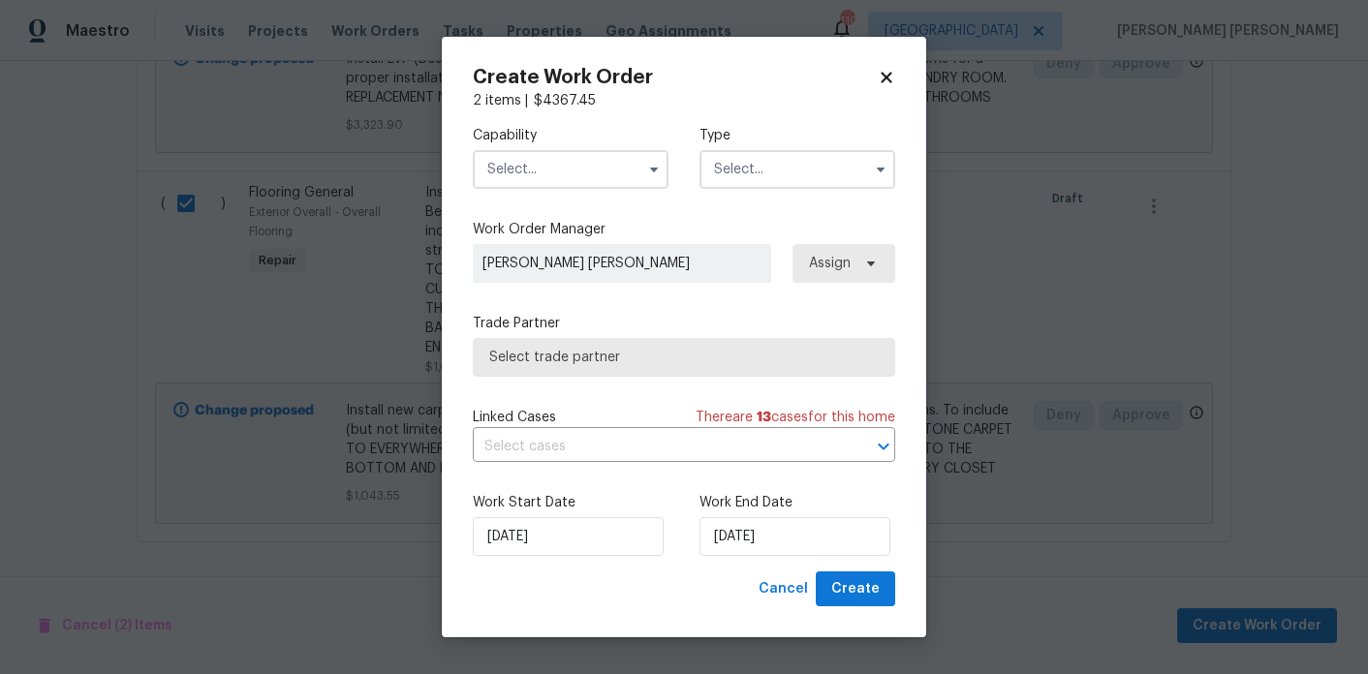
click at [604, 178] on input "text" at bounding box center [571, 169] width 196 height 39
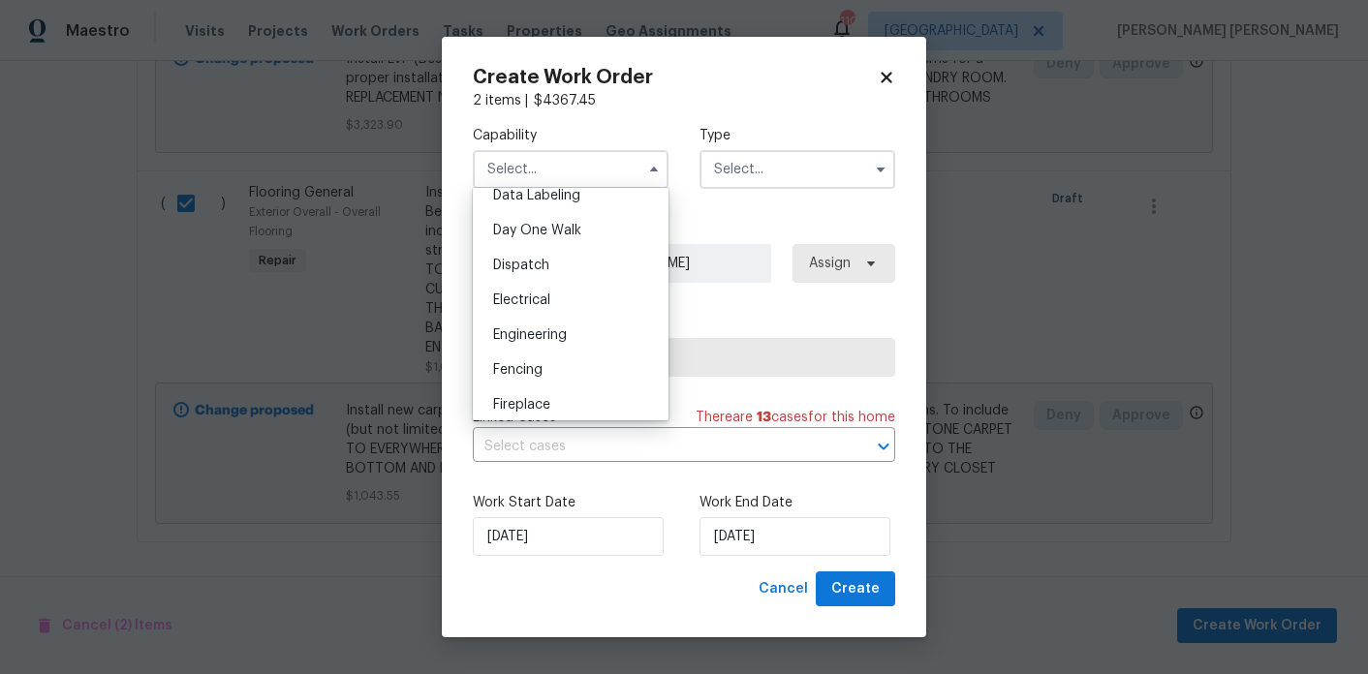
scroll to position [681, 0]
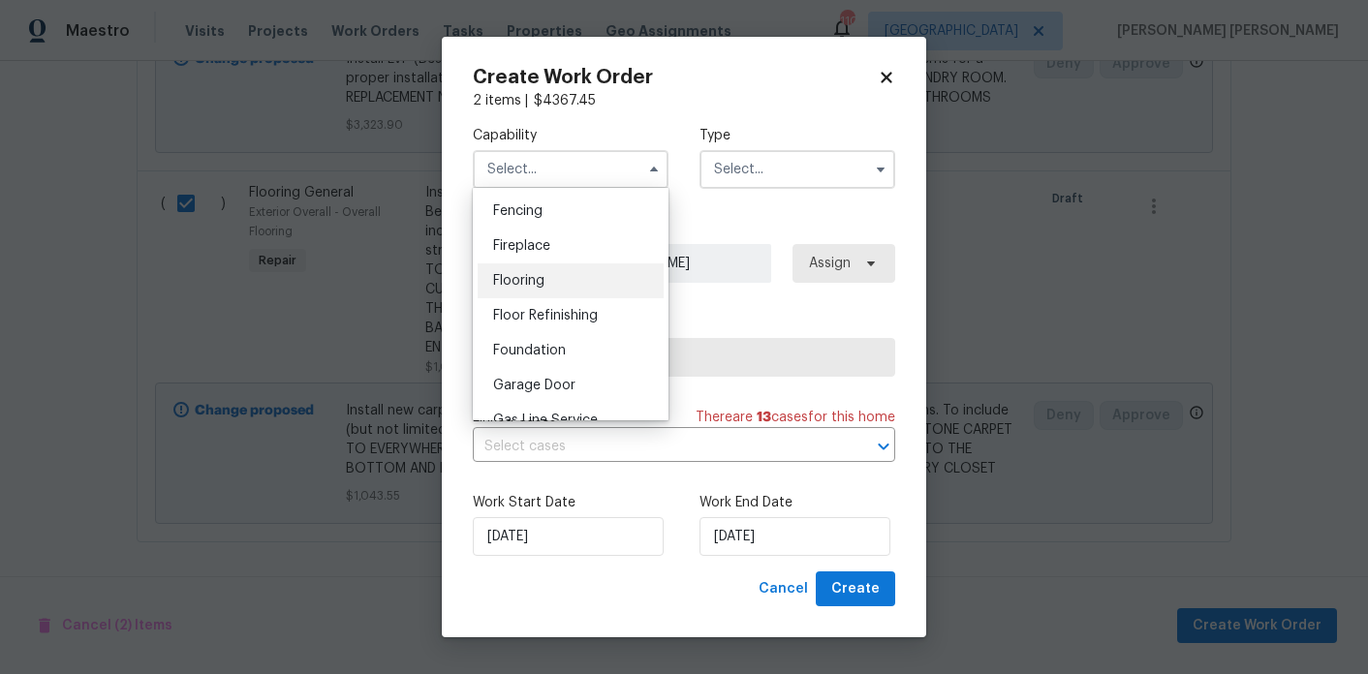
click at [544, 276] on span "Flooring" at bounding box center [518, 281] width 51 height 14
type input "Flooring"
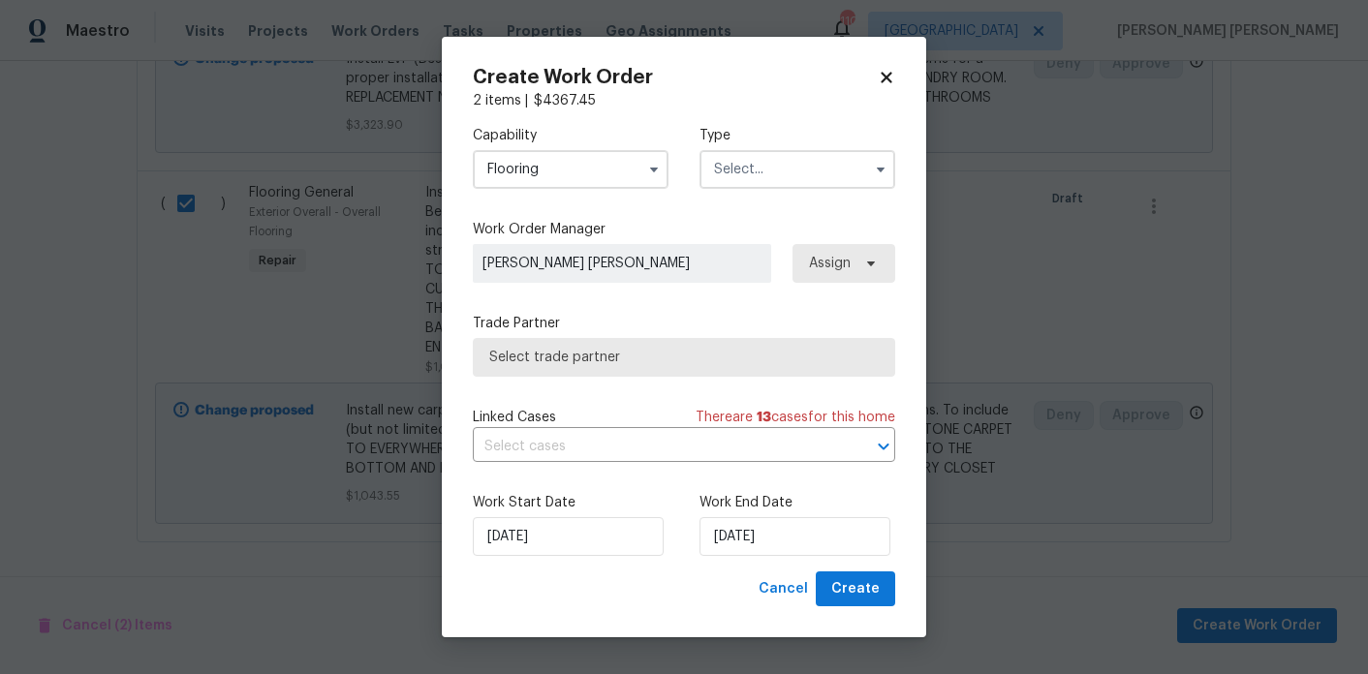
click at [801, 160] on input "text" at bounding box center [798, 169] width 196 height 39
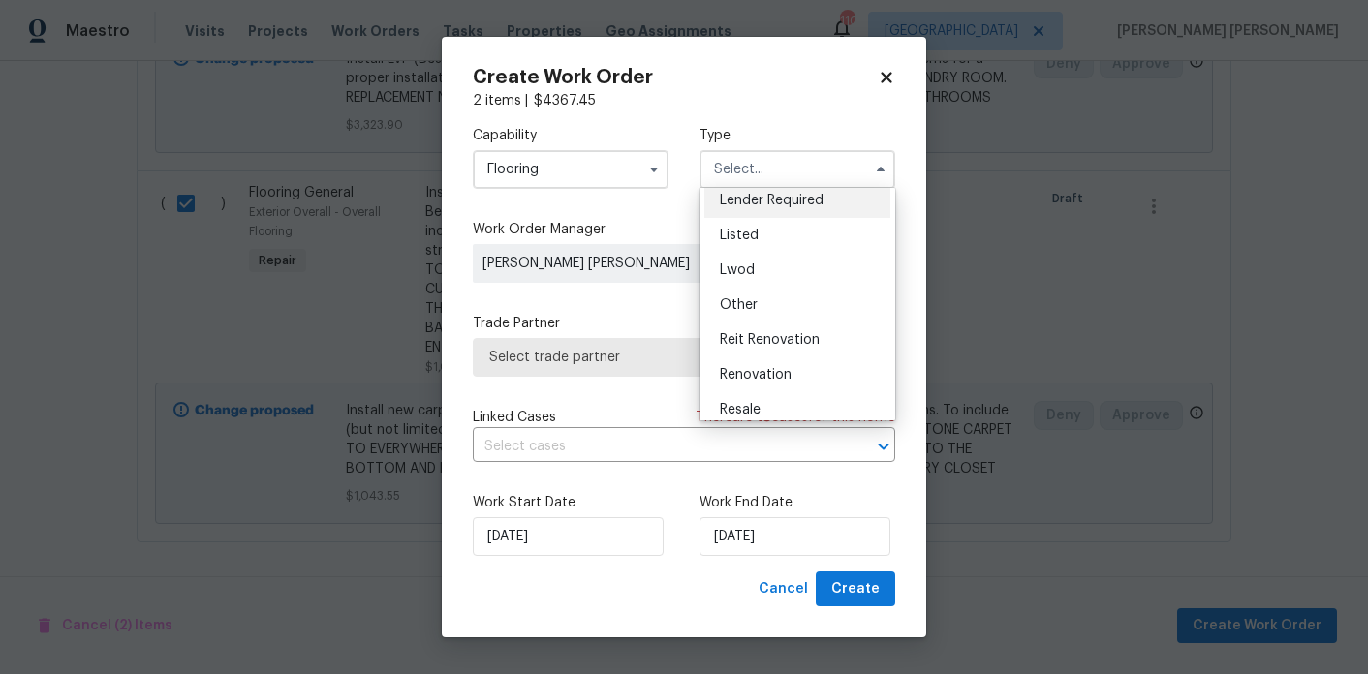
scroll to position [231, 0]
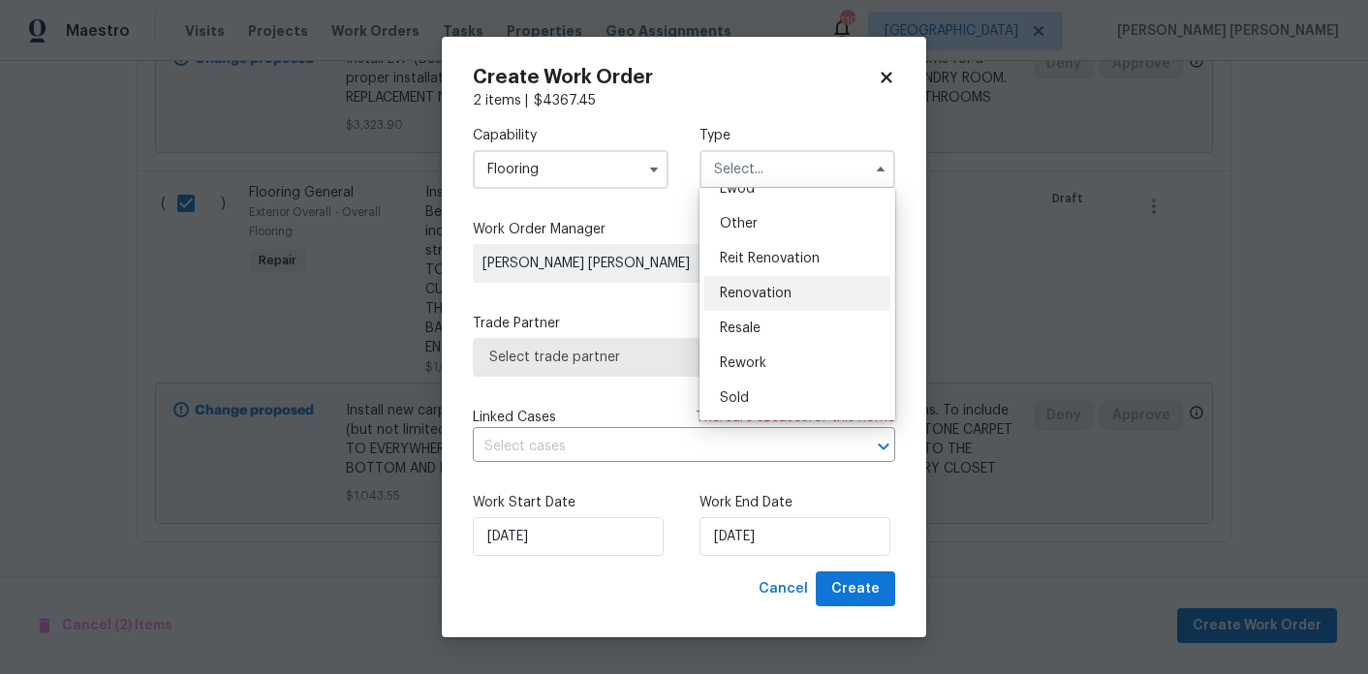
click at [784, 299] on span "Renovation" at bounding box center [756, 294] width 72 height 14
type input "Renovation"
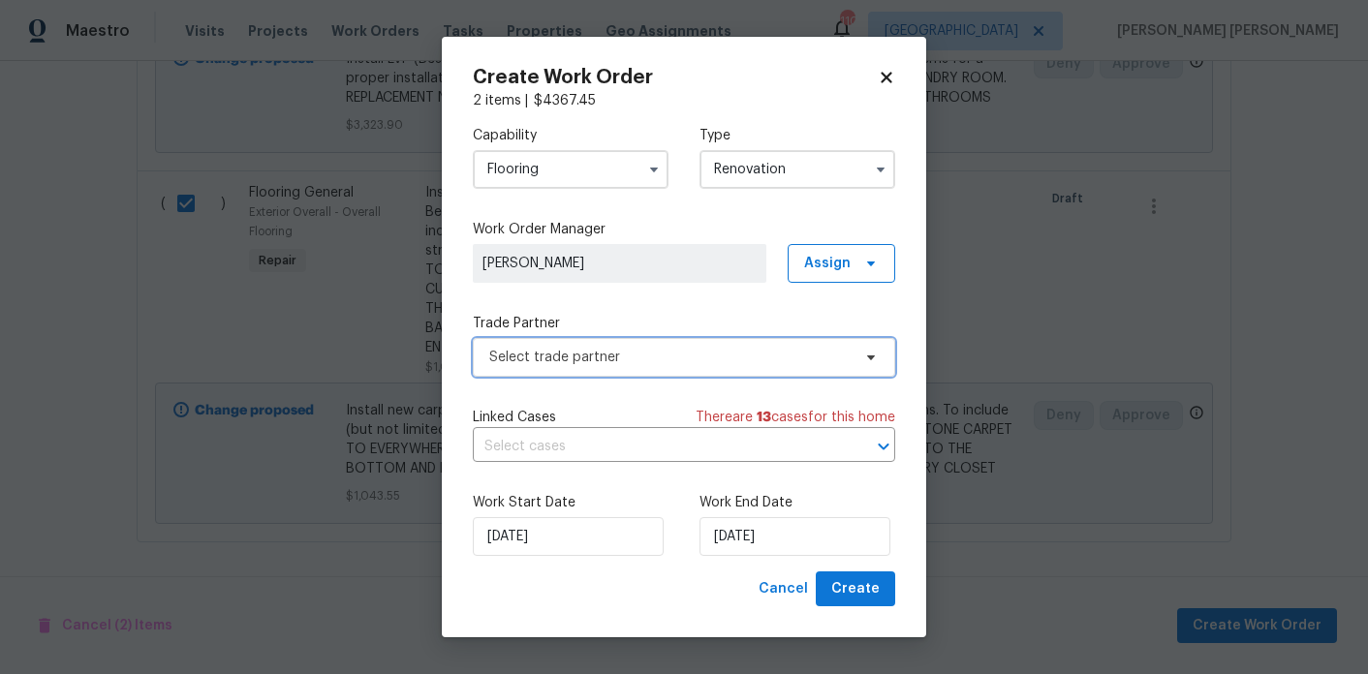
click at [754, 343] on span "Select trade partner" at bounding box center [684, 357] width 422 height 39
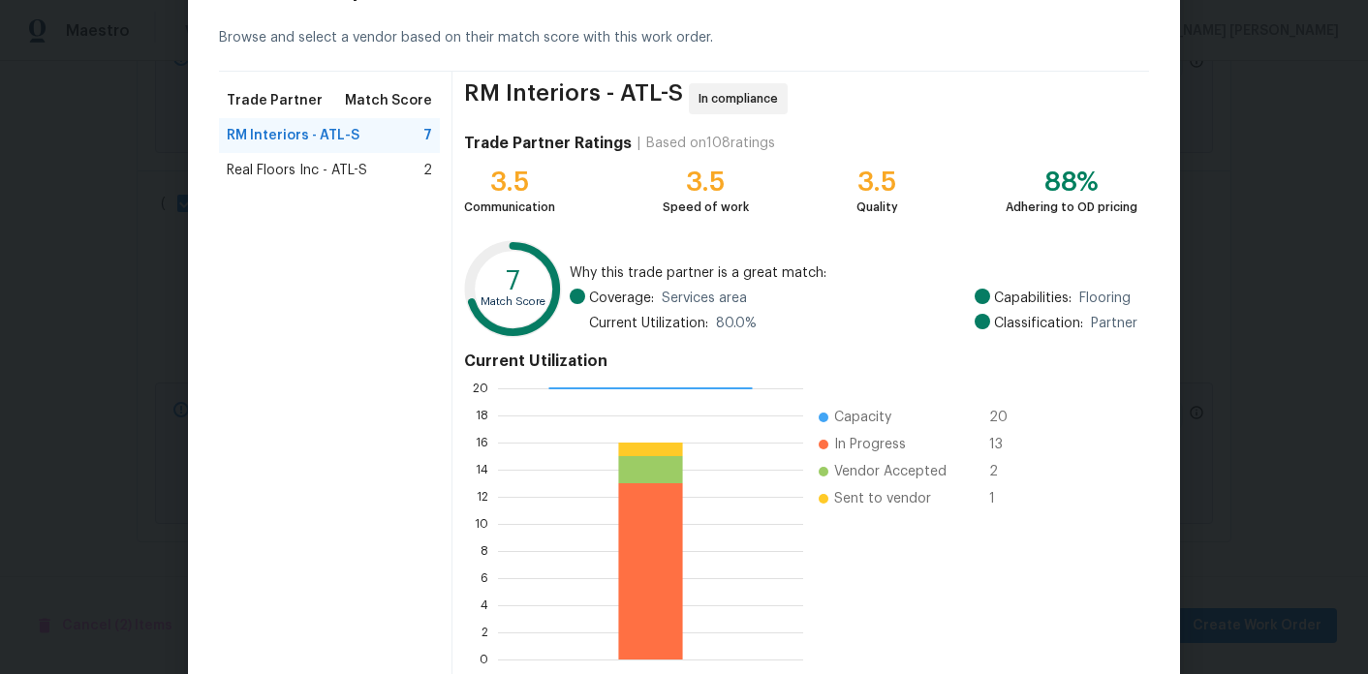
scroll to position [93, 0]
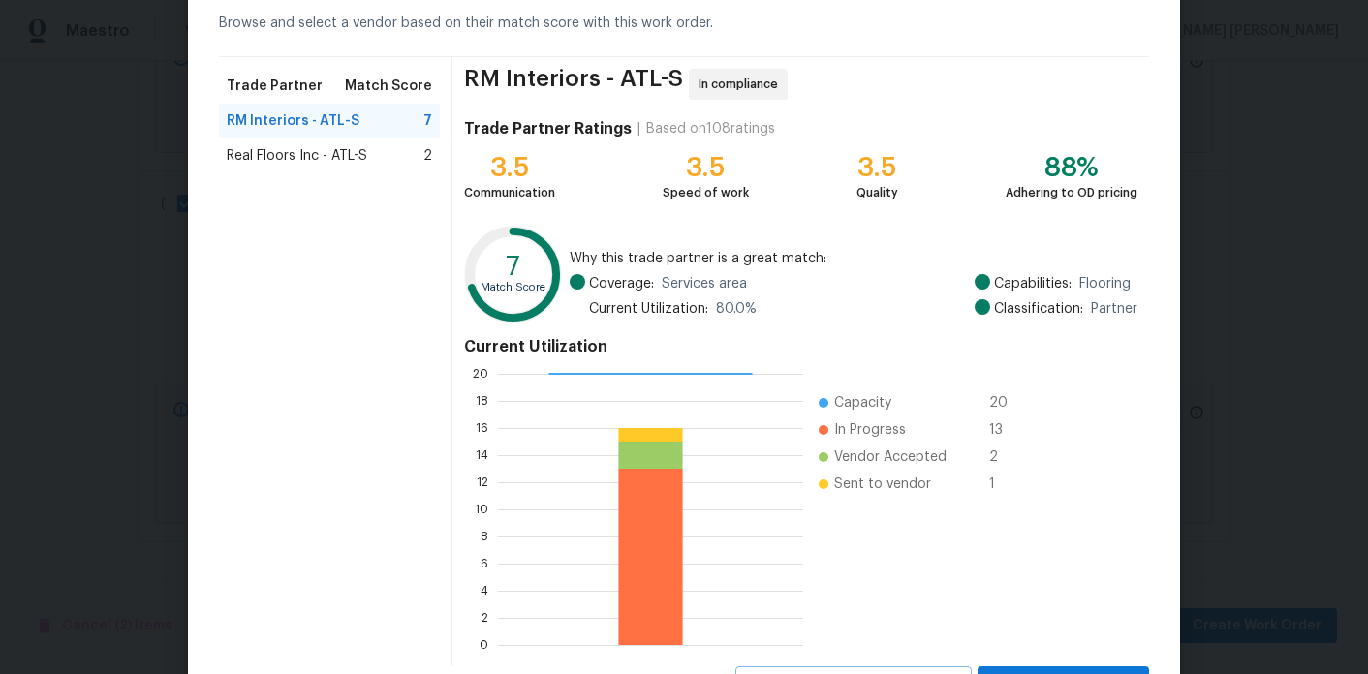
click at [386, 151] on div "Real Floors Inc - ATL-S 2" at bounding box center [329, 155] width 205 height 19
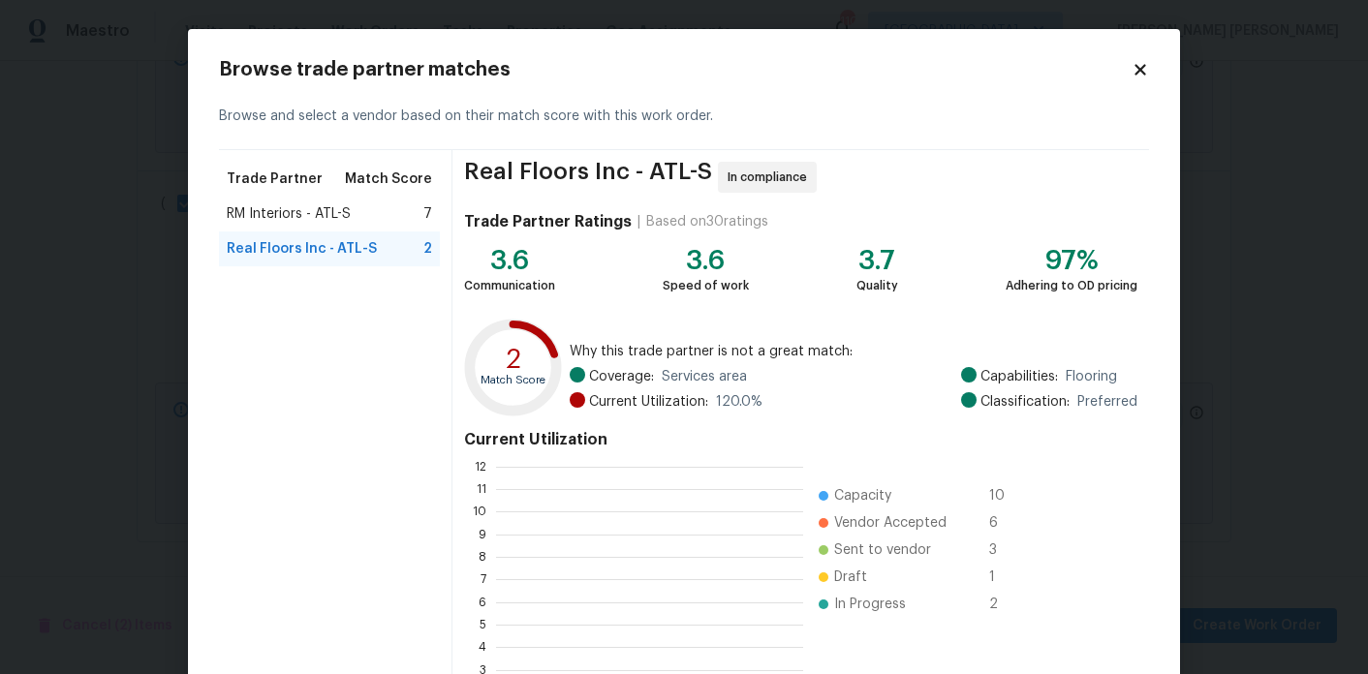
scroll to position [271, 307]
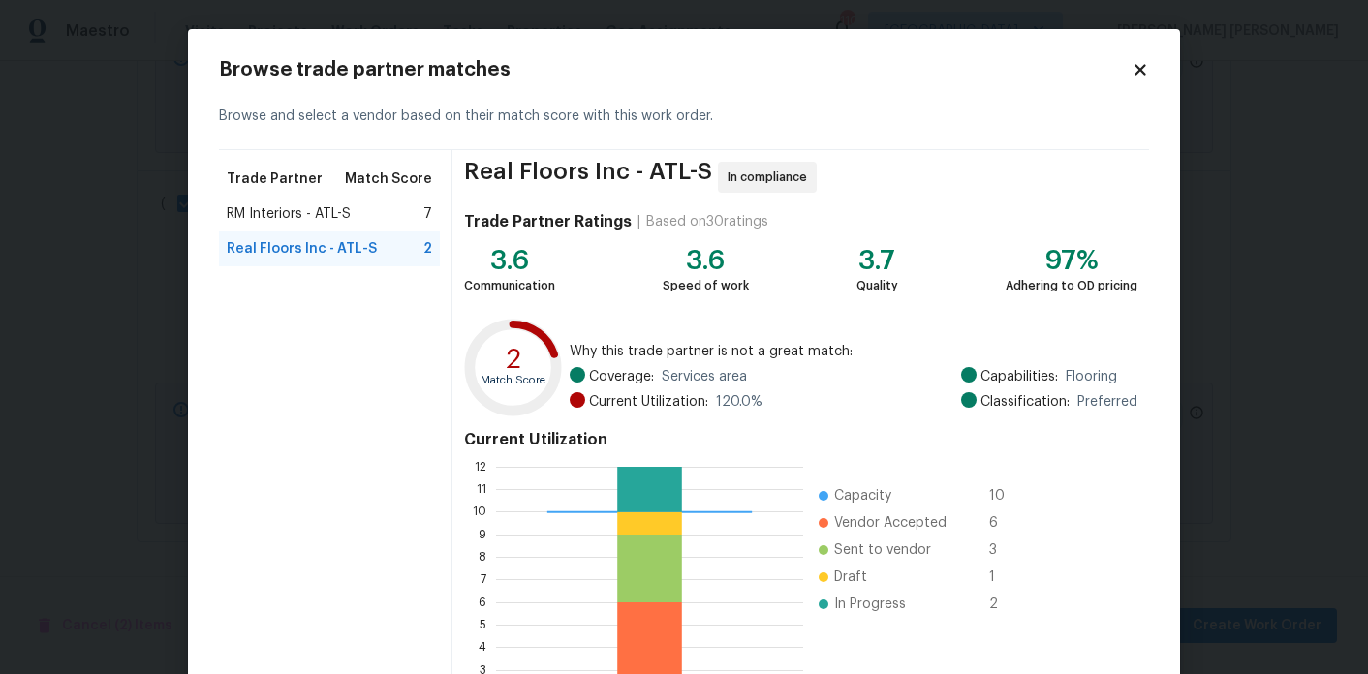
click at [390, 221] on div "RM Interiors - ATL-S 7" at bounding box center [329, 213] width 205 height 19
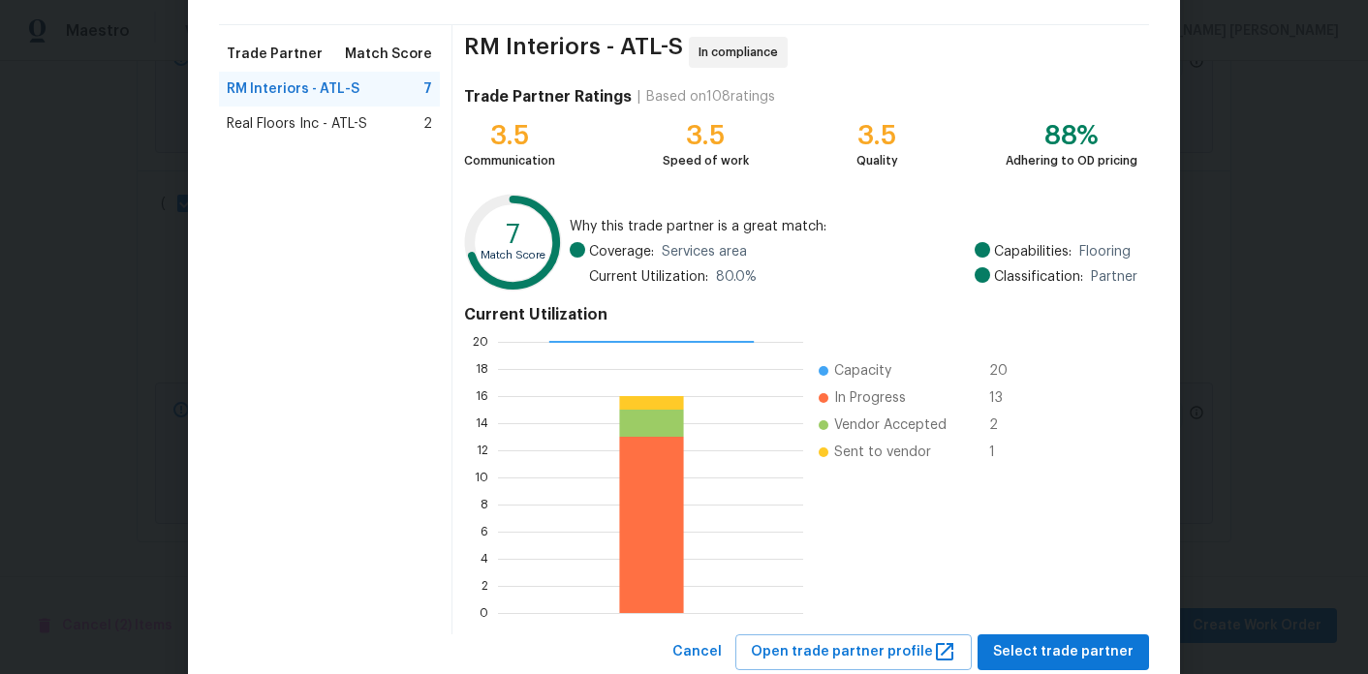
scroll to position [180, 0]
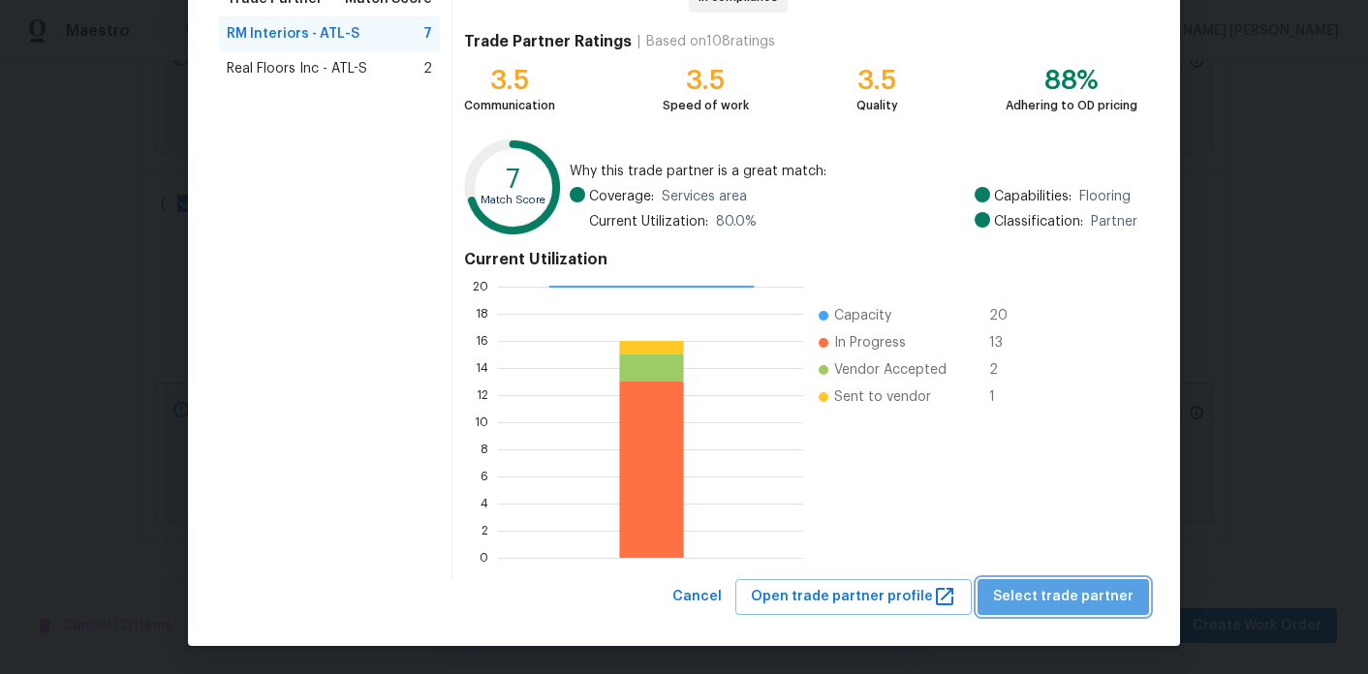
click at [1101, 605] on span "Select trade partner" at bounding box center [1063, 597] width 141 height 24
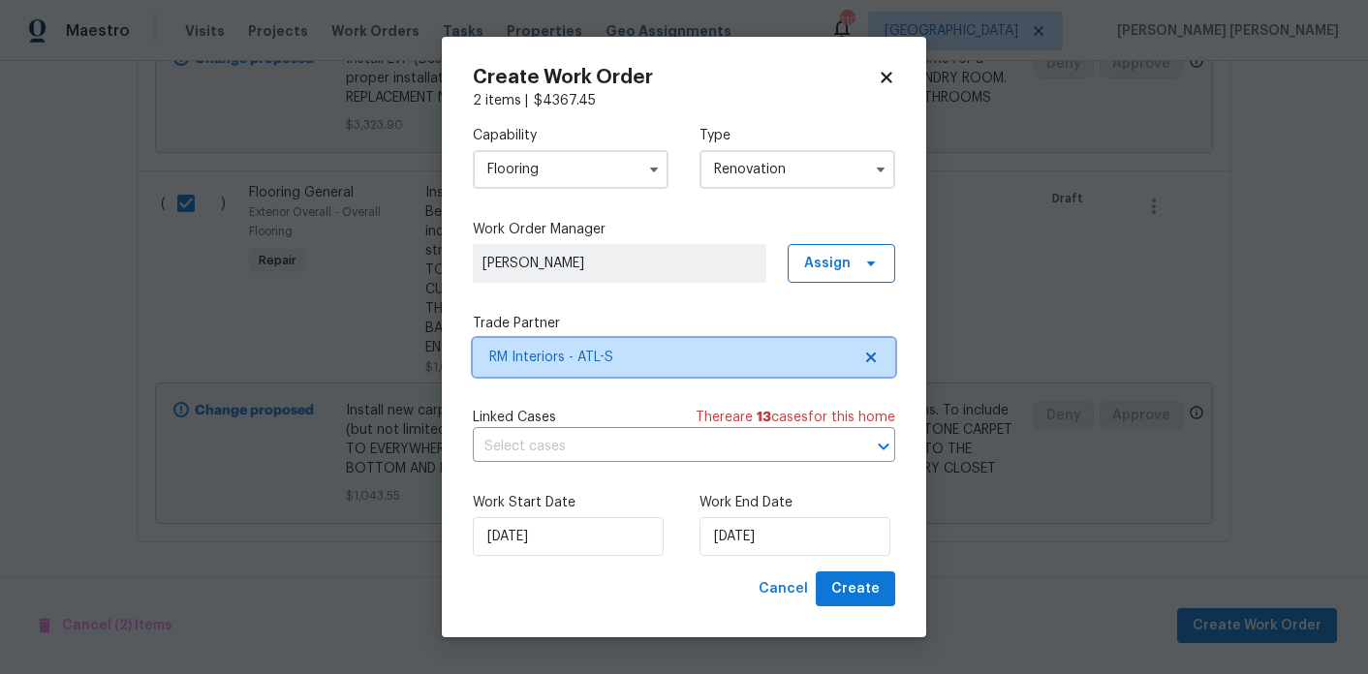
scroll to position [0, 0]
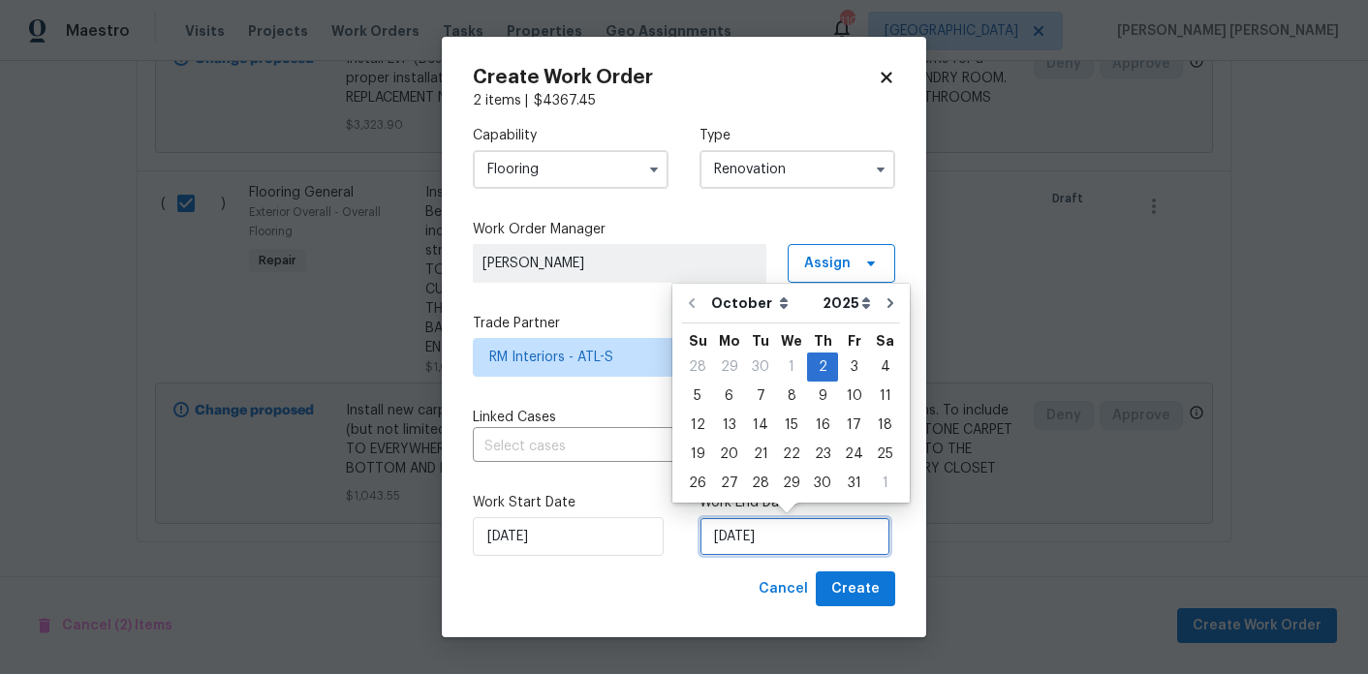
click at [855, 520] on input "[DATE]" at bounding box center [795, 536] width 191 height 39
click at [792, 453] on div "22" at bounding box center [791, 454] width 31 height 27
type input "[DATE]"
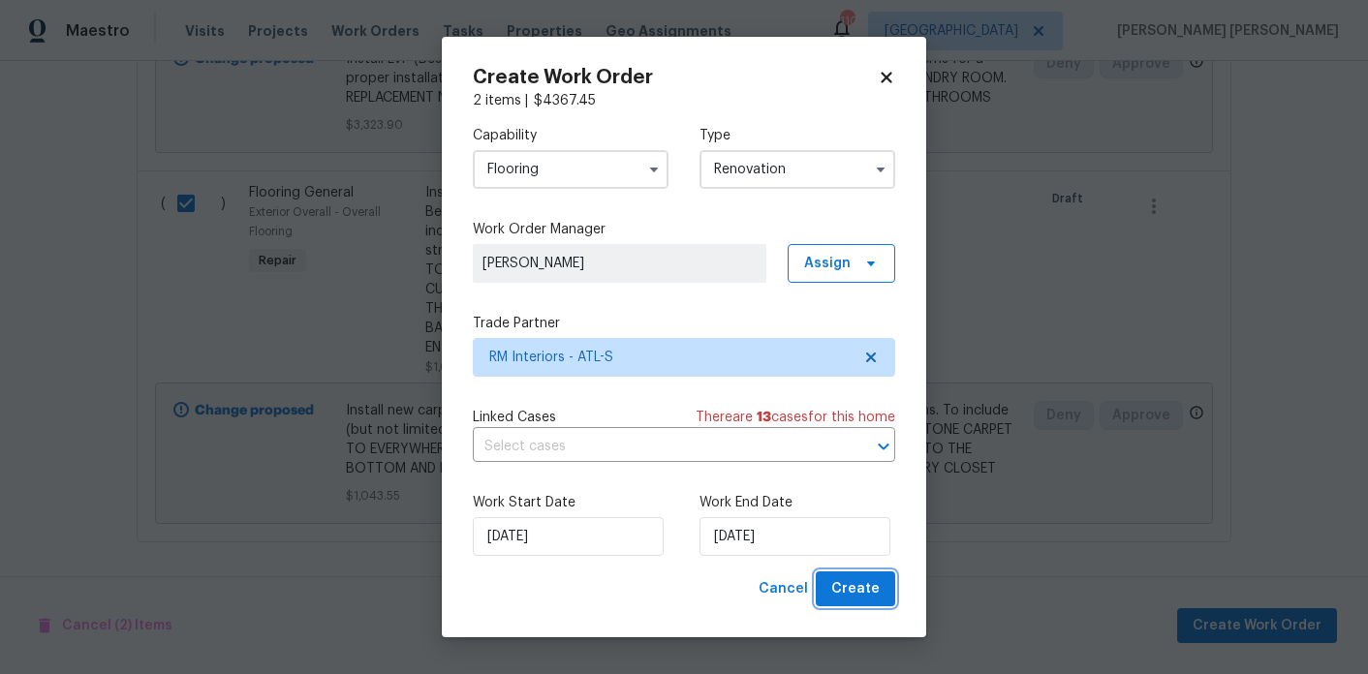
click at [853, 578] on span "Create" at bounding box center [855, 590] width 48 height 24
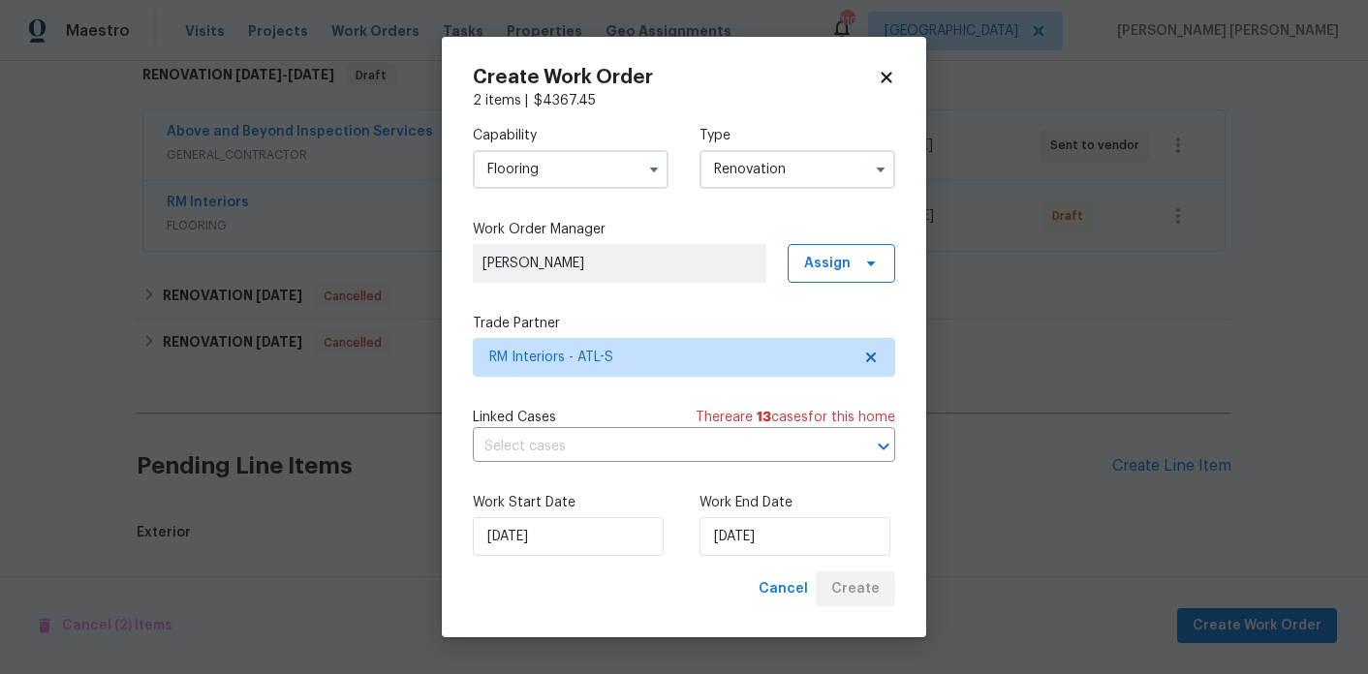
scroll to position [1415, 0]
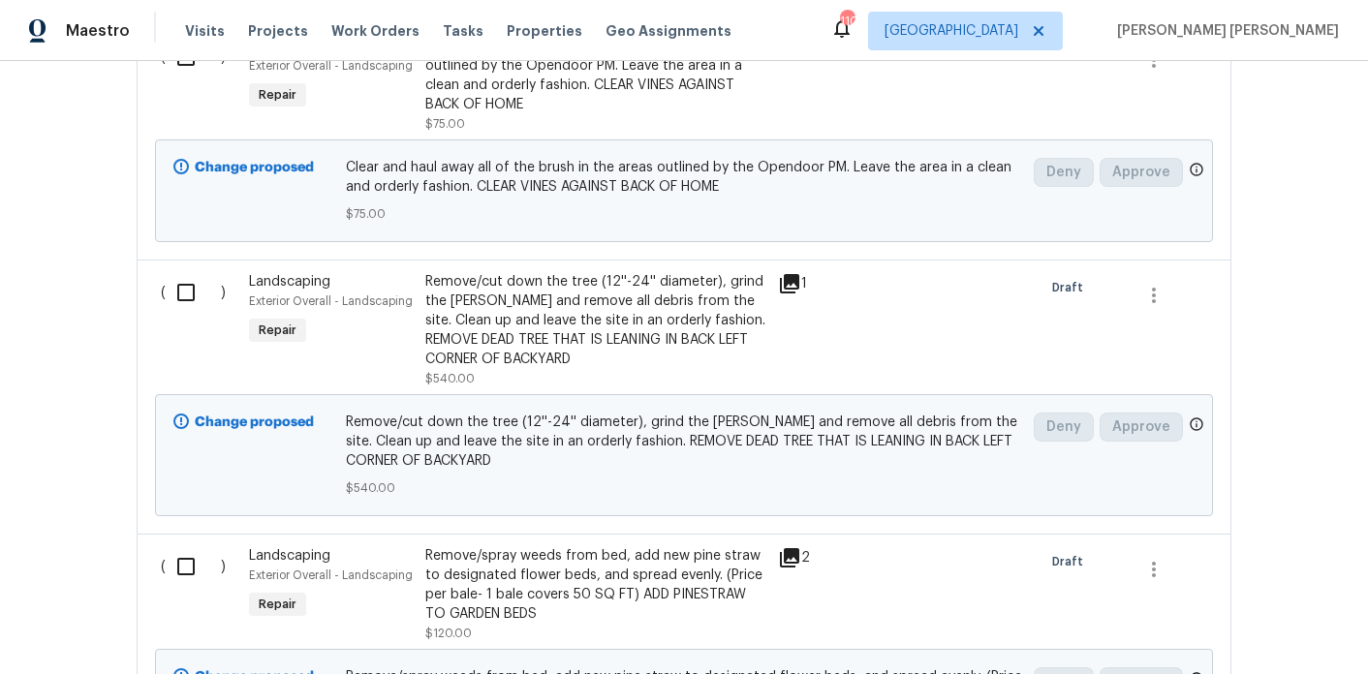
scroll to position [1415, 0]
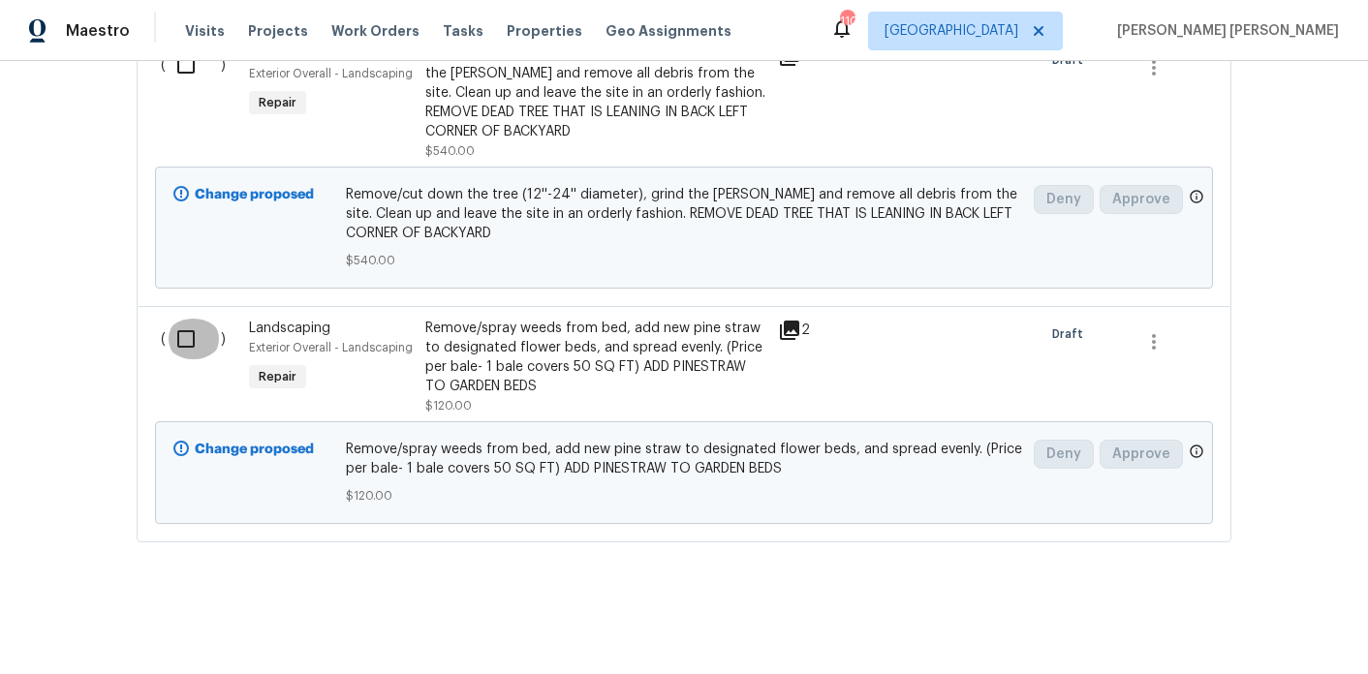
click at [180, 350] on input "checkbox" at bounding box center [193, 339] width 55 height 41
checkbox input "true"
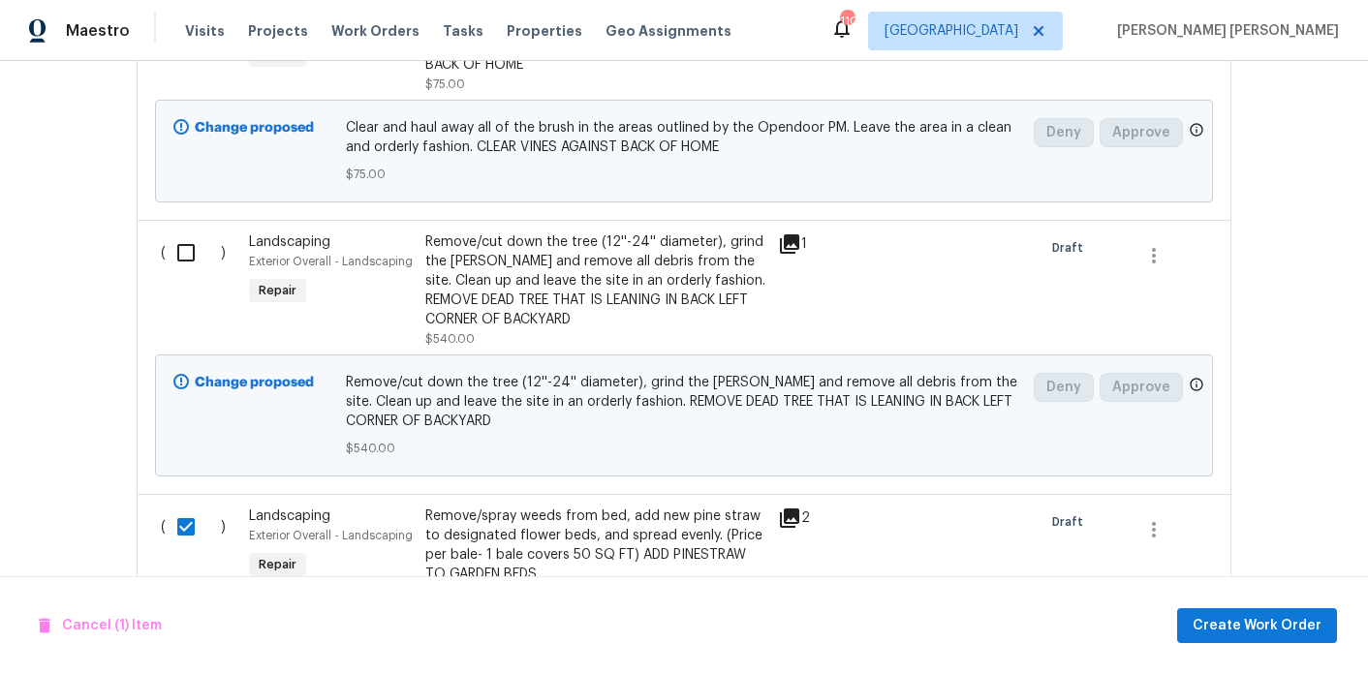
click at [181, 258] on input "checkbox" at bounding box center [193, 253] width 55 height 41
checkbox input "true"
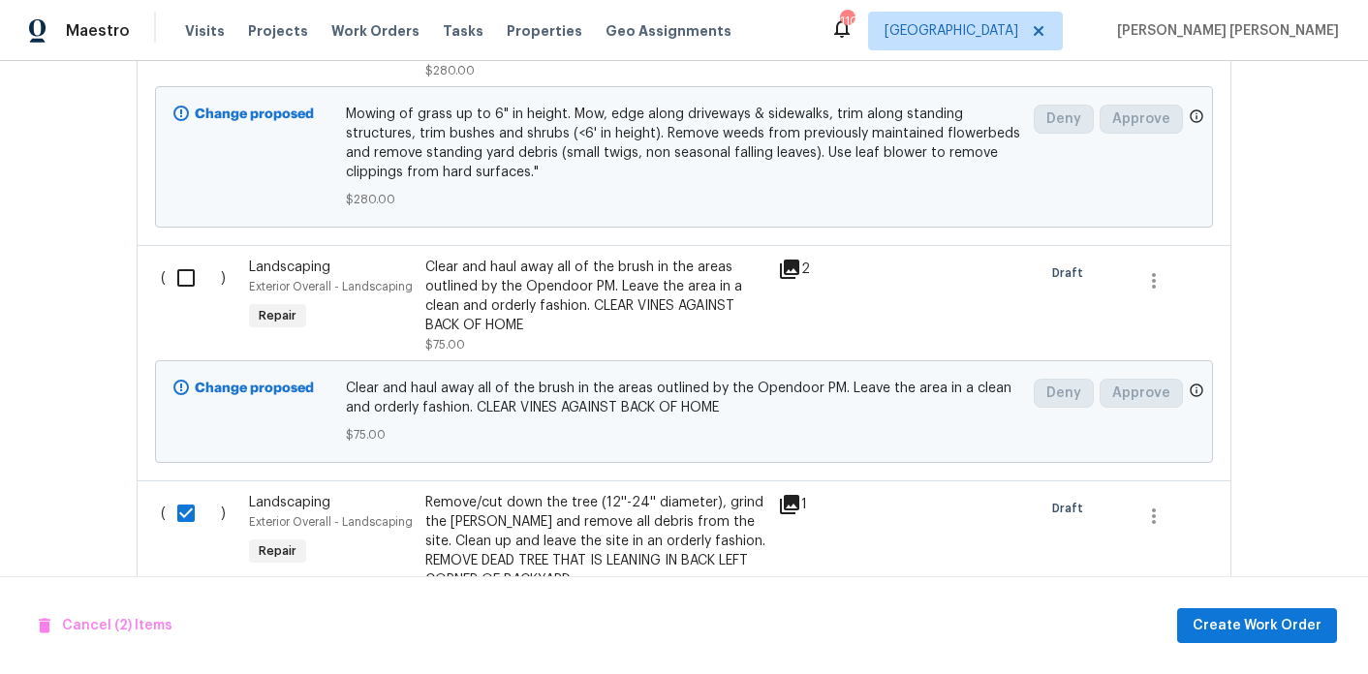
click at [185, 266] on input "checkbox" at bounding box center [193, 278] width 55 height 41
checkbox input "true"
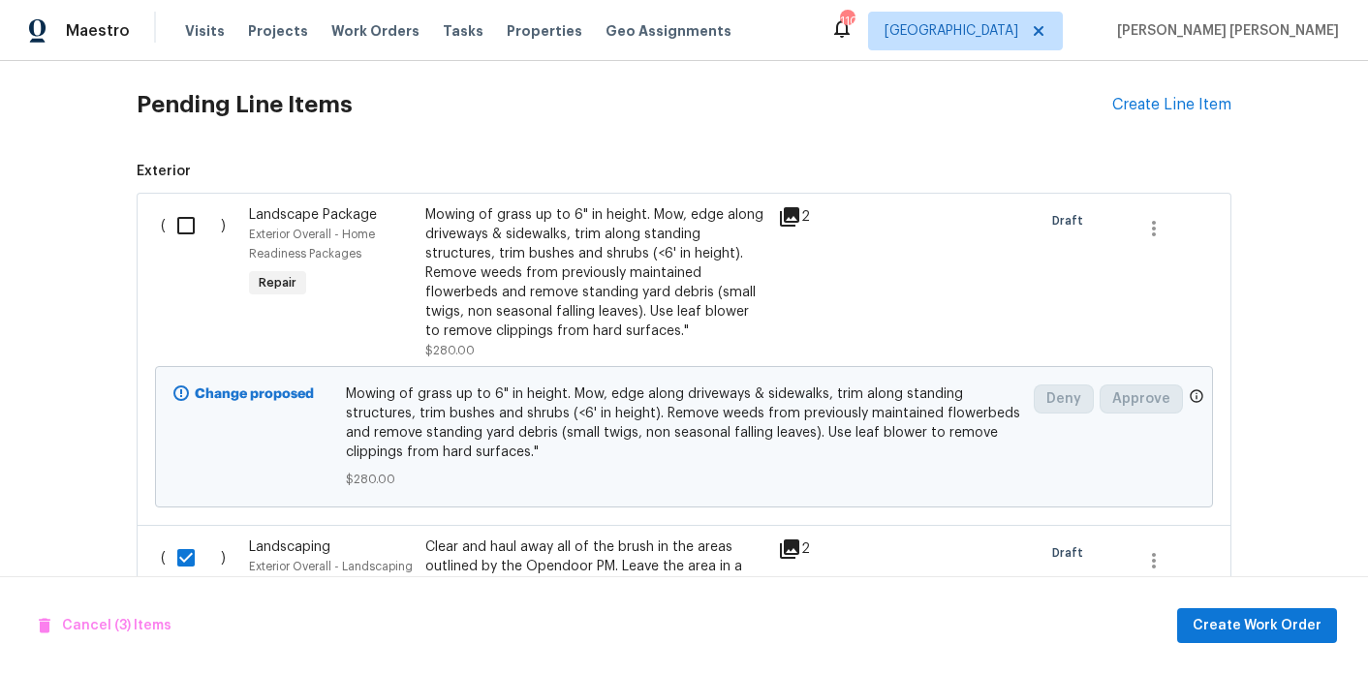
scroll to position [667, 0]
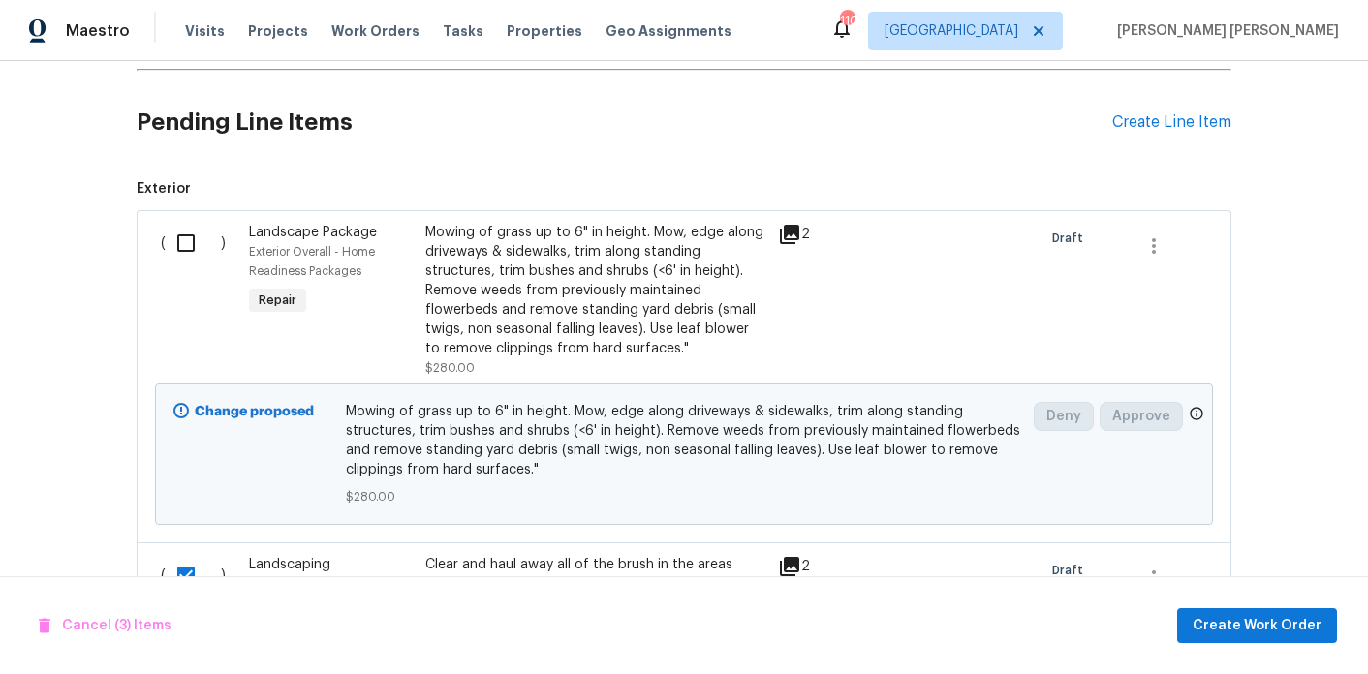
click at [181, 247] on input "checkbox" at bounding box center [193, 243] width 55 height 41
checkbox input "true"
click at [1208, 630] on span "Create Work Order" at bounding box center [1257, 626] width 129 height 24
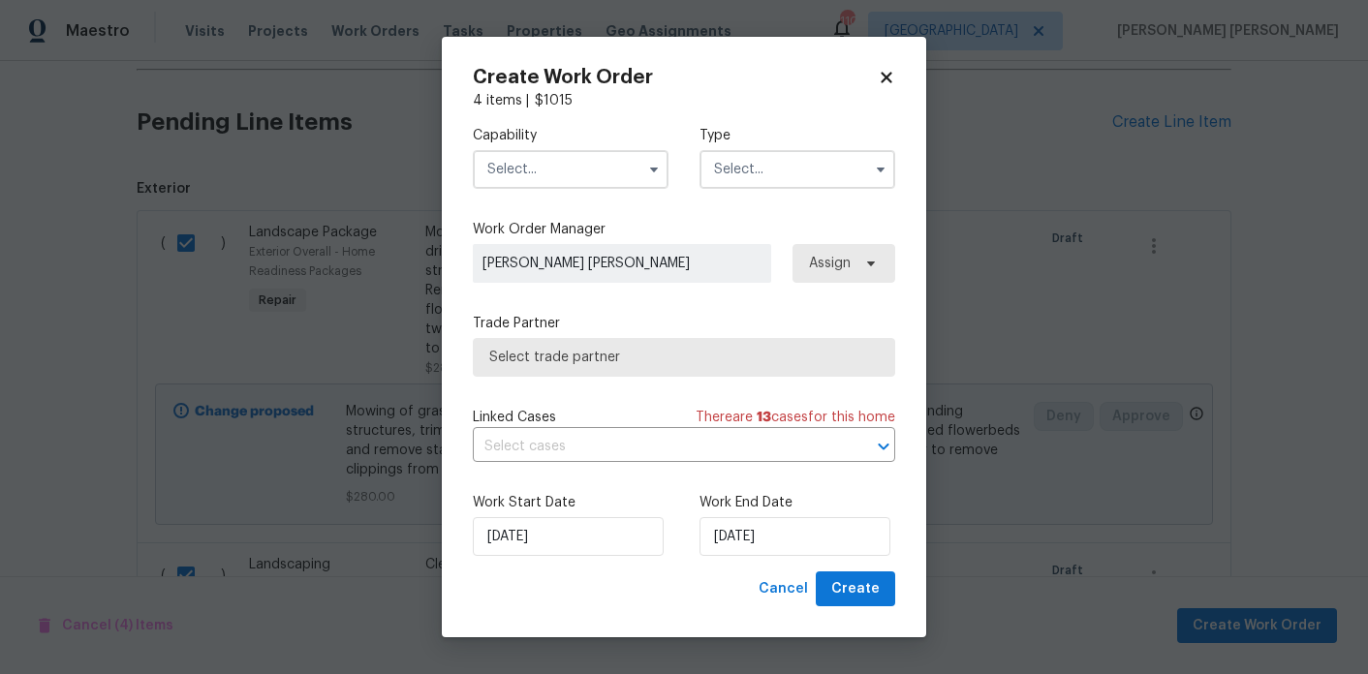
click at [592, 179] on input "text" at bounding box center [571, 169] width 196 height 39
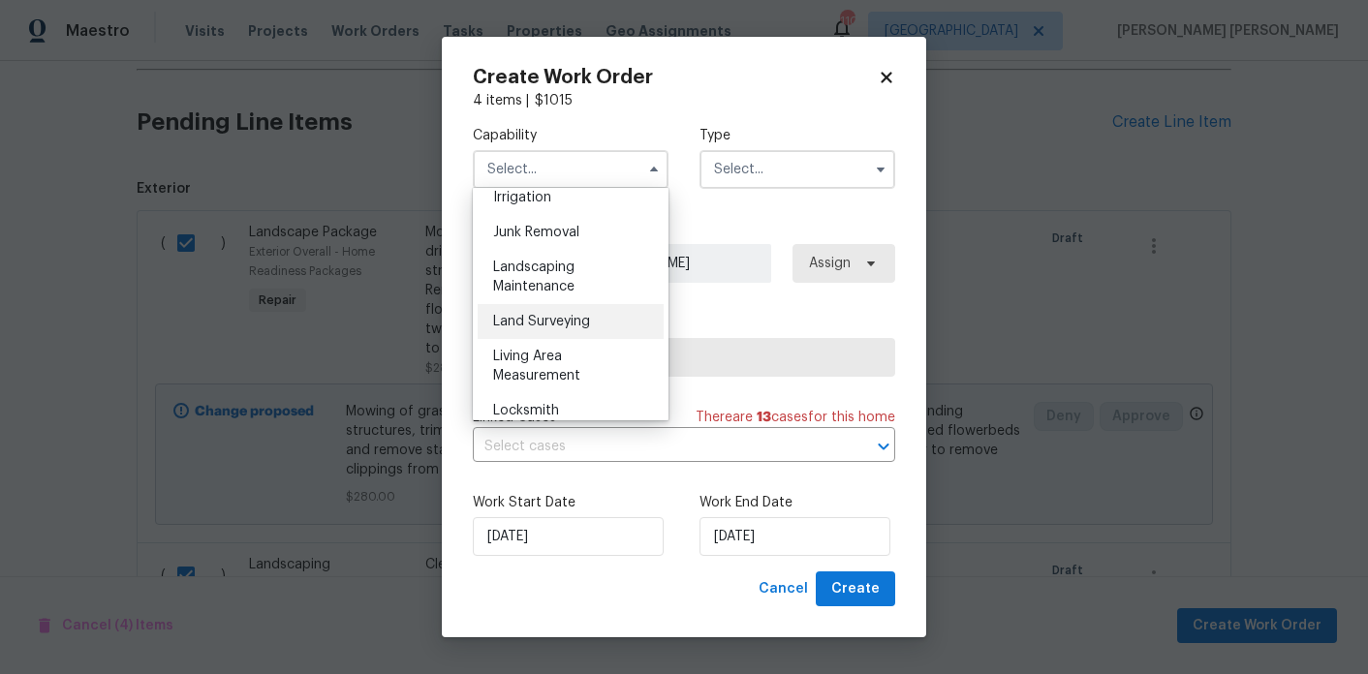
scroll to position [1220, 0]
click at [566, 289] on span "Landscaping Maintenance" at bounding box center [533, 275] width 81 height 33
type input "Landscaping Maintenance"
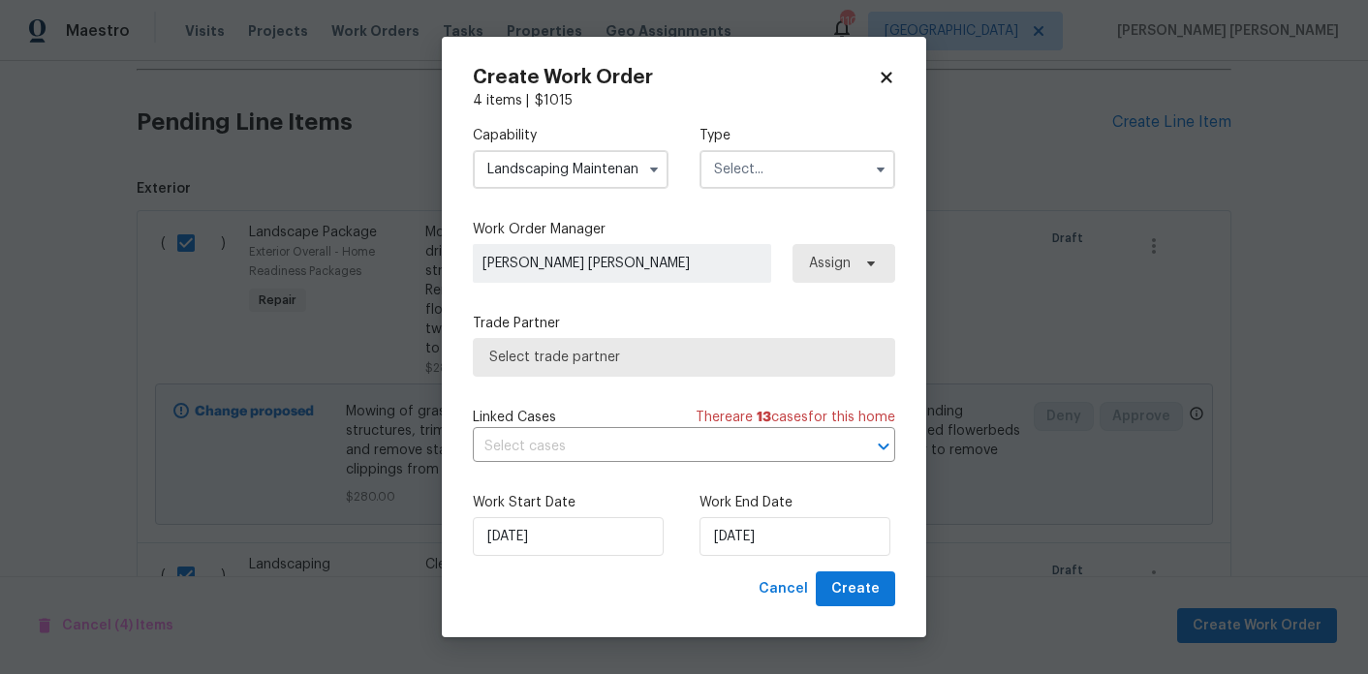
click at [717, 176] on input "text" at bounding box center [798, 169] width 196 height 39
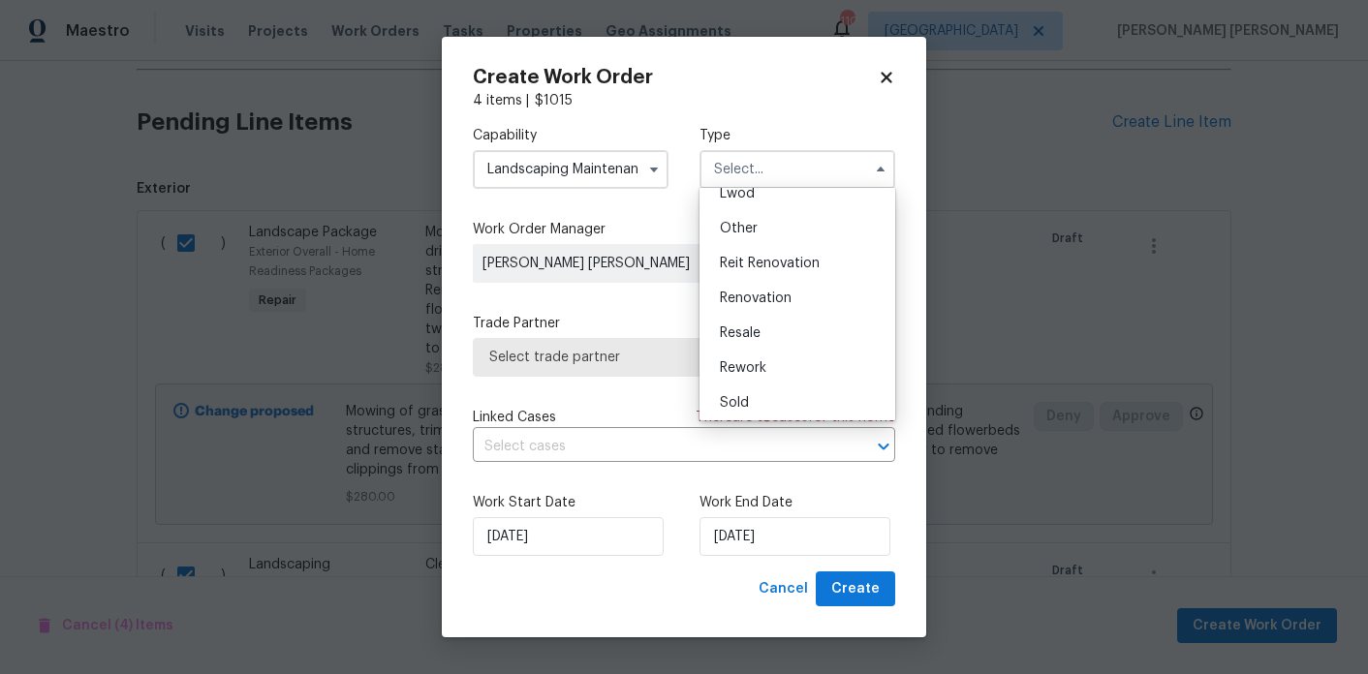
scroll to position [231, 0]
click at [773, 289] on span "Renovation" at bounding box center [756, 294] width 72 height 14
type input "Renovation"
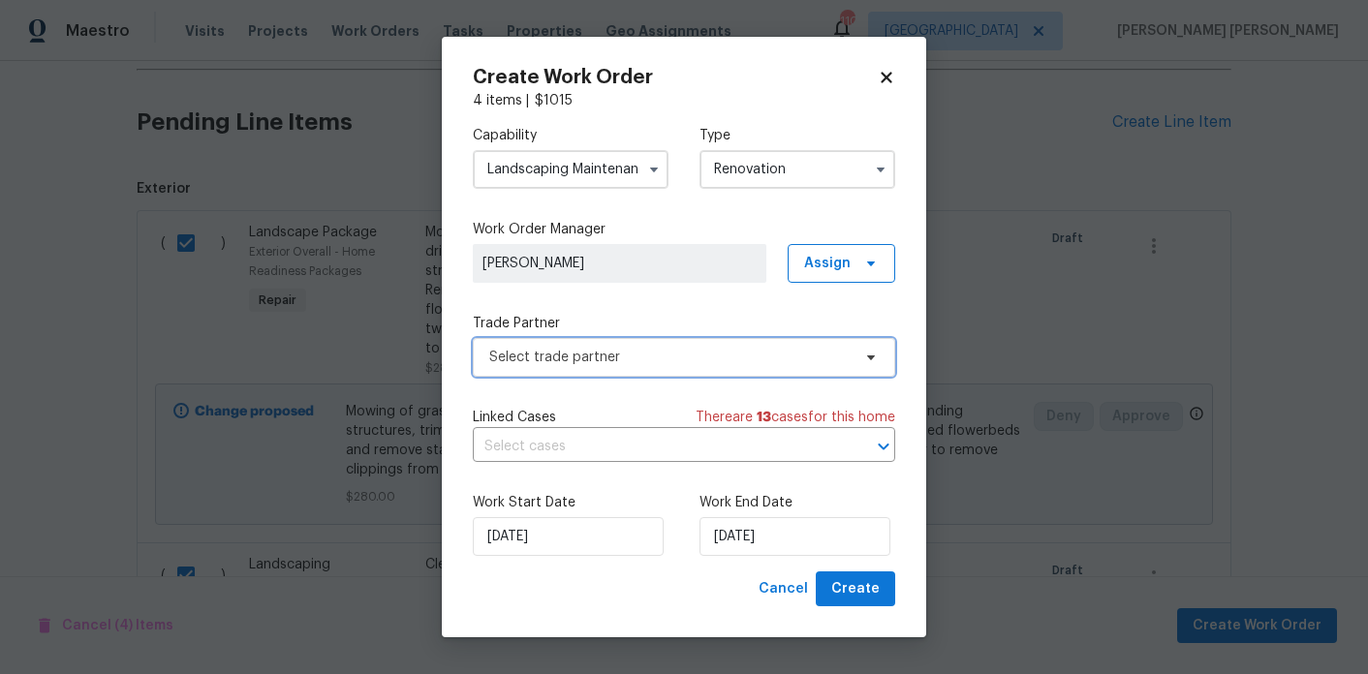
click at [767, 359] on span "Select trade partner" at bounding box center [669, 357] width 361 height 19
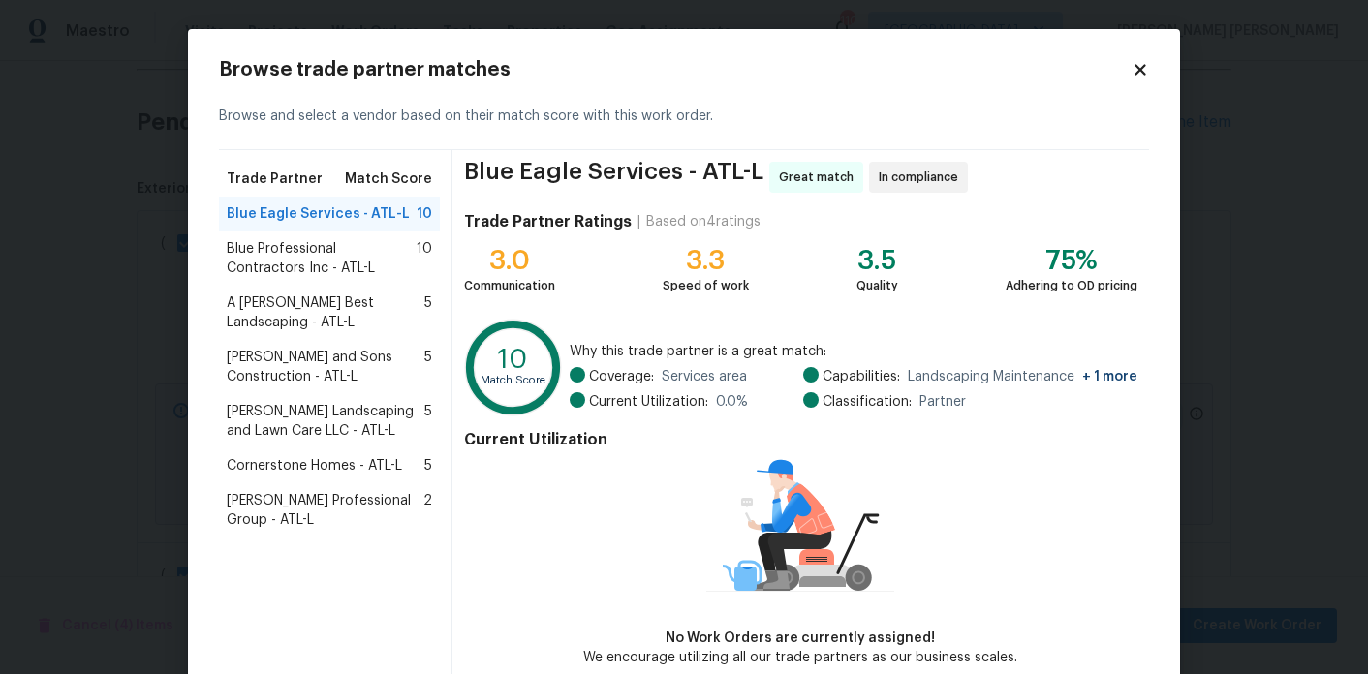
click at [328, 421] on span "[PERSON_NAME] Landscaping and Lawn Care LLC - ATL-L" at bounding box center [326, 421] width 198 height 39
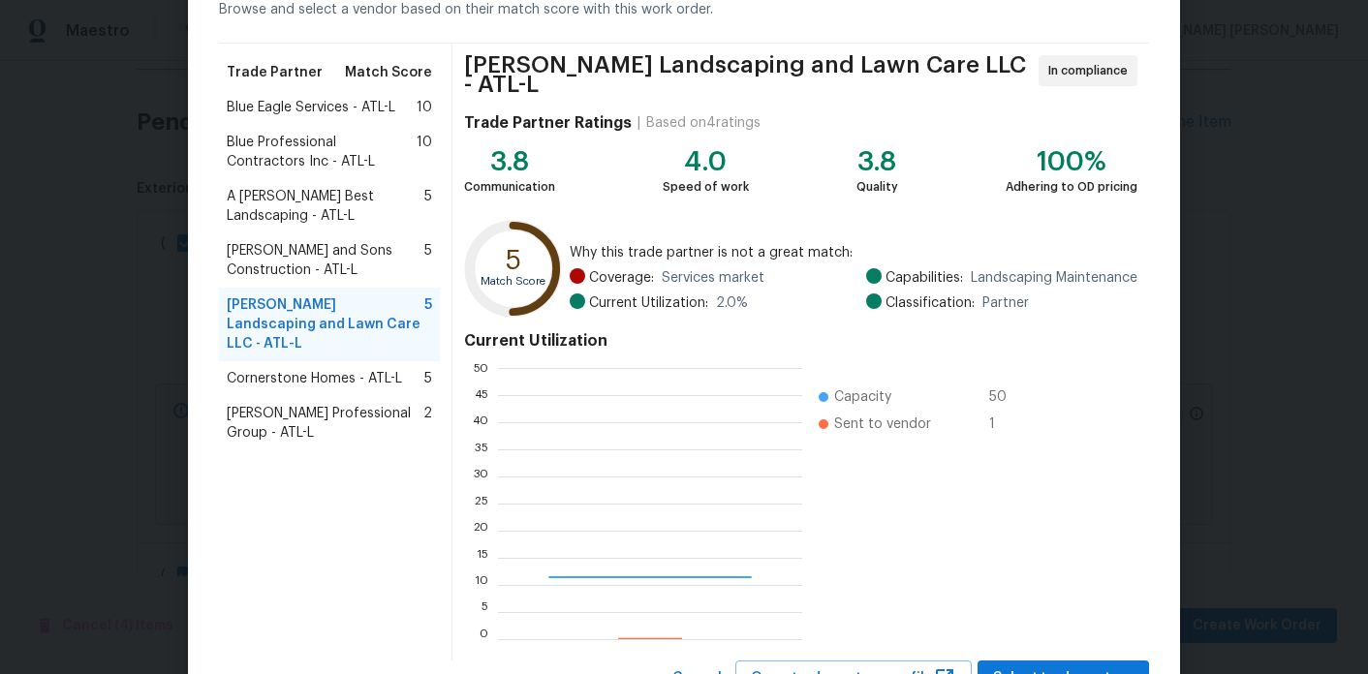
scroll to position [173, 0]
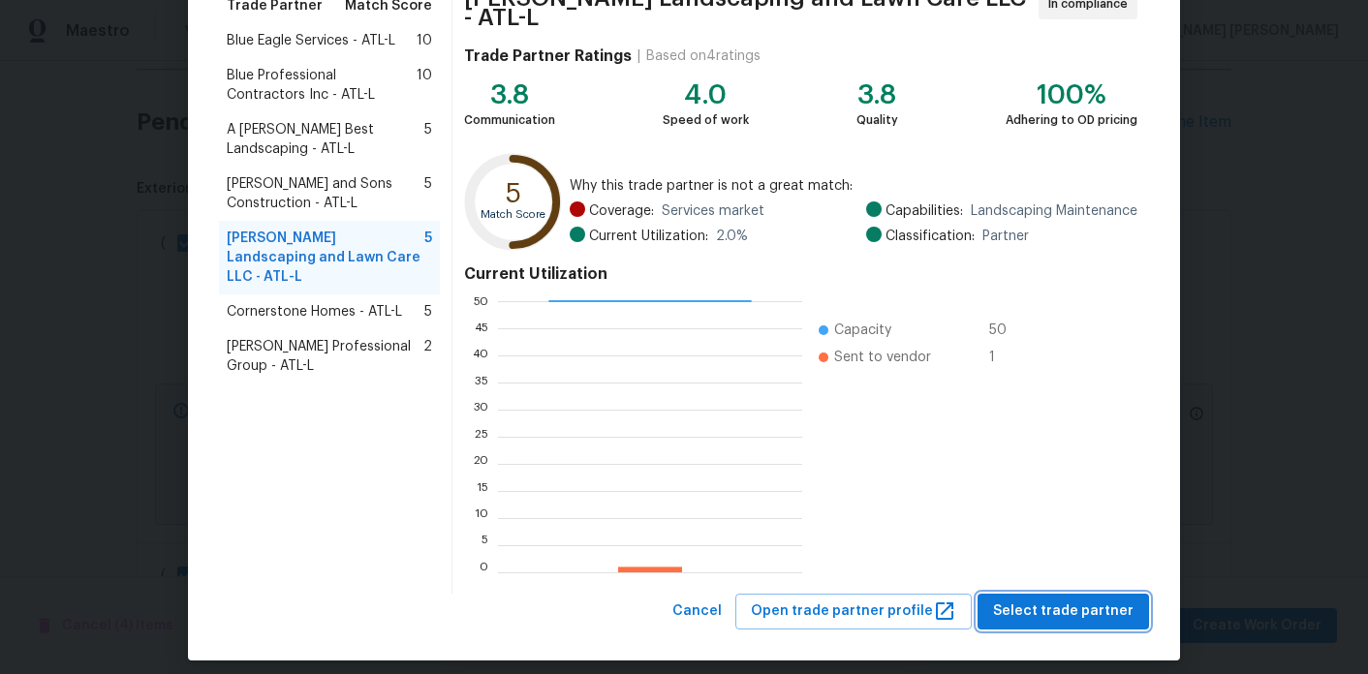
click at [1049, 594] on button "Select trade partner" at bounding box center [1064, 612] width 172 height 36
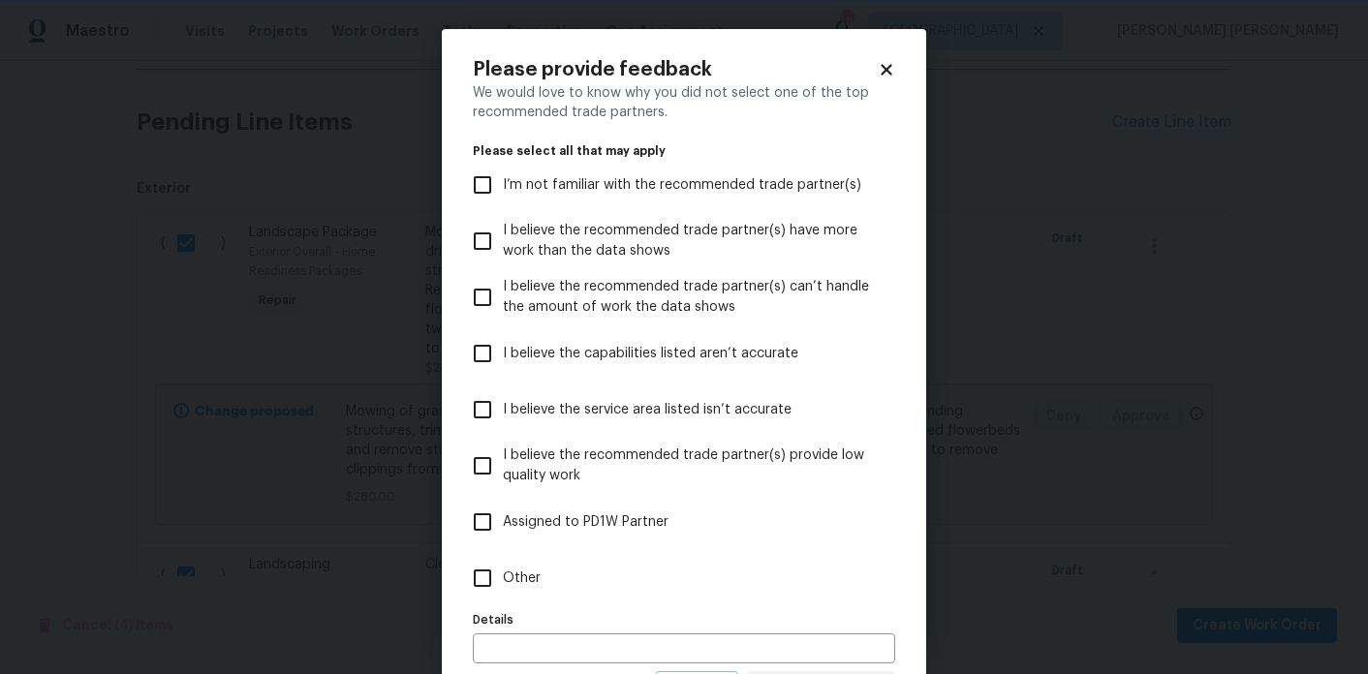
scroll to position [0, 0]
click at [529, 569] on span "Other" at bounding box center [522, 579] width 38 height 20
click at [503, 568] on input "Other" at bounding box center [482, 578] width 41 height 41
checkbox input "true"
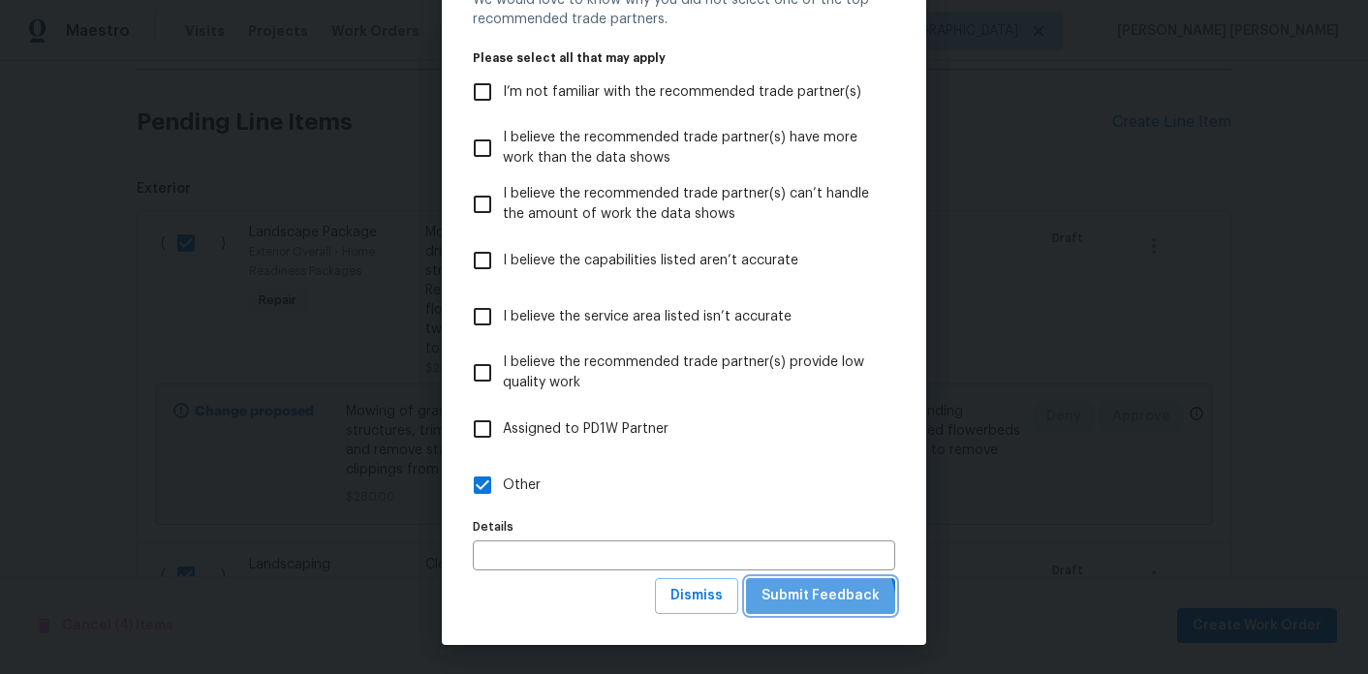
click at [823, 607] on span "Submit Feedback" at bounding box center [821, 596] width 118 height 24
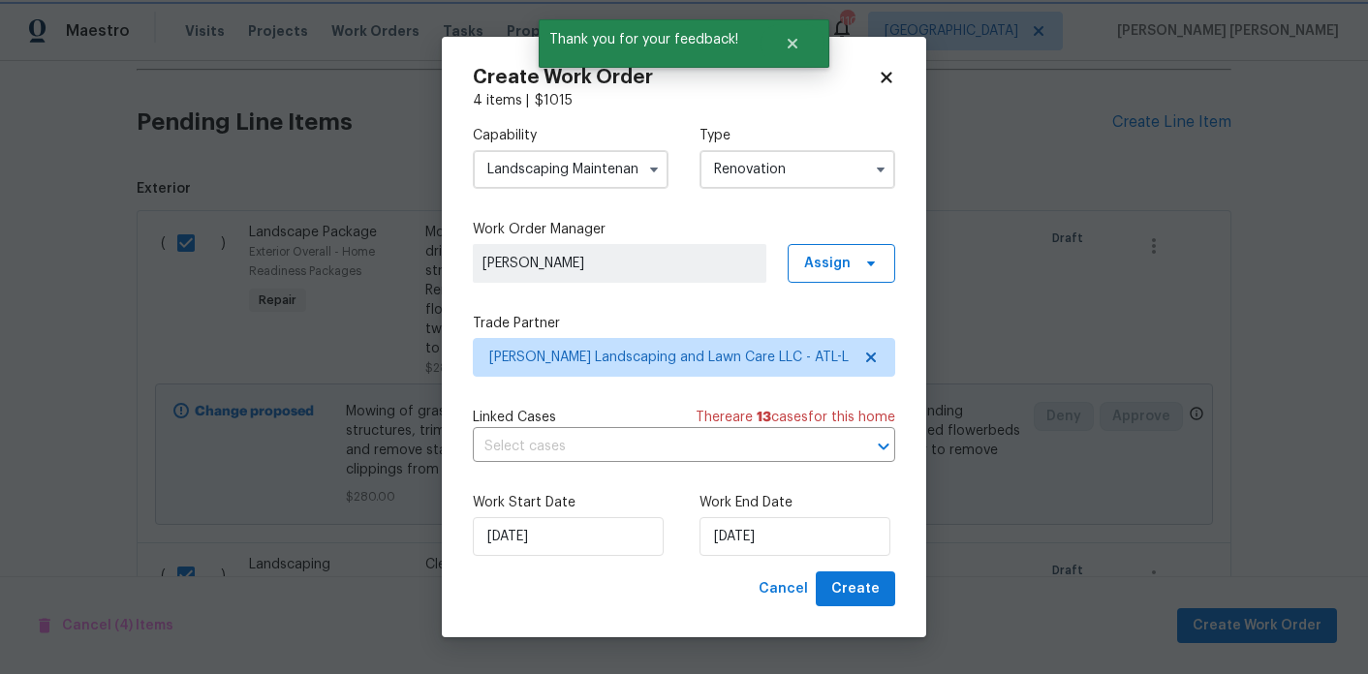
scroll to position [0, 0]
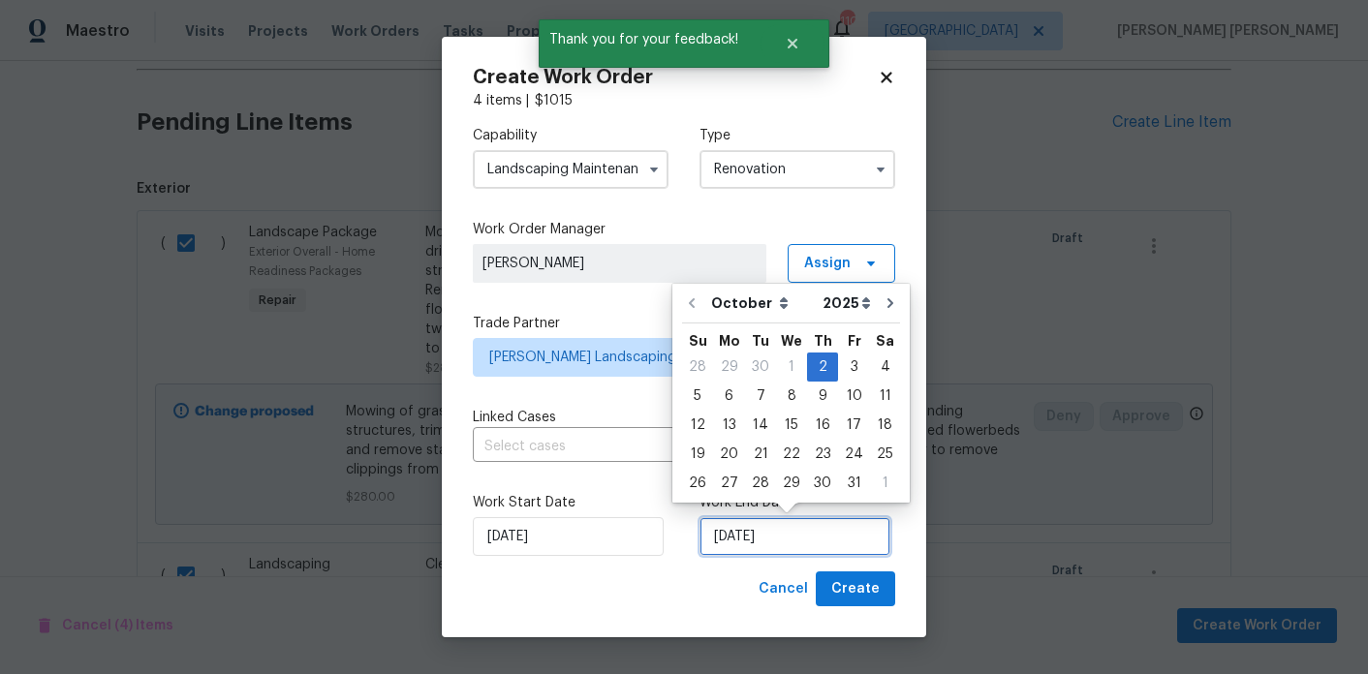
click at [719, 525] on input "10/2/2025" at bounding box center [795, 536] width 191 height 39
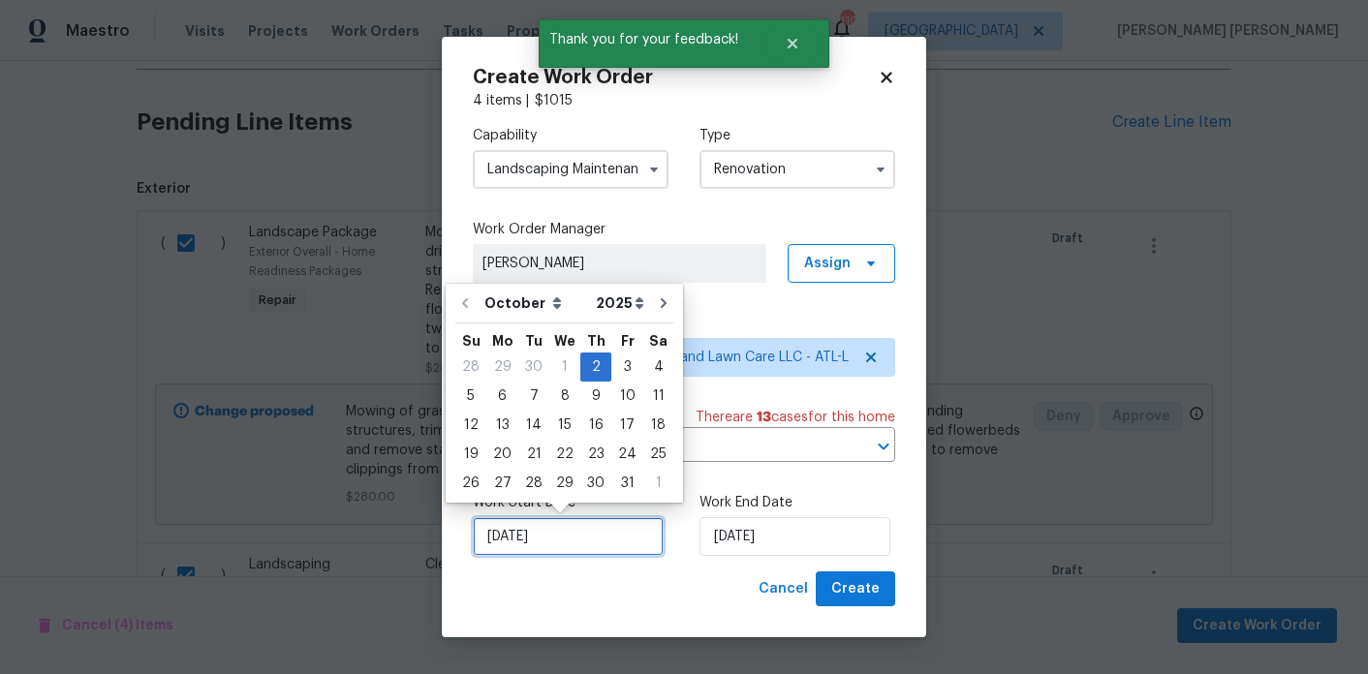
click at [546, 548] on input "10/2/2025" at bounding box center [568, 536] width 191 height 39
click at [495, 424] on div "13" at bounding box center [502, 425] width 32 height 27
type input "10/13/2025"
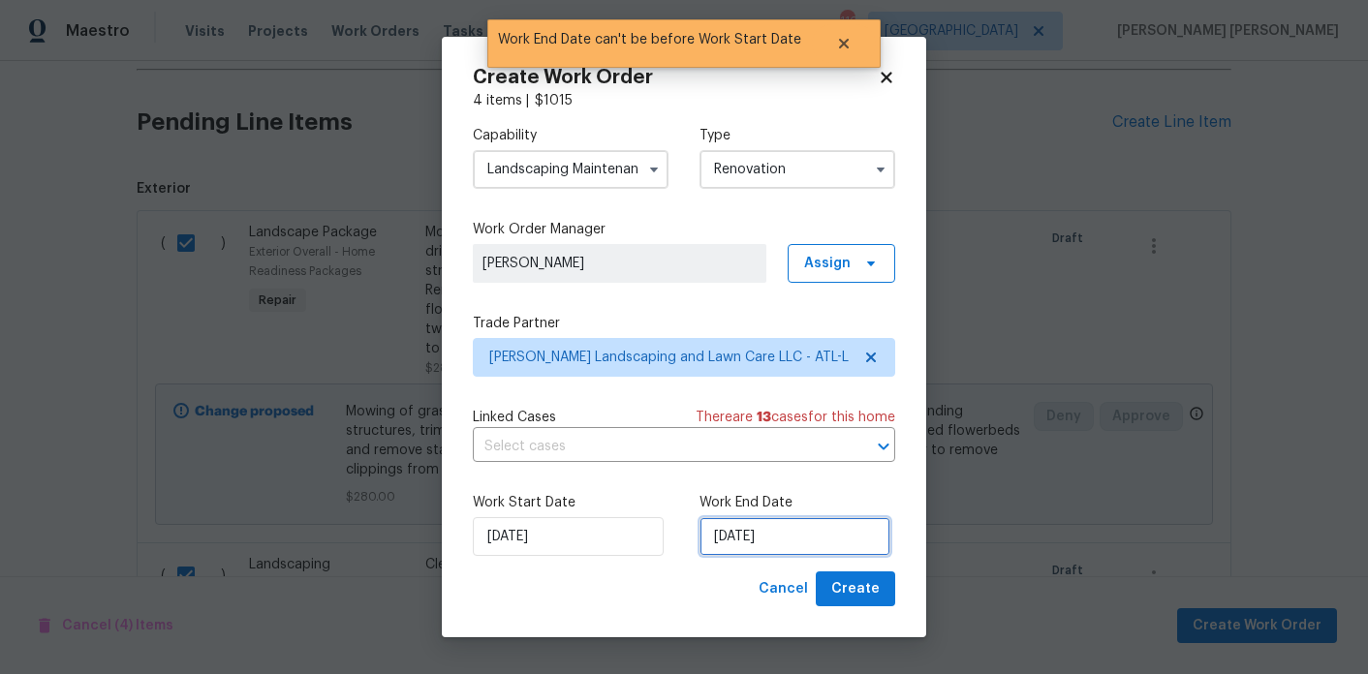
click at [784, 536] on input "10/13/2025" at bounding box center [795, 536] width 191 height 39
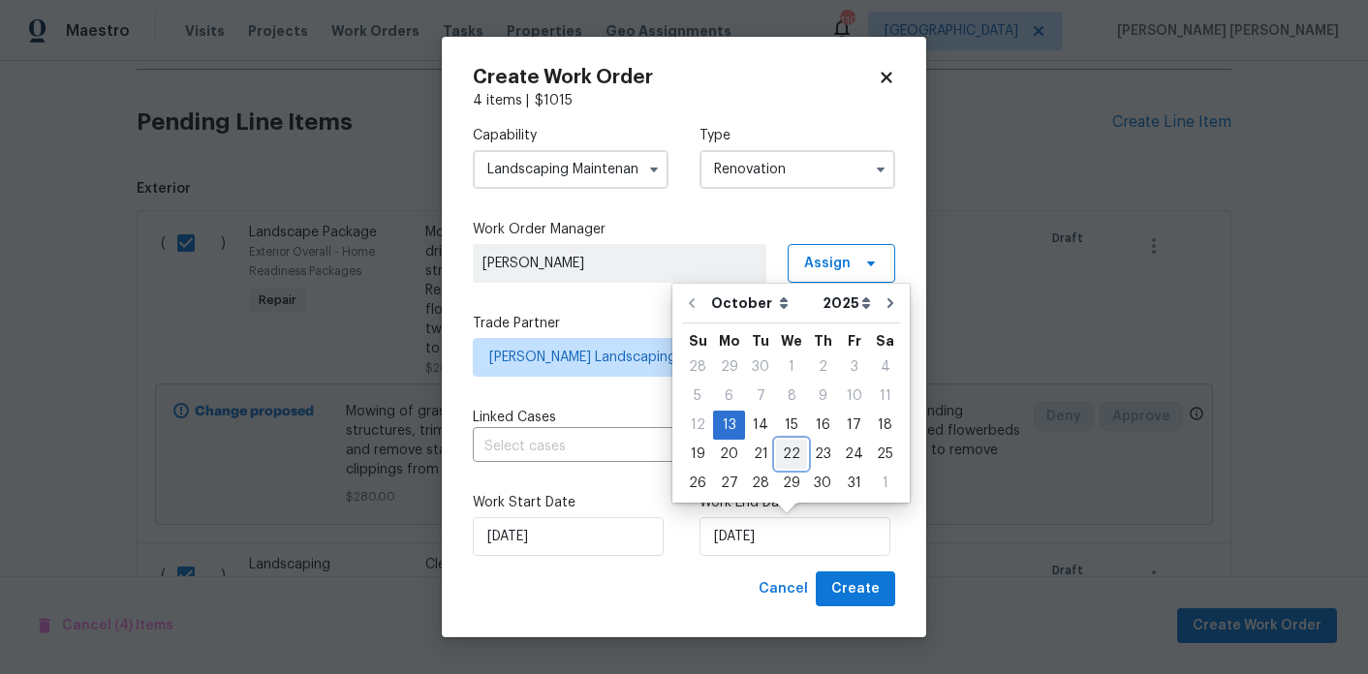
click at [789, 450] on div "22" at bounding box center [791, 454] width 31 height 27
type input "[DATE]"
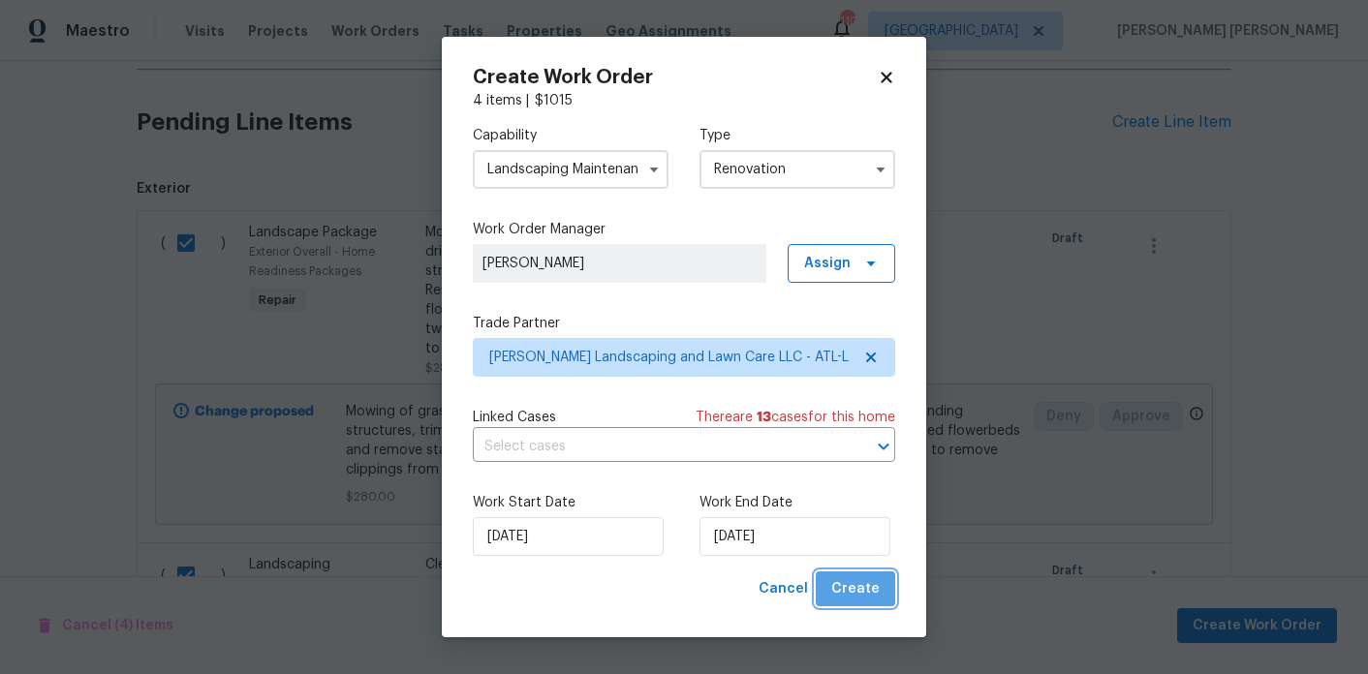
click at [859, 596] on span "Create" at bounding box center [855, 590] width 48 height 24
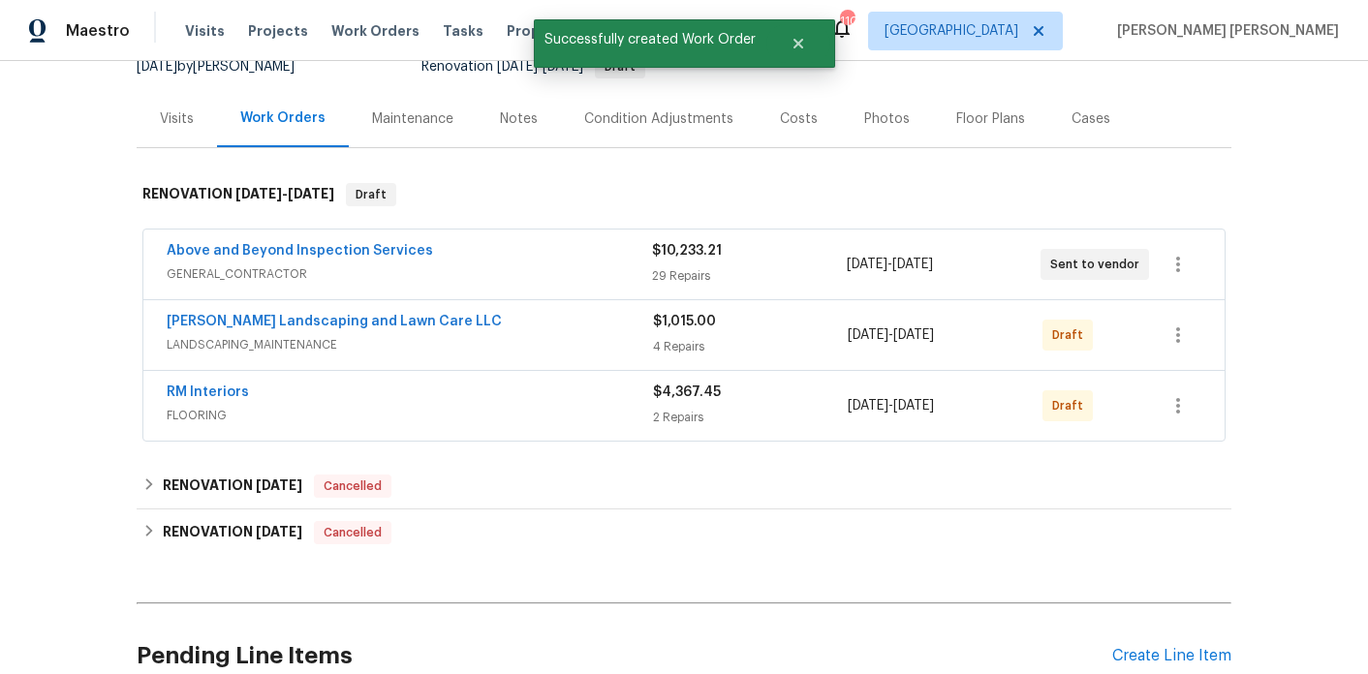
scroll to position [101, 0]
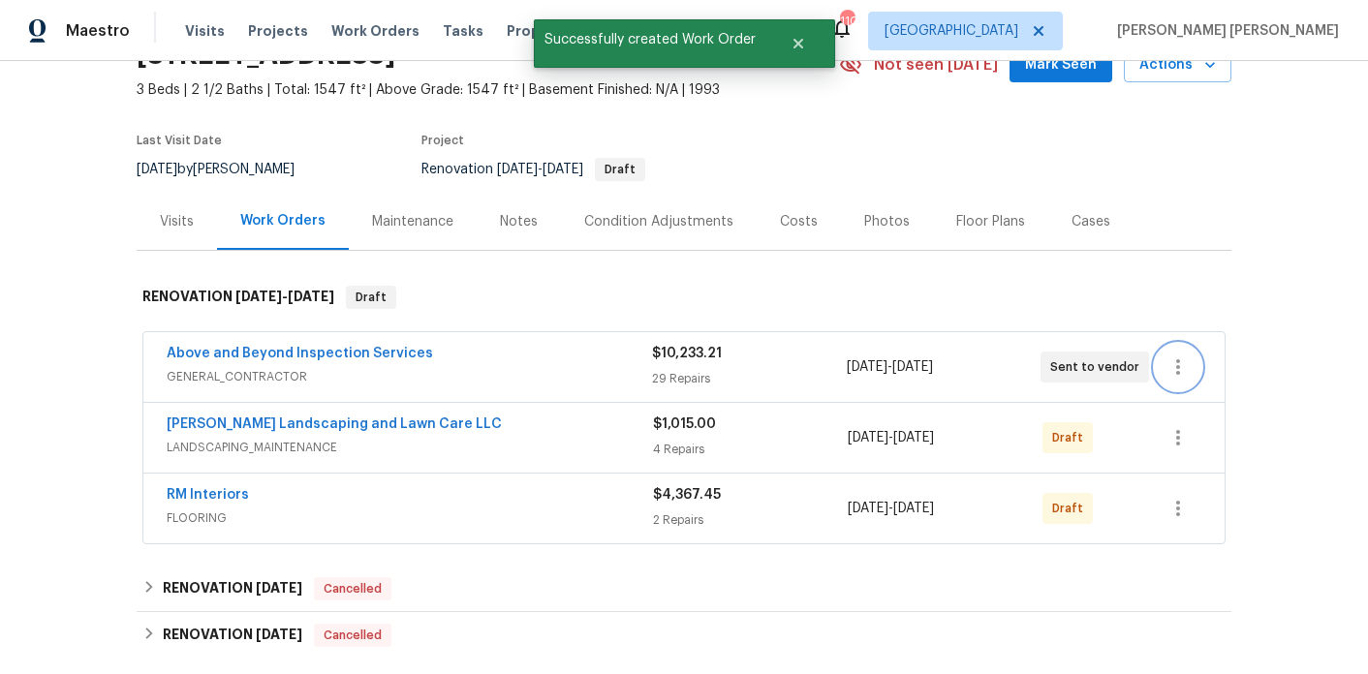
click at [1188, 362] on icon "button" at bounding box center [1178, 367] width 23 height 23
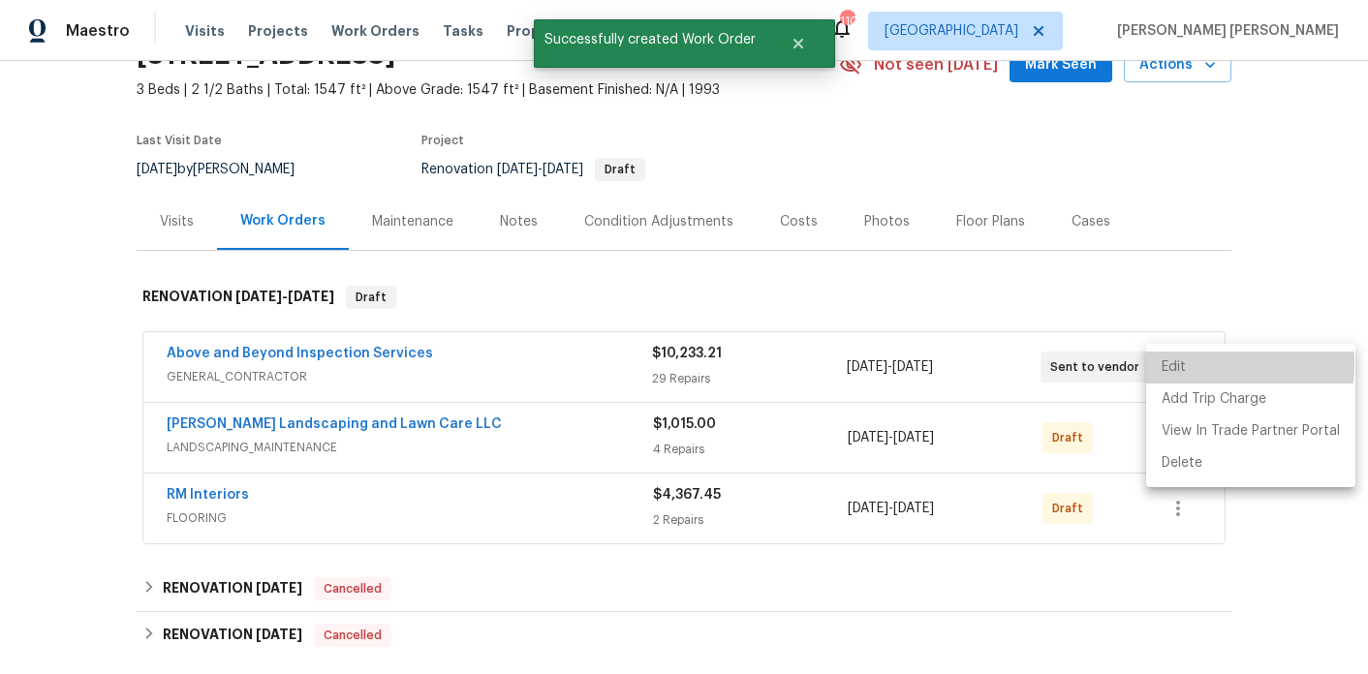
click at [1170, 363] on li "Edit" at bounding box center [1250, 368] width 209 height 32
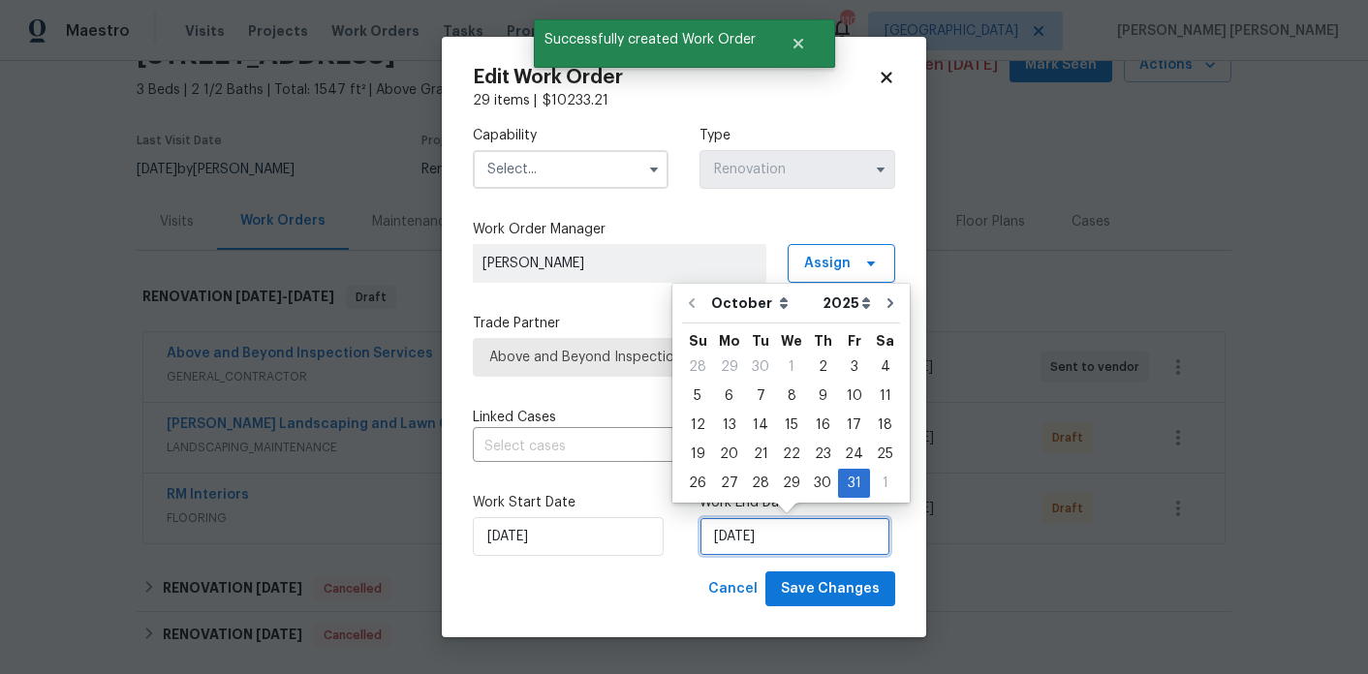
click at [811, 520] on input "10/31/2025" at bounding box center [795, 536] width 191 height 39
click at [790, 446] on div "22" at bounding box center [791, 454] width 31 height 27
type input "[DATE]"
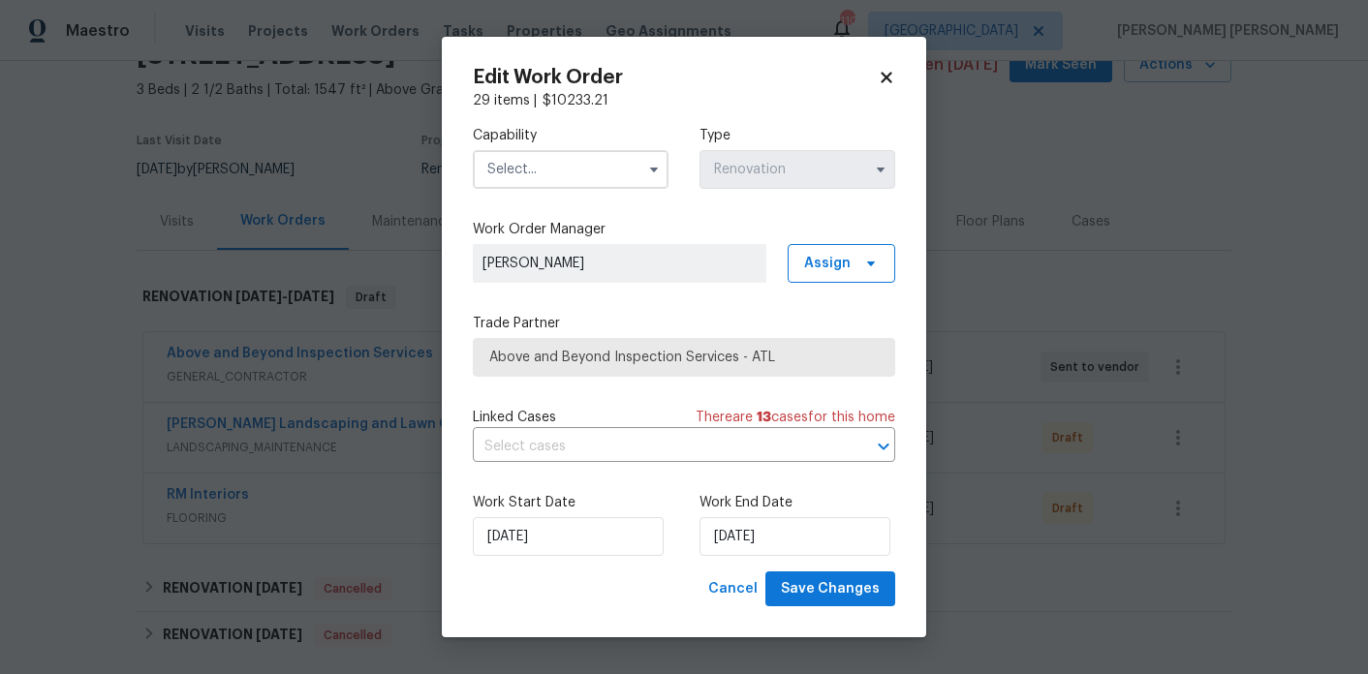
click at [600, 172] on input "text" at bounding box center [571, 169] width 196 height 39
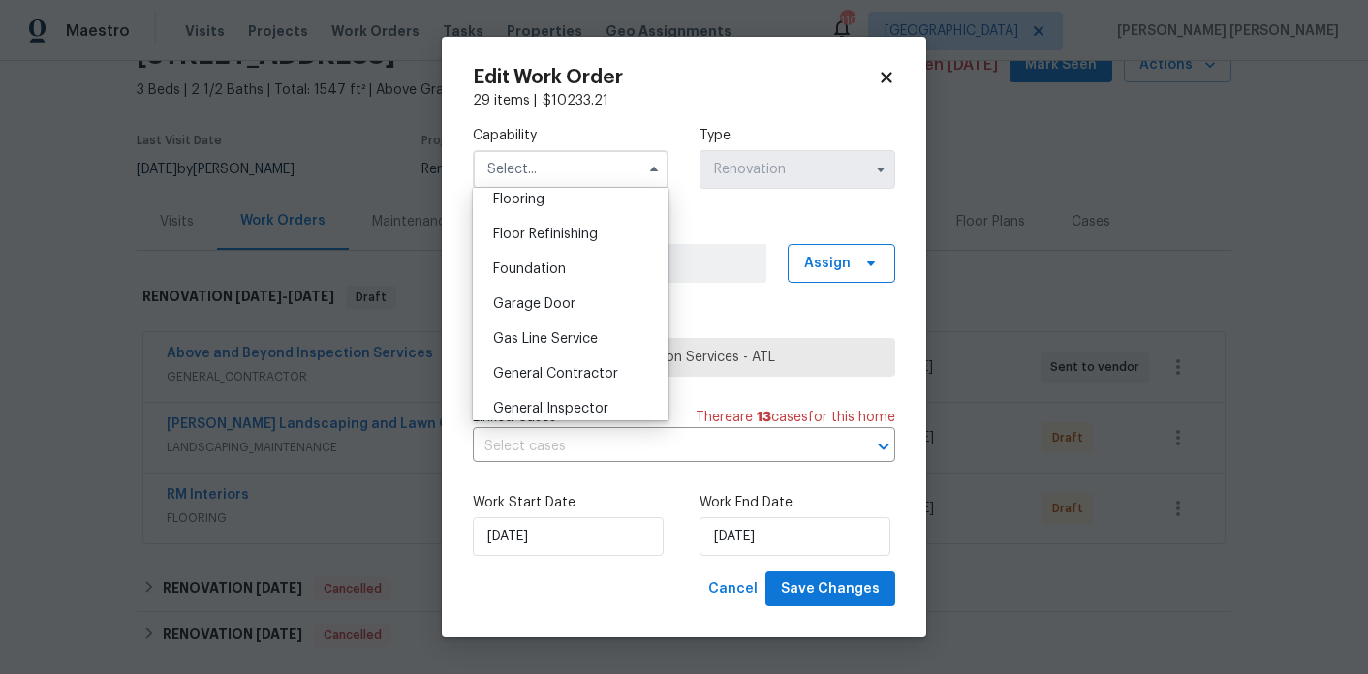
scroll to position [777, 0]
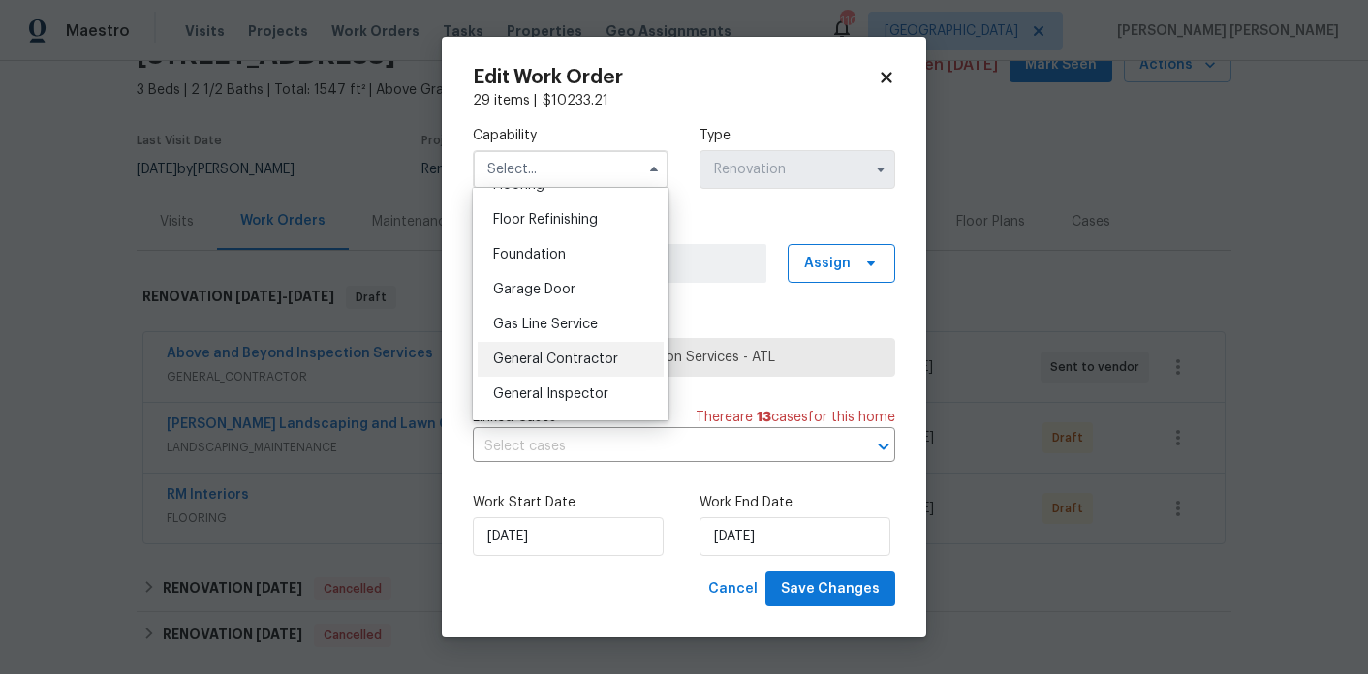
click at [601, 367] on div "General Contractor" at bounding box center [571, 359] width 186 height 35
type input "General Contractor"
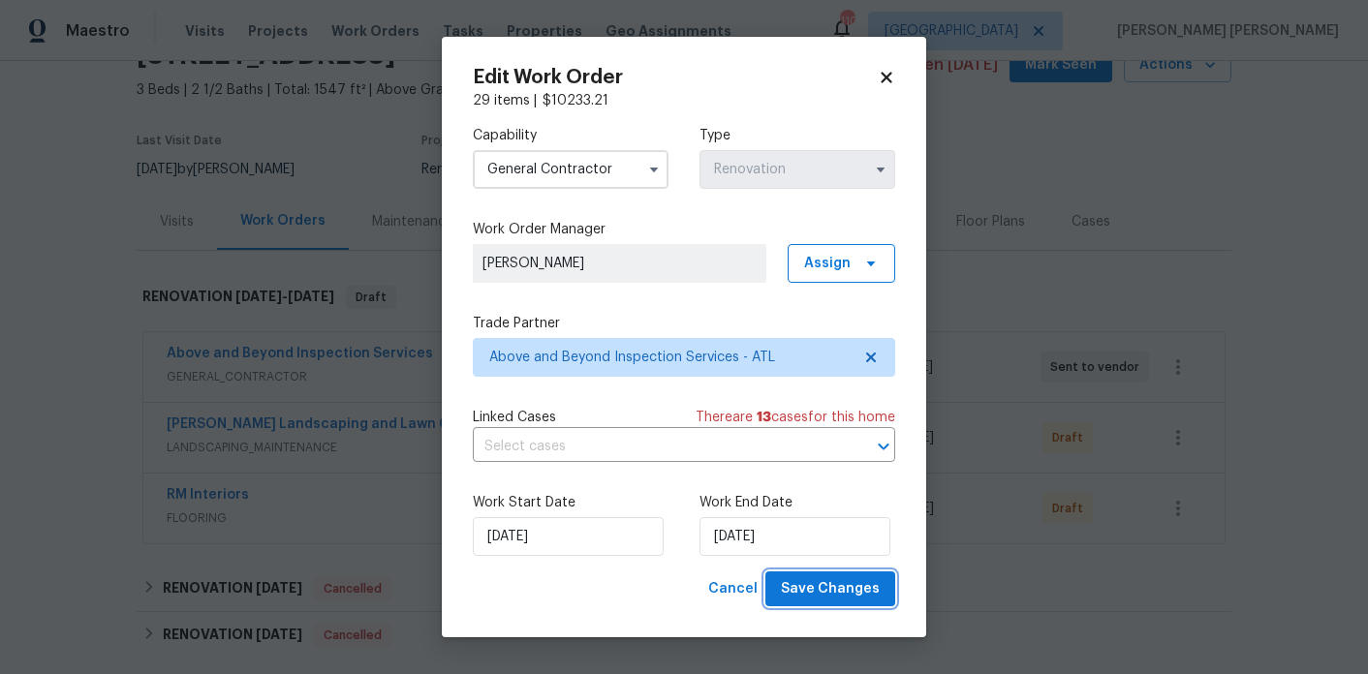
click at [846, 586] on span "Save Changes" at bounding box center [830, 590] width 99 height 24
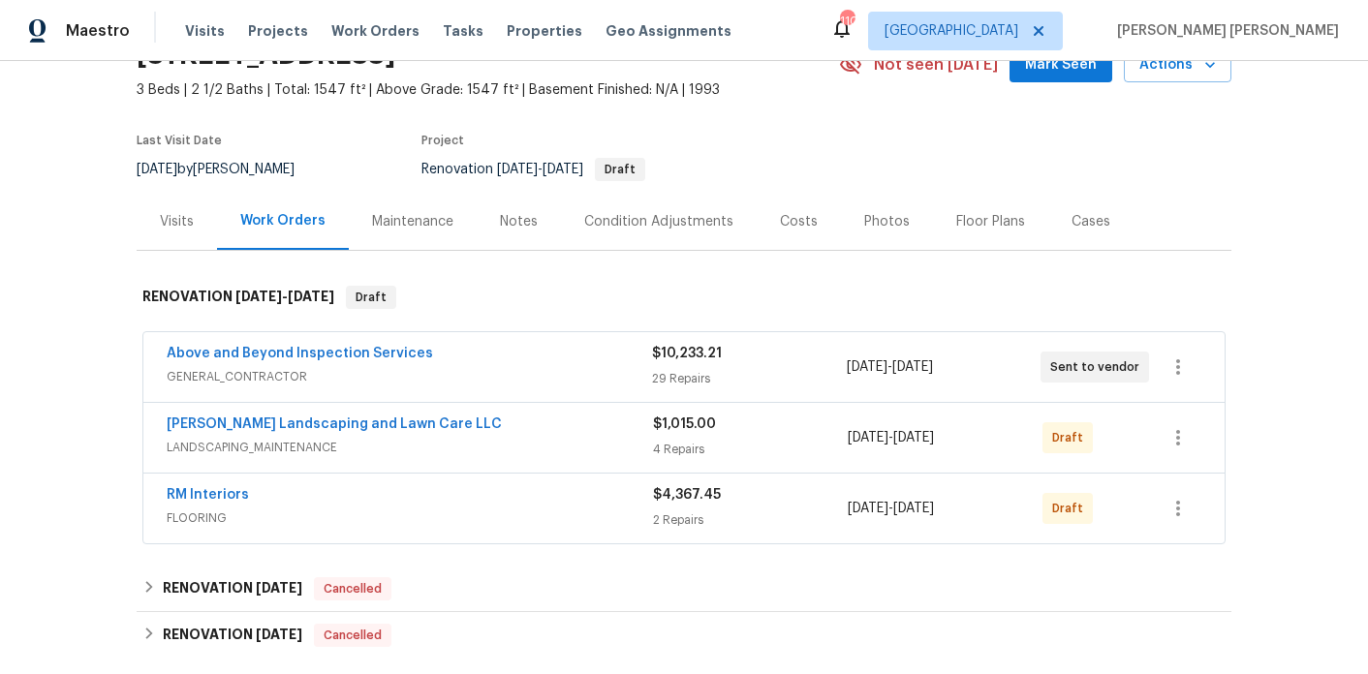
scroll to position [382, 0]
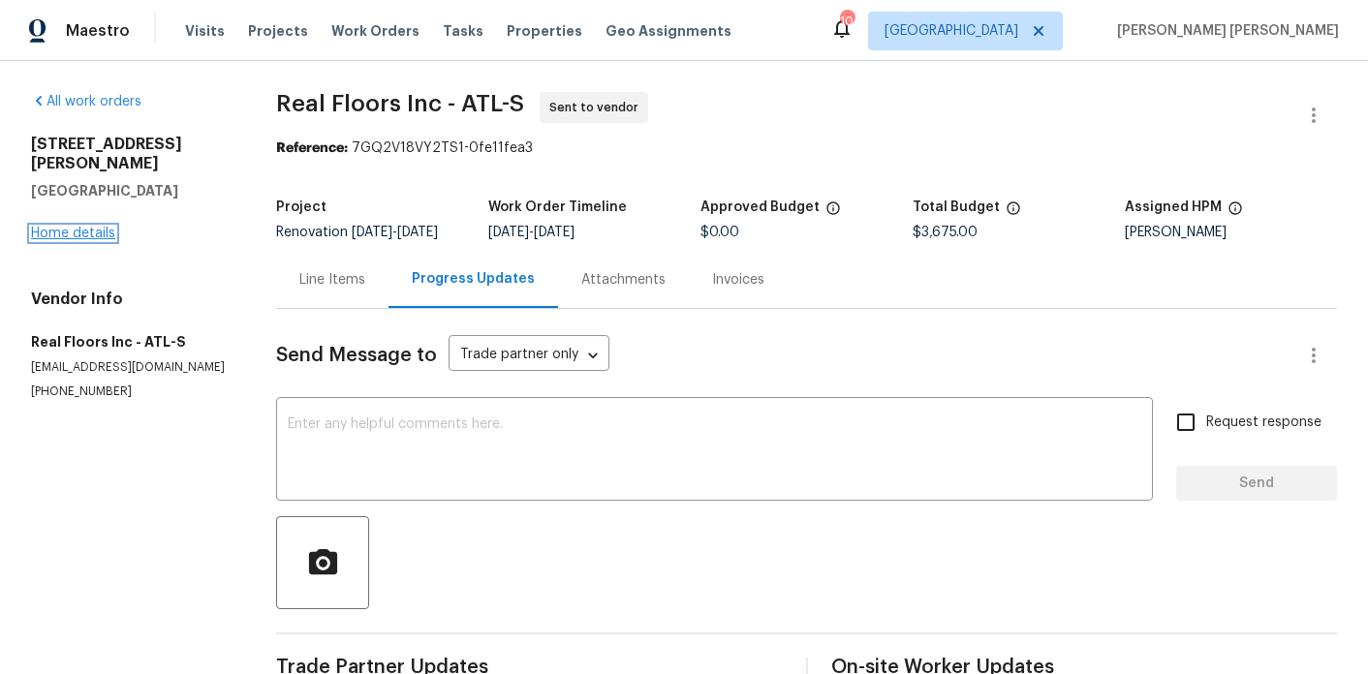
click at [91, 227] on link "Home details" at bounding box center [73, 234] width 84 height 14
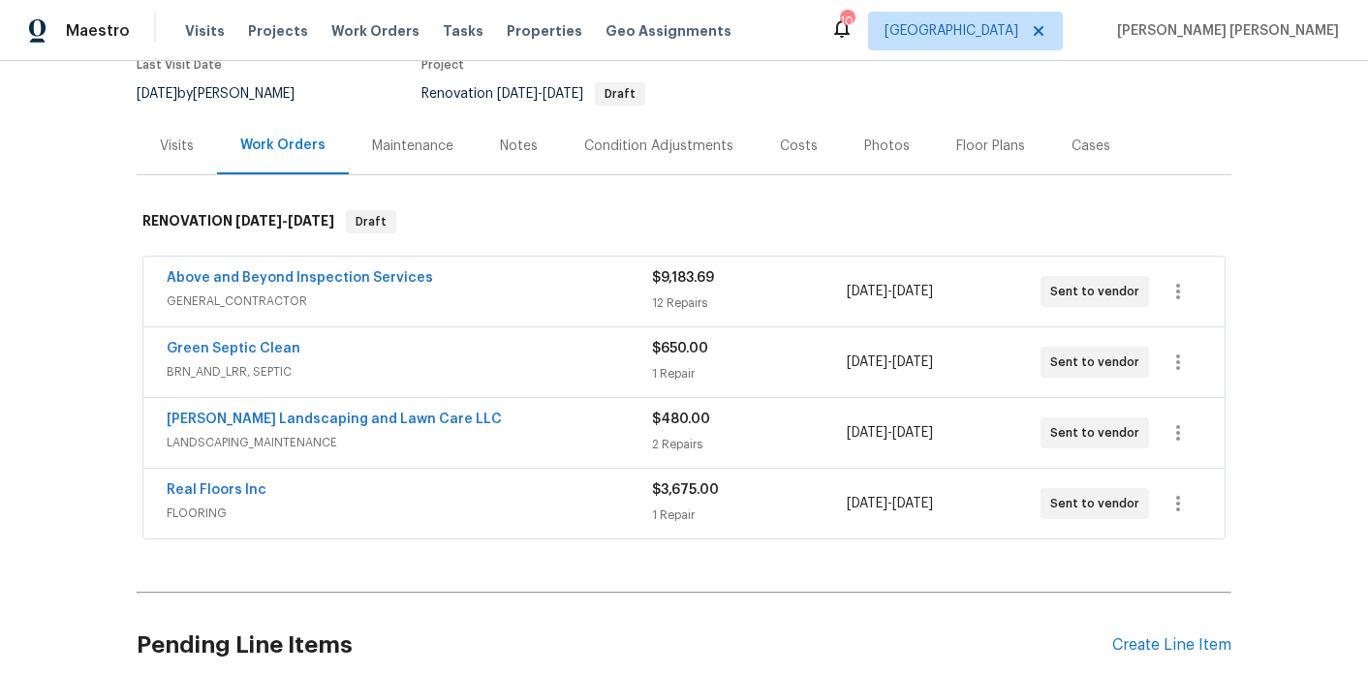
scroll to position [177, 0]
click at [303, 276] on link "Above and Beyond Inspection Services" at bounding box center [300, 277] width 266 height 14
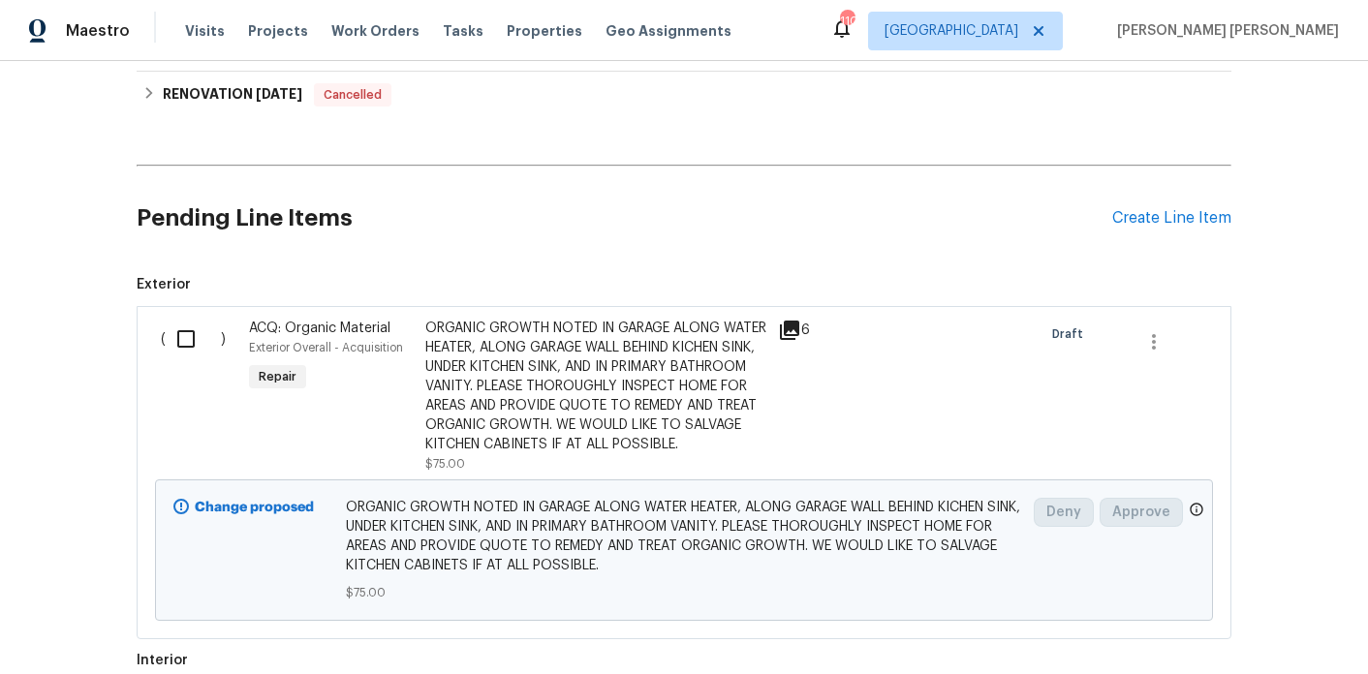
scroll to position [679, 0]
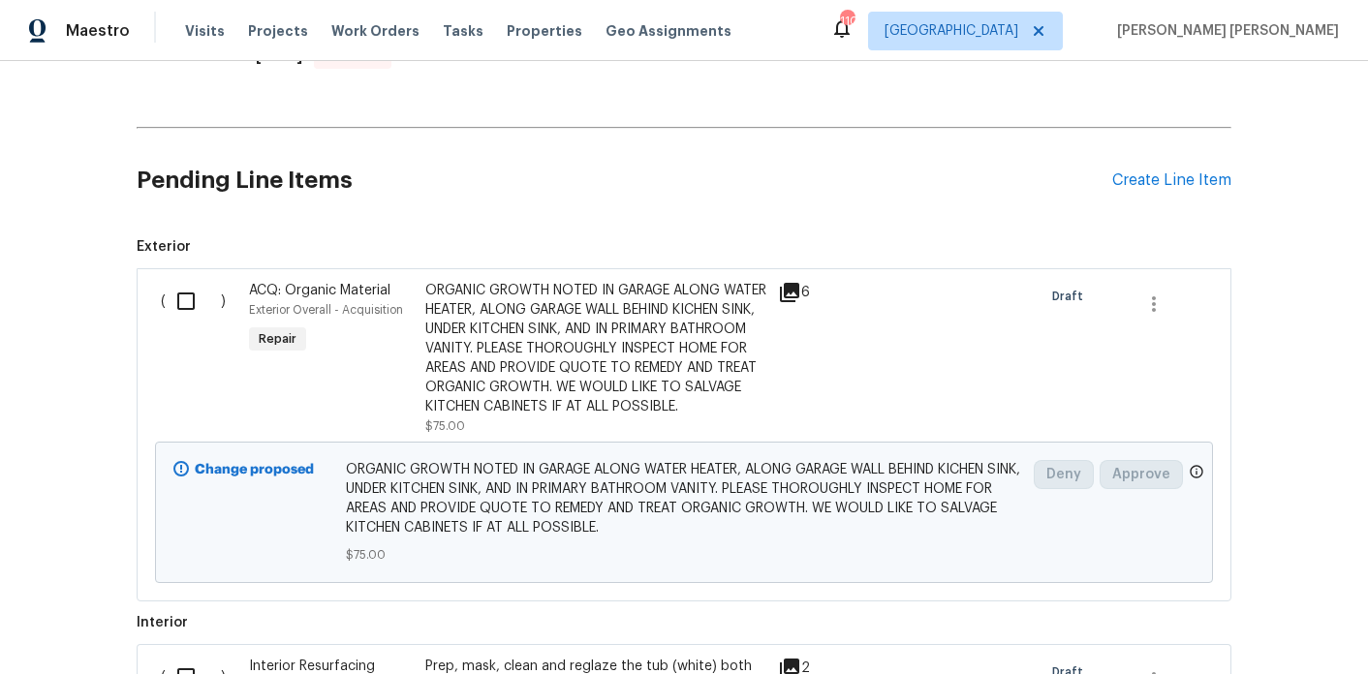
click at [192, 308] on input "checkbox" at bounding box center [193, 301] width 55 height 41
checkbox input "true"
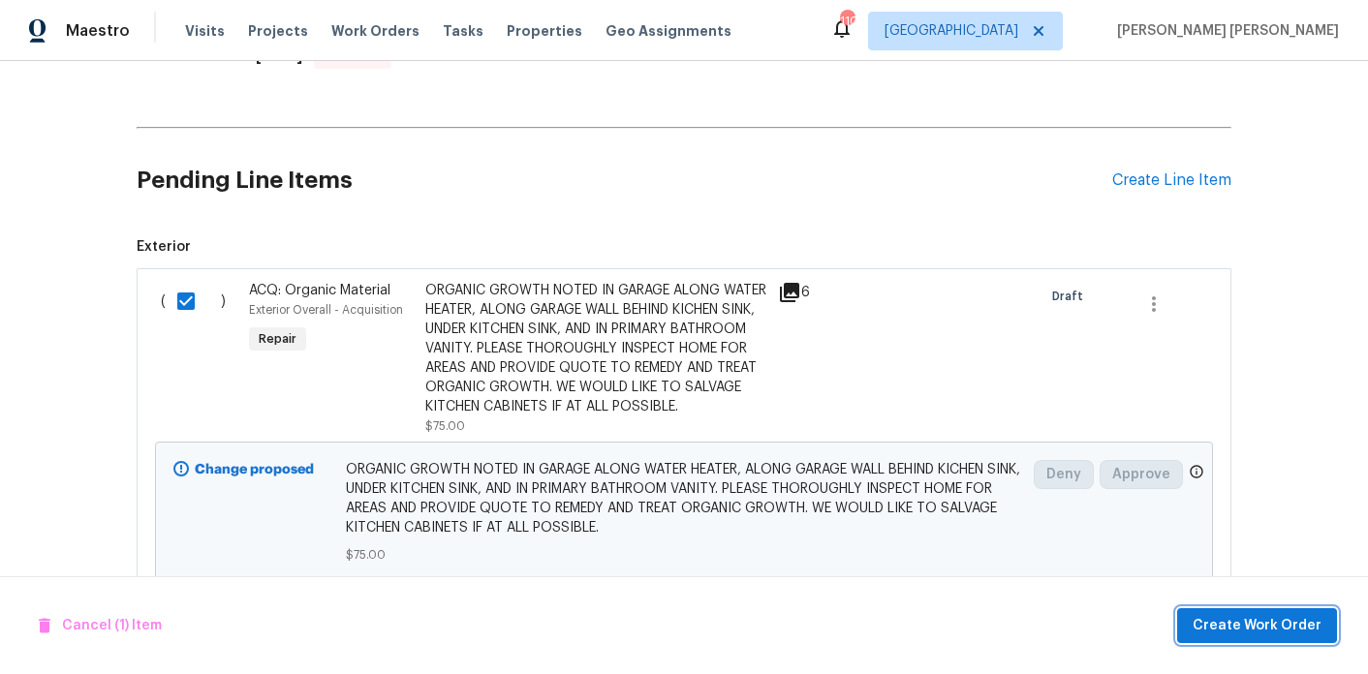
click at [1231, 636] on span "Create Work Order" at bounding box center [1257, 626] width 129 height 24
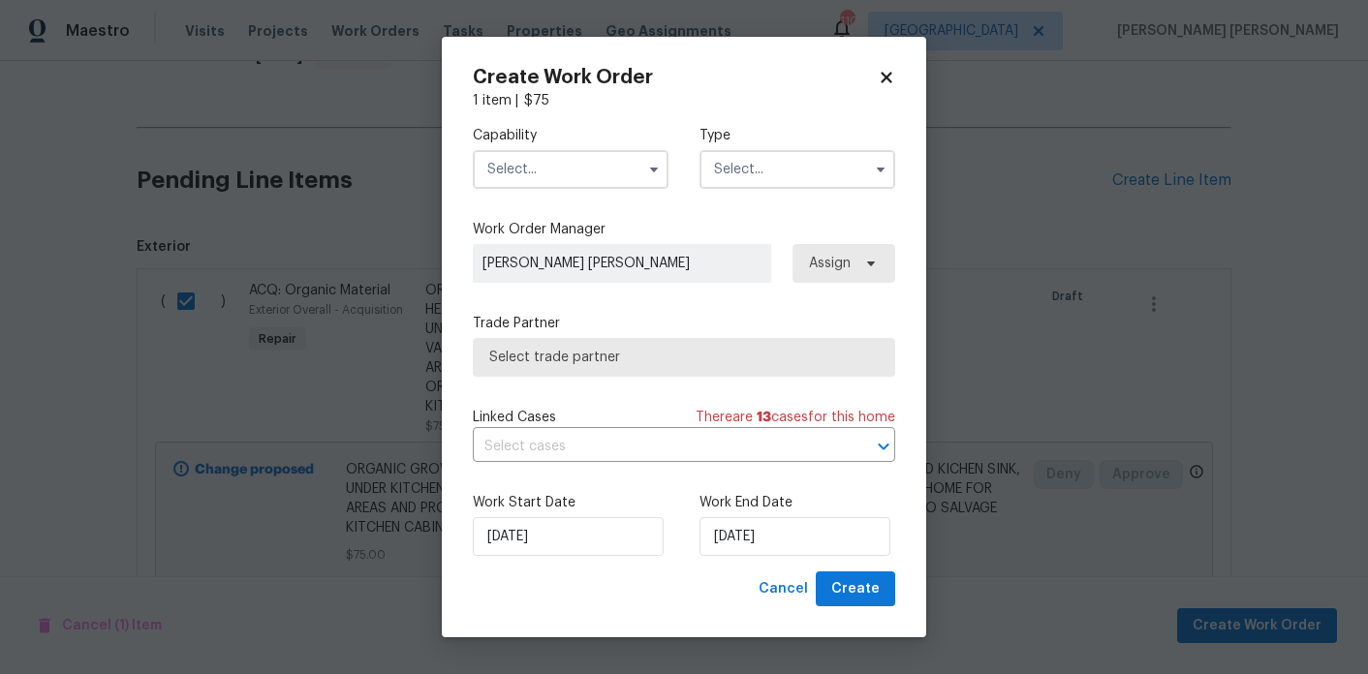
click at [586, 160] on input "text" at bounding box center [571, 169] width 196 height 39
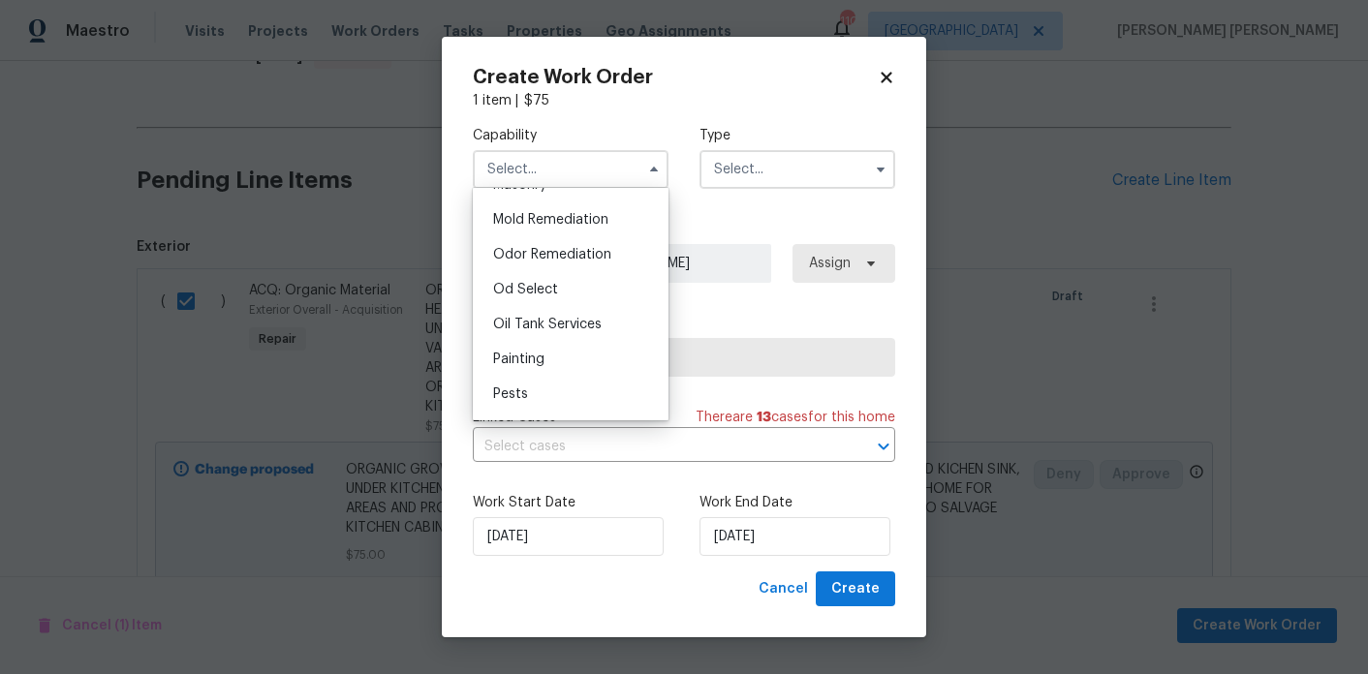
scroll to position [1476, 0]
click at [578, 233] on div "Mold Remediation" at bounding box center [571, 222] width 186 height 35
type input "Mold Remediation"
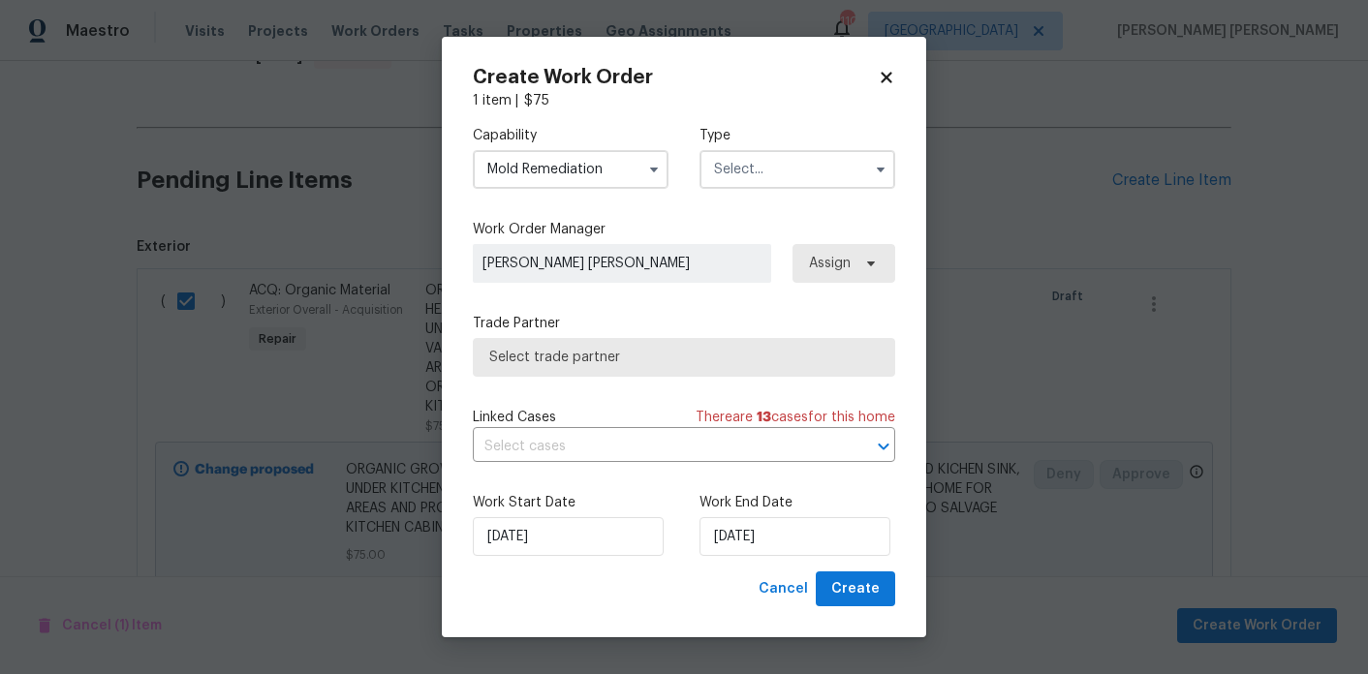
click at [722, 172] on input "text" at bounding box center [798, 169] width 196 height 39
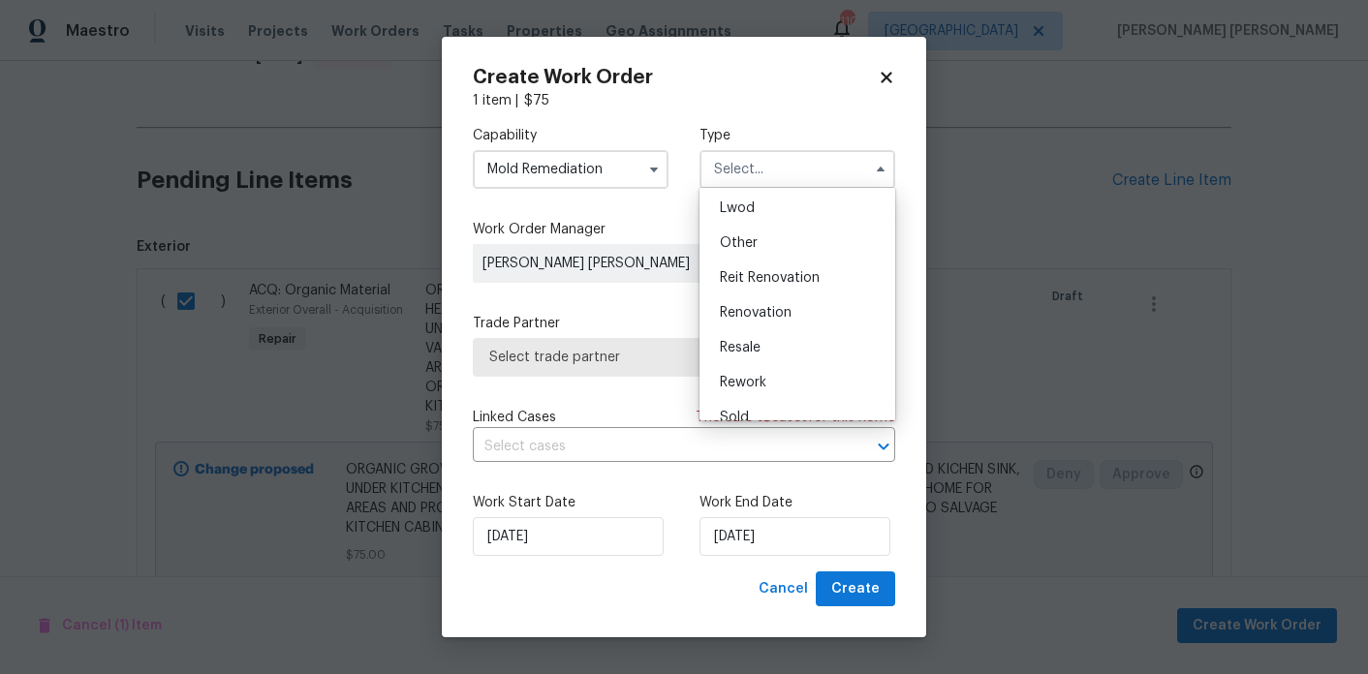
scroll to position [231, 0]
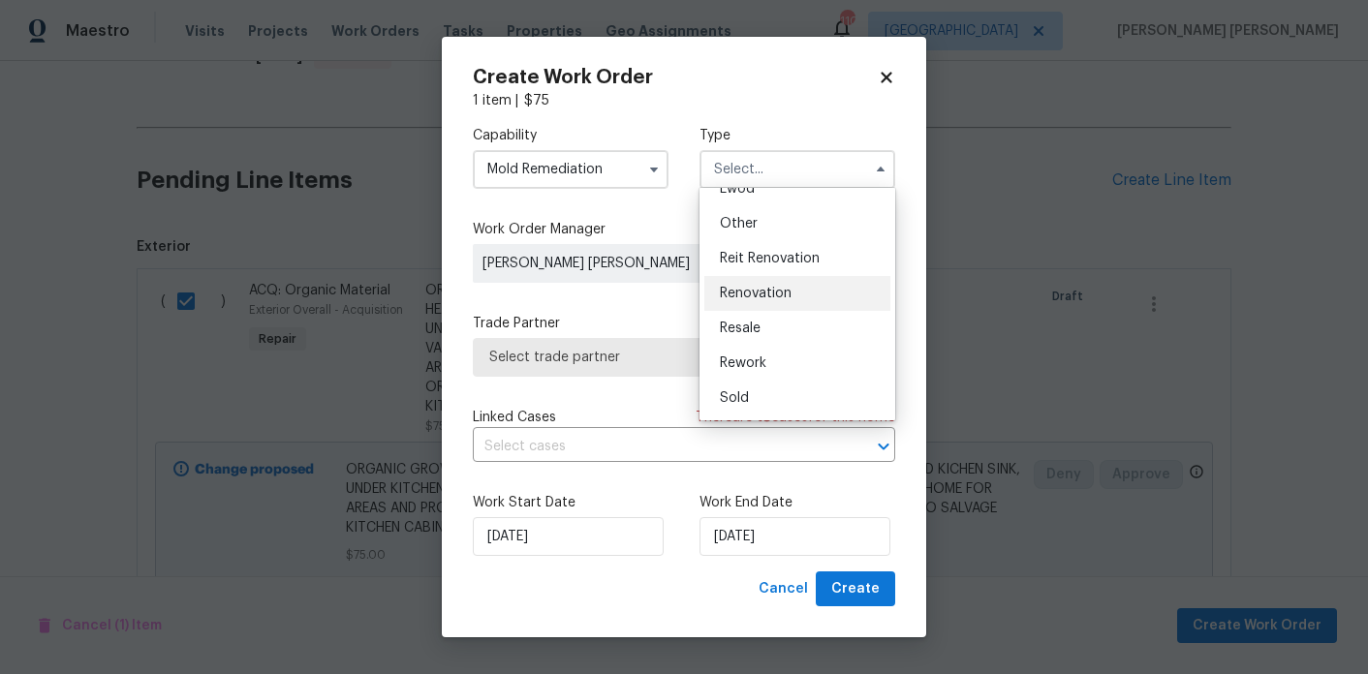
click at [771, 295] on span "Renovation" at bounding box center [756, 294] width 72 height 14
type input "Renovation"
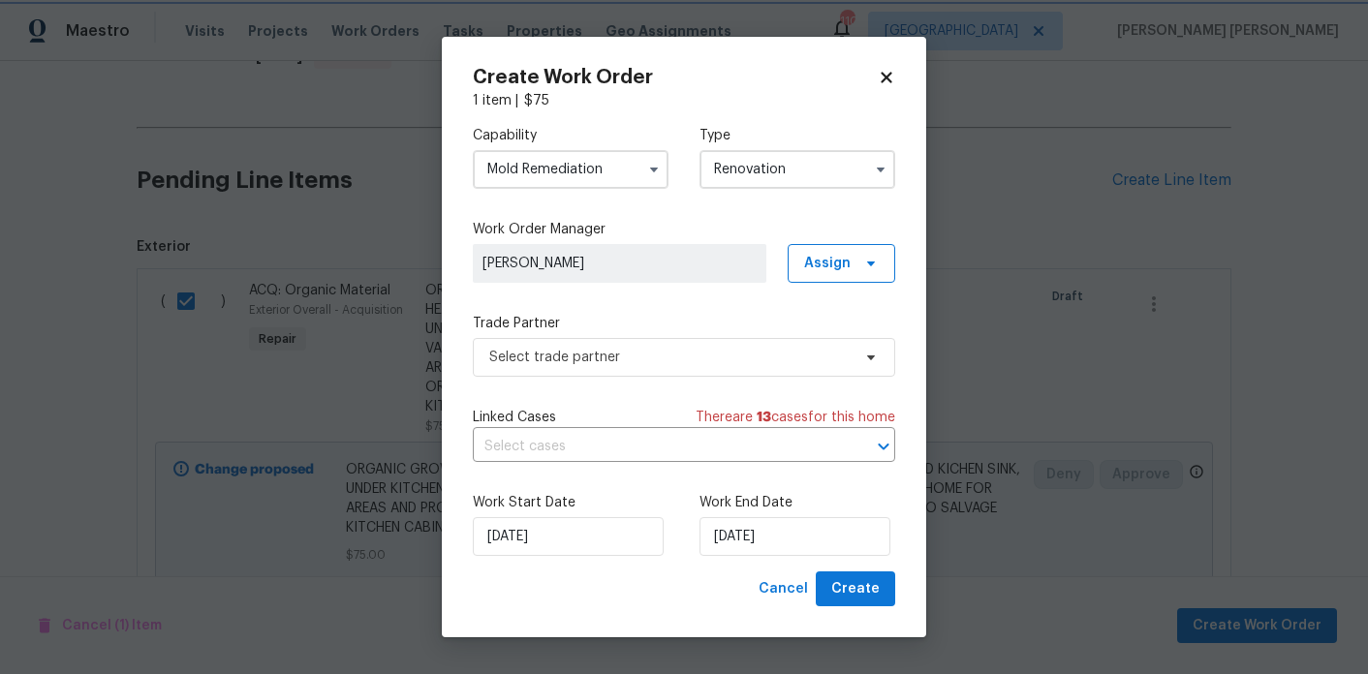
scroll to position [0, 0]
click at [769, 356] on span "Select trade partner" at bounding box center [669, 357] width 361 height 19
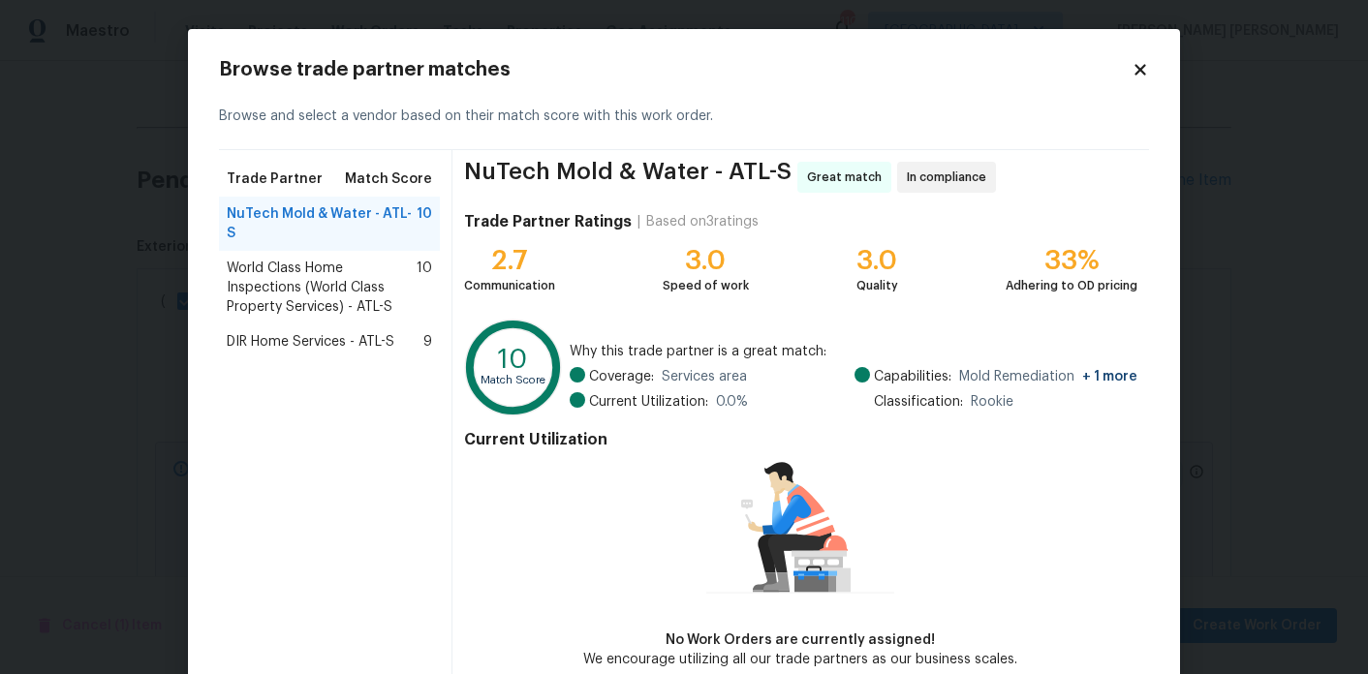
click at [360, 277] on span "World Class Home Inspections (World Class Property Services) - ATL-S" at bounding box center [322, 288] width 190 height 58
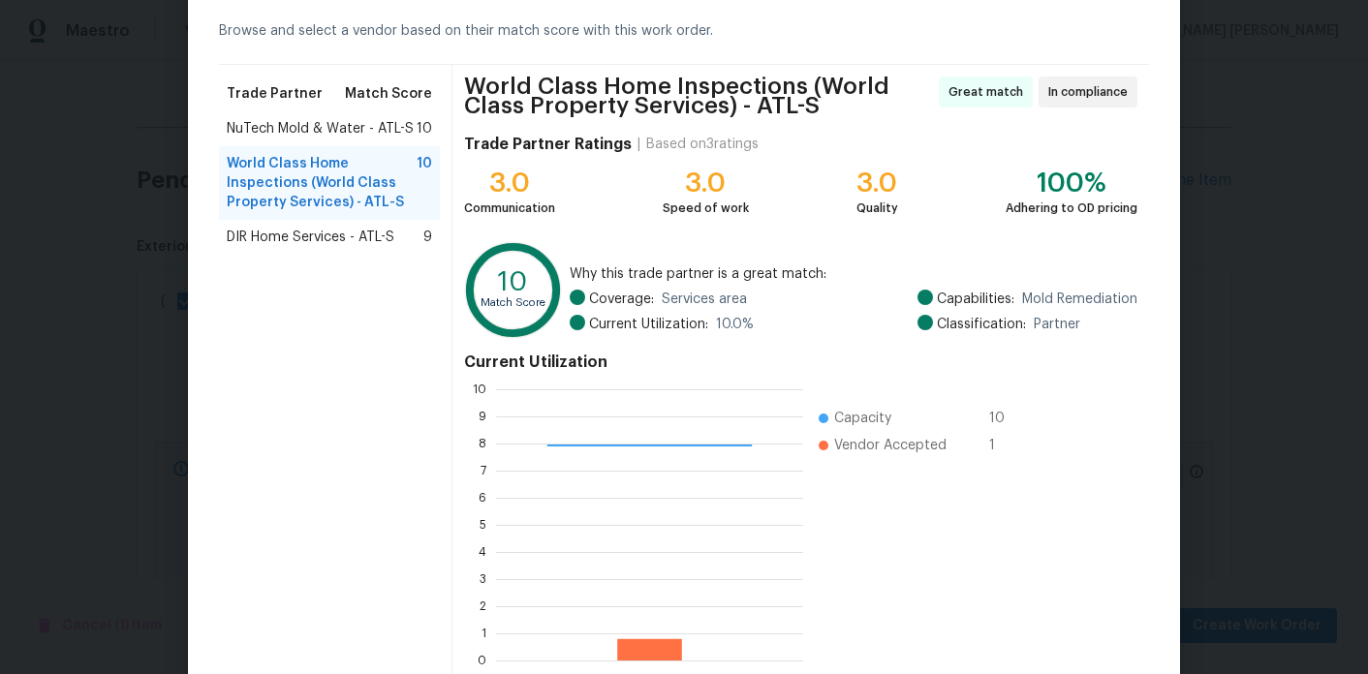
scroll to position [188, 0]
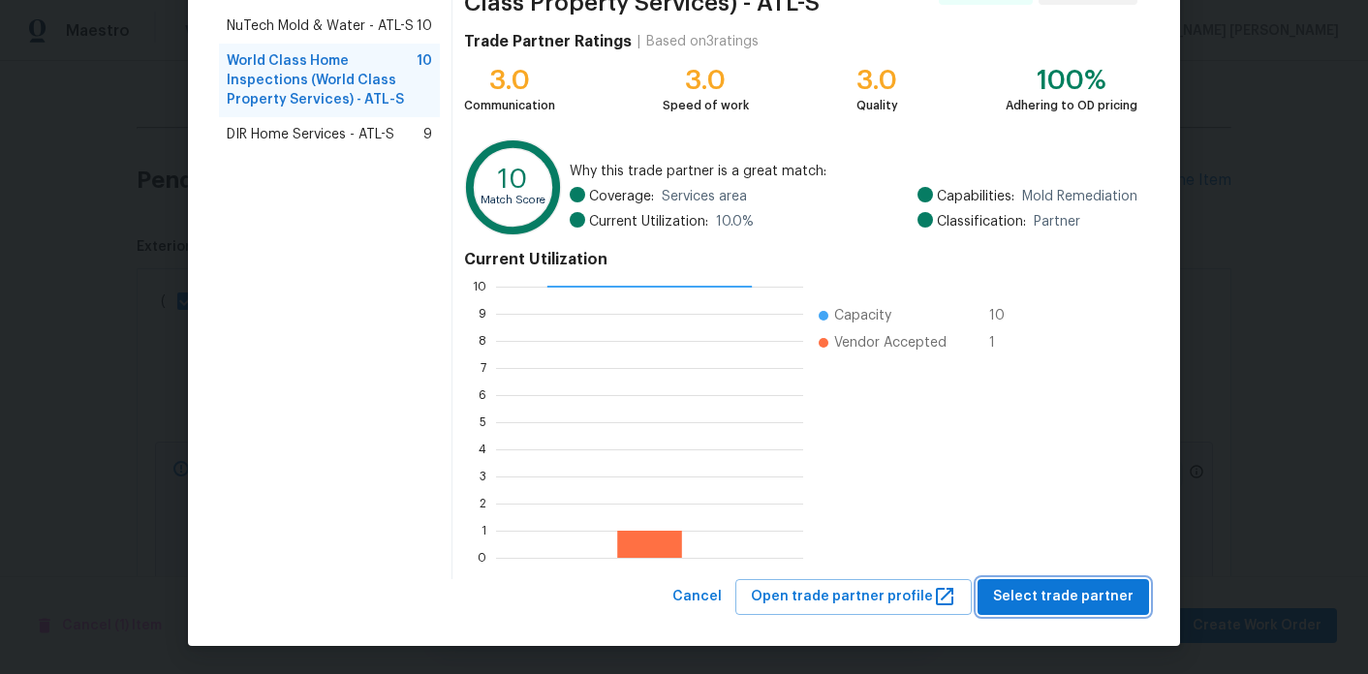
click at [1129, 603] on span "Select trade partner" at bounding box center [1063, 597] width 141 height 24
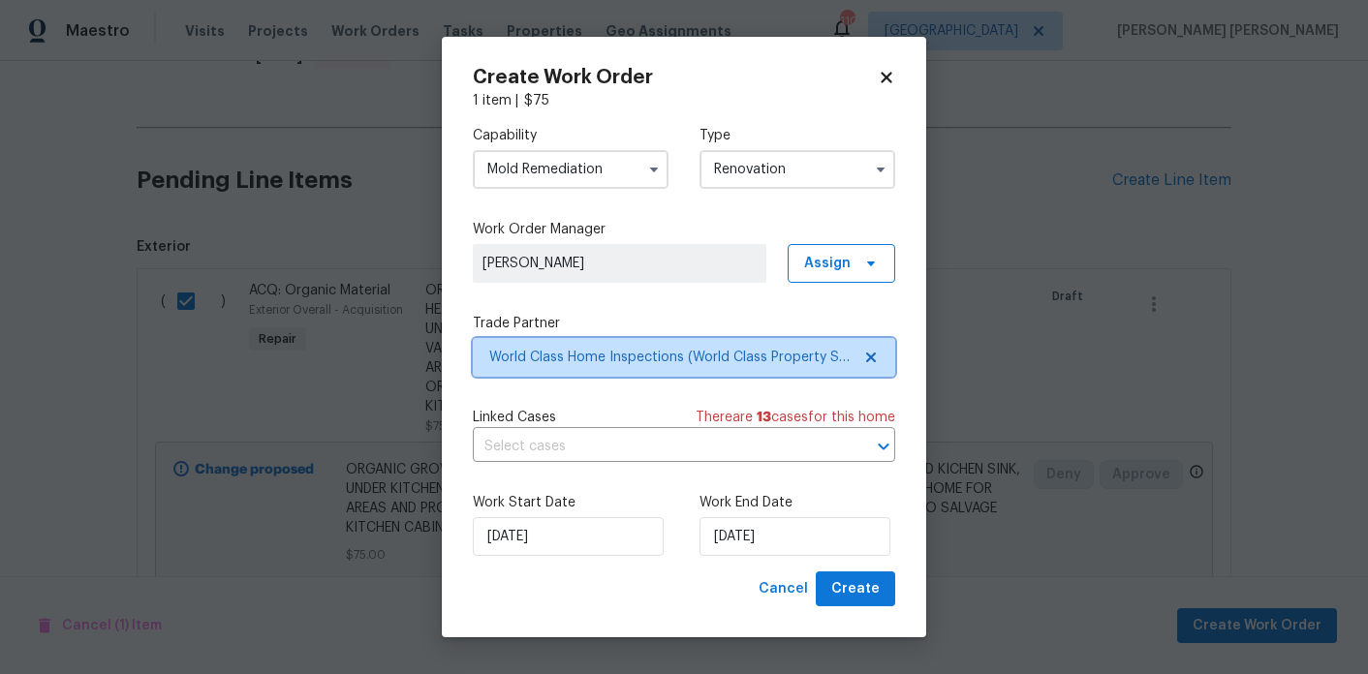
scroll to position [0, 0]
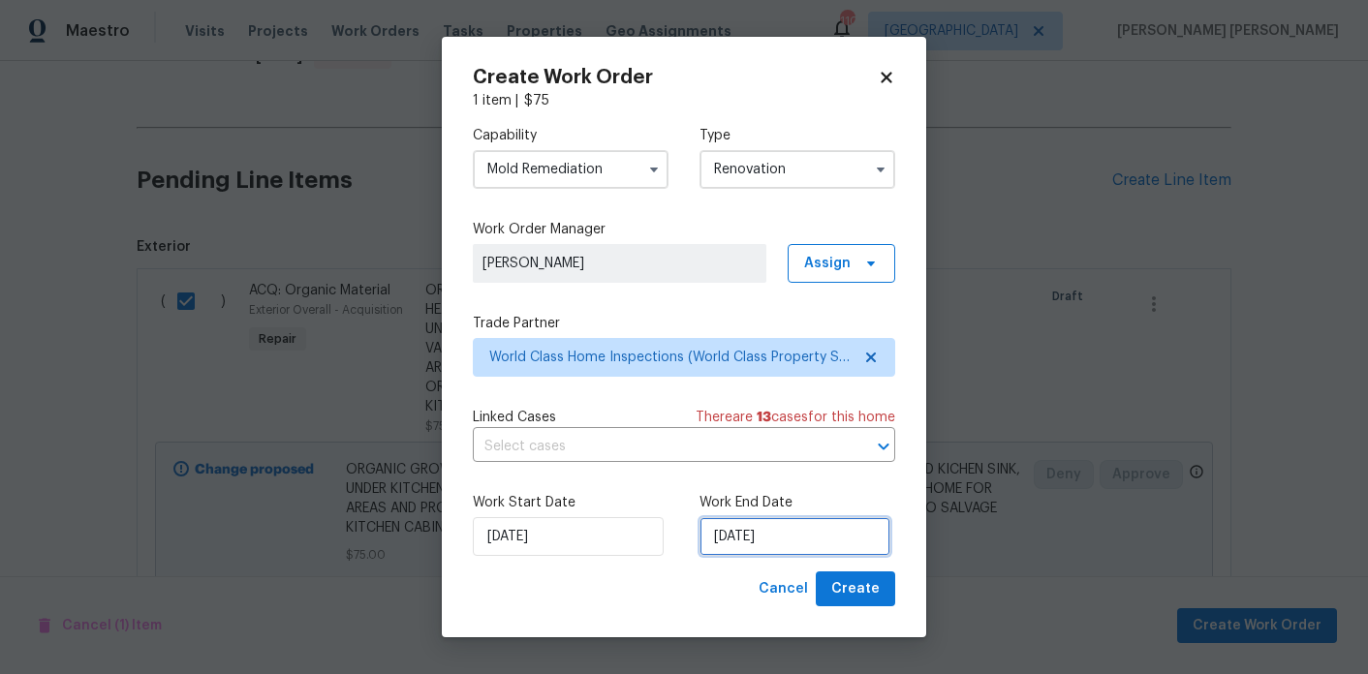
click at [734, 538] on input "[DATE]" at bounding box center [795, 536] width 191 height 39
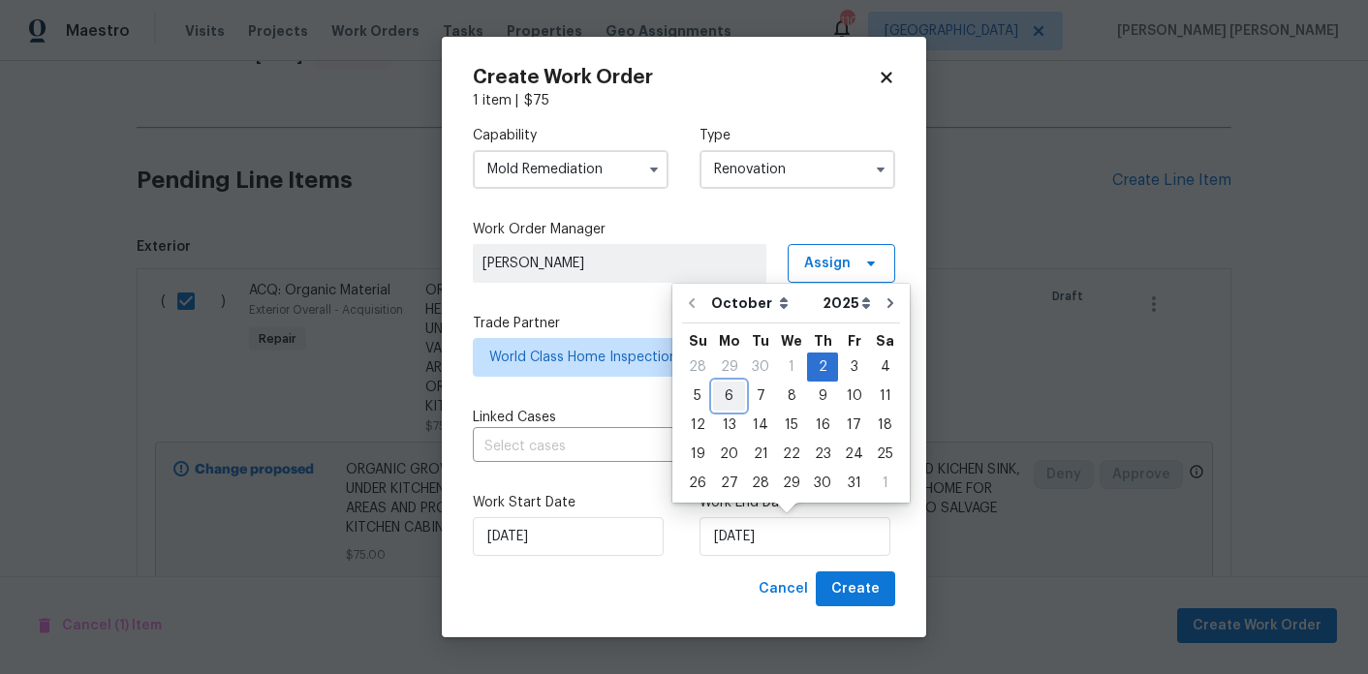
click at [733, 400] on div "6" at bounding box center [729, 396] width 32 height 27
type input "[DATE]"
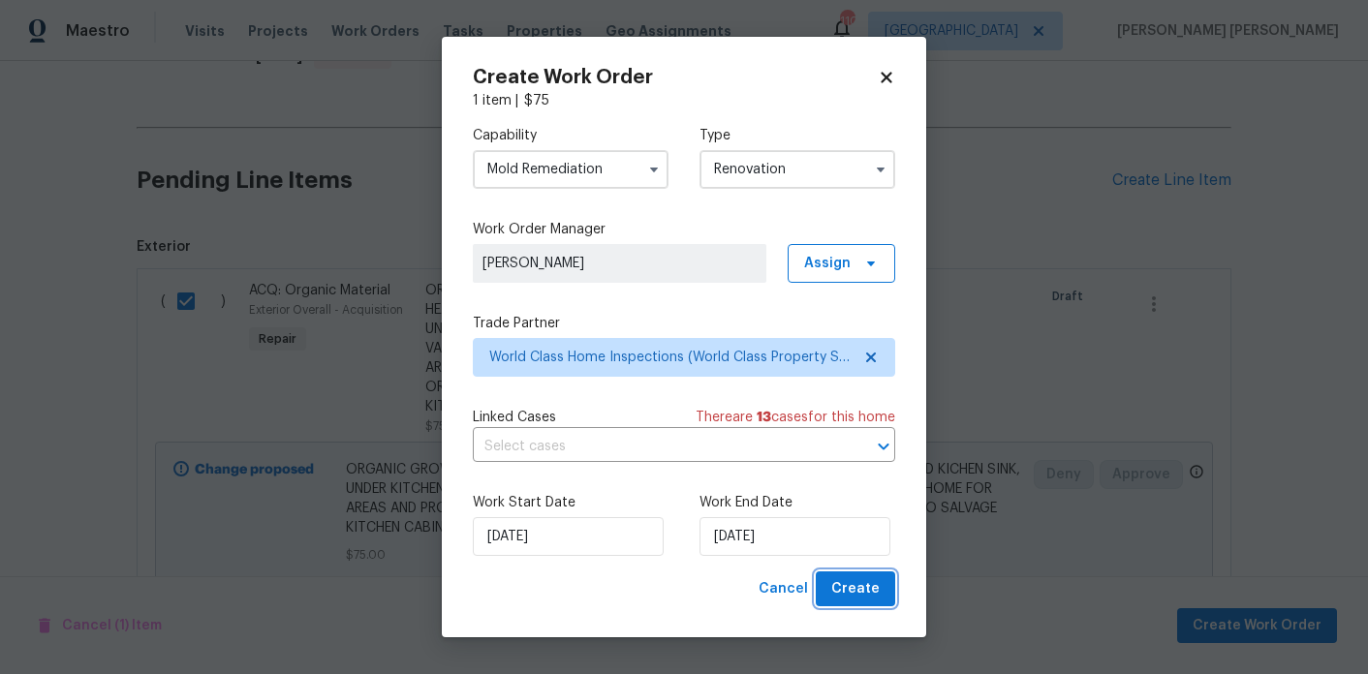
click at [885, 584] on button "Create" at bounding box center [855, 590] width 79 height 36
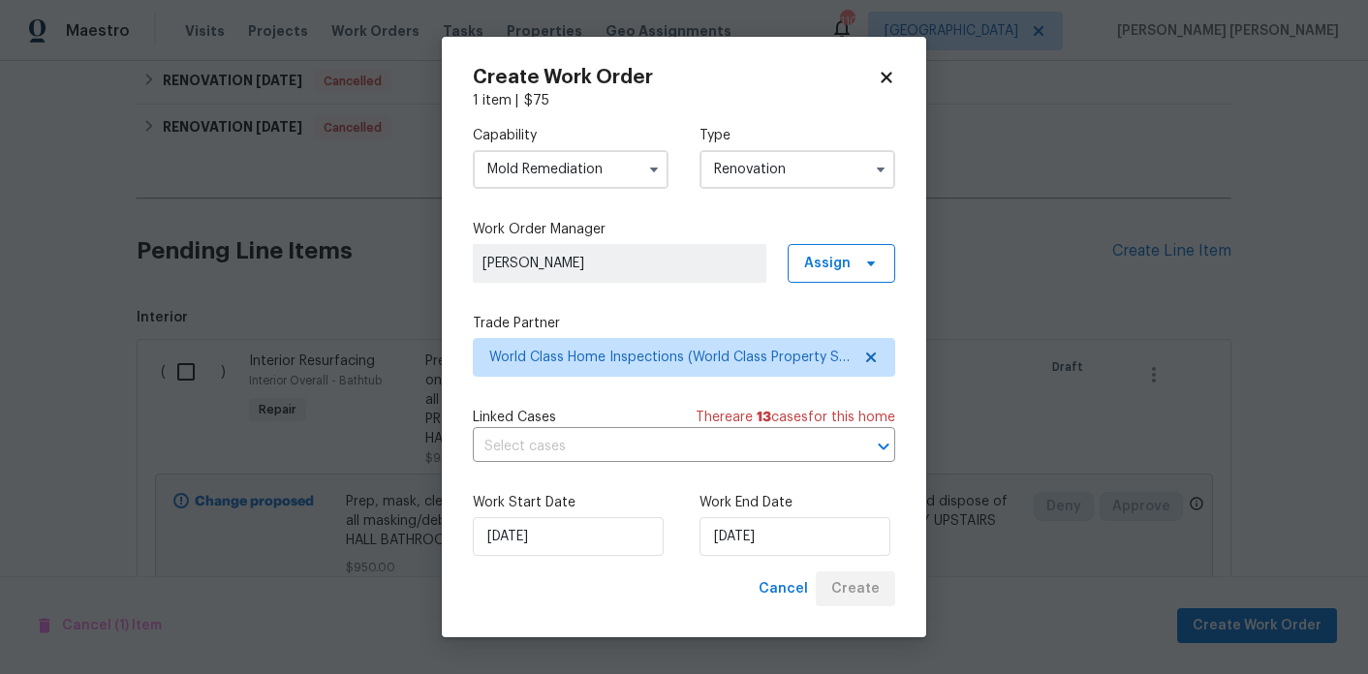
scroll to position [750, 0]
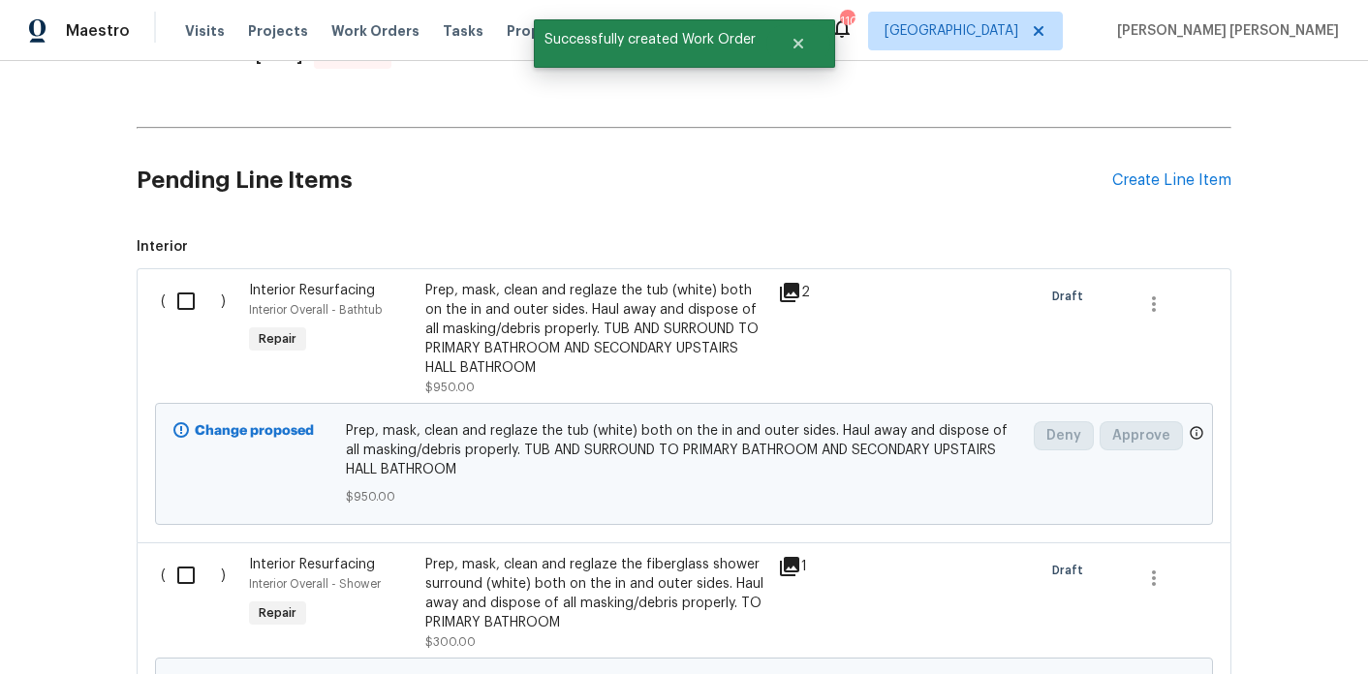
click at [179, 311] on input "checkbox" at bounding box center [193, 301] width 55 height 41
checkbox input "true"
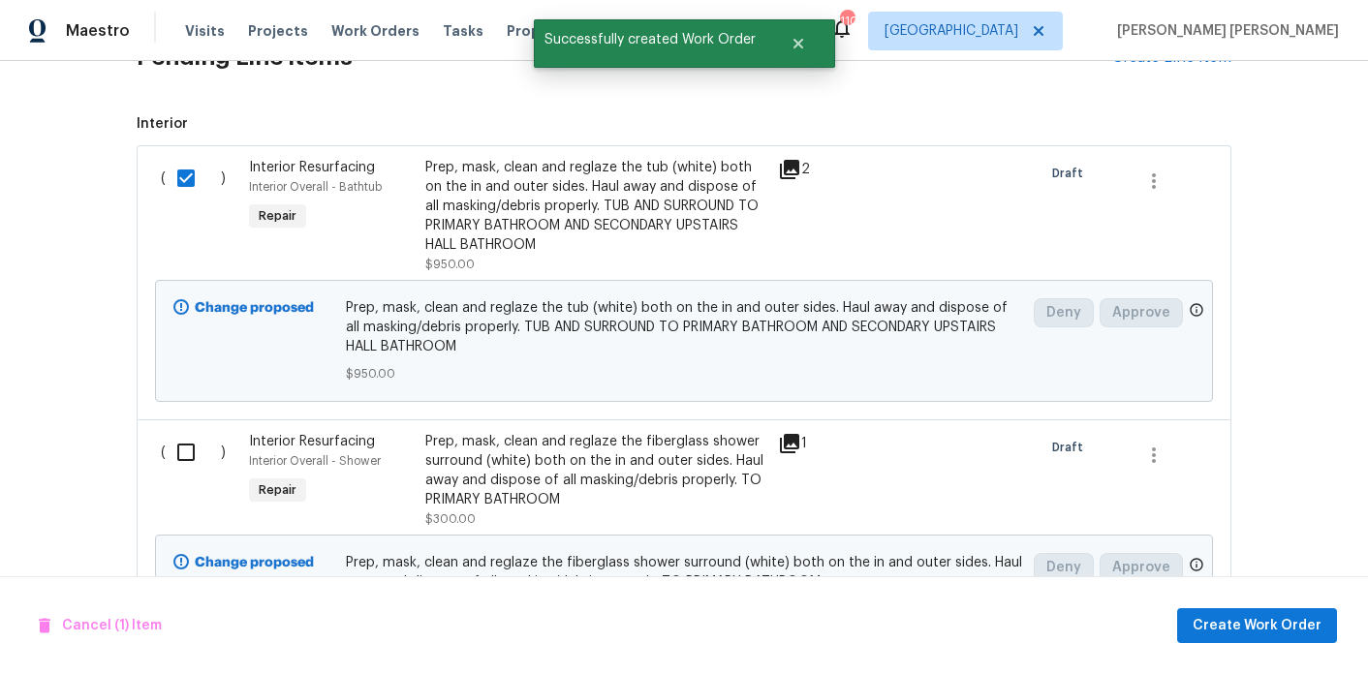
scroll to position [987, 0]
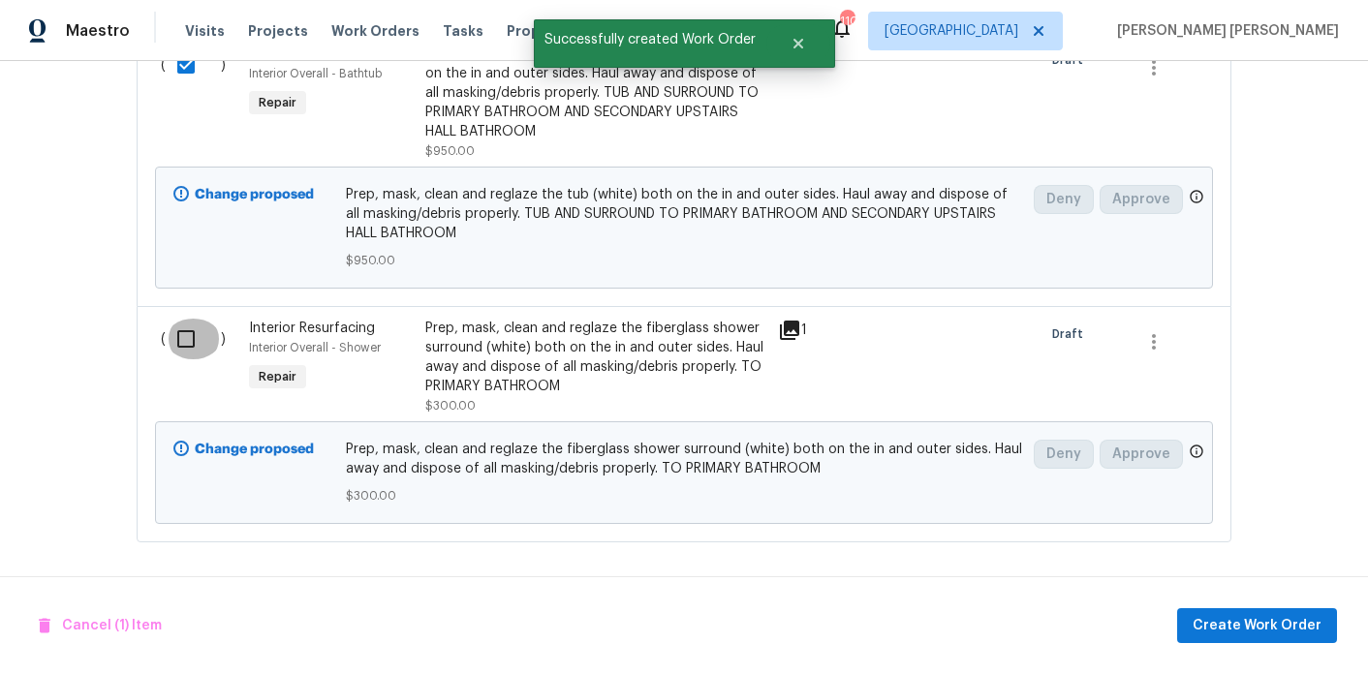
click at [201, 351] on input "checkbox" at bounding box center [193, 339] width 55 height 41
checkbox input "true"
click at [1243, 625] on span "Create Work Order" at bounding box center [1257, 626] width 129 height 24
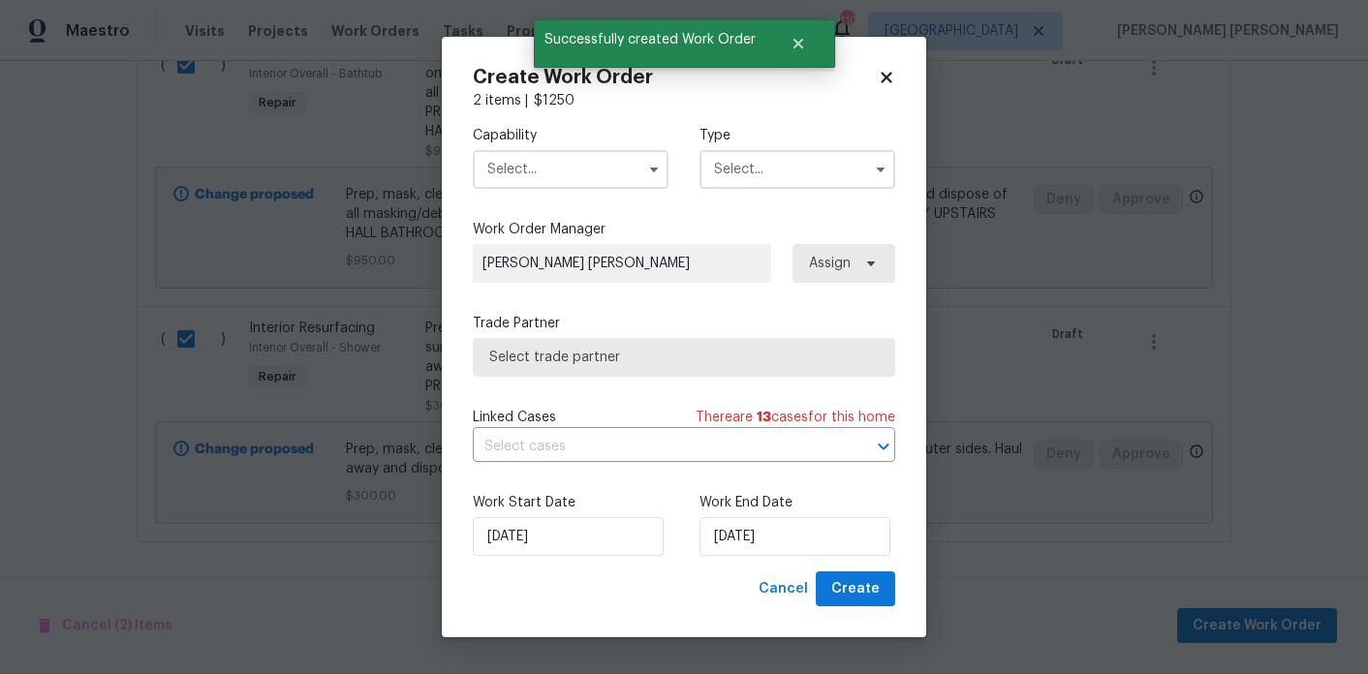
click at [638, 165] on input "text" at bounding box center [571, 169] width 196 height 39
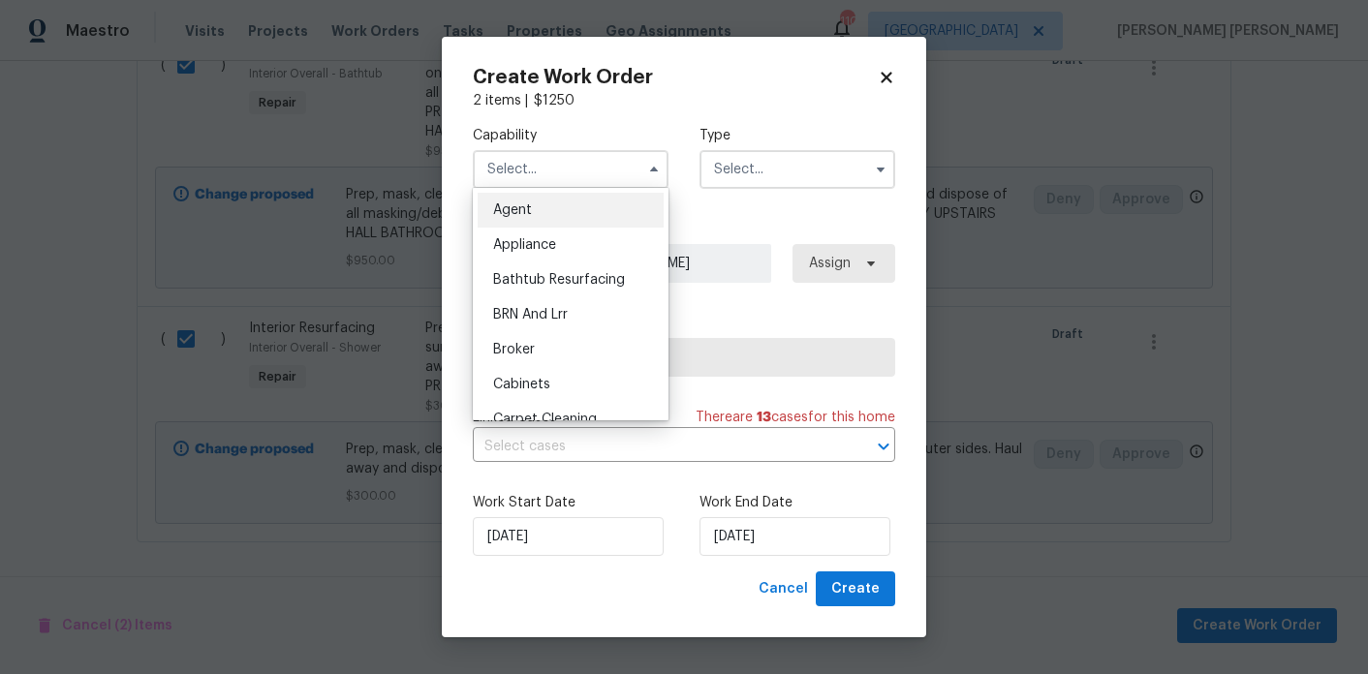
scroll to position [17, 0]
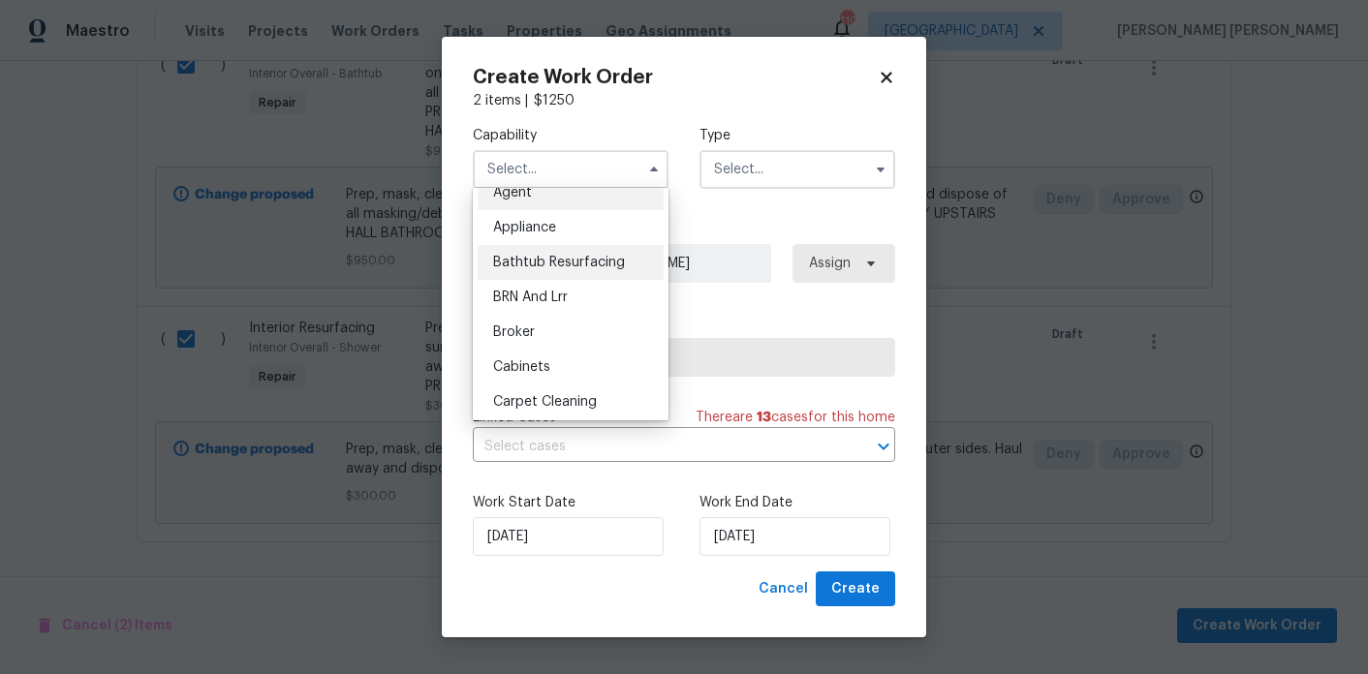
click at [582, 267] on span "Bathtub Resurfacing" at bounding box center [559, 263] width 132 height 14
type input "Bathtub Resurfacing"
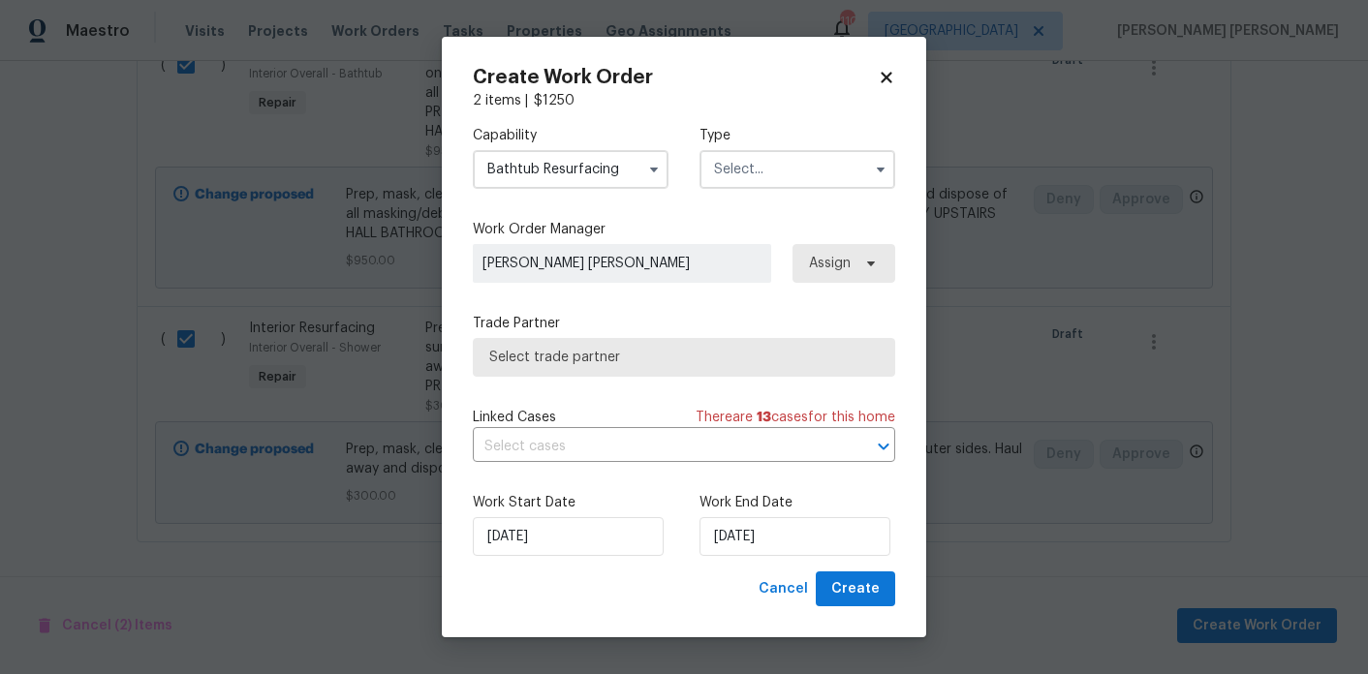
click at [737, 167] on input "text" at bounding box center [798, 169] width 196 height 39
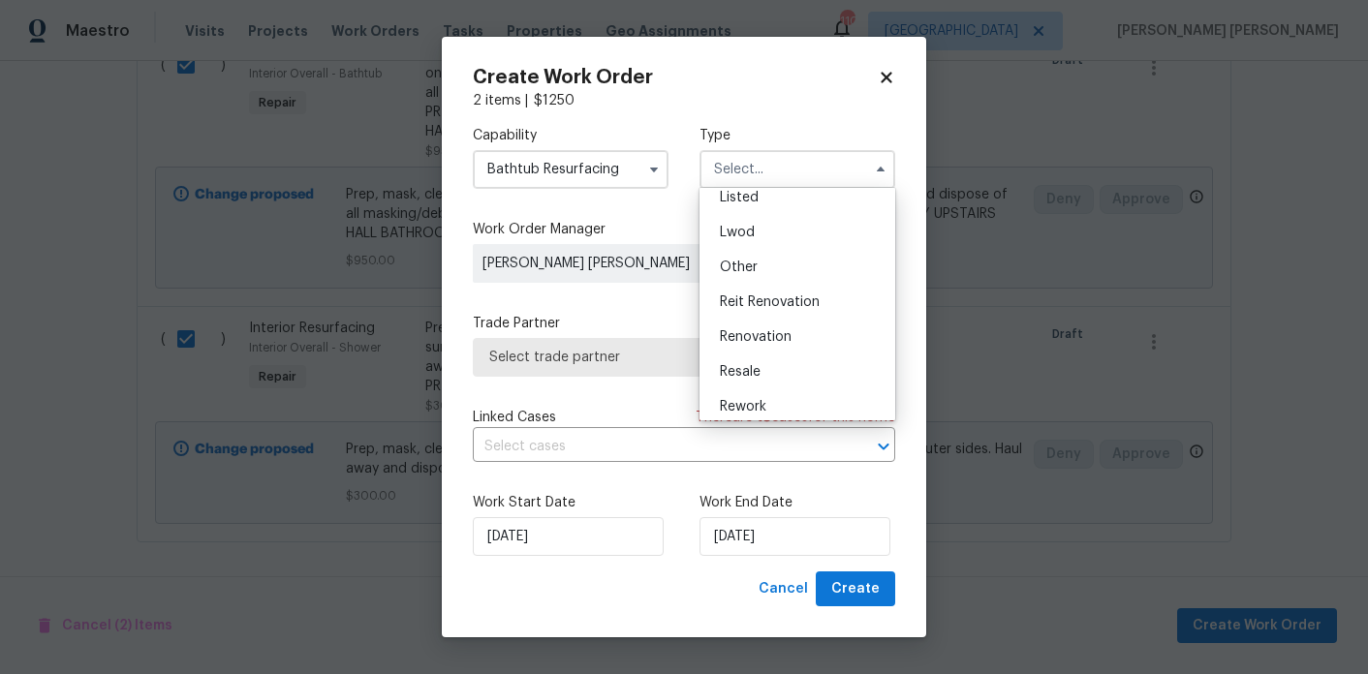
scroll to position [190, 0]
click at [758, 327] on div "Renovation" at bounding box center [797, 334] width 186 height 35
type input "Renovation"
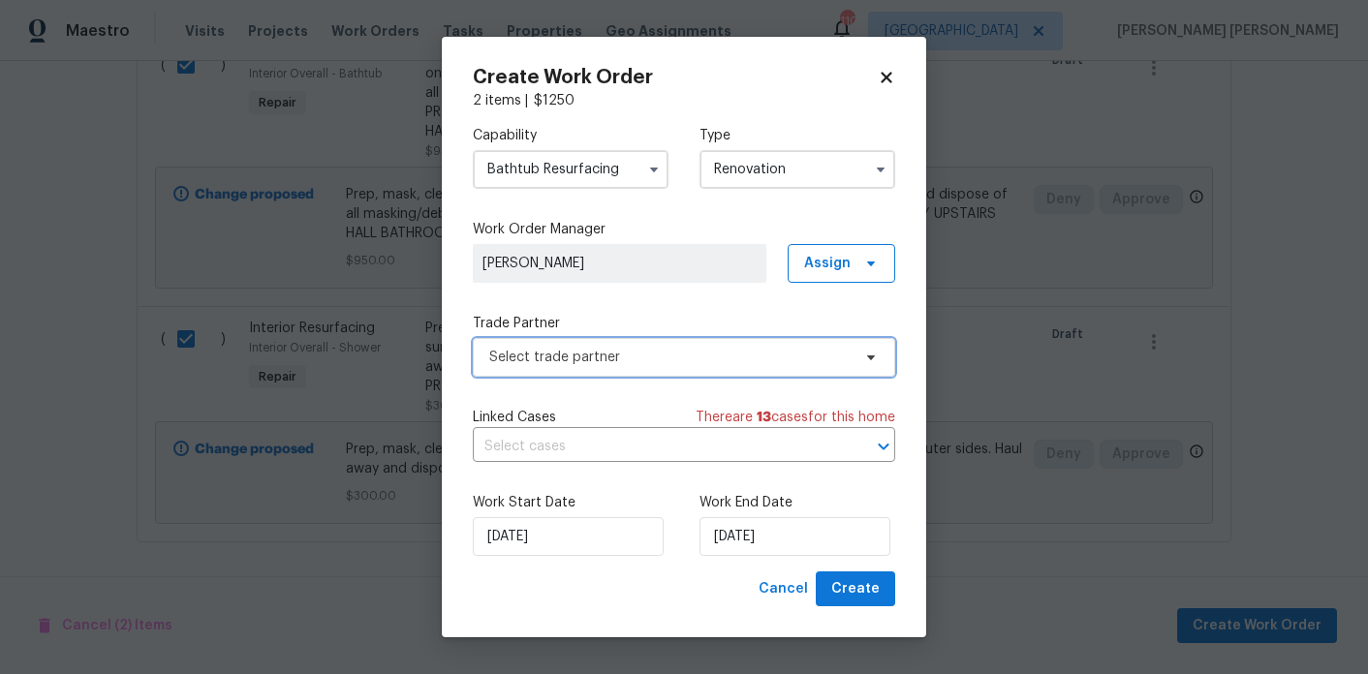
click at [738, 361] on span "Select trade partner" at bounding box center [669, 357] width 361 height 19
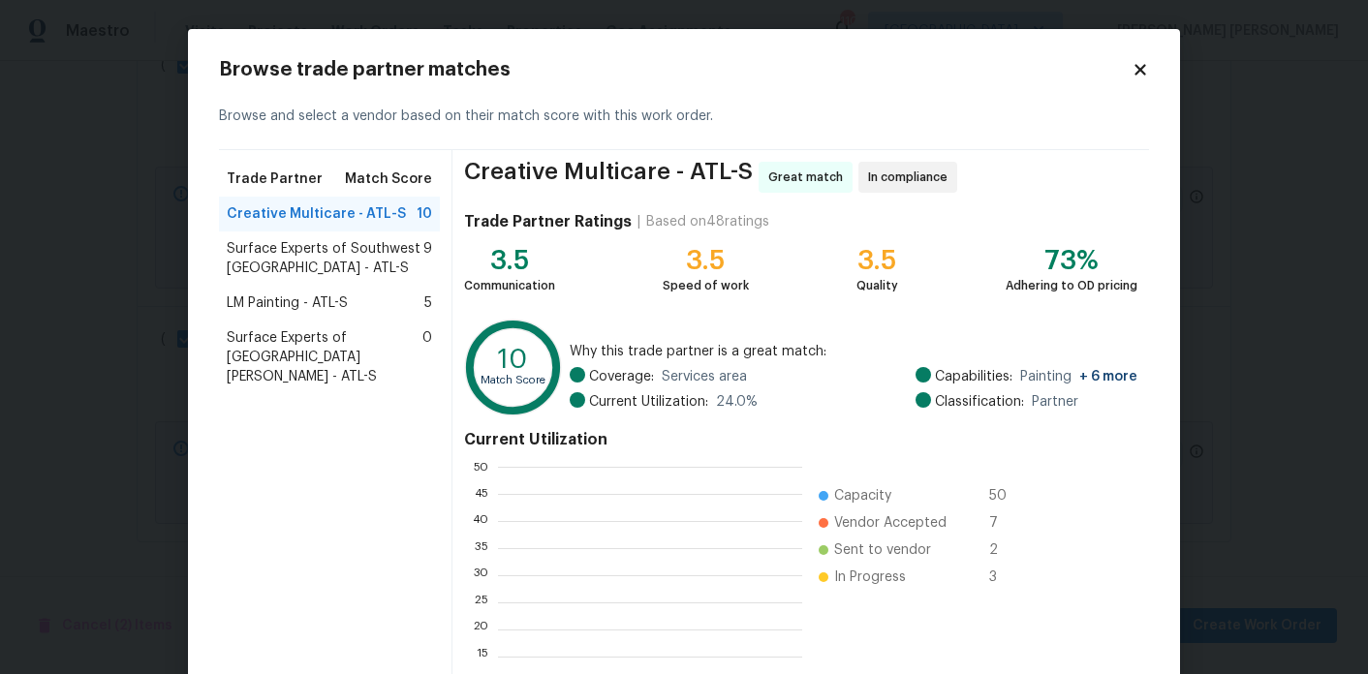
scroll to position [271, 304]
click at [351, 269] on span "Surface Experts of Southwest [GEOGRAPHIC_DATA] - ATL-S" at bounding box center [325, 258] width 197 height 39
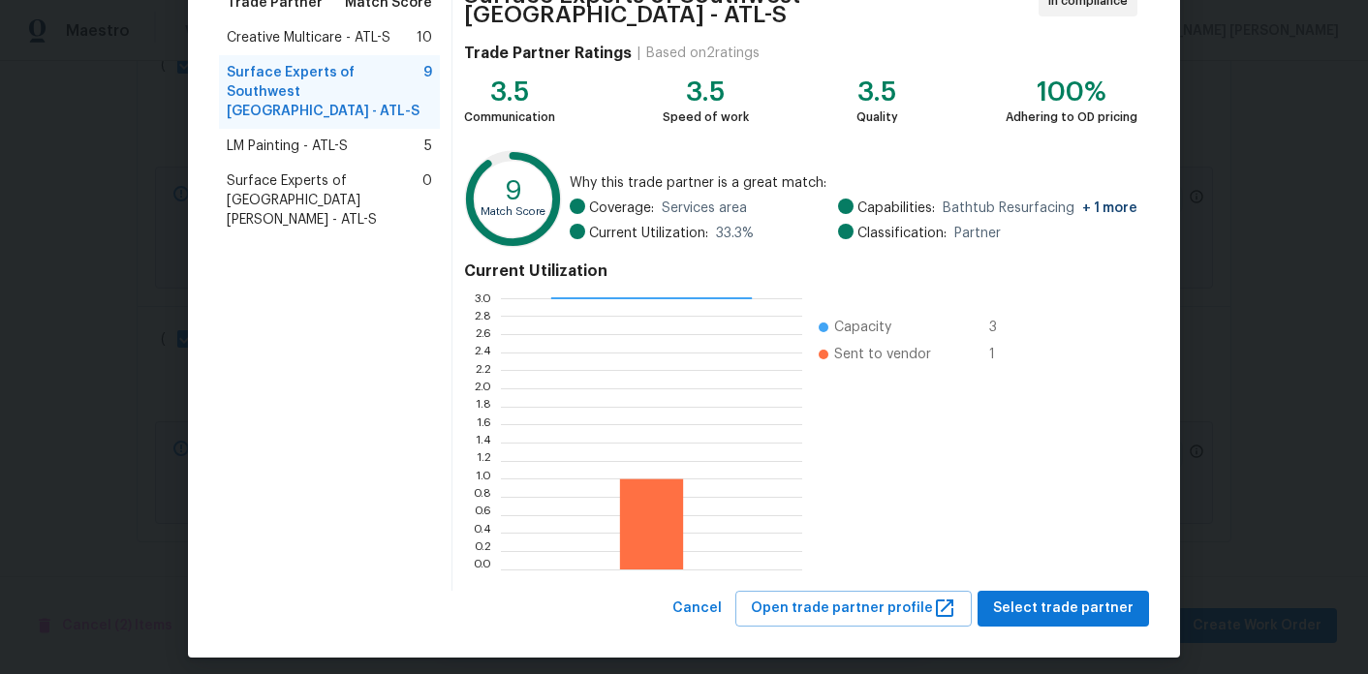
scroll to position [178, 0]
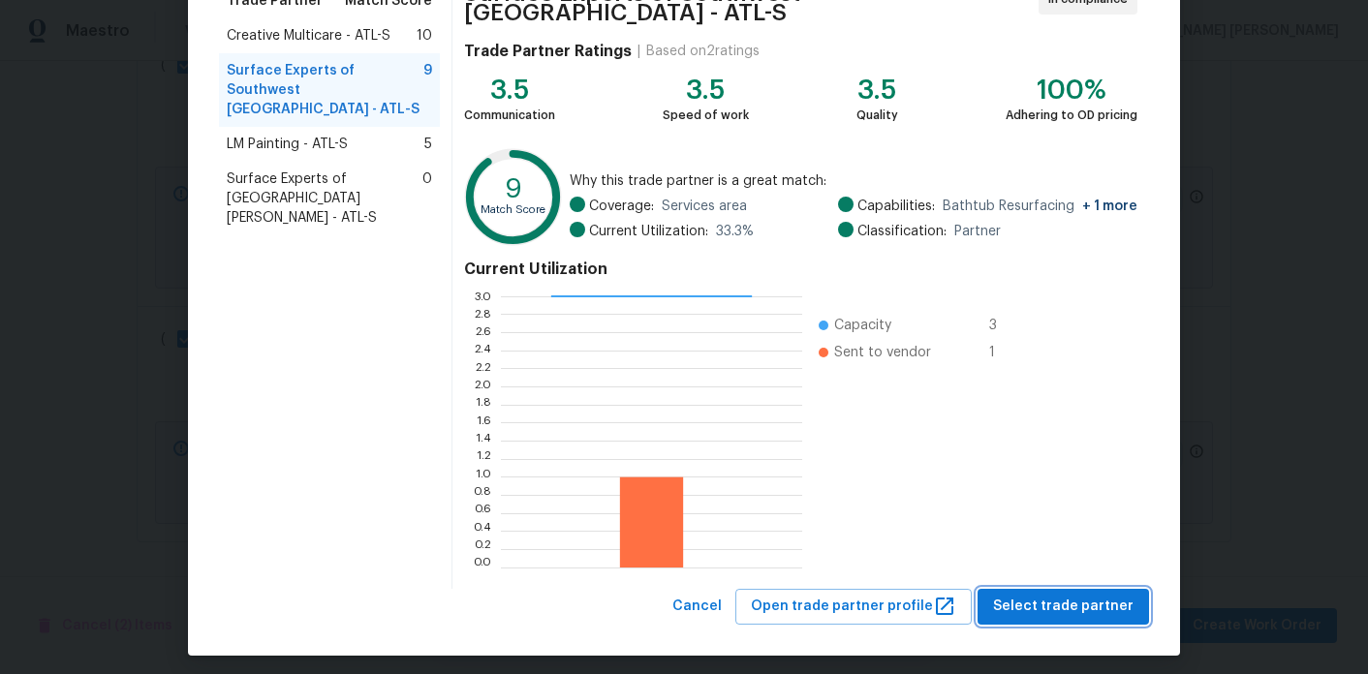
click at [1052, 603] on span "Select trade partner" at bounding box center [1063, 607] width 141 height 24
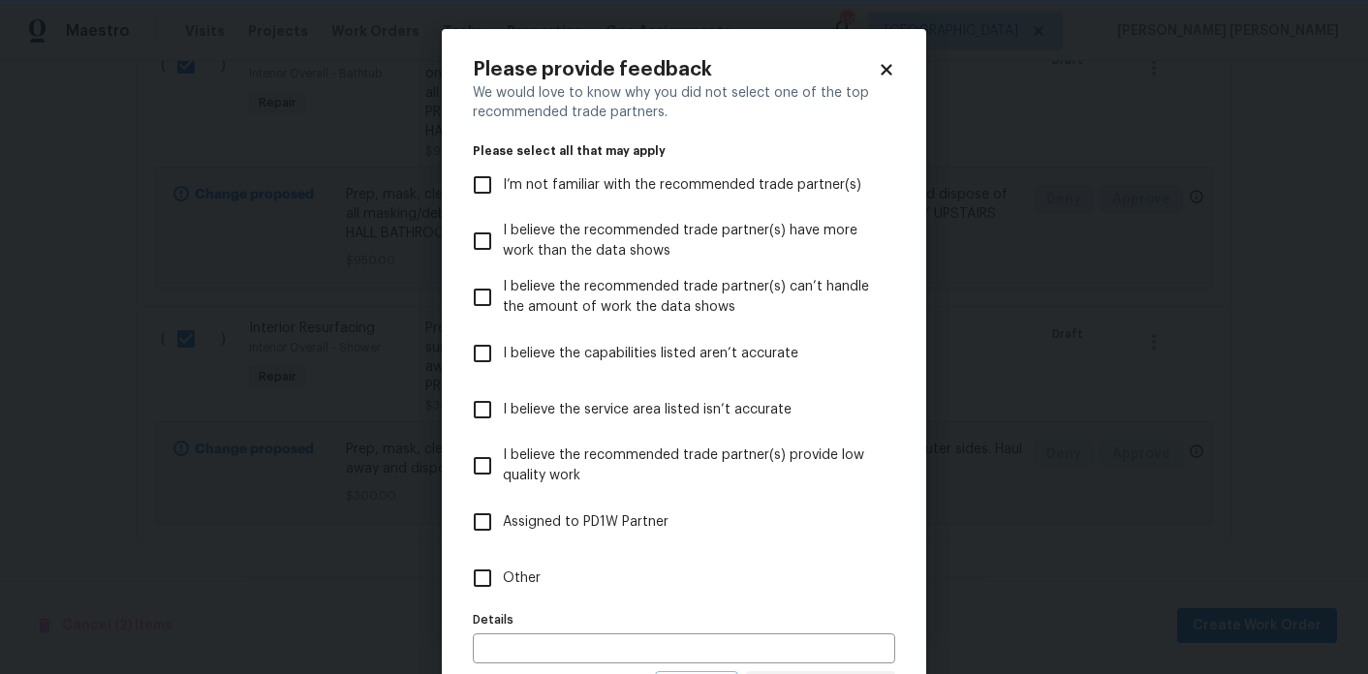
scroll to position [0, 0]
click at [539, 564] on label "Other" at bounding box center [671, 578] width 418 height 56
click at [503, 564] on input "Other" at bounding box center [482, 578] width 41 height 41
checkbox input "true"
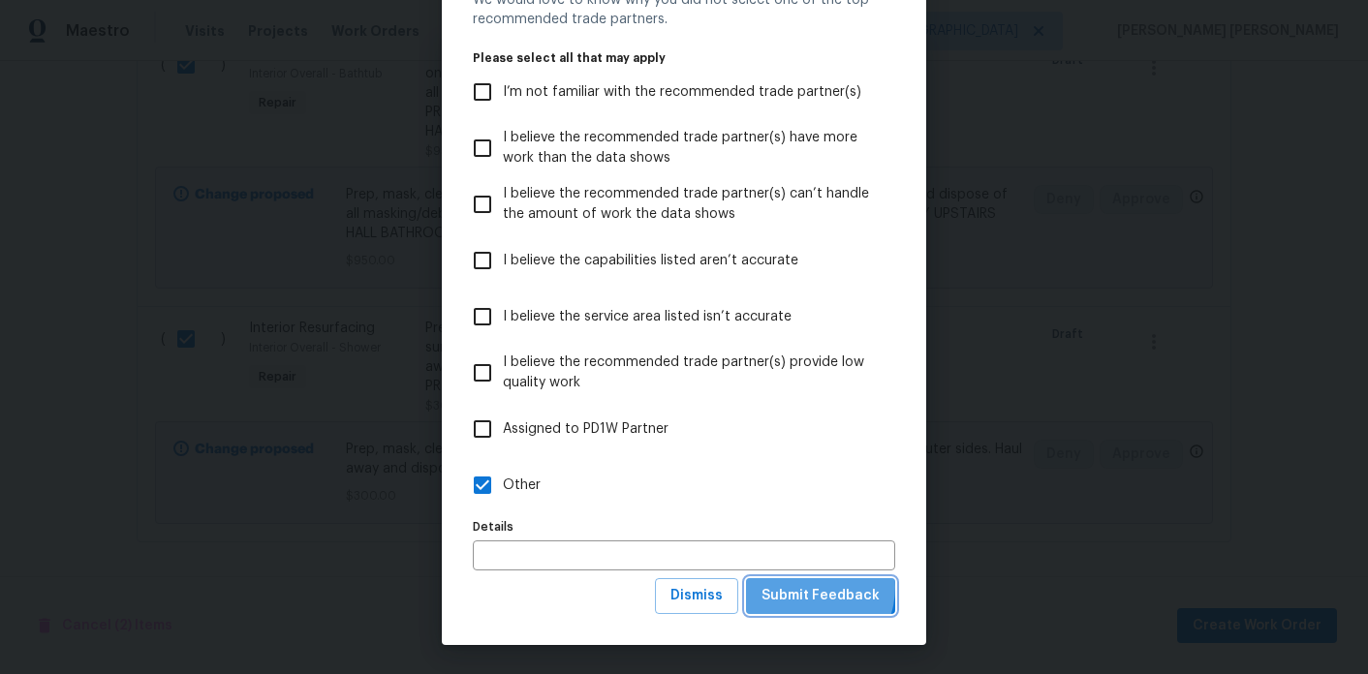
click at [811, 587] on span "Submit Feedback" at bounding box center [821, 596] width 118 height 24
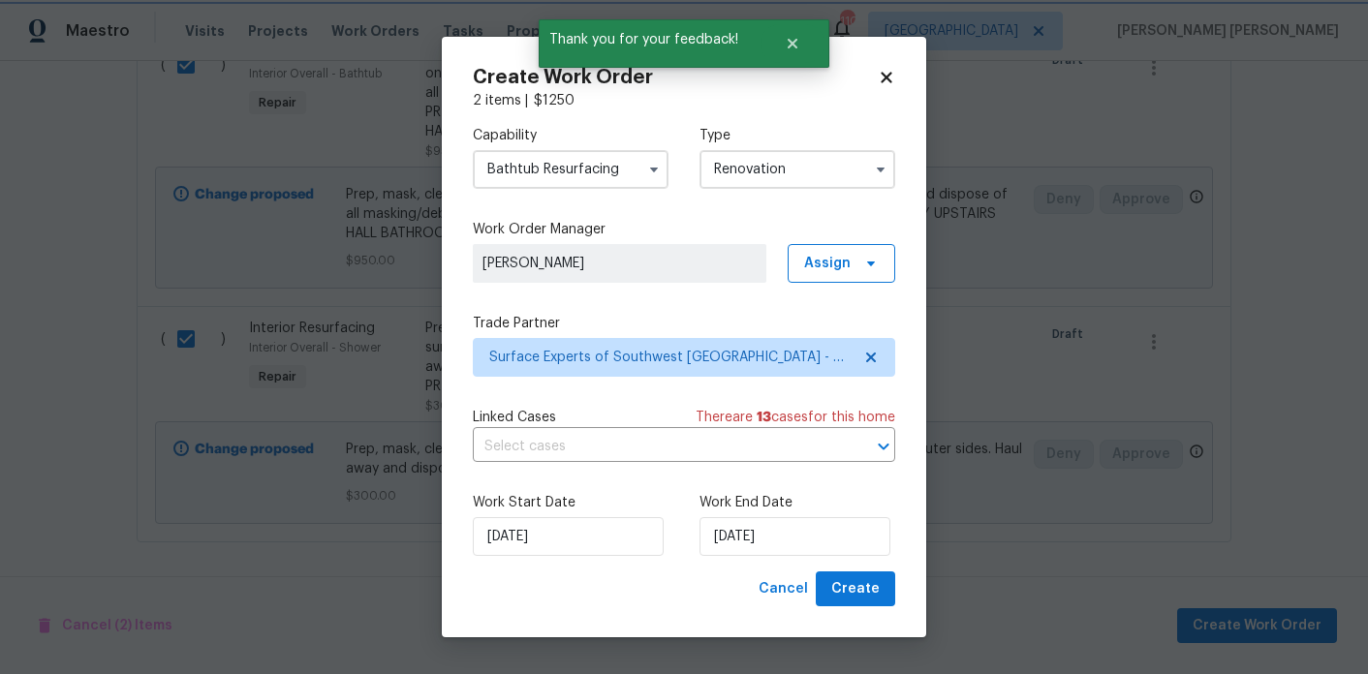
scroll to position [0, 0]
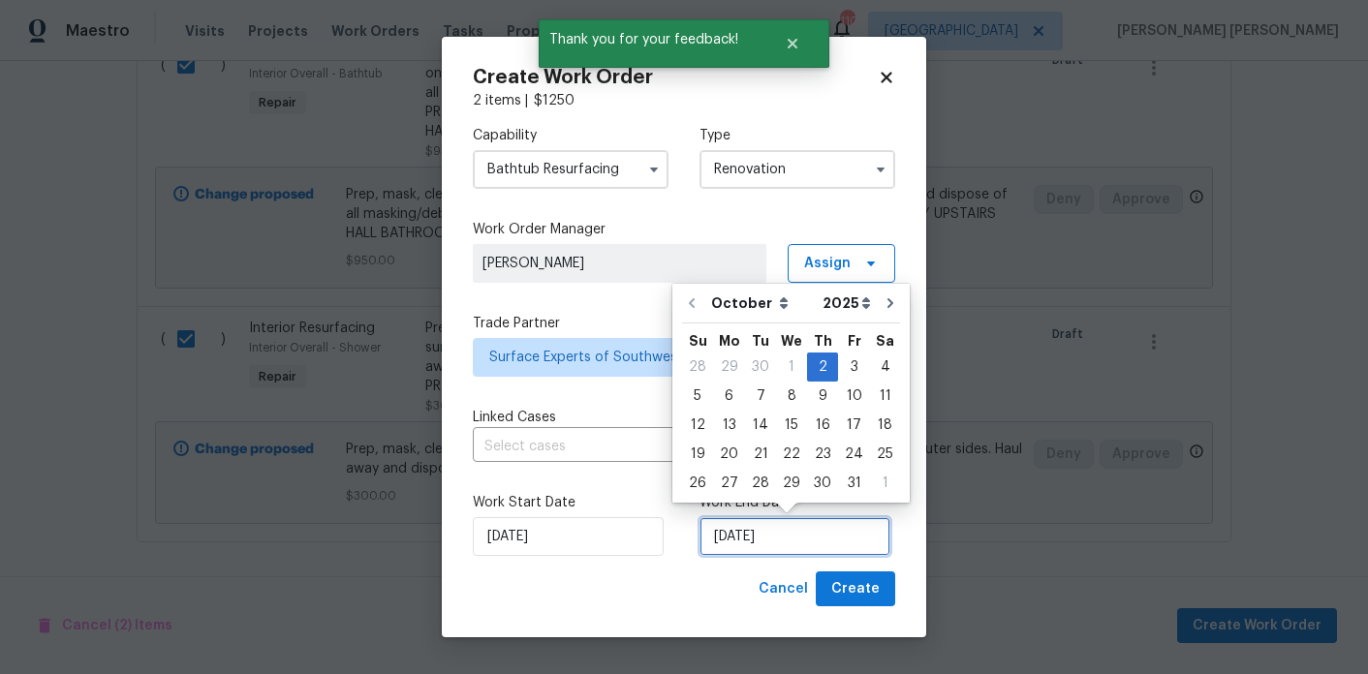
click at [805, 525] on input "[DATE]" at bounding box center [795, 536] width 191 height 39
click at [794, 449] on div "22" at bounding box center [791, 454] width 31 height 27
type input "[DATE]"
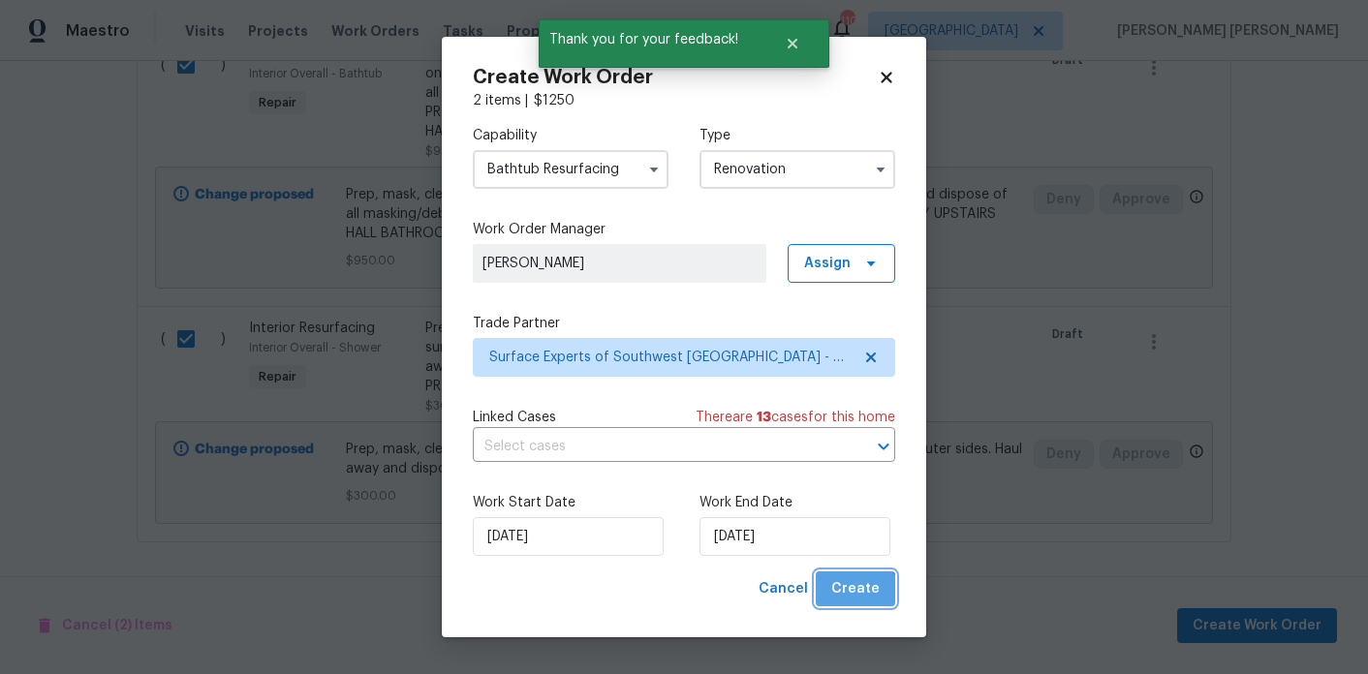
click at [858, 603] on button "Create" at bounding box center [855, 590] width 79 height 36
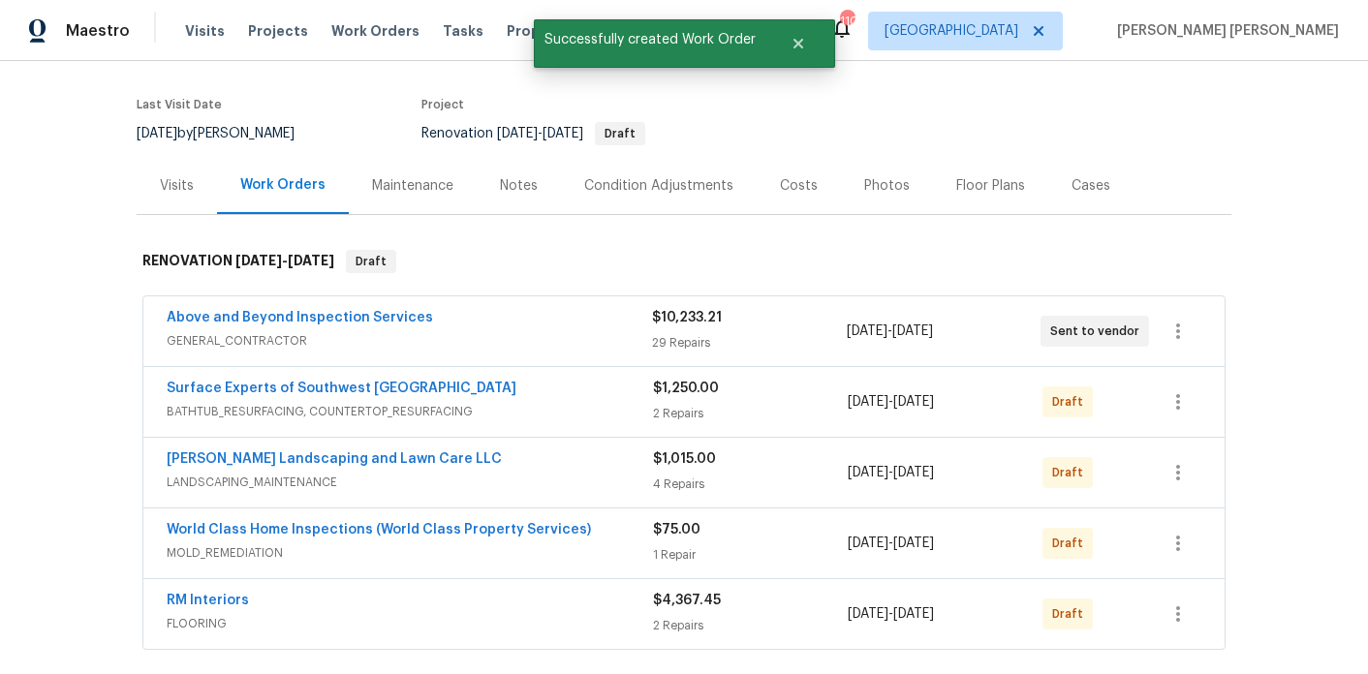
scroll to position [222, 0]
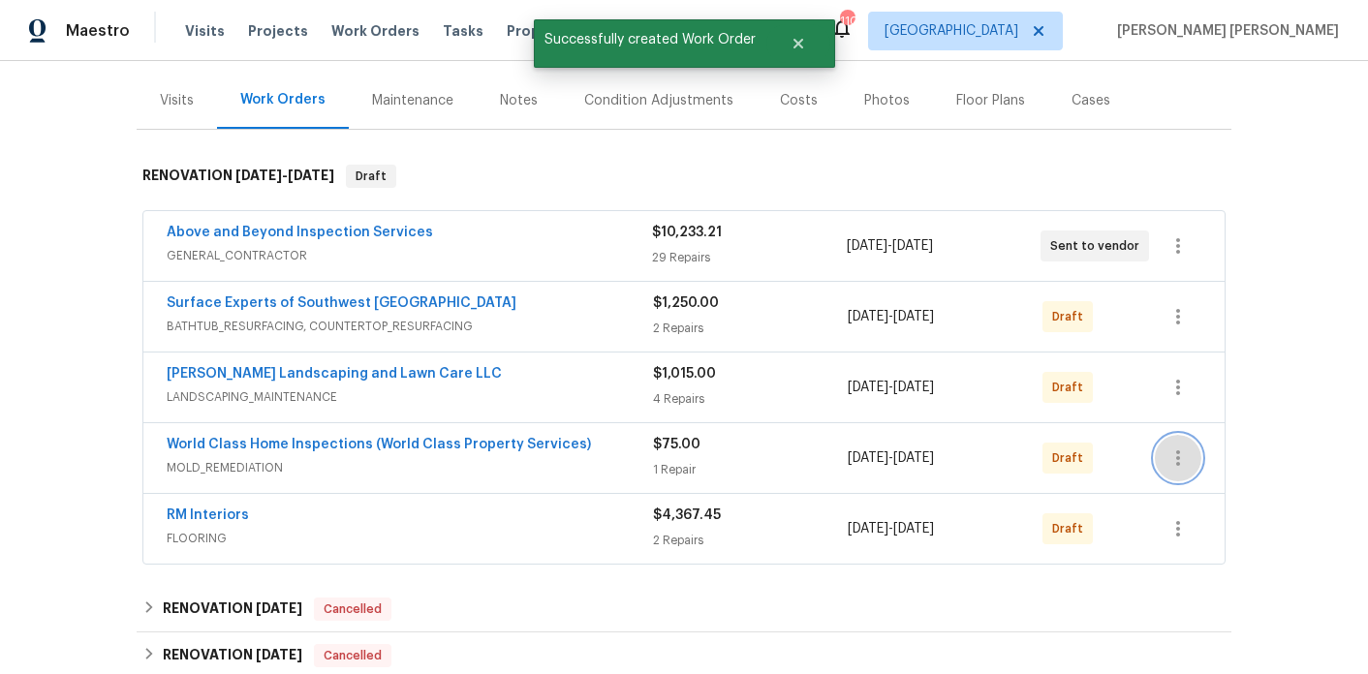
click at [1167, 464] on icon "button" at bounding box center [1178, 458] width 23 height 23
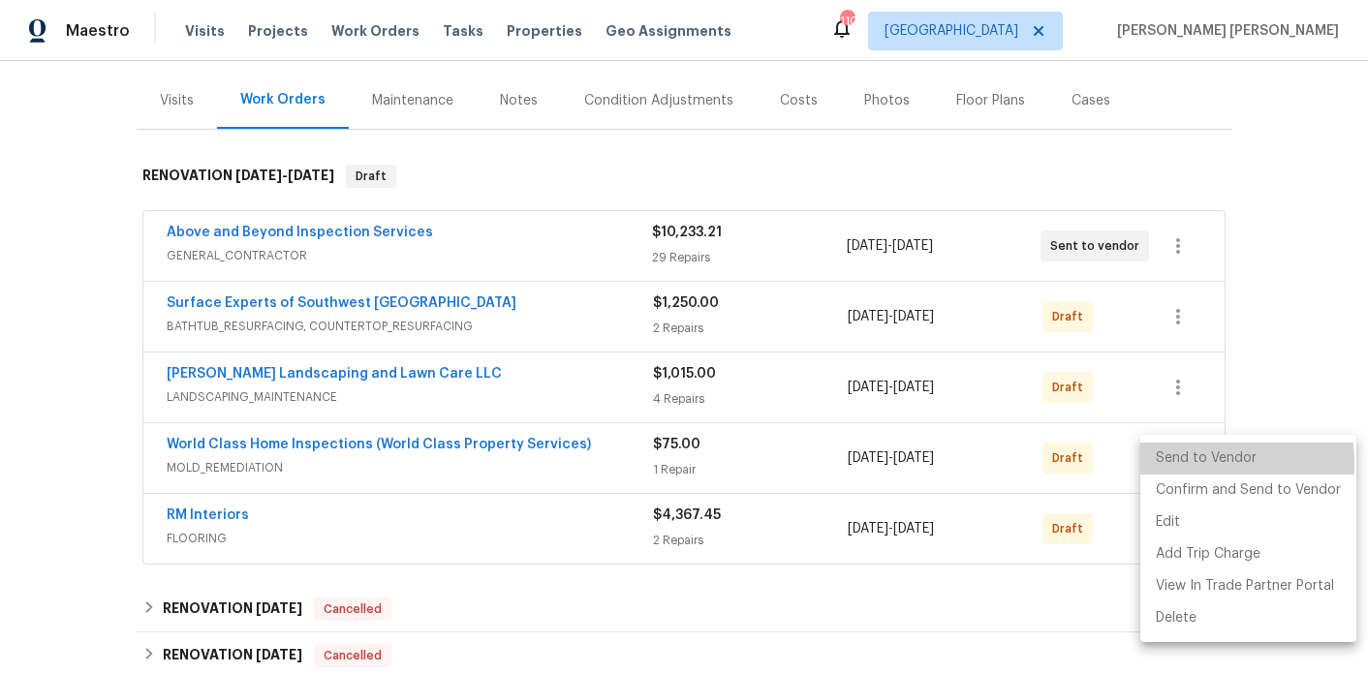
click at [1166, 464] on li "Send to Vendor" at bounding box center [1248, 459] width 216 height 32
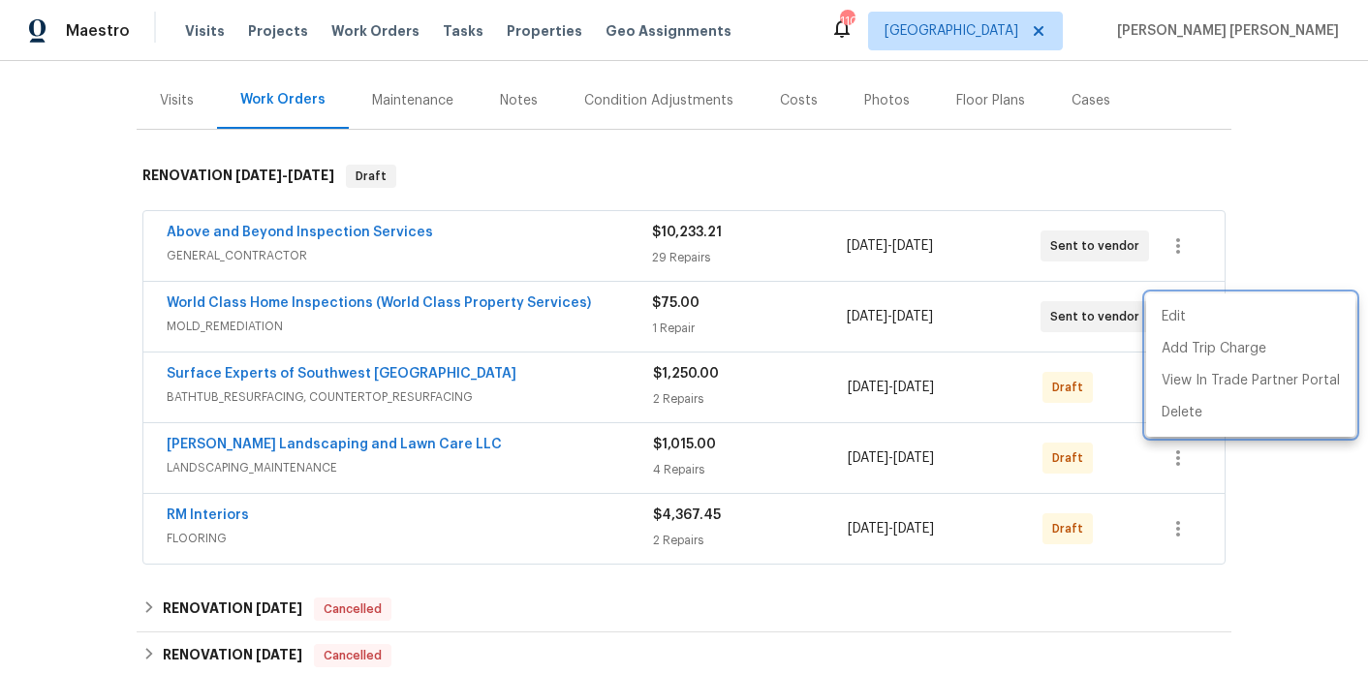
click at [876, 141] on div at bounding box center [684, 337] width 1368 height 674
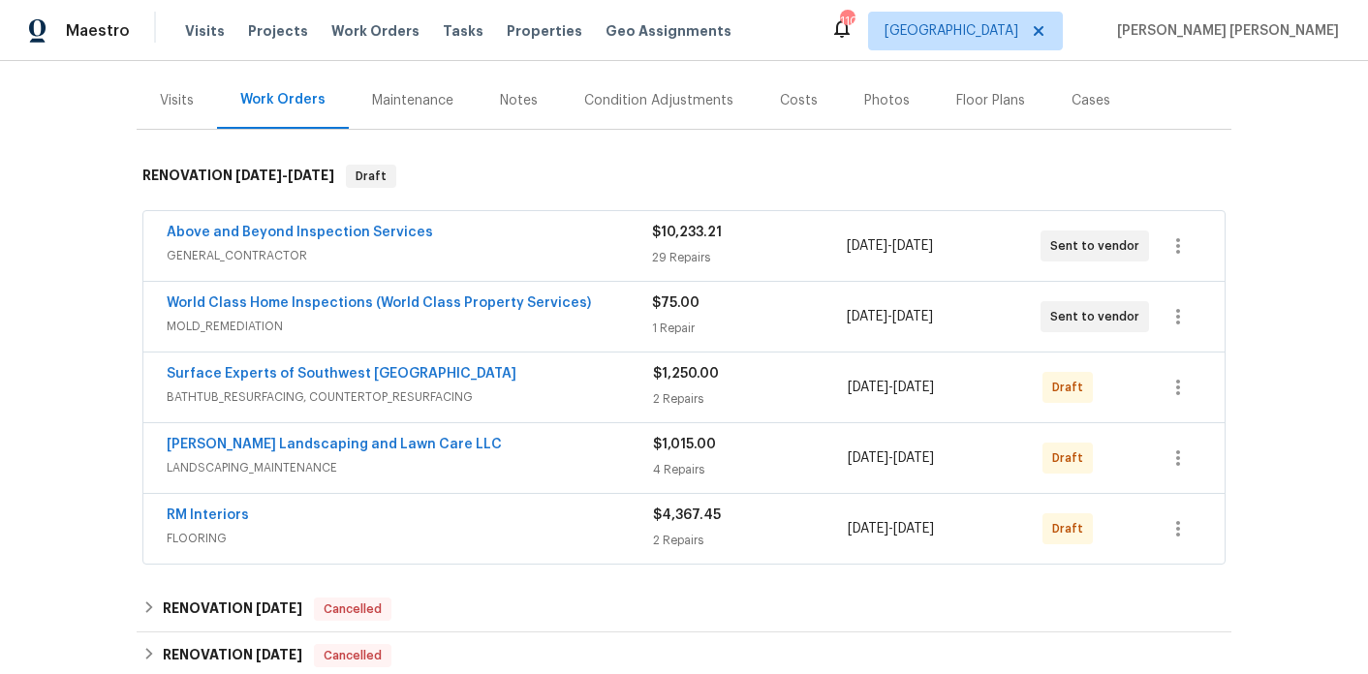
click at [383, 310] on span "World Class Home Inspections (World Class Property Services)" at bounding box center [379, 303] width 424 height 19
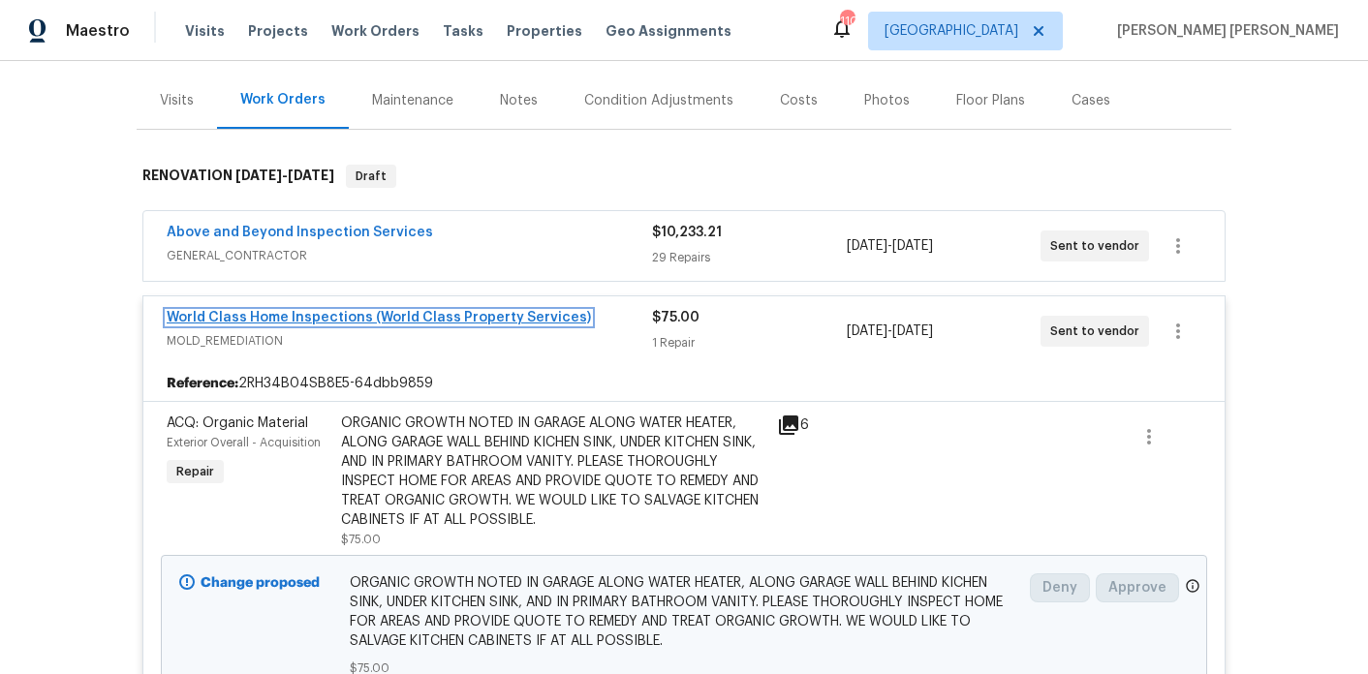
click at [397, 317] on link "World Class Home Inspections (World Class Property Services)" at bounding box center [379, 318] width 424 height 14
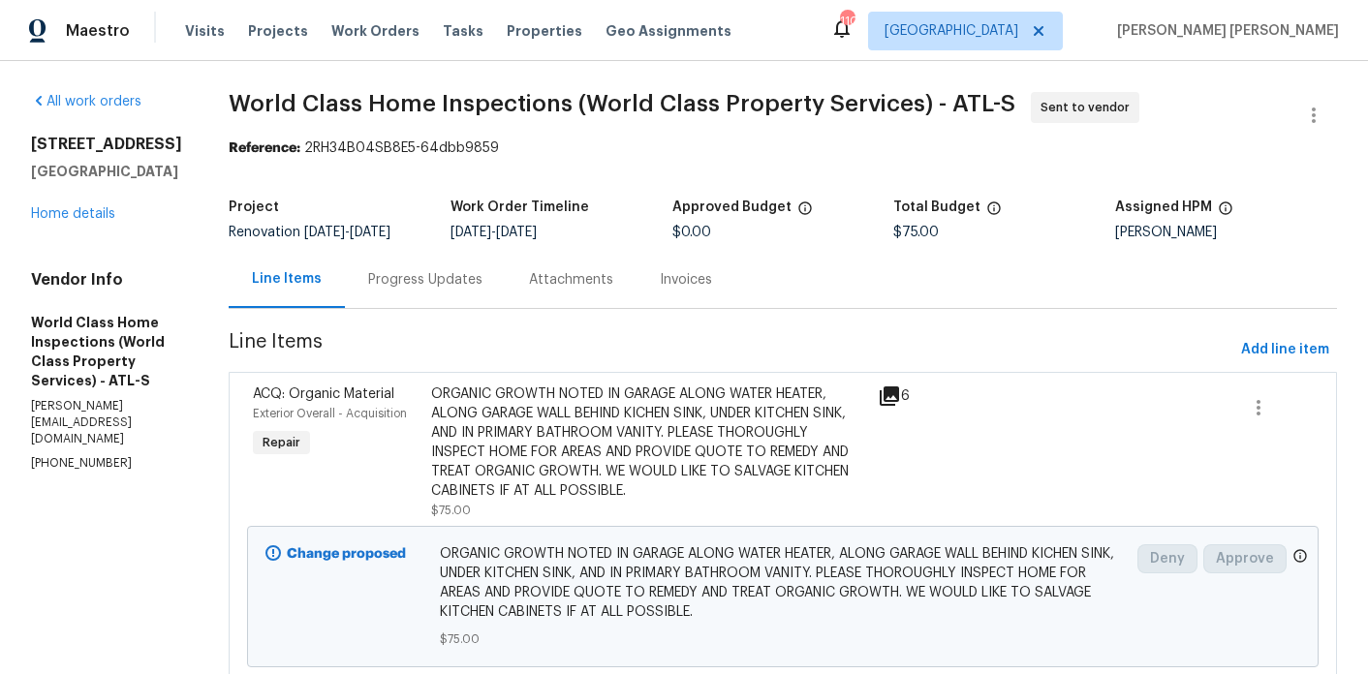
click at [474, 283] on div "Progress Updates" at bounding box center [425, 279] width 114 height 19
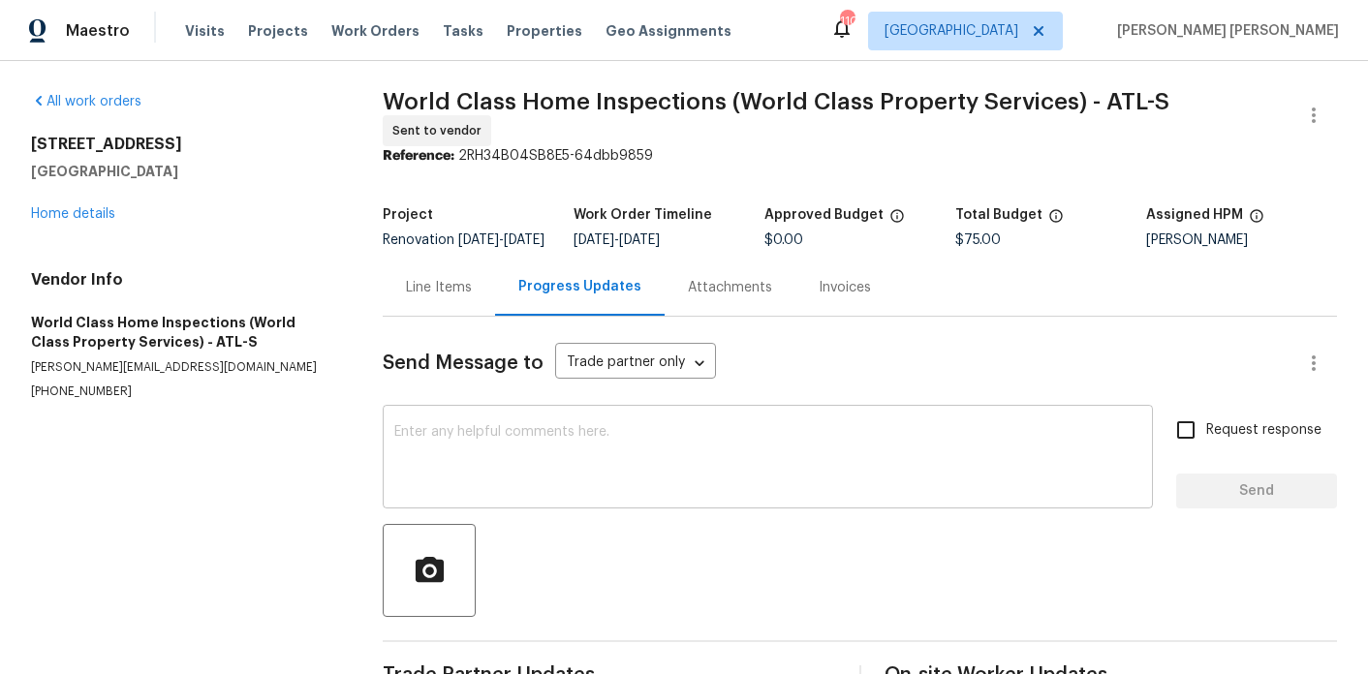
click at [502, 468] on textarea at bounding box center [767, 459] width 747 height 68
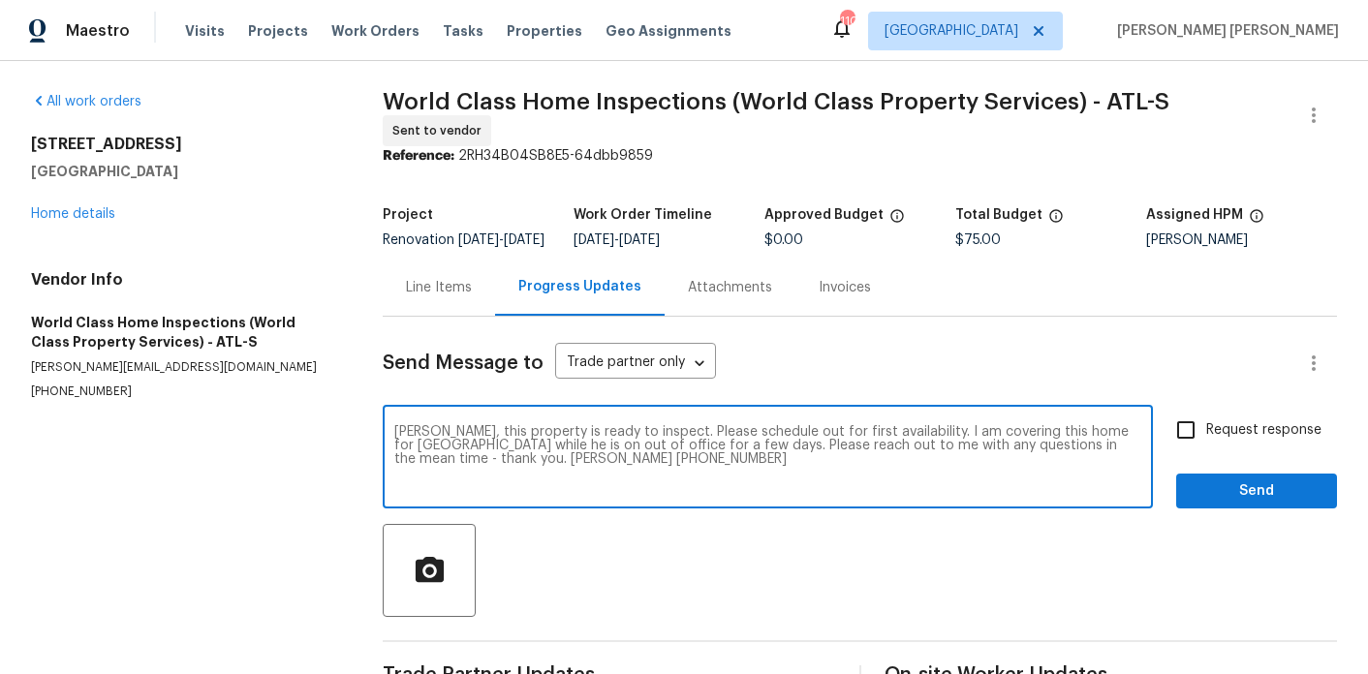
type textarea "[PERSON_NAME], this property is ready to inspect. Please schedule out for first…"
click at [1187, 448] on input "Request response" at bounding box center [1186, 430] width 41 height 41
checkbox input "true"
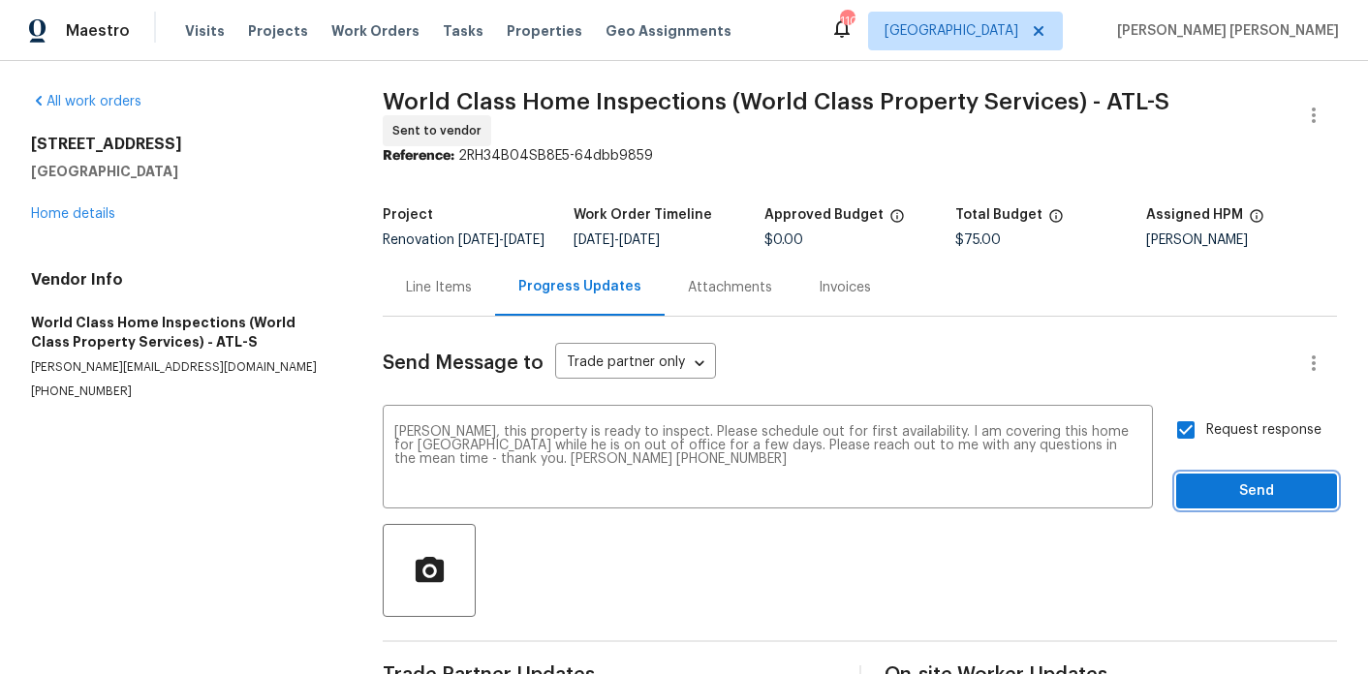
click at [1210, 497] on span "Send" at bounding box center [1257, 492] width 130 height 24
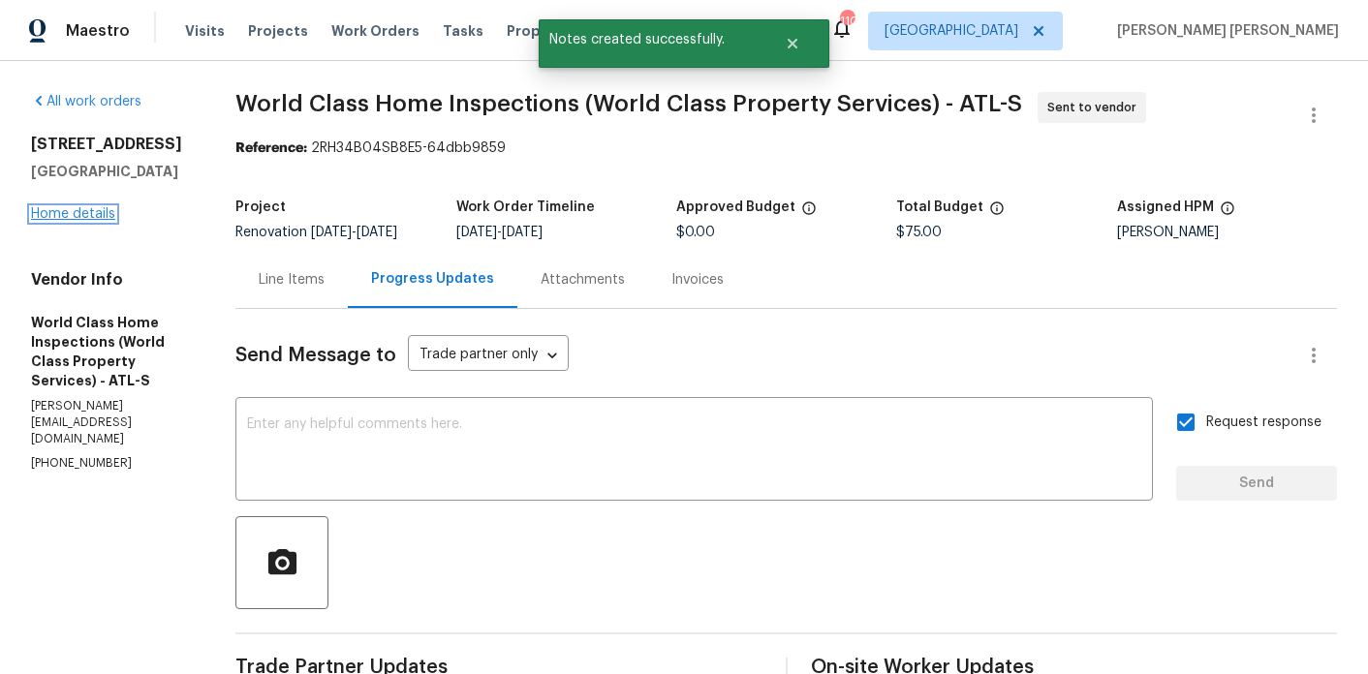
click at [66, 217] on link "Home details" at bounding box center [73, 214] width 84 height 14
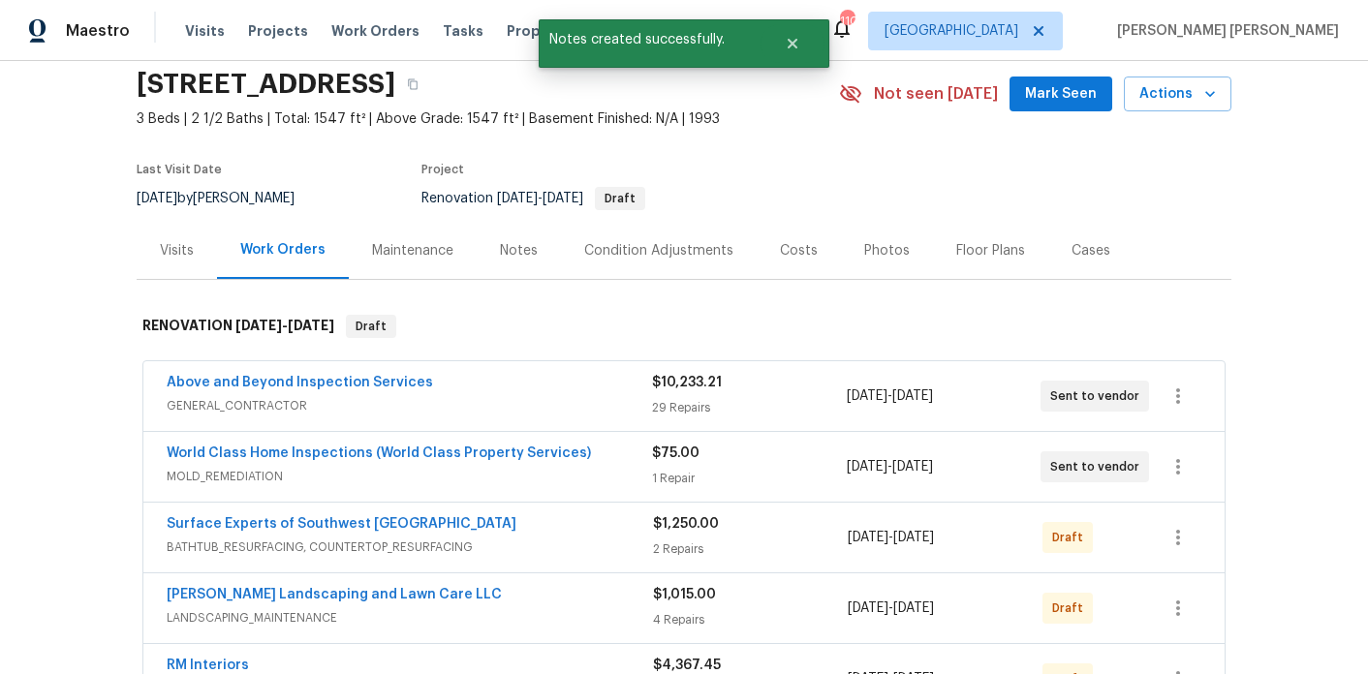
scroll to position [106, 0]
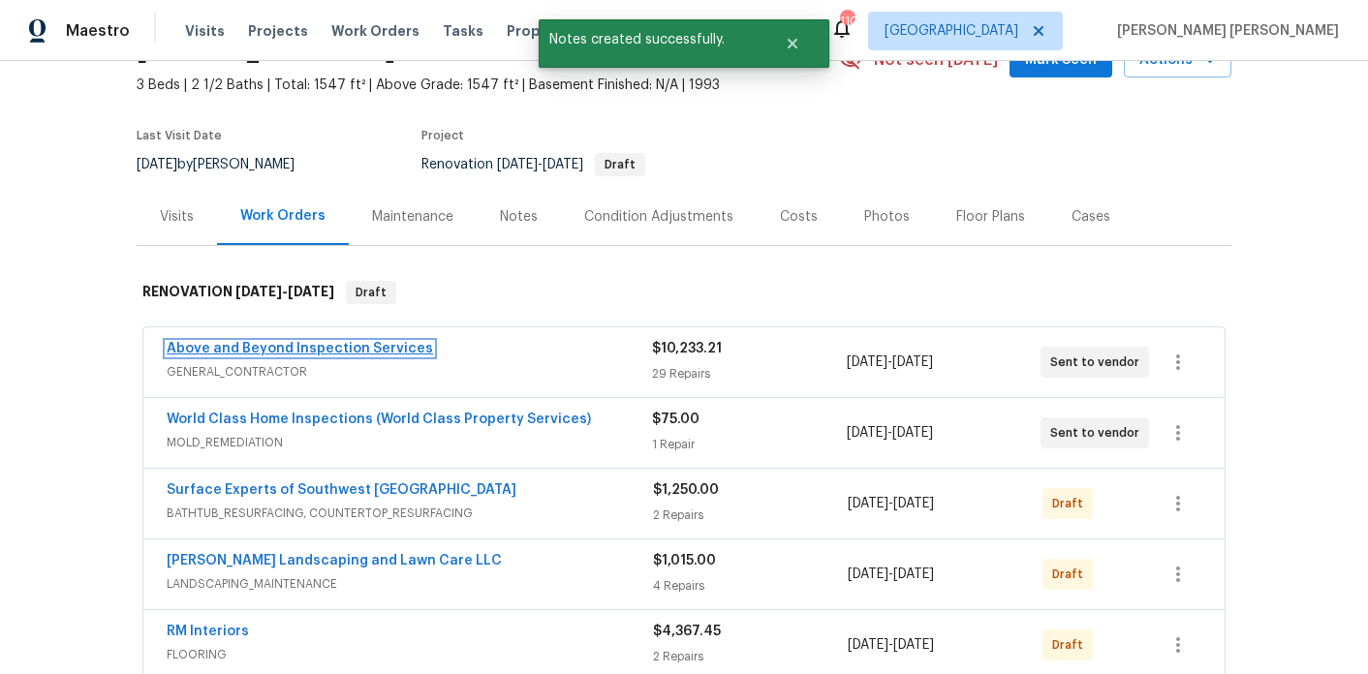
click at [307, 353] on link "Above and Beyond Inspection Services" at bounding box center [300, 349] width 266 height 14
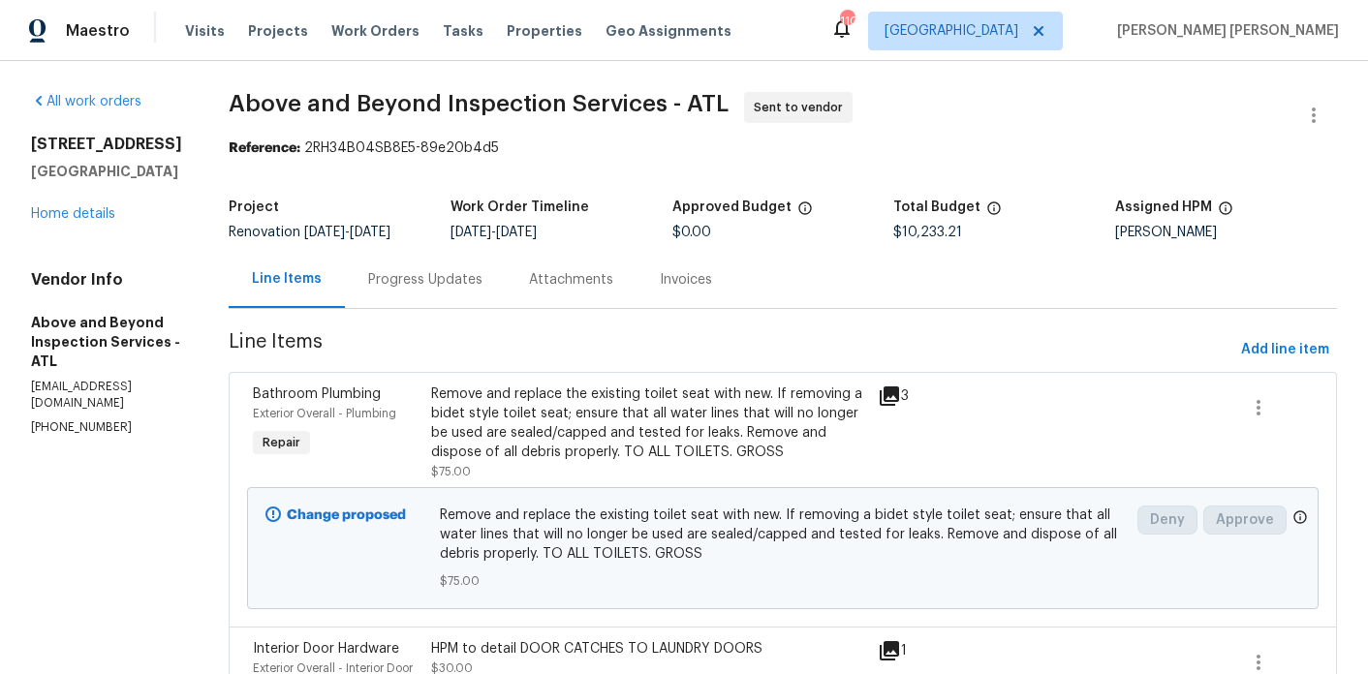
click at [506, 308] on div "Progress Updates" at bounding box center [425, 279] width 161 height 57
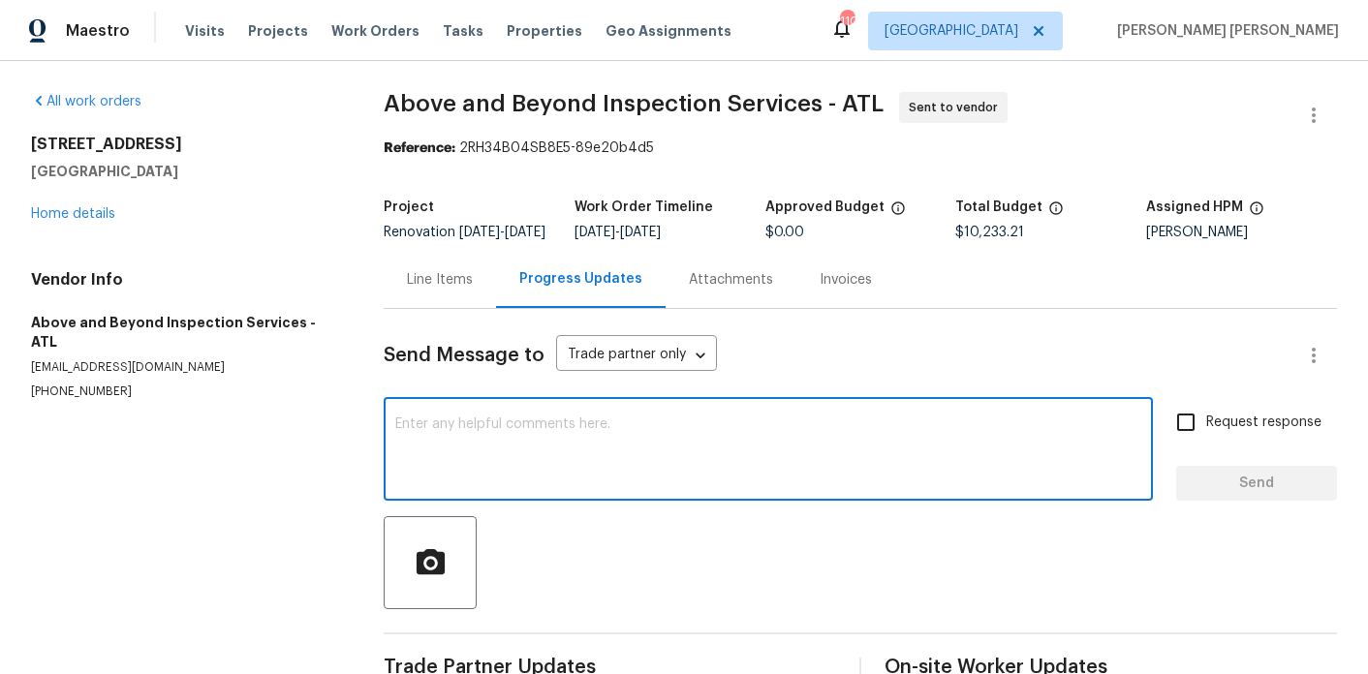
click at [501, 454] on textarea at bounding box center [768, 452] width 746 height 68
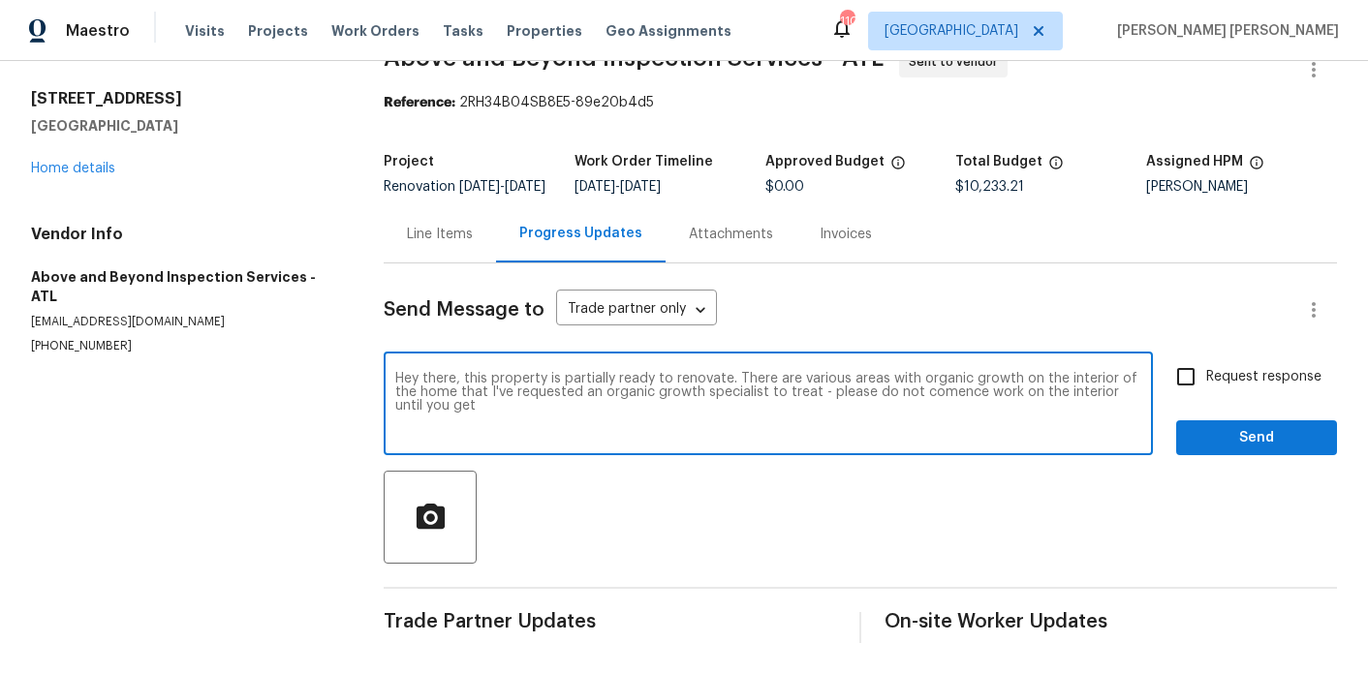
click at [940, 392] on textarea "Hey there, this property is partially ready to renovate. There are various area…" at bounding box center [768, 406] width 746 height 68
click at [893, 417] on textarea "Hey there, this property is partially ready to renovate. There are various area…" at bounding box center [768, 406] width 746 height 68
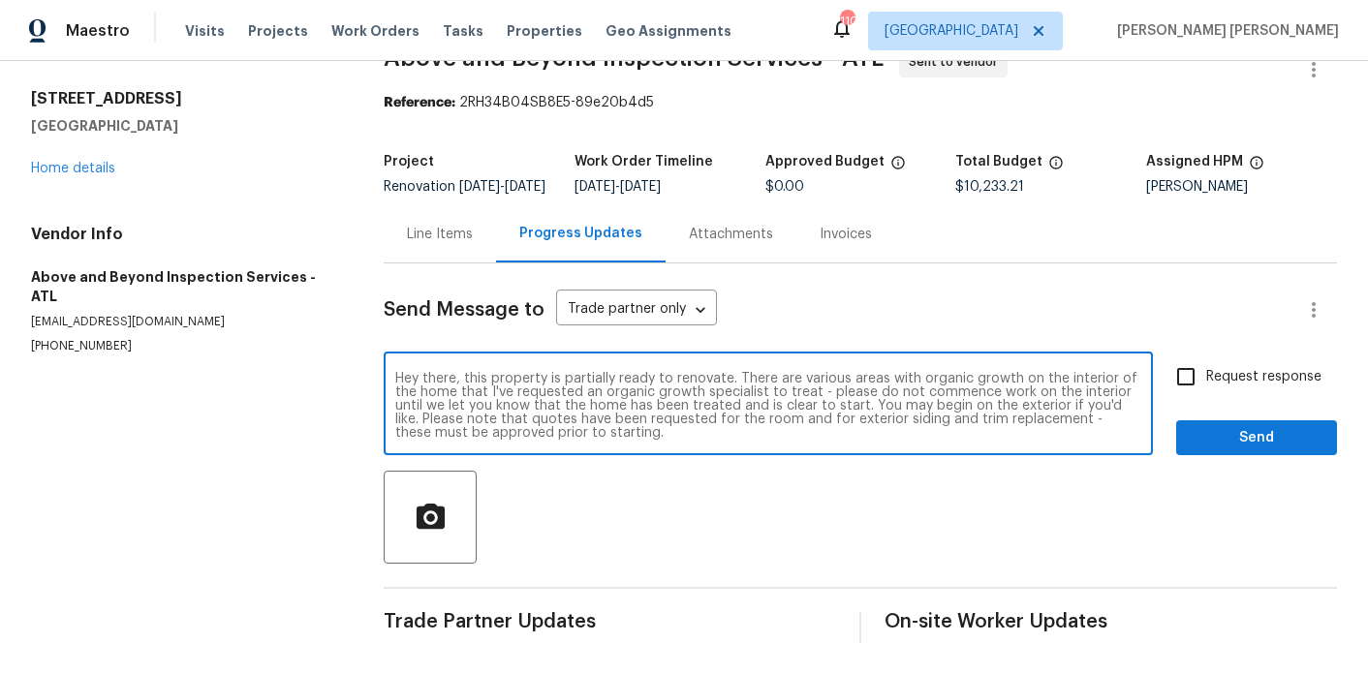
click at [866, 409] on textarea "Hey there, this property is partially ready to renovate. There are various area…" at bounding box center [768, 406] width 746 height 68
click at [900, 439] on textarea "Hey there, this property is partially ready to renovate. There are various area…" at bounding box center [768, 406] width 746 height 68
drag, startPoint x: 986, startPoint y: 418, endPoint x: 991, endPoint y: 451, distance: 33.3
click at [991, 451] on div "Hey there, this property is partially ready to renovate. There are various area…" at bounding box center [768, 406] width 769 height 99
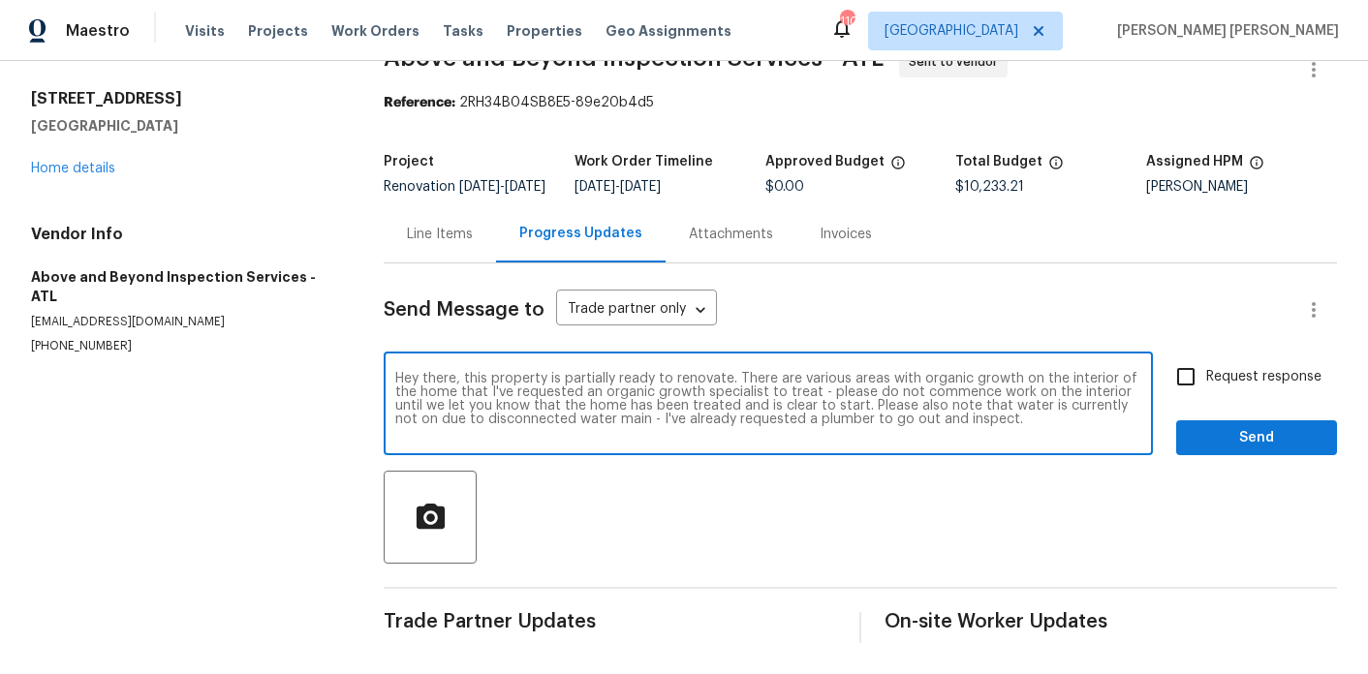
scroll to position [0, 0]
click at [734, 374] on textarea "Hey there, this property is partially ready to renovate. There are various area…" at bounding box center [768, 406] width 746 height 68
paste textarea "You may begin on the exterior if you'd like. Please note that quotes have been …"
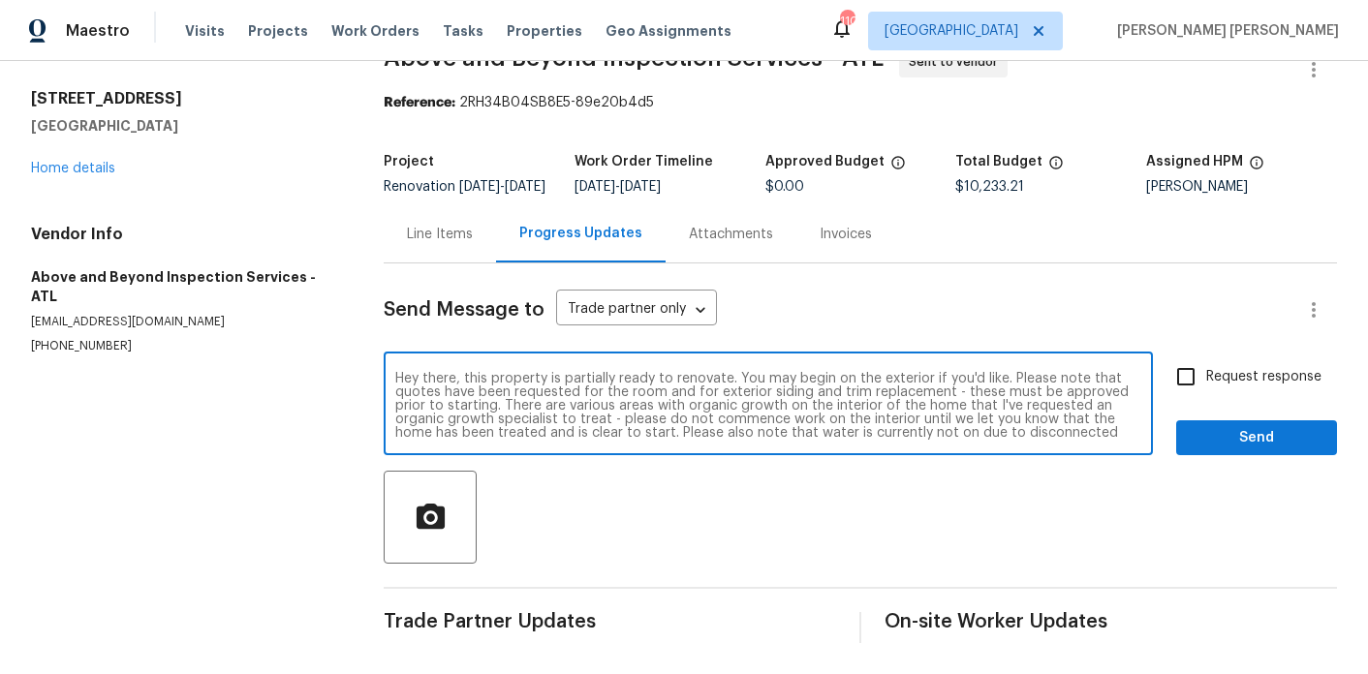
scroll to position [14, 0]
click at [772, 392] on textarea "Hey there, this property is partially ready to renovate. You may begin on the e…" at bounding box center [768, 406] width 746 height 68
click at [1001, 401] on textarea "Hey there, this property is partially ready to renovate. You may begin on the e…" at bounding box center [768, 406] width 746 height 68
click at [964, 394] on textarea "Hey there, this property is partially ready to renovate. You may begin on the e…" at bounding box center [768, 406] width 746 height 68
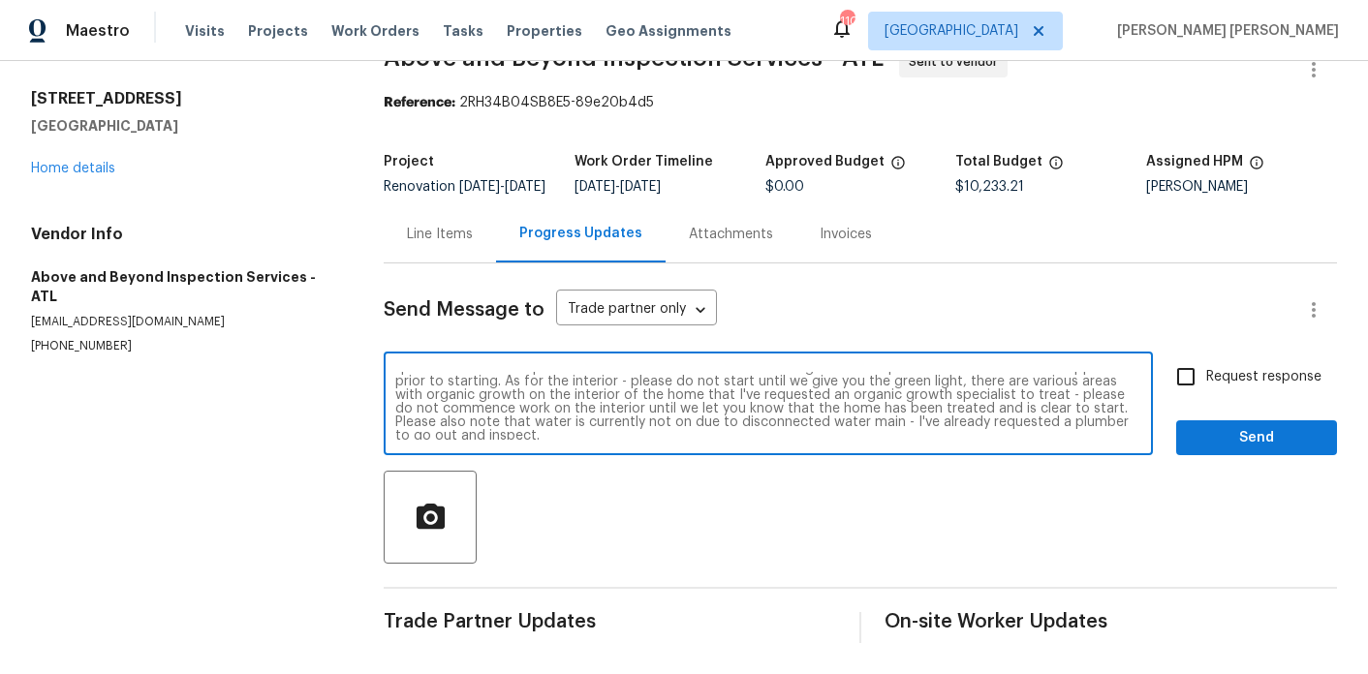
click at [916, 440] on div "Hey there, this property is partially ready to renovate. You may begin on the e…" at bounding box center [768, 406] width 769 height 99
click at [740, 442] on div "Hey there, this property is partially ready to renovate. You may begin on the e…" at bounding box center [768, 406] width 769 height 99
click at [712, 435] on textarea "Hey there, this property is partially ready to renovate. You may begin on the e…" at bounding box center [768, 406] width 746 height 68
click at [514, 435] on textarea "Hey there, this property is partially ready to renovate. You may begin on the e…" at bounding box center [768, 406] width 746 height 68
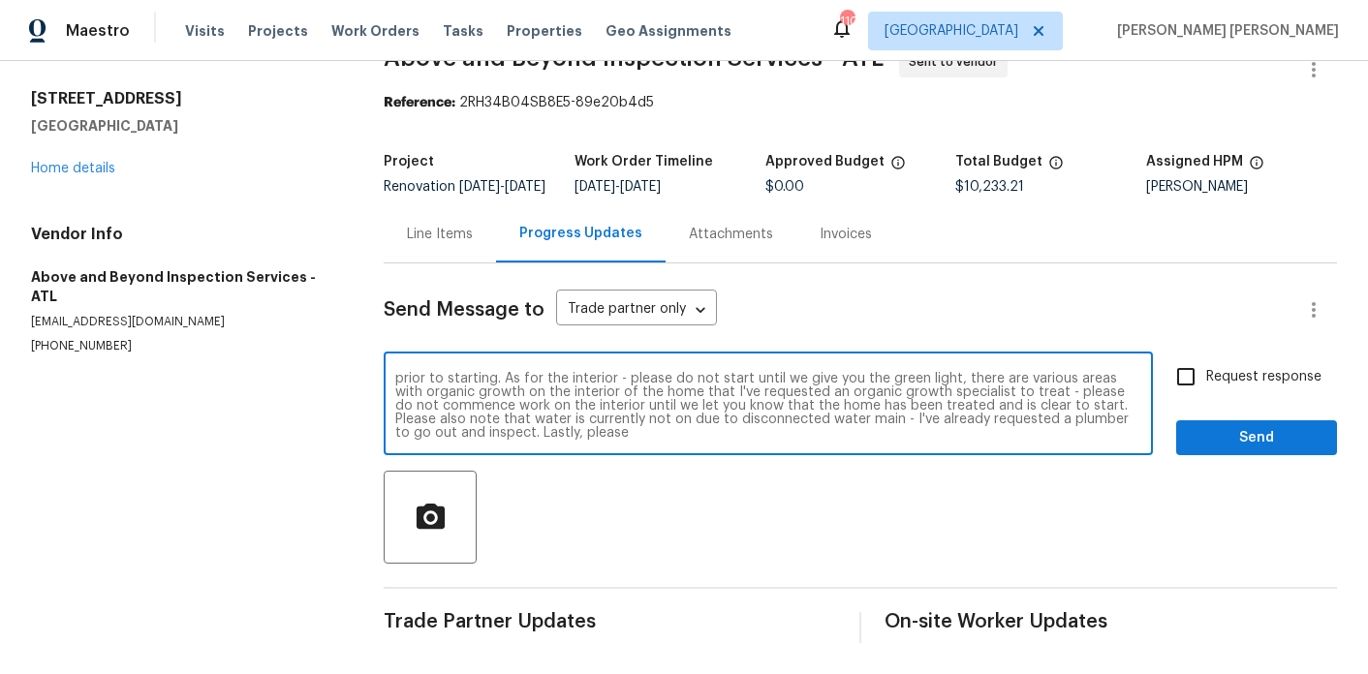
click at [514, 435] on textarea "Hey there, this property is partially ready to renovate. You may begin on the e…" at bounding box center [768, 406] width 746 height 68
paste textarea "You may begin on the exterior if you'd like. Please note that quotes have been …"
paste textarea "2810"
type textarea "Hey there, this property is partially ready to renovate. You may begin on the e…"
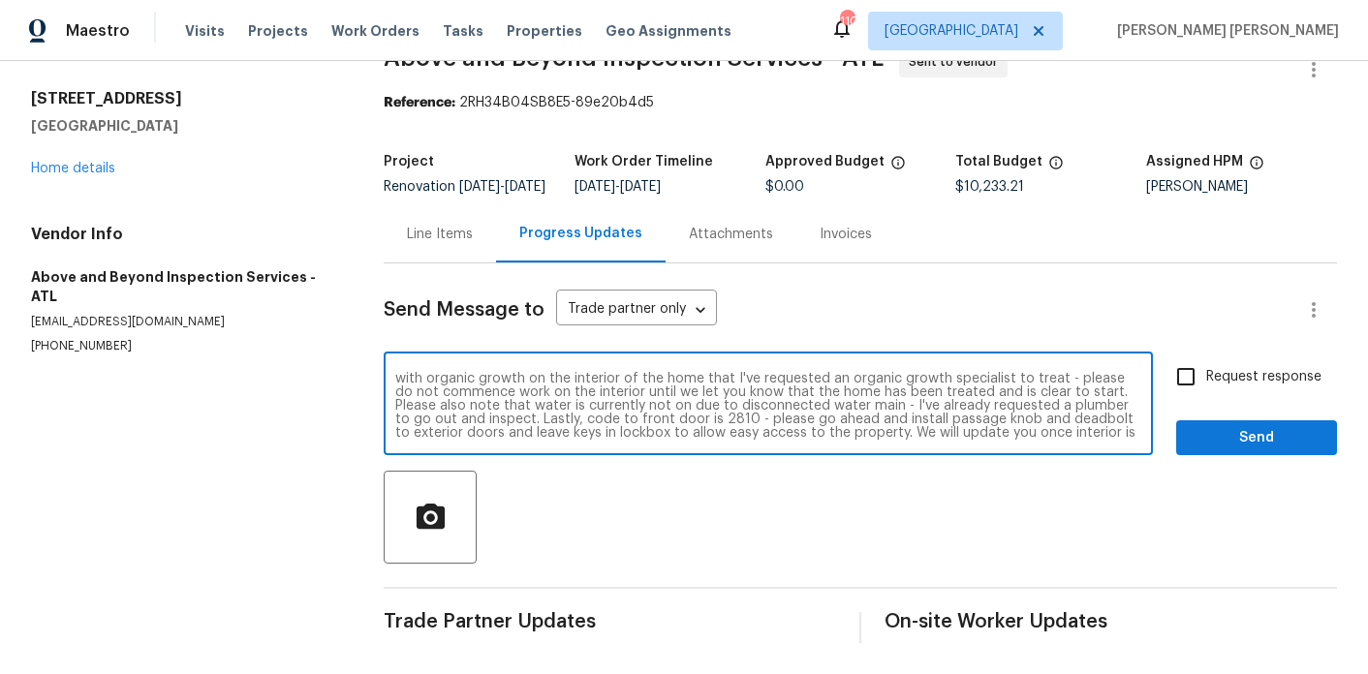
click at [1202, 390] on input "Request response" at bounding box center [1186, 377] width 41 height 41
checkbox input "true"
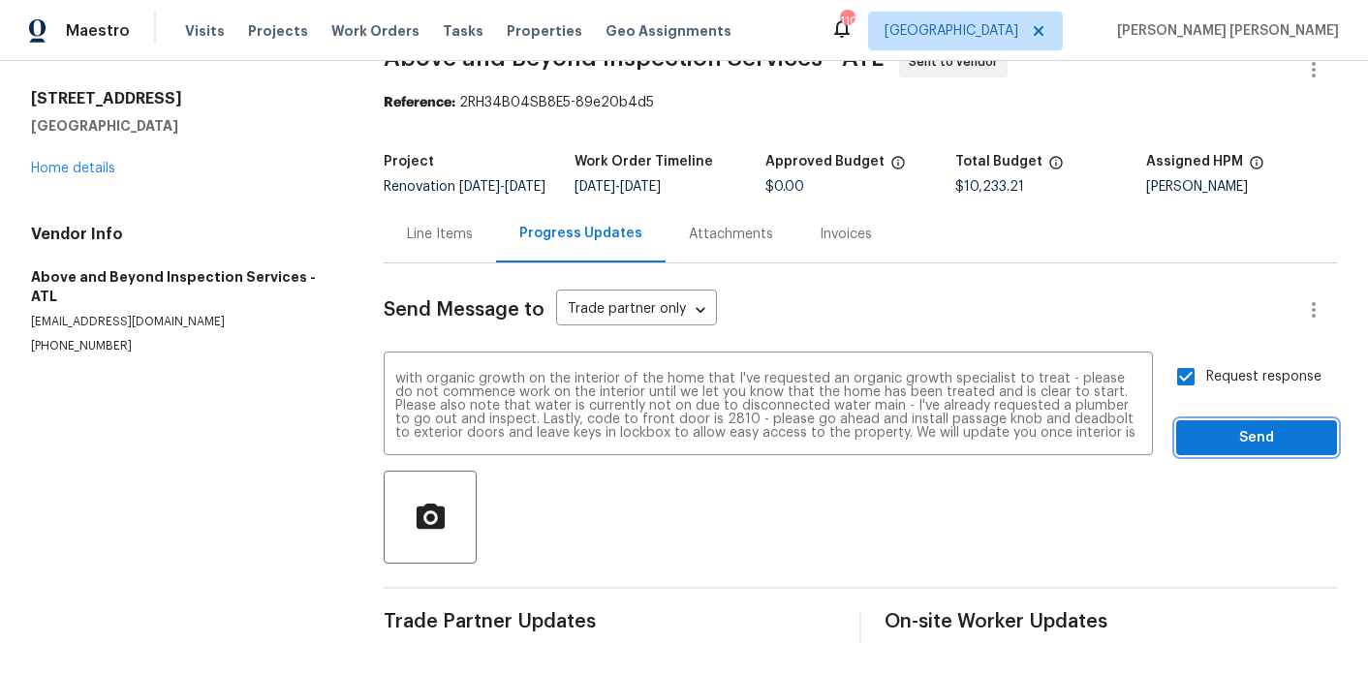
click at [1215, 440] on span "Send" at bounding box center [1257, 438] width 130 height 24
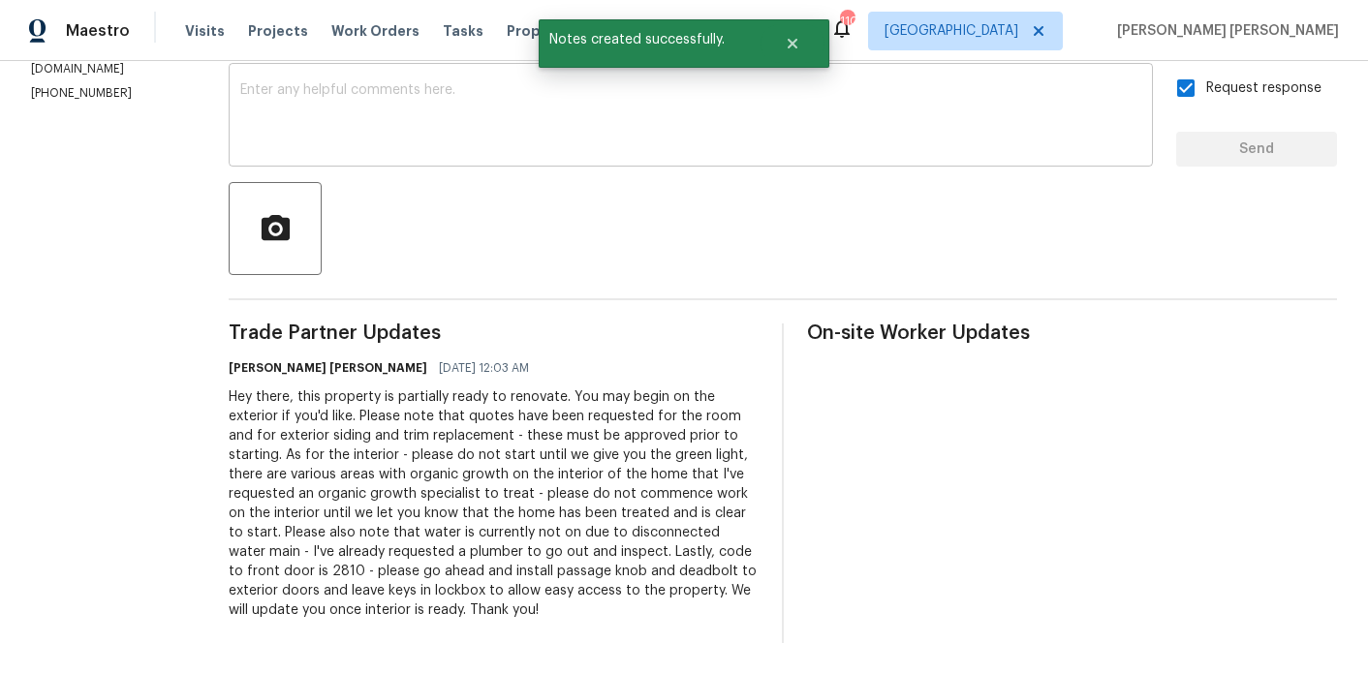
scroll to position [367, 0]
drag, startPoint x: 561, startPoint y: 553, endPoint x: 396, endPoint y: 549, distance: 164.8
click at [396, 549] on div "Hey there, this property is partially ready to renovate. You may begin on the e…" at bounding box center [494, 504] width 530 height 233
copy div "code to front door is 2810"
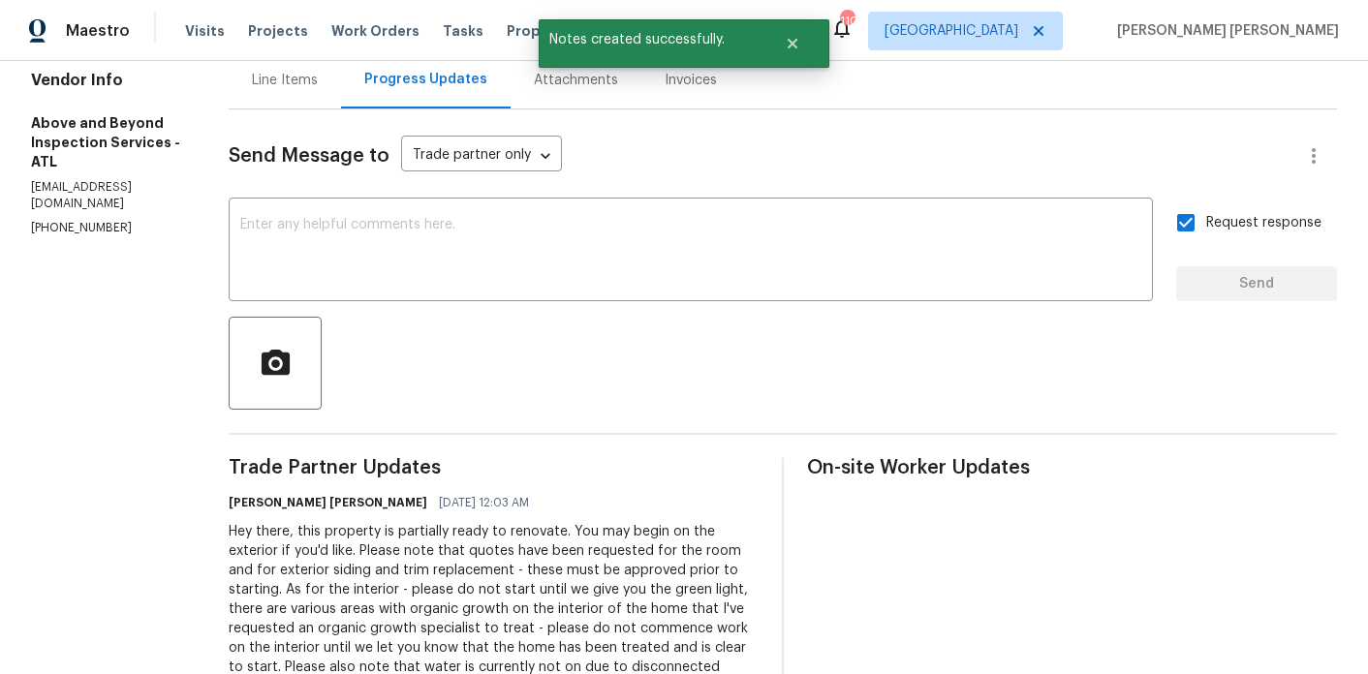
scroll to position [0, 0]
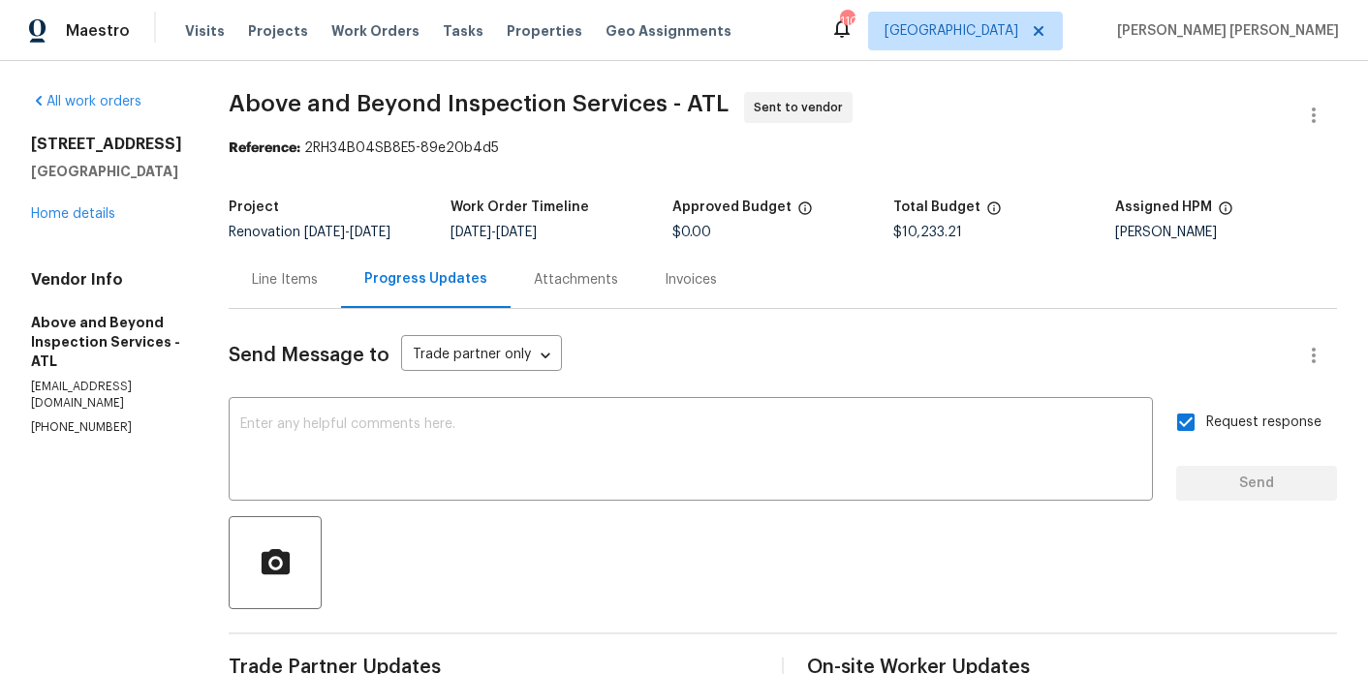
click at [115, 227] on div "All work orders [STREET_ADDRESS] Home details Vendor Info Above and Beyond Insp…" at bounding box center [106, 264] width 151 height 344
click at [107, 220] on link "Home details" at bounding box center [73, 214] width 84 height 14
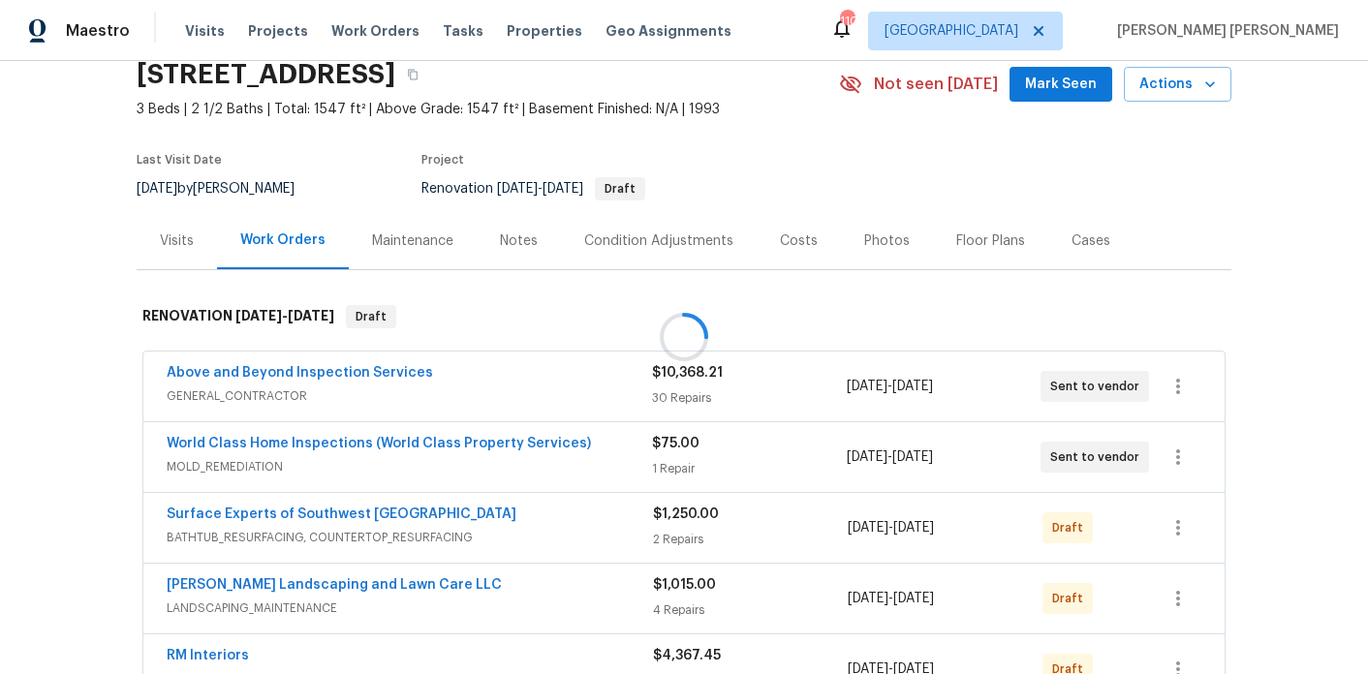
scroll to position [193, 0]
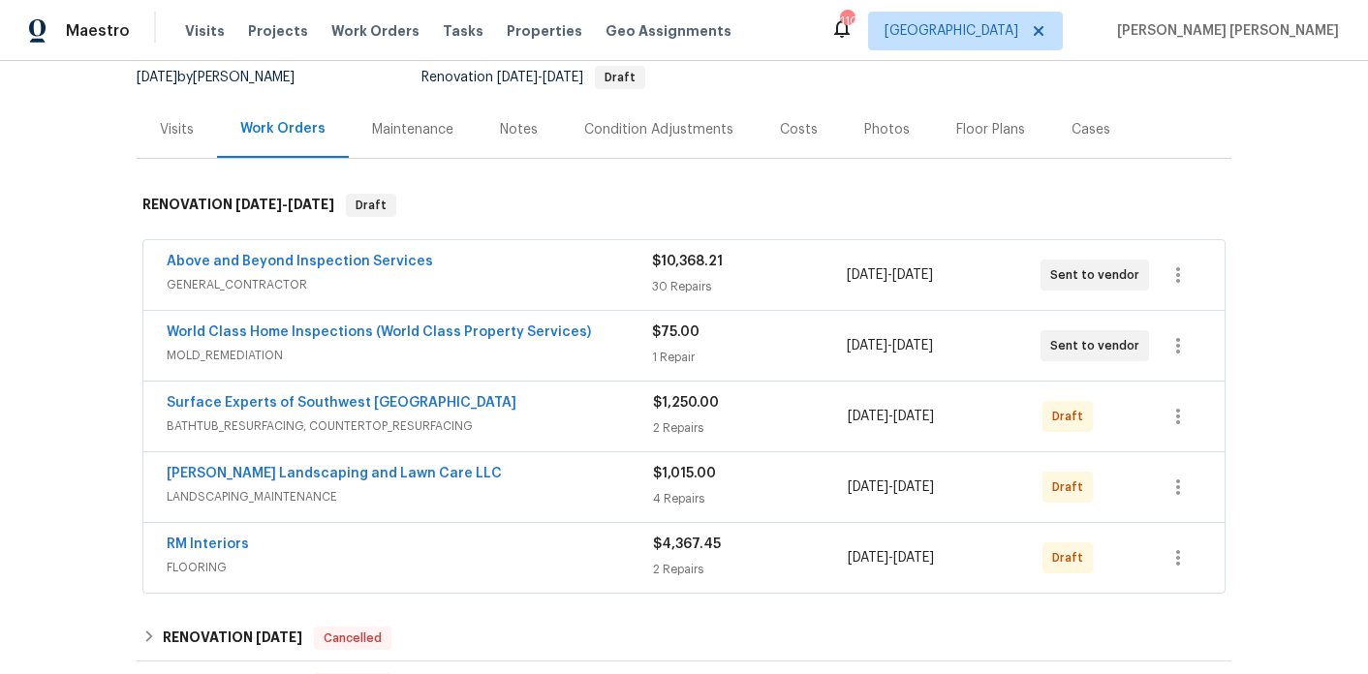
click at [328, 340] on span "World Class Home Inspections (World Class Property Services)" at bounding box center [379, 332] width 424 height 19
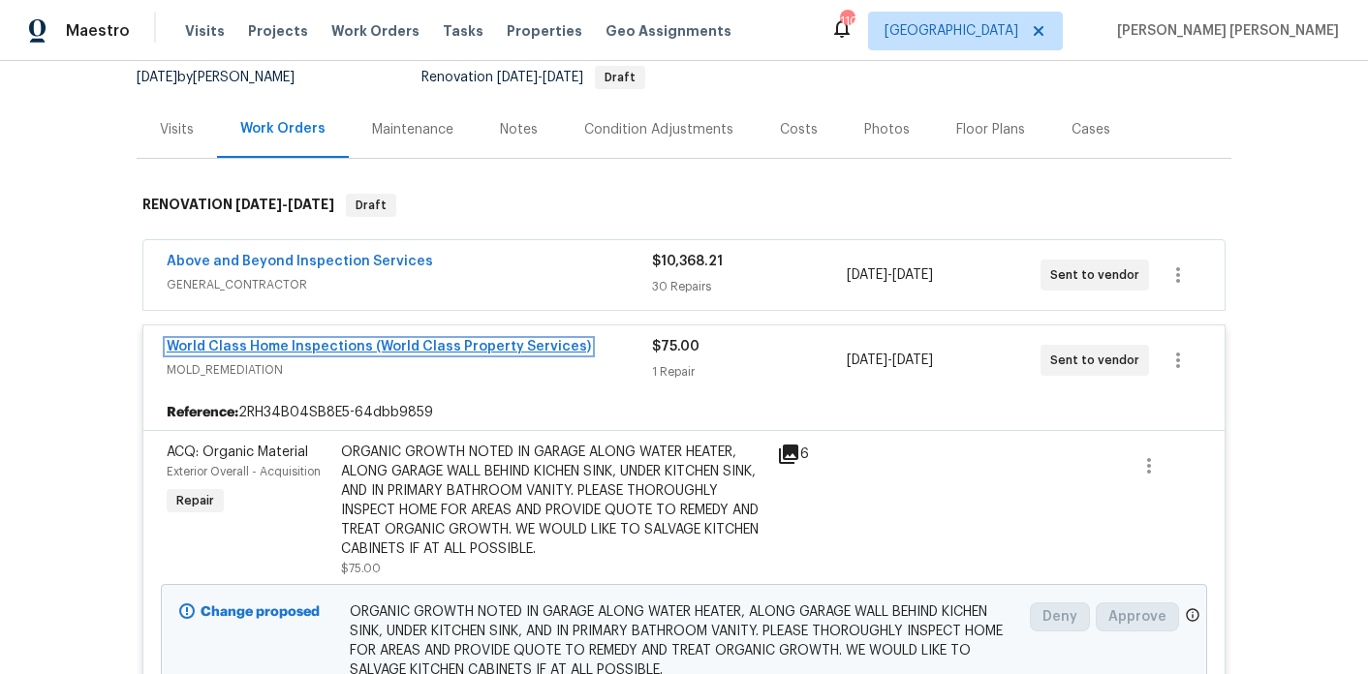
click at [346, 345] on link "World Class Home Inspections (World Class Property Services)" at bounding box center [379, 347] width 424 height 14
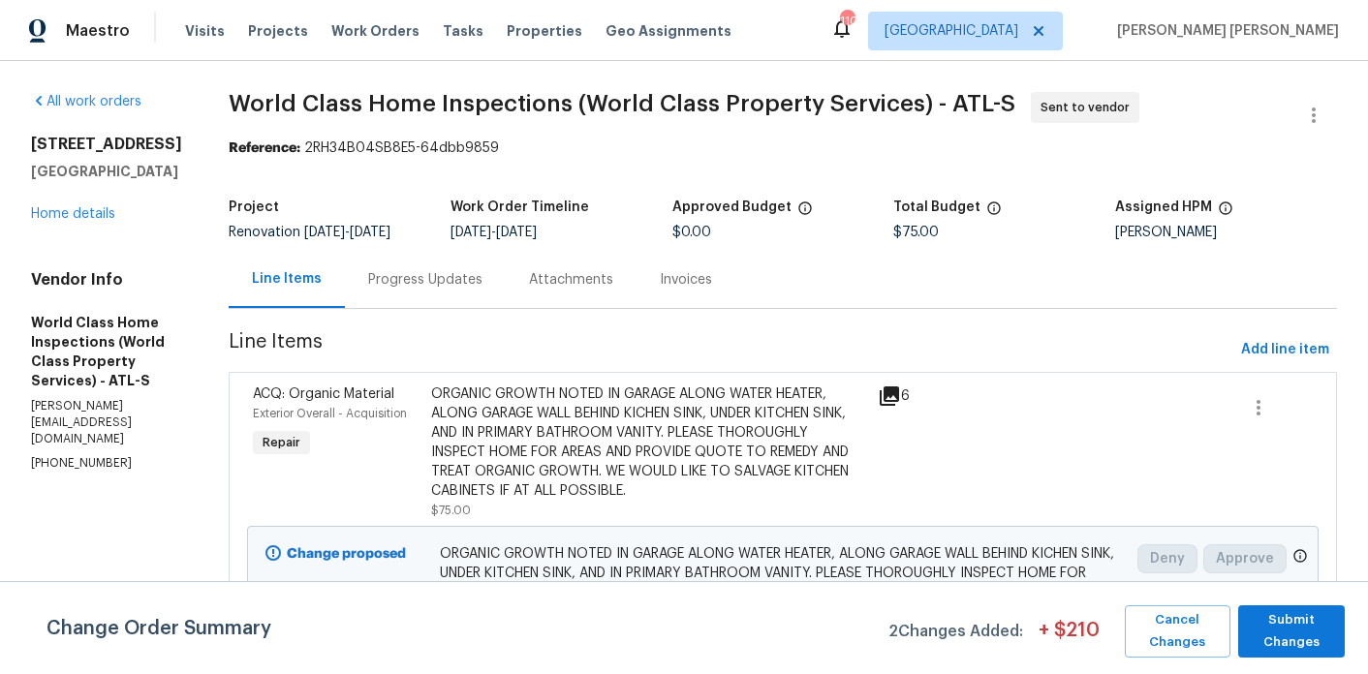
click at [446, 283] on div "Progress Updates" at bounding box center [425, 279] width 114 height 19
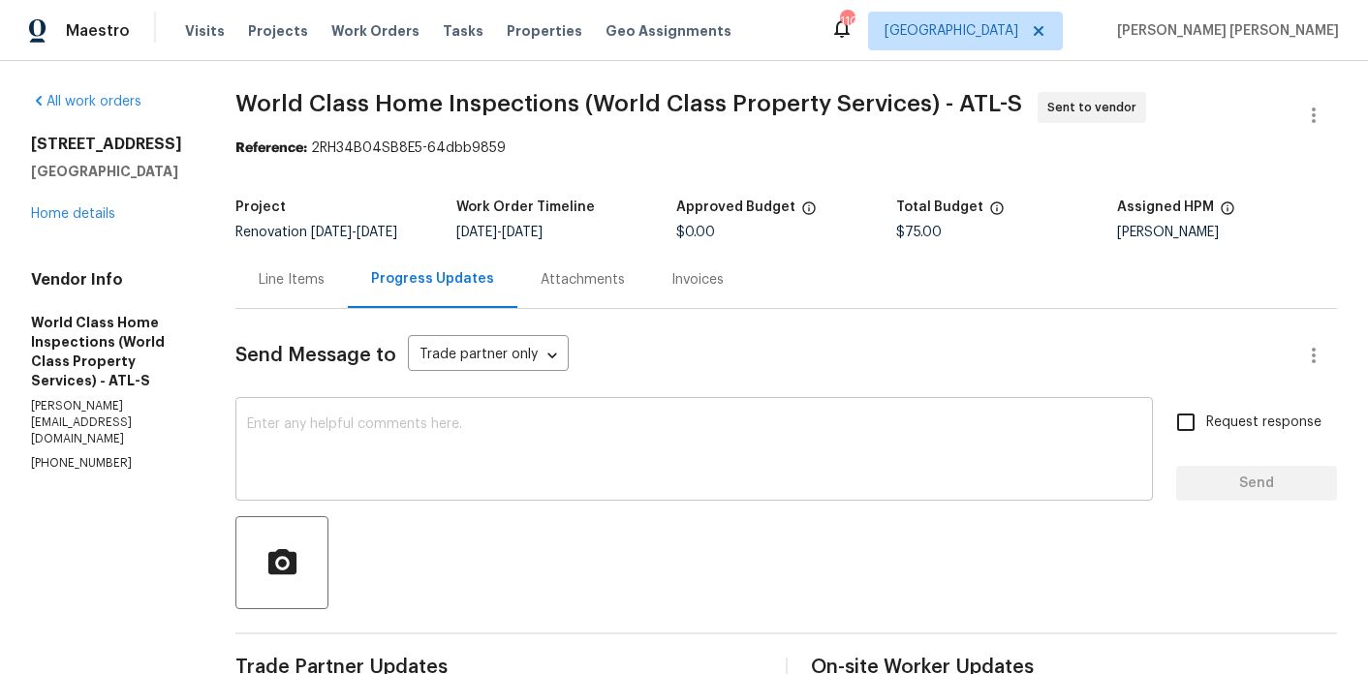
click at [457, 453] on textarea at bounding box center [694, 452] width 894 height 68
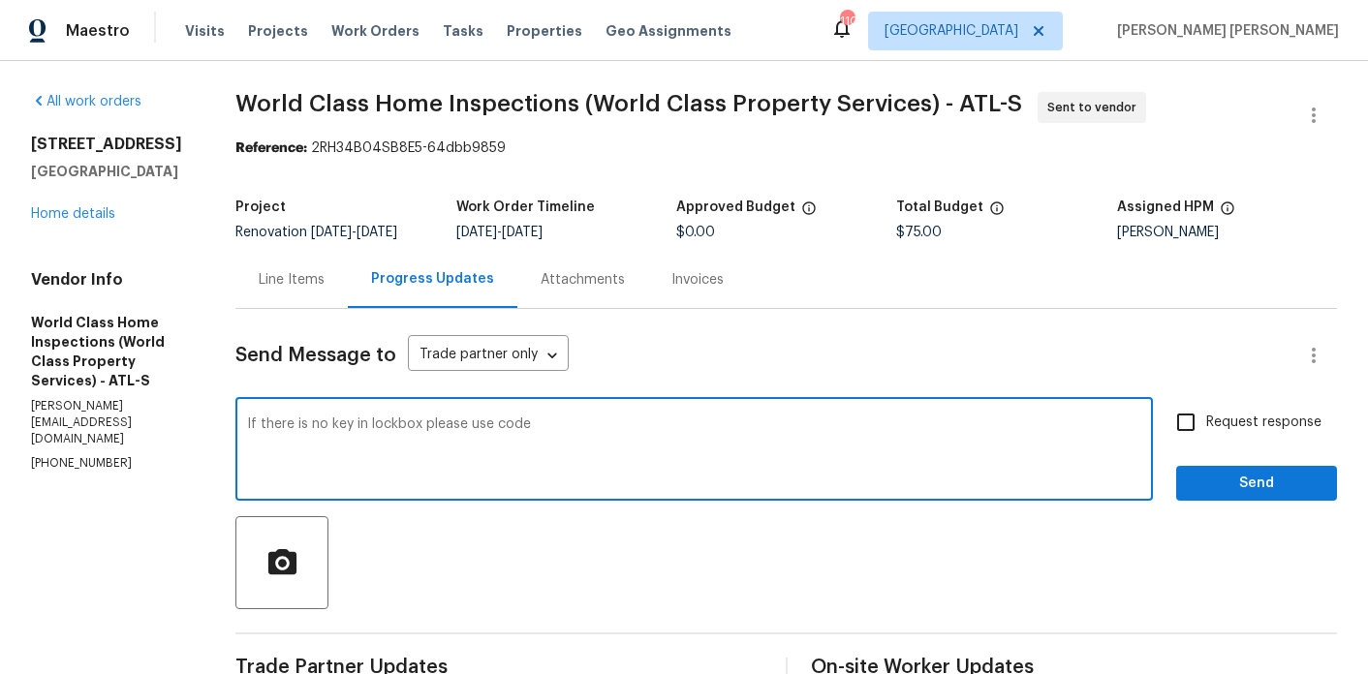
paste textarea "code to front door is 2810"
click at [562, 440] on textarea "If there is no key in lockbox please use code code to front door is 2810" at bounding box center [694, 452] width 894 height 68
click at [743, 445] on textarea "If there is no key in lockbox please use code "2810" to front door is 2810" at bounding box center [694, 452] width 894 height 68
type textarea "If there is no key in lockbox please use code "2810" to front door. Call me if …"
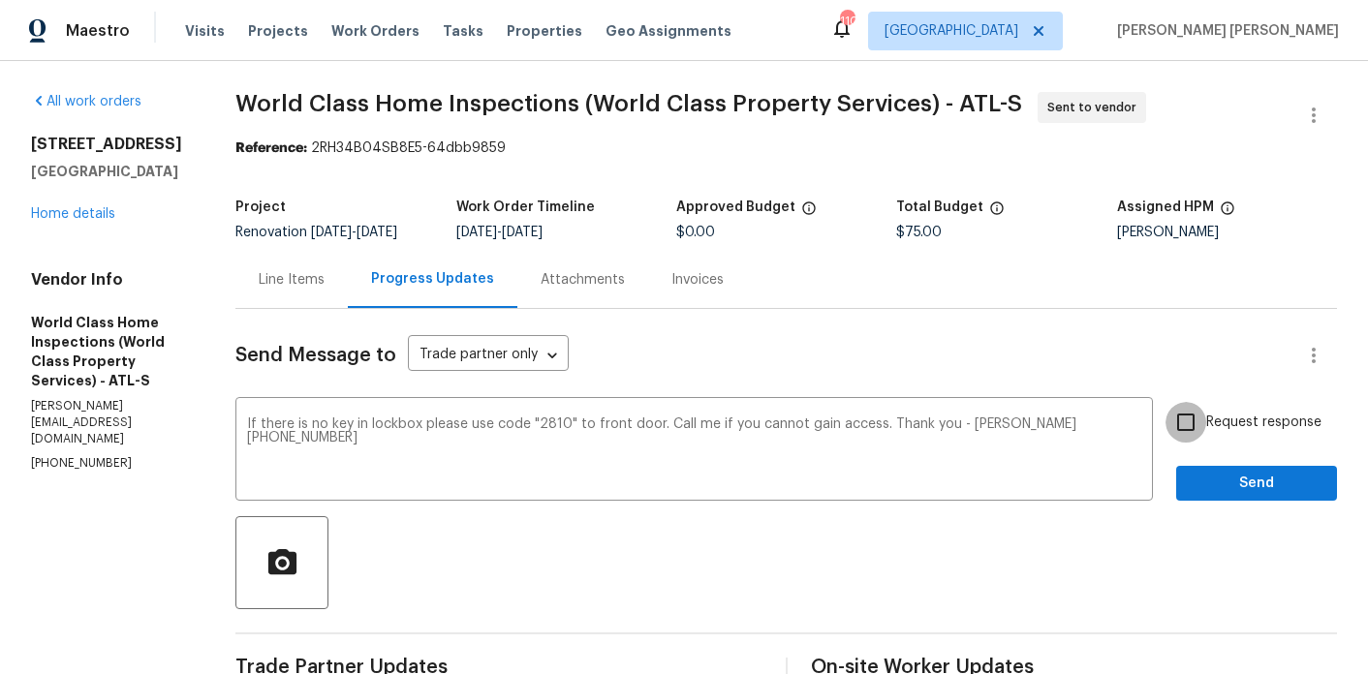
click at [1203, 443] on input "Request response" at bounding box center [1186, 422] width 41 height 41
checkbox input "true"
click at [1204, 484] on span "Send" at bounding box center [1257, 484] width 130 height 24
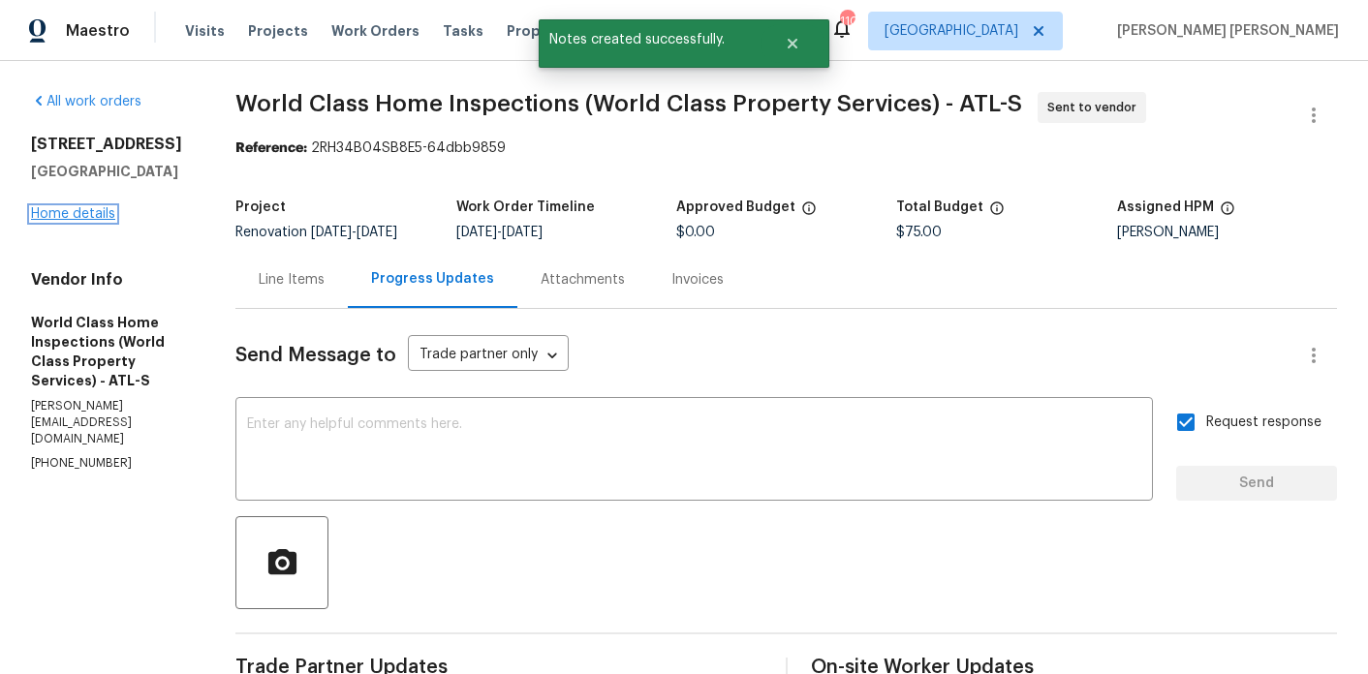
click at [100, 210] on link "Home details" at bounding box center [73, 214] width 84 height 14
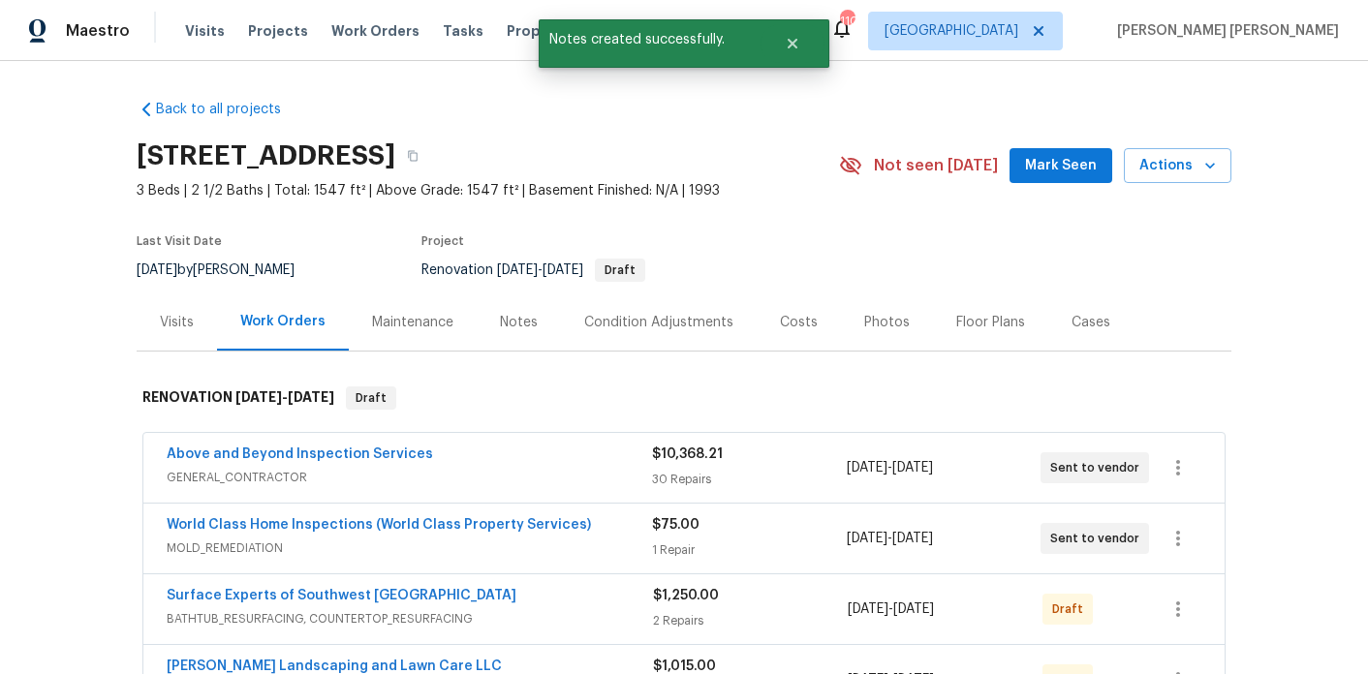
scroll to position [151, 0]
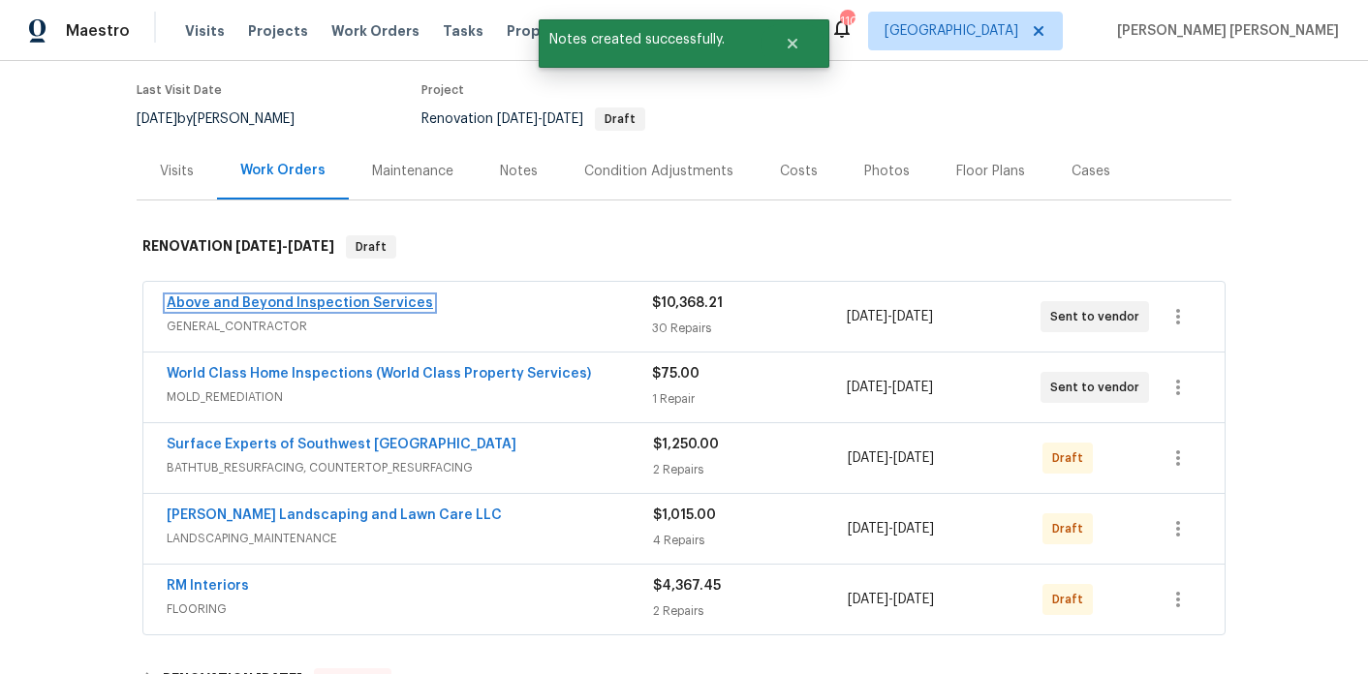
click at [280, 305] on link "Above and Beyond Inspection Services" at bounding box center [300, 304] width 266 height 14
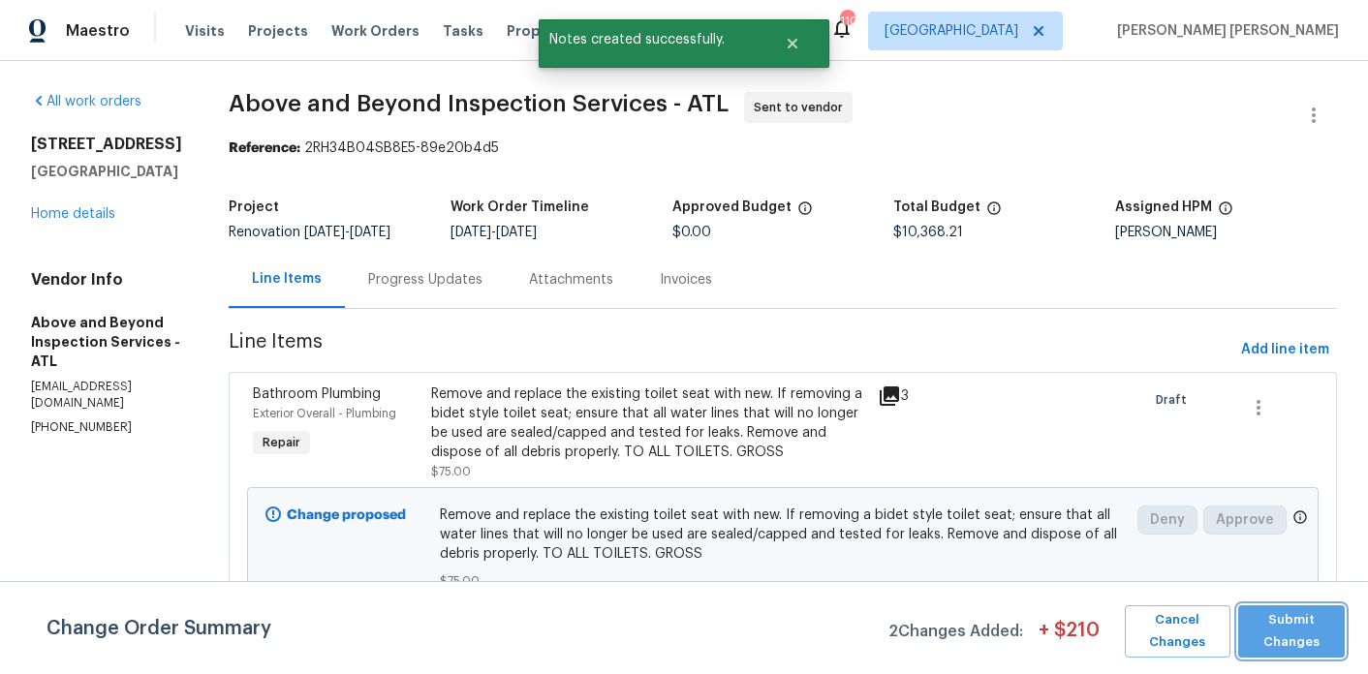
click at [1255, 622] on span "Submit Changes" at bounding box center [1292, 631] width 88 height 45
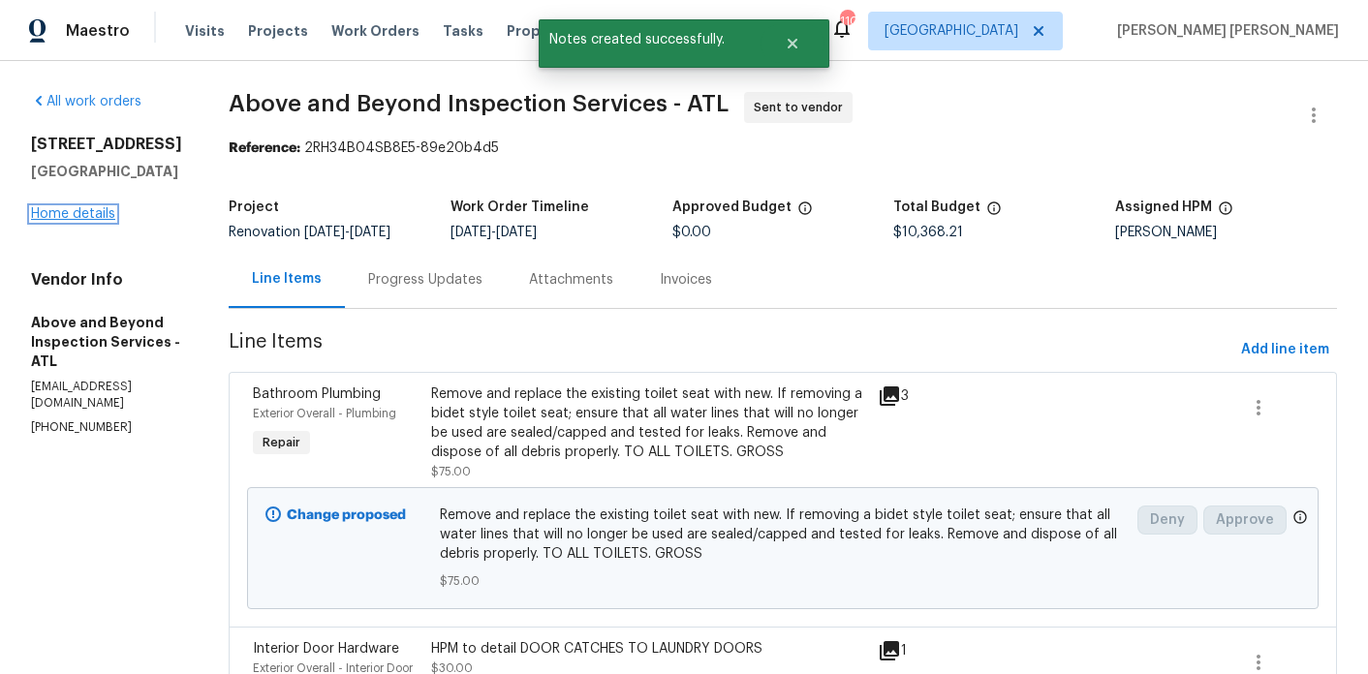
click at [83, 211] on link "Home details" at bounding box center [73, 214] width 84 height 14
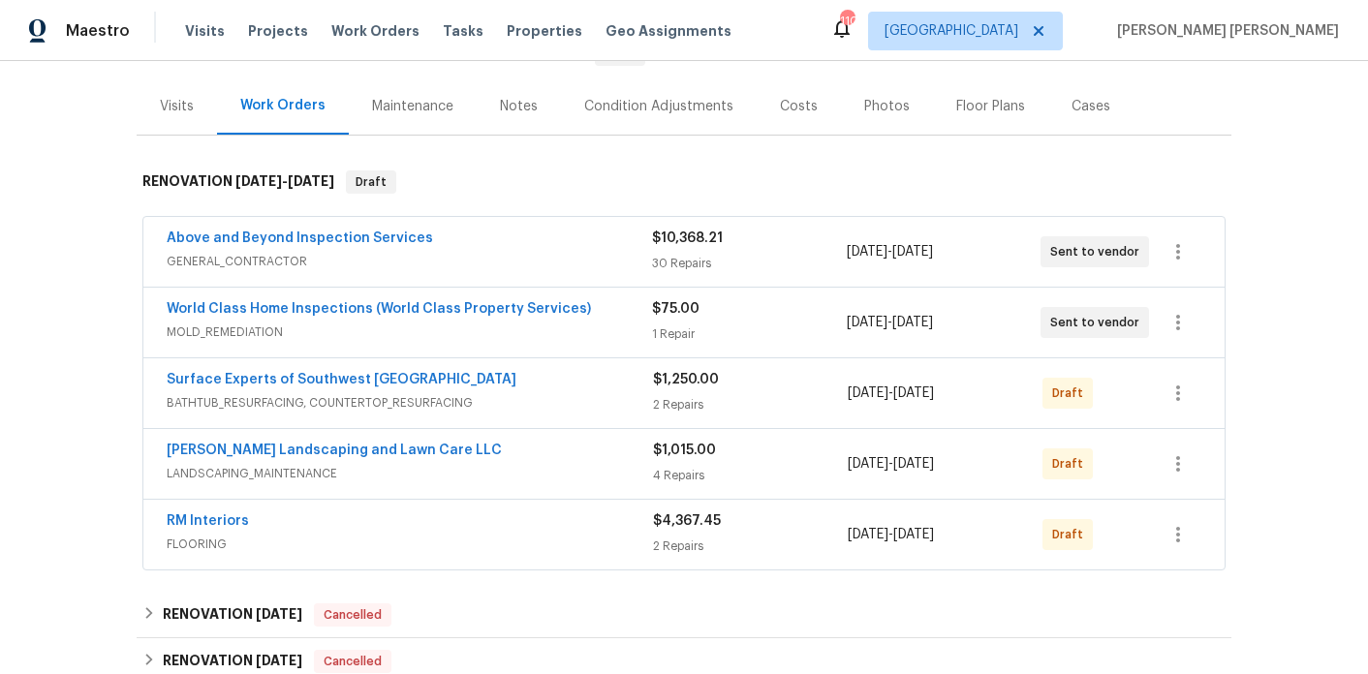
scroll to position [234, 0]
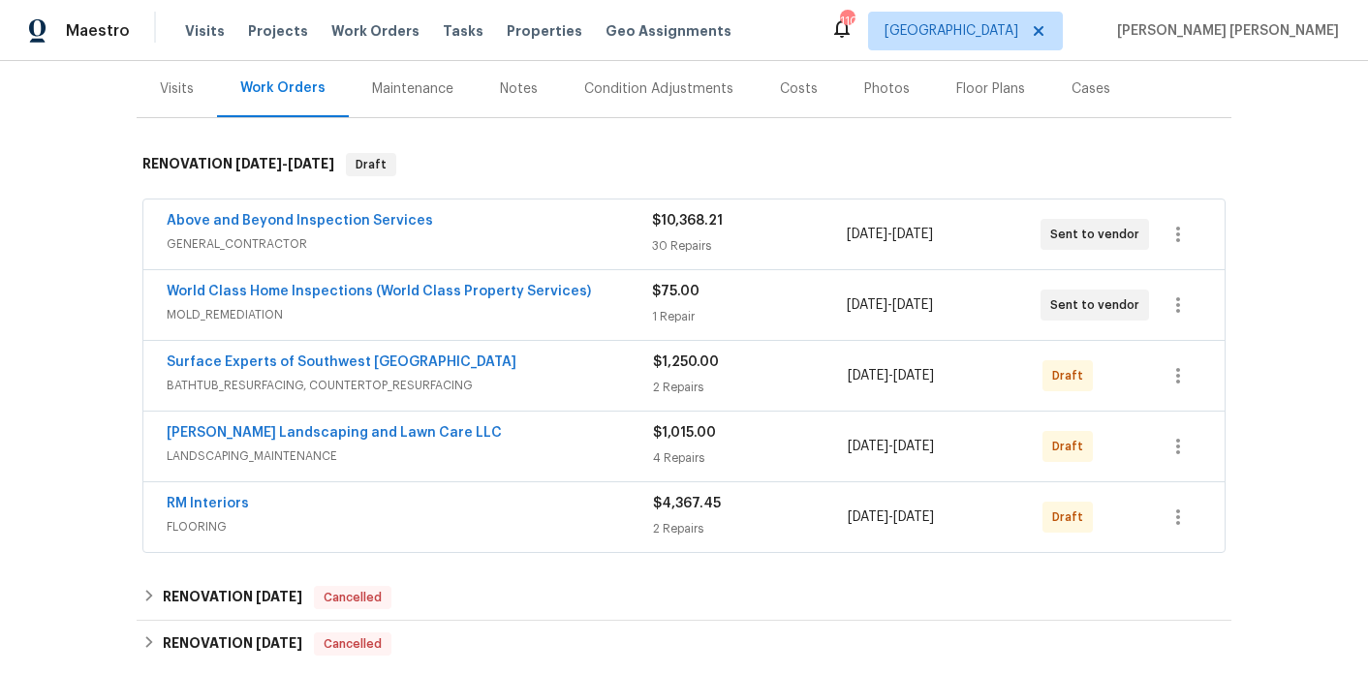
click at [531, 100] on div "Notes" at bounding box center [519, 88] width 84 height 57
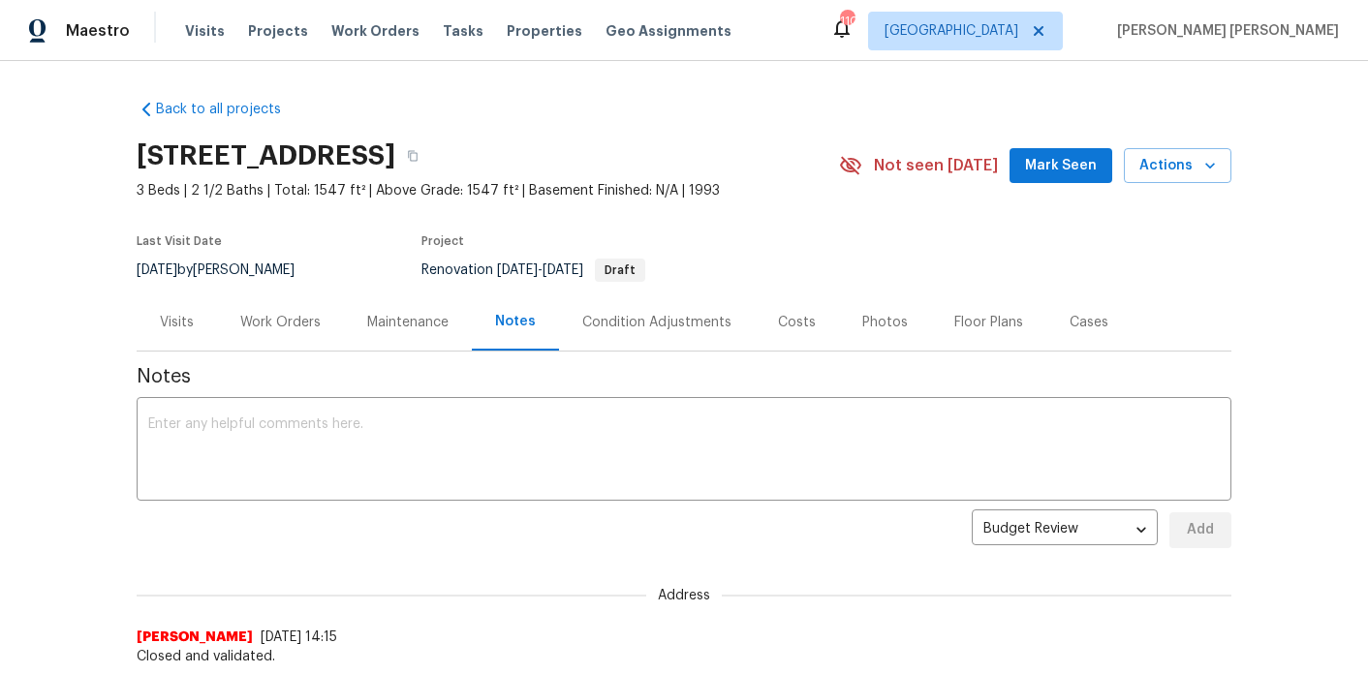
click at [281, 315] on div "Work Orders" at bounding box center [280, 322] width 80 height 19
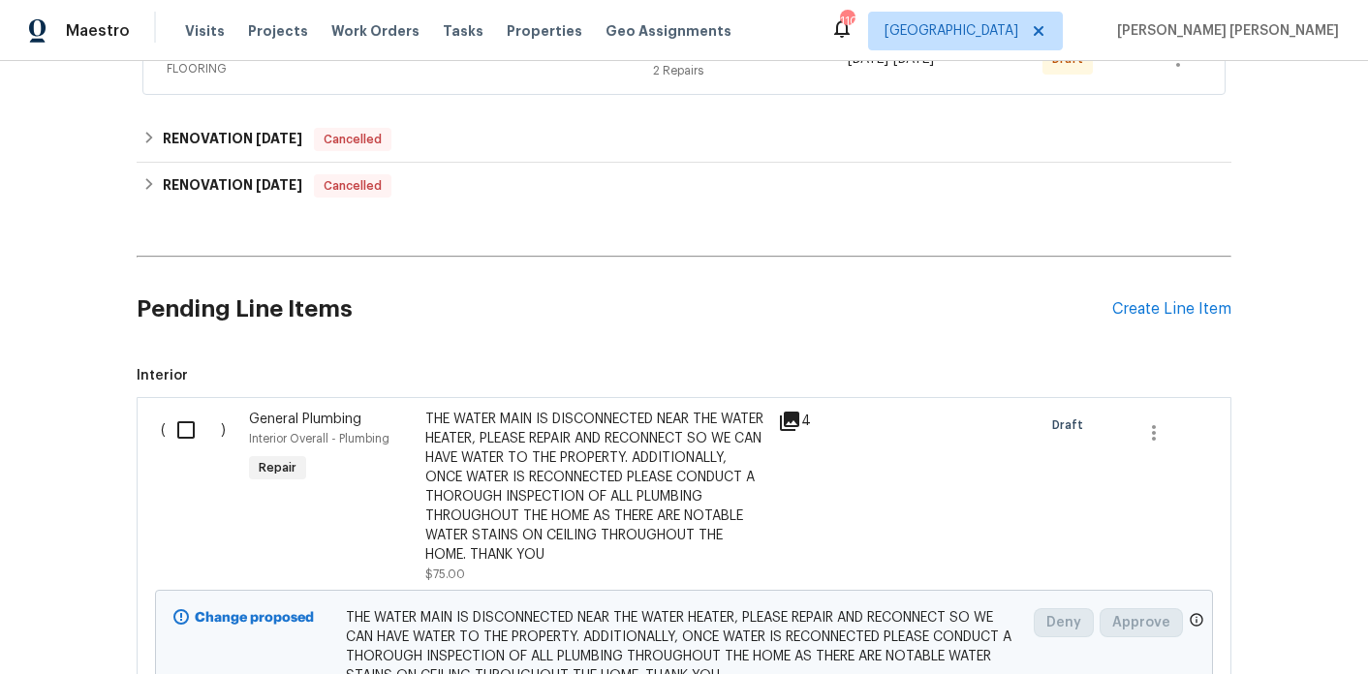
scroll to position [899, 0]
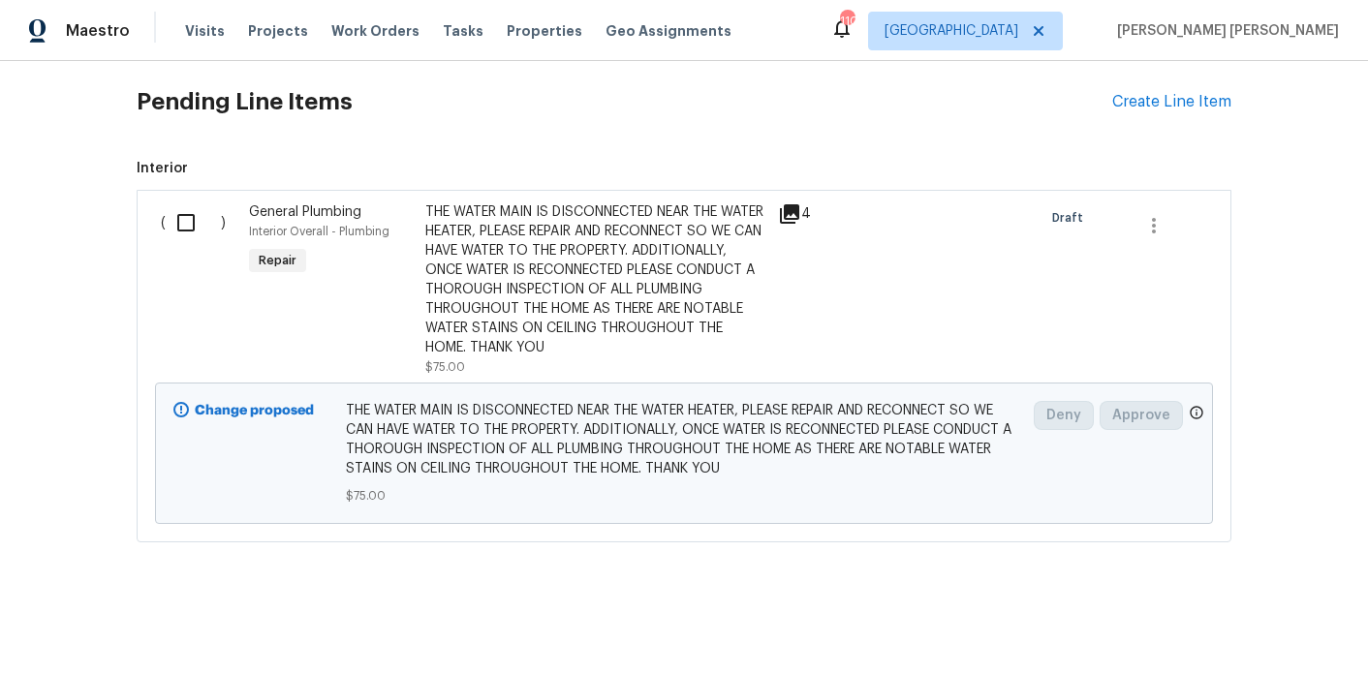
click at [182, 224] on input "checkbox" at bounding box center [193, 223] width 55 height 41
checkbox input "true"
click at [1223, 649] on div "Cancel (1) Item Create Work Order" at bounding box center [684, 626] width 1368 height 99
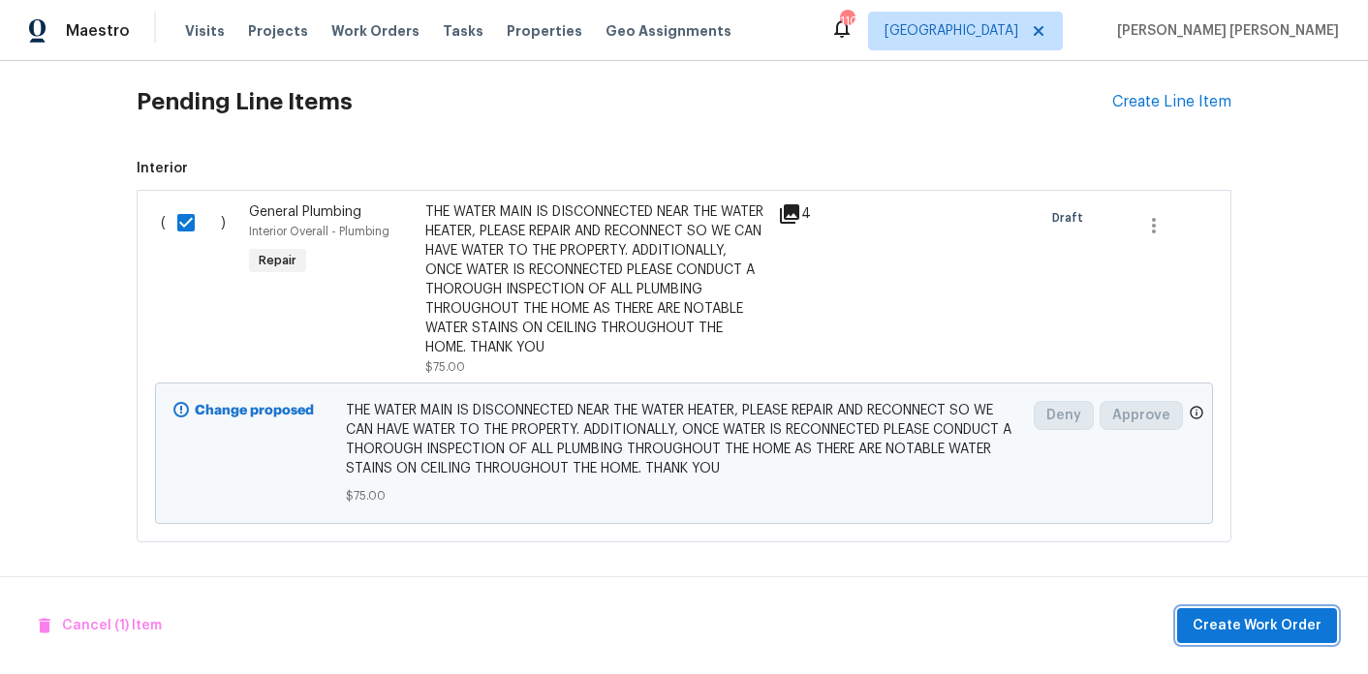
click at [1223, 640] on button "Create Work Order" at bounding box center [1257, 627] width 160 height 36
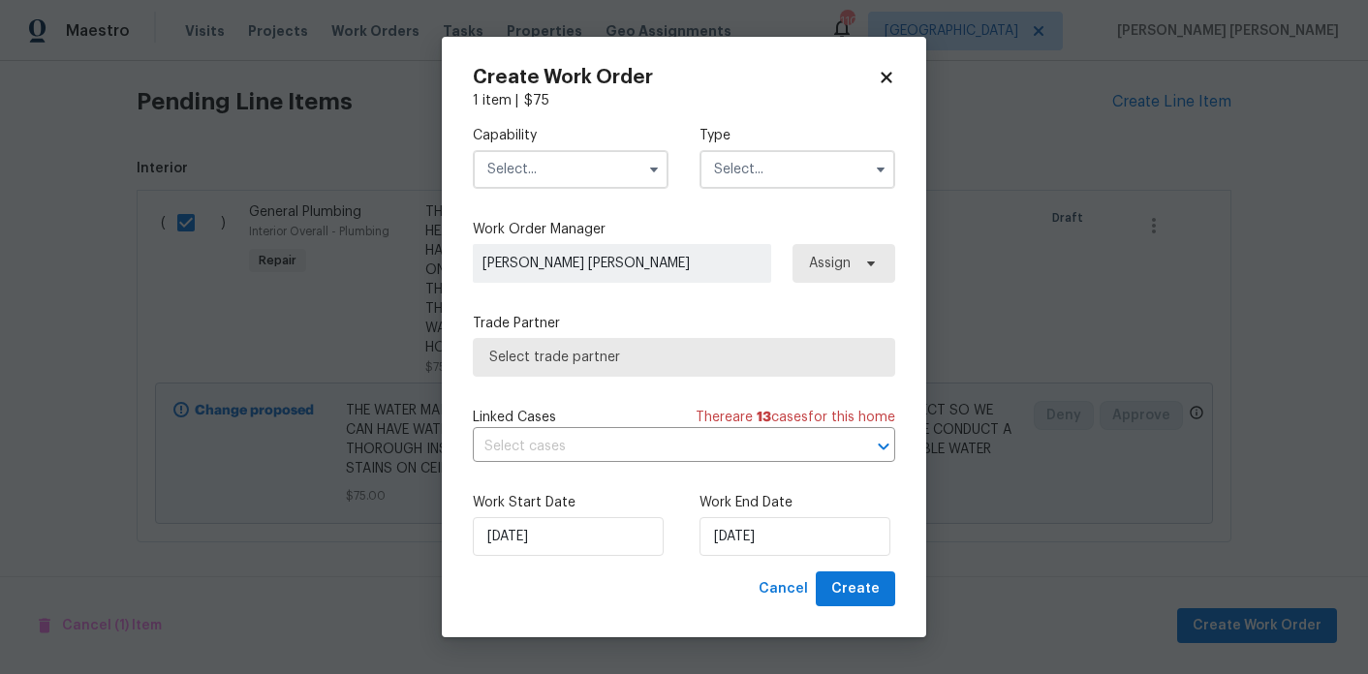
click at [557, 160] on input "text" at bounding box center [571, 169] width 196 height 39
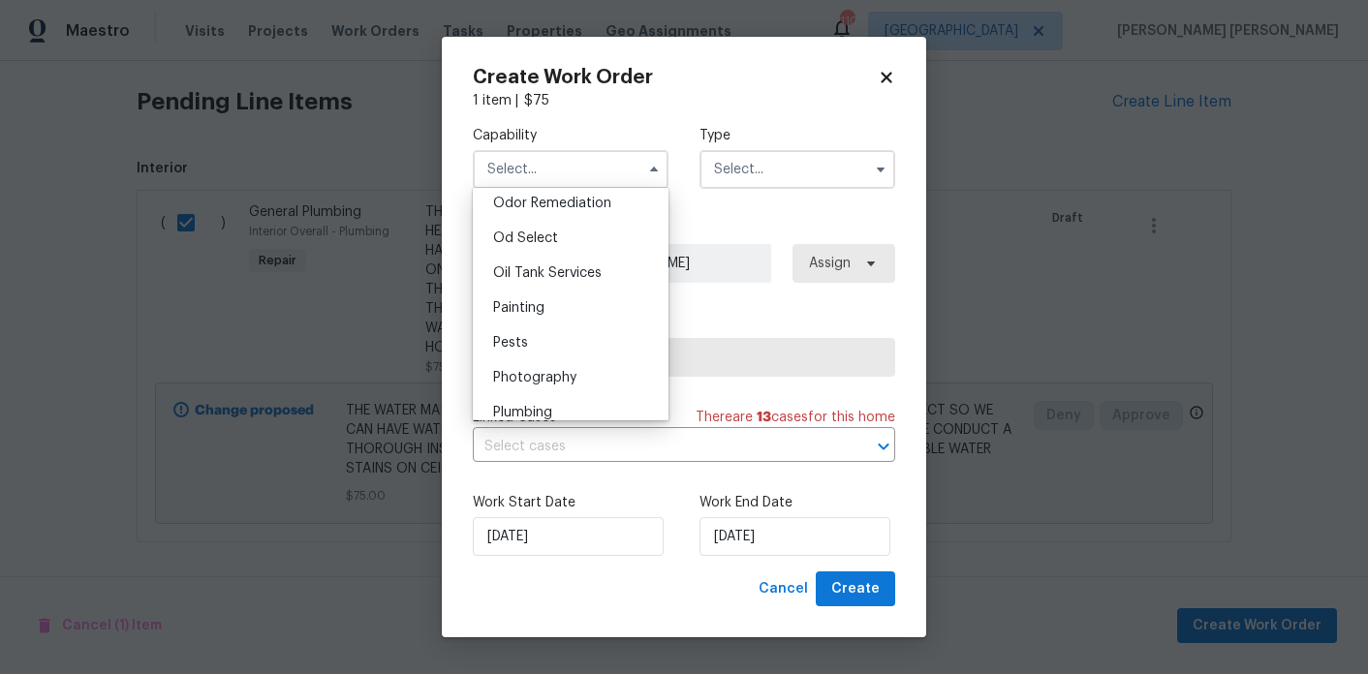
scroll to position [1578, 0]
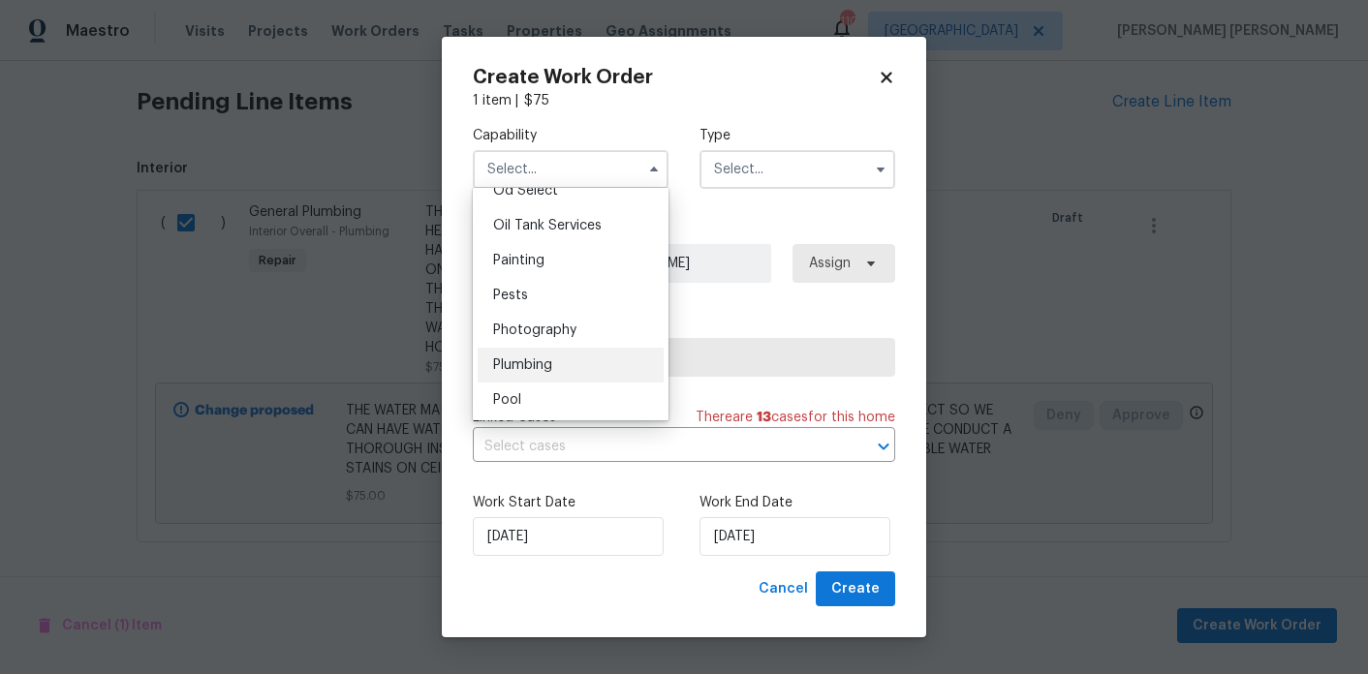
click at [547, 363] on span "Plumbing" at bounding box center [522, 366] width 59 height 14
type input "Plumbing"
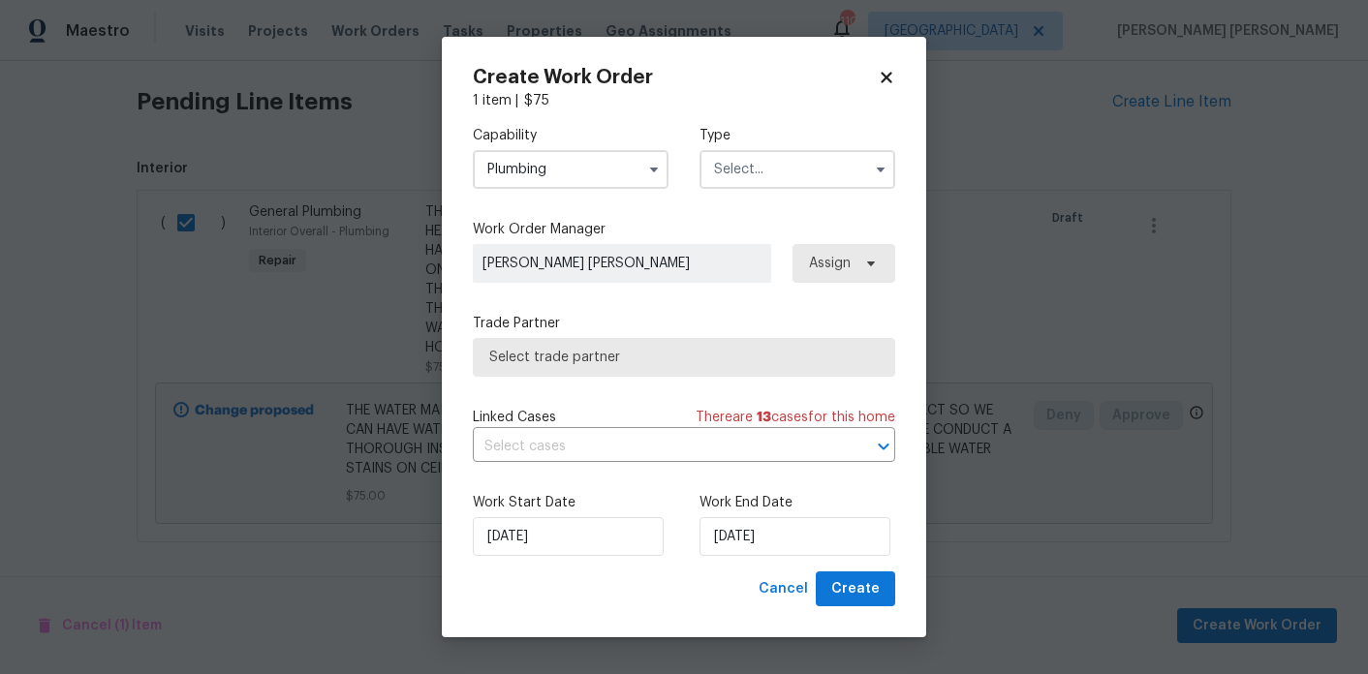
click at [768, 178] on input "text" at bounding box center [798, 169] width 196 height 39
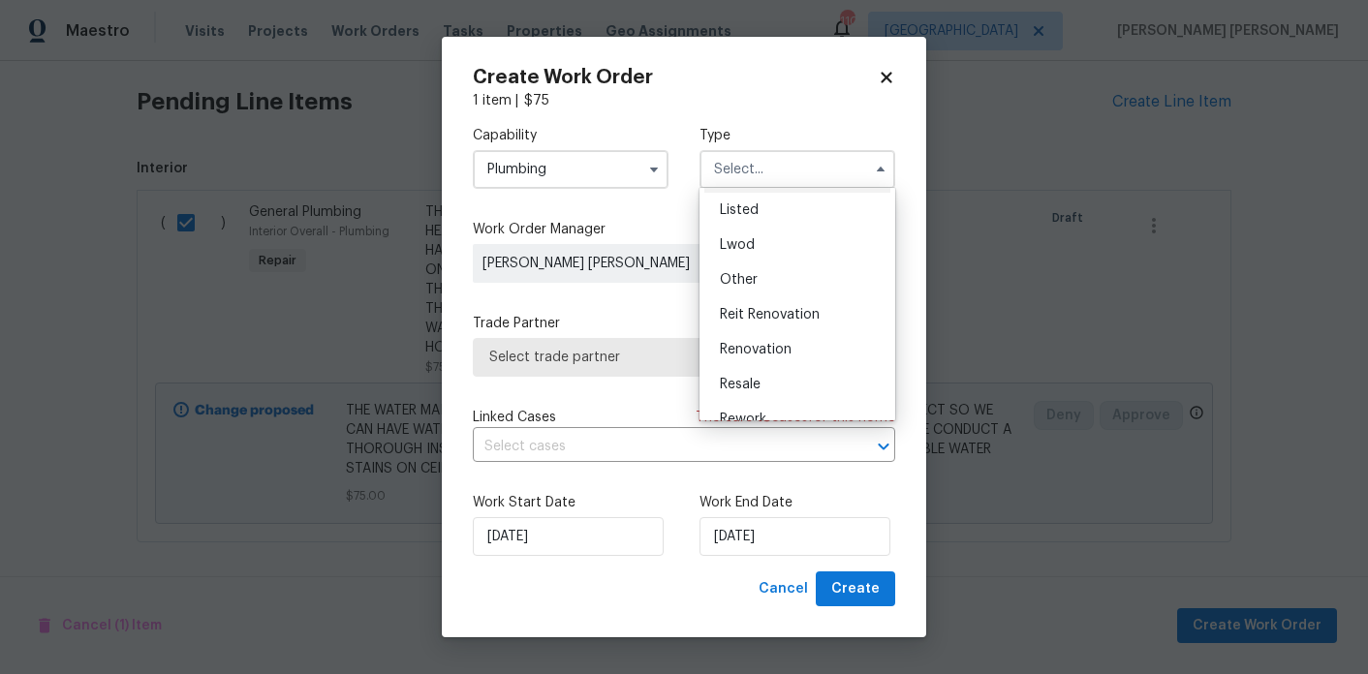
scroll to position [203, 0]
click at [774, 334] on div "Renovation" at bounding box center [797, 320] width 186 height 35
type input "Renovation"
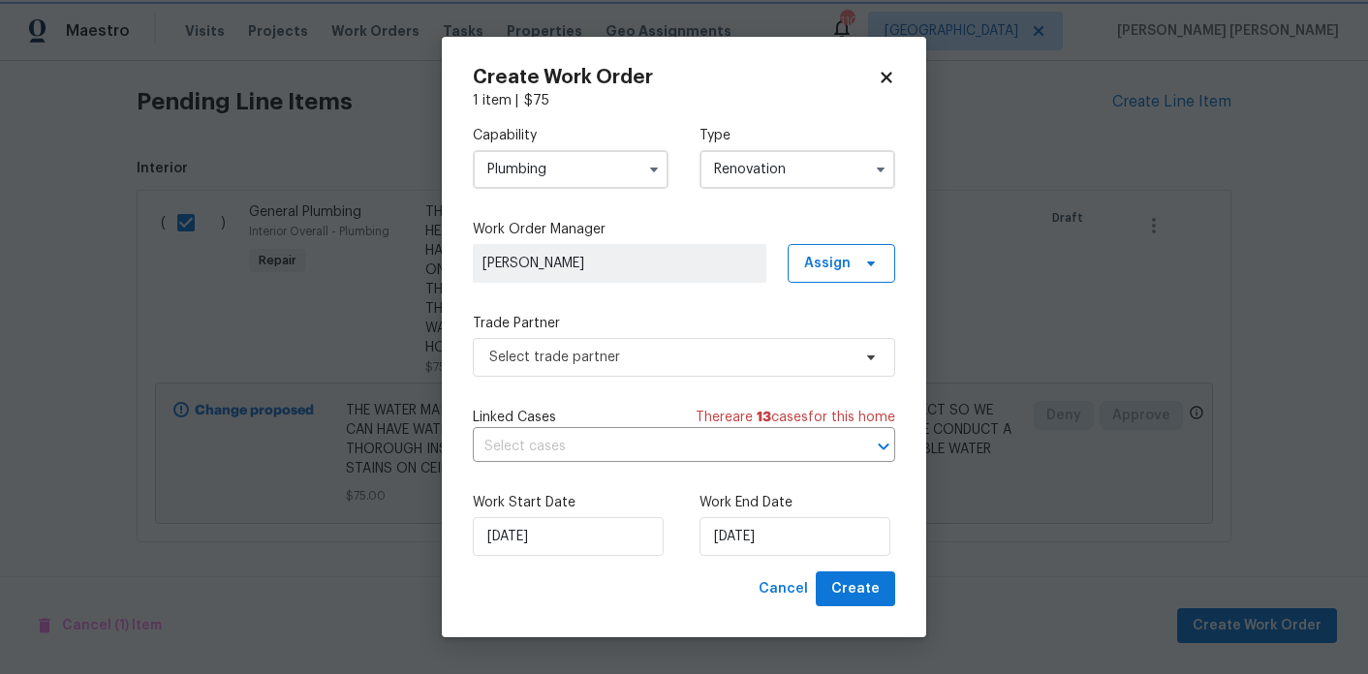
scroll to position [0, 0]
click at [679, 356] on span "Select trade partner" at bounding box center [669, 357] width 361 height 19
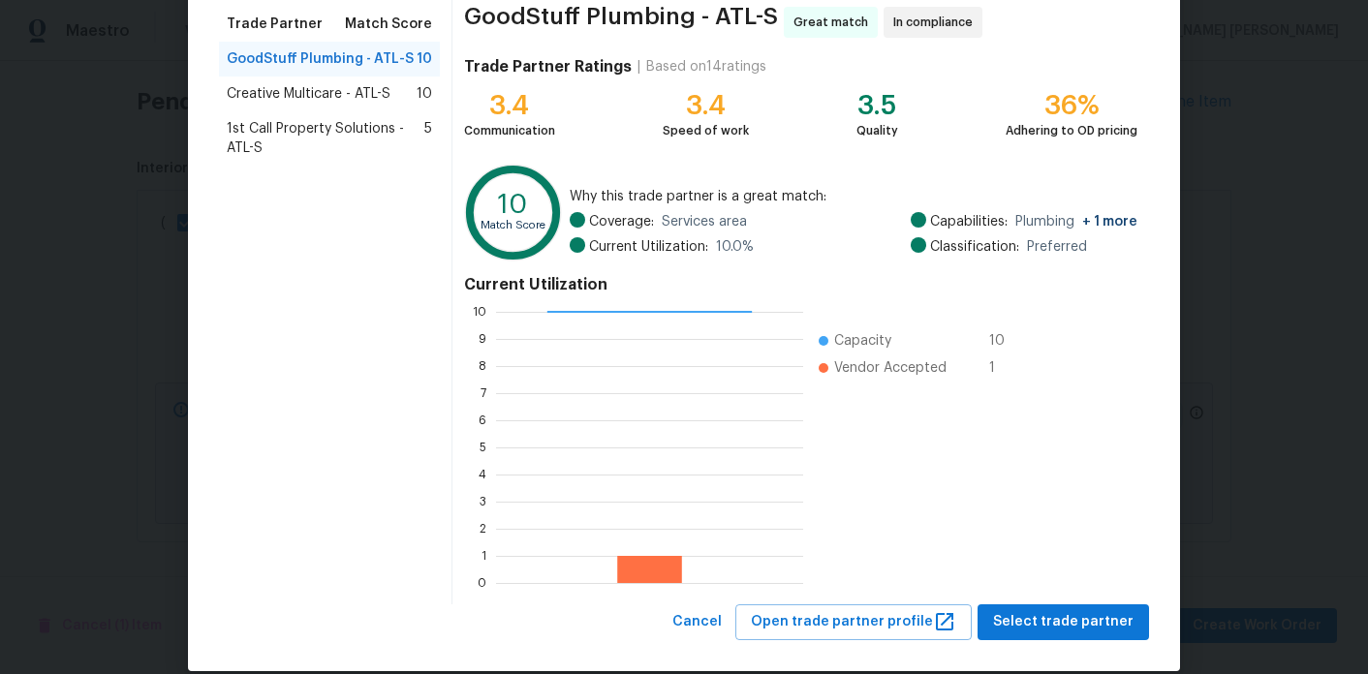
scroll to position [164, 0]
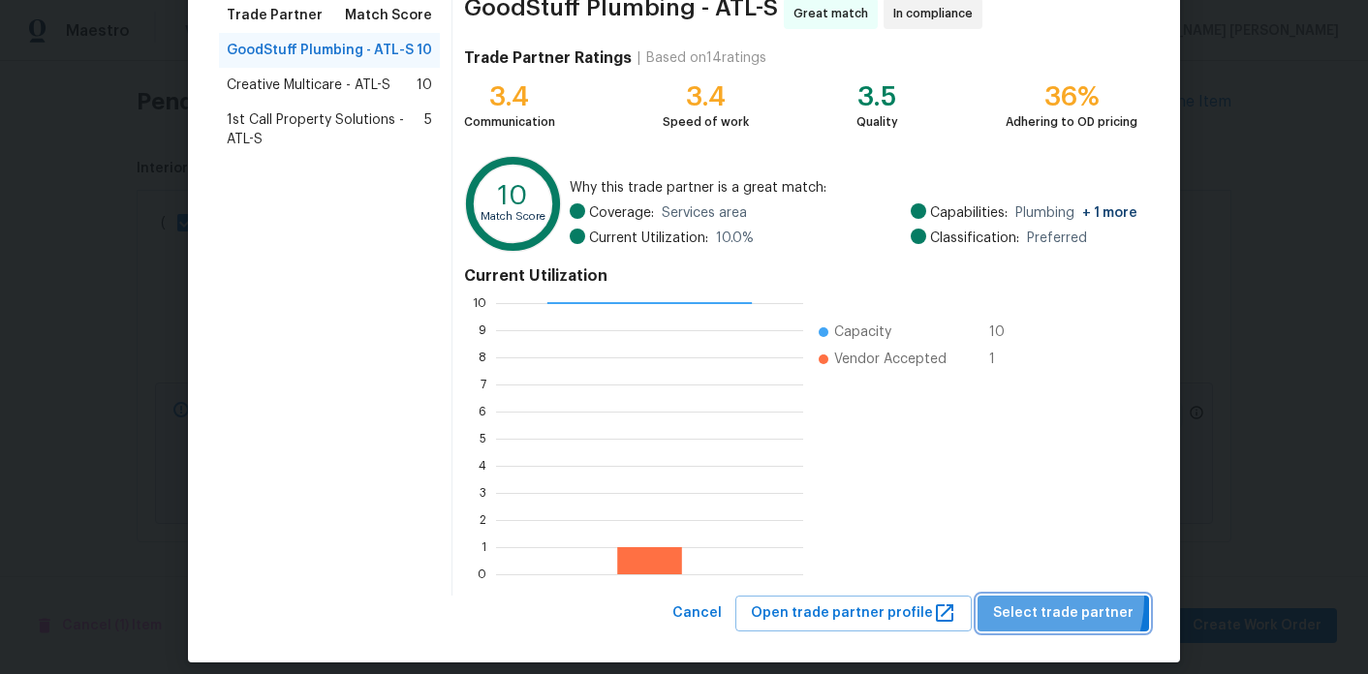
click at [1025, 599] on button "Select trade partner" at bounding box center [1064, 614] width 172 height 36
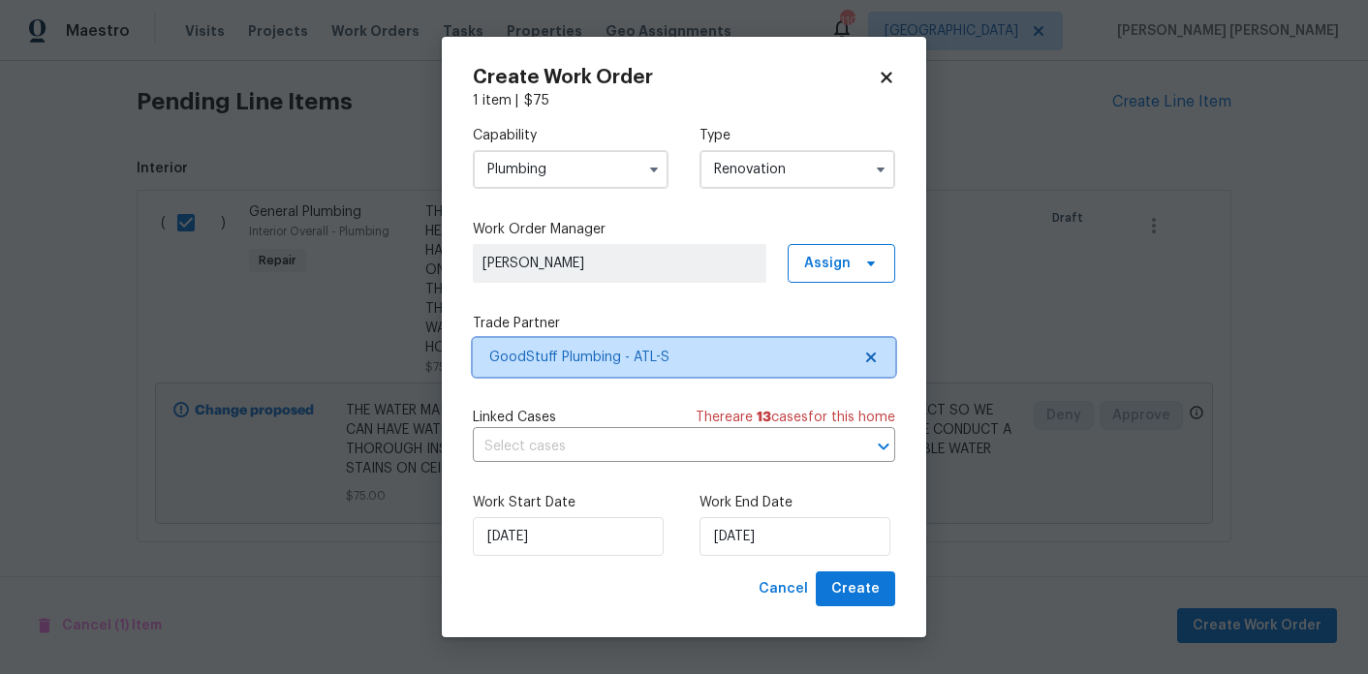
scroll to position [0, 0]
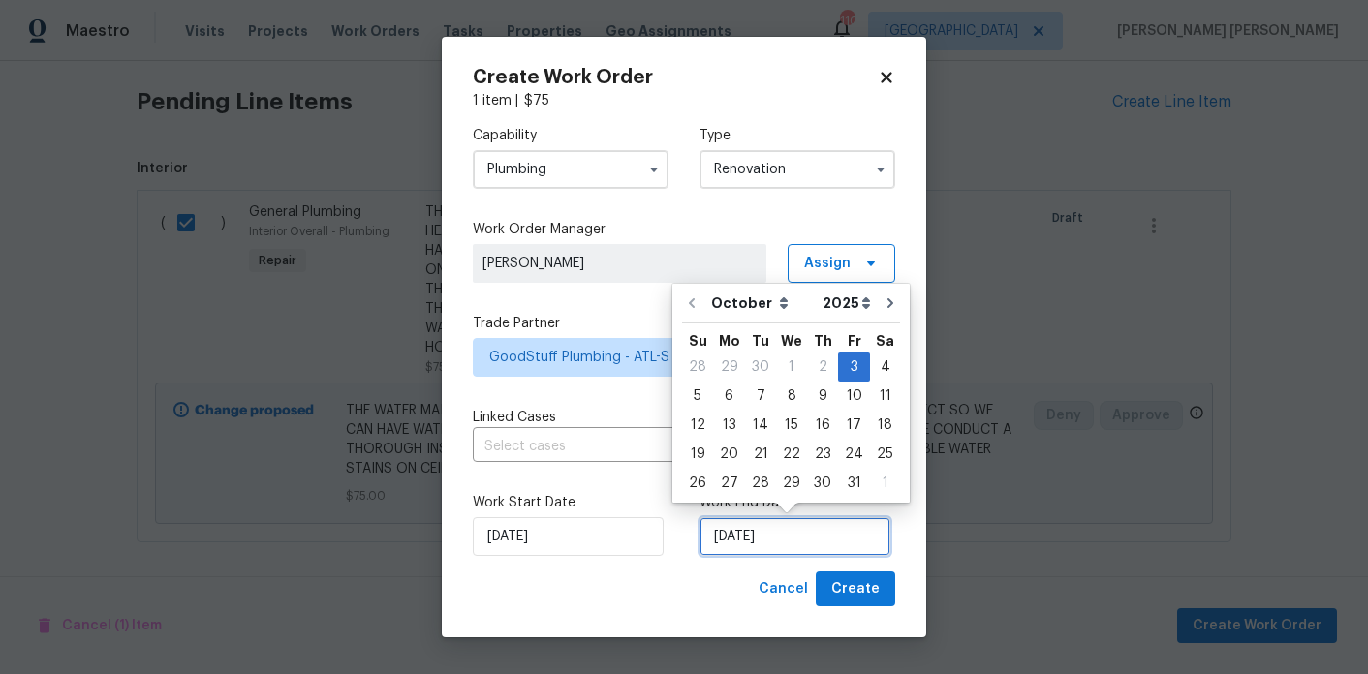
click at [738, 545] on input "[DATE]" at bounding box center [795, 536] width 191 height 39
click at [734, 397] on div "6" at bounding box center [729, 396] width 32 height 27
type input "[DATE]"
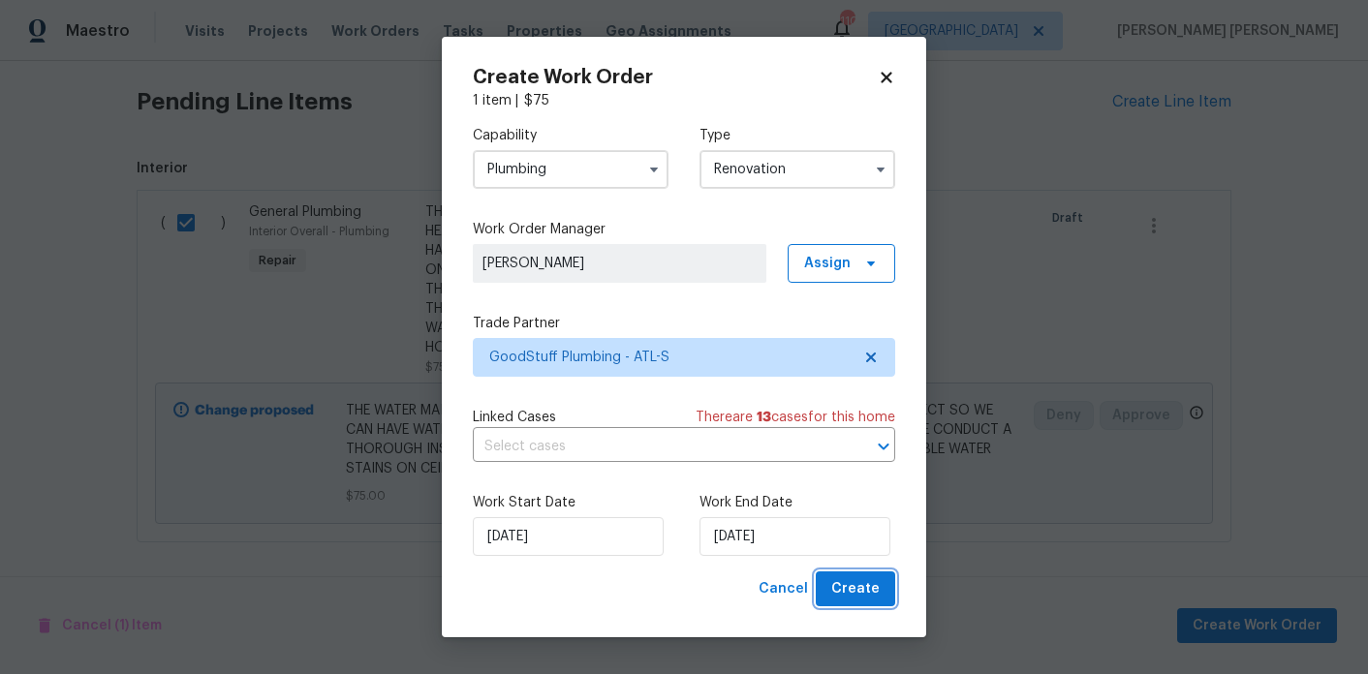
click at [870, 581] on span "Create" at bounding box center [855, 590] width 48 height 24
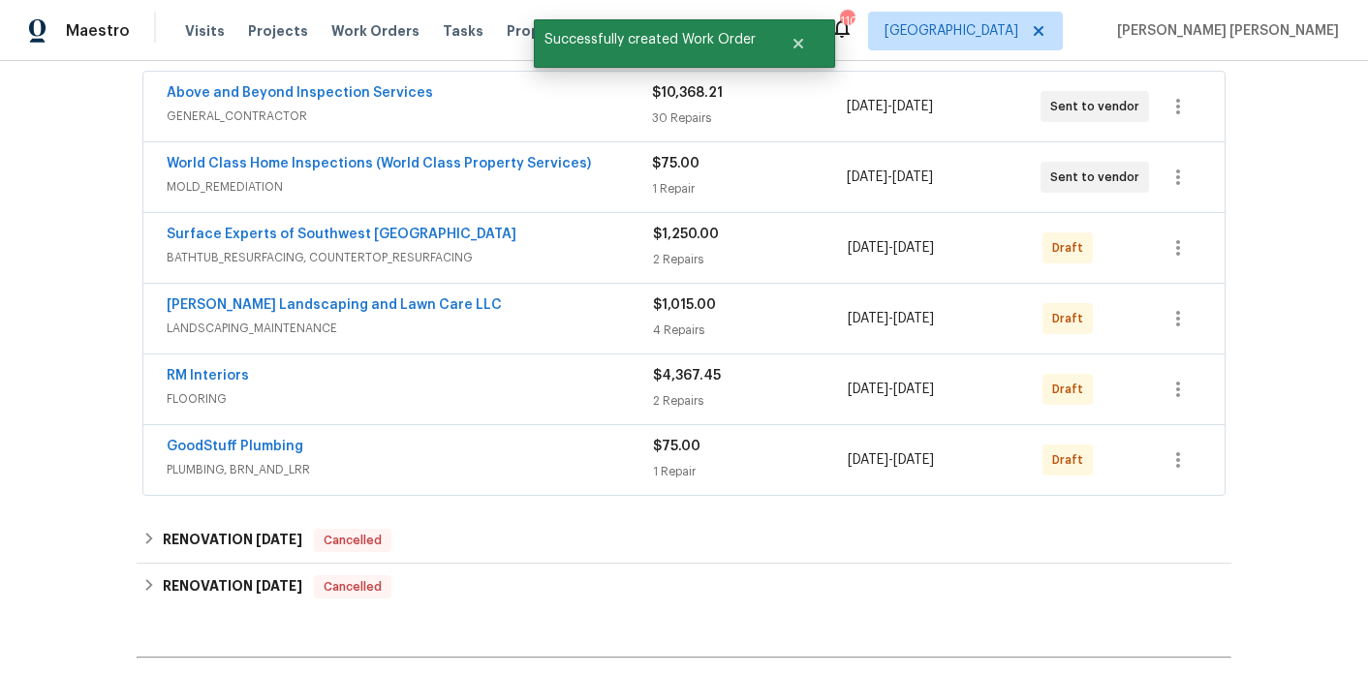
scroll to position [350, 0]
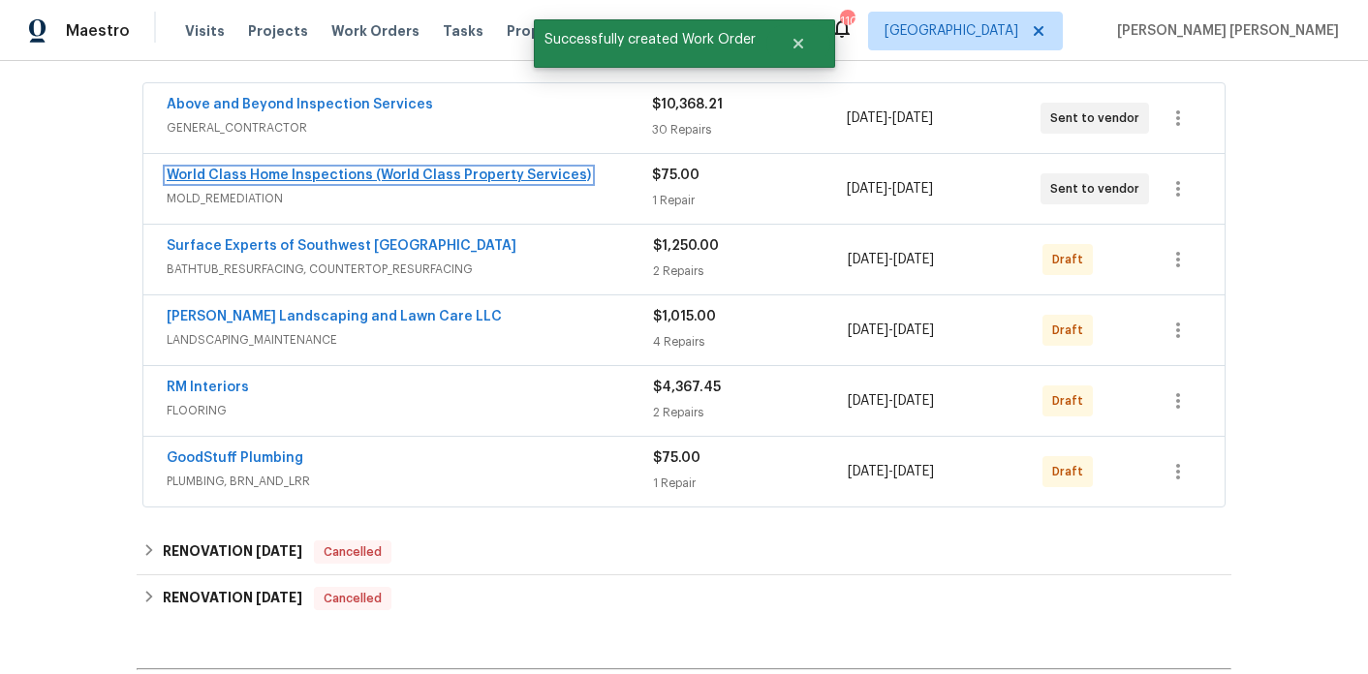
click at [285, 170] on link "World Class Home Inspections (World Class Property Services)" at bounding box center [379, 176] width 424 height 14
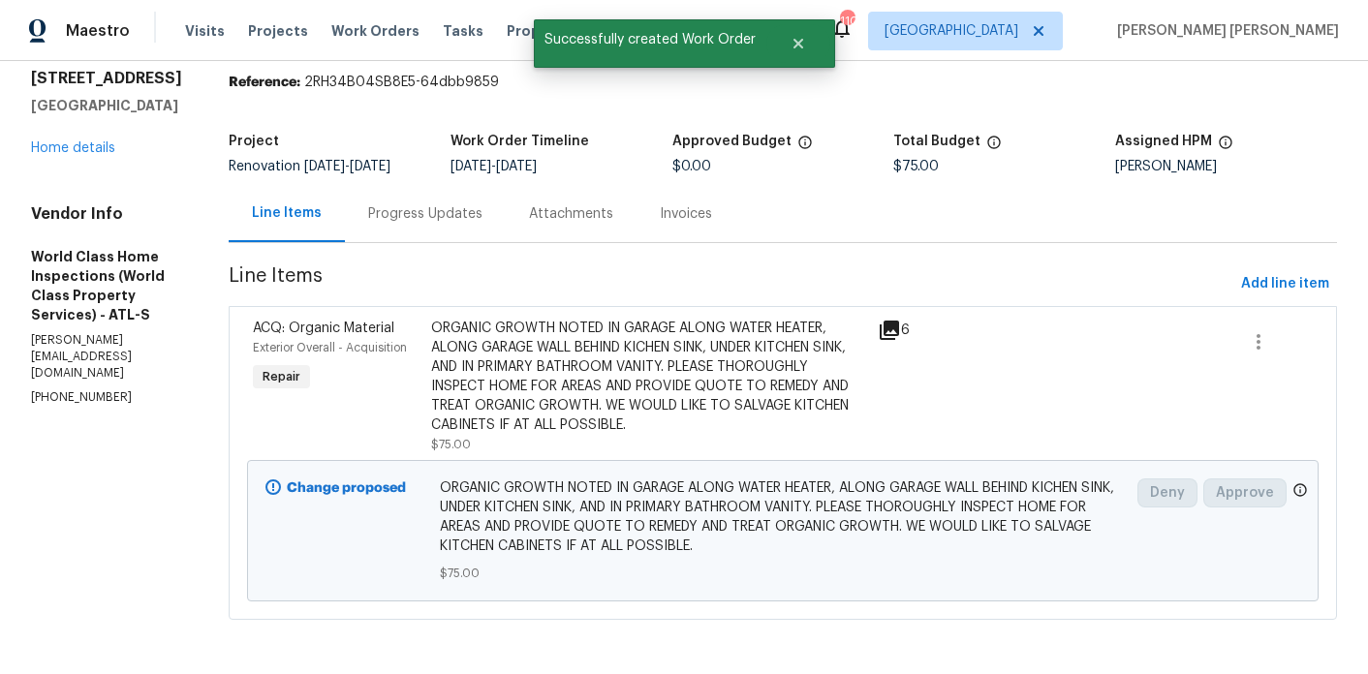
click at [421, 227] on div "Progress Updates" at bounding box center [425, 213] width 161 height 57
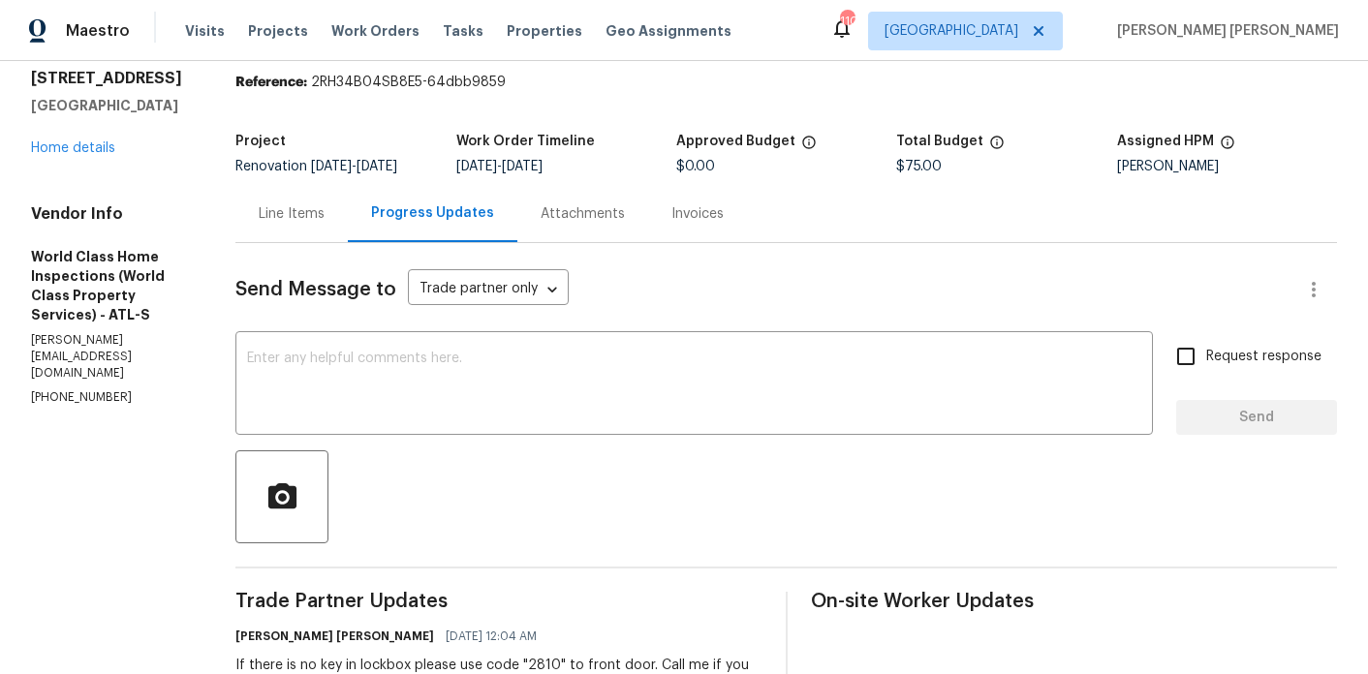
scroll to position [288, 0]
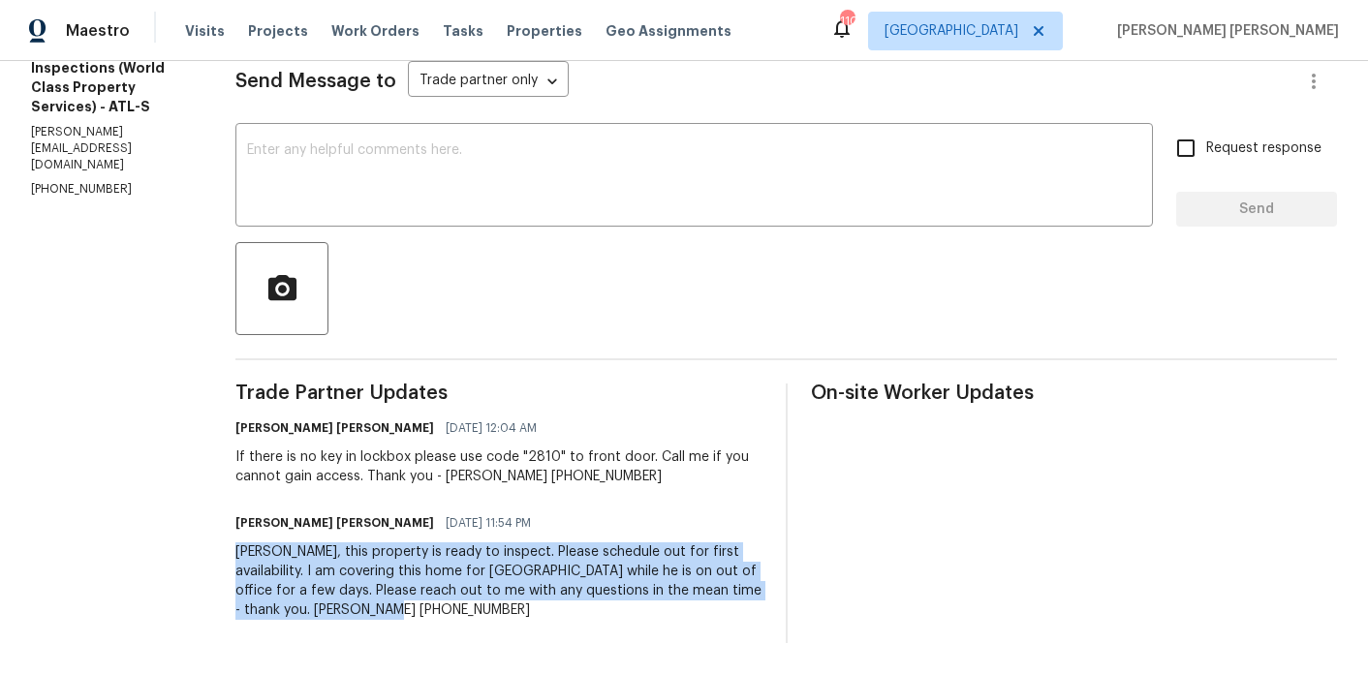
drag, startPoint x: 437, startPoint y: 614, endPoint x: 244, endPoint y: 547, distance: 204.1
click at [244, 547] on div "All work orders [STREET_ADDRESS] Home details Vendor Info World Class Home Insp…" at bounding box center [684, 231] width 1368 height 888
copy div "[PERSON_NAME], this property is ready to inspect. Please schedule out for first…"
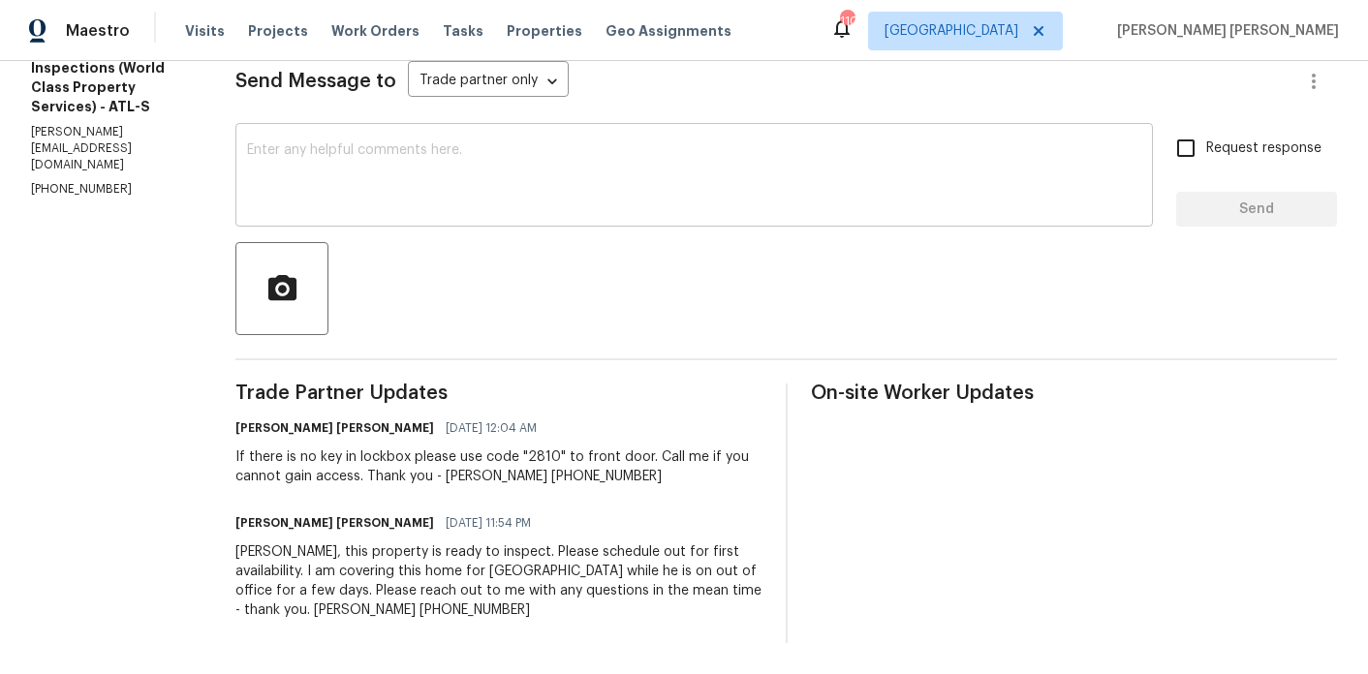
click at [371, 217] on div "x ​" at bounding box center [694, 177] width 918 height 99
paste textarea "[PERSON_NAME], this property is ready to inspect. Please schedule out for first…"
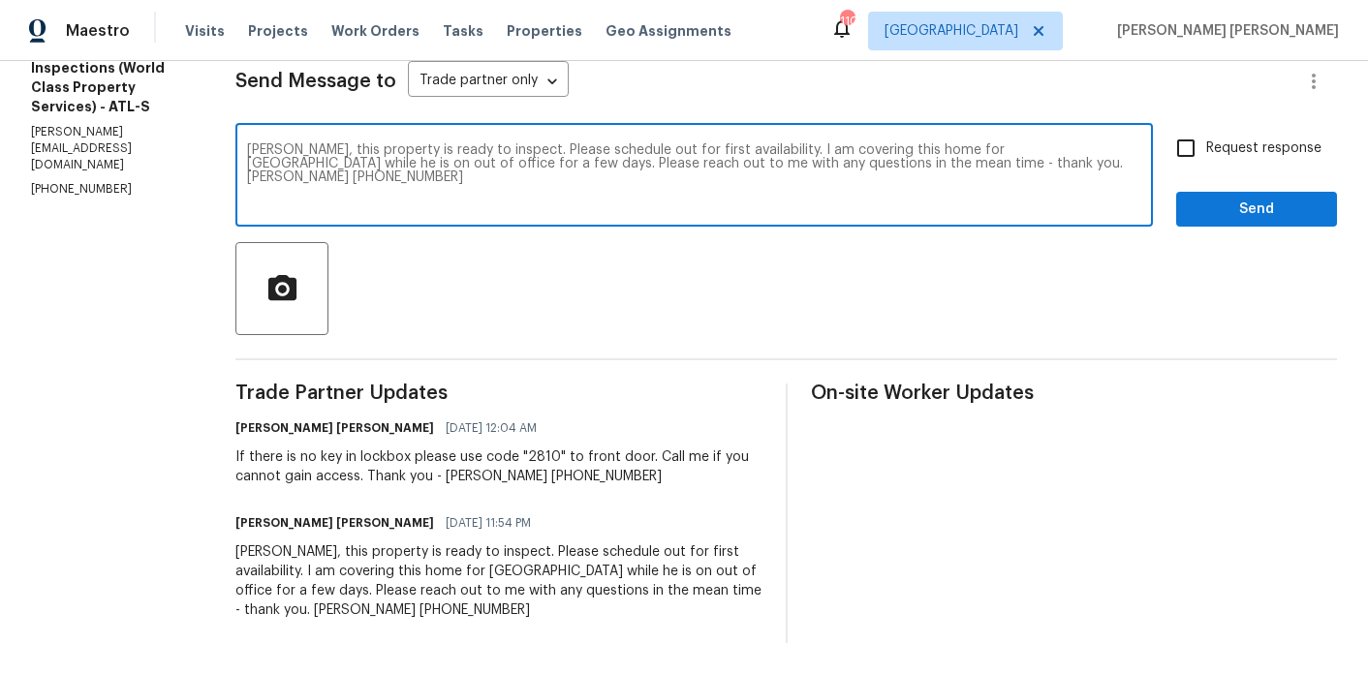
click at [271, 150] on textarea "[PERSON_NAME], this property is ready to inspect. Please schedule out for first…" at bounding box center [694, 177] width 894 height 68
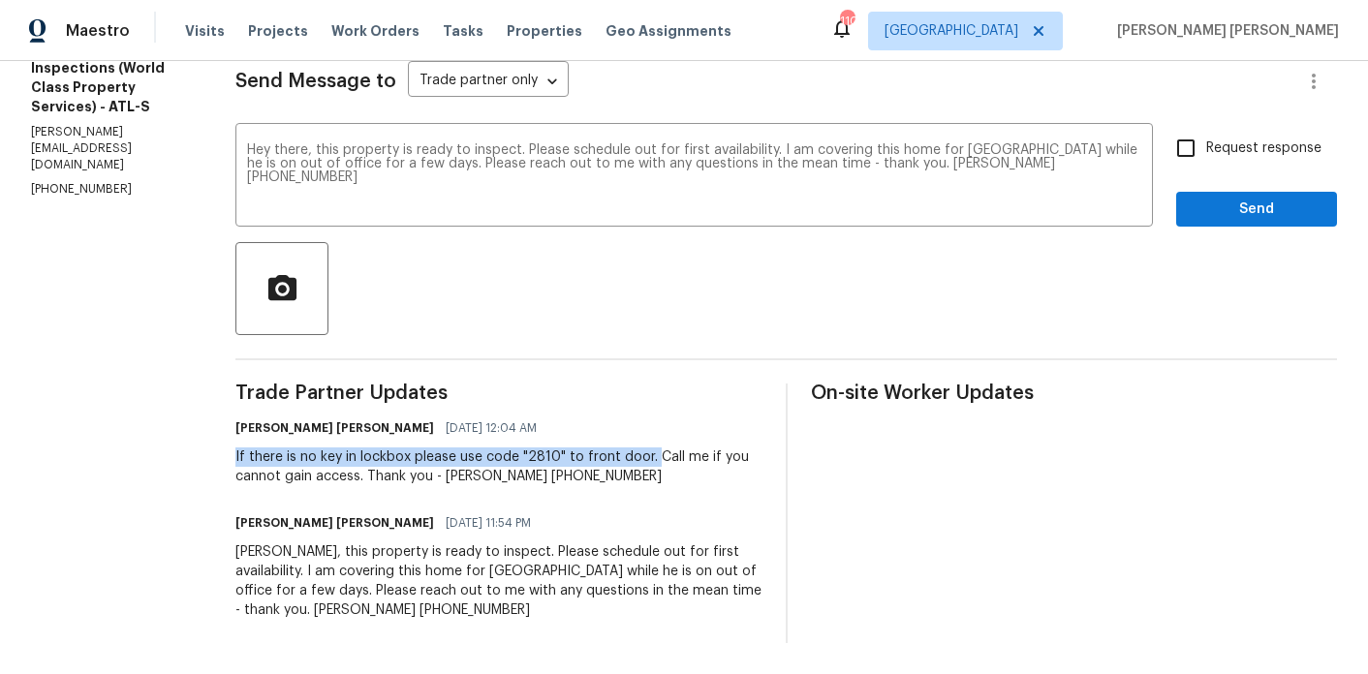
drag, startPoint x: 242, startPoint y: 453, endPoint x: 664, endPoint y: 454, distance: 421.5
click at [664, 454] on div "All work orders [STREET_ADDRESS] Home details Vendor Info World Class Home Insp…" at bounding box center [684, 231] width 1368 height 888
copy div "If there is no key in lockbox please use code "2810" to front door."
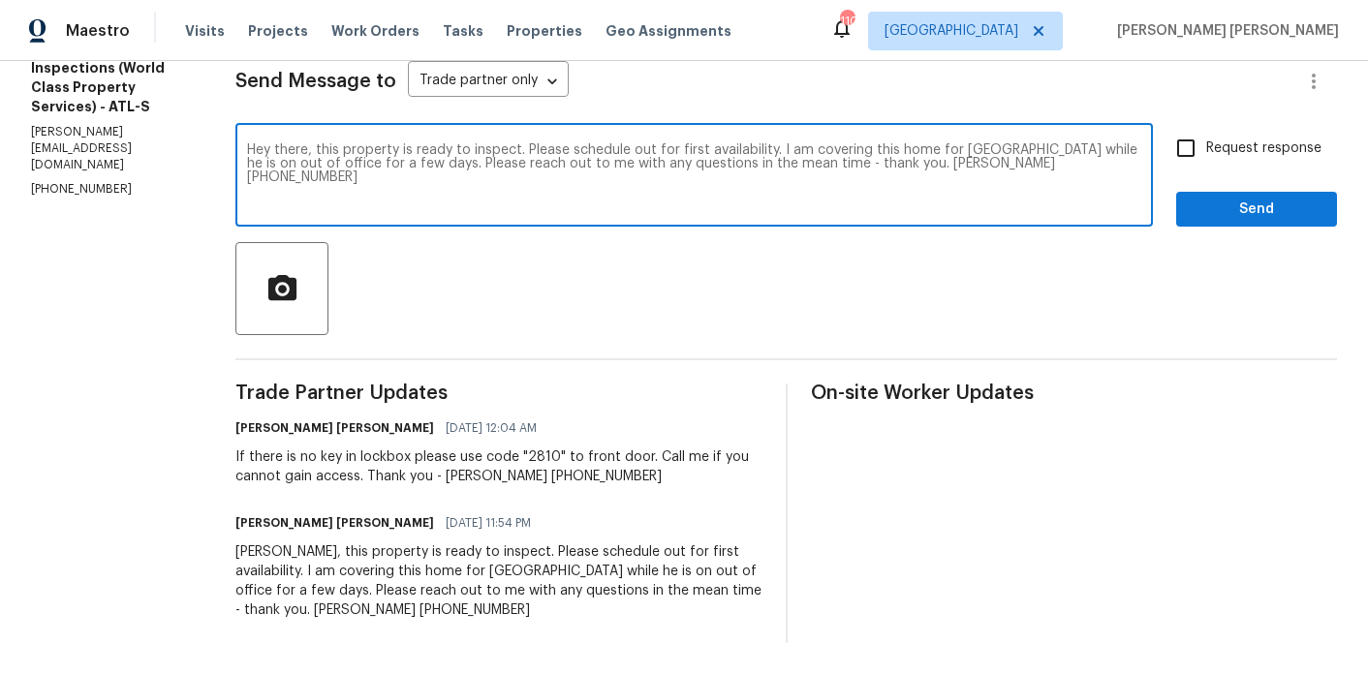
click at [795, 156] on textarea "Hey there, this property is ready to inspect. Please schedule out for first ava…" at bounding box center [694, 177] width 894 height 68
click at [792, 149] on textarea "Hey there, this property is ready to inspect. Please schedule out for first ava…" at bounding box center [694, 177] width 894 height 68
paste textarea "f there is no key in lockbox please use code "2810" to front door. I"
drag, startPoint x: 652, startPoint y: 194, endPoint x: 246, endPoint y: 146, distance: 408.8
click at [246, 146] on div "All work orders [STREET_ADDRESS] Home details Vendor Info World Class Home Insp…" at bounding box center [684, 231] width 1368 height 888
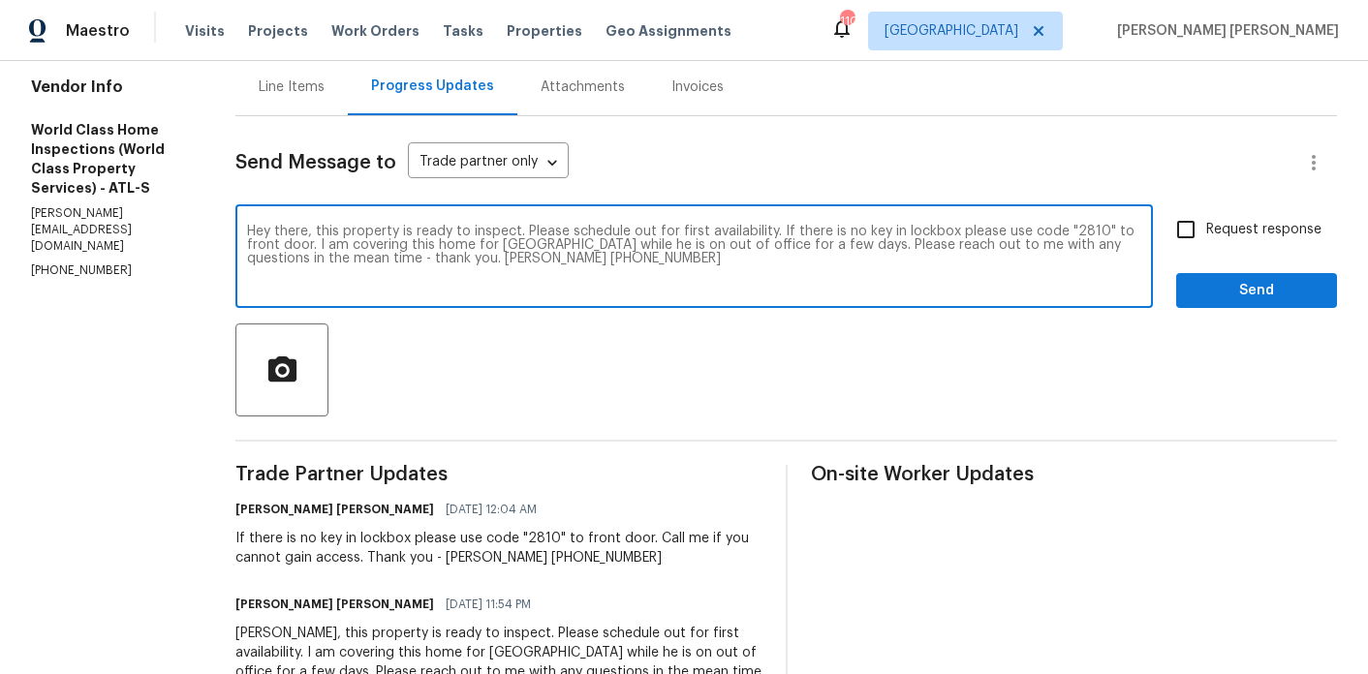
scroll to position [0, 0]
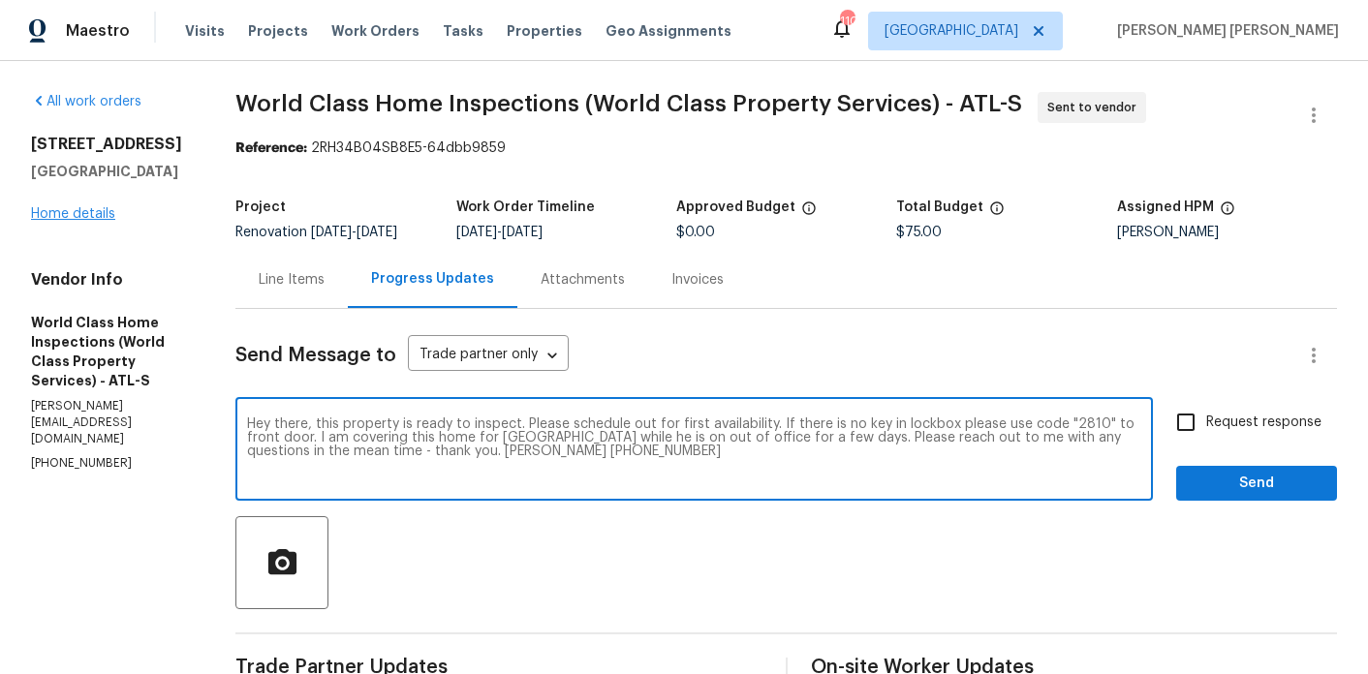
type textarea "Hey there, this property is ready to inspect. Please schedule out for first ava…"
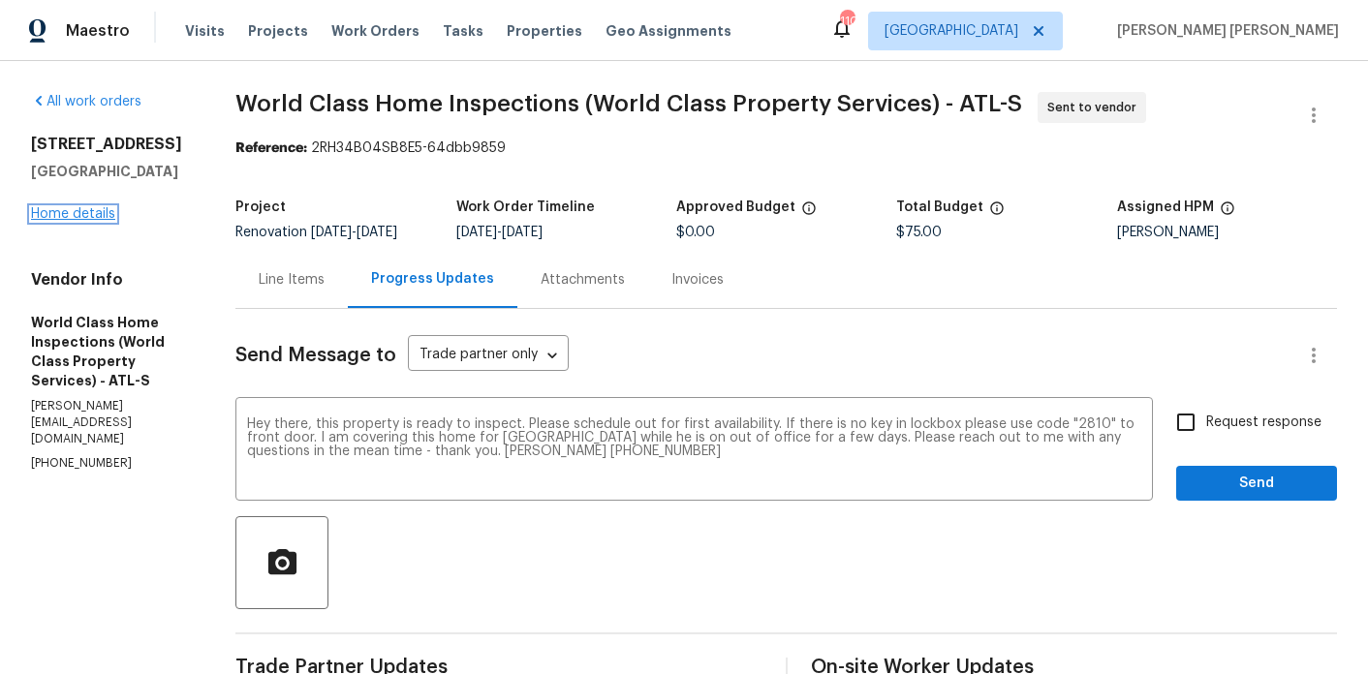
click at [99, 215] on link "Home details" at bounding box center [73, 214] width 84 height 14
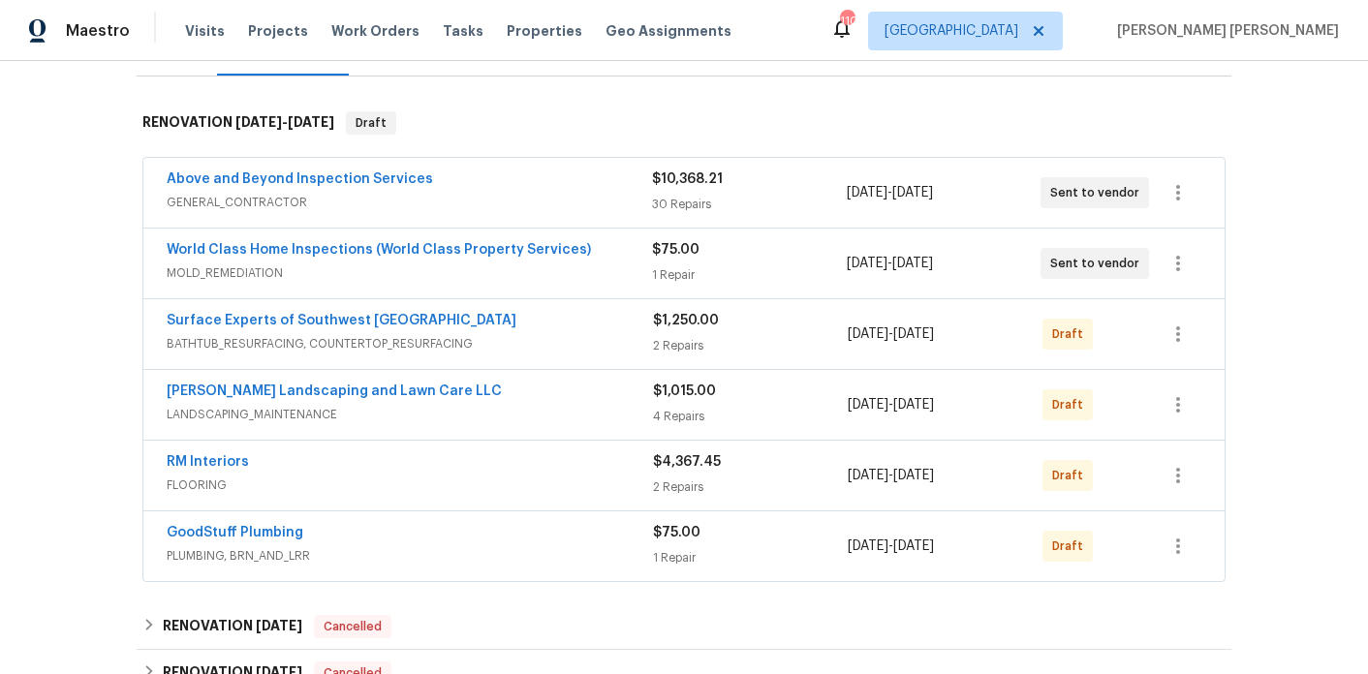
scroll to position [313, 0]
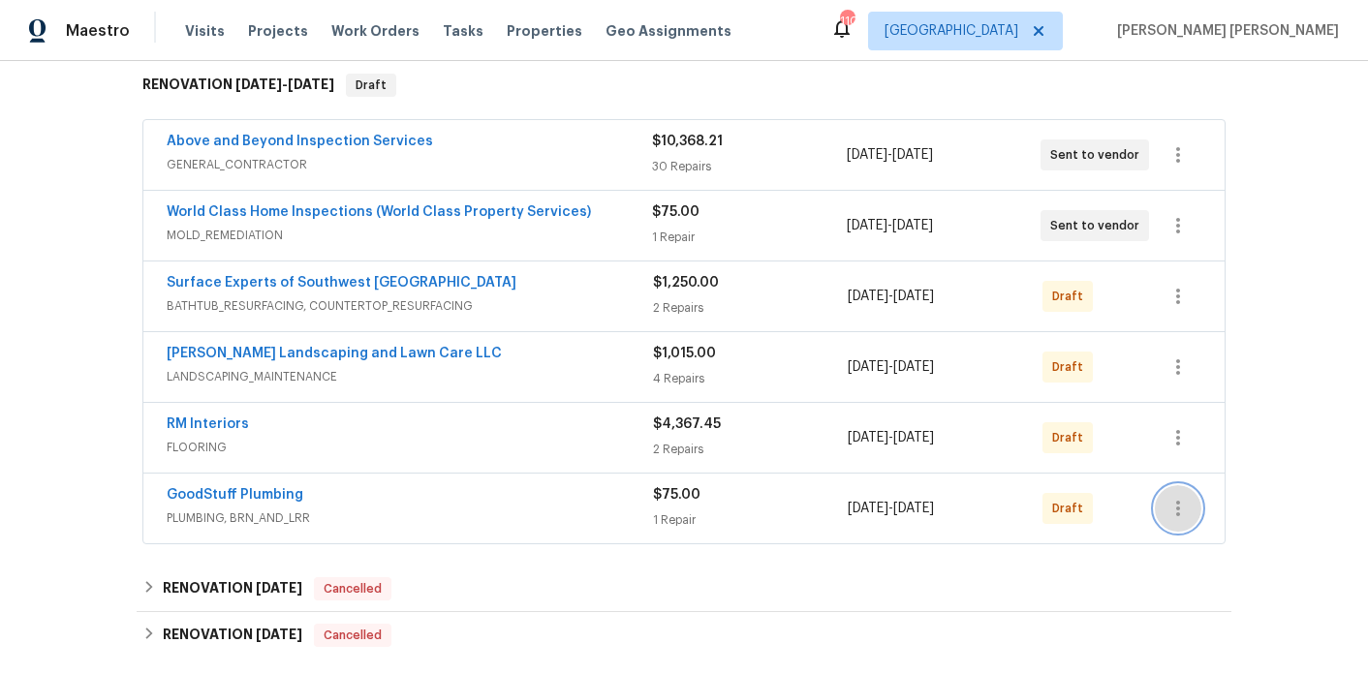
click at [1190, 500] on button "button" at bounding box center [1178, 508] width 47 height 47
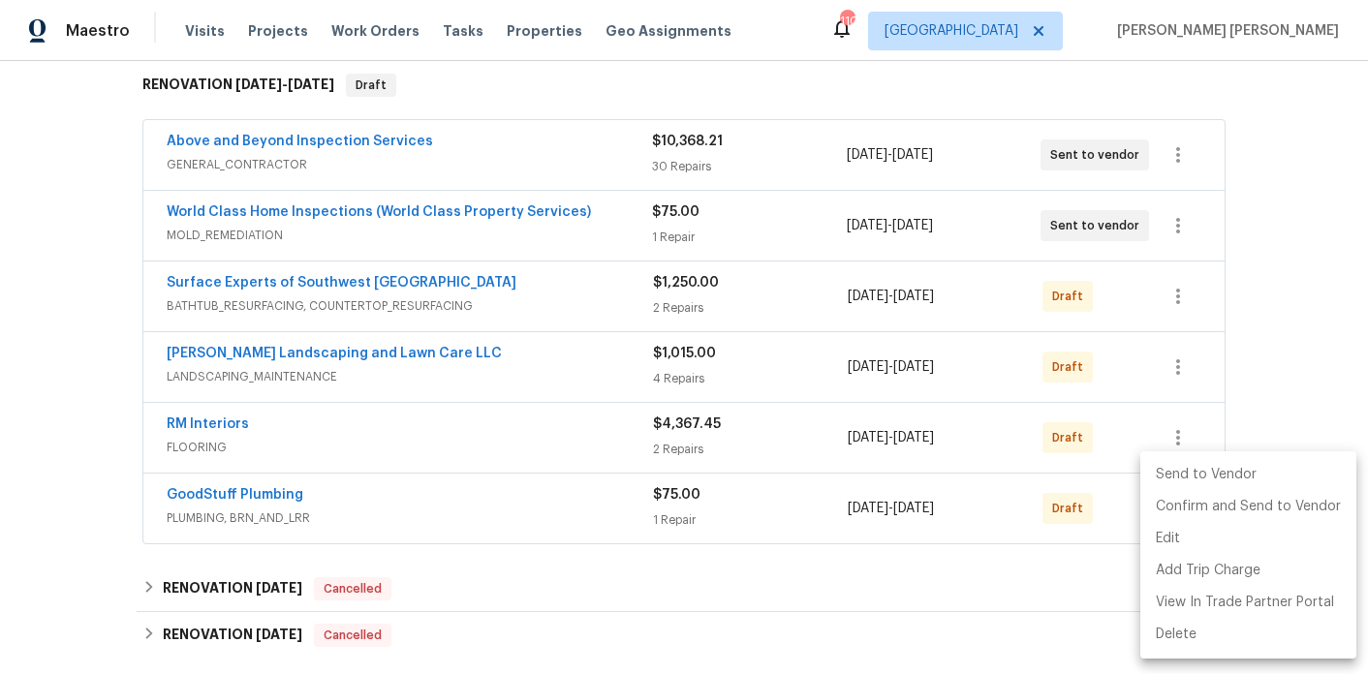
click at [1194, 479] on li "Send to Vendor" at bounding box center [1248, 475] width 216 height 32
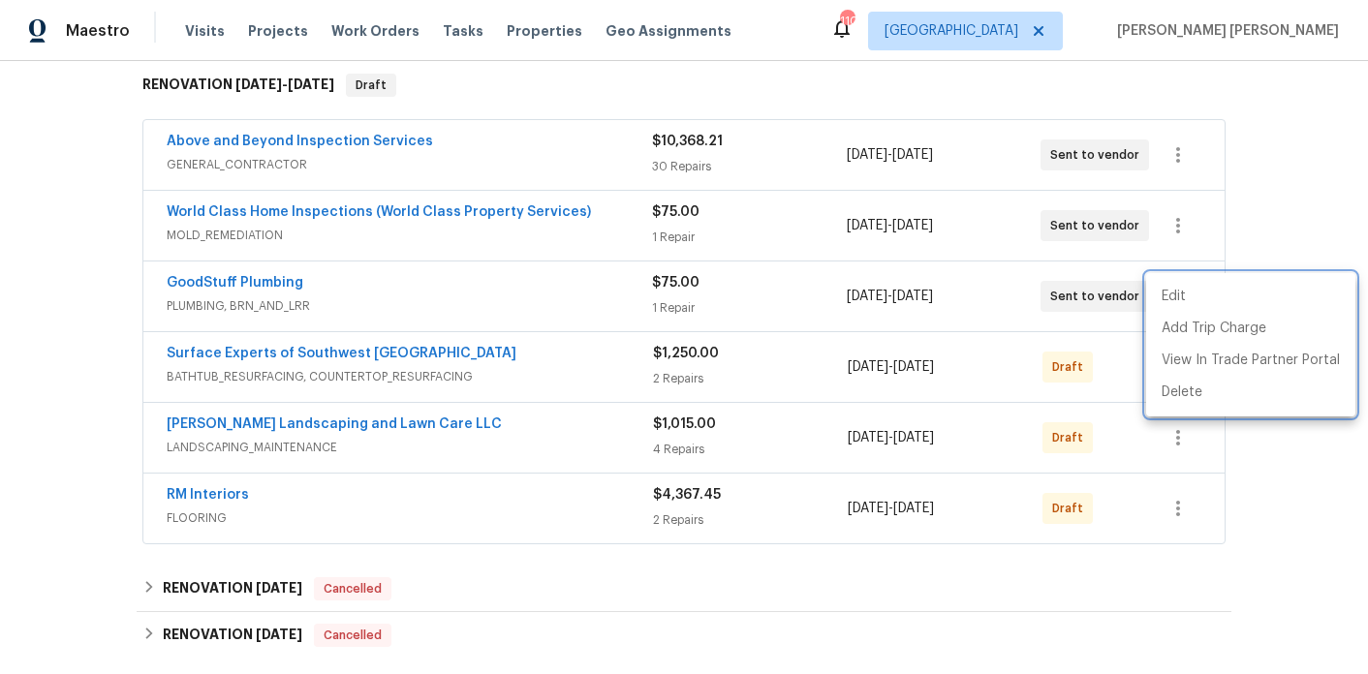
click at [215, 249] on div at bounding box center [684, 337] width 1368 height 674
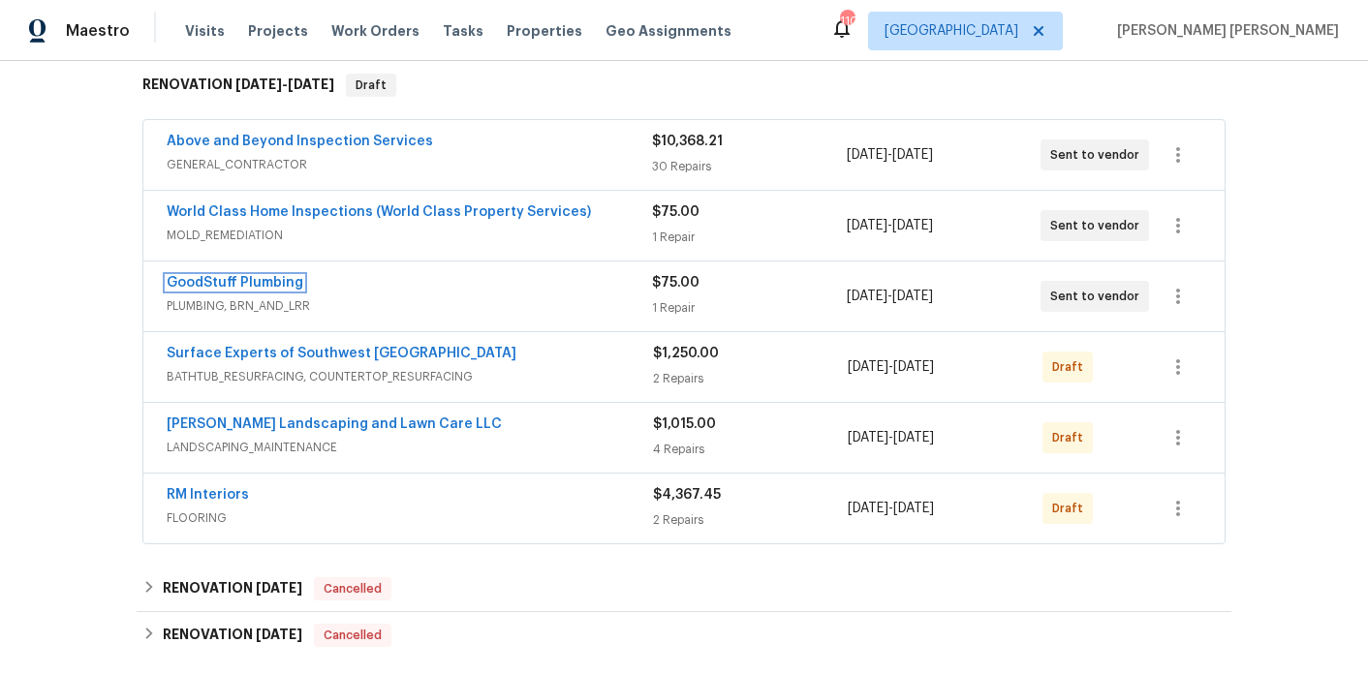
click at [217, 279] on link "GoodStuff Plumbing" at bounding box center [235, 283] width 137 height 14
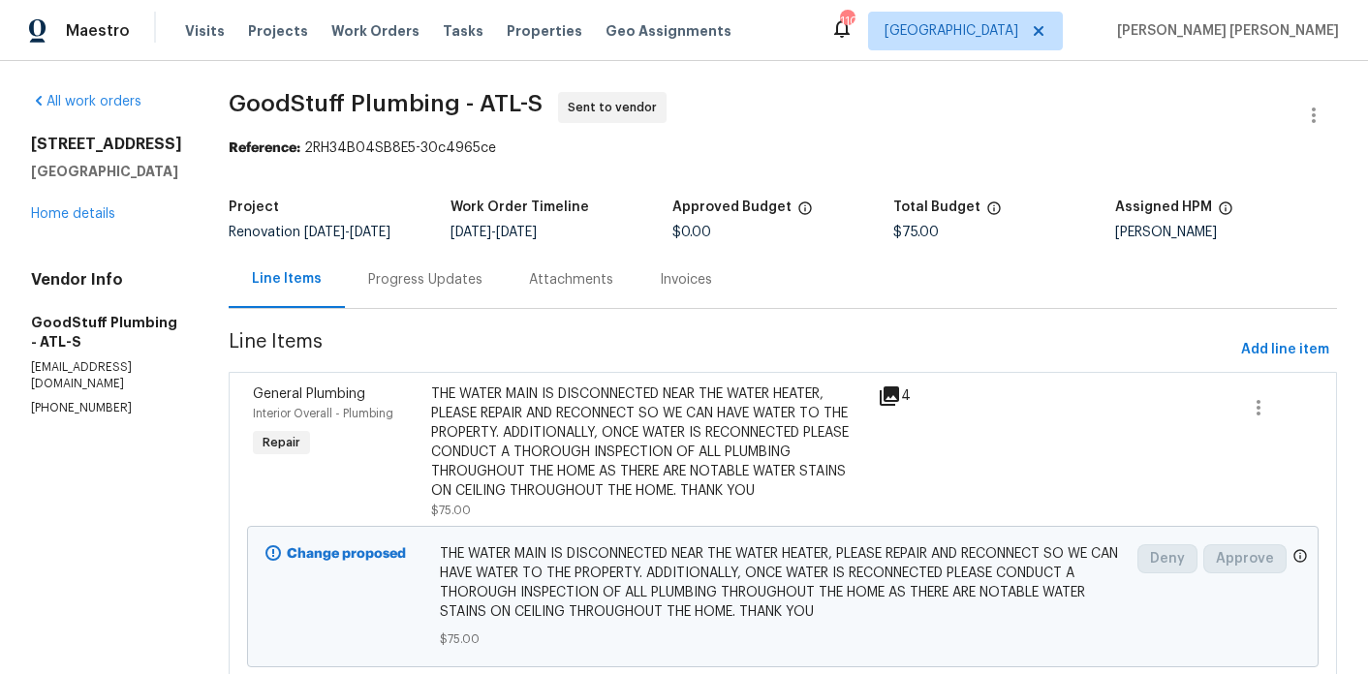
click at [475, 308] on div "Progress Updates" at bounding box center [425, 279] width 161 height 57
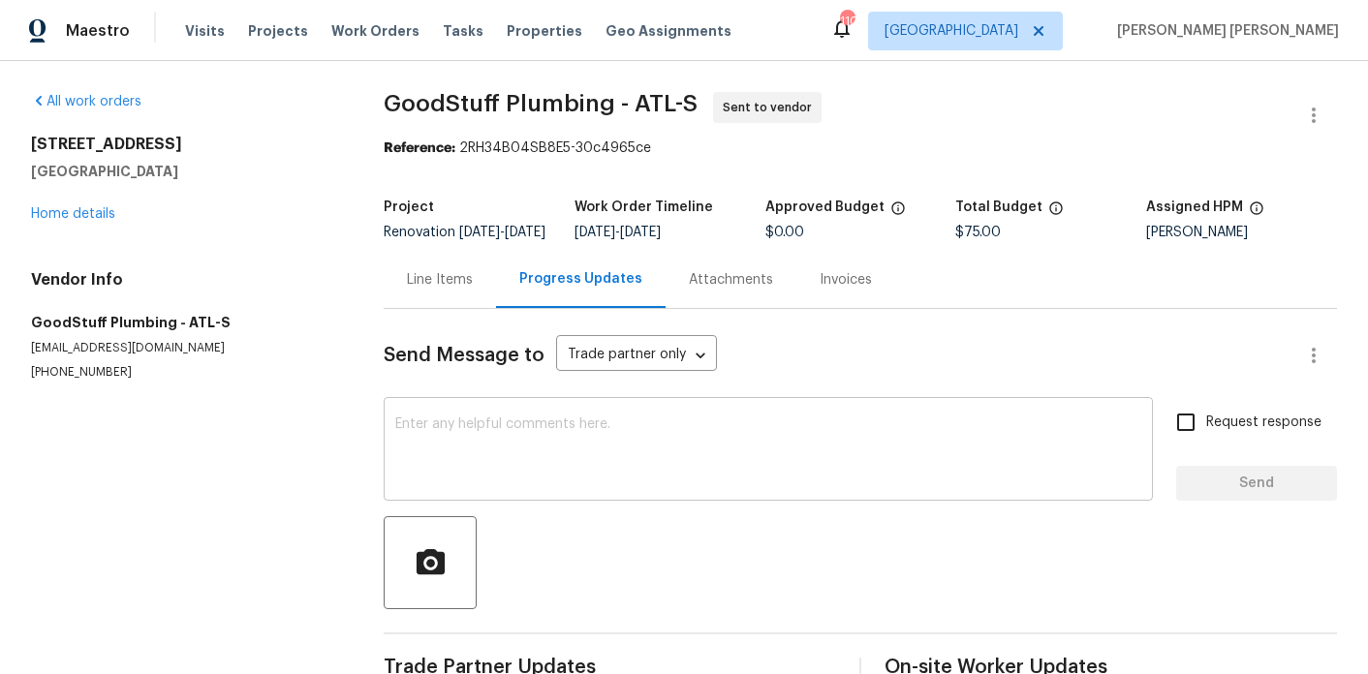
click at [491, 447] on textarea at bounding box center [768, 452] width 746 height 68
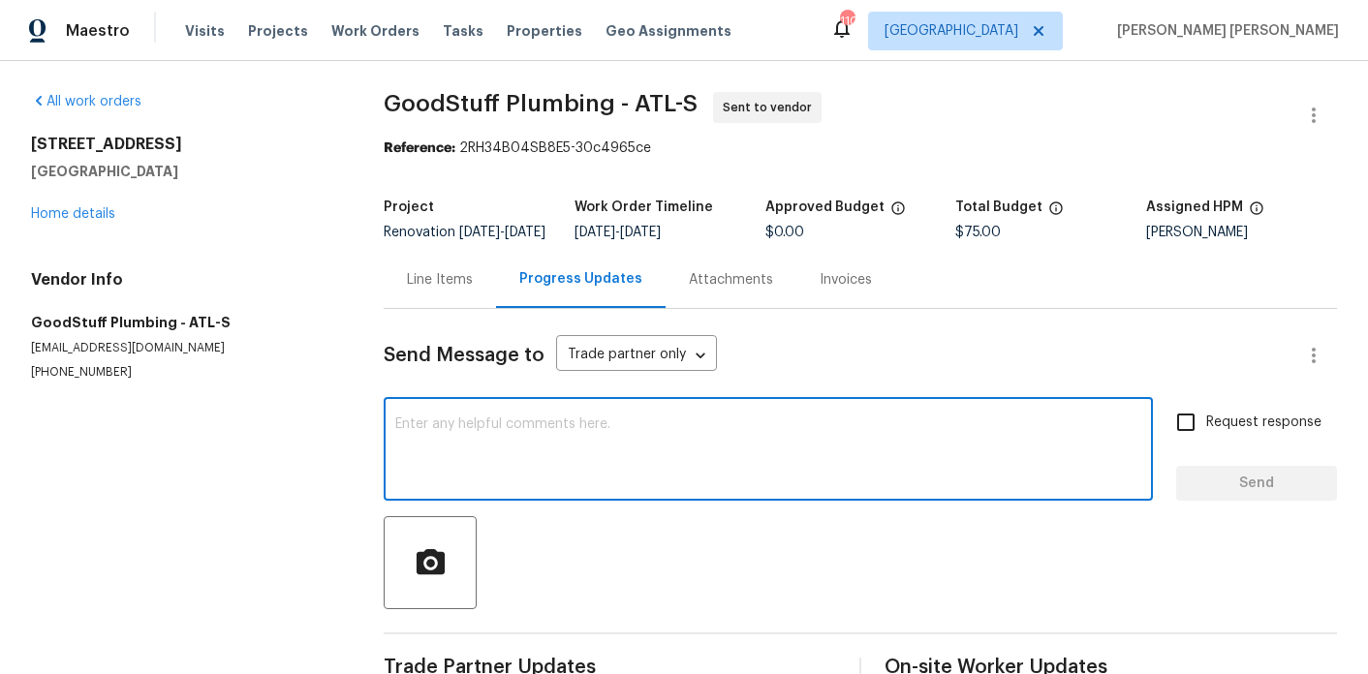
paste textarea "Hey there, this property is ready to inspect. Please schedule out for first ava…"
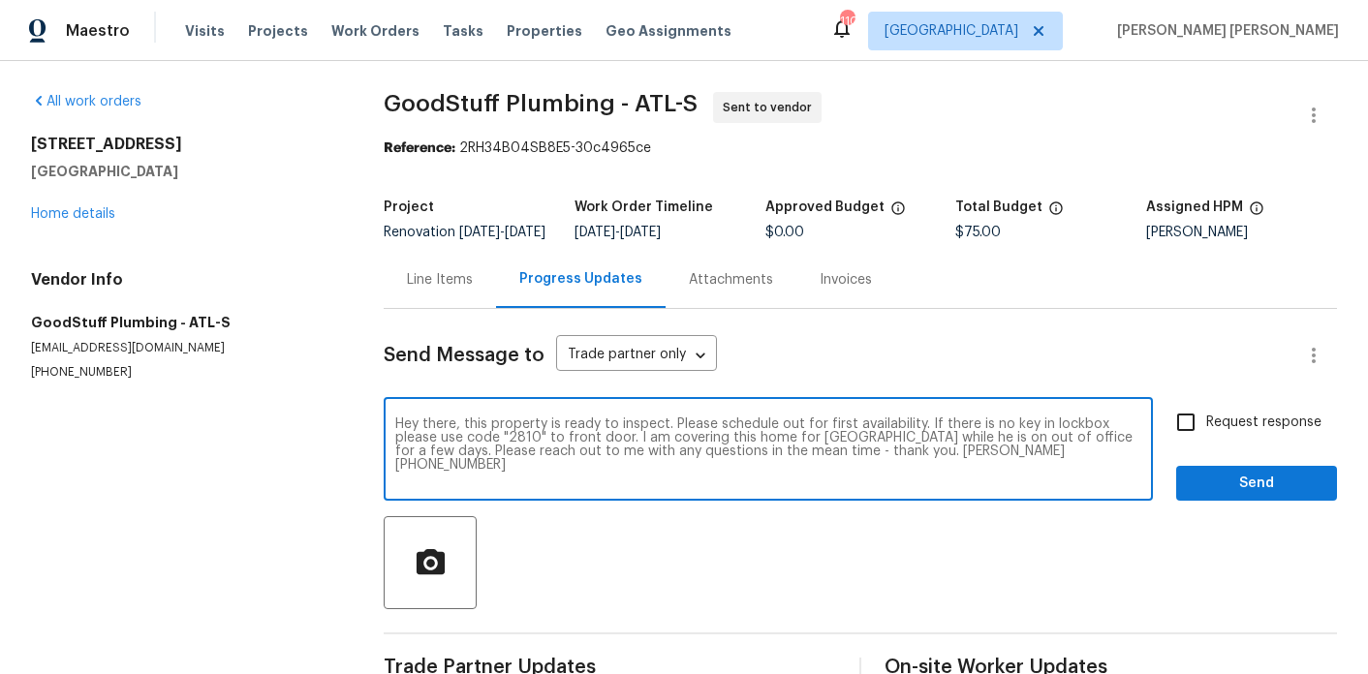
type textarea "Hey there, this property is ready to inspect. Please schedule out for first ava…"
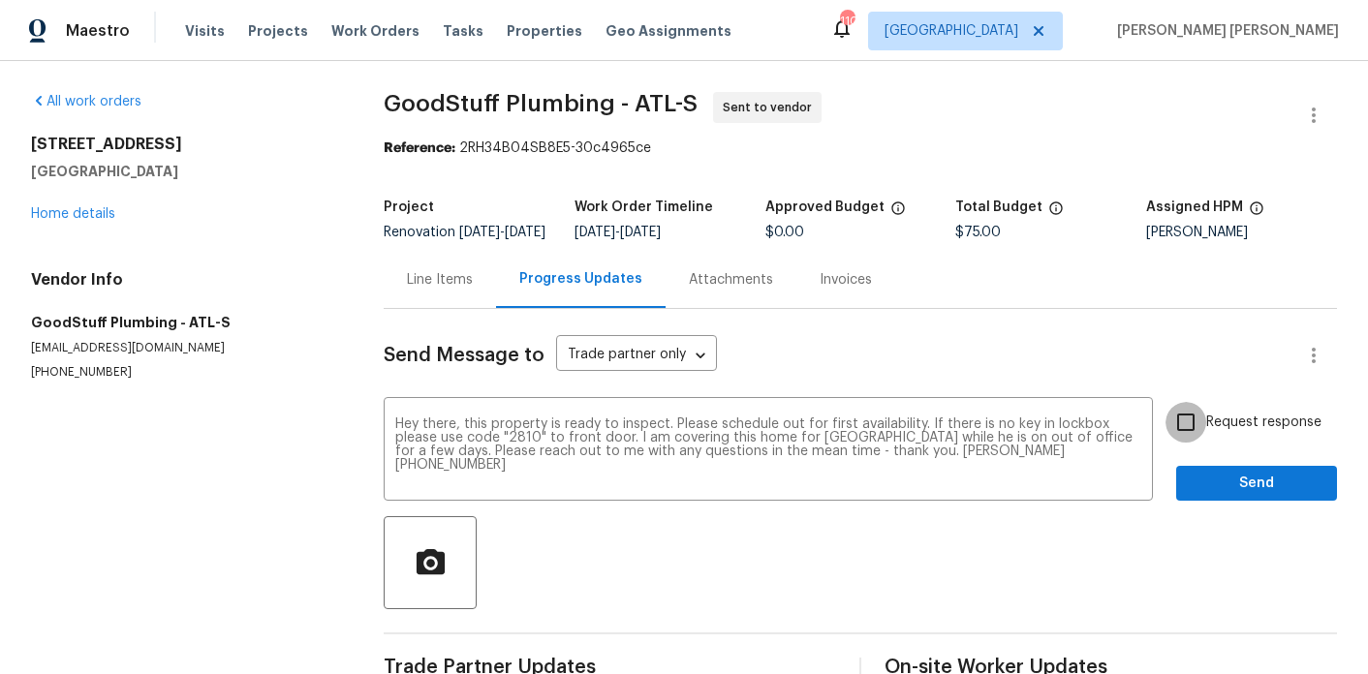
click at [1189, 443] on input "Request response" at bounding box center [1186, 422] width 41 height 41
checkbox input "true"
click at [1220, 496] on span "Send" at bounding box center [1257, 484] width 130 height 24
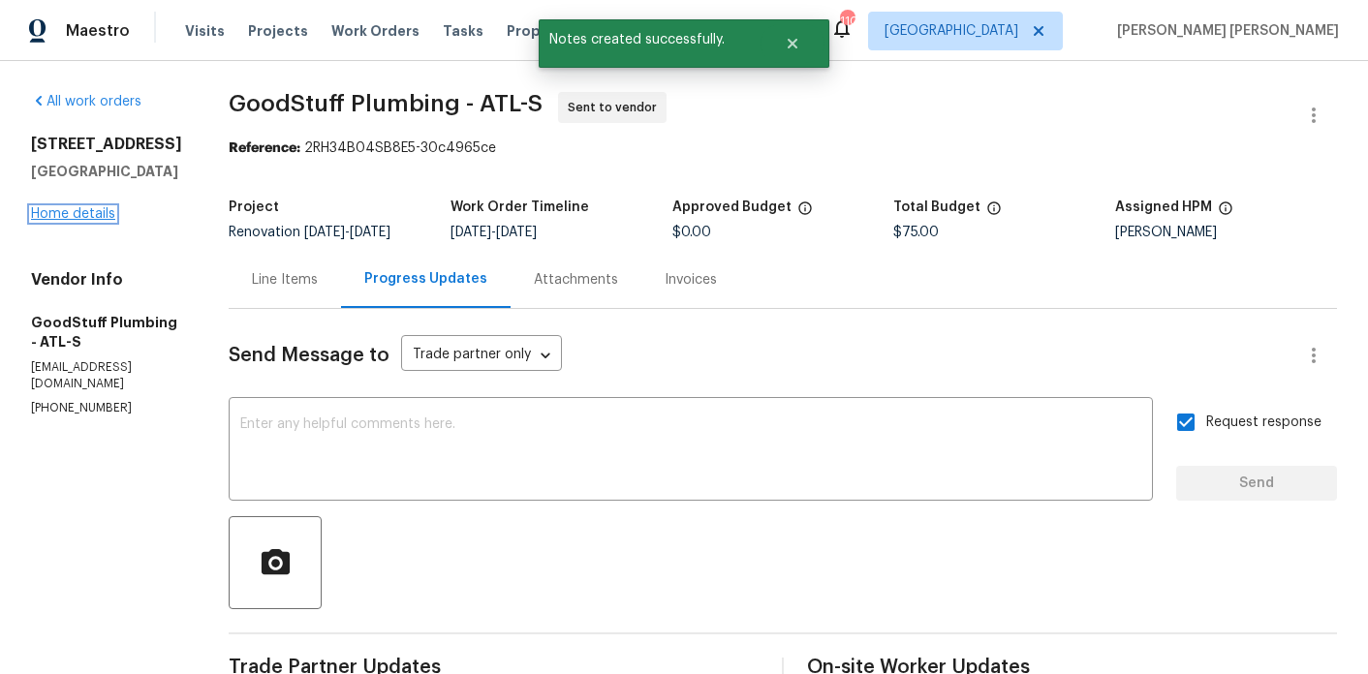
click at [109, 213] on link "Home details" at bounding box center [73, 214] width 84 height 14
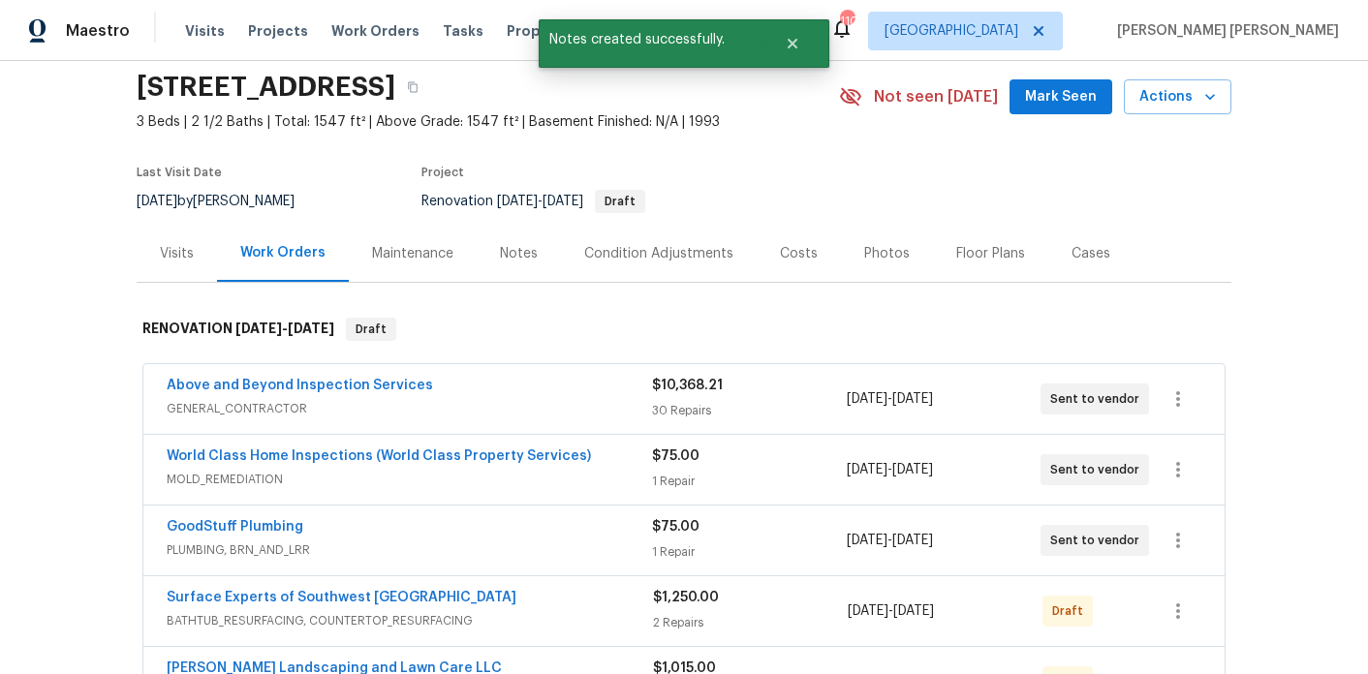
click at [508, 252] on div "Notes" at bounding box center [519, 253] width 38 height 19
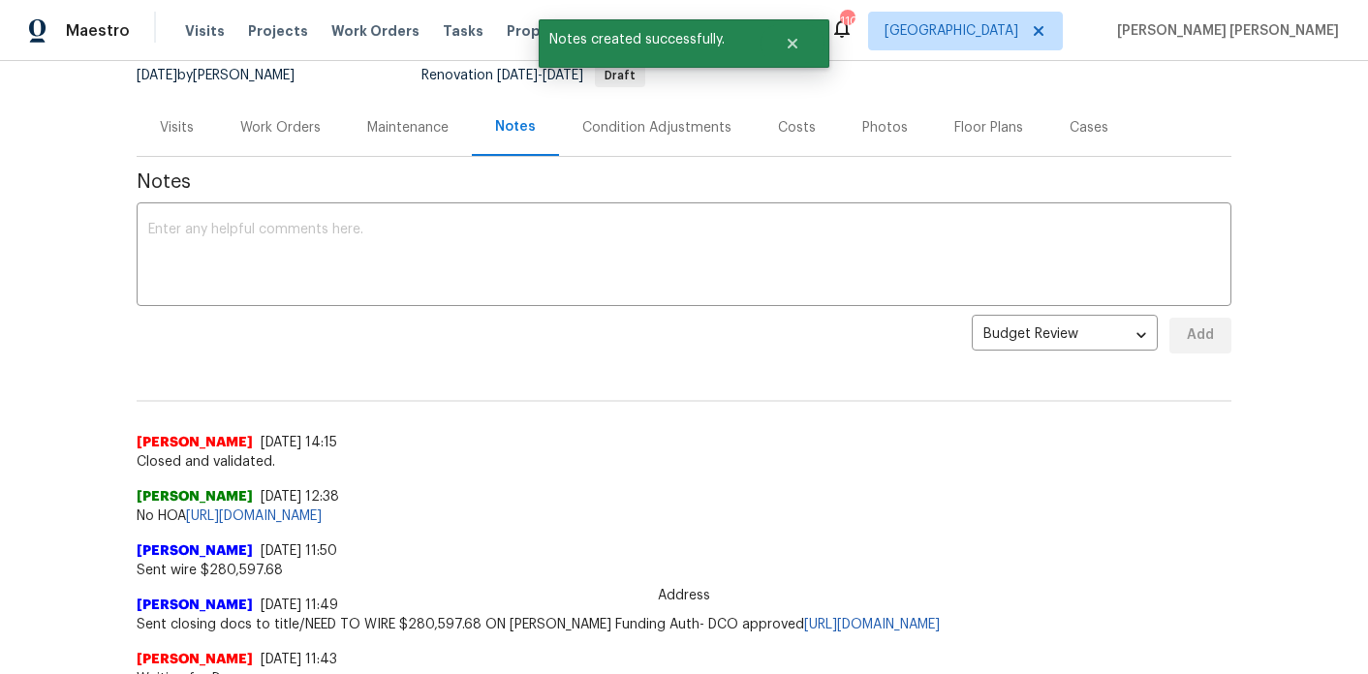
scroll to position [236, 0]
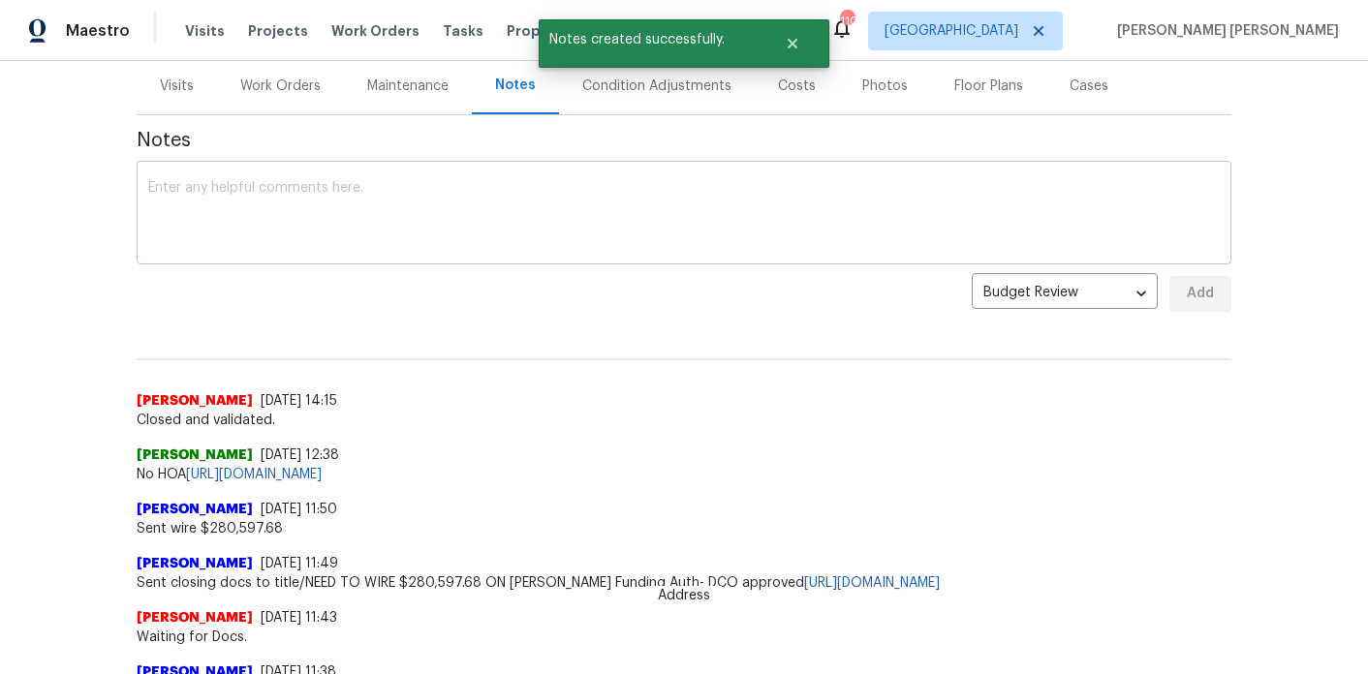
click at [482, 218] on textarea at bounding box center [684, 215] width 1072 height 68
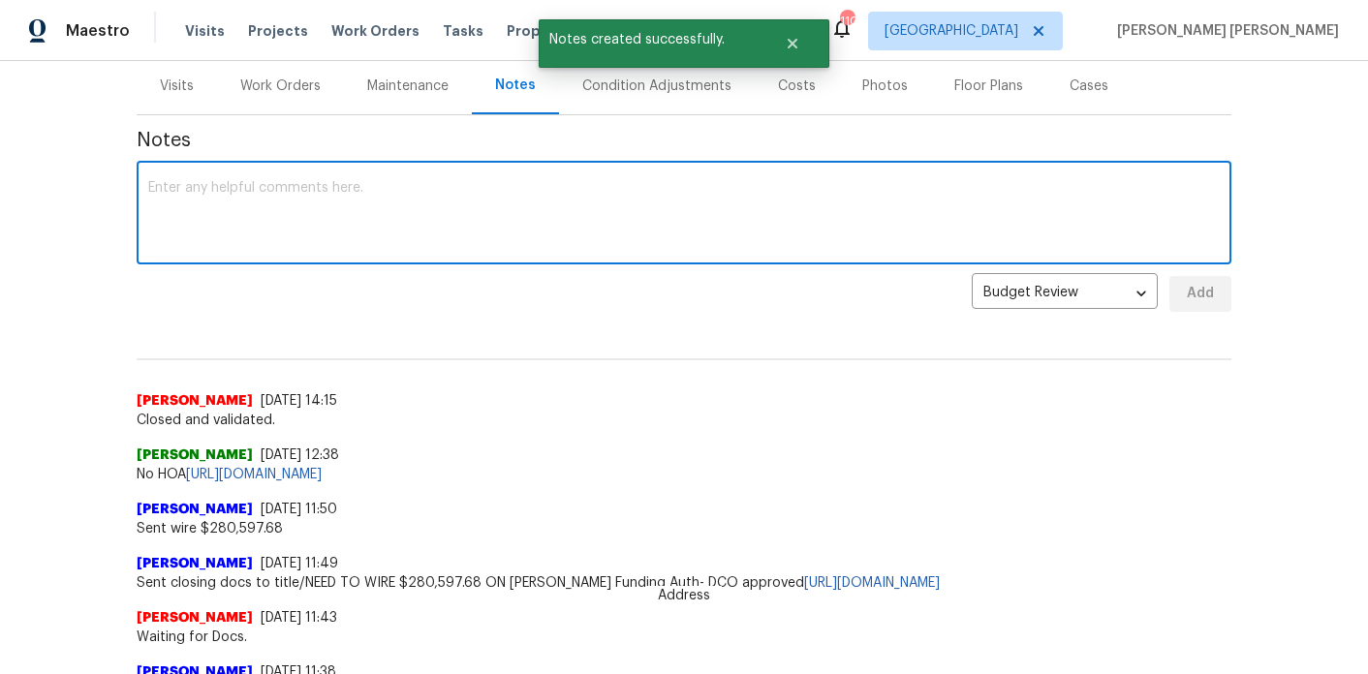
paste textarea "Hey there, this property is ready to inspect. Please schedule out for first ava…"
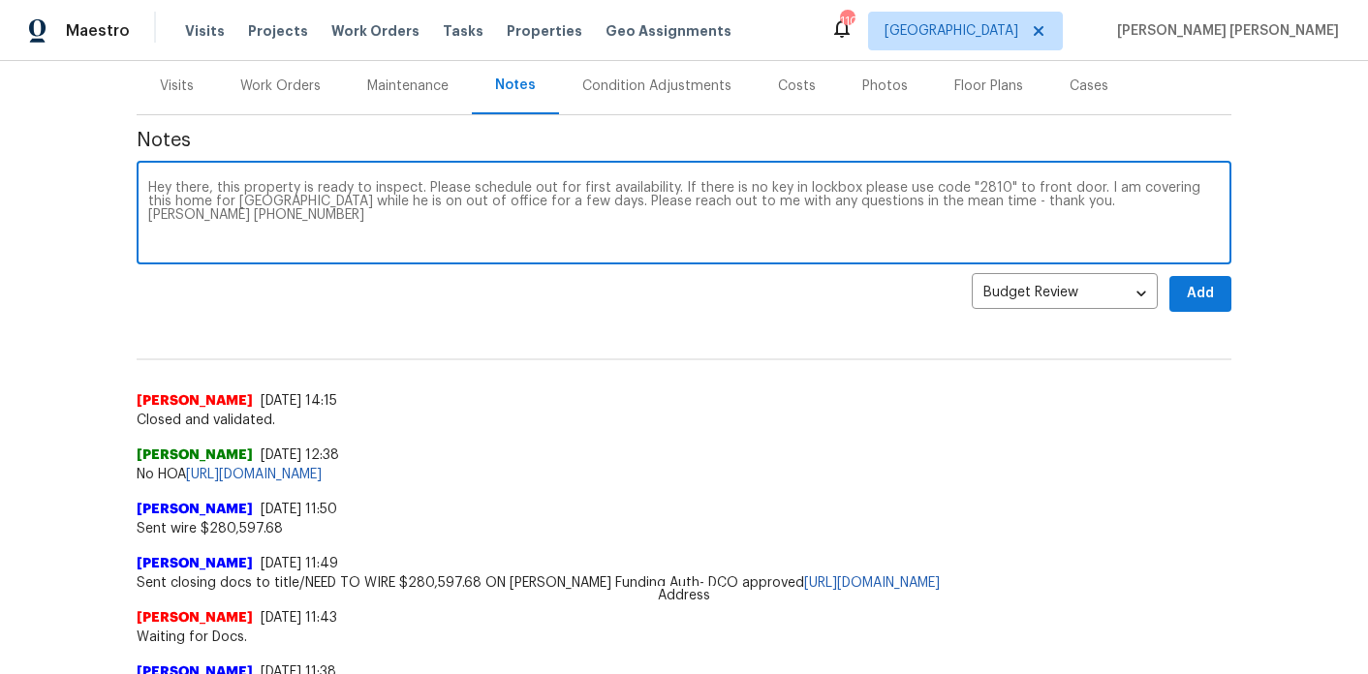
drag, startPoint x: 676, startPoint y: 187, endPoint x: 122, endPoint y: 186, distance: 554.3
click at [122, 186] on div "Back to all projects [STREET_ADDRESS] 3 Beds | 2 1/2 Baths | Total: 1547 ft² | …" at bounding box center [684, 367] width 1368 height 613
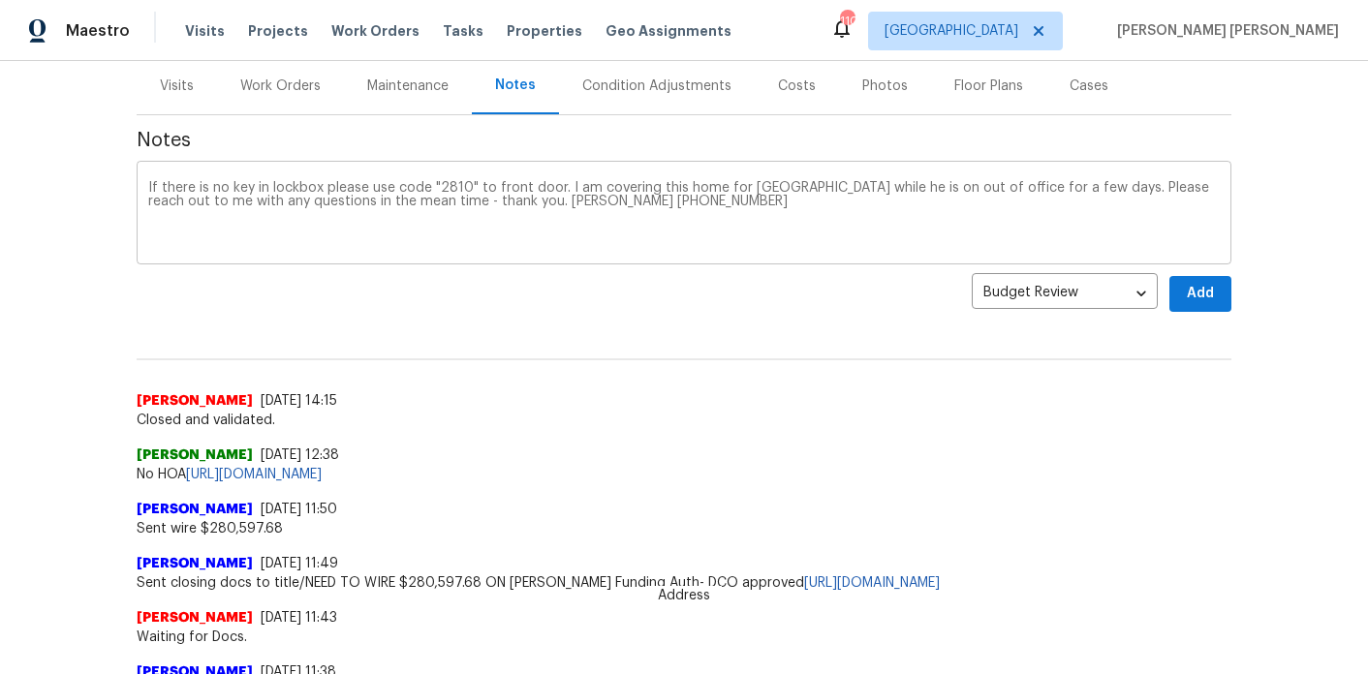
drag, startPoint x: 564, startPoint y: 179, endPoint x: 750, endPoint y: 232, distance: 193.3
click at [750, 232] on div "If there is no key in lockbox please use code "2810" to front door. I am coveri…" at bounding box center [684, 215] width 1095 height 99
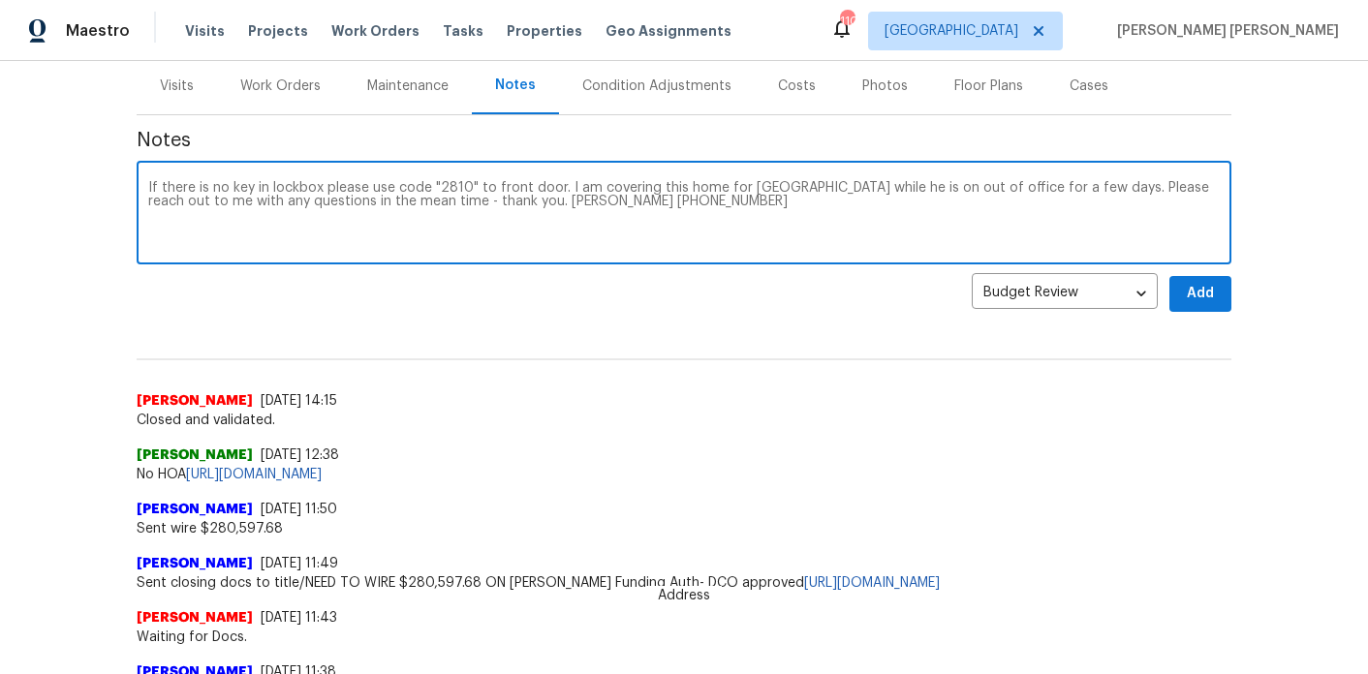
drag, startPoint x: 714, startPoint y: 202, endPoint x: 565, endPoint y: 182, distance: 150.5
click at [565, 182] on textarea "If there is no key in lockbox please use code "2810" to front door. I am coveri…" at bounding box center [684, 215] width 1072 height 68
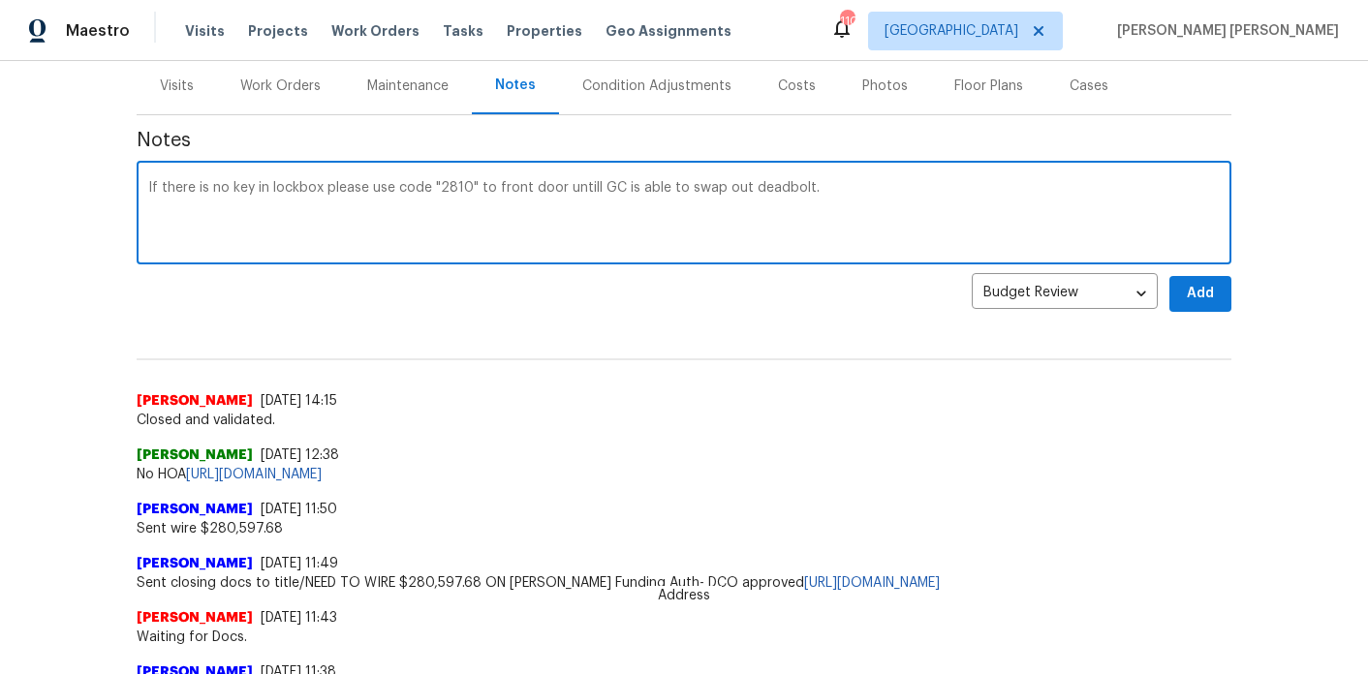
click at [590, 183] on textarea "If there is no key in lockbox please use code "2810" to front door untill GC is…" at bounding box center [684, 215] width 1072 height 68
click at [358, 182] on textarea "If there is no key in lockbox please use code "2810" to front door until GC is …" at bounding box center [684, 215] width 1072 height 68
type textarea "If there is no key in lockbox, use code "2810" to front door until GC is able t…"
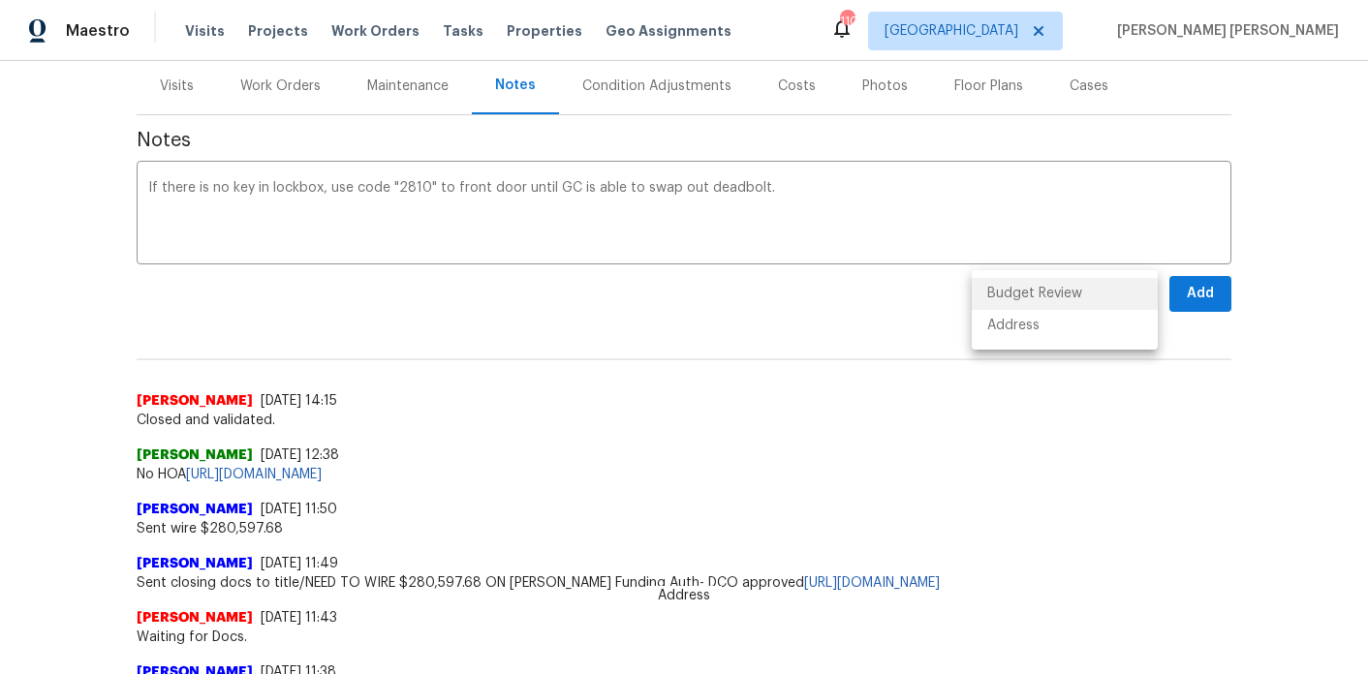
click at [1142, 284] on body "Maestro Visits Projects Work Orders Tasks Properties Geo Assignments 110 Atlant…" at bounding box center [684, 337] width 1368 height 674
click at [1074, 330] on li "Address" at bounding box center [1065, 326] width 186 height 32
type input "address"
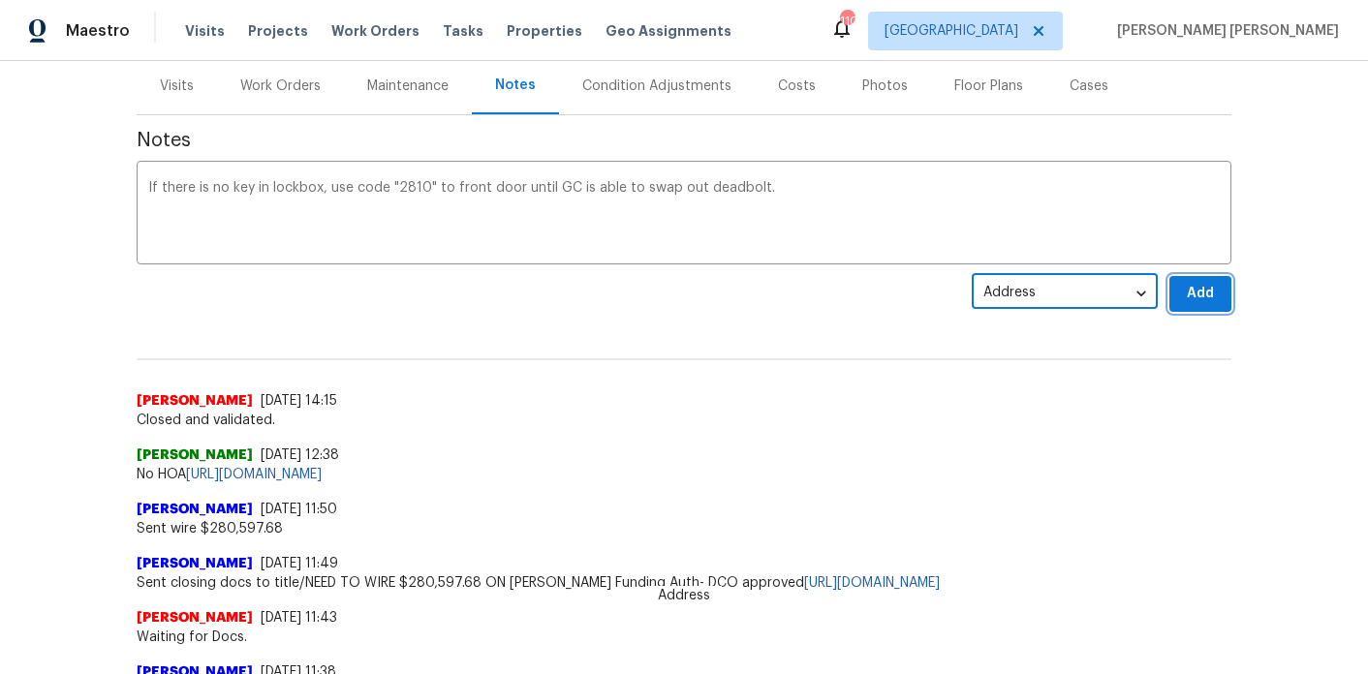
click at [1200, 294] on span "Add" at bounding box center [1200, 294] width 31 height 24
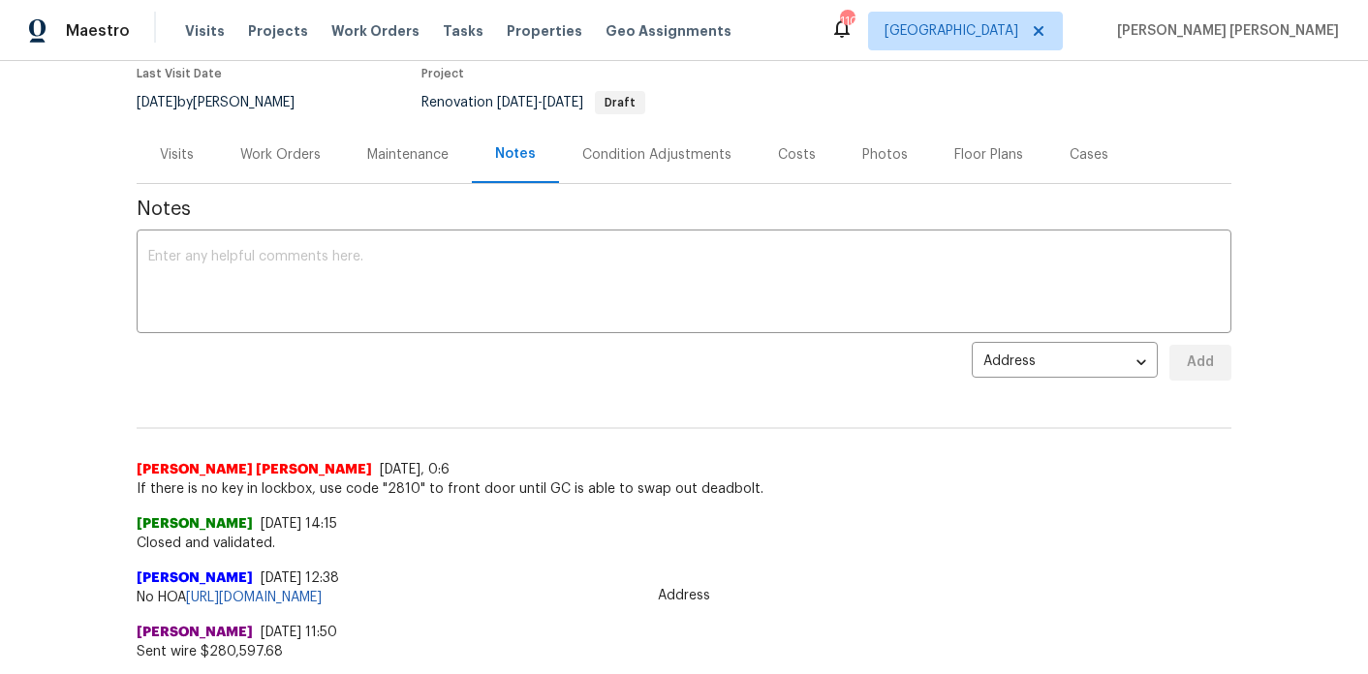
scroll to position [218, 0]
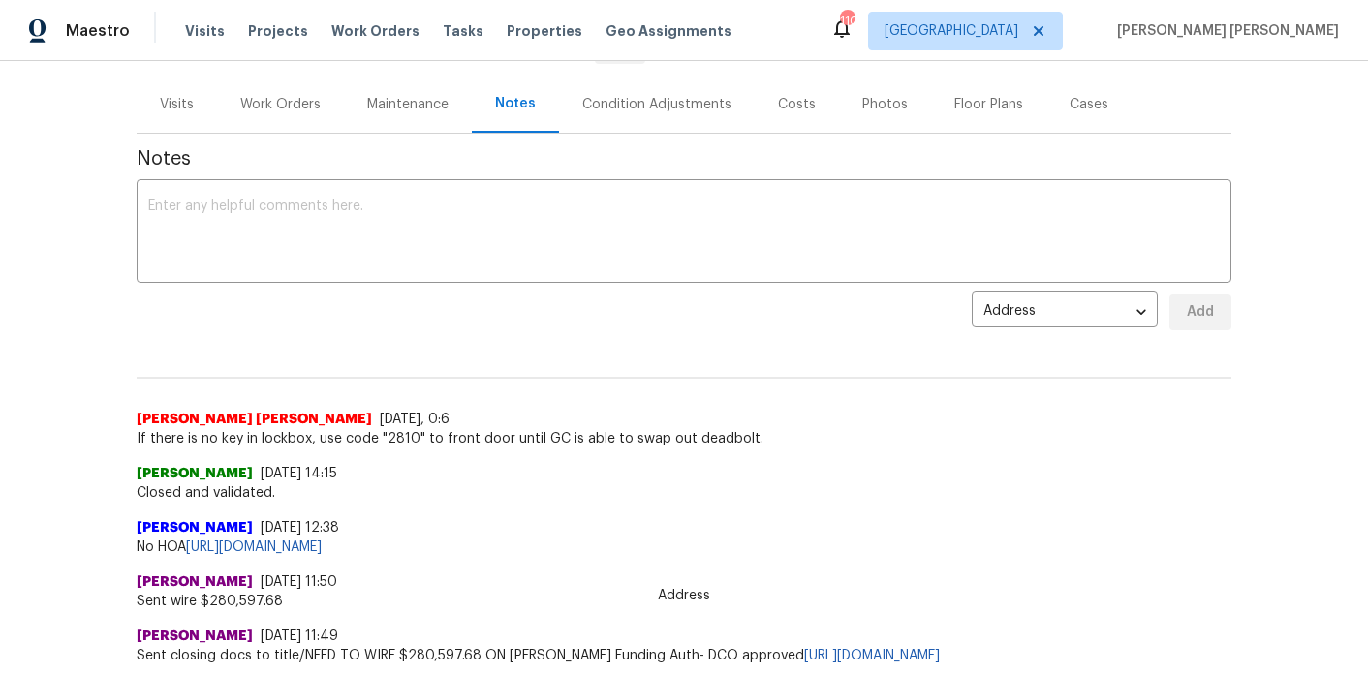
click at [450, 438] on span "If there is no key in lockbox, use code "2810" to front door until GC is able t…" at bounding box center [684, 438] width 1095 height 19
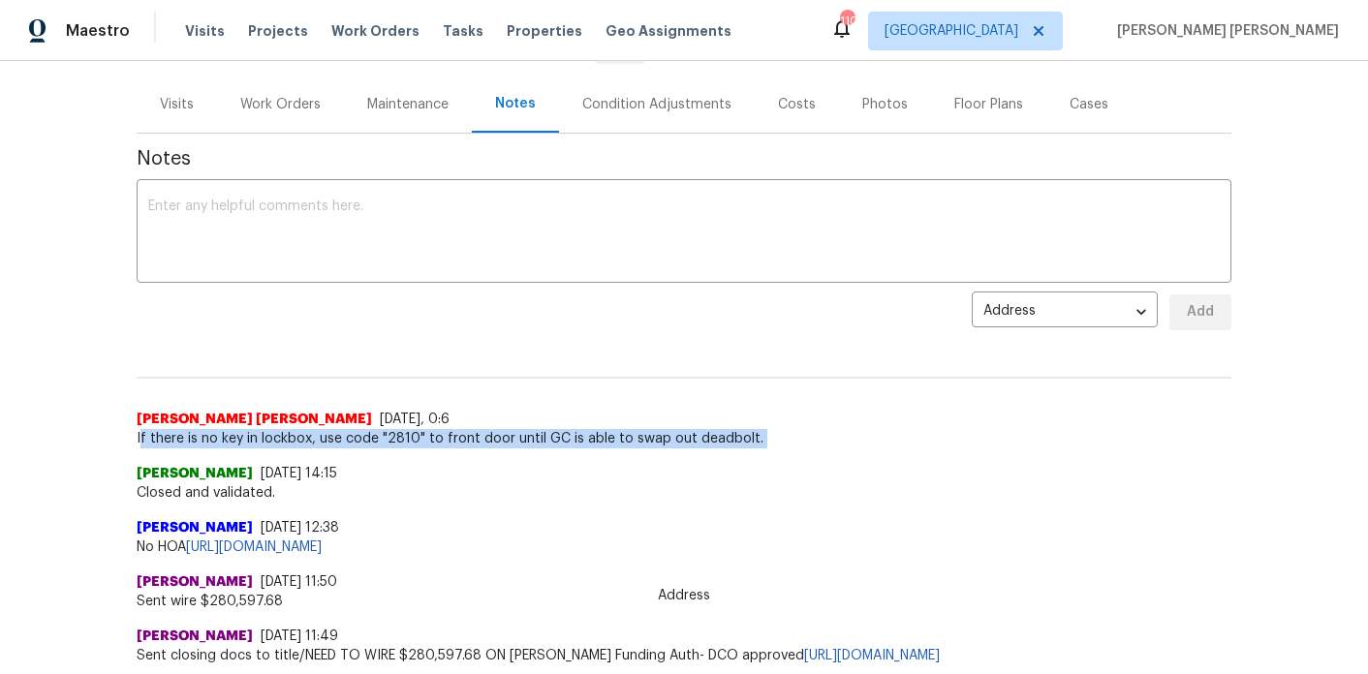
click at [450, 438] on span "If there is no key in lockbox, use code "2810" to front door until GC is able t…" at bounding box center [684, 438] width 1095 height 19
copy span "If there is no key in lockbox, use code "2810" to front door until GC is able t…"
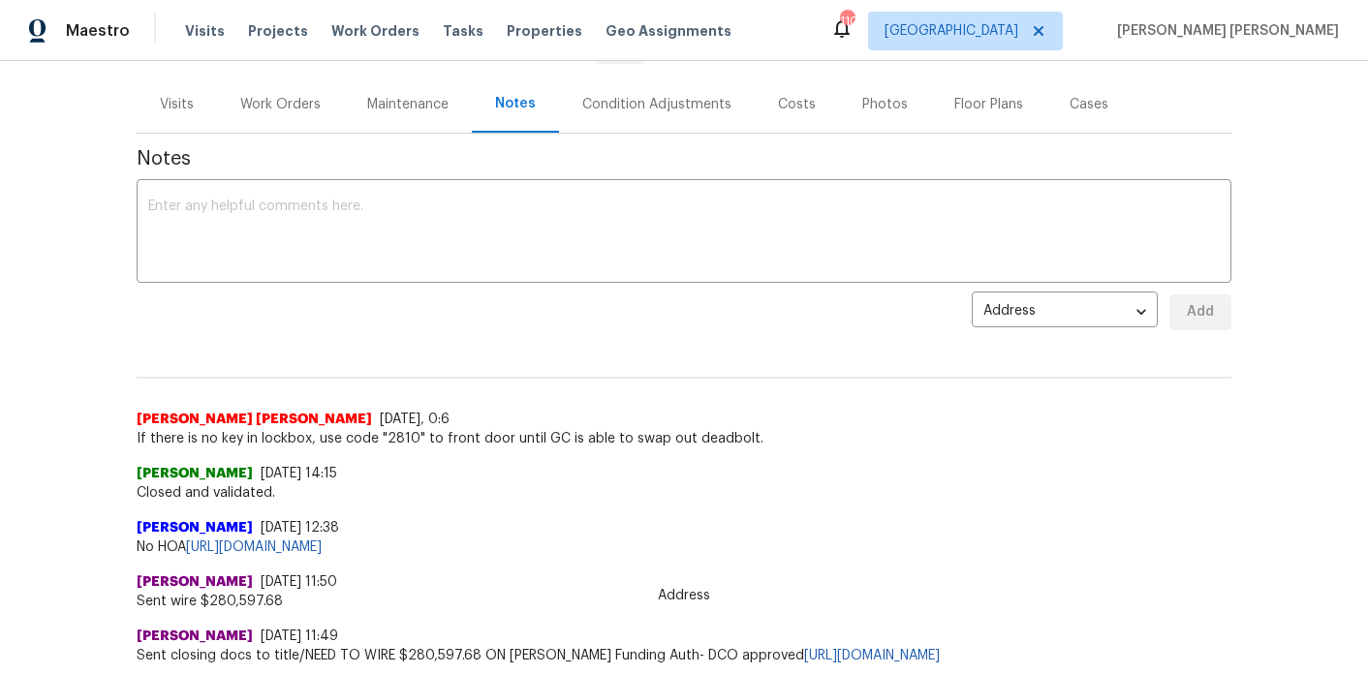
click at [497, 329] on div "Address address ​ Add" at bounding box center [684, 313] width 1095 height 36
click at [317, 116] on div "Work Orders" at bounding box center [280, 104] width 127 height 57
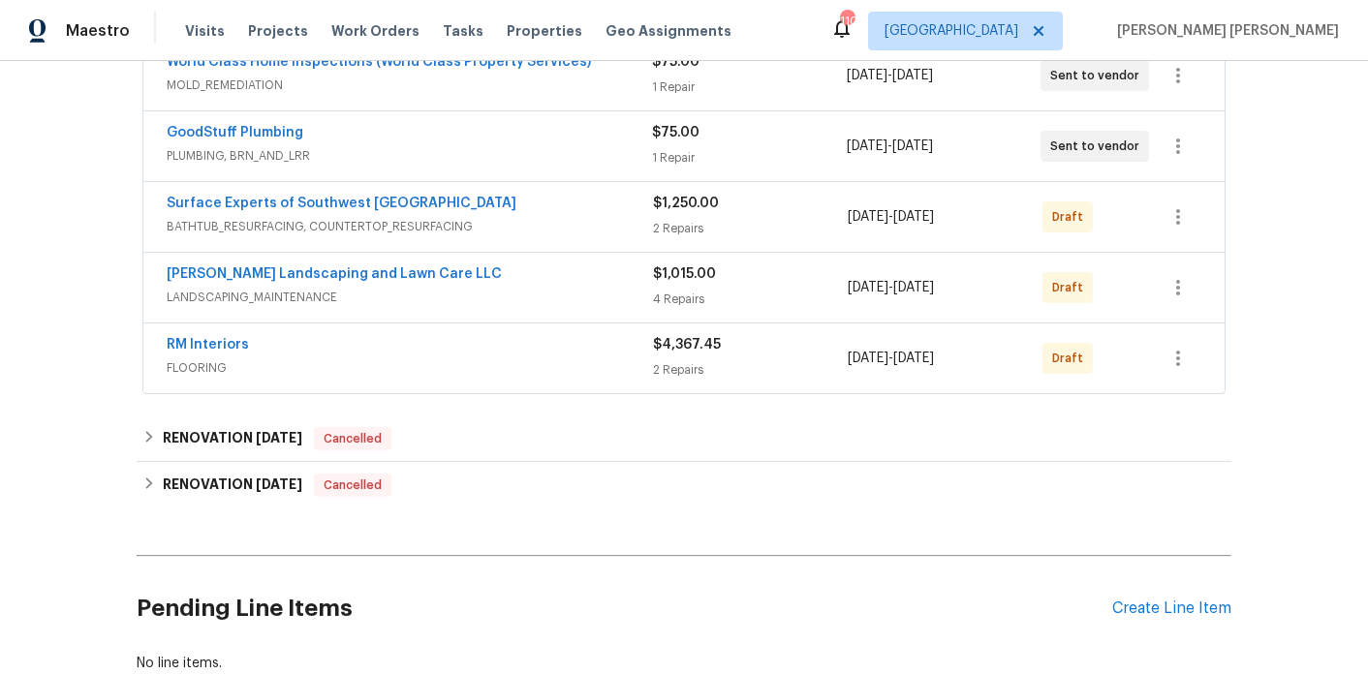
scroll to position [594, 0]
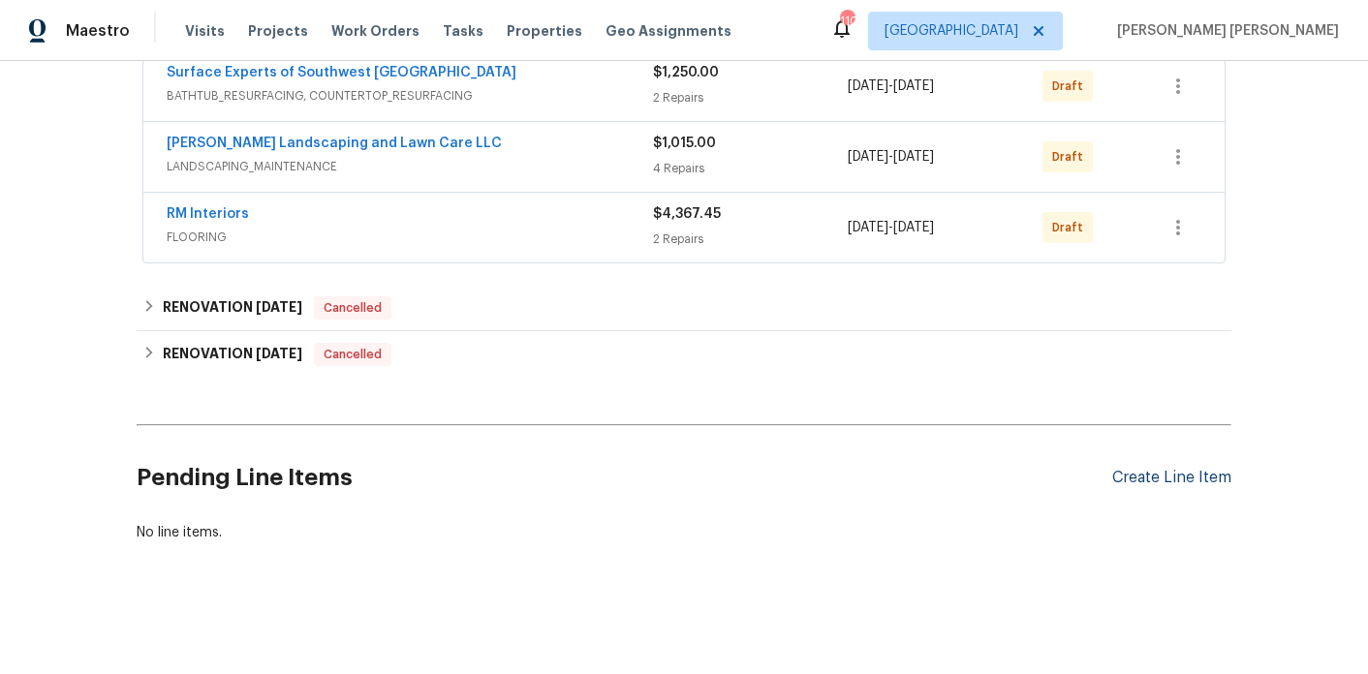
click at [1130, 478] on div "Create Line Item" at bounding box center [1171, 478] width 119 height 18
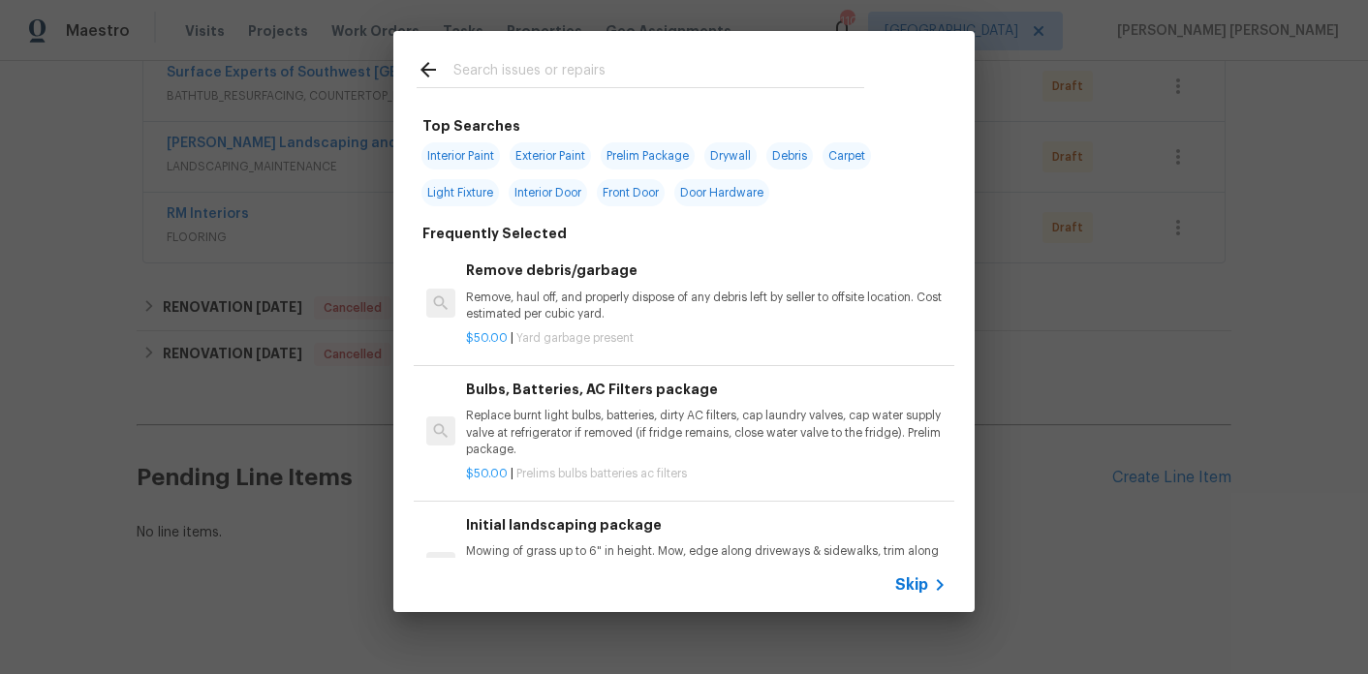
click at [494, 64] on input "text" at bounding box center [658, 72] width 411 height 29
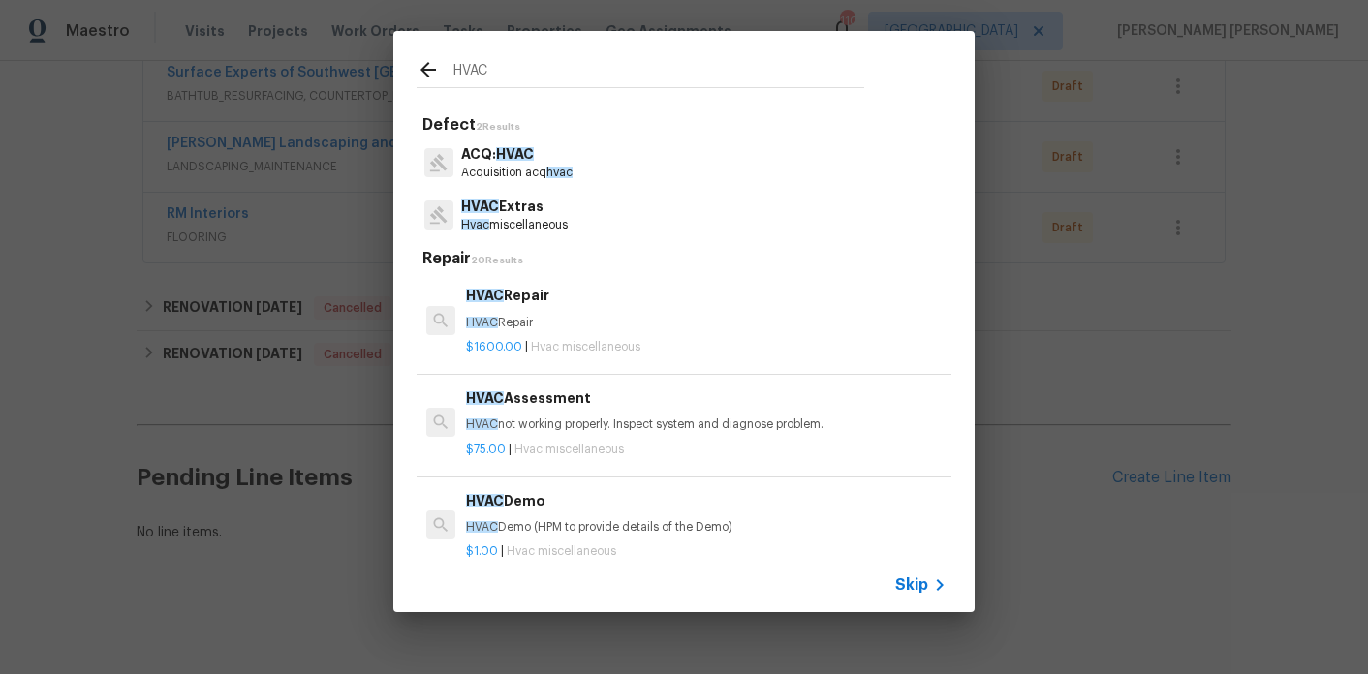
type input "HVAC"
click at [511, 205] on p "HVAC Extras" at bounding box center [514, 207] width 107 height 20
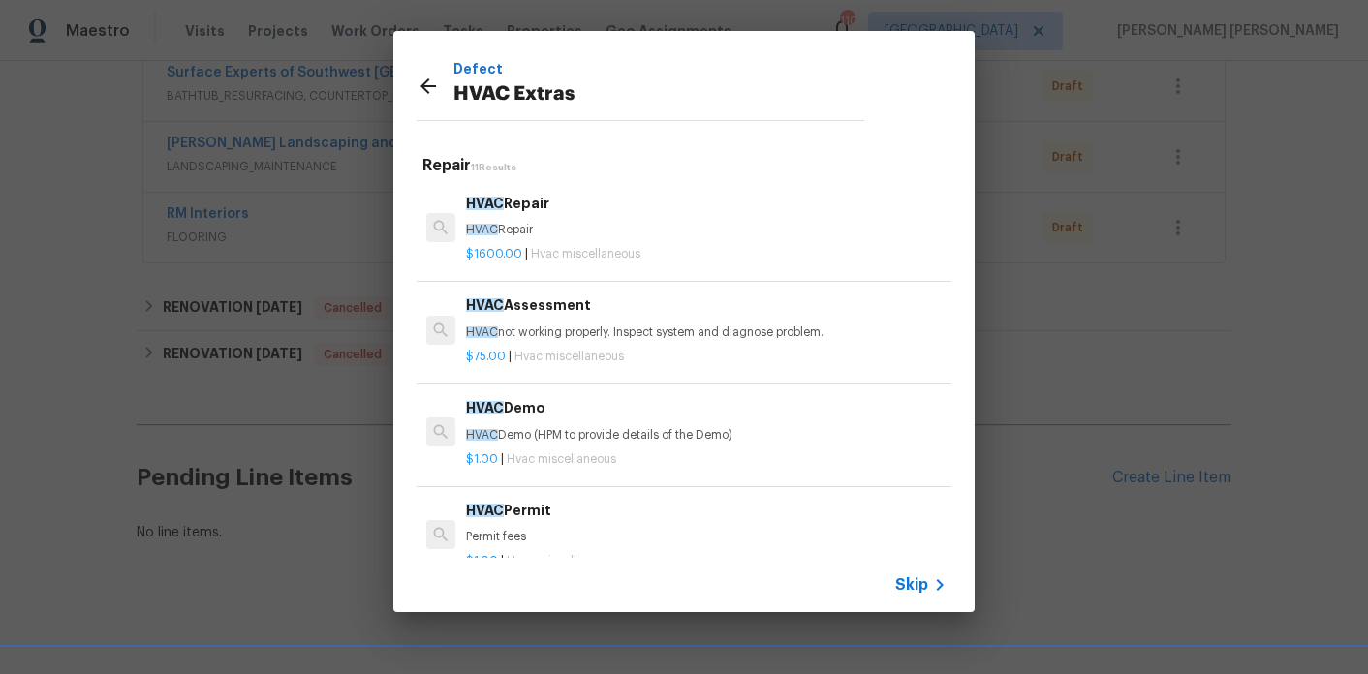
click at [562, 350] on p "$75.00 | Hvac miscellaneous" at bounding box center [706, 357] width 481 height 16
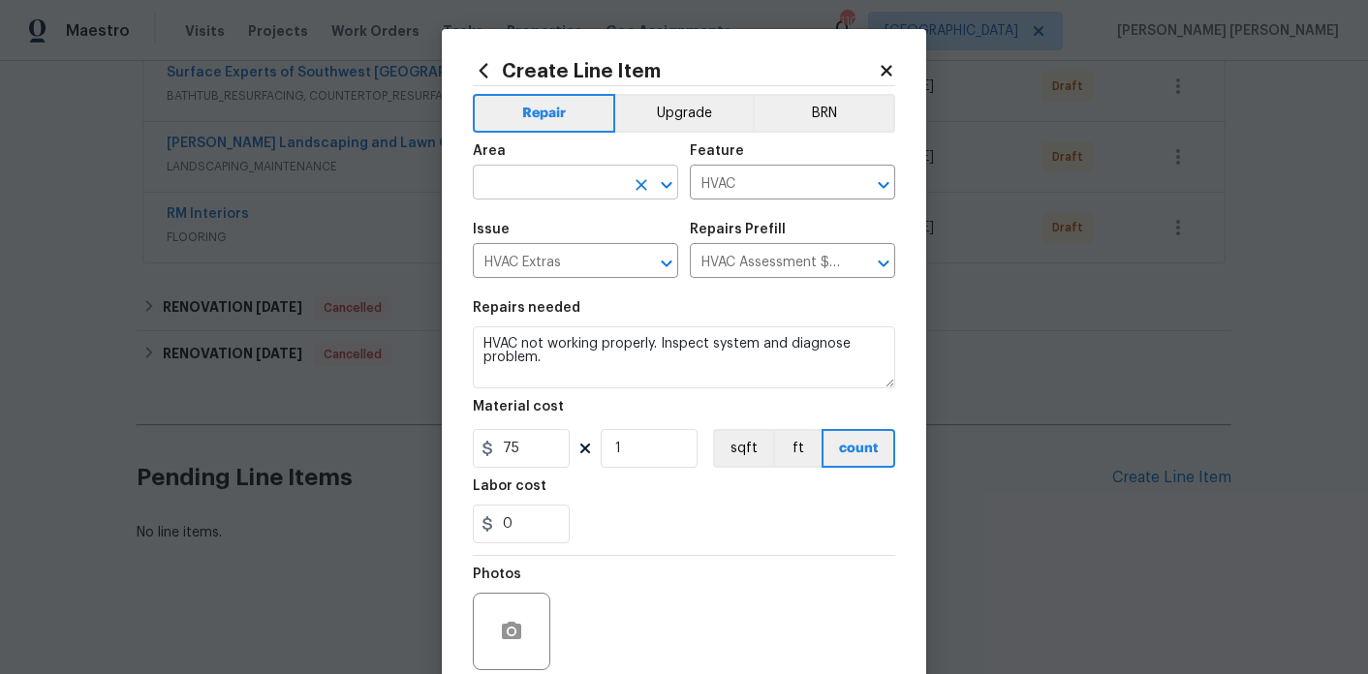
click at [550, 174] on input "text" at bounding box center [548, 185] width 151 height 30
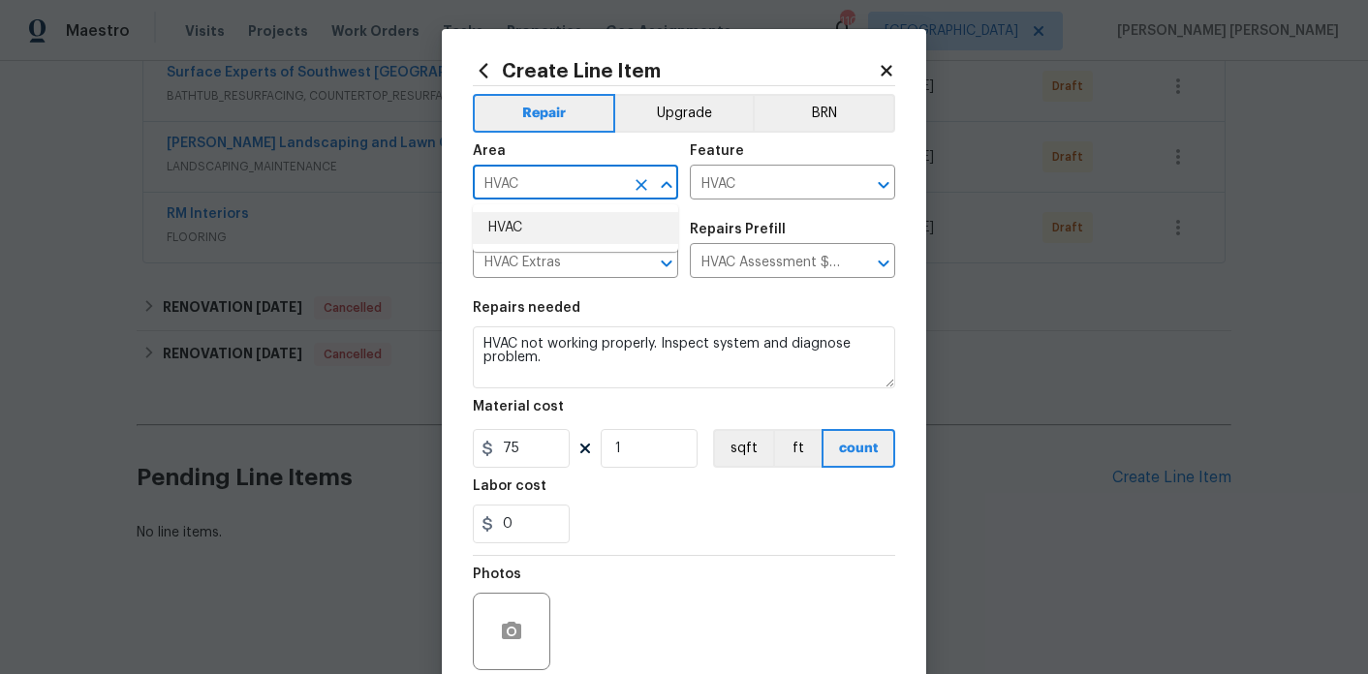
click at [547, 230] on li "HVAC" at bounding box center [575, 228] width 205 height 32
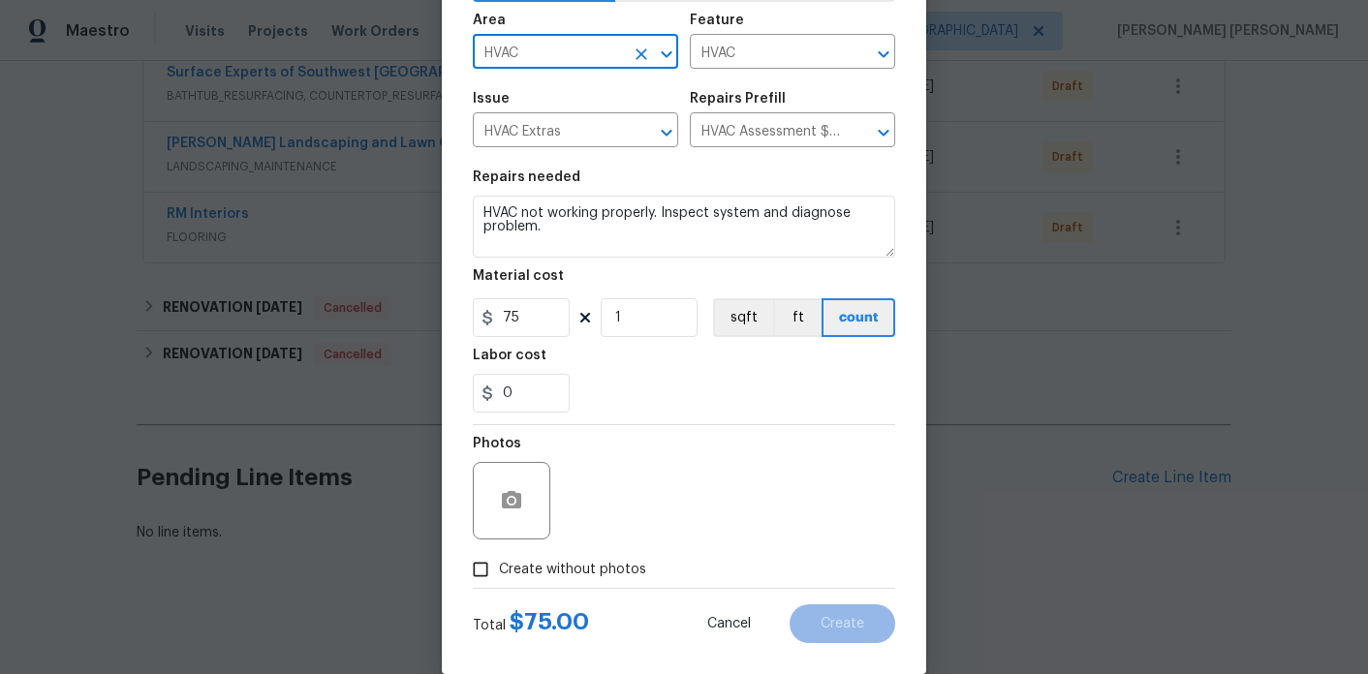
scroll to position [161, 0]
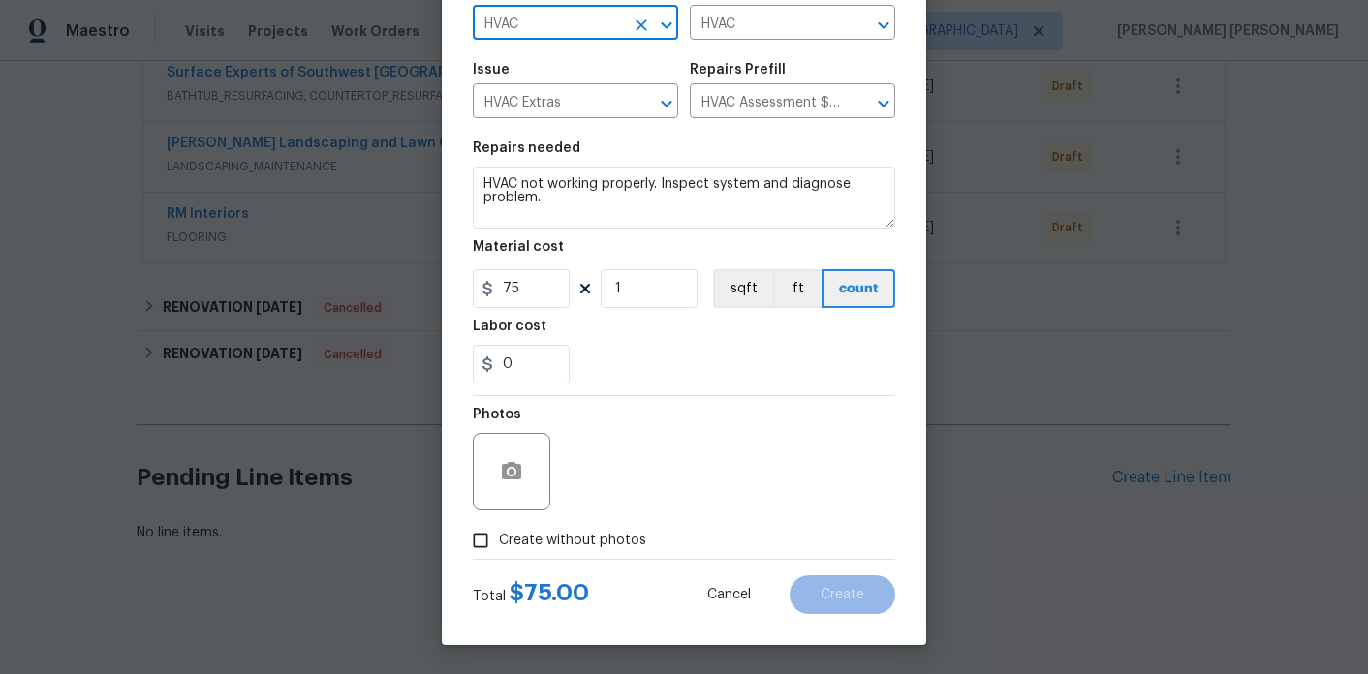
type input "HVAC"
click at [514, 537] on span "Create without photos" at bounding box center [572, 541] width 147 height 20
click at [499, 537] on input "Create without photos" at bounding box center [480, 540] width 37 height 37
checkbox input "true"
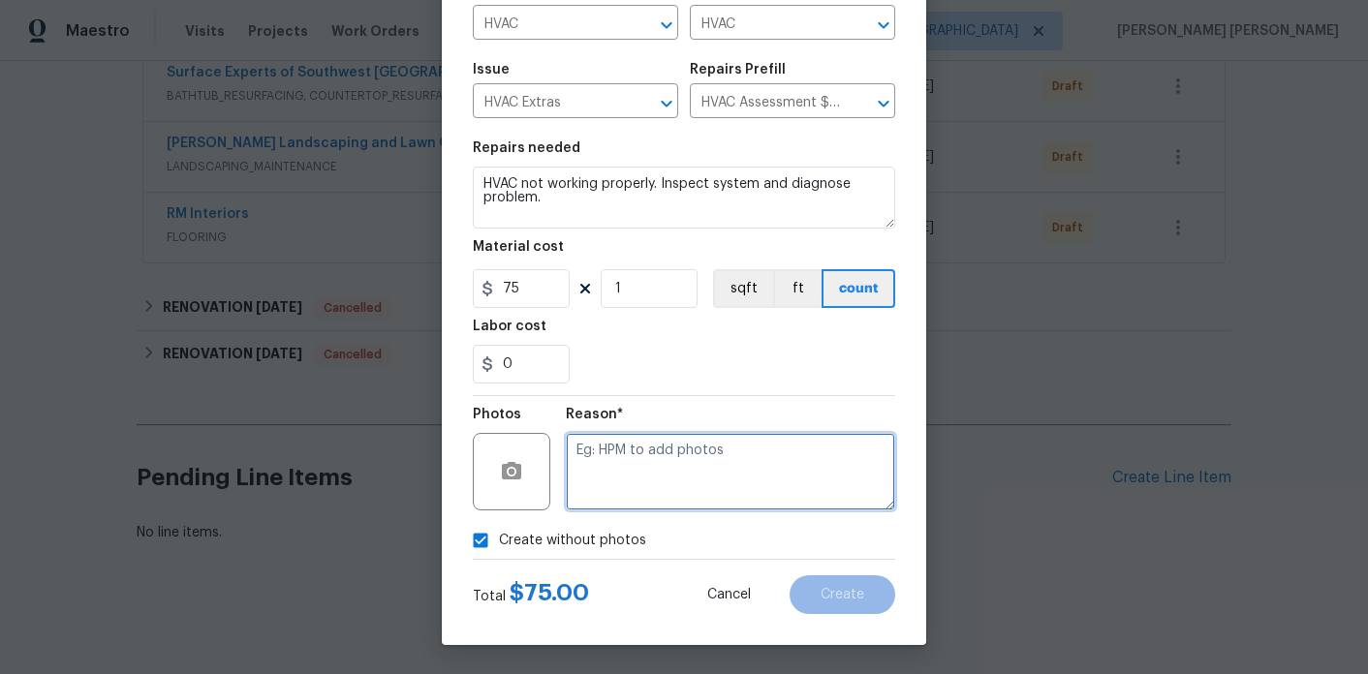
click at [669, 466] on textarea at bounding box center [730, 472] width 329 height 78
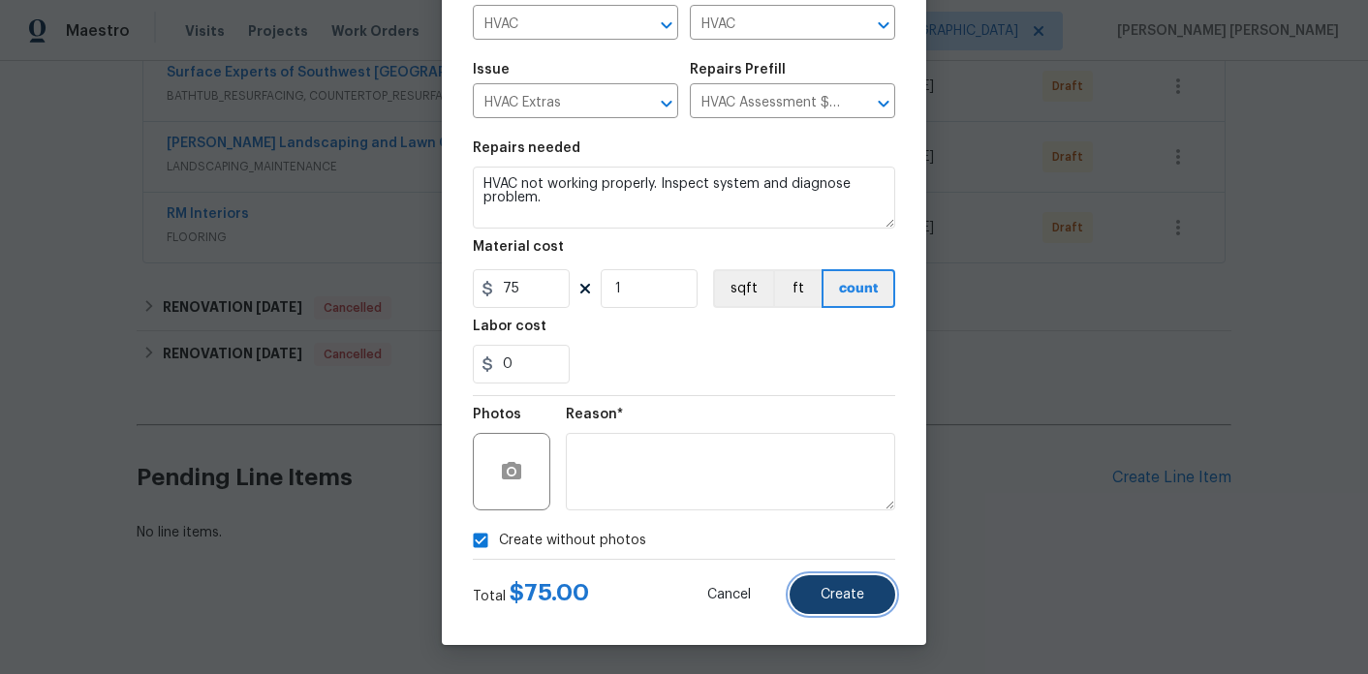
click at [863, 601] on span "Create" at bounding box center [843, 595] width 44 height 15
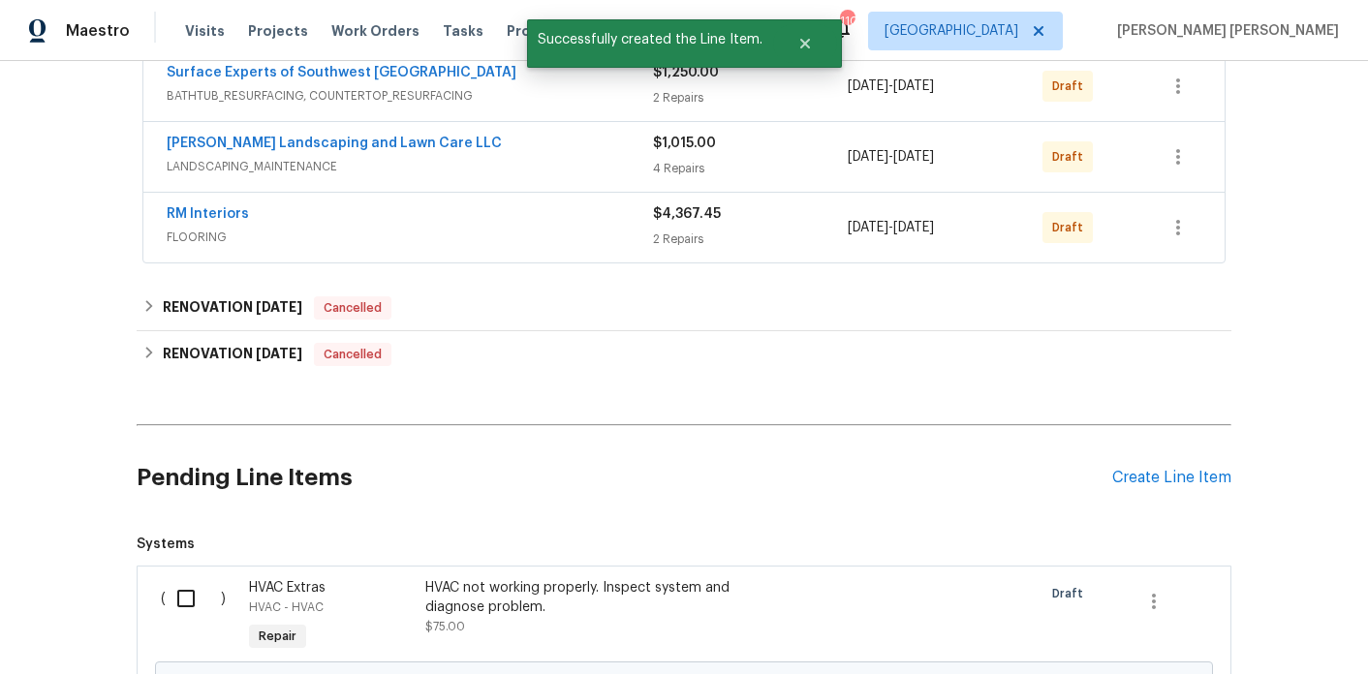
click at [172, 594] on input "checkbox" at bounding box center [193, 598] width 55 height 41
checkbox input "true"
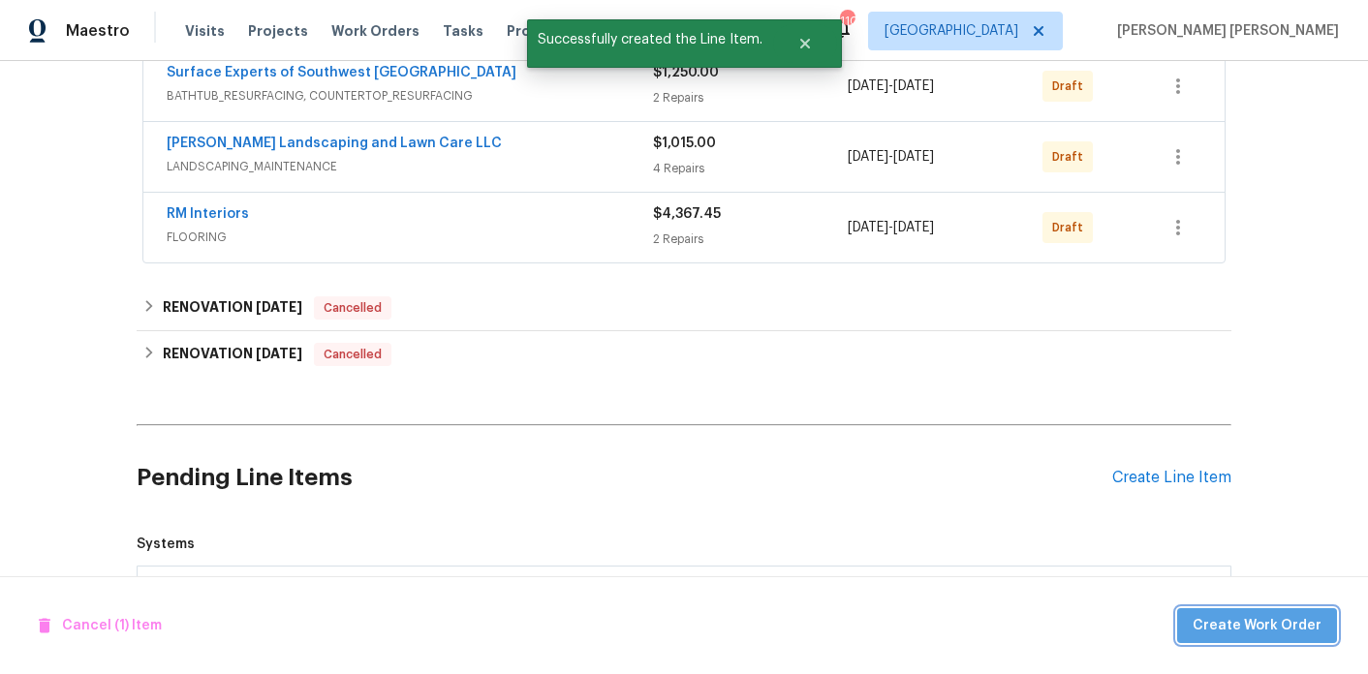
click at [1327, 623] on button "Create Work Order" at bounding box center [1257, 627] width 160 height 36
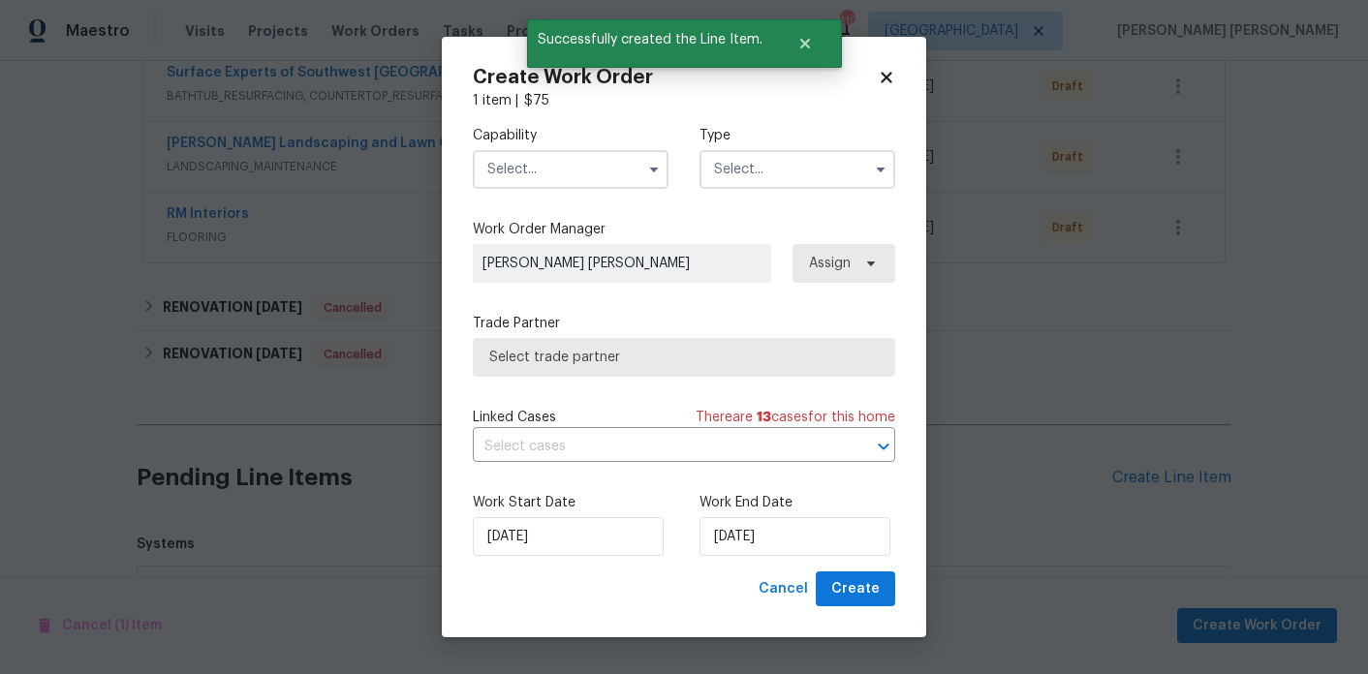
click at [504, 165] on input "text" at bounding box center [571, 169] width 196 height 39
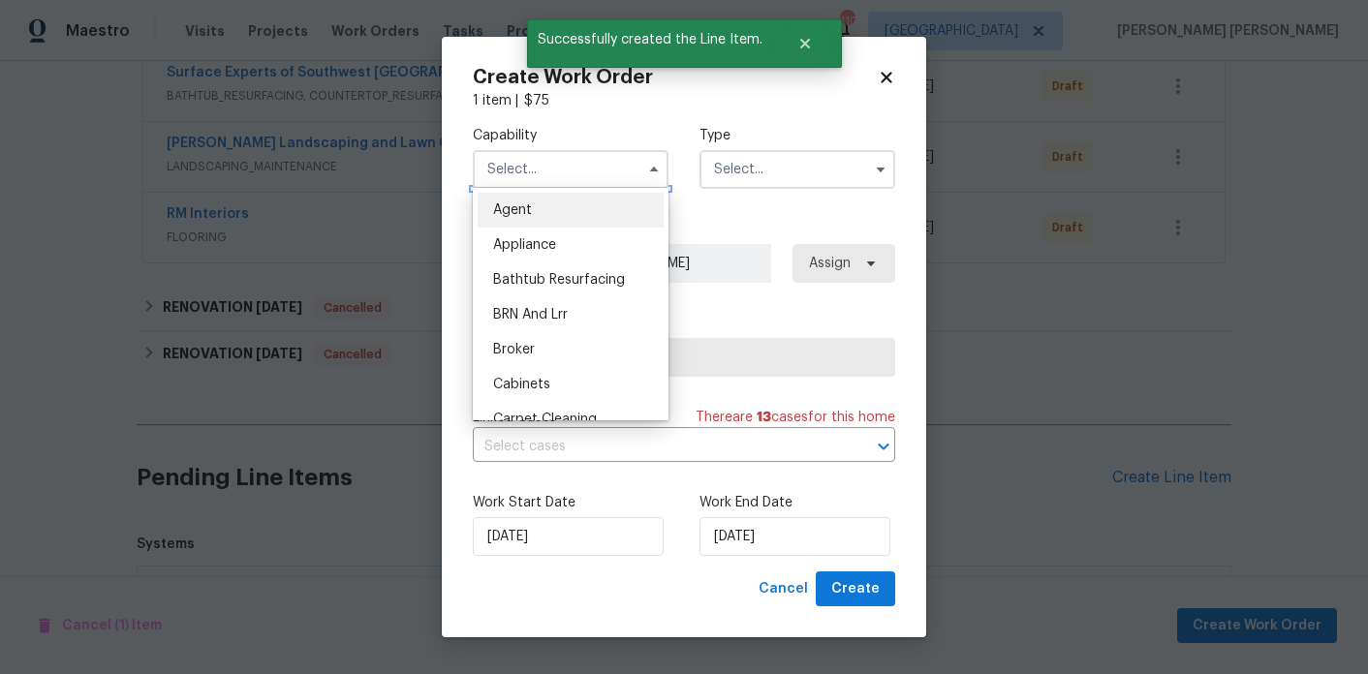
click at [504, 165] on input "text" at bounding box center [571, 169] width 196 height 39
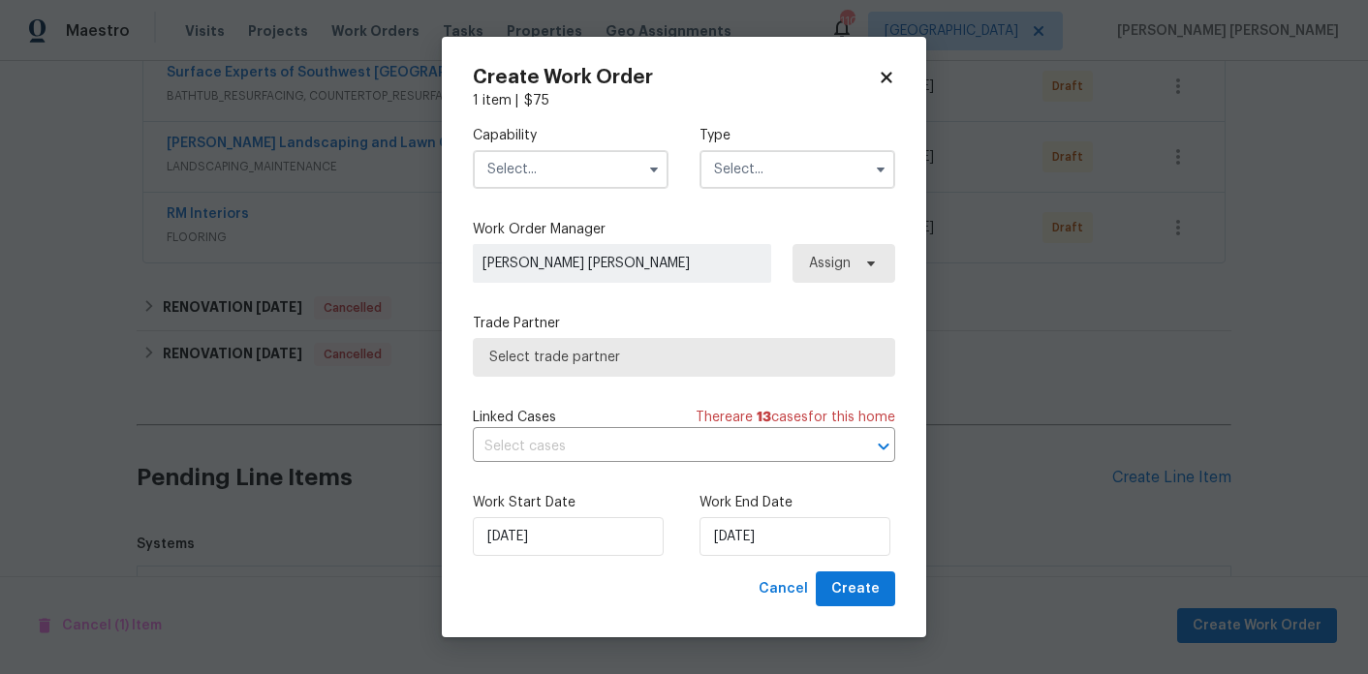
click at [535, 167] on input "text" at bounding box center [571, 169] width 196 height 39
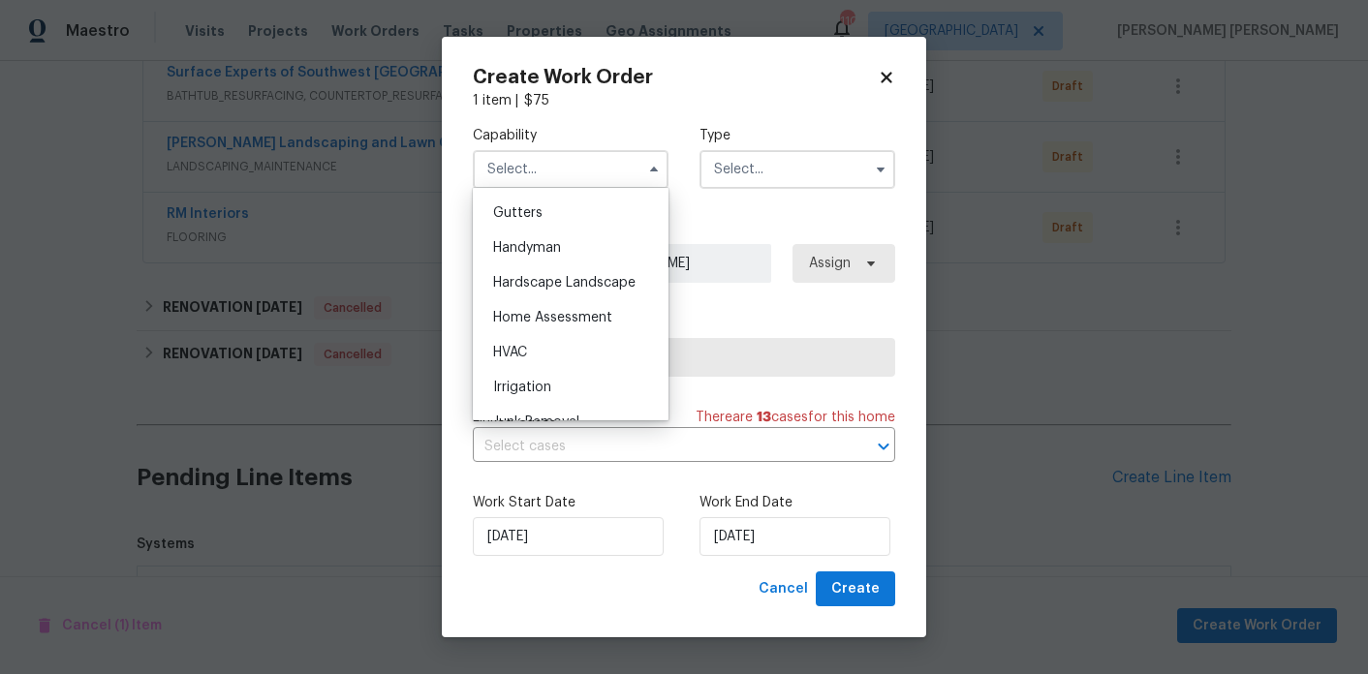
scroll to position [1062, 0]
click at [537, 302] on div "HVAC" at bounding box center [571, 318] width 186 height 35
type input "HVAC"
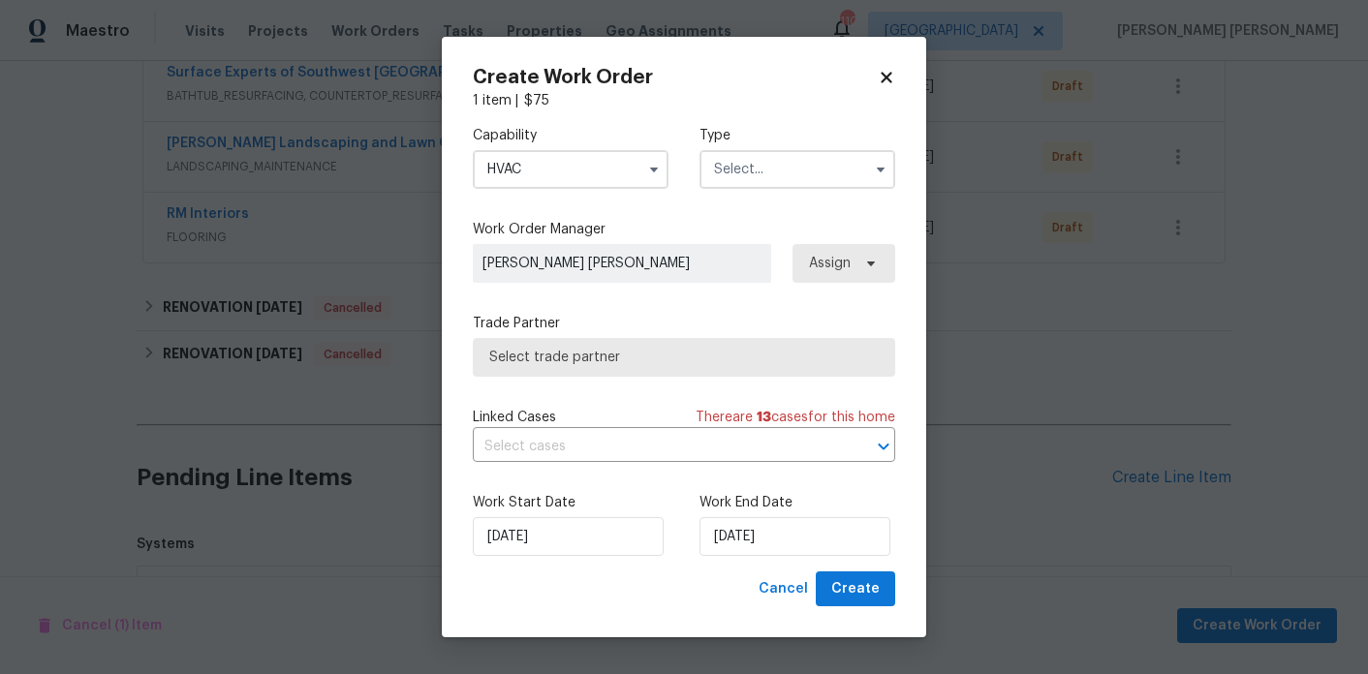
click at [735, 178] on input "text" at bounding box center [798, 169] width 196 height 39
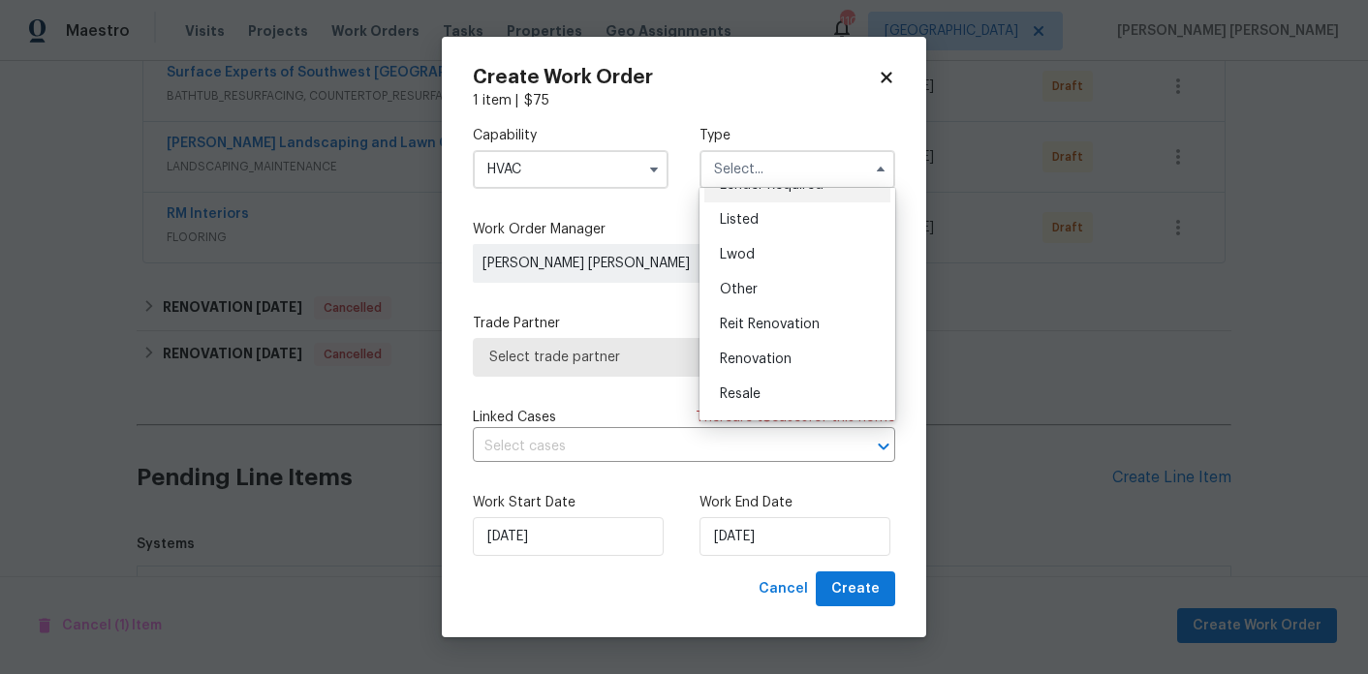
scroll to position [176, 0]
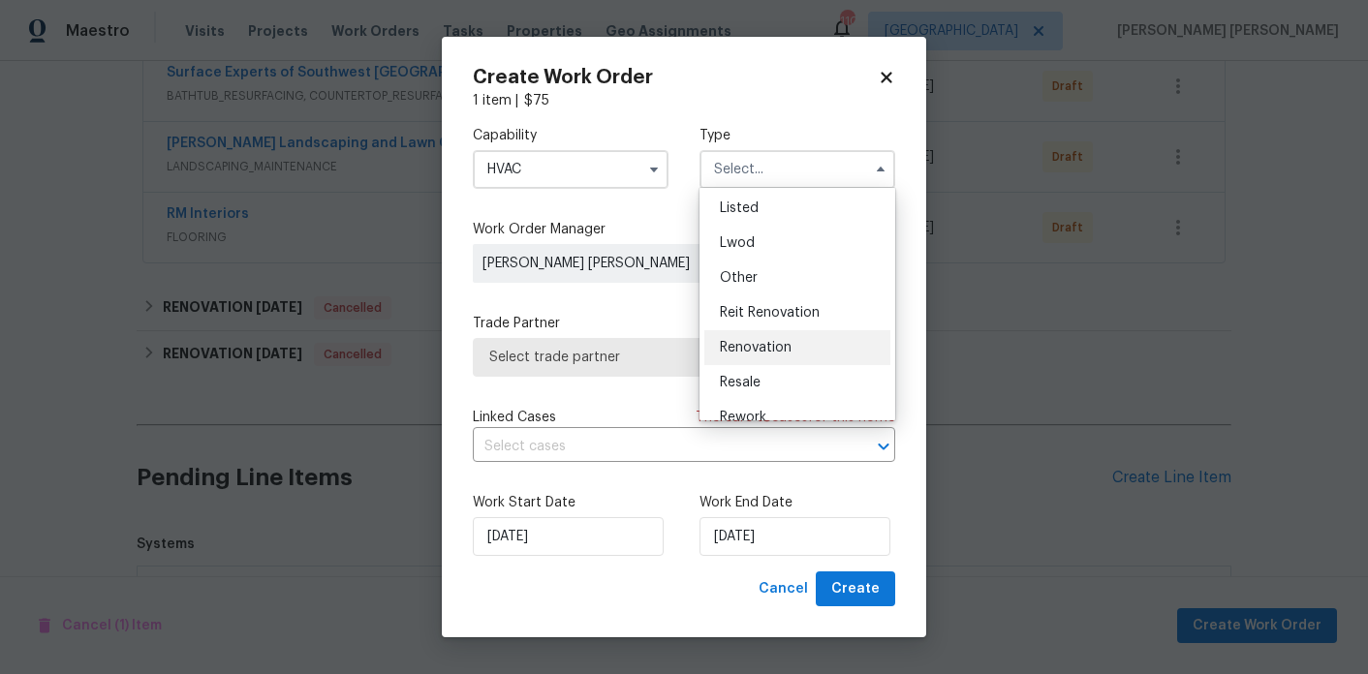
click at [781, 356] on div "Renovation" at bounding box center [797, 347] width 186 height 35
type input "Renovation"
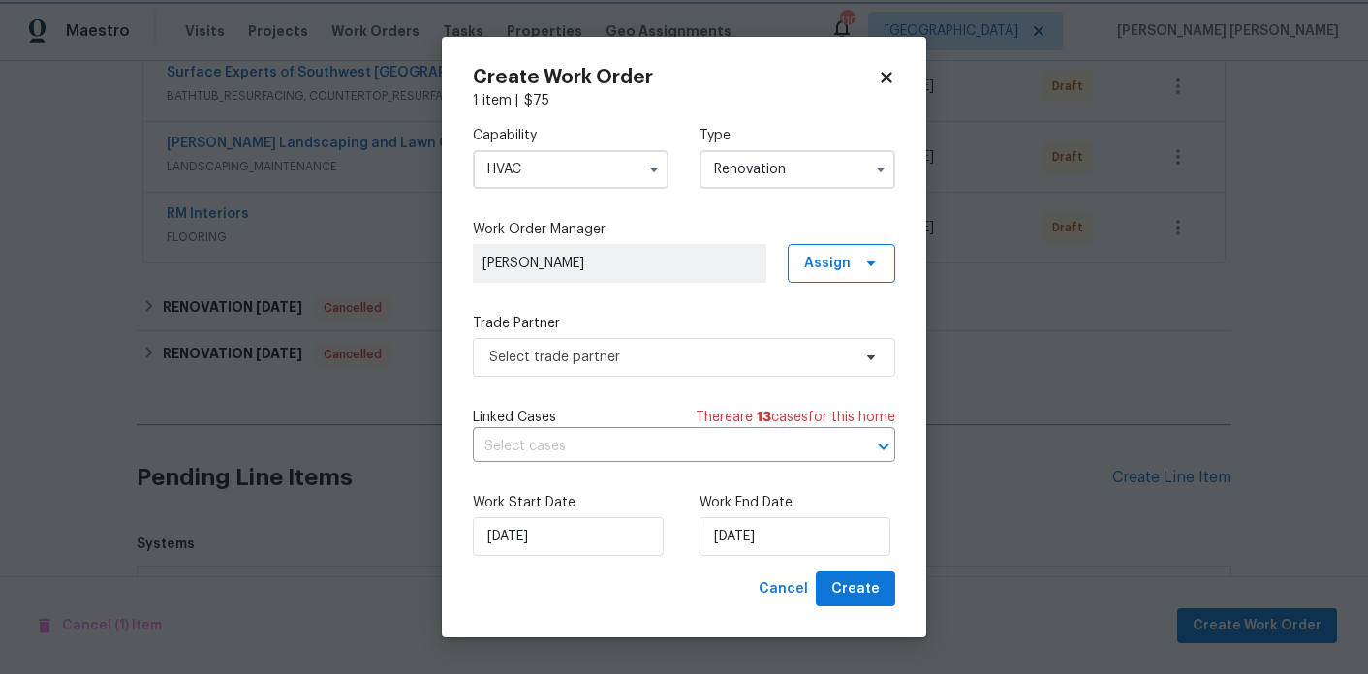
scroll to position [0, 0]
click at [771, 359] on span "Select trade partner" at bounding box center [669, 357] width 361 height 19
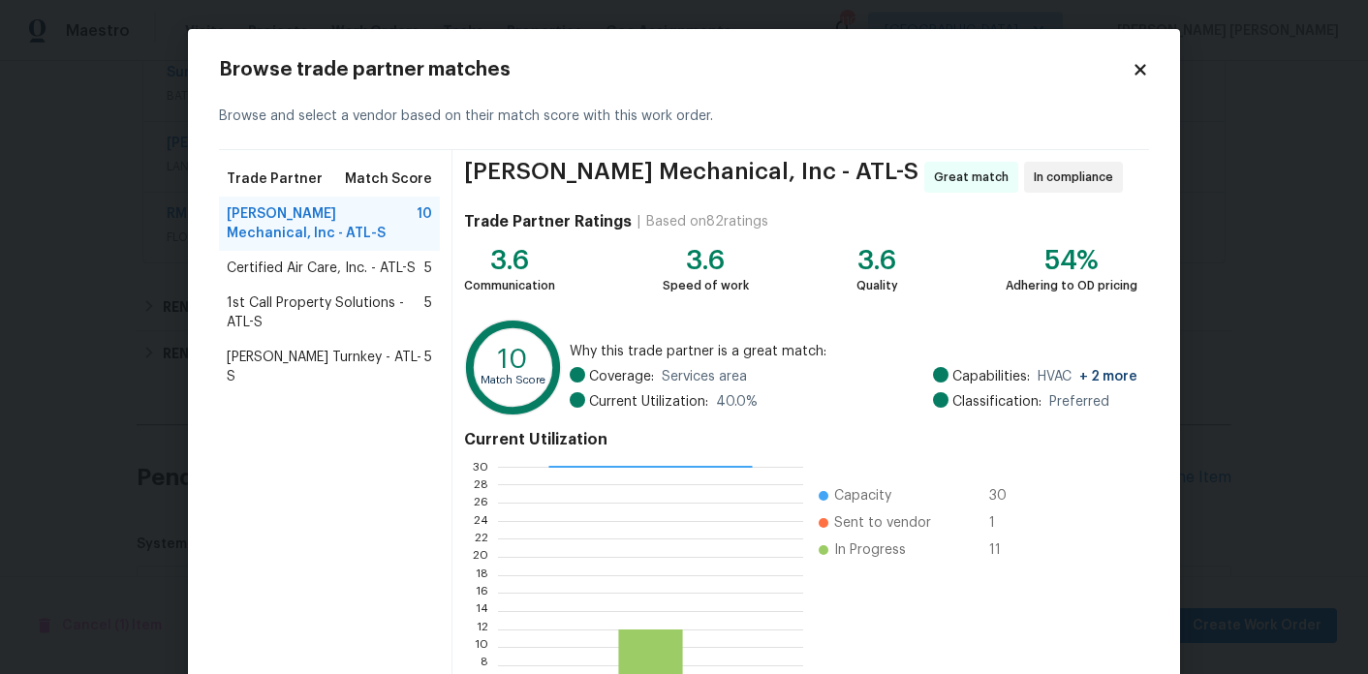
scroll to position [180, 0]
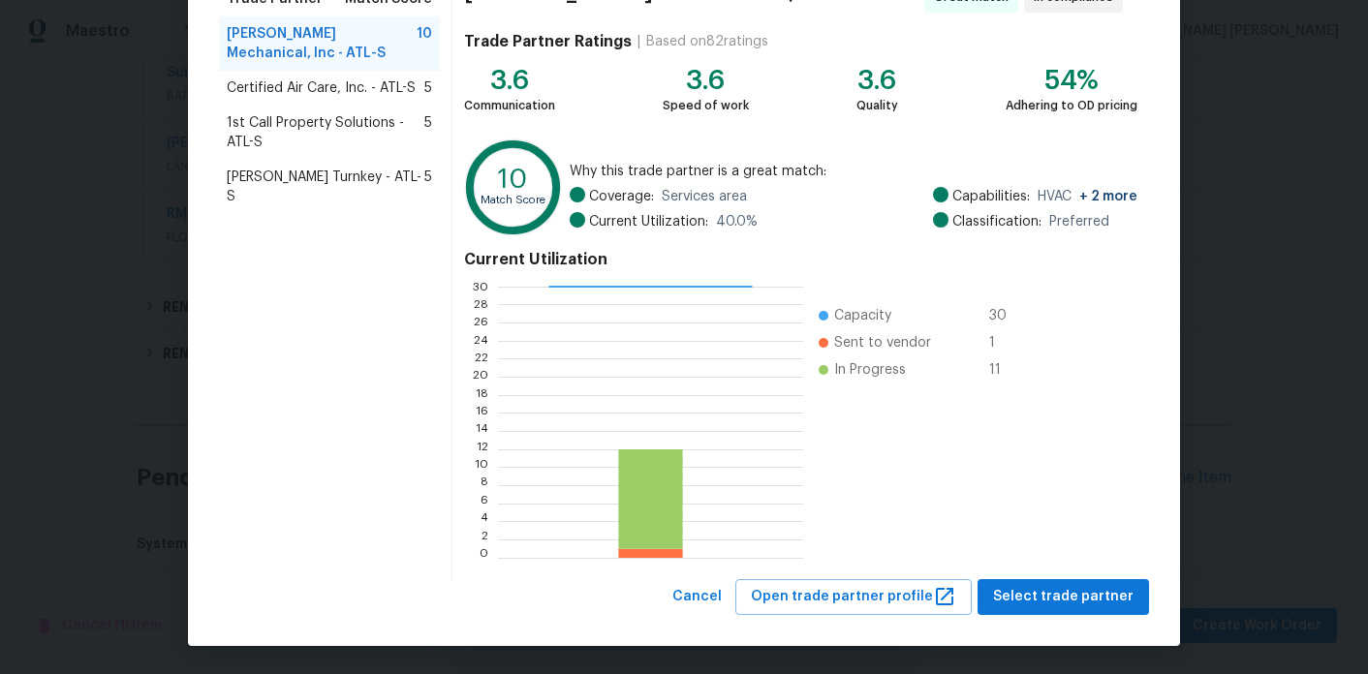
click at [346, 95] on span "Certified Air Care, Inc. - ATL-S" at bounding box center [321, 87] width 189 height 19
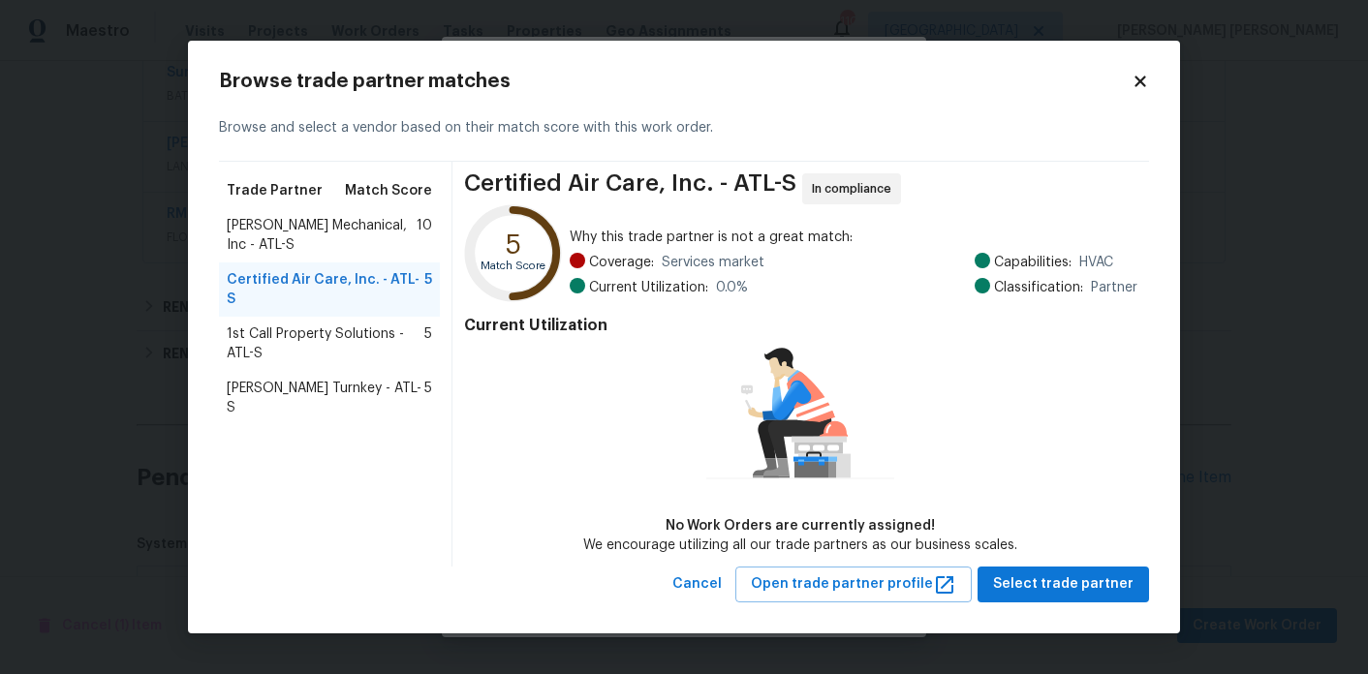
click at [365, 325] on span "1st Call Property Solutions - ATL-S" at bounding box center [326, 344] width 198 height 39
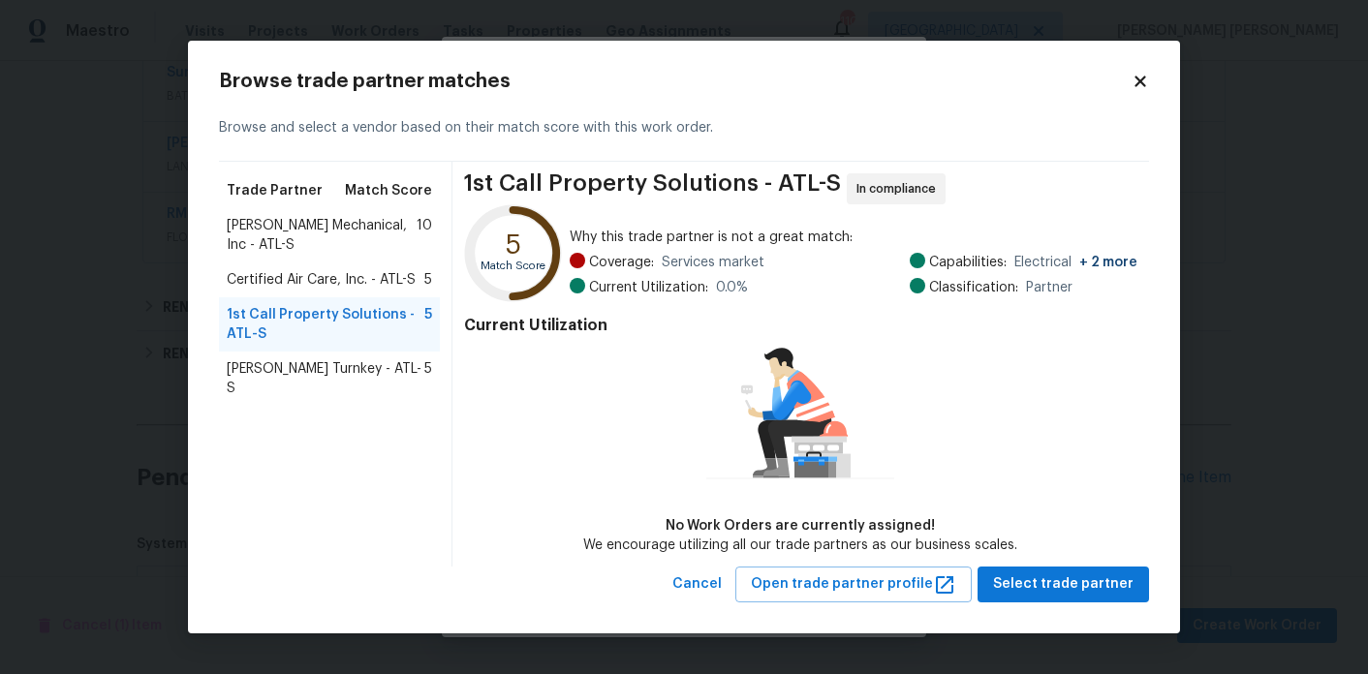
click at [360, 235] on span "[PERSON_NAME] Mechanical, Inc - ATL-S" at bounding box center [322, 235] width 190 height 39
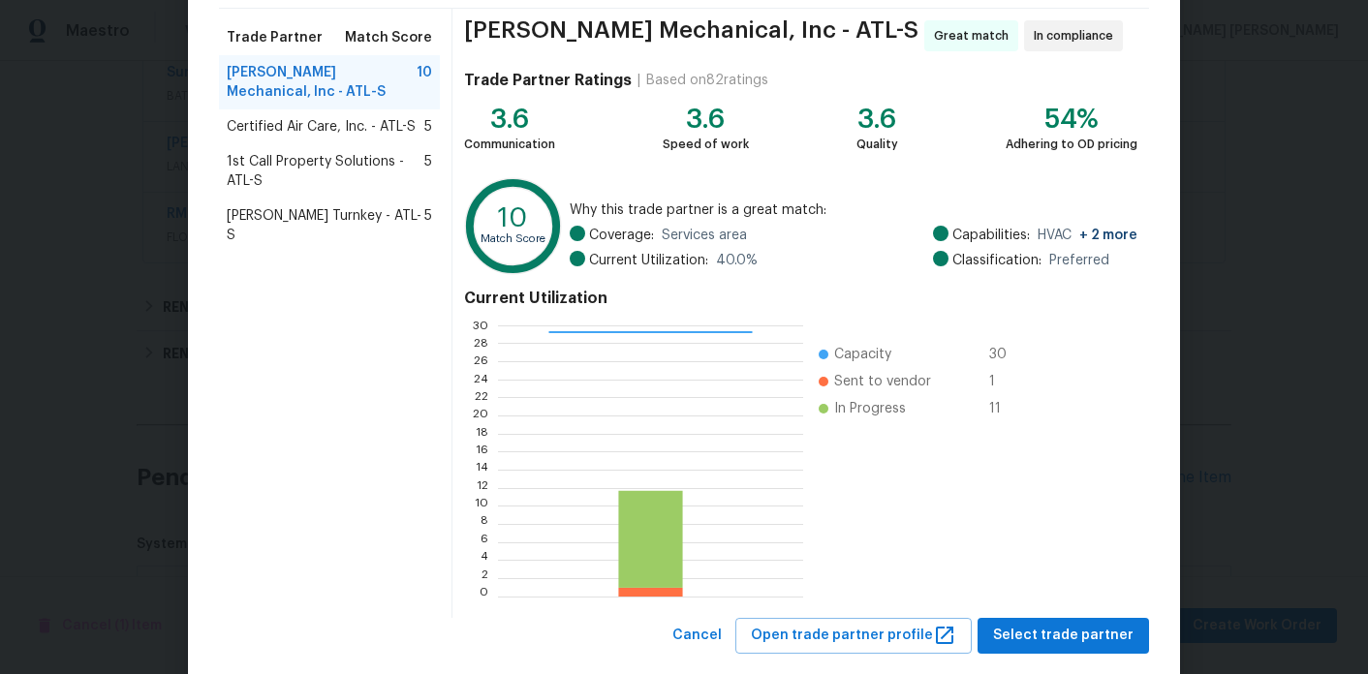
scroll to position [180, 0]
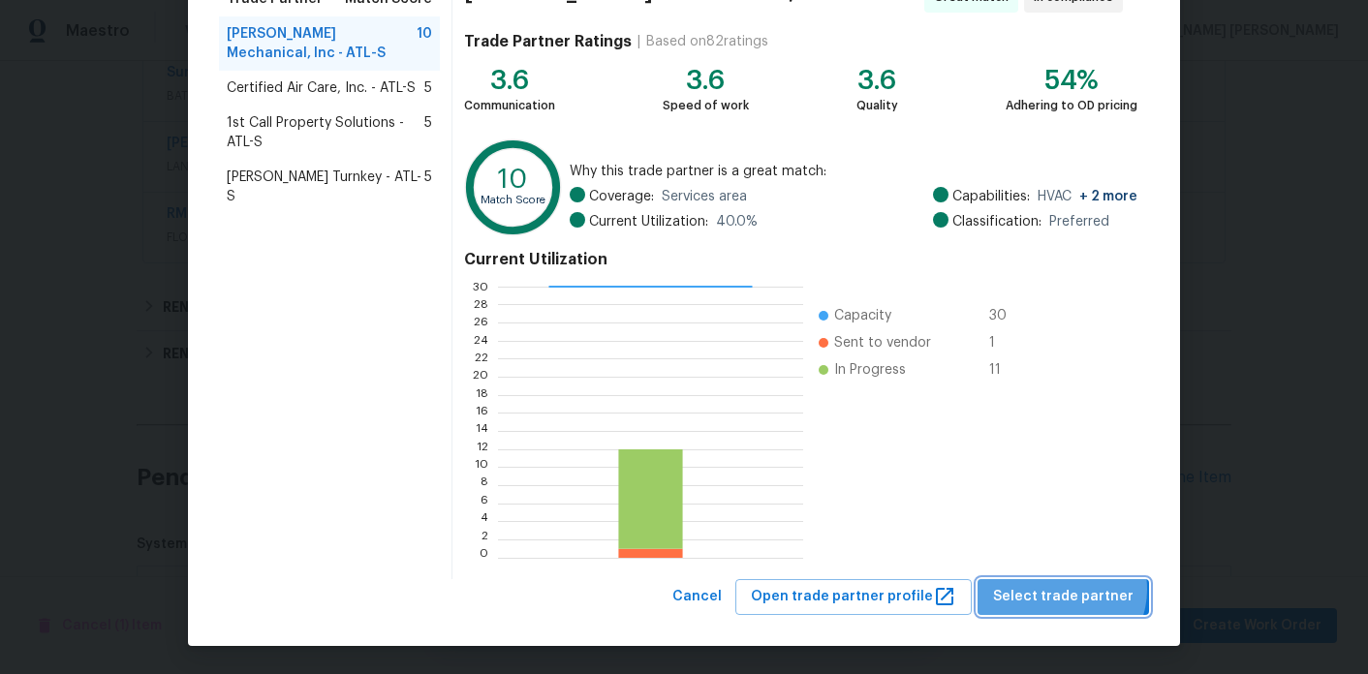
click at [1071, 589] on span "Select trade partner" at bounding box center [1063, 597] width 141 height 24
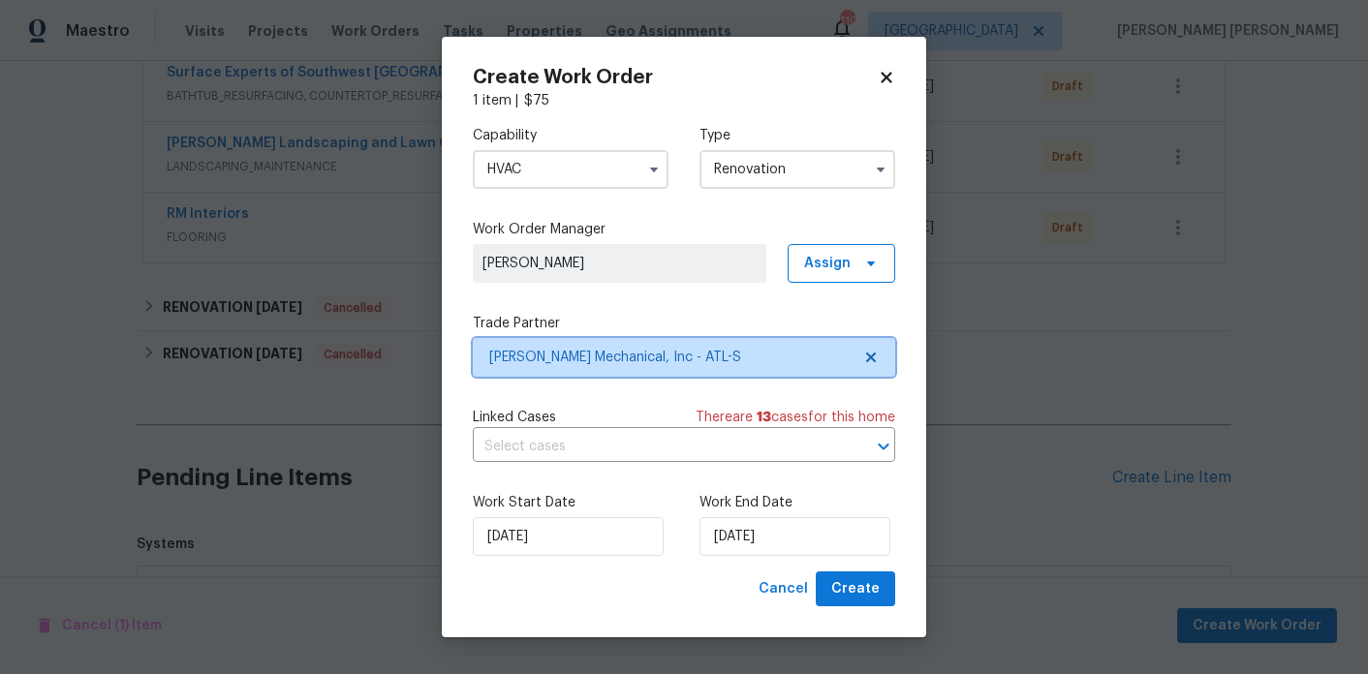
scroll to position [0, 0]
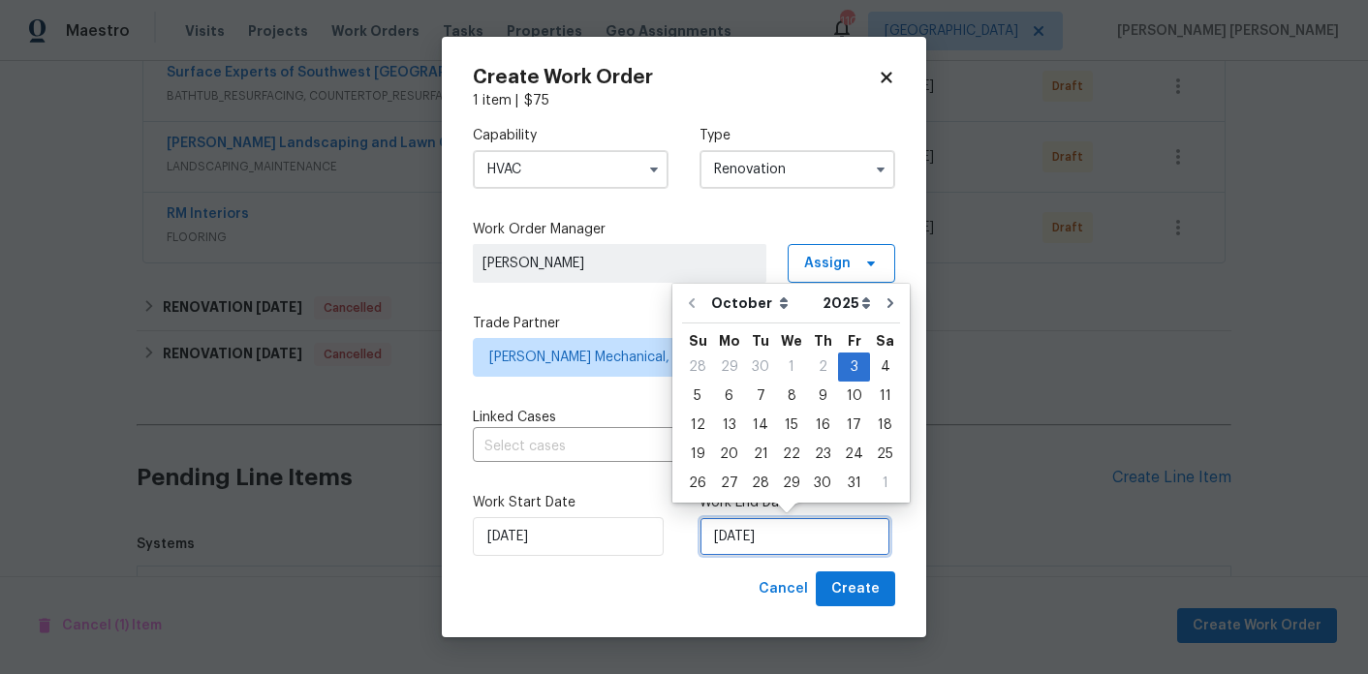
click at [819, 535] on input "[DATE]" at bounding box center [795, 536] width 191 height 39
click at [848, 393] on div "10" at bounding box center [854, 396] width 32 height 27
type input "[DATE]"
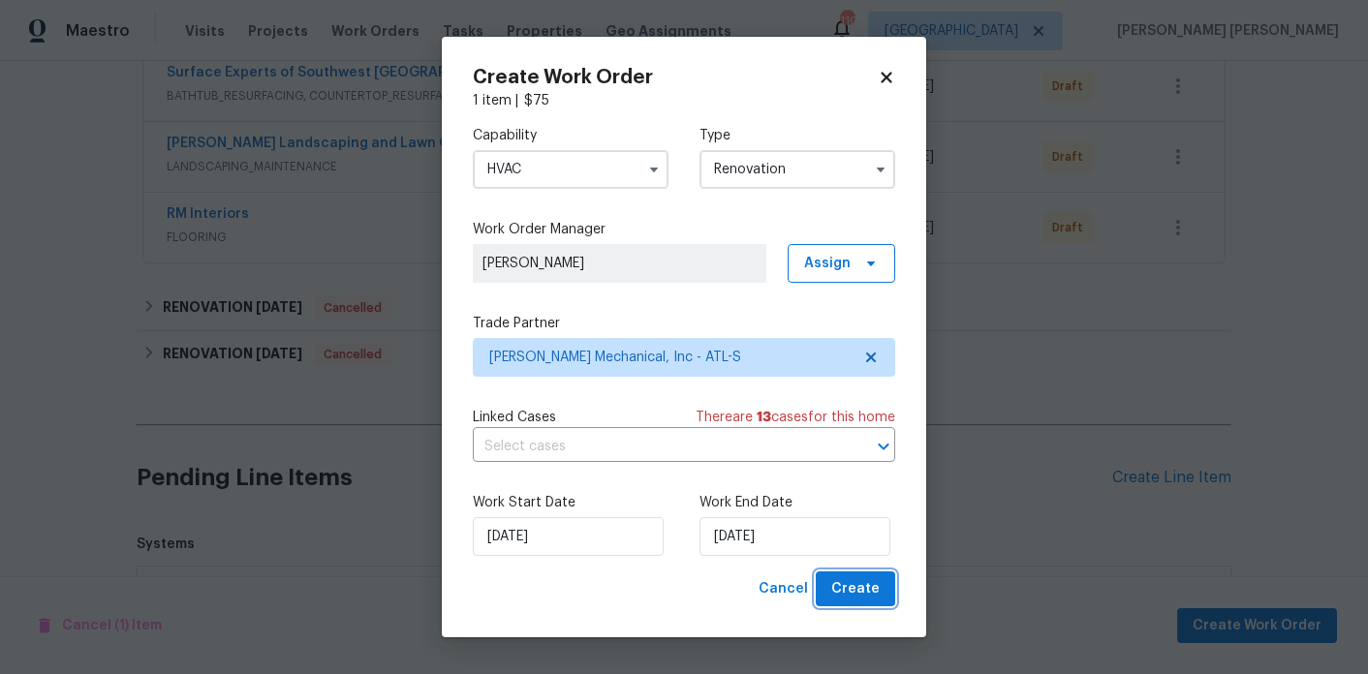
click at [840, 602] on button "Create" at bounding box center [855, 590] width 79 height 36
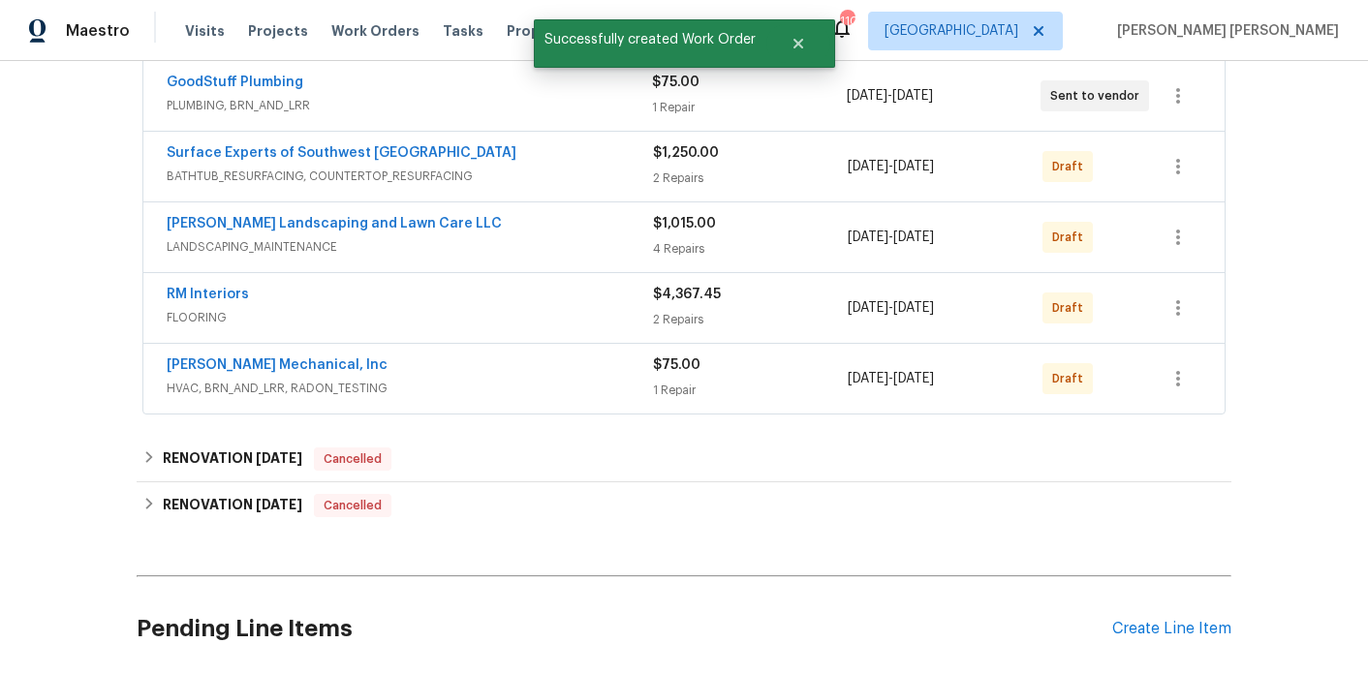
scroll to position [505, 0]
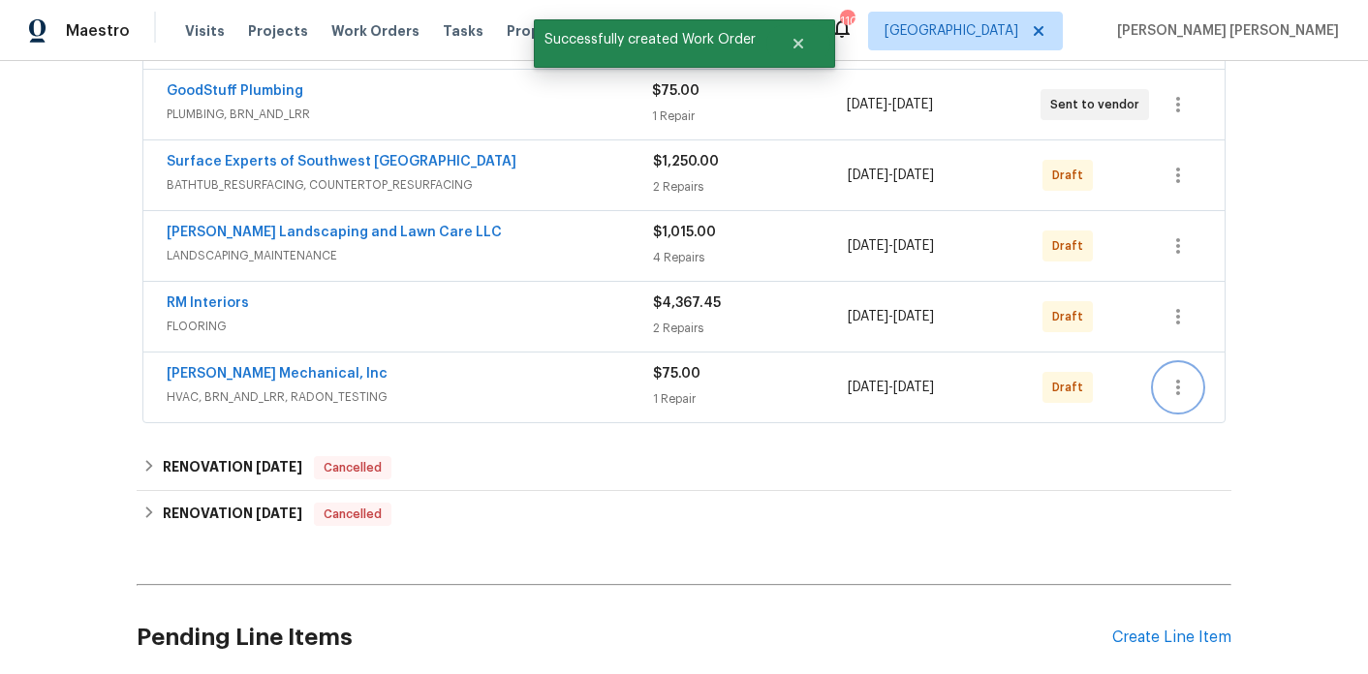
click at [1191, 377] on button "button" at bounding box center [1178, 387] width 47 height 47
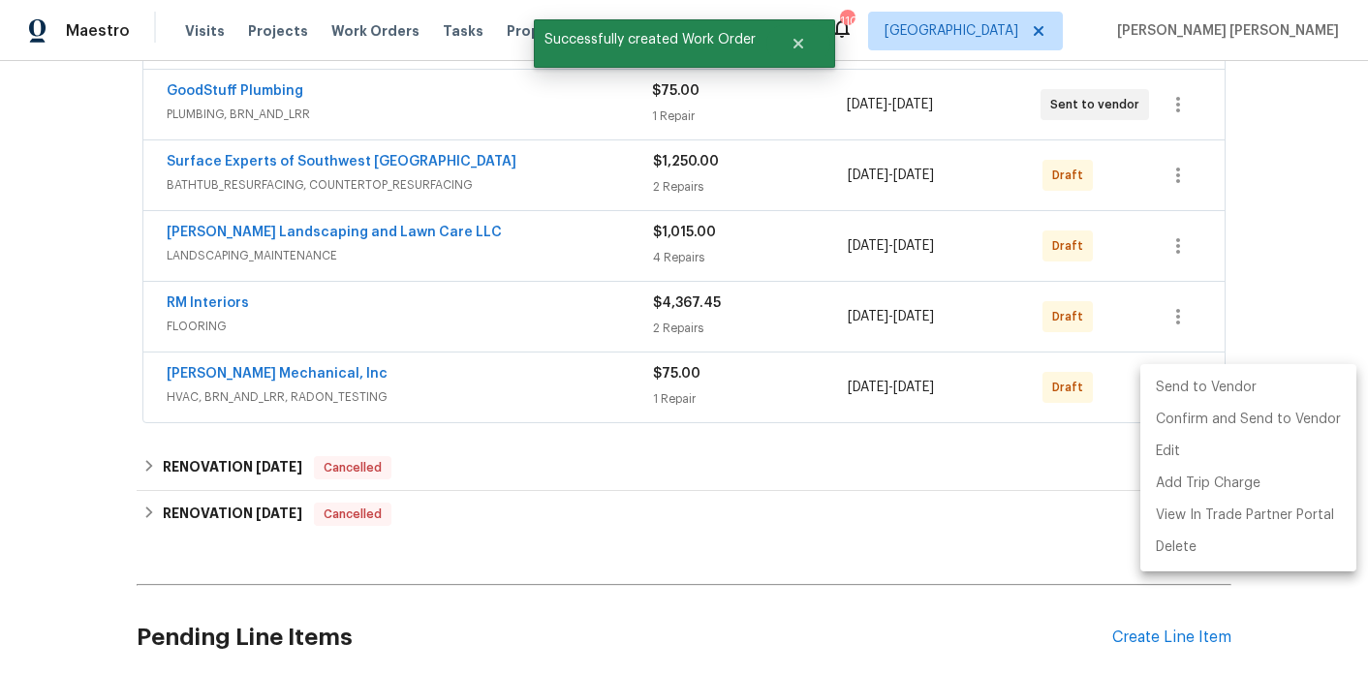
click at [1188, 382] on li "Send to Vendor" at bounding box center [1248, 388] width 216 height 32
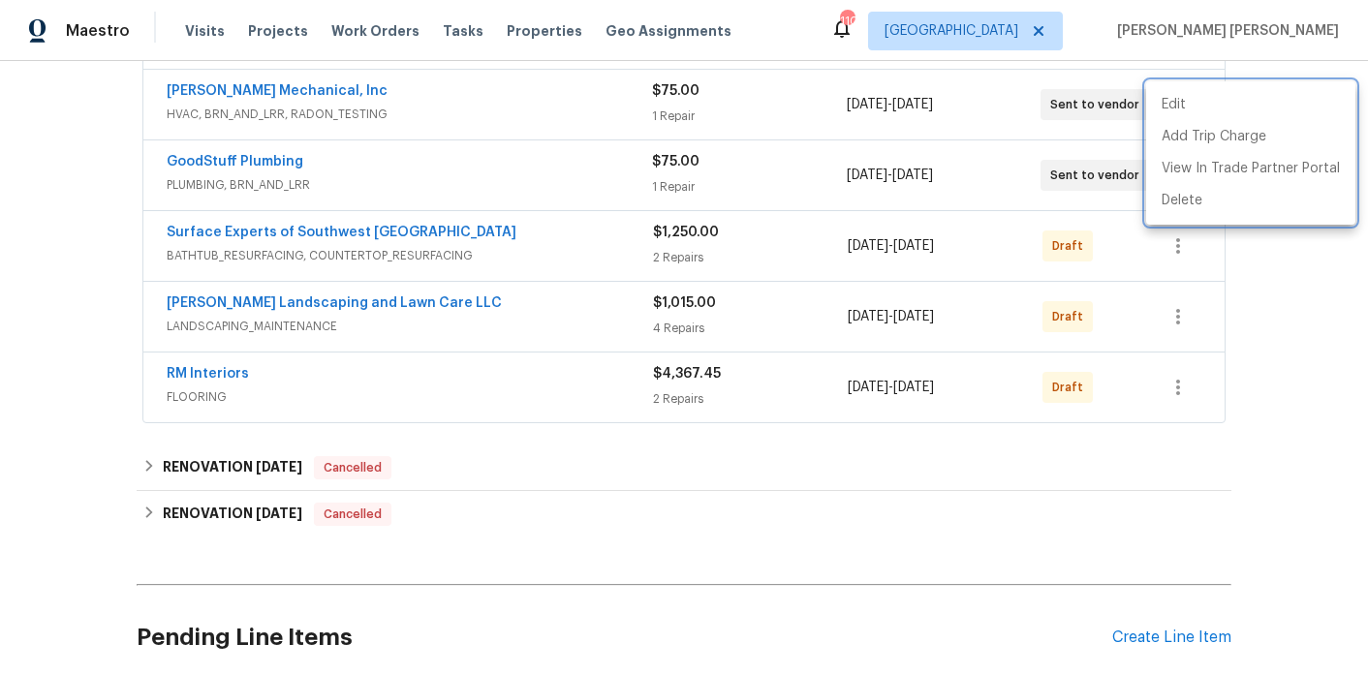
click at [1007, 491] on div at bounding box center [684, 337] width 1368 height 674
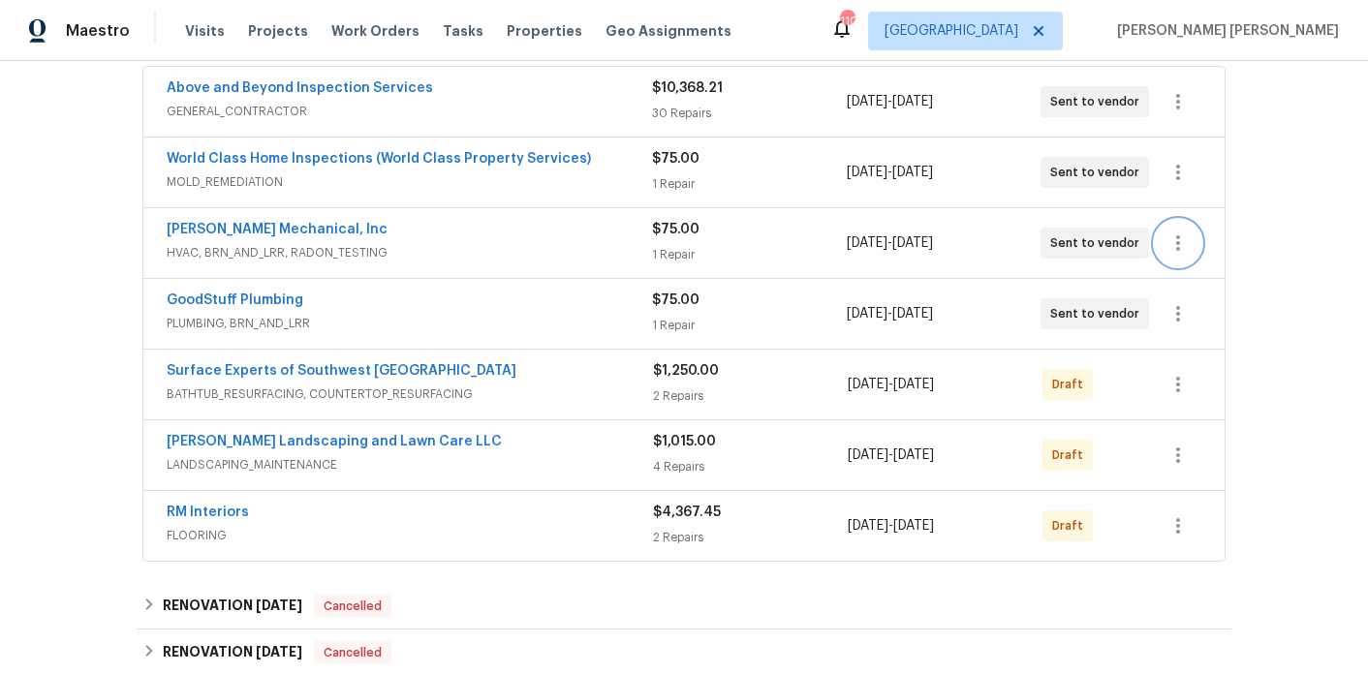
scroll to position [309, 0]
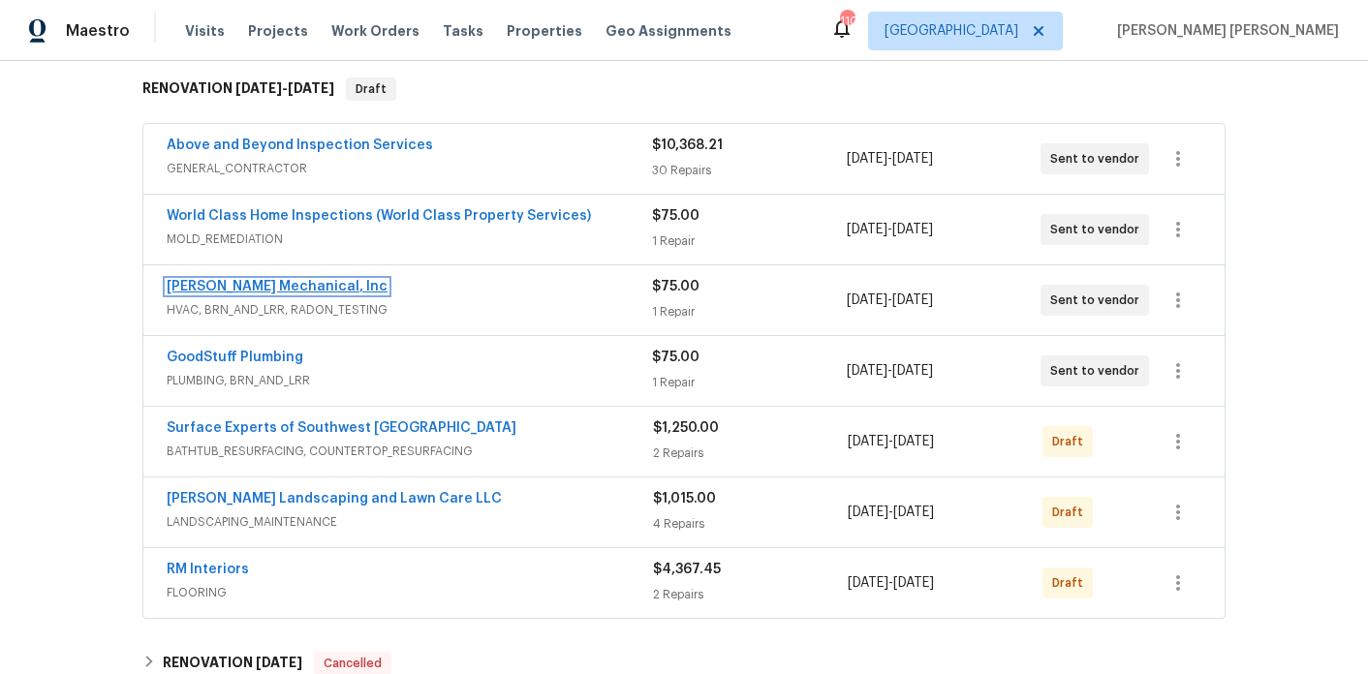
click at [266, 287] on link "[PERSON_NAME] Mechanical, Inc" at bounding box center [277, 287] width 221 height 14
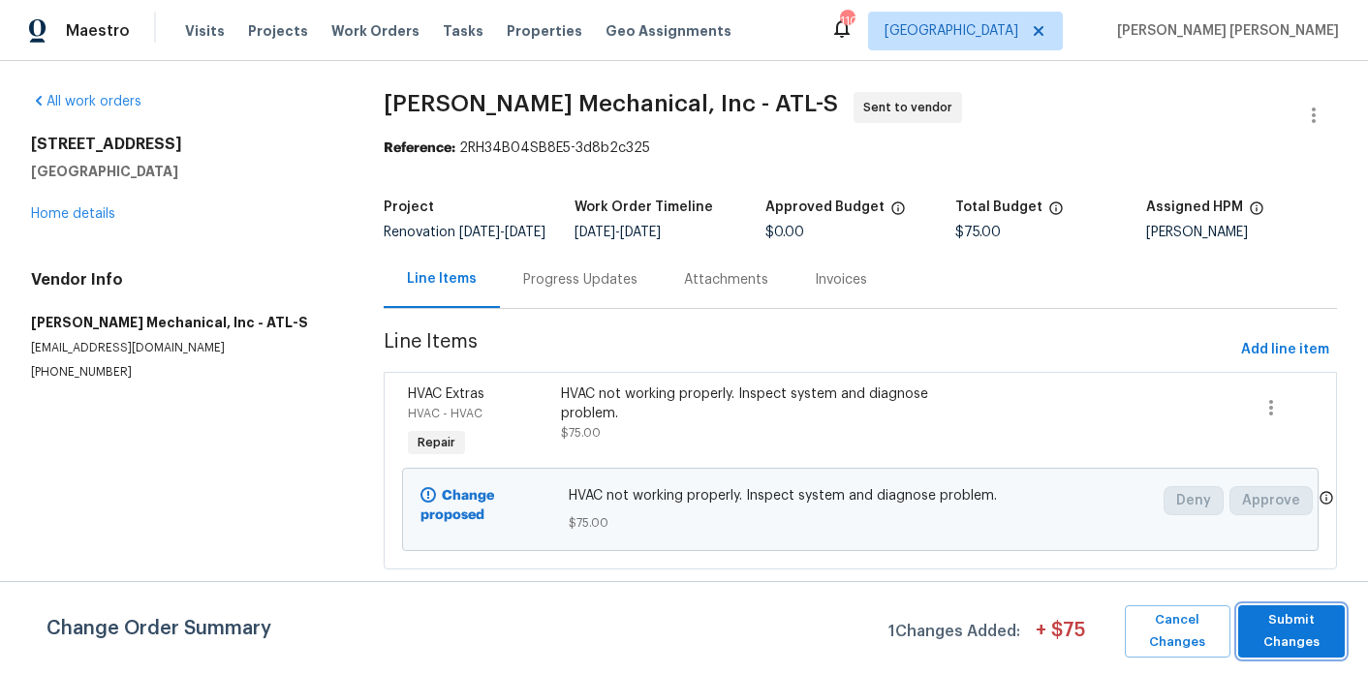
click at [1296, 618] on span "Submit Changes" at bounding box center [1292, 631] width 88 height 45
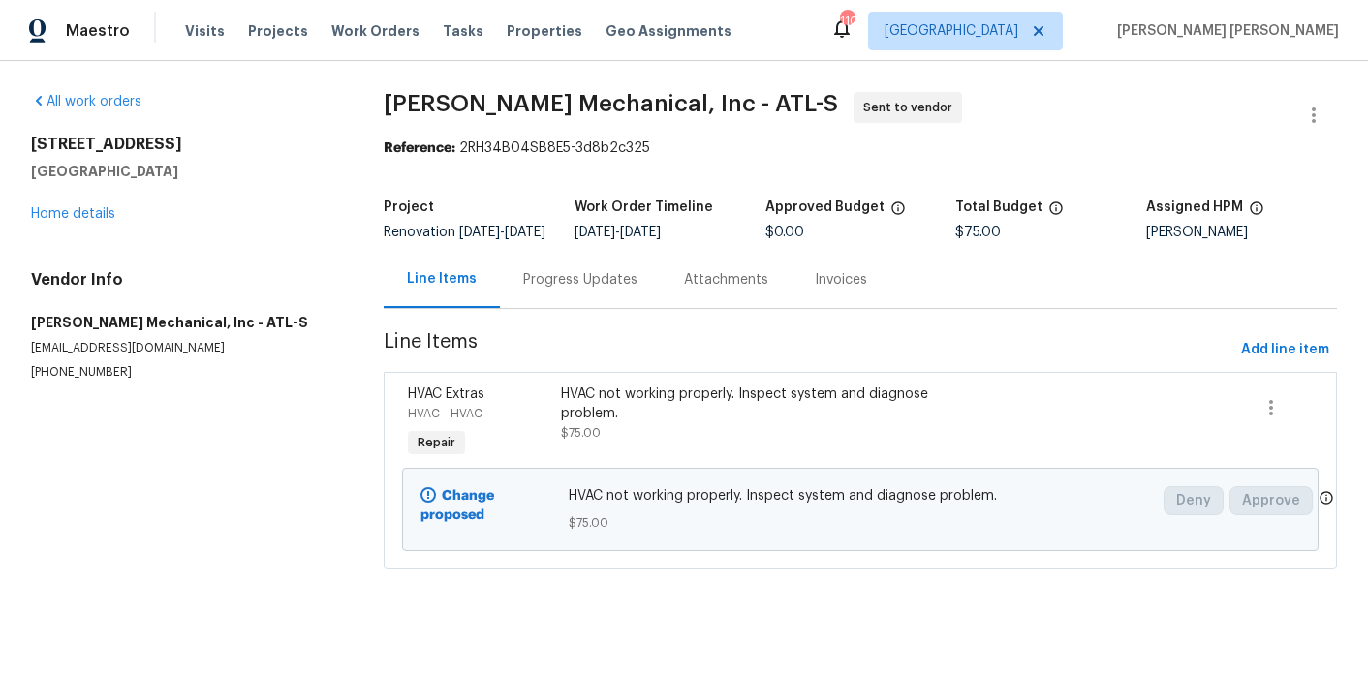
click at [620, 308] on div "Progress Updates" at bounding box center [580, 279] width 161 height 57
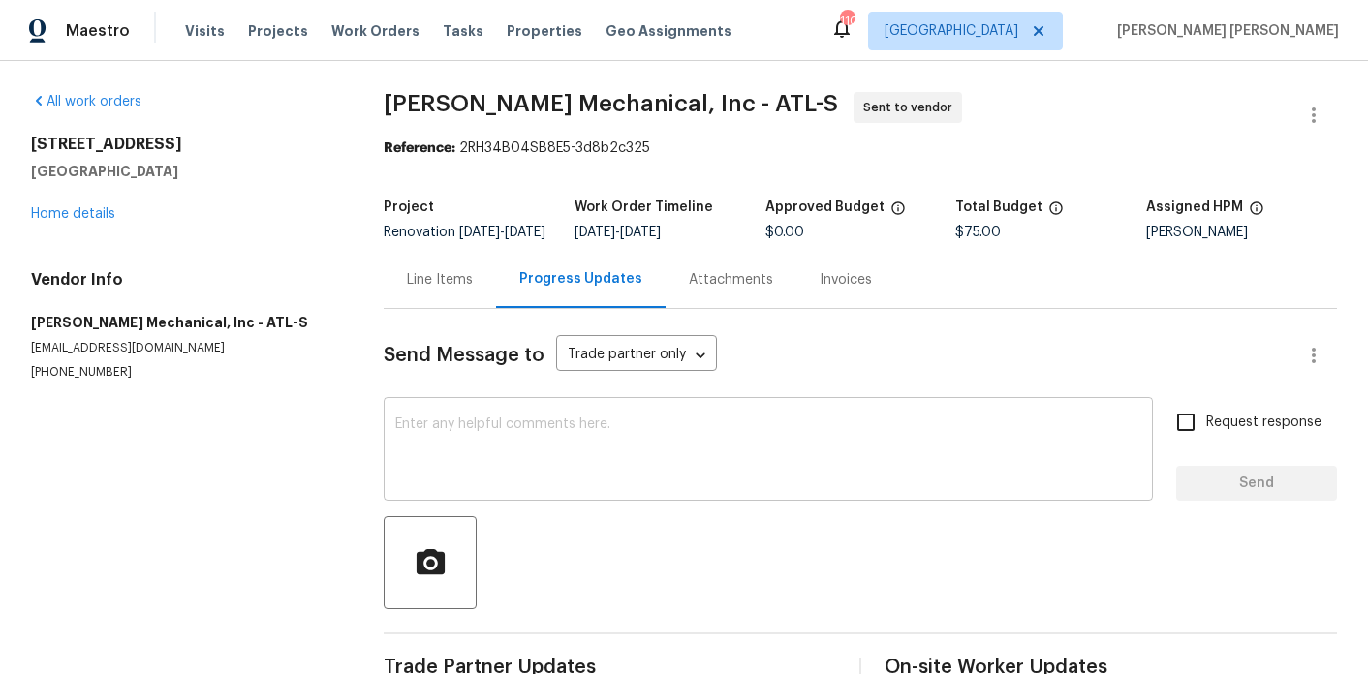
click at [621, 469] on textarea at bounding box center [768, 452] width 746 height 68
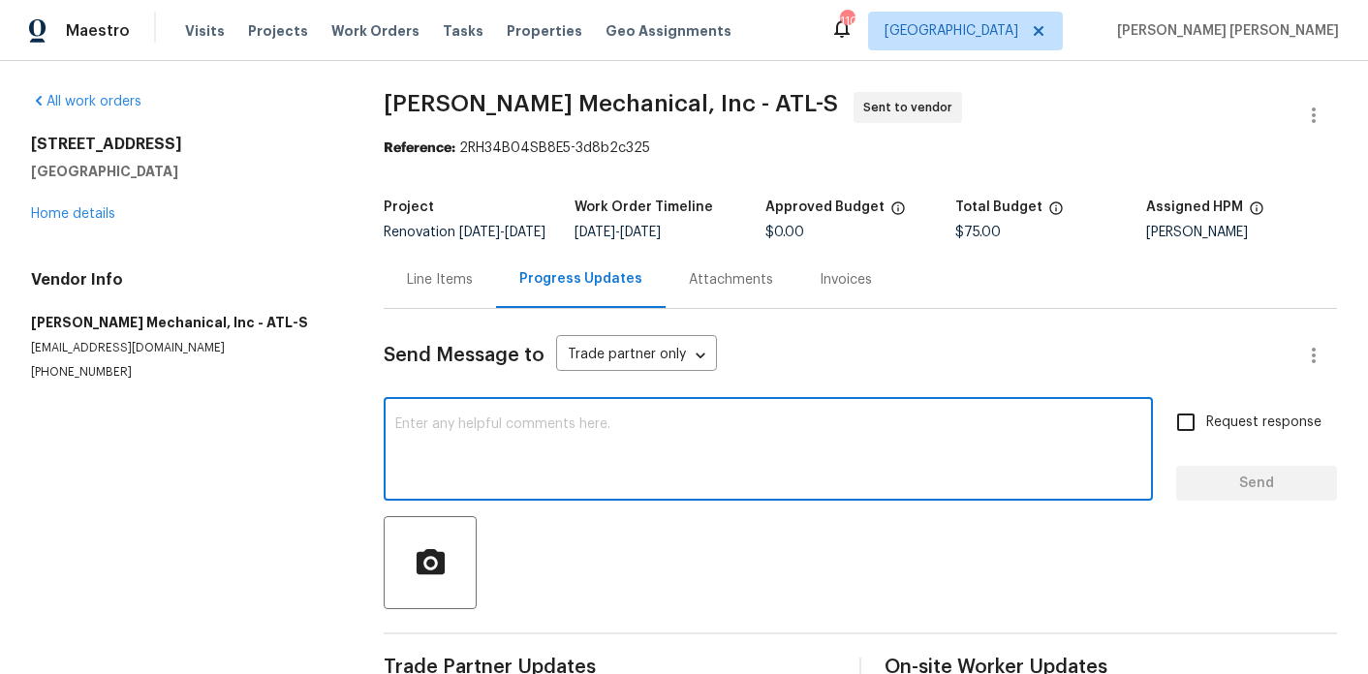
paste textarea "If there is no key in lockbox, use code "2810" to front door until GC is able t…"
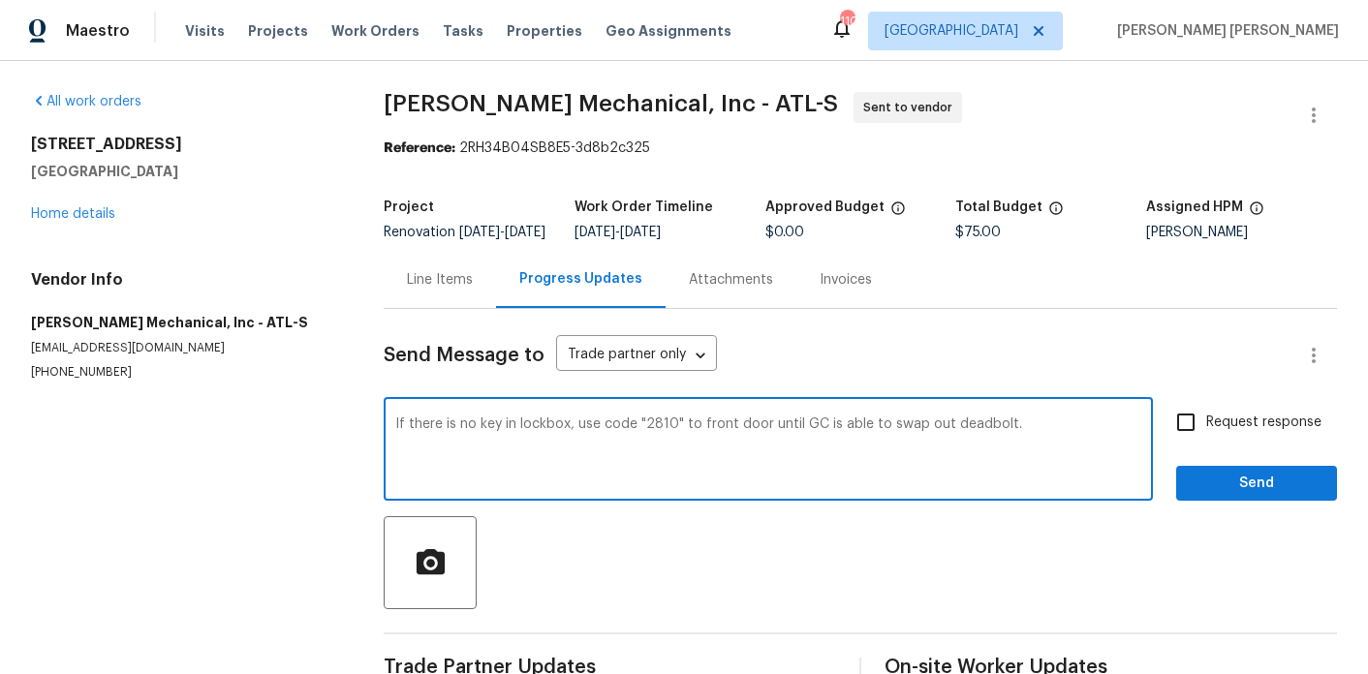
type textarea "If there is no key in lockbox, use code "2810" to front door until GC is able t…"
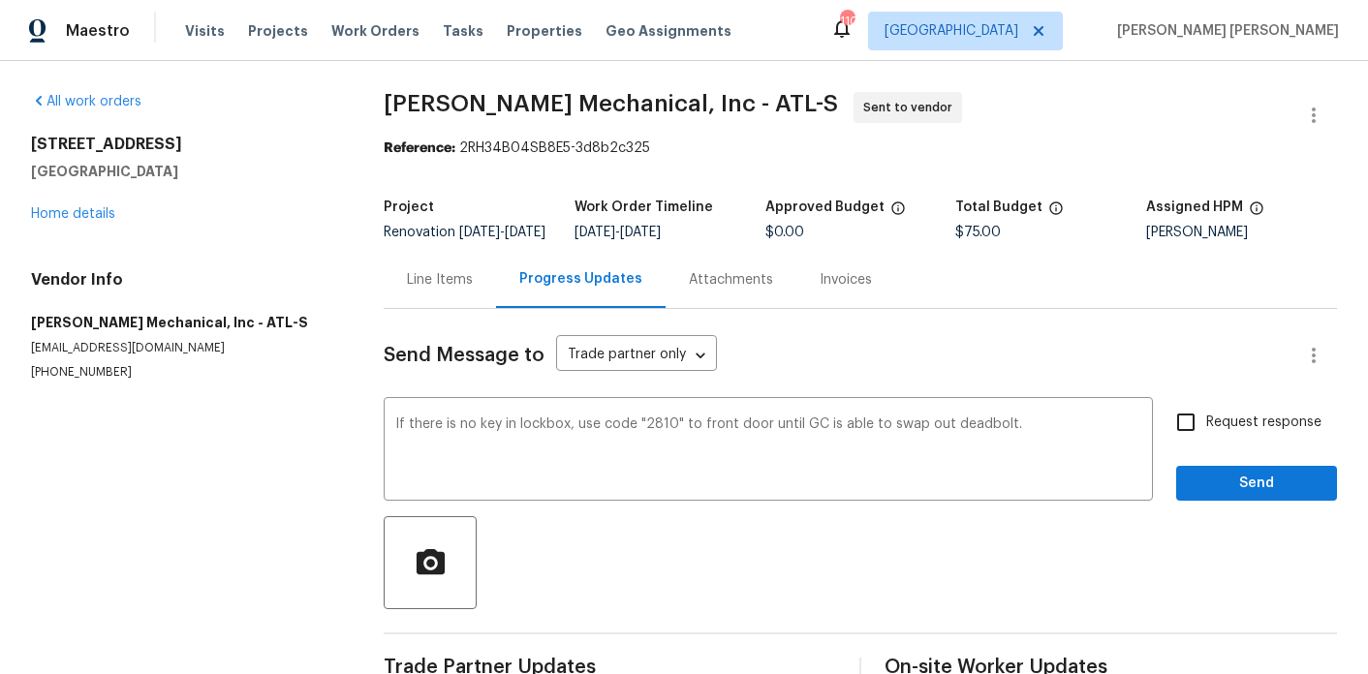
click at [45, 204] on div "[STREET_ADDRESS] Home details" at bounding box center [184, 179] width 306 height 89
click at [48, 208] on link "Home details" at bounding box center [73, 214] width 84 height 14
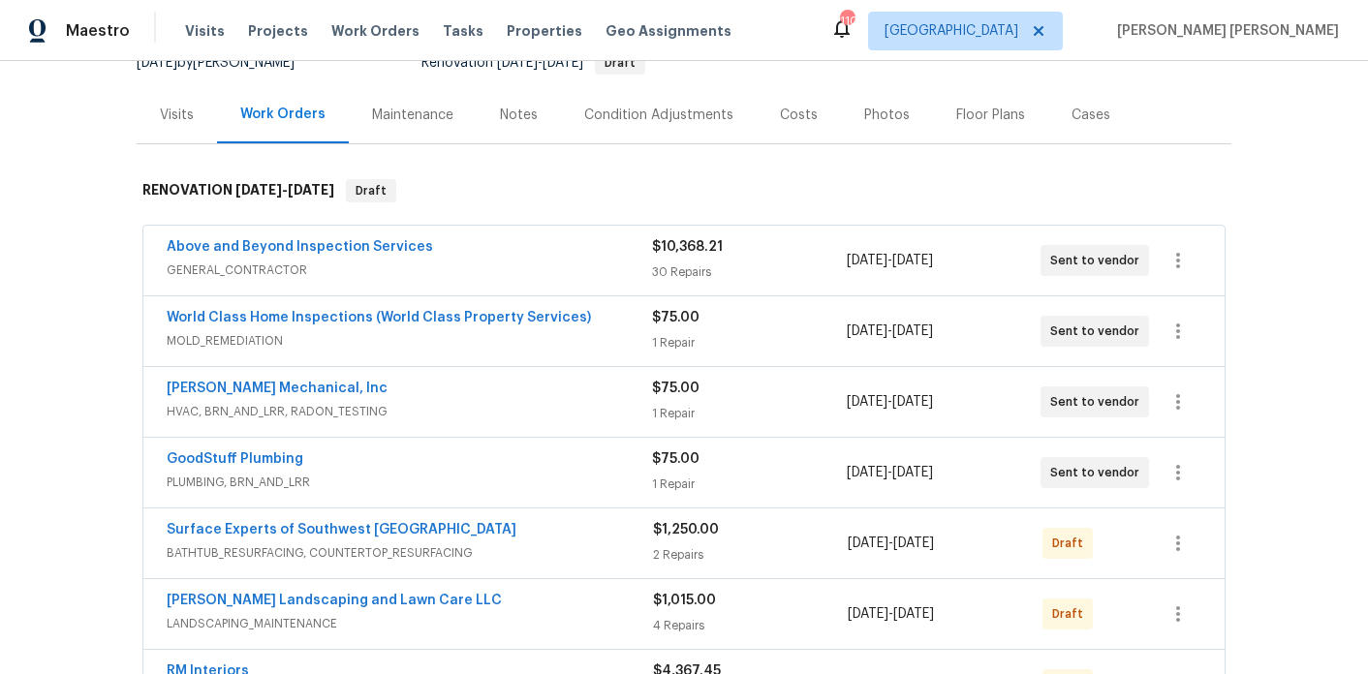
scroll to position [251, 0]
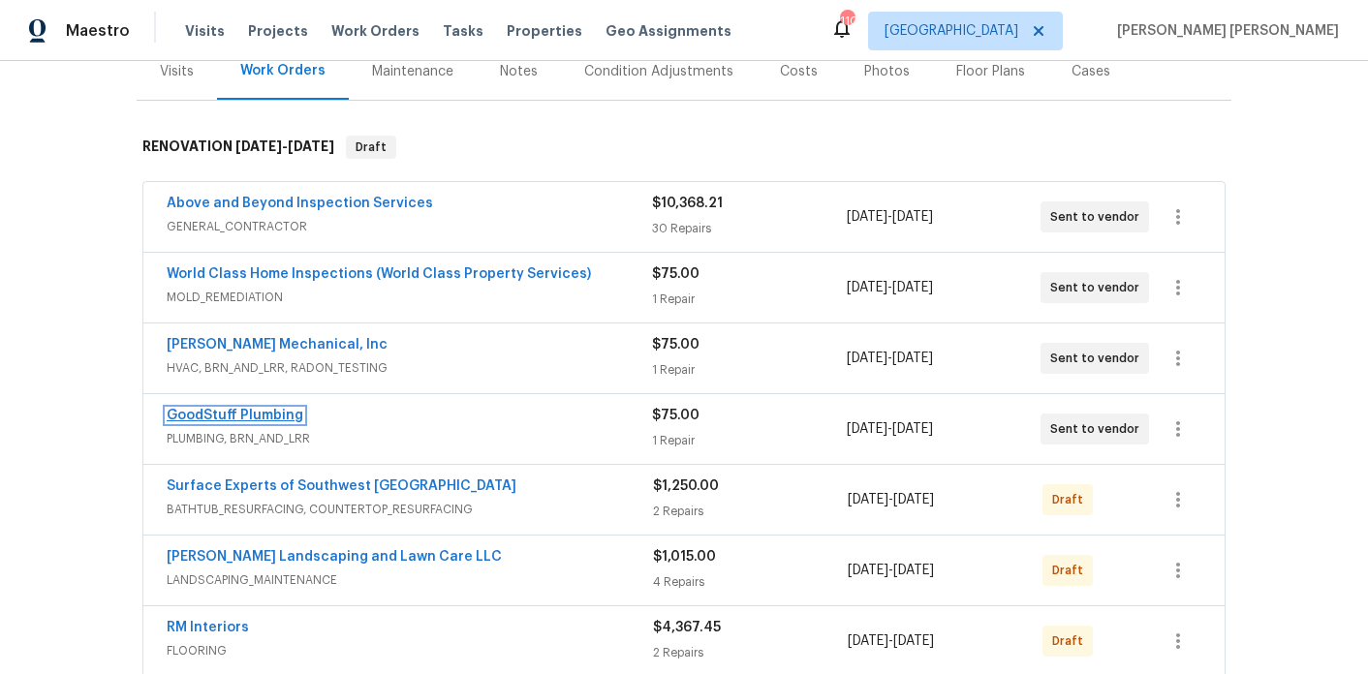
click at [241, 412] on link "GoodStuff Plumbing" at bounding box center [235, 416] width 137 height 14
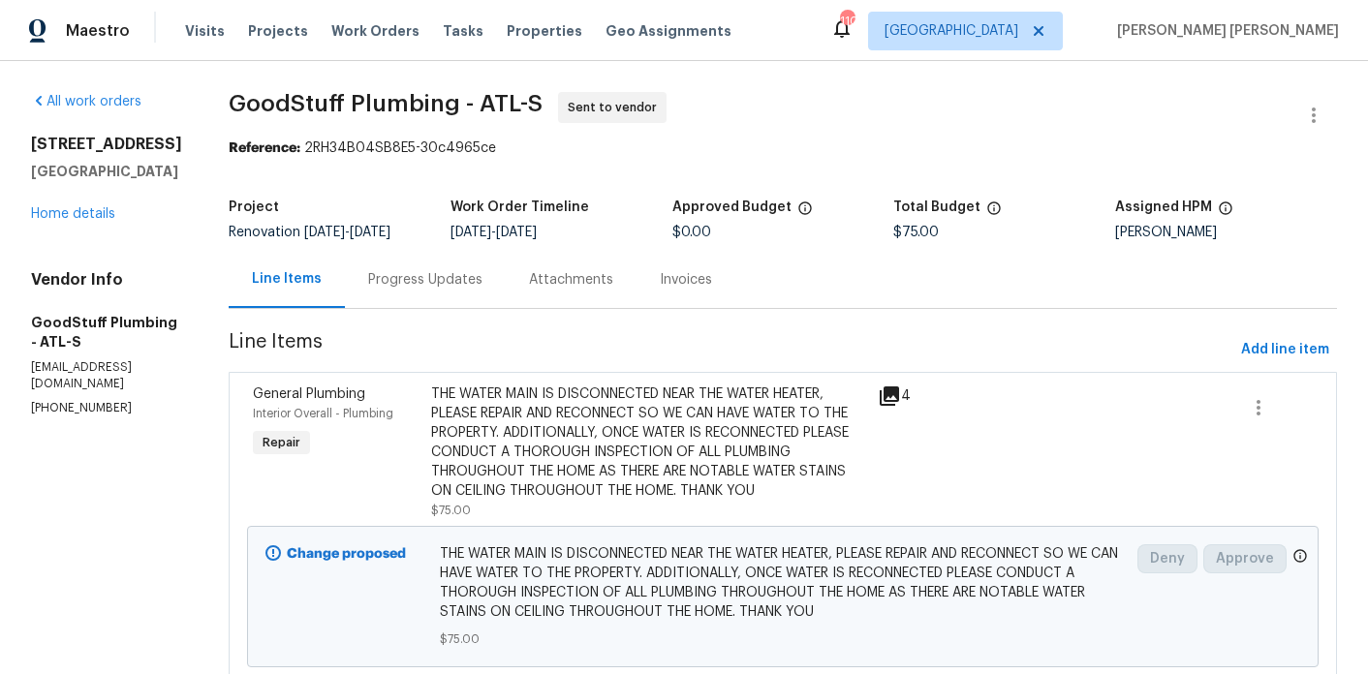
click at [483, 290] on div "Progress Updates" at bounding box center [425, 279] width 114 height 19
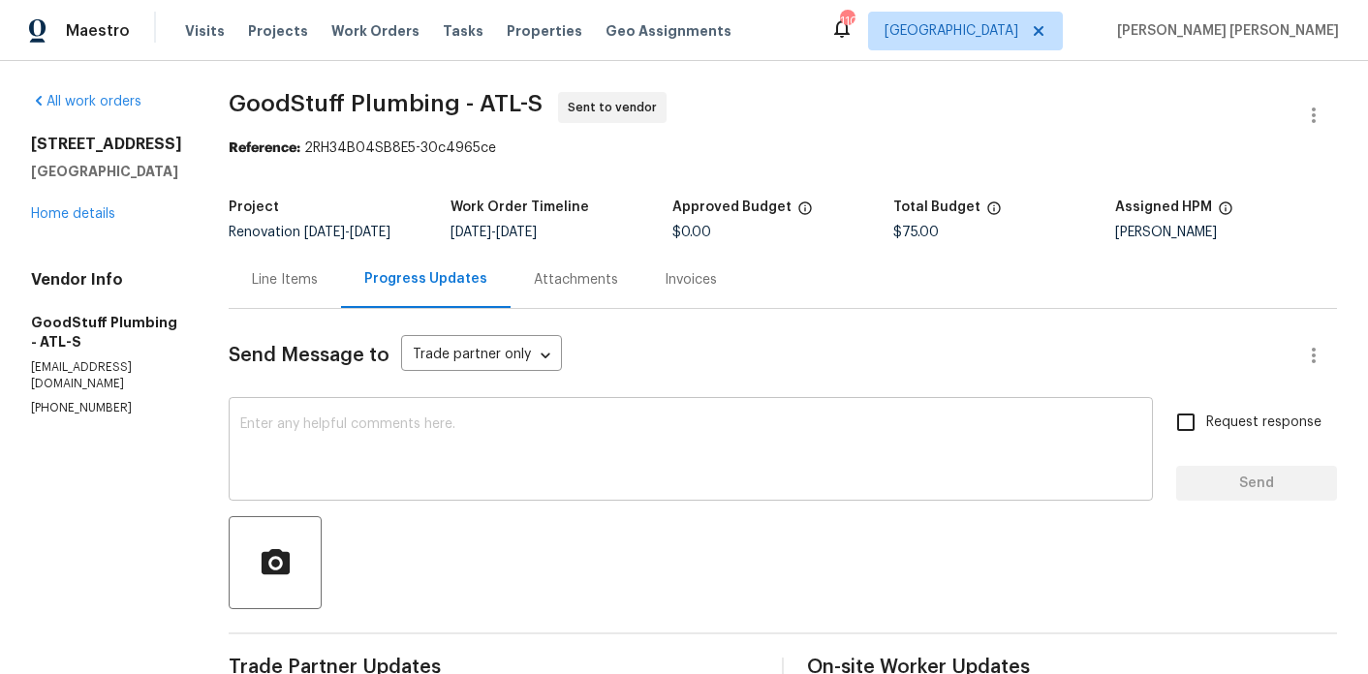
scroll to position [212, 0]
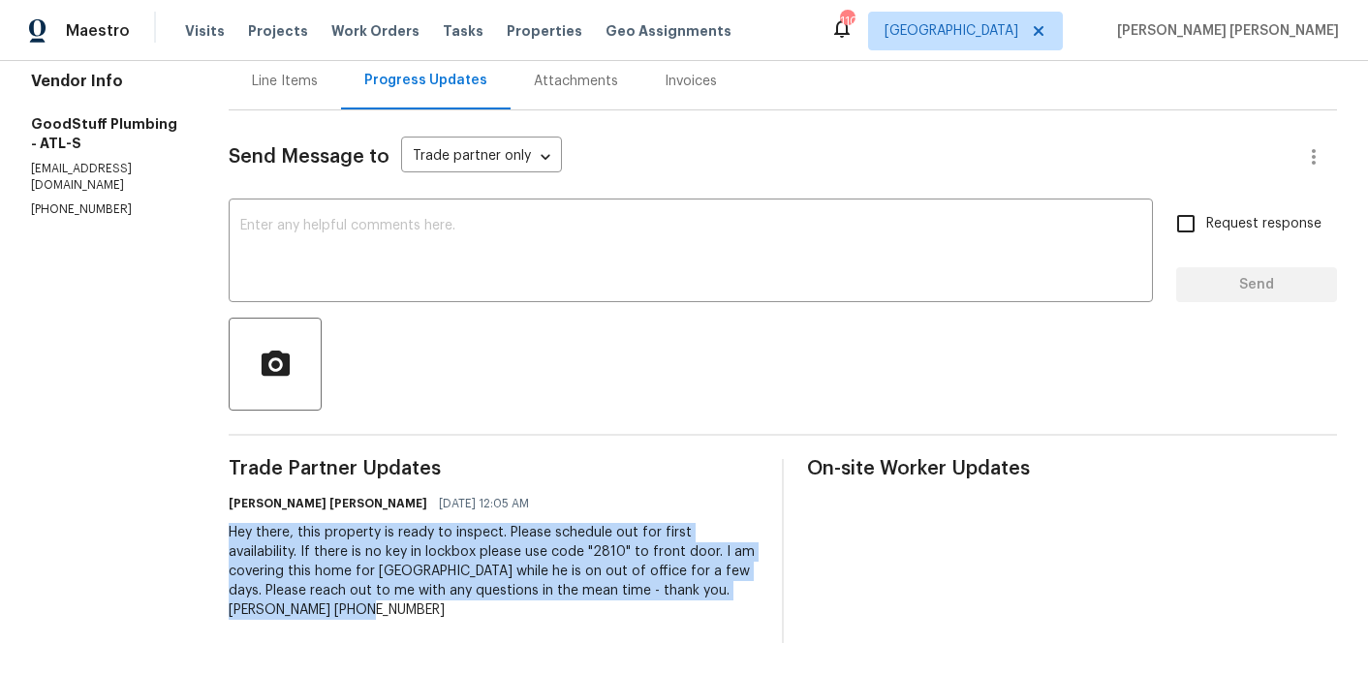
drag, startPoint x: 467, startPoint y: 611, endPoint x: 273, endPoint y: 539, distance: 207.0
click at [273, 539] on div "All work orders [STREET_ADDRESS] Home details Vendor Info GoodStuff Plumbing - …" at bounding box center [684, 268] width 1368 height 812
copy div "Hey there, this property is ready to inspect. Please schedule out for first ava…"
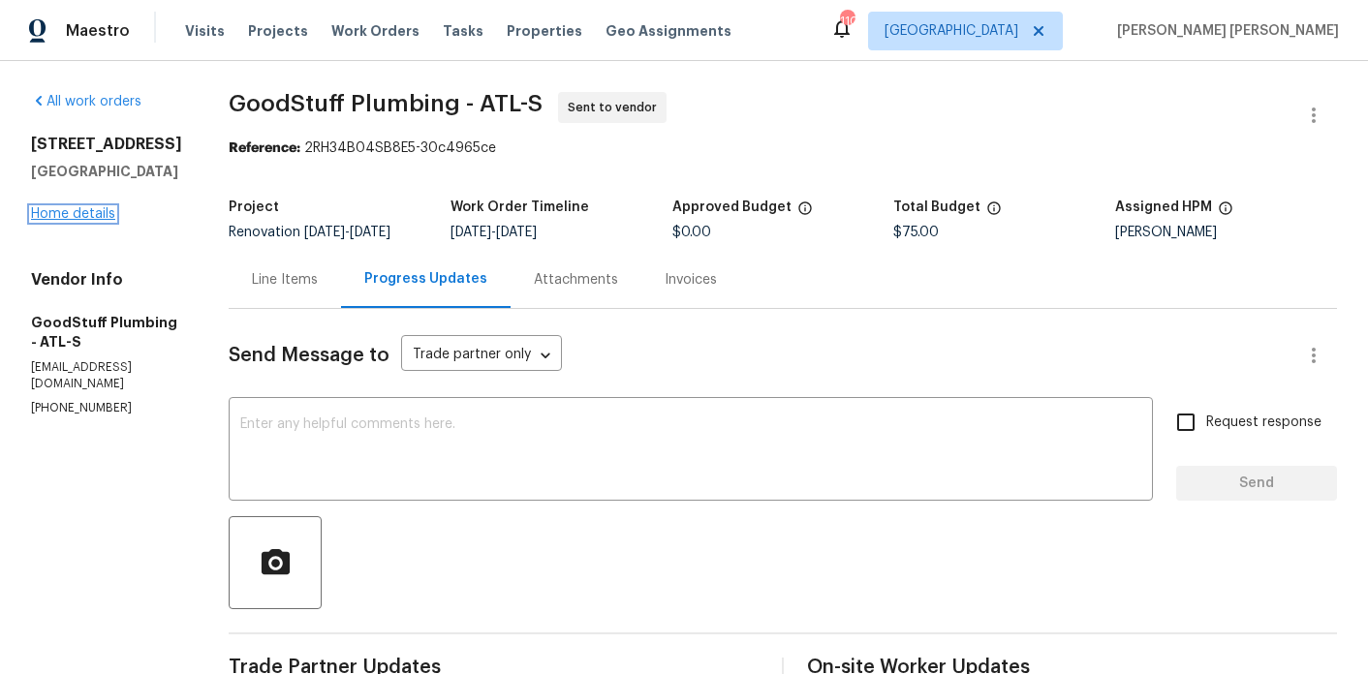
click at [71, 213] on link "Home details" at bounding box center [73, 214] width 84 height 14
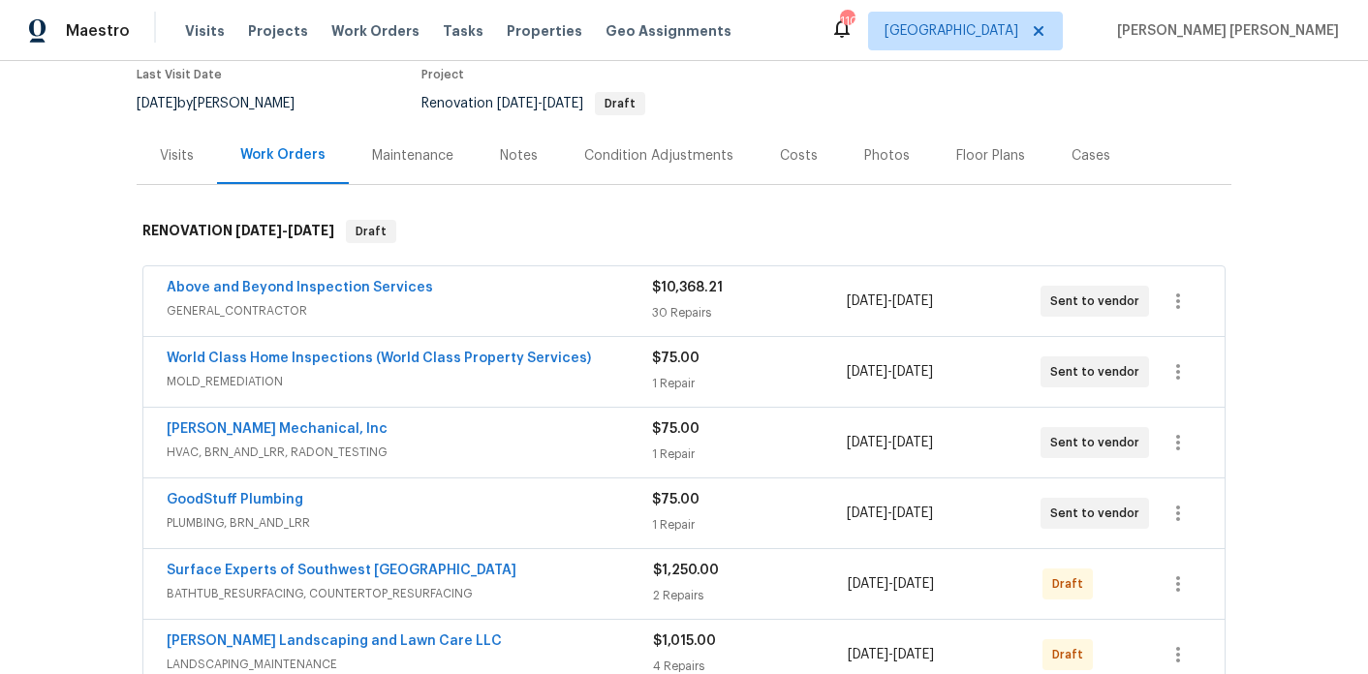
scroll to position [169, 0]
click at [297, 422] on link "[PERSON_NAME] Mechanical, Inc" at bounding box center [277, 428] width 221 height 14
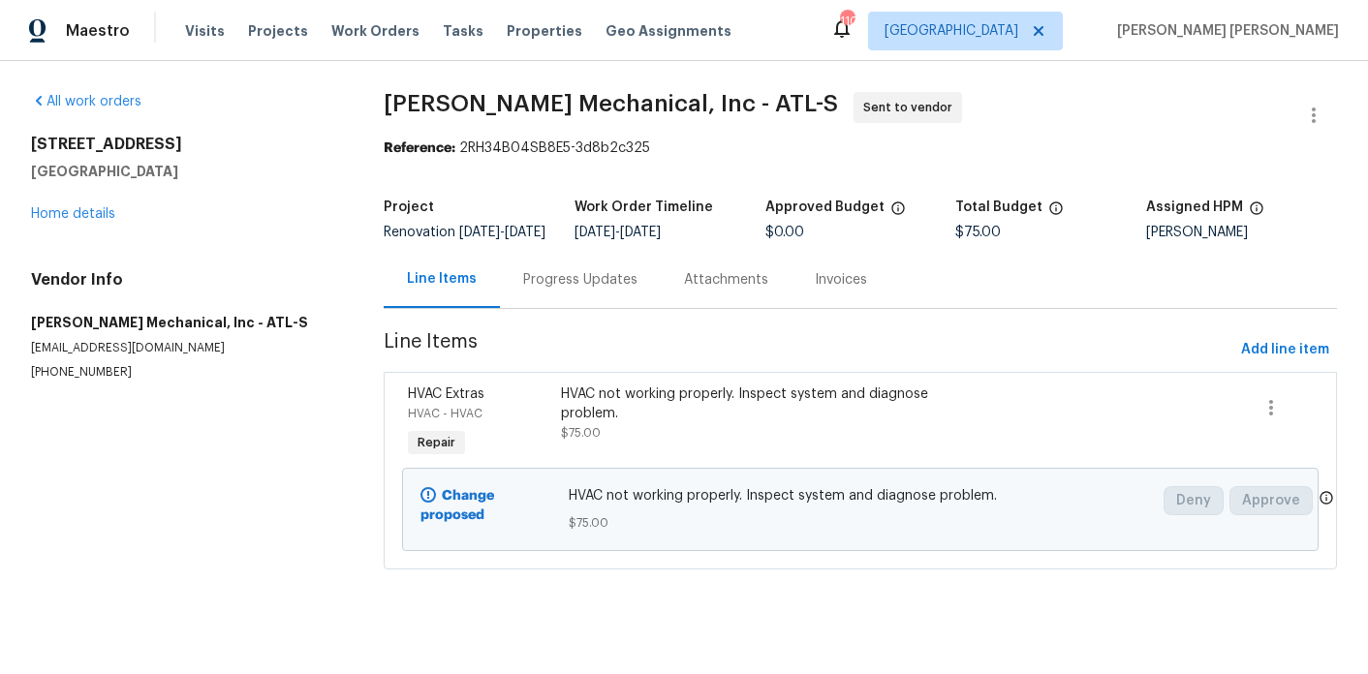
click at [569, 290] on div "Progress Updates" at bounding box center [580, 279] width 114 height 19
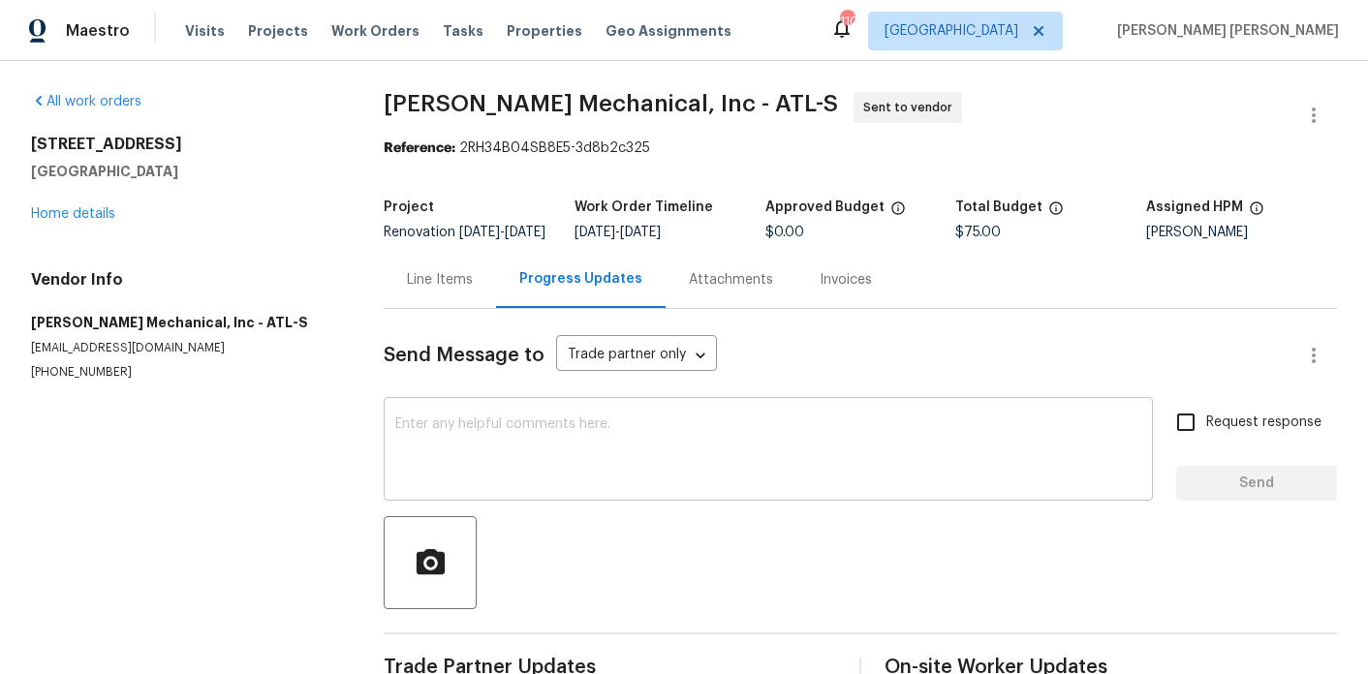
click at [551, 447] on textarea at bounding box center [768, 452] width 746 height 68
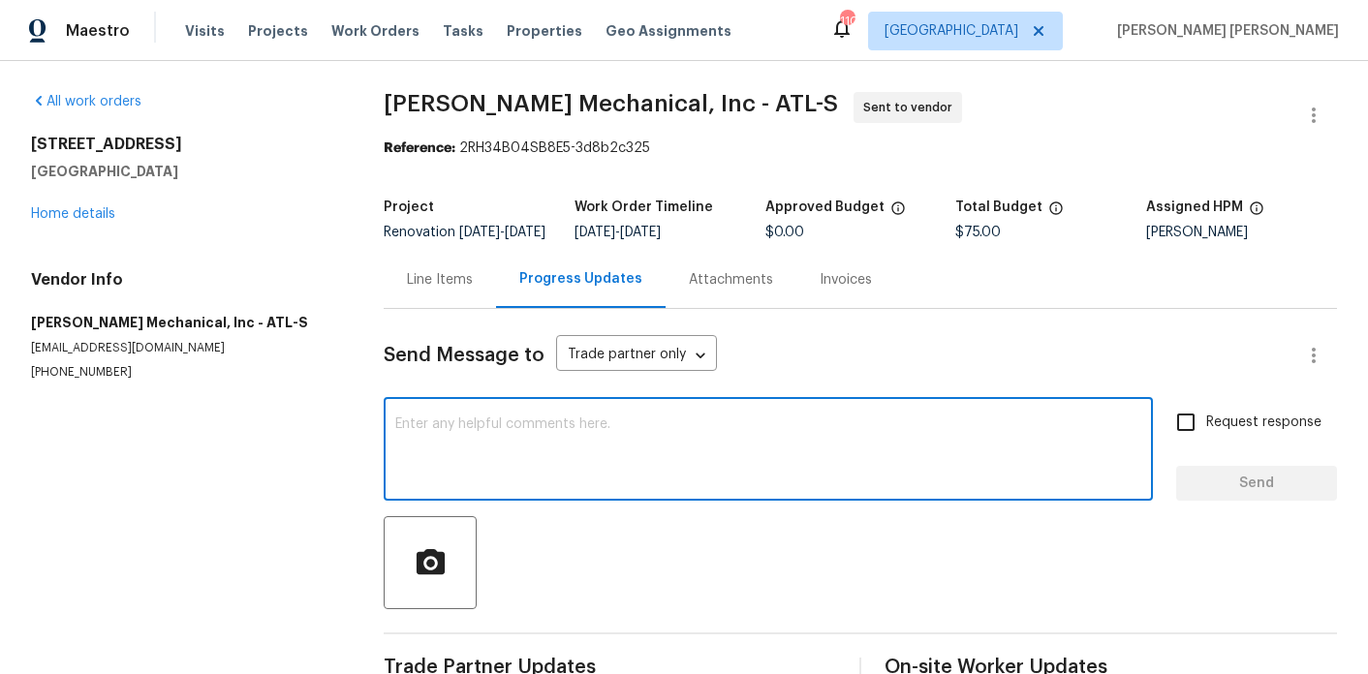
paste textarea "Hey there, this property is ready to inspect. Please schedule out for first ava…"
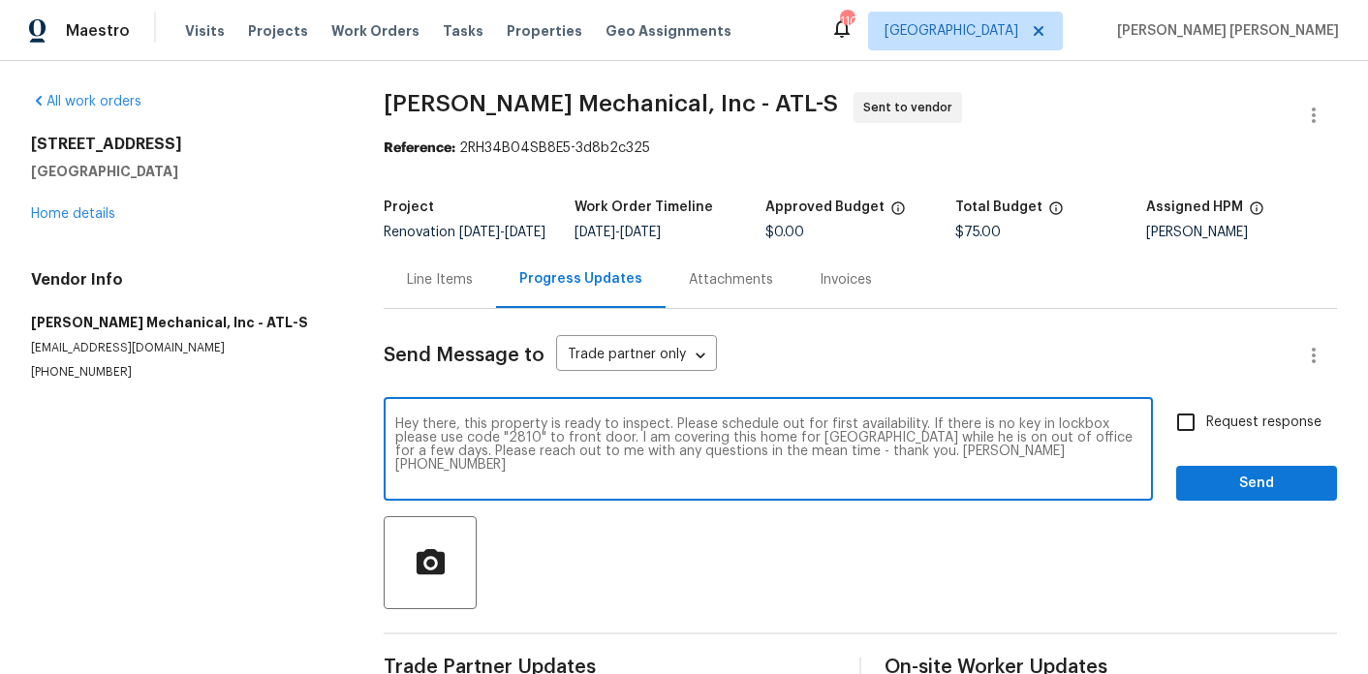
type textarea "Hey there, this property is ready to inspect. Please schedule out for first ava…"
click at [1196, 431] on input "Request response" at bounding box center [1186, 422] width 41 height 41
checkbox input "true"
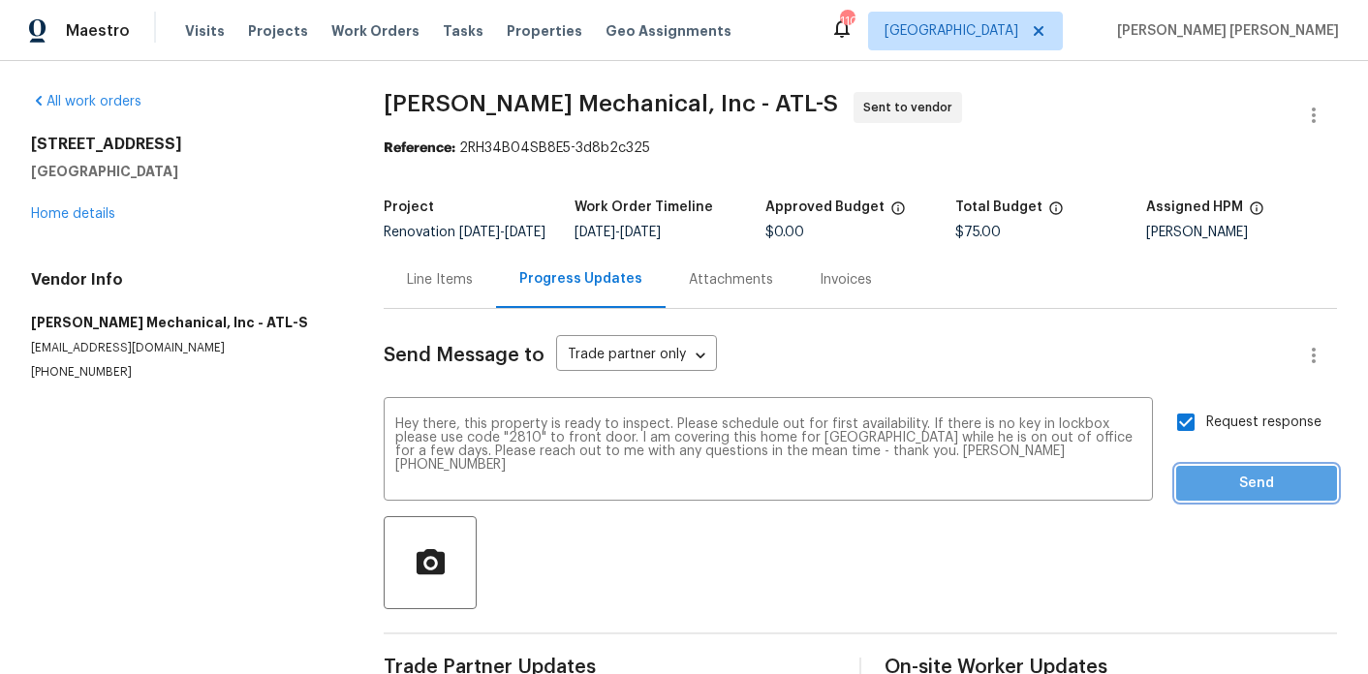
click at [1221, 489] on span "Send" at bounding box center [1257, 484] width 130 height 24
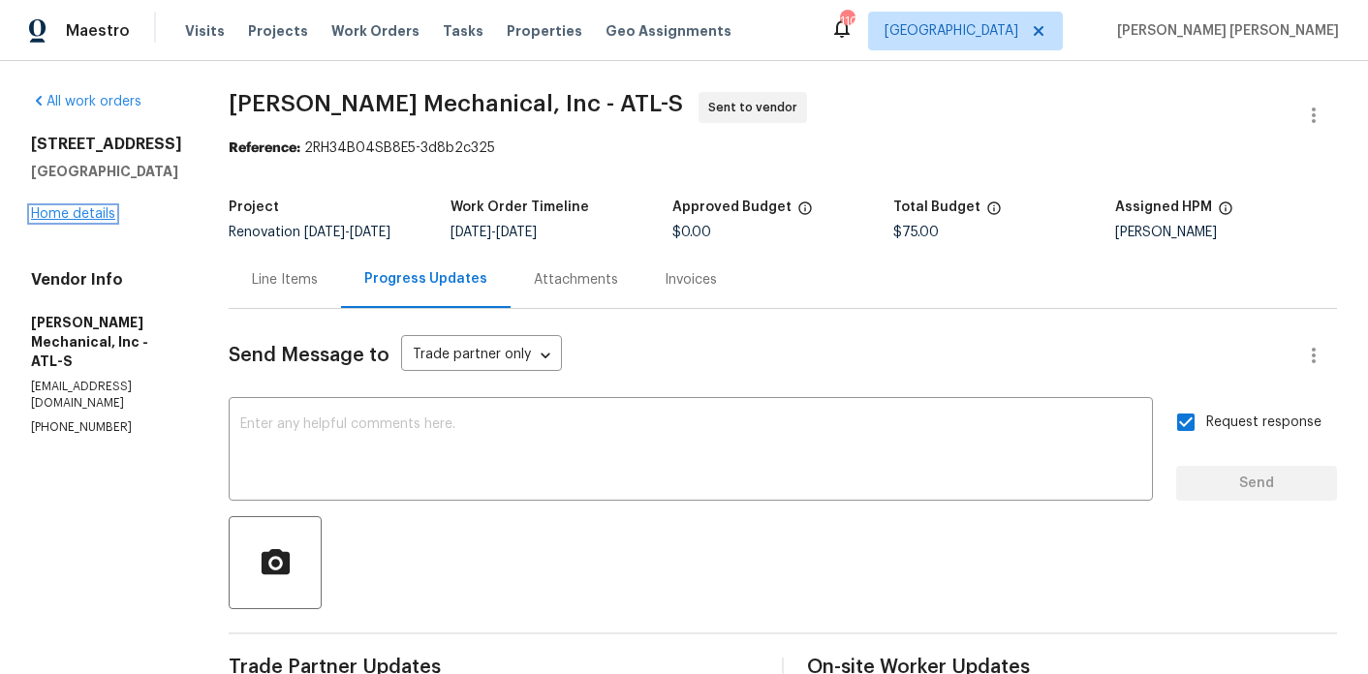
click at [96, 212] on link "Home details" at bounding box center [73, 214] width 84 height 14
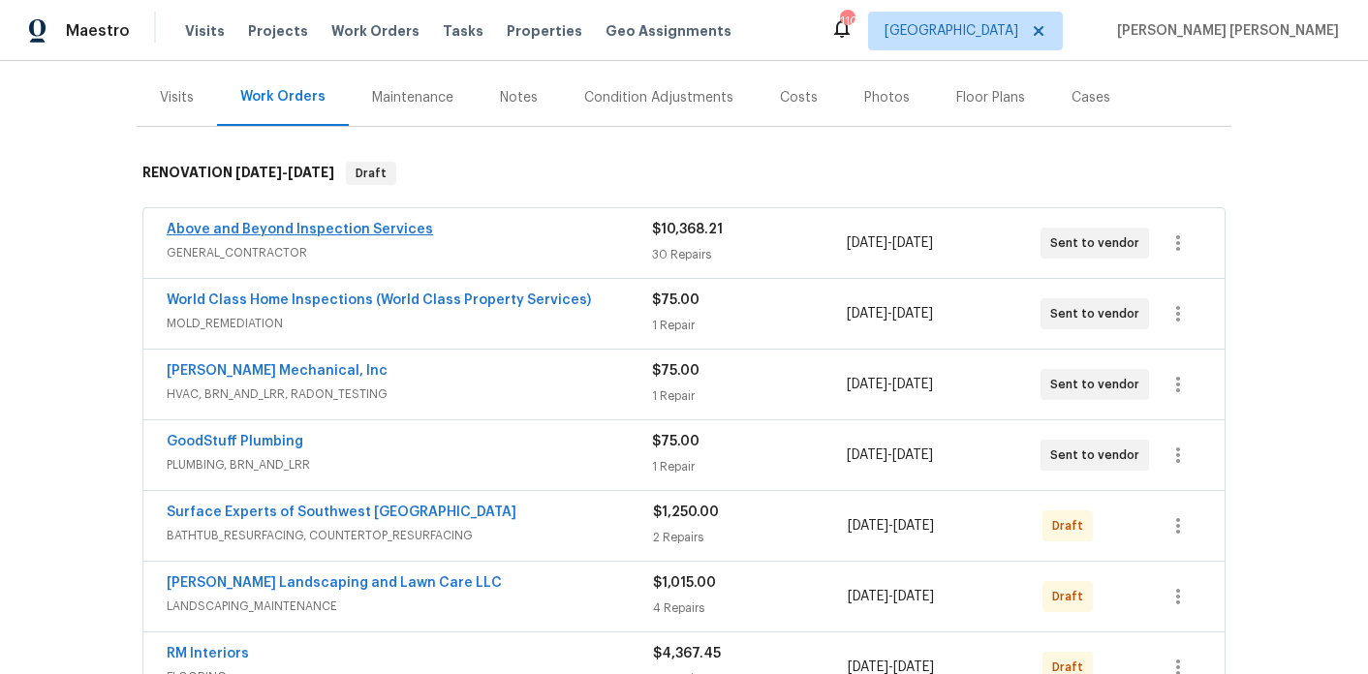
scroll to position [242, 0]
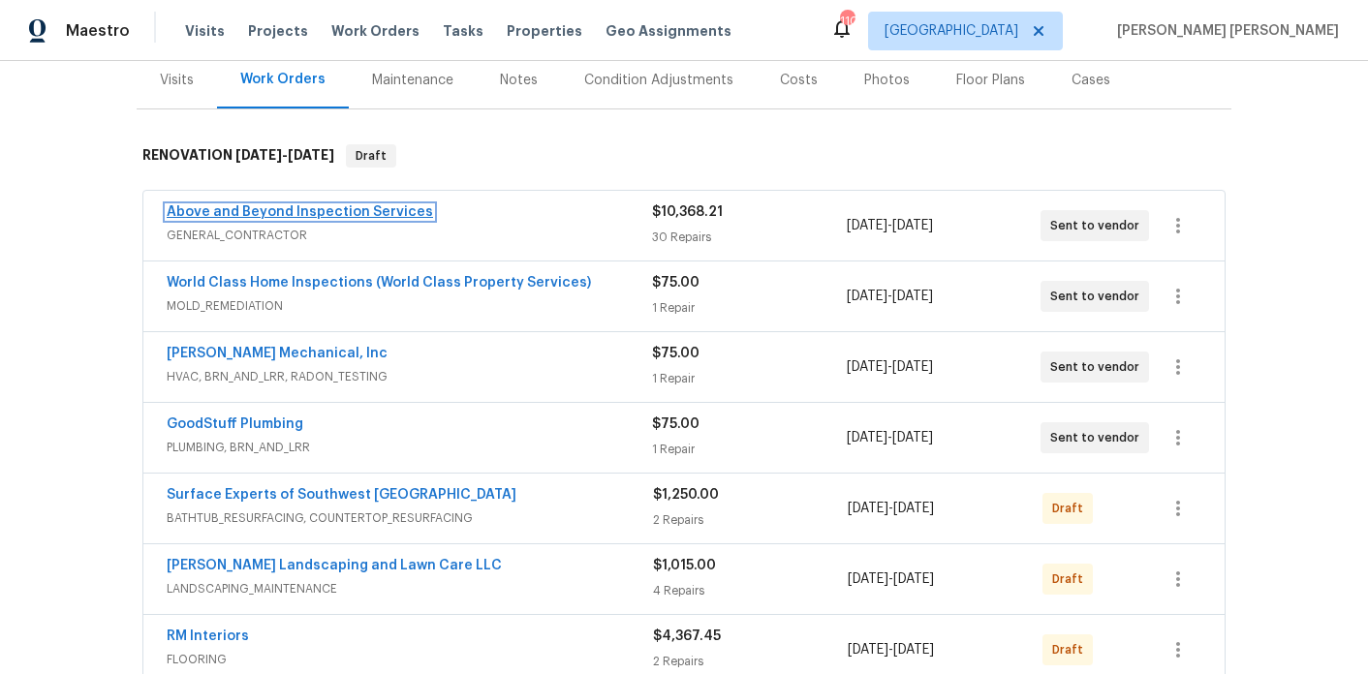
click at [327, 215] on link "Above and Beyond Inspection Services" at bounding box center [300, 212] width 266 height 14
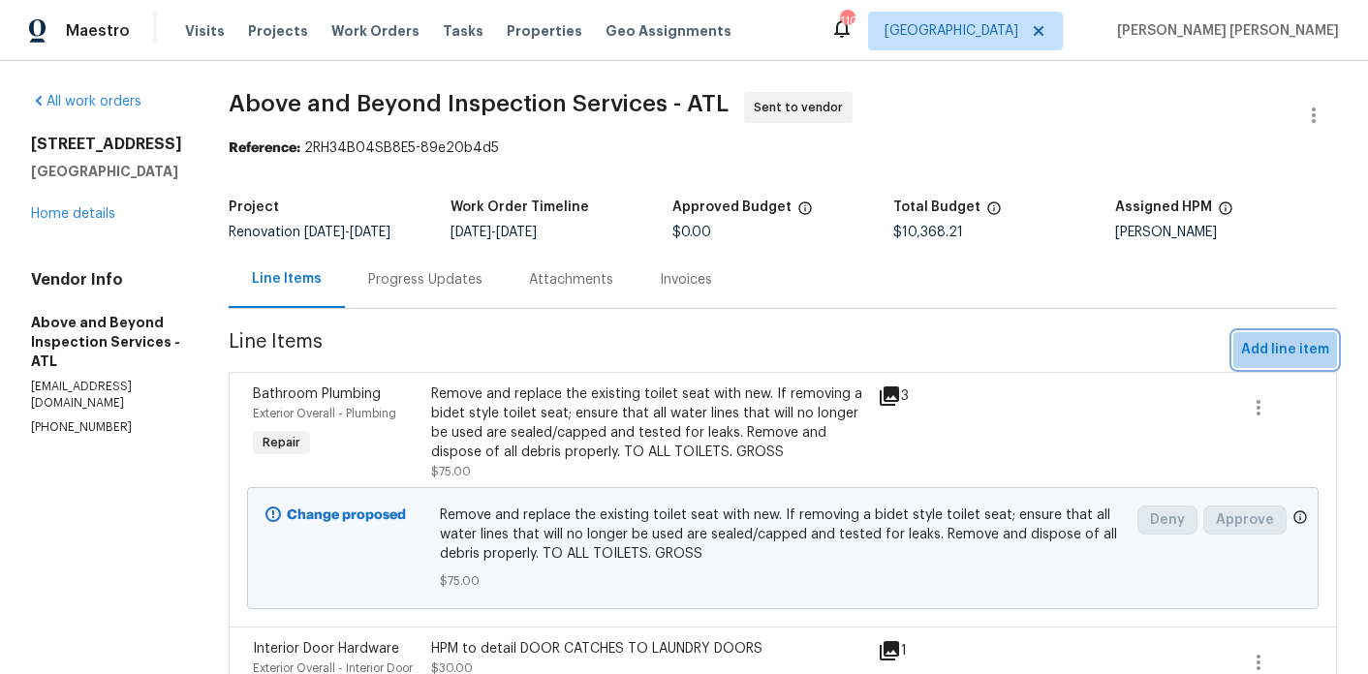
click at [1276, 356] on span "Add line item" at bounding box center [1285, 350] width 88 height 24
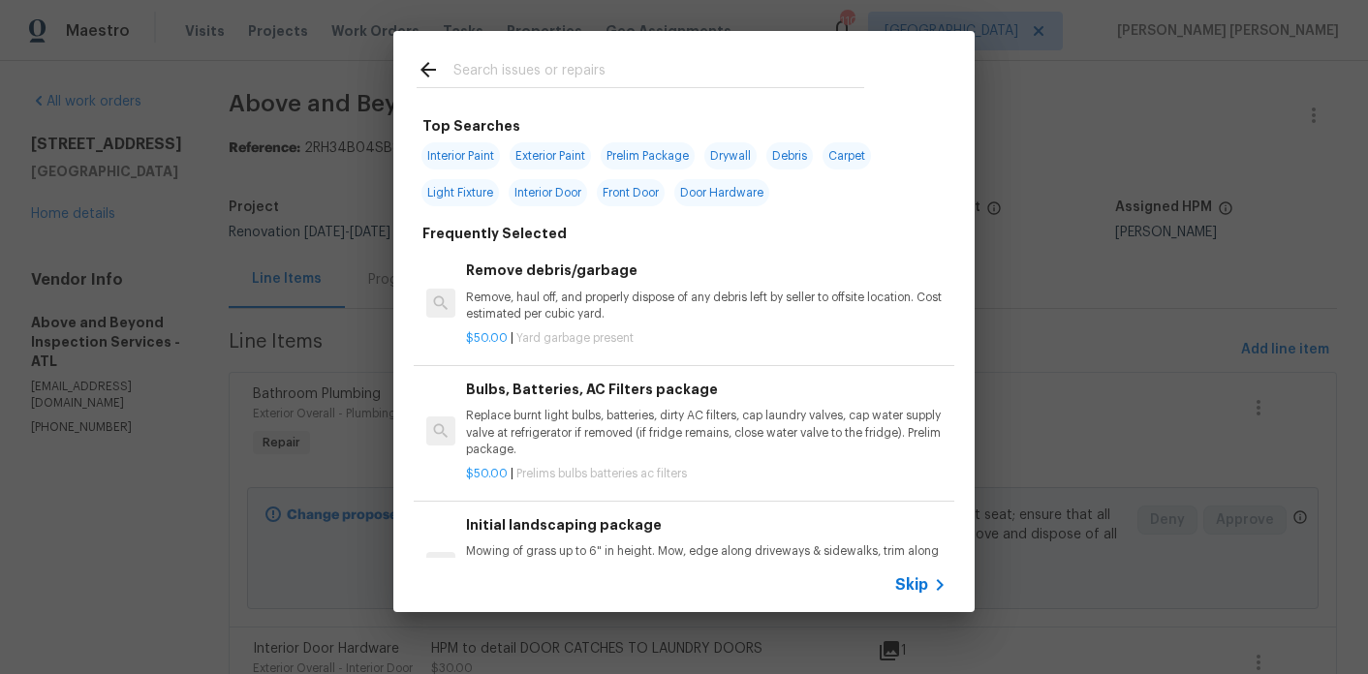
click at [580, 79] on input "text" at bounding box center [658, 72] width 411 height 29
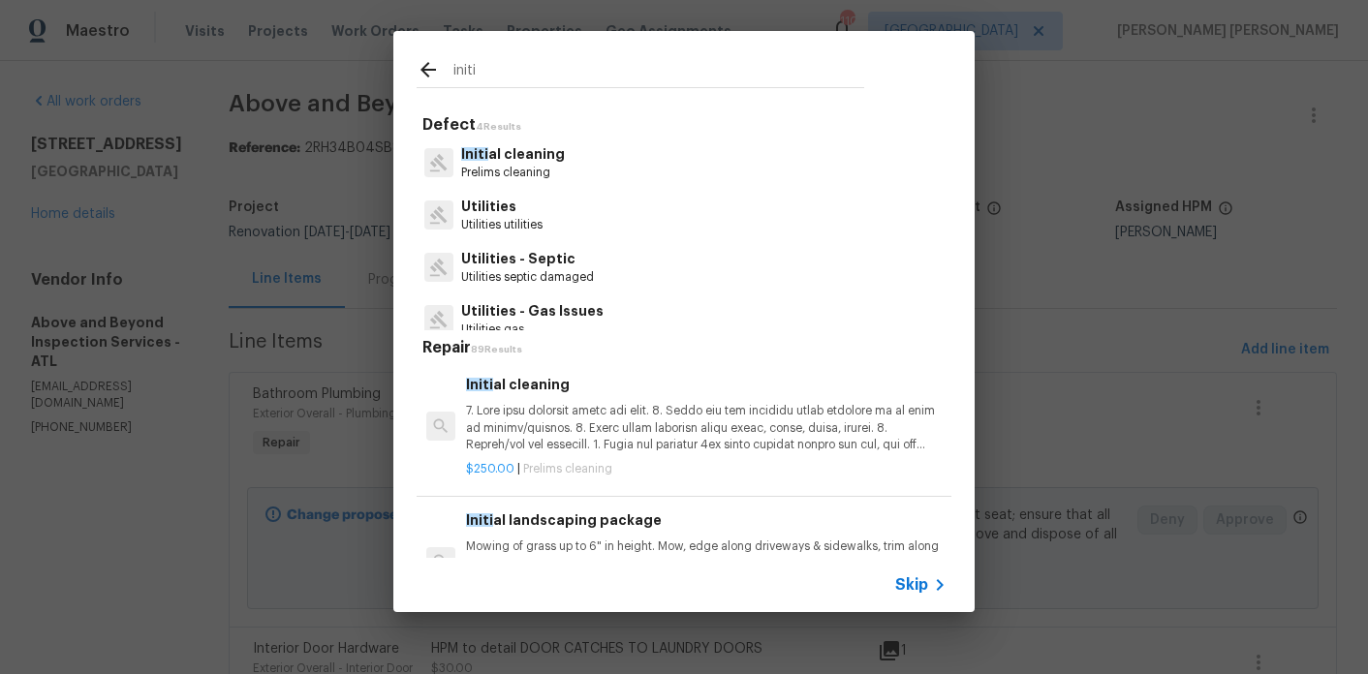
type input "initi"
click at [535, 417] on p at bounding box center [706, 427] width 481 height 49
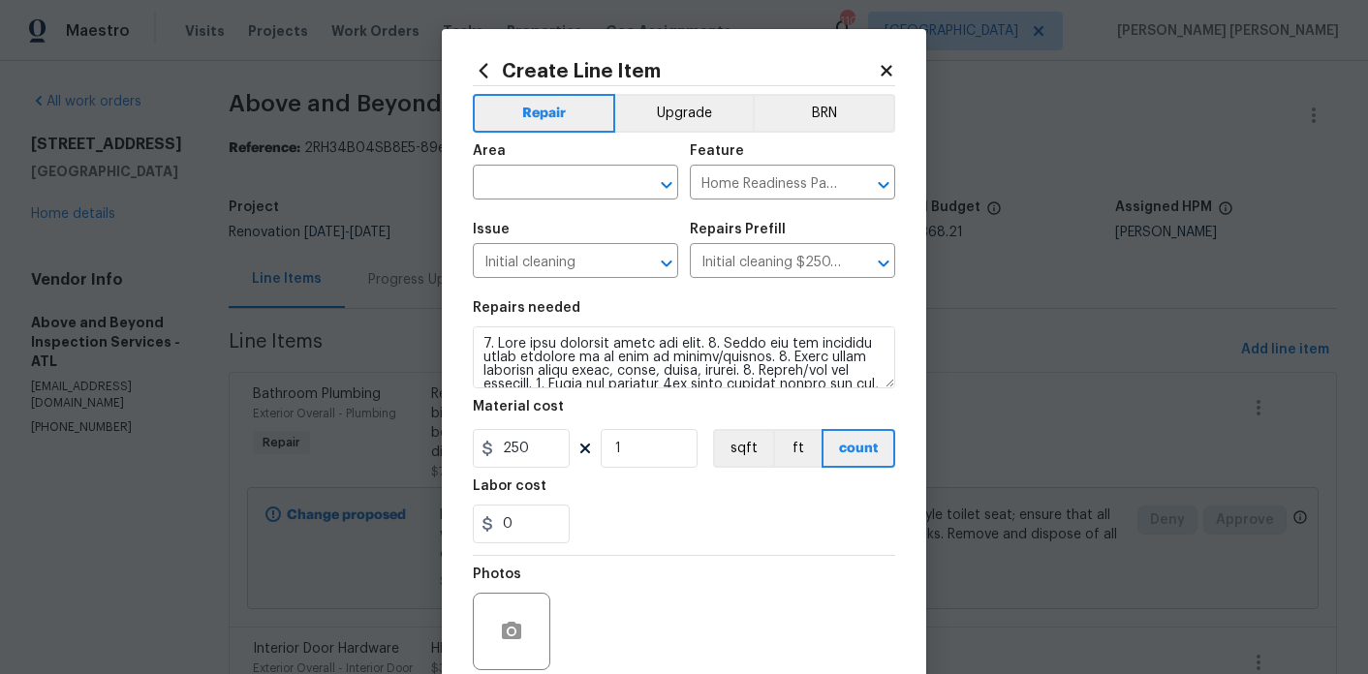
scroll to position [161, 0]
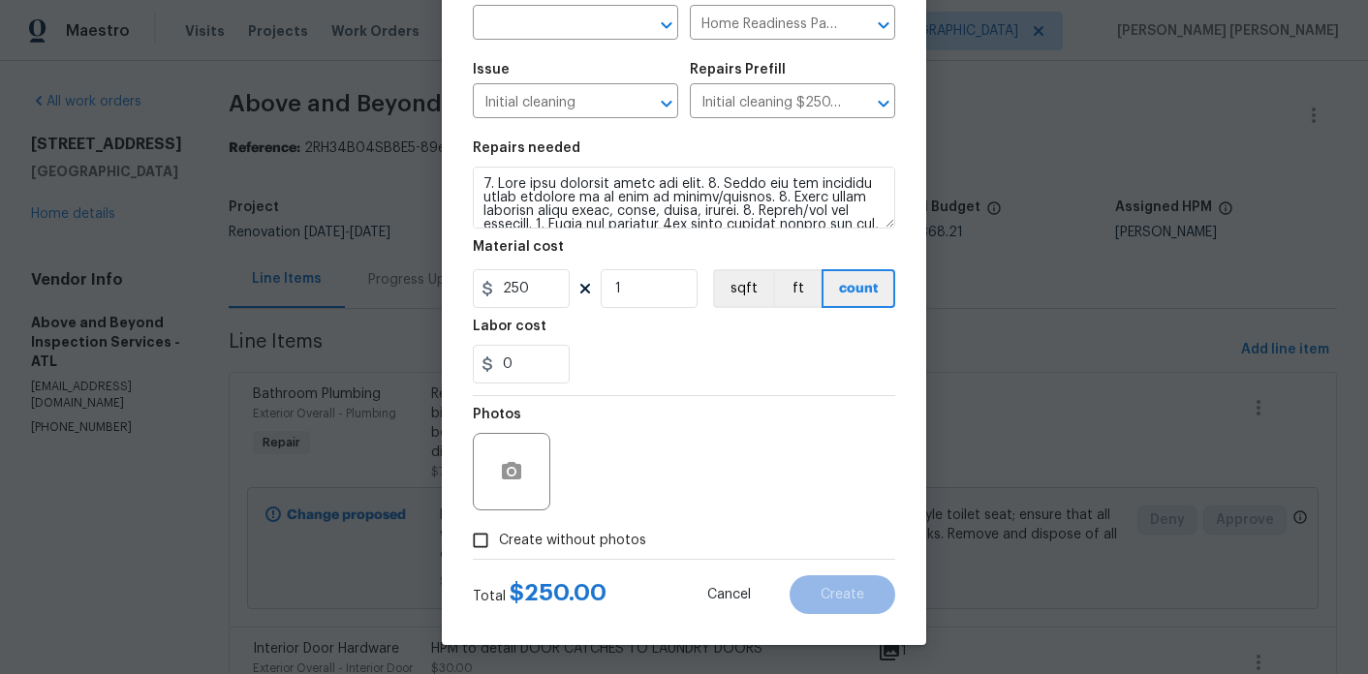
click at [521, 531] on span "Create without photos" at bounding box center [572, 541] width 147 height 20
click at [499, 531] on input "Create without photos" at bounding box center [480, 540] width 37 height 37
checkbox input "true"
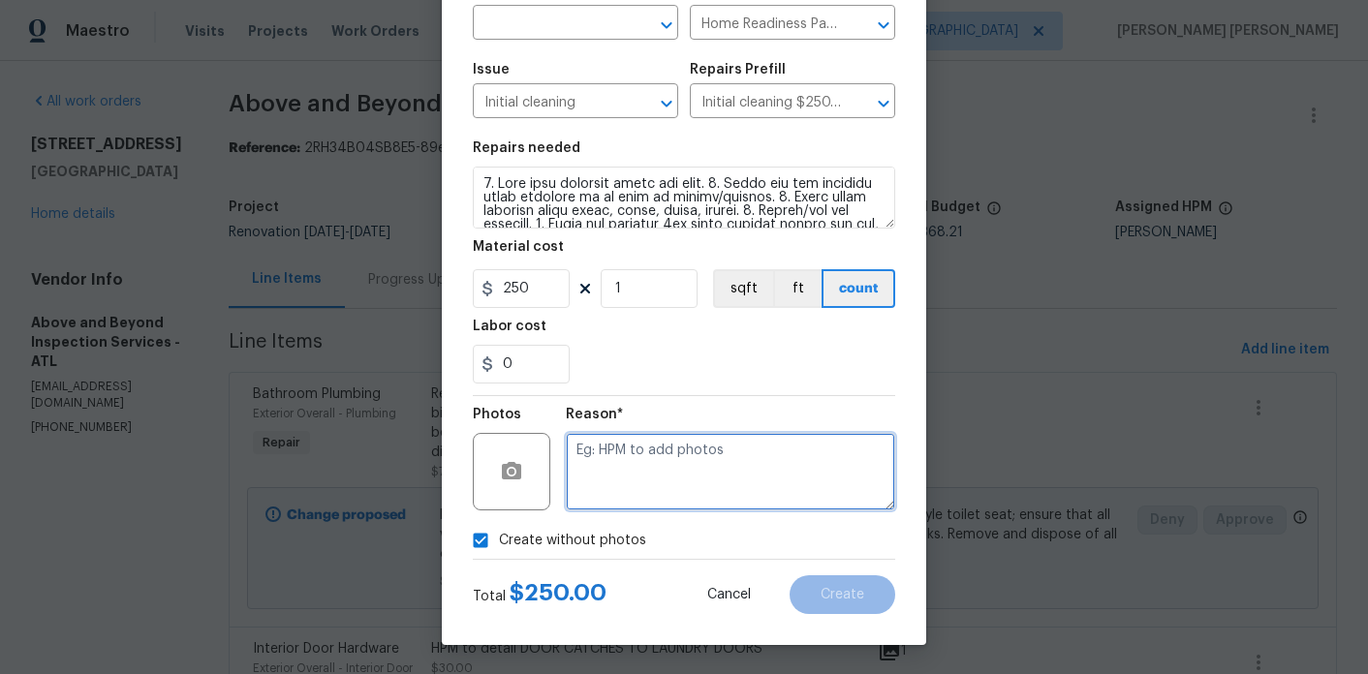
click at [673, 484] on textarea at bounding box center [730, 472] width 329 height 78
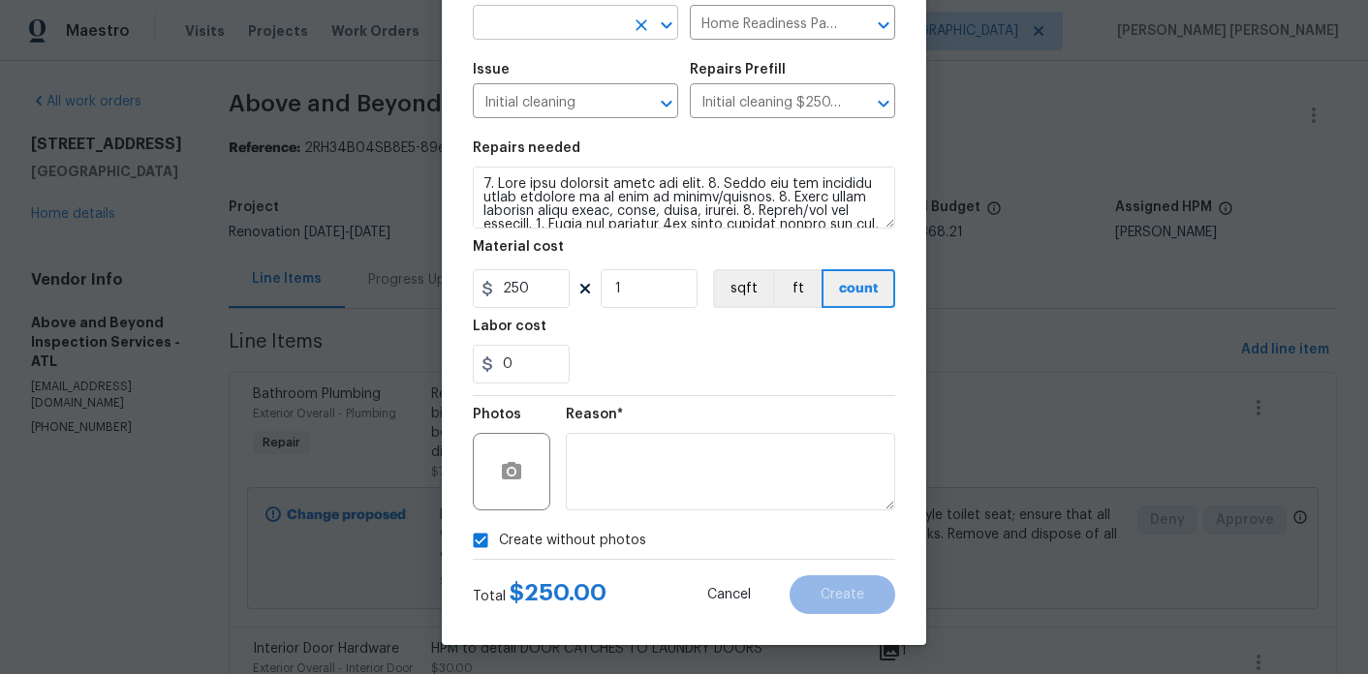
click at [585, 21] on input "text" at bounding box center [548, 25] width 151 height 30
click at [586, 103] on li "Interior Overall" at bounding box center [575, 99] width 205 height 32
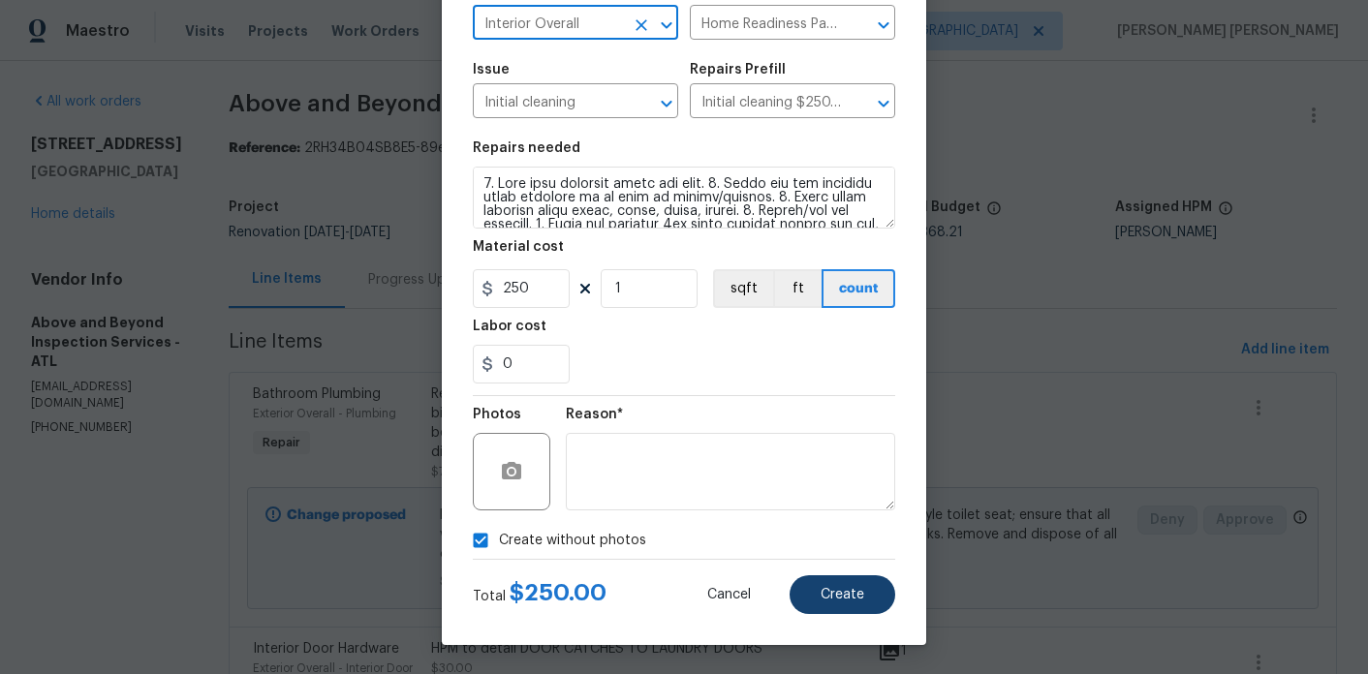
type input "Interior Overall"
click at [854, 576] on button "Create" at bounding box center [843, 595] width 106 height 39
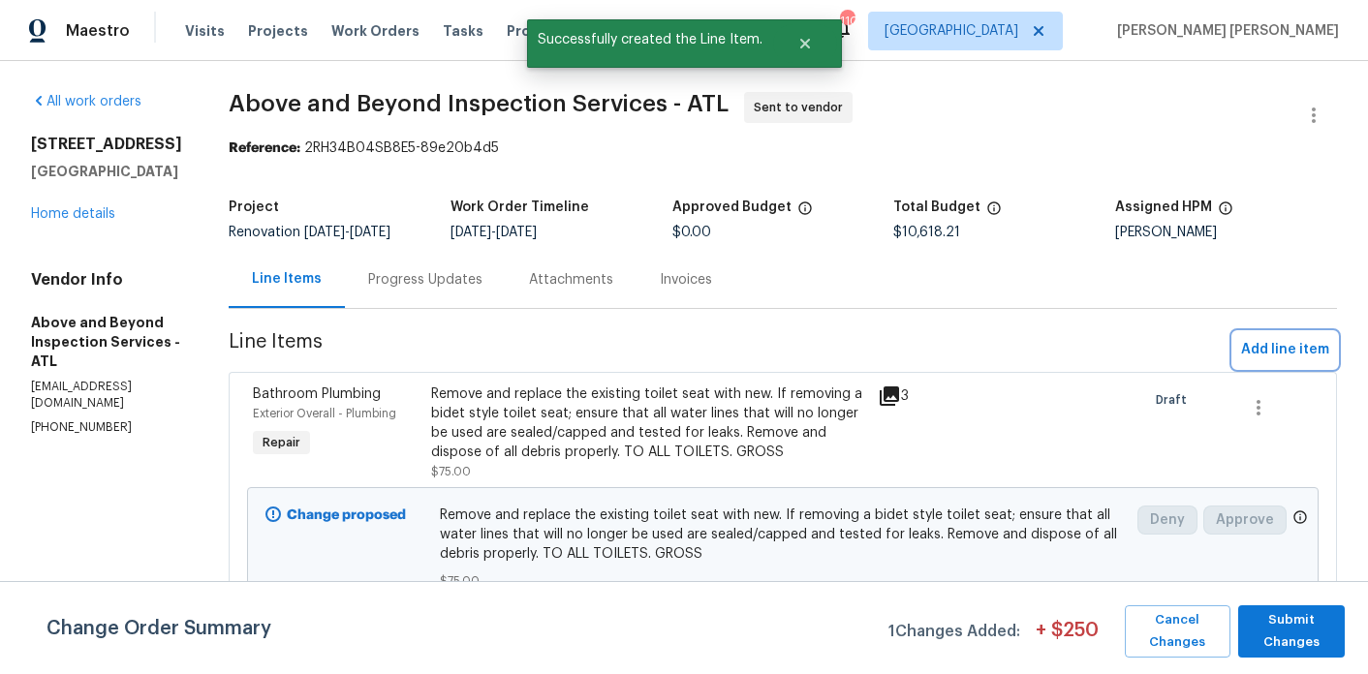
click at [1274, 362] on span "Add line item" at bounding box center [1285, 350] width 88 height 24
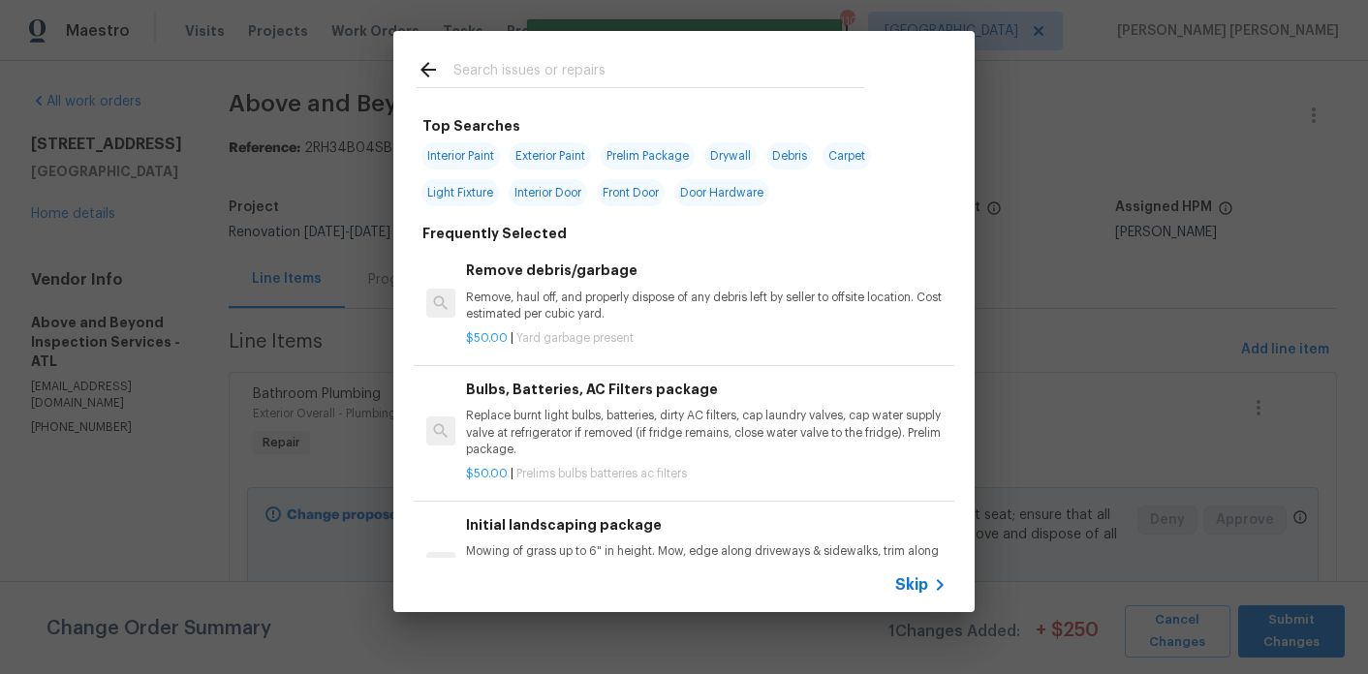
scroll to position [5, 0]
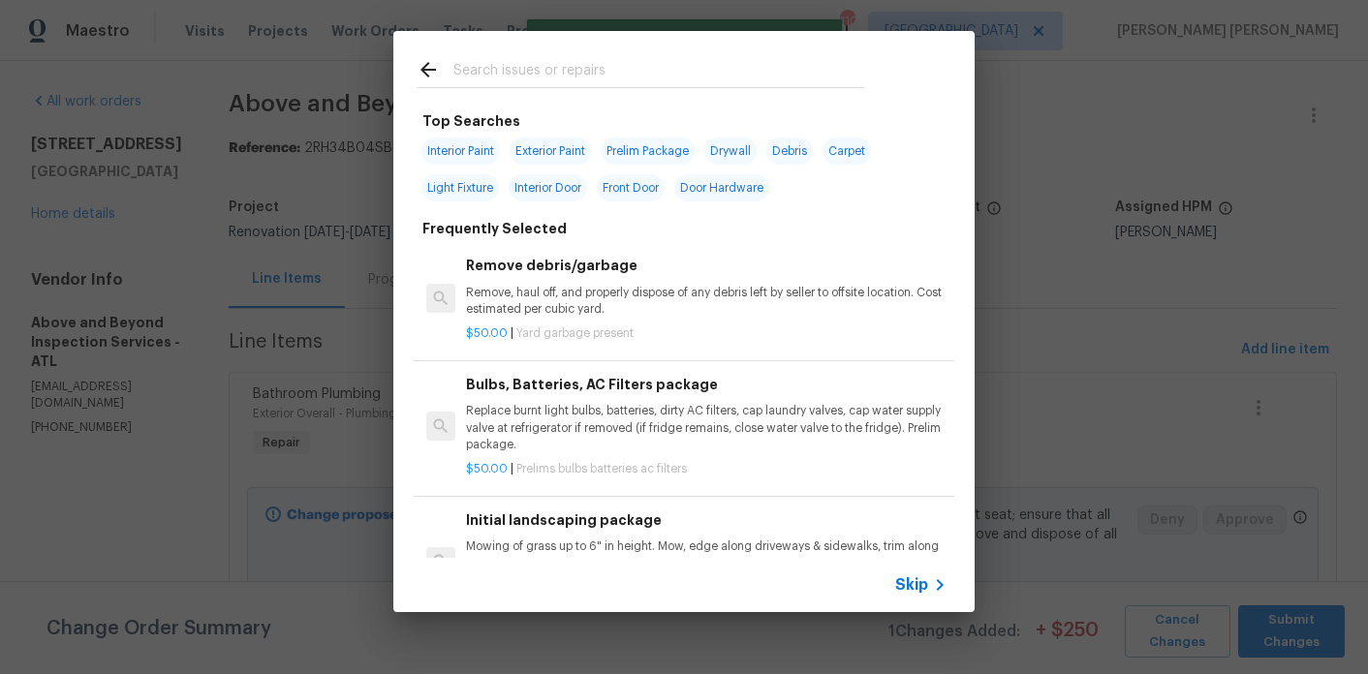
click at [562, 66] on input "text" at bounding box center [658, 72] width 411 height 29
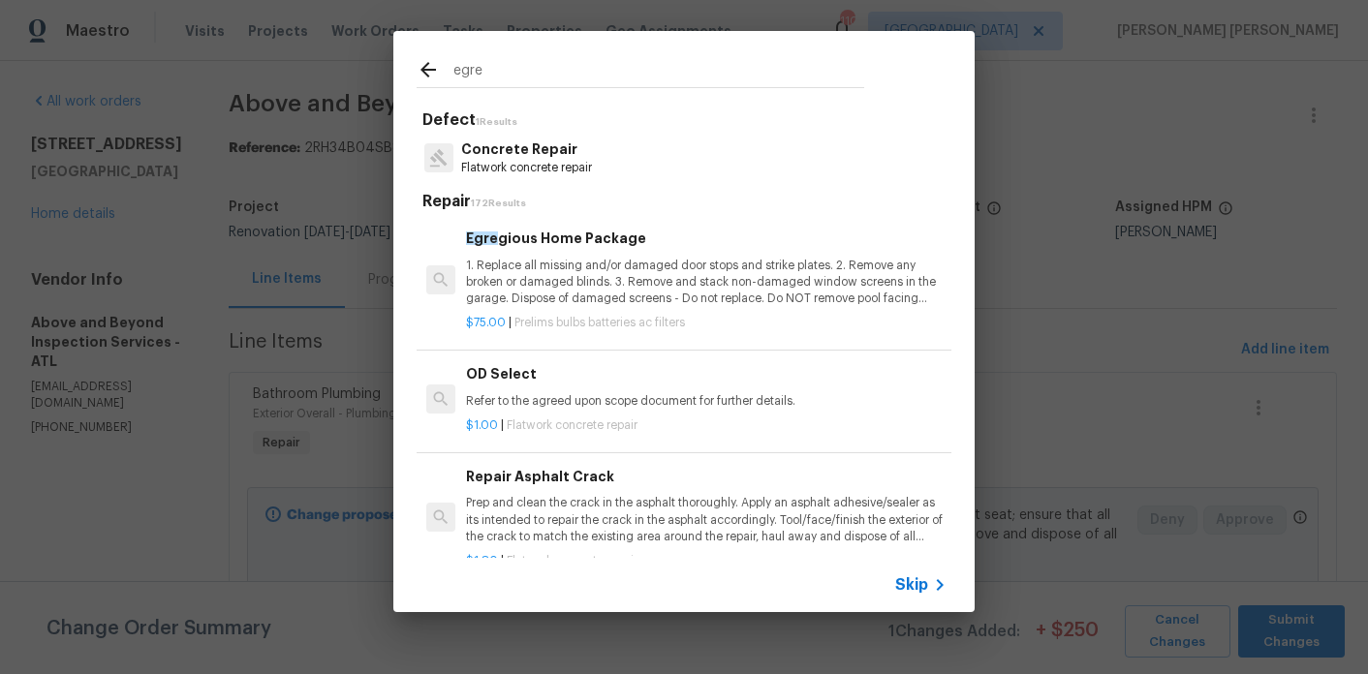
type input "egre"
click at [580, 273] on p "1. Replace all missing and/or damaged door stops and strike plates. 2. Remove a…" at bounding box center [706, 282] width 481 height 49
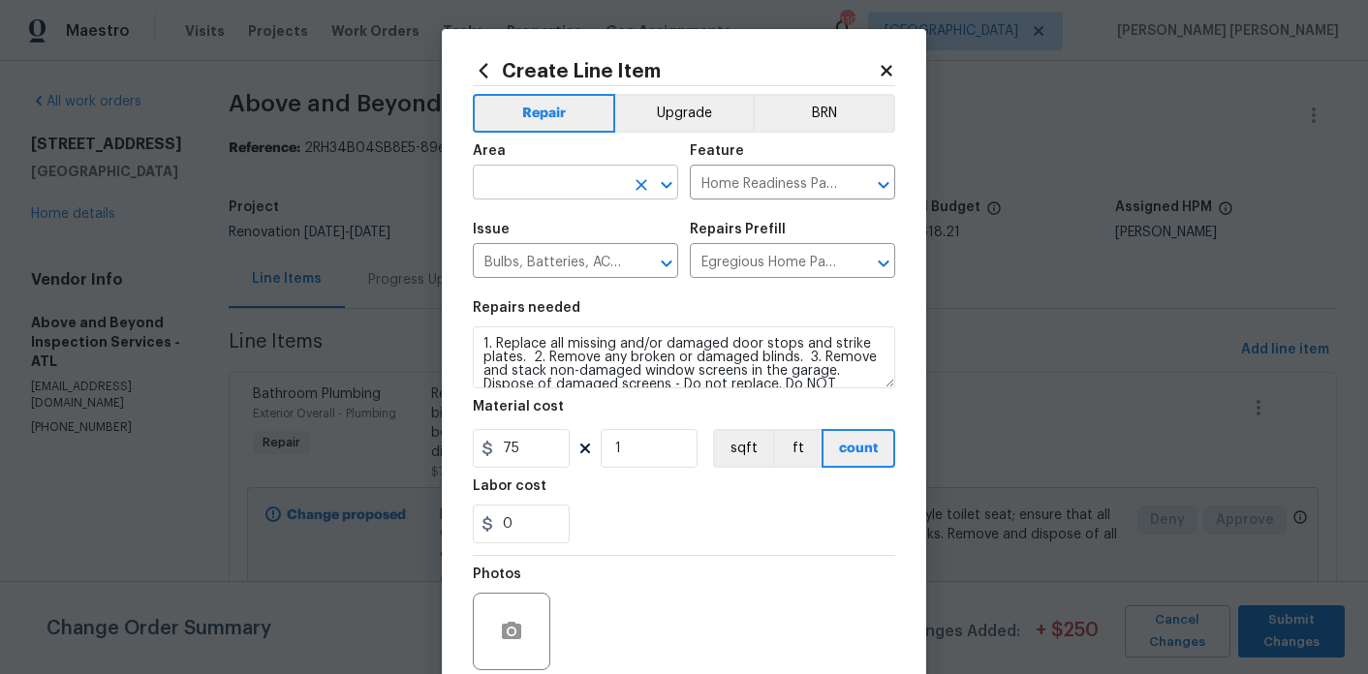
click at [535, 184] on input "text" at bounding box center [548, 185] width 151 height 30
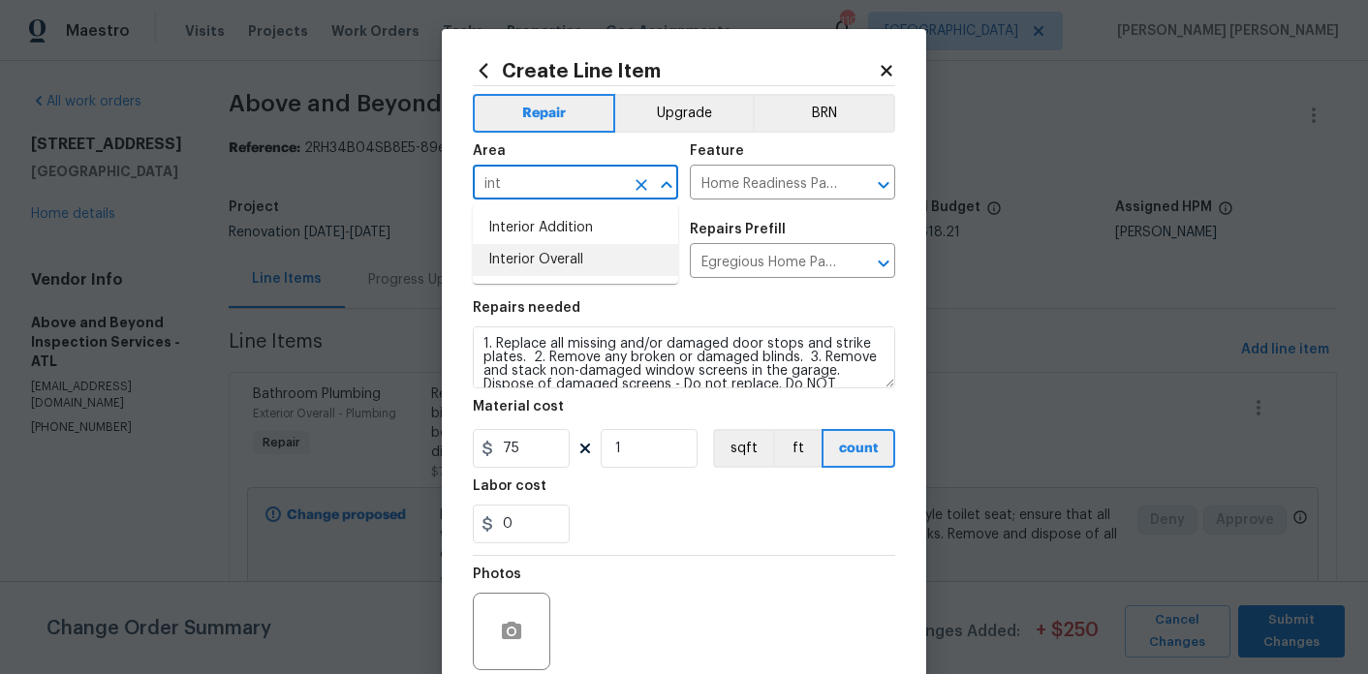
click at [558, 273] on li "Interior Overall" at bounding box center [575, 260] width 205 height 32
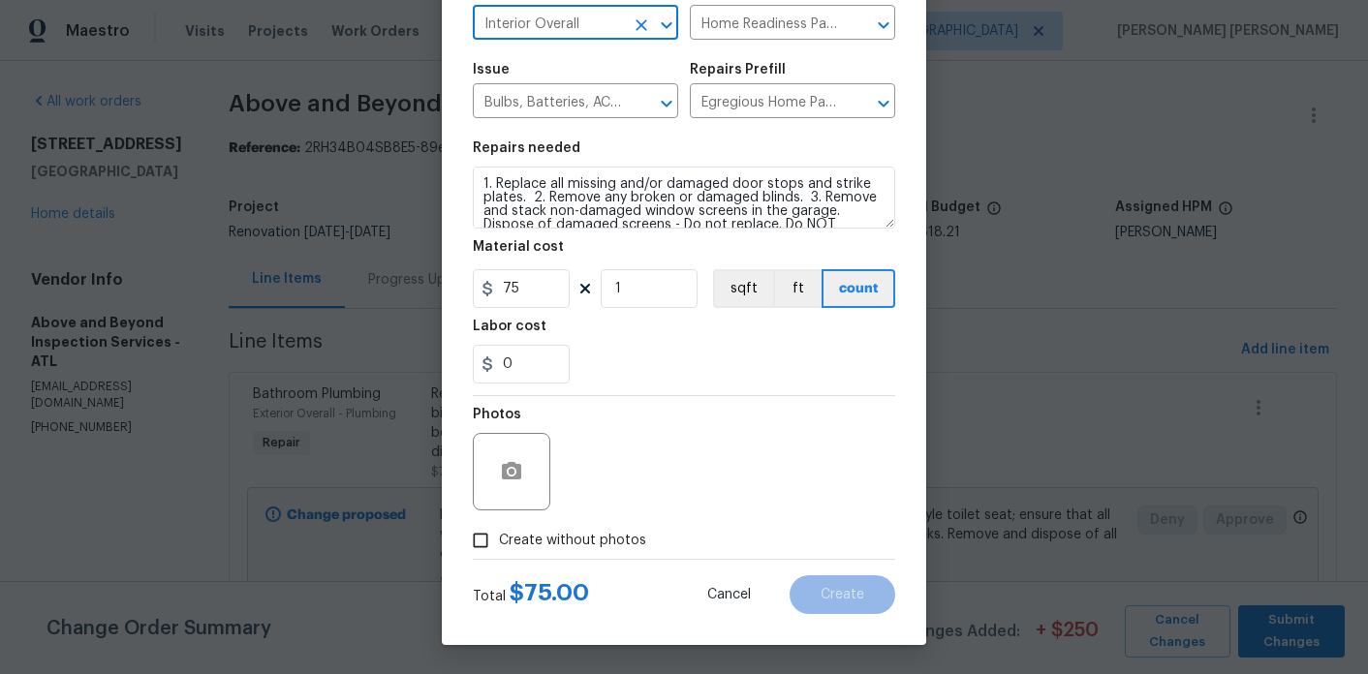
type input "Interior Overall"
click at [520, 550] on label "Create without photos" at bounding box center [554, 540] width 184 height 37
click at [499, 550] on input "Create without photos" at bounding box center [480, 540] width 37 height 37
checkbox input "true"
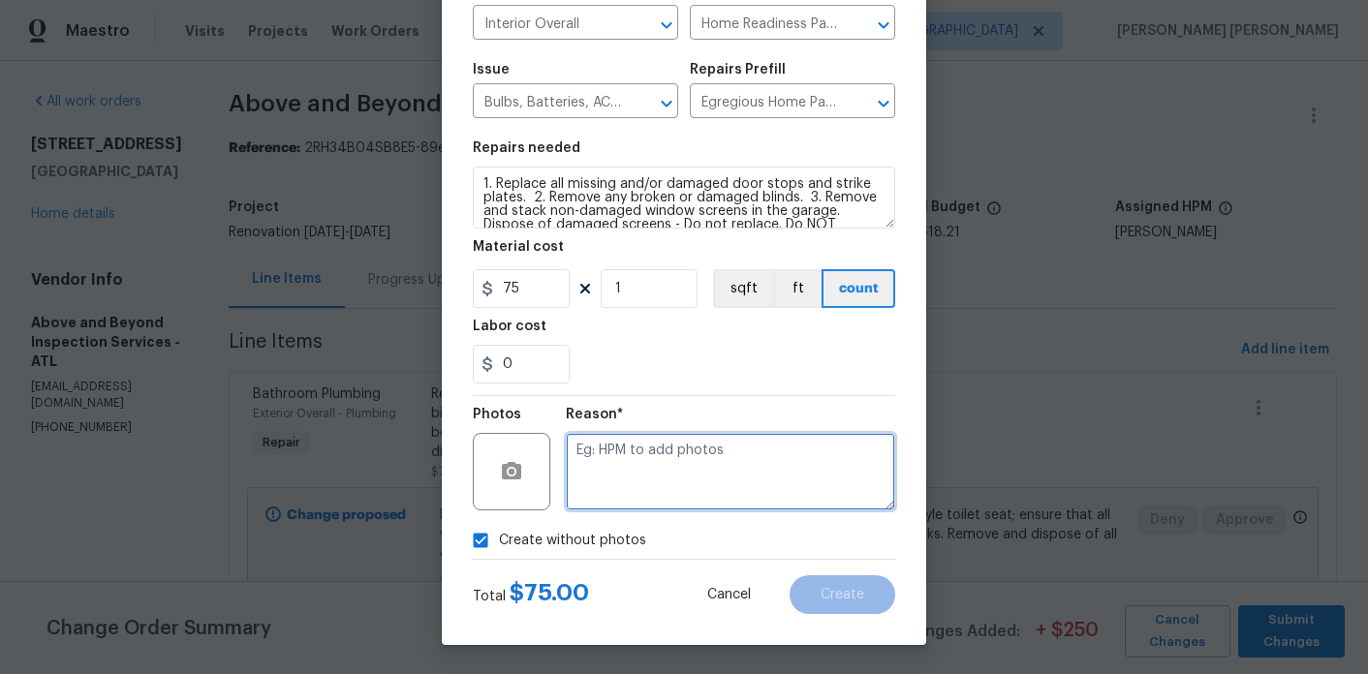
click at [679, 467] on textarea at bounding box center [730, 472] width 329 height 78
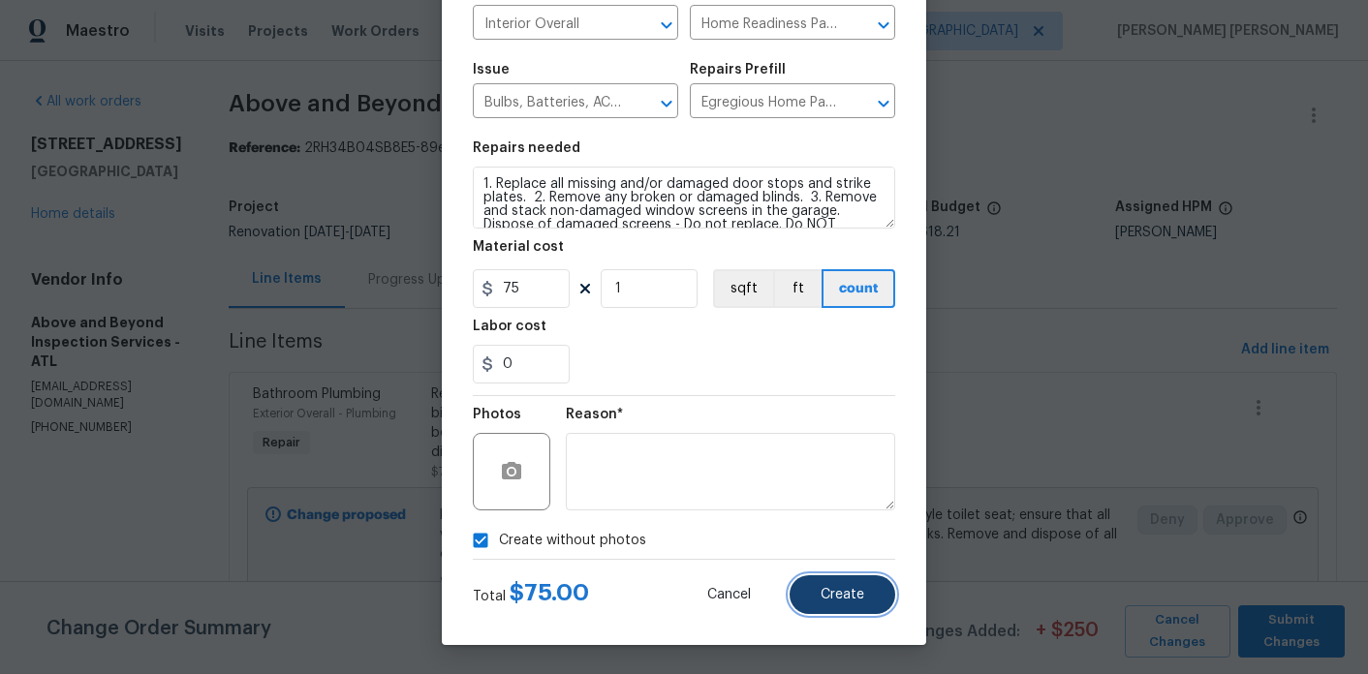
click at [834, 601] on span "Create" at bounding box center [843, 595] width 44 height 15
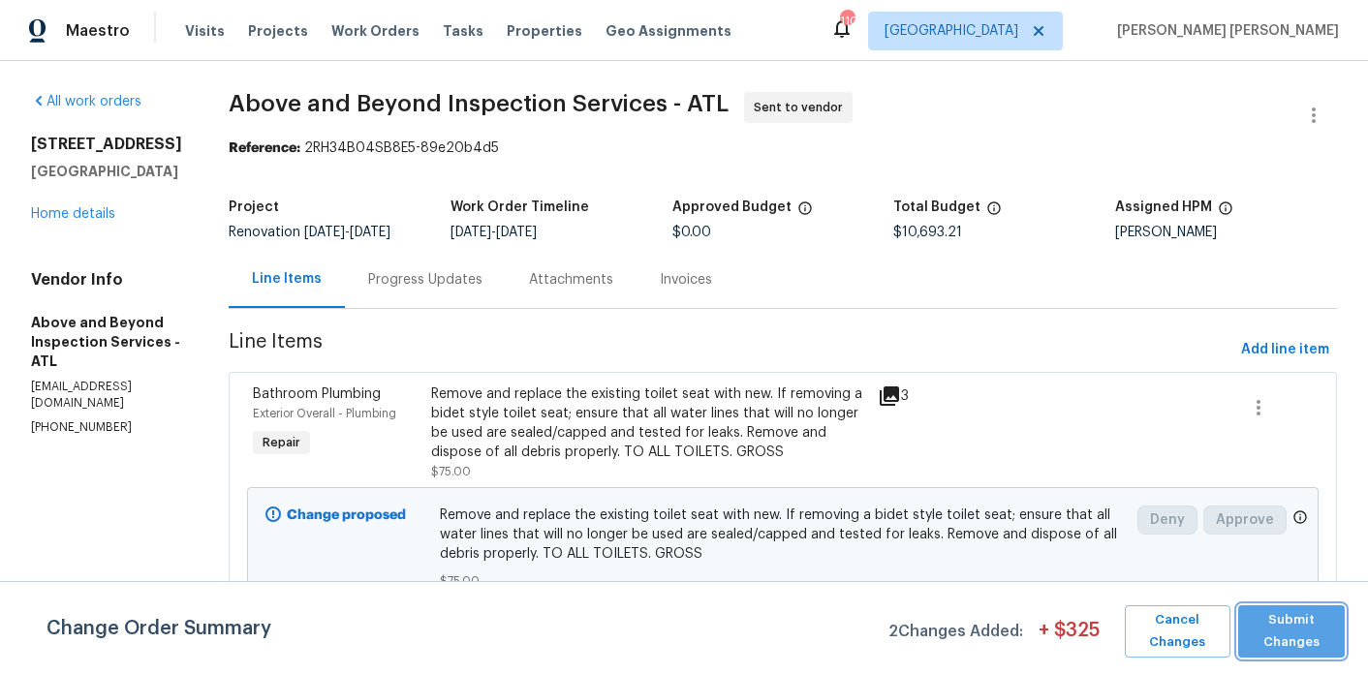
click at [1272, 628] on span "Submit Changes" at bounding box center [1292, 631] width 88 height 45
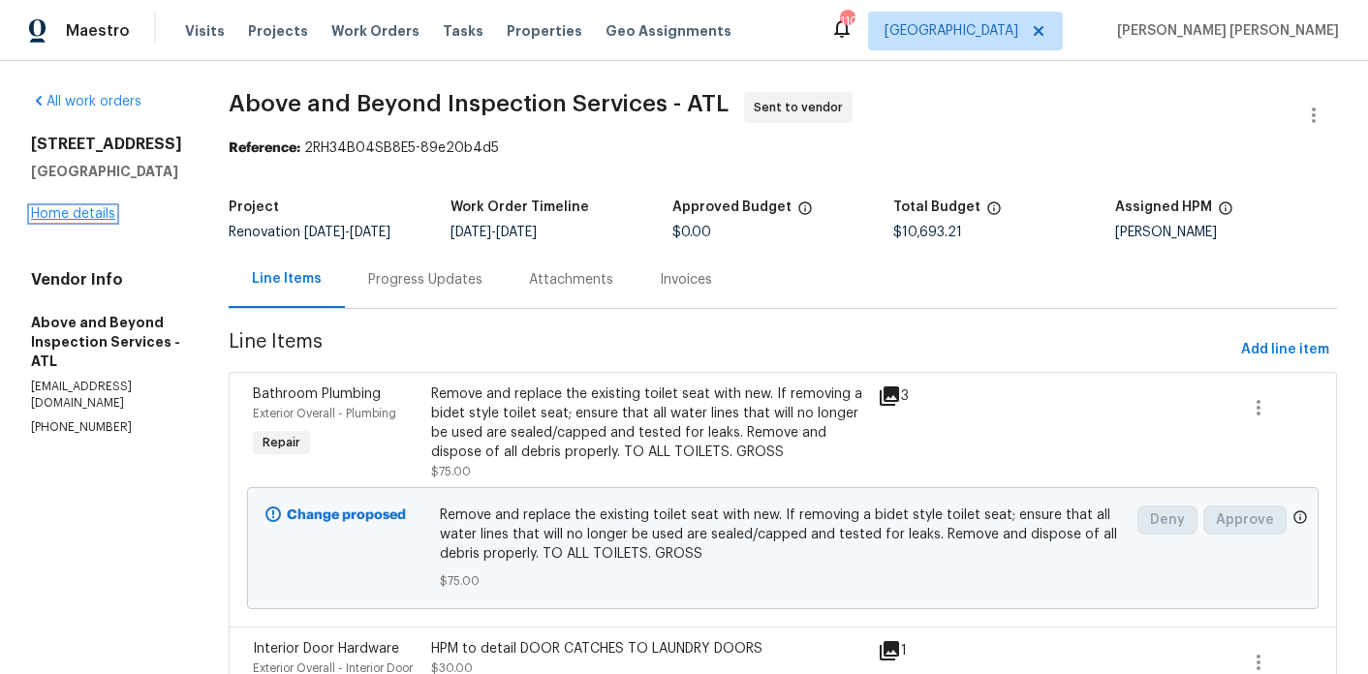
click at [83, 208] on link "Home details" at bounding box center [73, 214] width 84 height 14
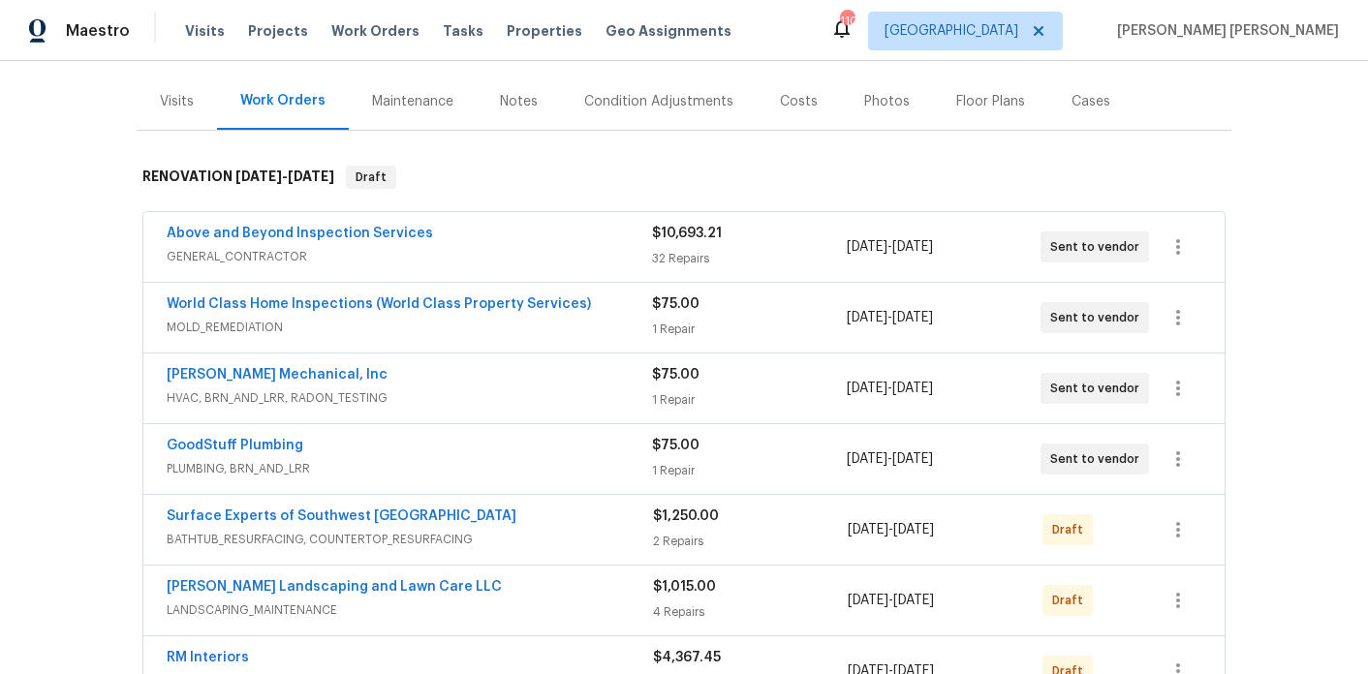
scroll to position [226, 0]
